Goal: Task Accomplishment & Management: Manage account settings

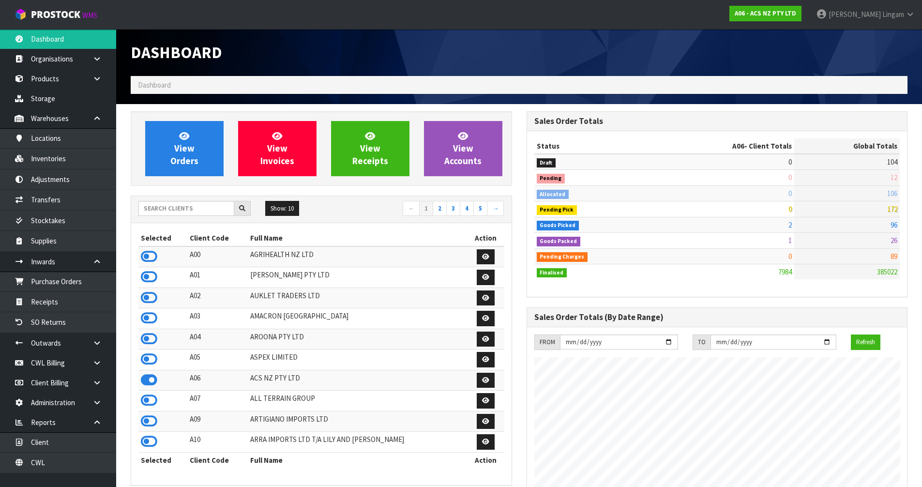
scroll to position [733, 395]
click at [185, 206] on input "text" at bounding box center [186, 208] width 96 height 15
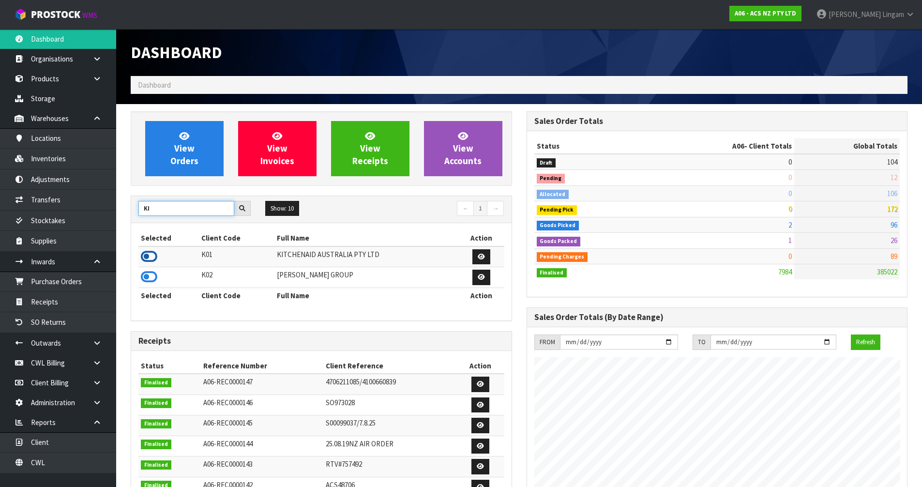
type input "KI"
click at [148, 257] on icon at bounding box center [149, 256] width 16 height 15
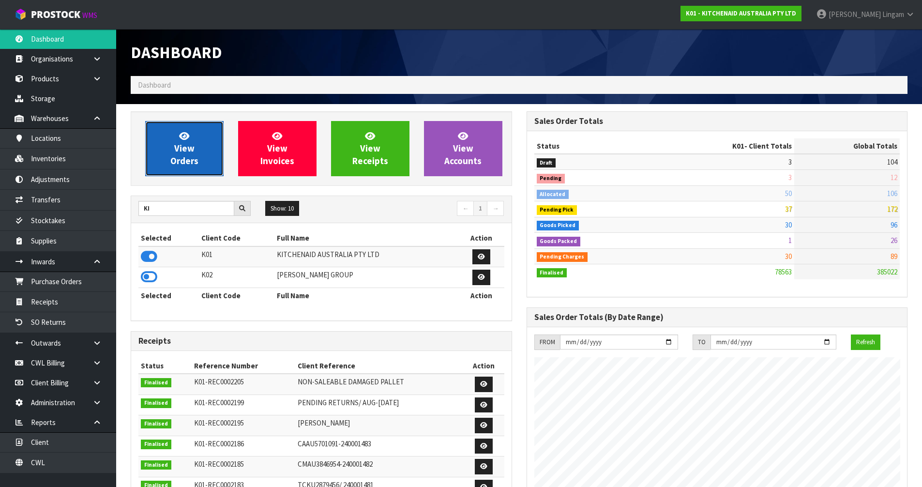
click at [195, 159] on span "View Orders" at bounding box center [184, 148] width 28 height 36
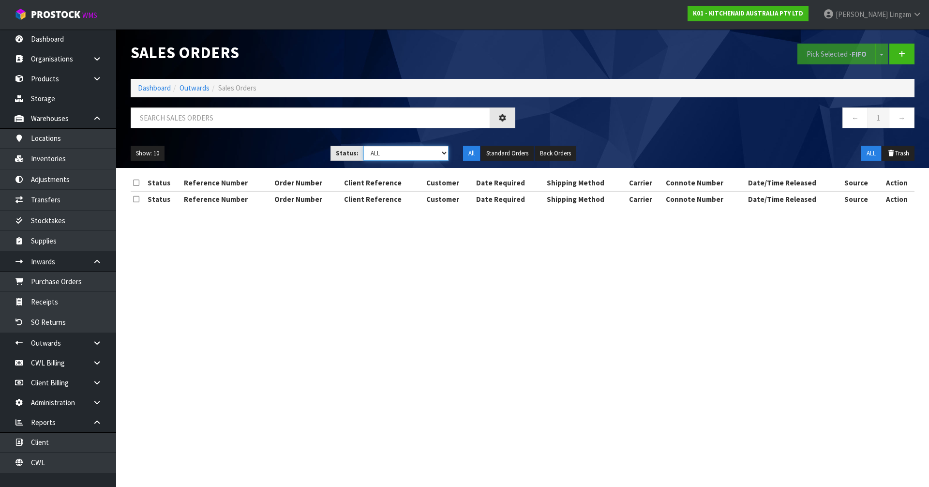
click at [416, 156] on select "Draft Pending Allocated Pending Pick Goods Picked Goods Packed Pending Charges …" at bounding box center [406, 153] width 86 height 15
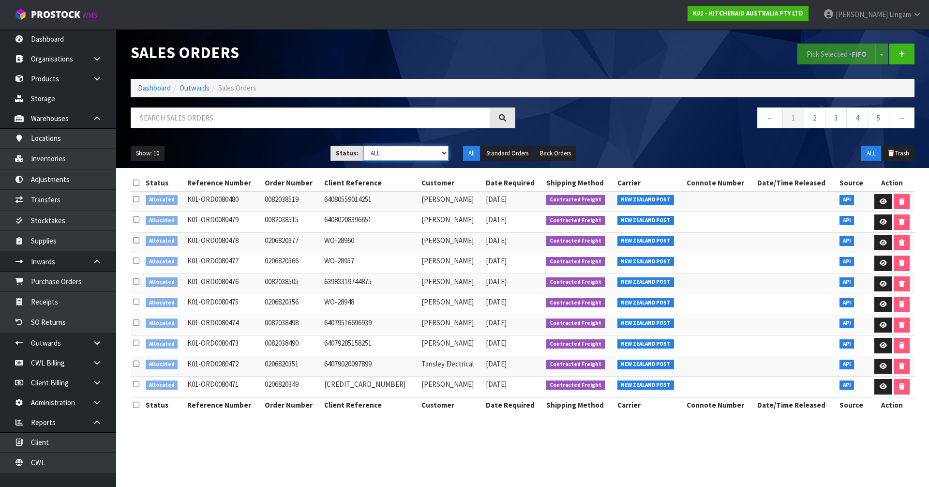
select select "string:2"
click at [363, 146] on select "Draft Pending Allocated Pending Pick Goods Picked Goods Packed Pending Charges …" at bounding box center [406, 153] width 86 height 15
click at [136, 181] on icon at bounding box center [136, 182] width 6 height 7
click at [844, 60] on button "Pick Selected - FIFO" at bounding box center [837, 54] width 78 height 21
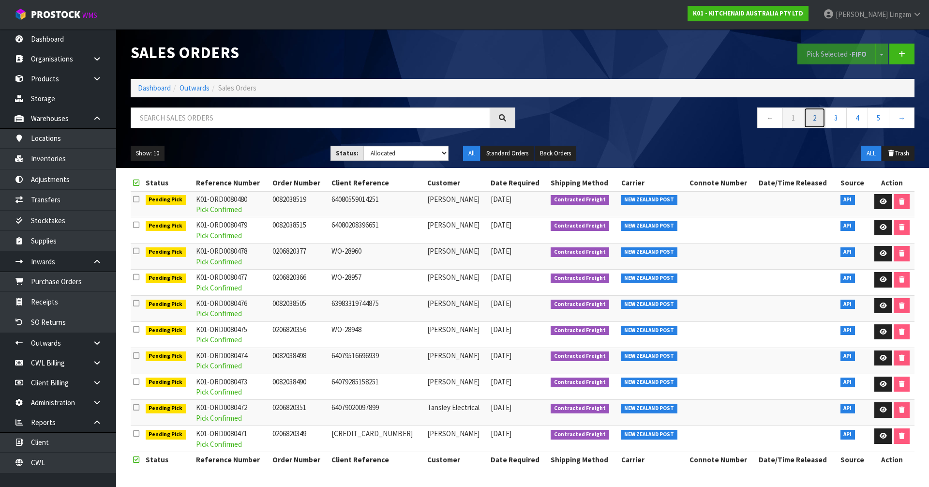
click at [815, 122] on link "2" at bounding box center [815, 117] width 22 height 21
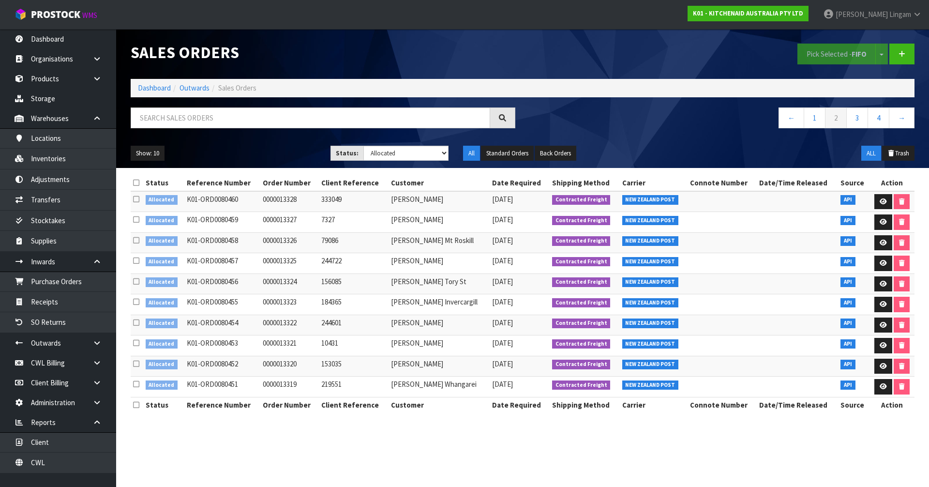
click at [137, 184] on icon at bounding box center [136, 182] width 6 height 7
click at [854, 122] on link "3" at bounding box center [857, 117] width 22 height 21
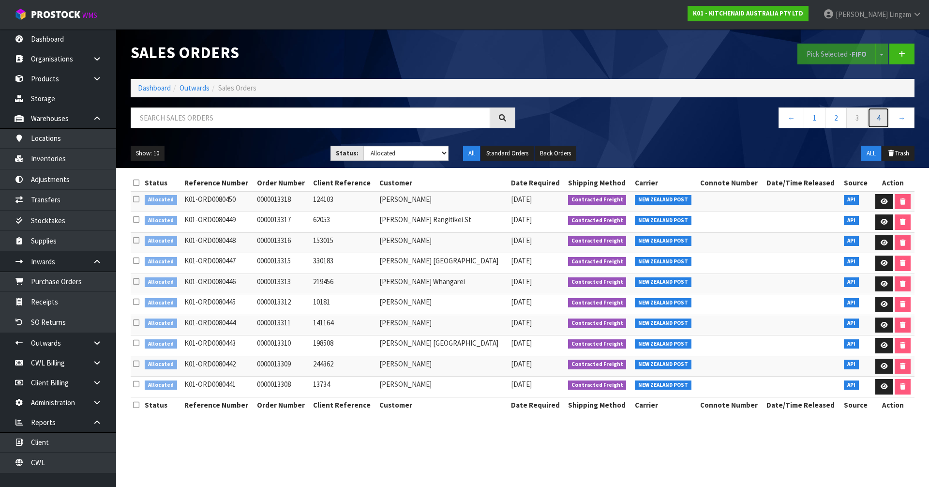
click at [884, 118] on link "4" at bounding box center [879, 117] width 22 height 21
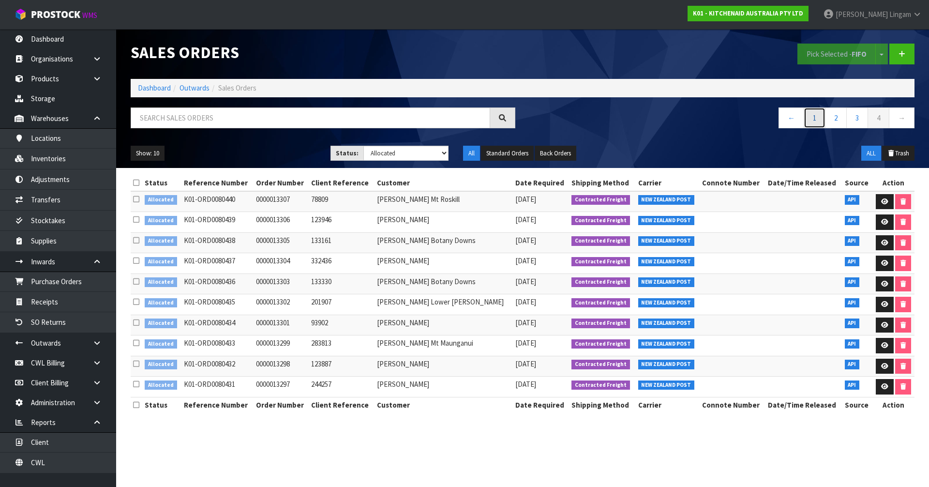
click at [806, 118] on link "1" at bounding box center [815, 117] width 22 height 21
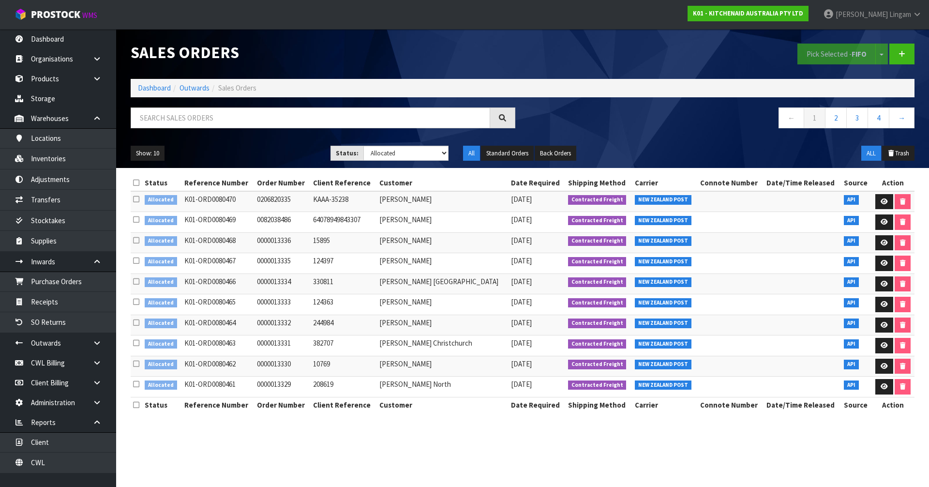
click at [137, 220] on icon at bounding box center [136, 219] width 6 height 7
click at [0, 0] on input "checkbox" at bounding box center [0, 0] width 0 height 0
click at [138, 197] on icon at bounding box center [136, 199] width 6 height 7
click at [0, 0] on input "checkbox" at bounding box center [0, 0] width 0 height 0
click at [834, 57] on button "Pick Selected - FIFO" at bounding box center [837, 54] width 78 height 21
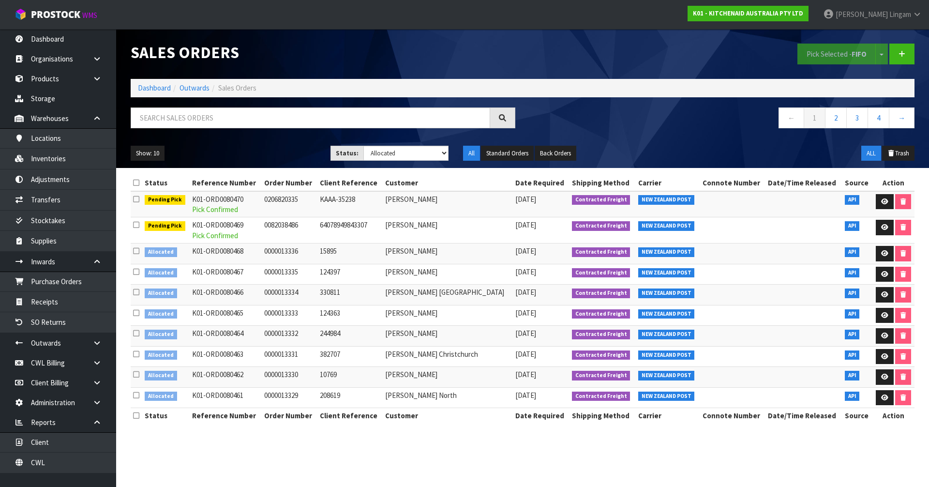
click at [137, 179] on icon at bounding box center [136, 182] width 6 height 7
click at [820, 54] on button "Pick Selected - FIFO" at bounding box center [837, 54] width 78 height 21
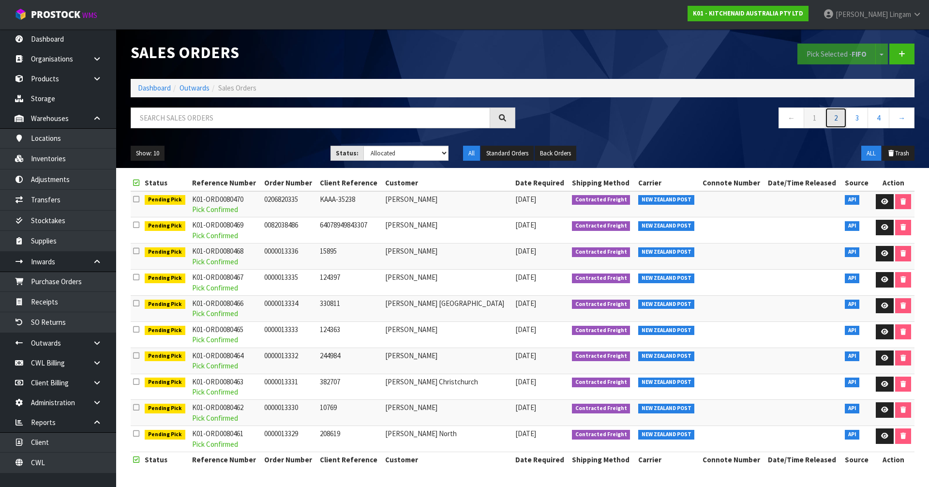
click at [831, 121] on link "2" at bounding box center [836, 117] width 22 height 21
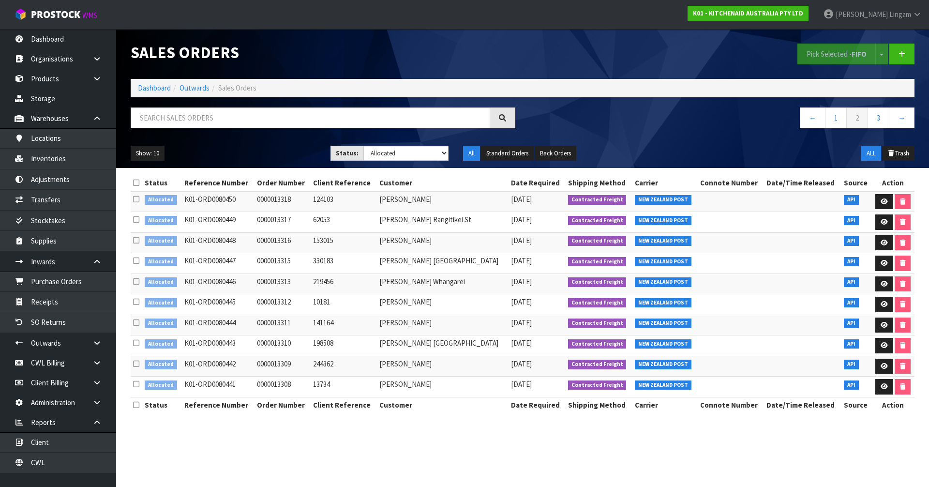
click at [134, 183] on icon at bounding box center [136, 182] width 6 height 7
click at [816, 57] on button "Pick Selected - FIFO" at bounding box center [837, 54] width 78 height 21
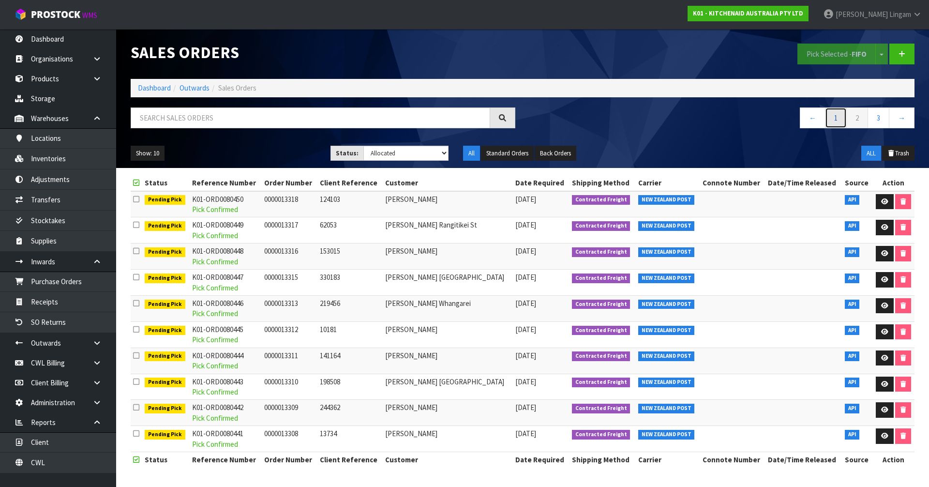
click at [835, 122] on link "1" at bounding box center [836, 117] width 22 height 21
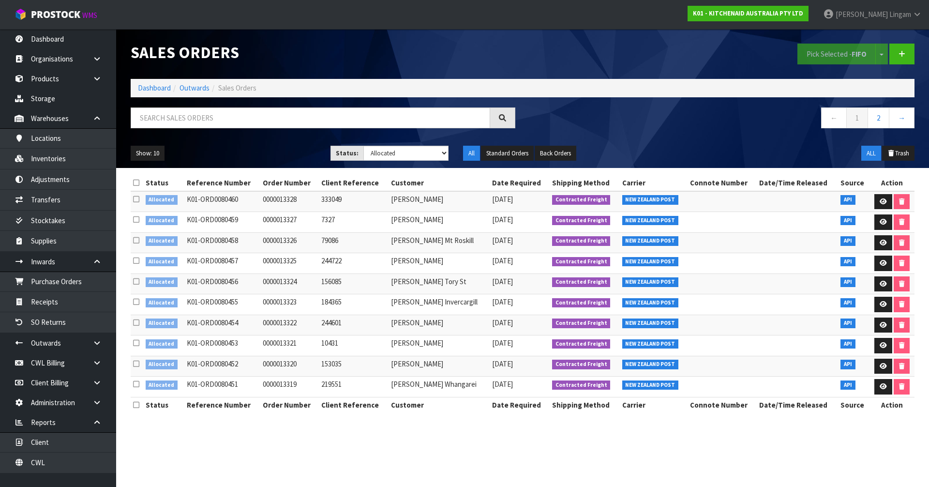
click at [137, 180] on icon at bounding box center [136, 182] width 6 height 7
click at [851, 53] on button "Pick Selected - FIFO" at bounding box center [837, 54] width 78 height 21
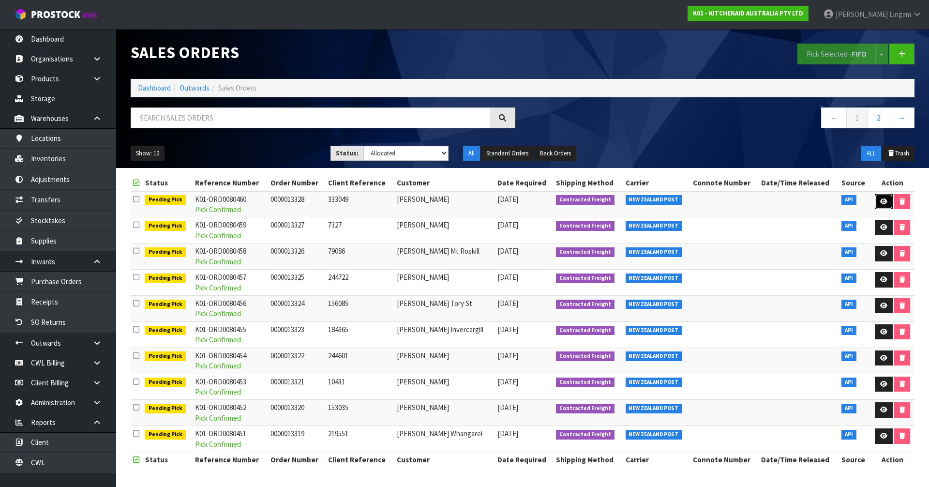
click at [877, 198] on link at bounding box center [884, 201] width 18 height 15
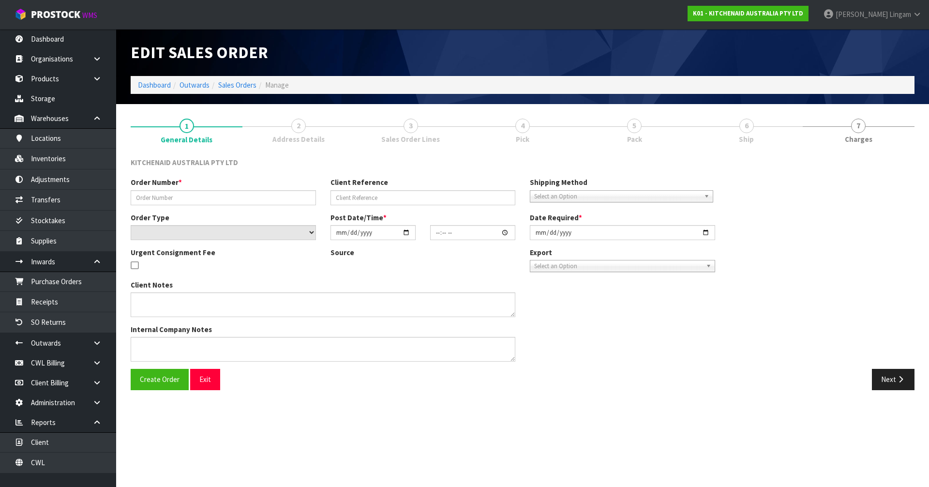
type input "0000013328"
type input "333049"
select select "number:0"
type input "[DATE]"
type input "14:34:40.000"
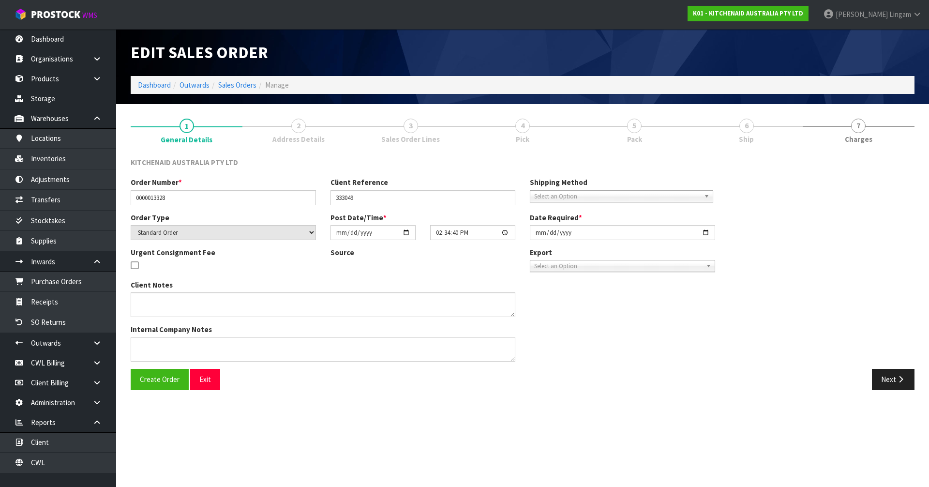
type input "[DATE]"
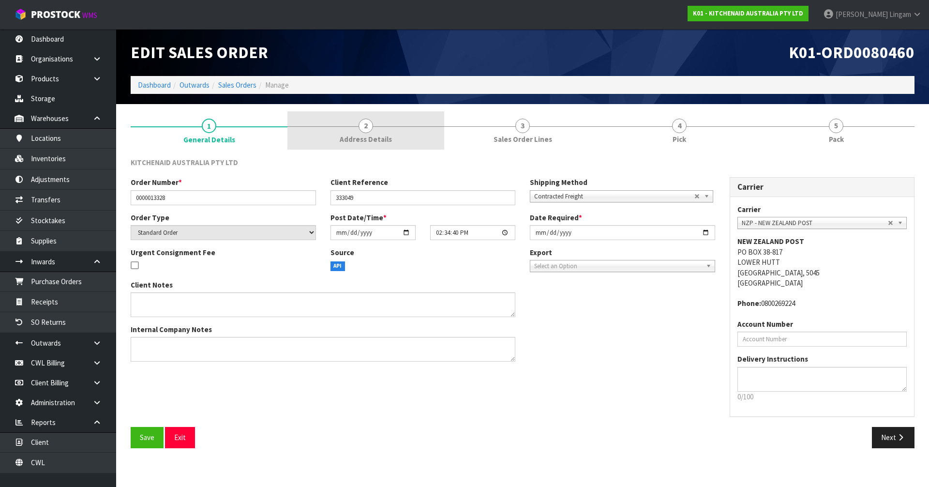
click at [391, 147] on link "2 Address Details" at bounding box center [365, 130] width 157 height 38
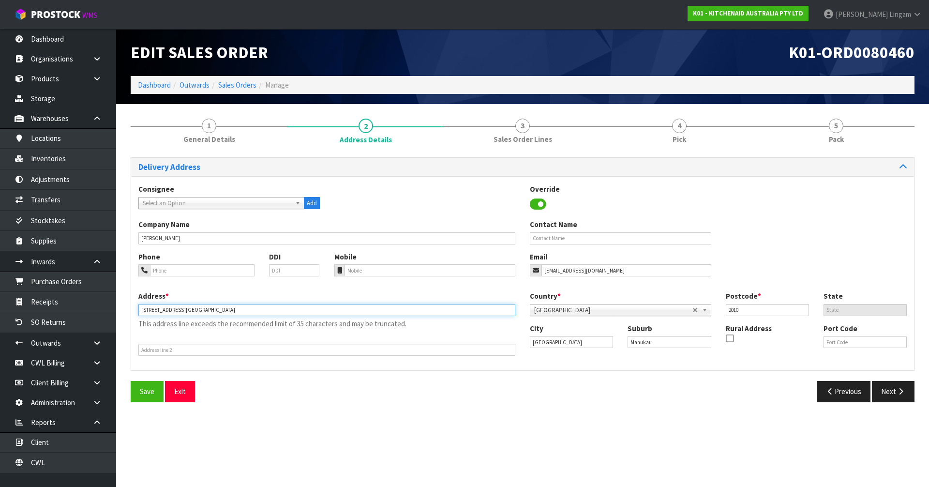
drag, startPoint x: 250, startPoint y: 311, endPoint x: 193, endPoint y: 312, distance: 57.1
click at [193, 312] on input "[STREET_ADDRESS][GEOGRAPHIC_DATA]" at bounding box center [326, 310] width 377 height 12
type input "[STREET_ADDRESS]"
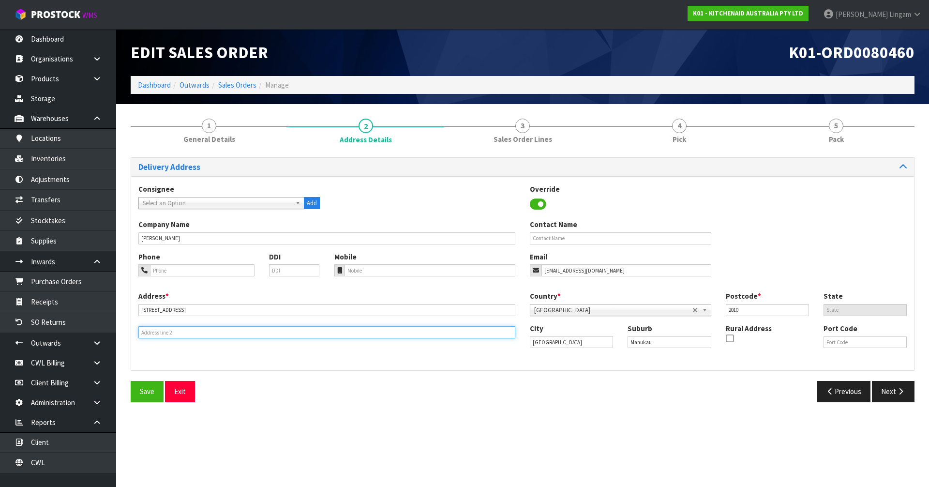
click at [151, 334] on input "text" at bounding box center [326, 332] width 377 height 12
paste input "AREHOUSE SUPA CENTRE"
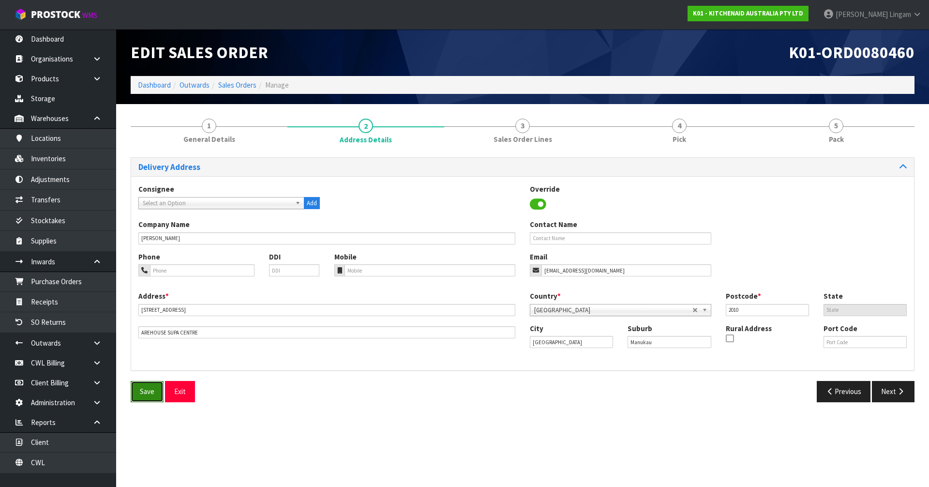
click at [144, 389] on span "Save" at bounding box center [147, 391] width 15 height 9
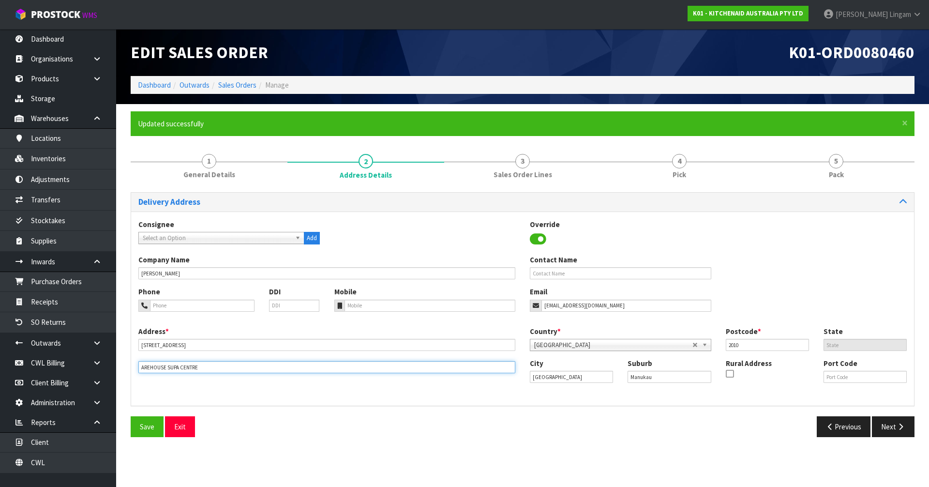
click at [141, 368] on input "AREHOUSE SUPA CENTRE" at bounding box center [326, 367] width 377 height 12
type input "WAREHOUSE [GEOGRAPHIC_DATA]"
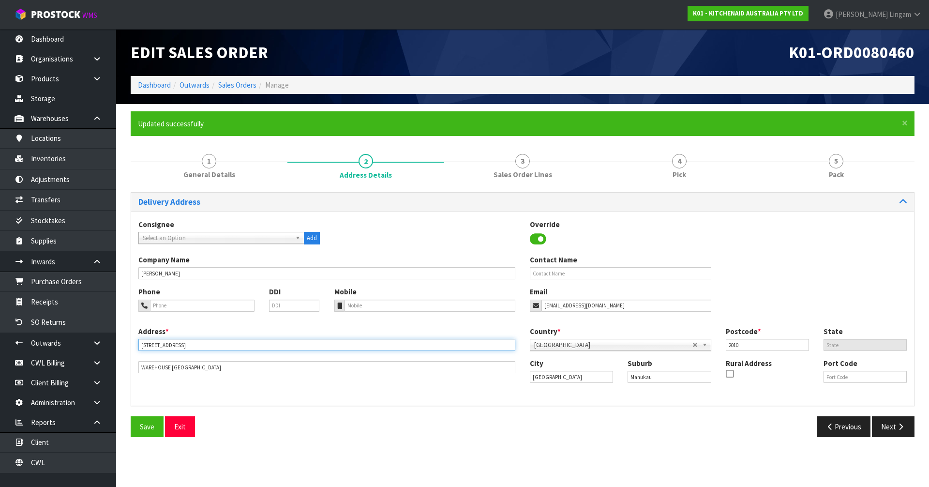
click at [227, 346] on input "[STREET_ADDRESS]" at bounding box center [326, 345] width 377 height 12
type input "[STREET_ADDRESS],"
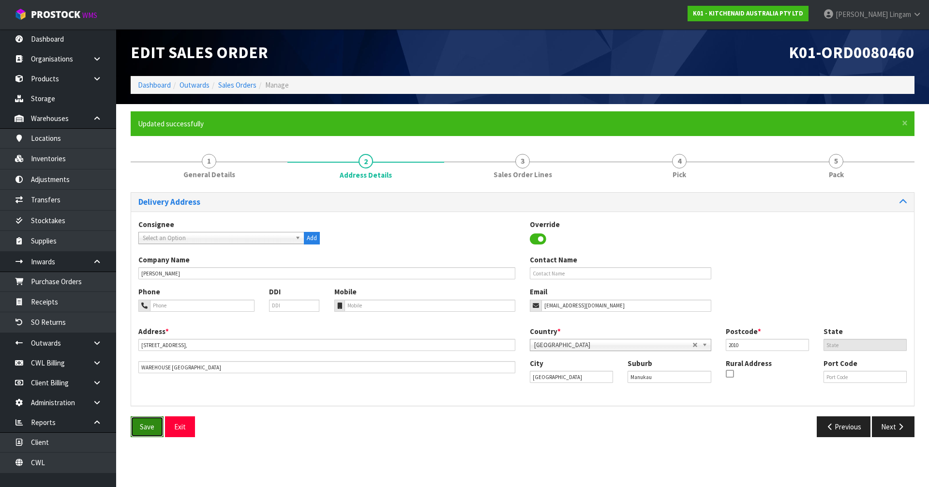
click at [151, 430] on span "Save" at bounding box center [147, 426] width 15 height 9
click at [148, 83] on link "Dashboard" at bounding box center [154, 84] width 33 height 9
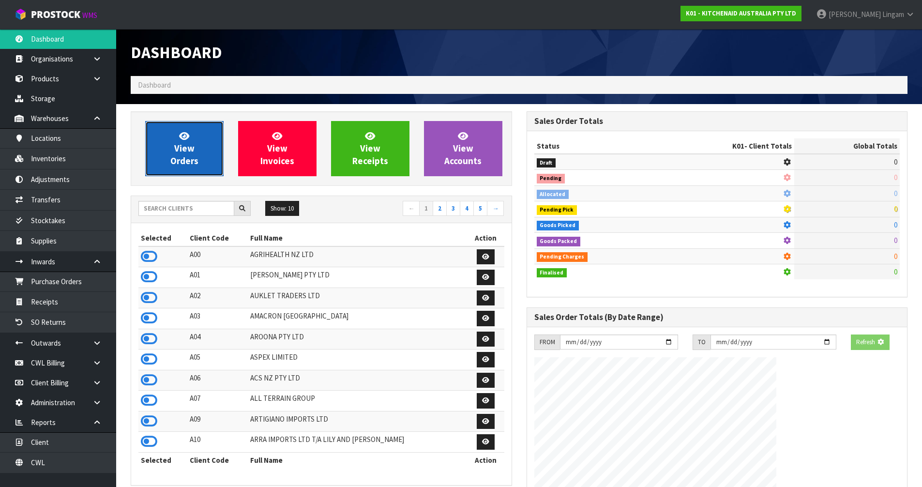
click at [180, 155] on span "View Orders" at bounding box center [184, 148] width 28 height 36
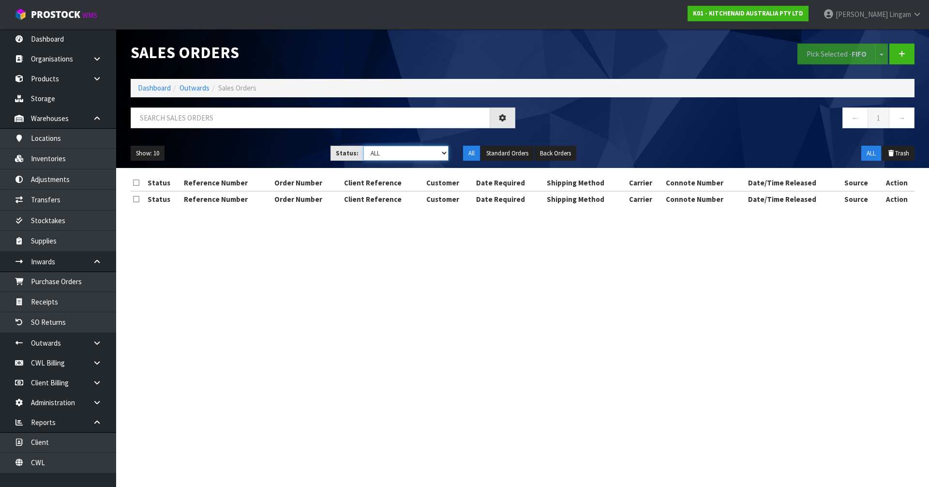
click at [428, 155] on select "Draft Pending Allocated Pending Pick Goods Picked Goods Packed Pending Charges …" at bounding box center [406, 153] width 86 height 15
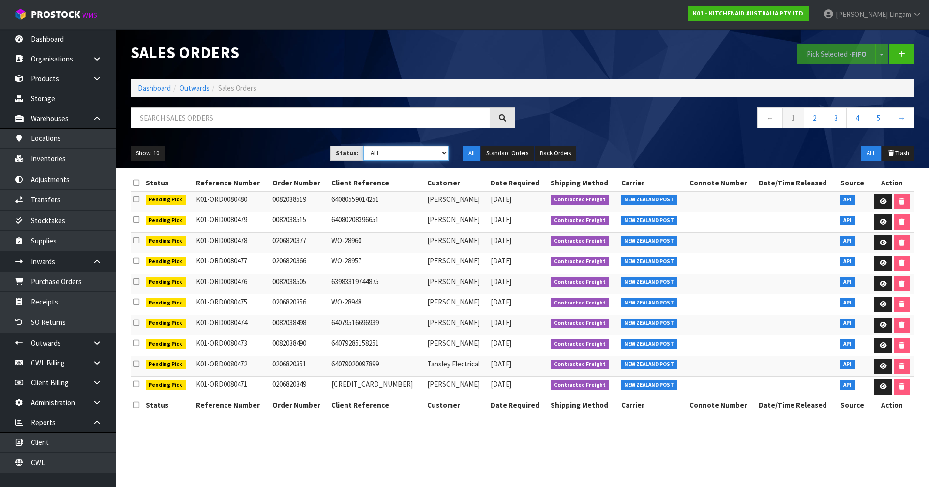
select select "string:2"
click at [363, 146] on select "Draft Pending Allocated Pending Pick Goods Picked Goods Packed Pending Charges …" at bounding box center [406, 153] width 86 height 15
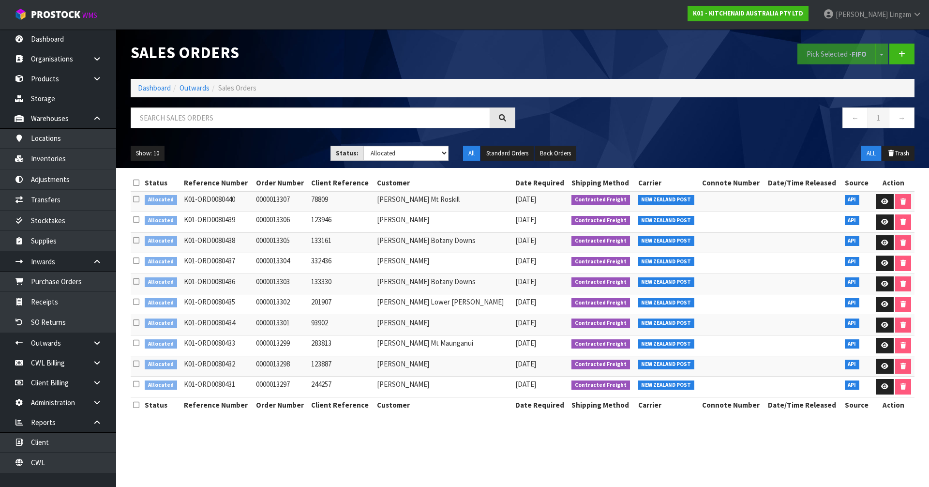
click at [137, 184] on icon at bounding box center [136, 182] width 6 height 7
click at [825, 57] on button "Pick Selected - FIFO" at bounding box center [837, 54] width 78 height 21
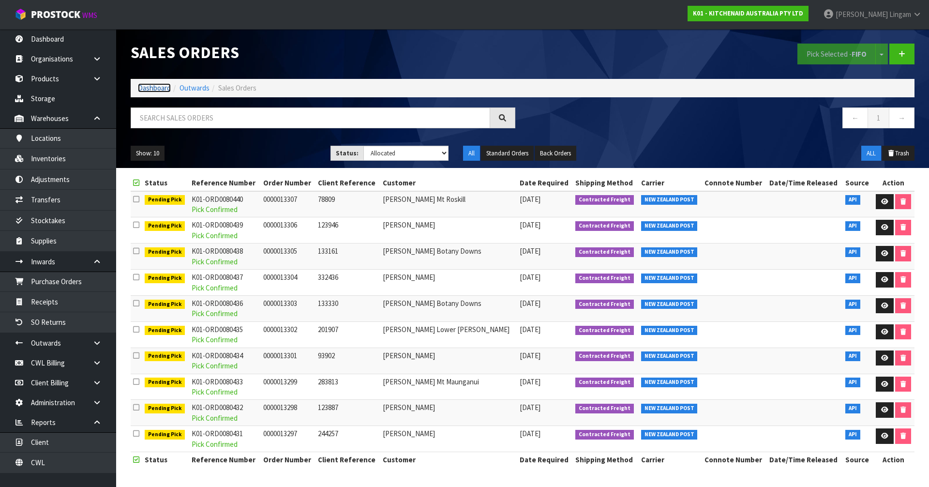
click at [158, 87] on link "Dashboard" at bounding box center [154, 87] width 33 height 9
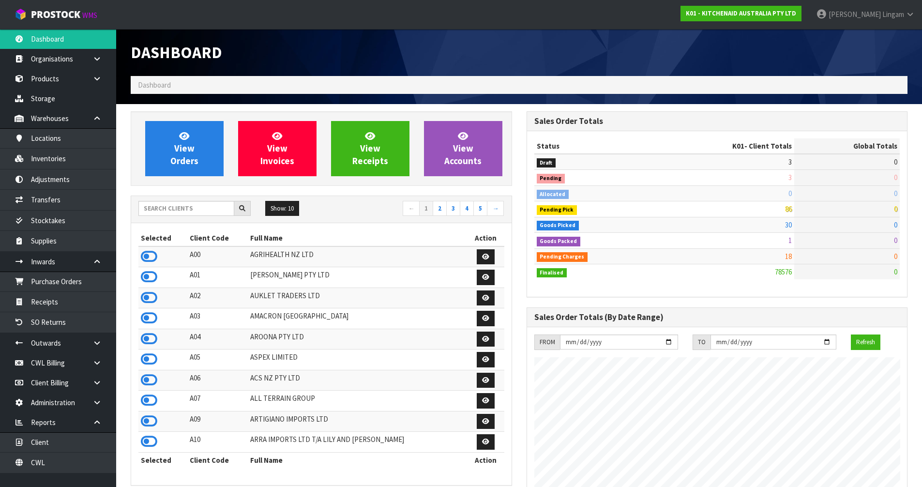
scroll to position [733, 395]
click at [187, 155] on span "View Orders" at bounding box center [184, 148] width 28 height 36
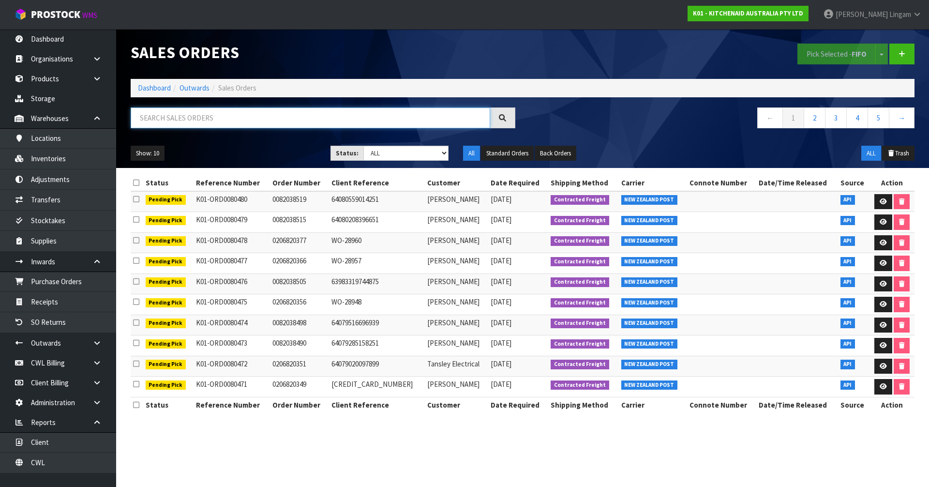
click at [227, 120] on input "text" at bounding box center [311, 117] width 360 height 21
type input "80437"
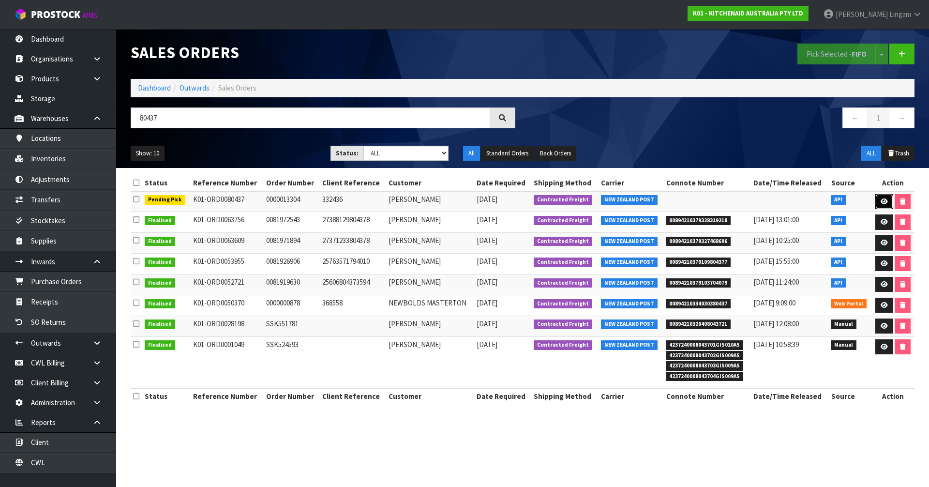
click at [881, 199] on icon at bounding box center [884, 201] width 7 height 6
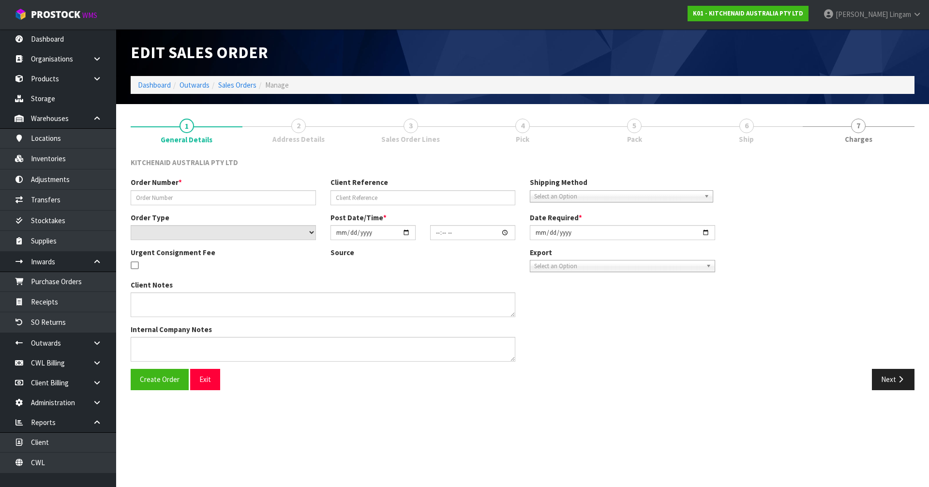
type input "0000013304"
type input "332436"
select select "number:0"
type input "[DATE]"
type input "14:33:52.000"
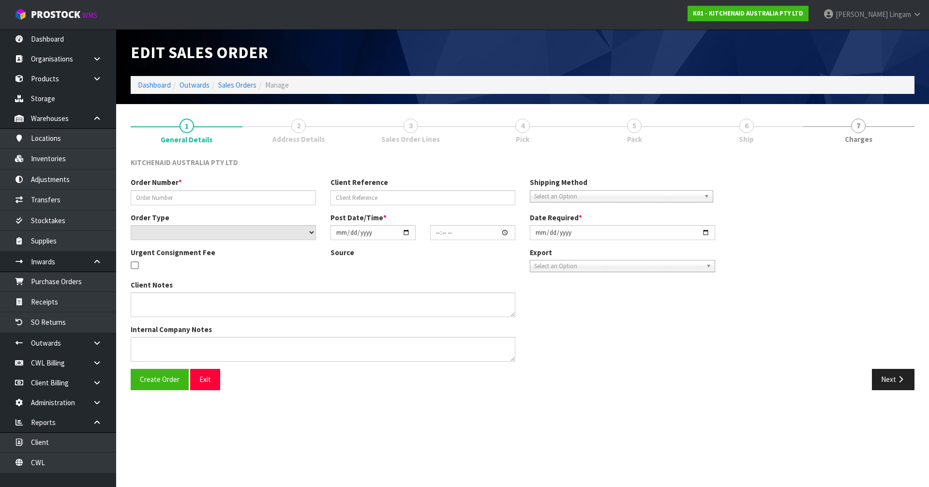
type input "[DATE]"
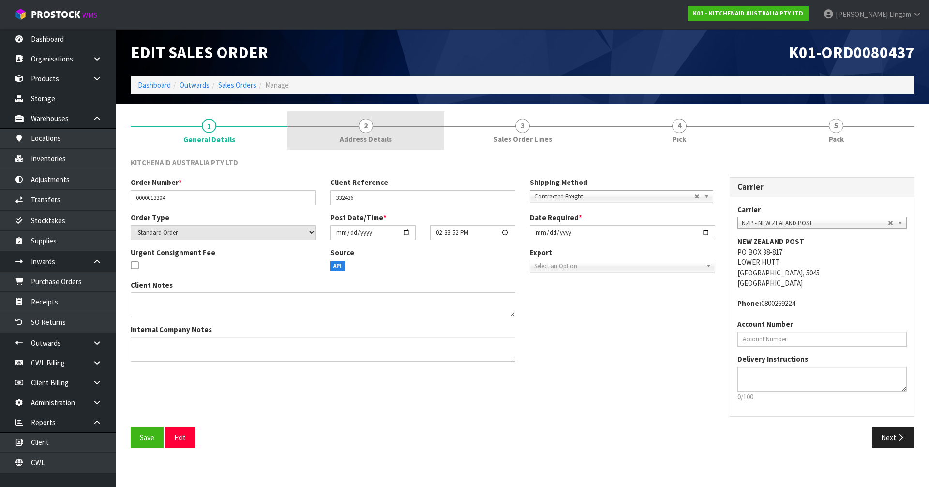
click at [394, 137] on link "2 Address Details" at bounding box center [365, 130] width 157 height 38
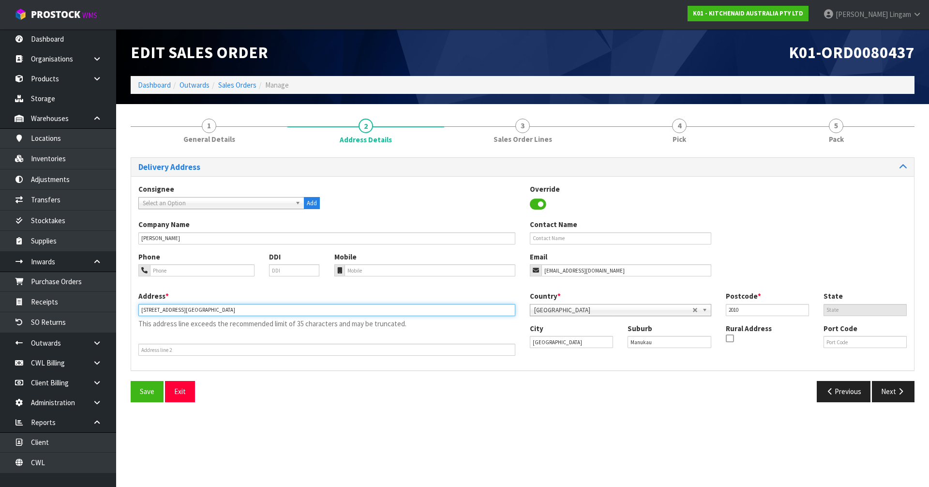
drag, startPoint x: 264, startPoint y: 309, endPoint x: 192, endPoint y: 313, distance: 72.2
click at [192, 313] on input "[STREET_ADDRESS][GEOGRAPHIC_DATA]" at bounding box center [326, 310] width 377 height 12
type input "[STREET_ADDRESS],"
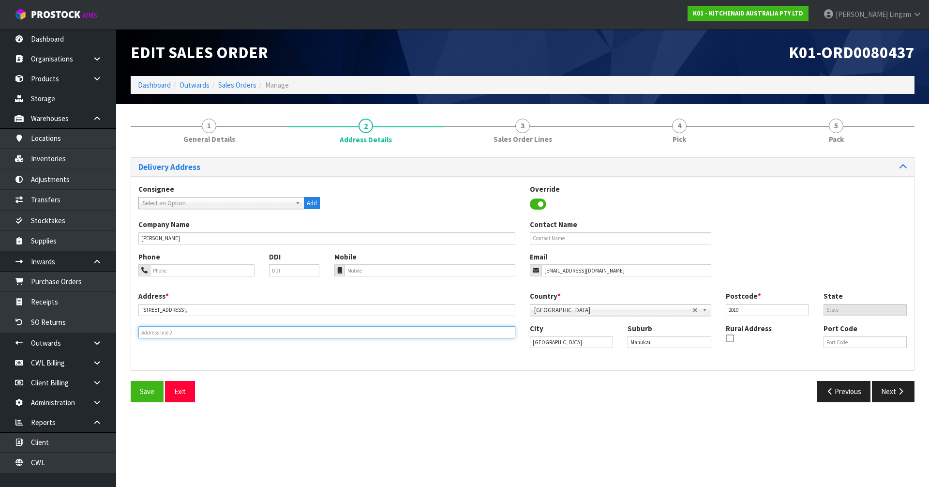
click at [148, 335] on input "text" at bounding box center [326, 332] width 377 height 12
paste input "WAREHOUSE [GEOGRAPHIC_DATA]"
type input "WAREHOUSE [GEOGRAPHIC_DATA]"
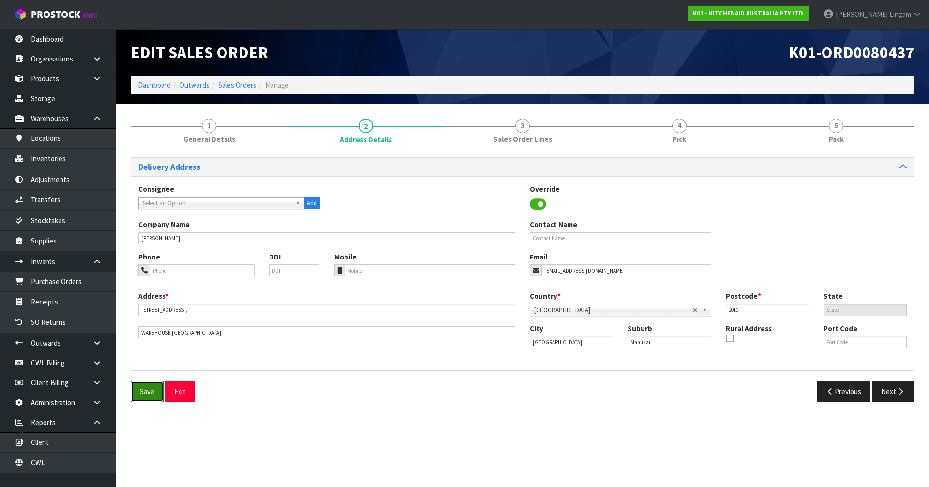
click at [145, 390] on span "Save" at bounding box center [147, 391] width 15 height 9
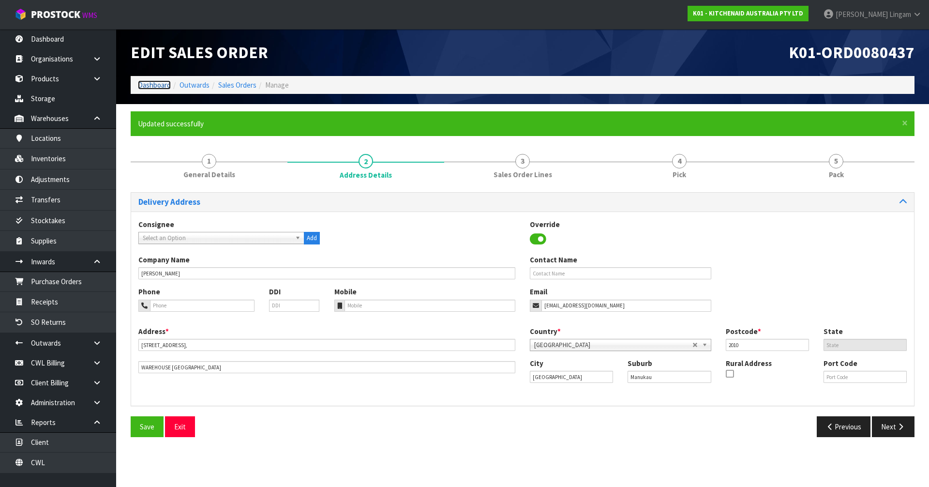
click at [153, 85] on link "Dashboard" at bounding box center [154, 84] width 33 height 9
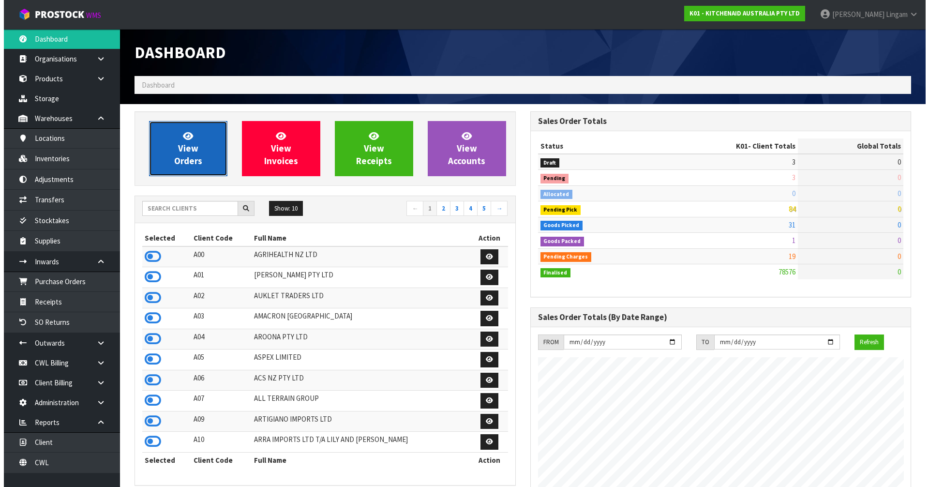
scroll to position [733, 395]
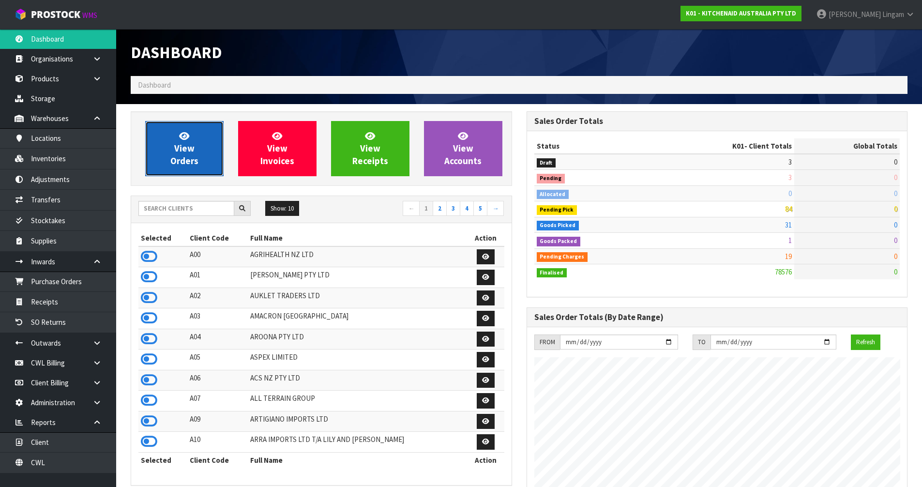
click at [173, 148] on link "View Orders" at bounding box center [184, 148] width 78 height 55
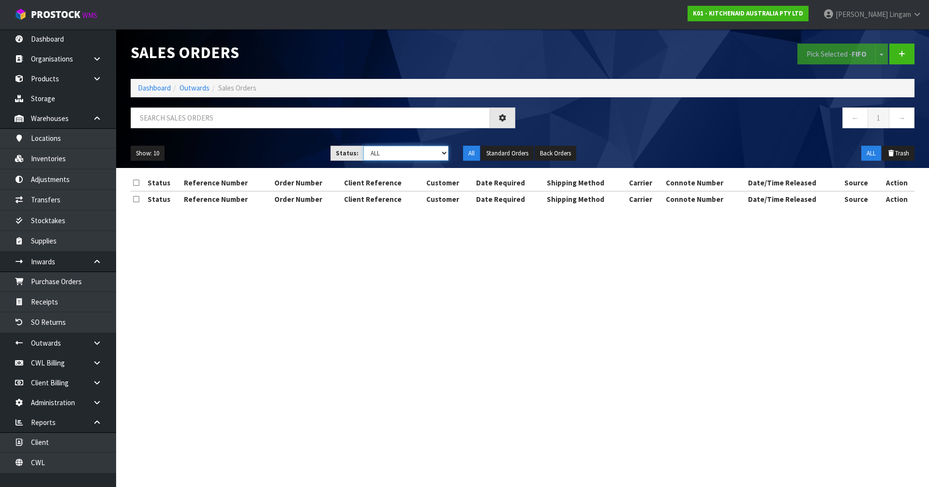
click at [439, 155] on select "Draft Pending Allocated Pending Pick Goods Picked Goods Packed Pending Charges …" at bounding box center [406, 153] width 86 height 15
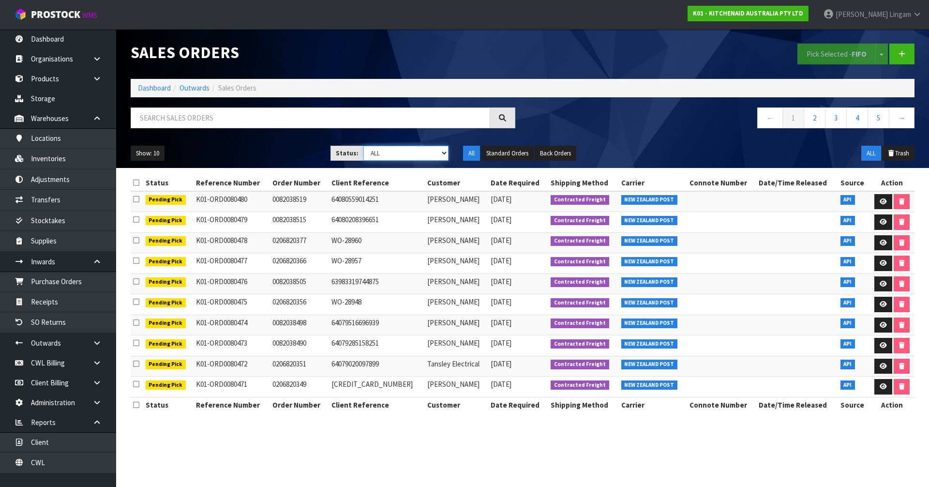
select select "string:6"
click at [363, 146] on select "Draft Pending Allocated Pending Pick Goods Picked Goods Packed Pending Charges …" at bounding box center [406, 153] width 86 height 15
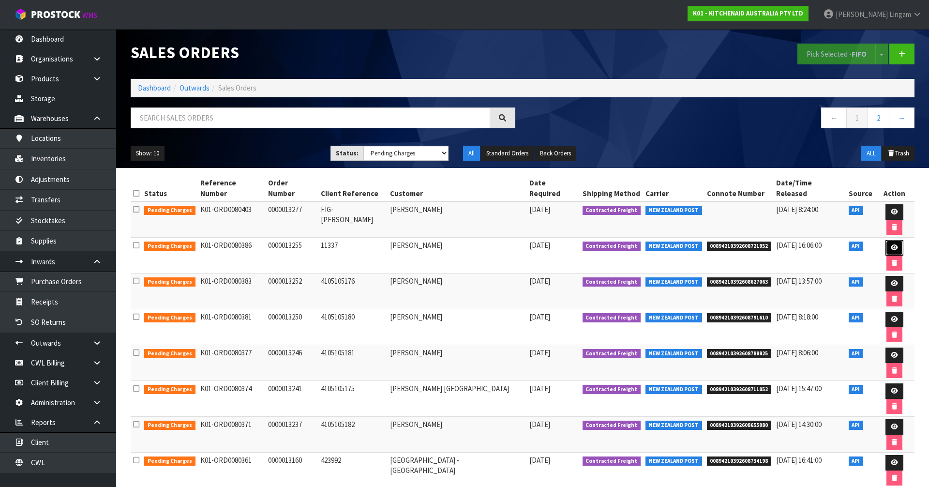
click at [891, 244] on icon at bounding box center [894, 247] width 7 height 6
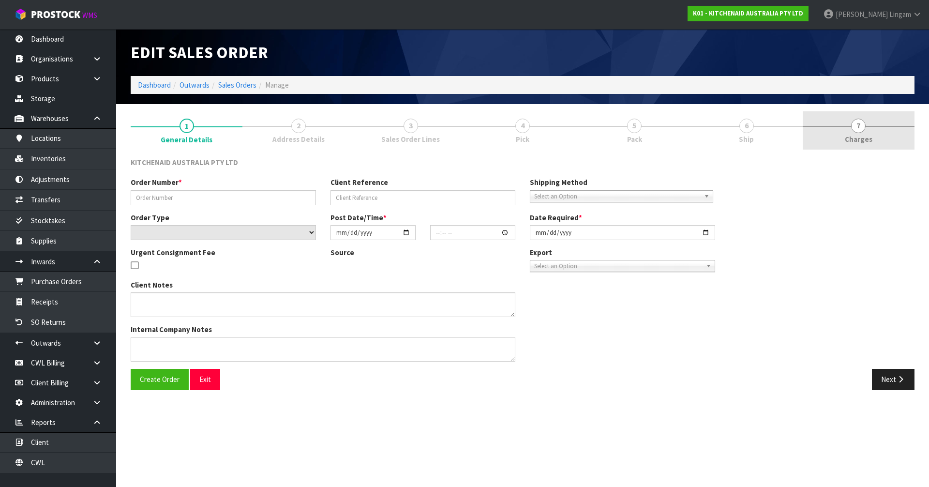
type input "0000013255"
type input "11337"
select select "number:0"
type input "[DATE]"
type input "12:34:57.000"
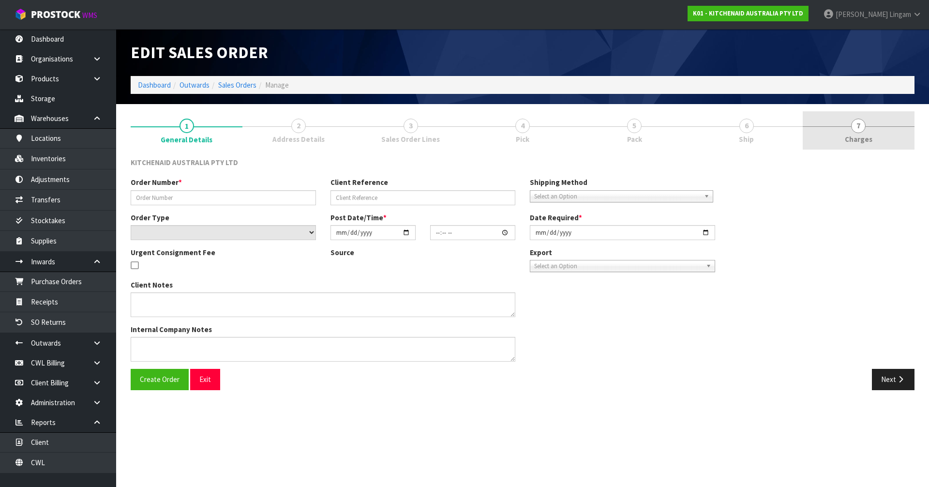
type input "[DATE]"
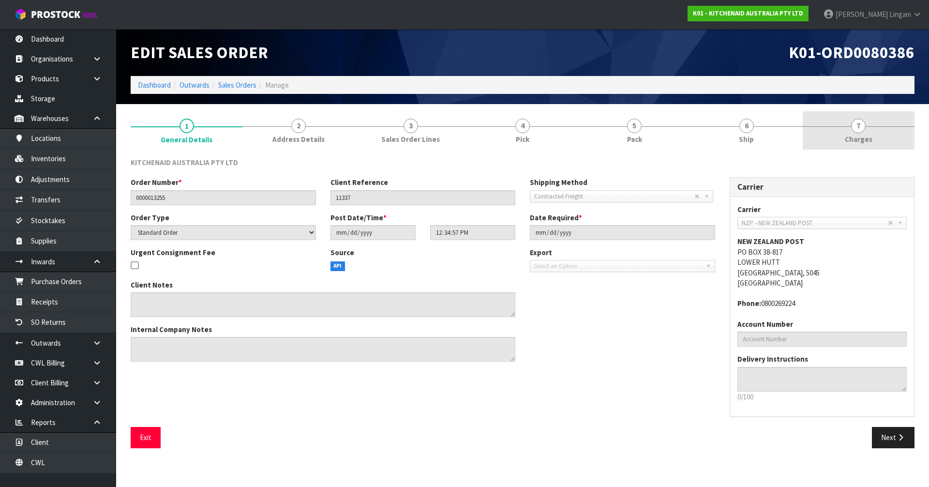
click at [871, 138] on span "Charges" at bounding box center [859, 139] width 28 height 10
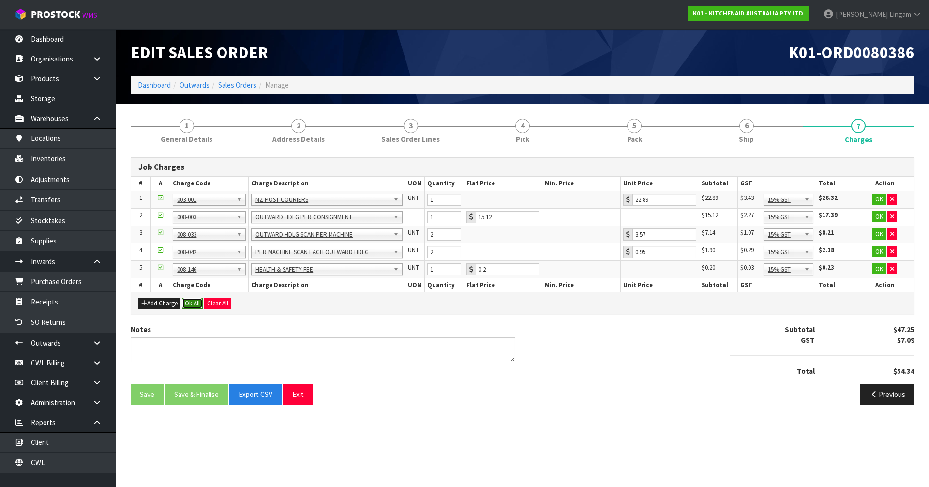
click at [192, 305] on button "Ok All" at bounding box center [192, 304] width 21 height 12
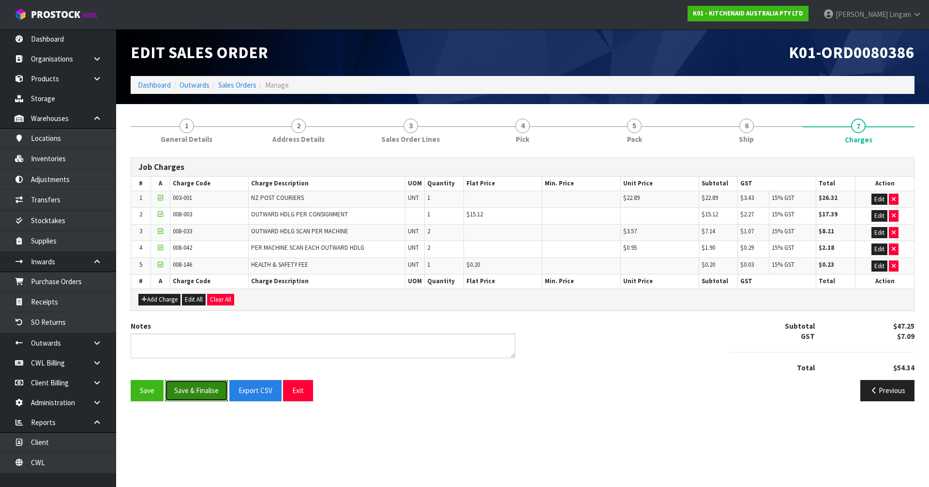
click at [193, 391] on button "Save & Finalise" at bounding box center [196, 390] width 63 height 21
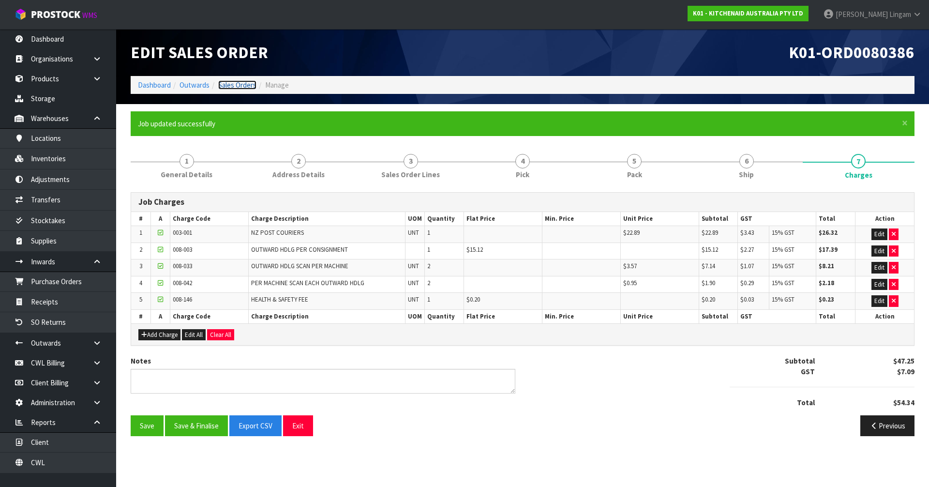
click at [243, 81] on link "Sales Orders" at bounding box center [237, 84] width 38 height 9
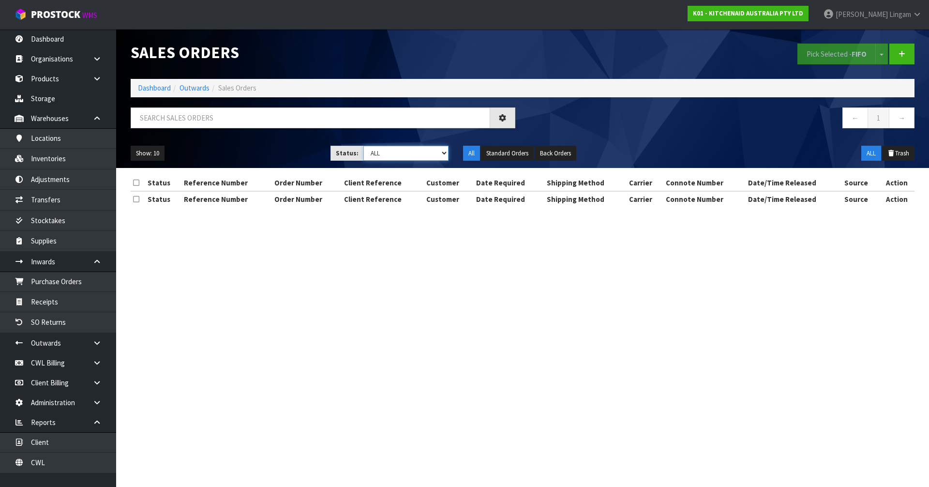
click at [424, 151] on select "Draft Pending Allocated Pending Pick Goods Picked Goods Packed Pending Charges …" at bounding box center [406, 153] width 86 height 15
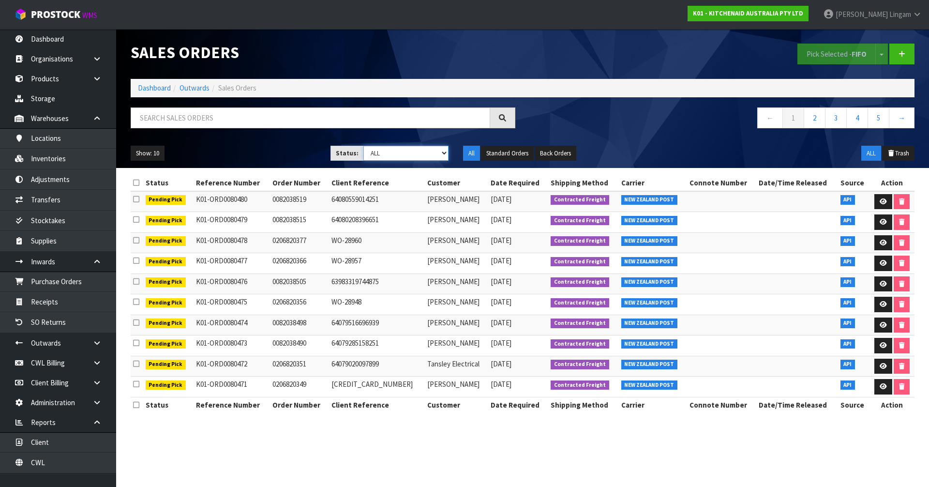
click at [409, 151] on select "Draft Pending Allocated Pending Pick Goods Picked Goods Packed Pending Charges …" at bounding box center [406, 153] width 86 height 15
select select "string:6"
click at [363, 146] on select "Draft Pending Allocated Pending Pick Goods Picked Goods Packed Pending Charges …" at bounding box center [406, 153] width 86 height 15
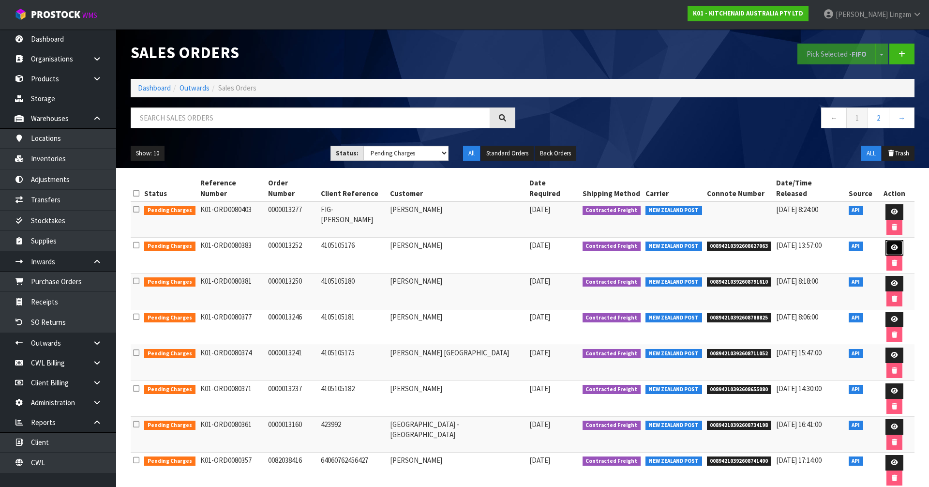
click at [889, 240] on link at bounding box center [895, 247] width 18 height 15
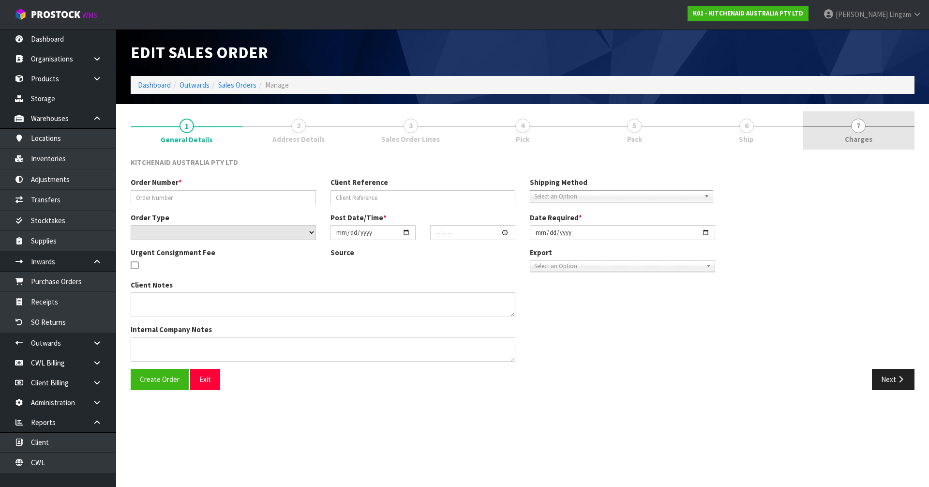
type input "0000013252"
type input "4105105176"
select select "number:0"
type input "[DATE]"
type input "12:34:45.000"
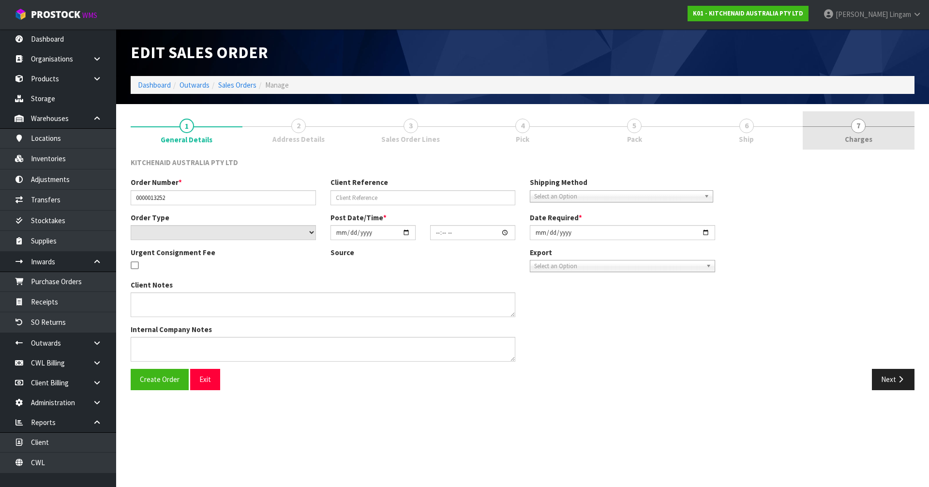
type input "[DATE]"
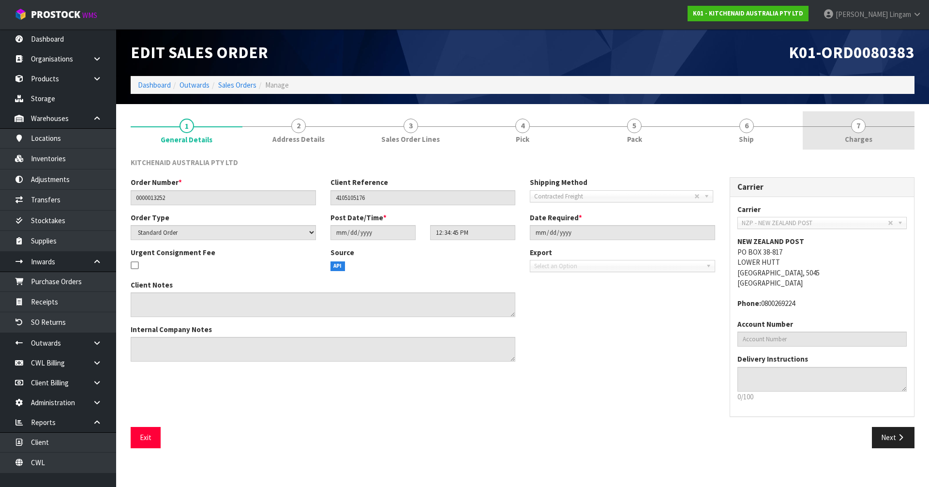
click at [885, 129] on link "7 [GEOGRAPHIC_DATA]" at bounding box center [859, 130] width 112 height 38
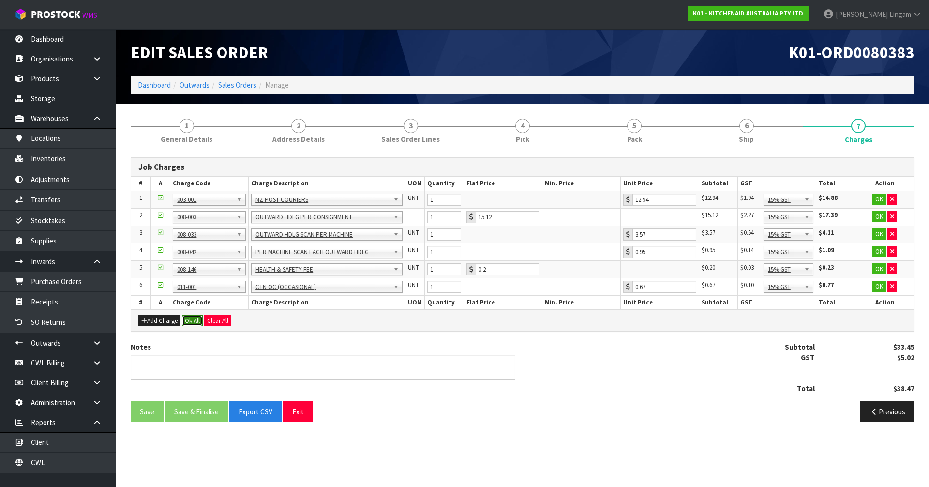
click at [192, 323] on button "Ok All" at bounding box center [192, 321] width 21 height 12
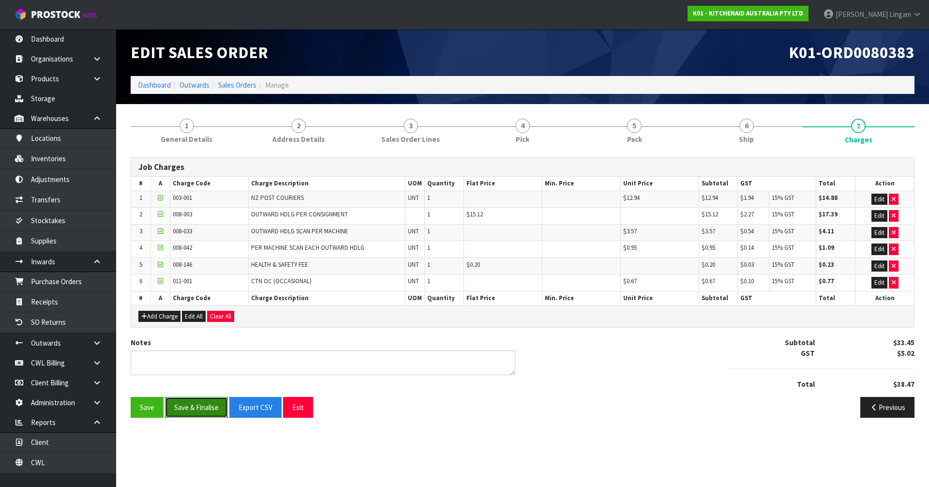
click at [194, 408] on button "Save & Finalise" at bounding box center [196, 407] width 63 height 21
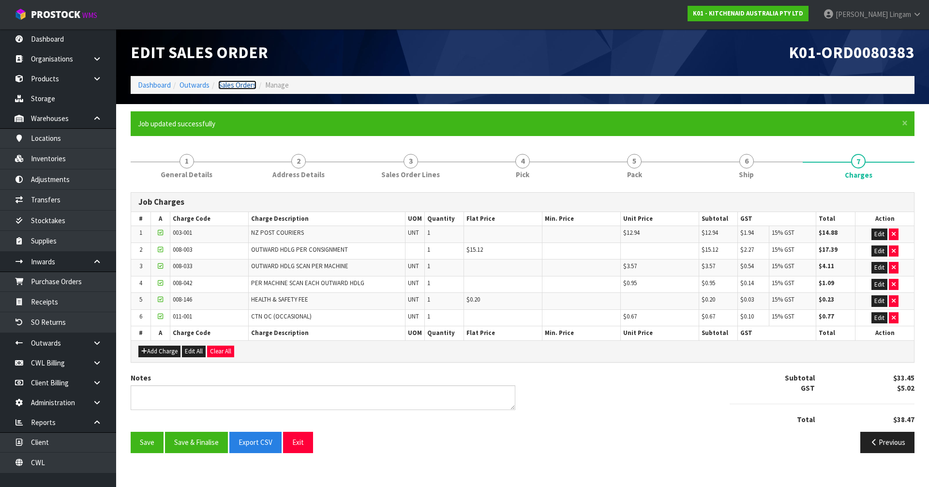
click at [243, 84] on link "Sales Orders" at bounding box center [237, 84] width 38 height 9
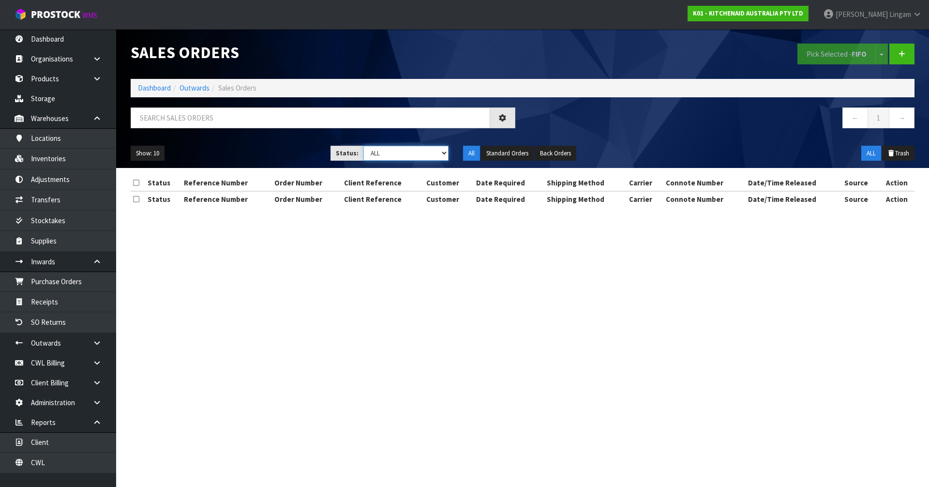
click at [414, 149] on select "Draft Pending Allocated Pending Pick Goods Picked Goods Packed Pending Charges …" at bounding box center [406, 153] width 86 height 15
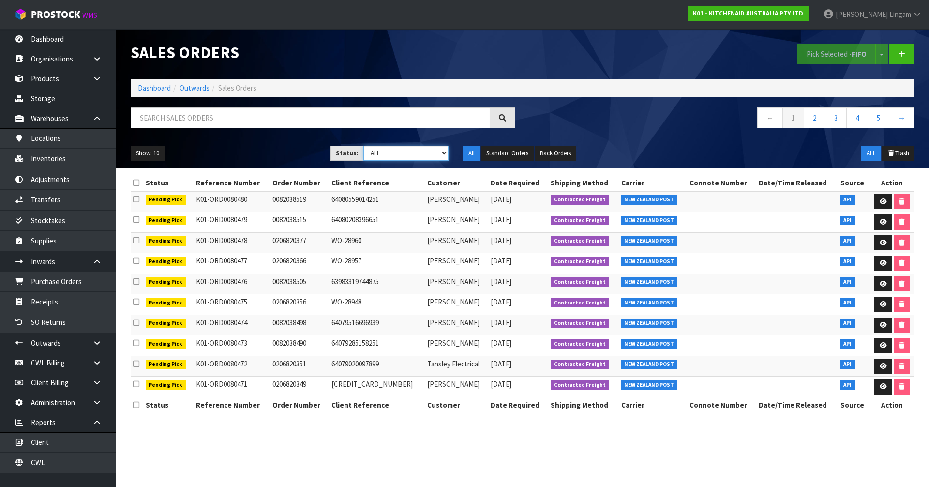
select select "string:6"
click at [363, 146] on select "Draft Pending Allocated Pending Pick Goods Picked Goods Packed Pending Charges …" at bounding box center [406, 153] width 86 height 15
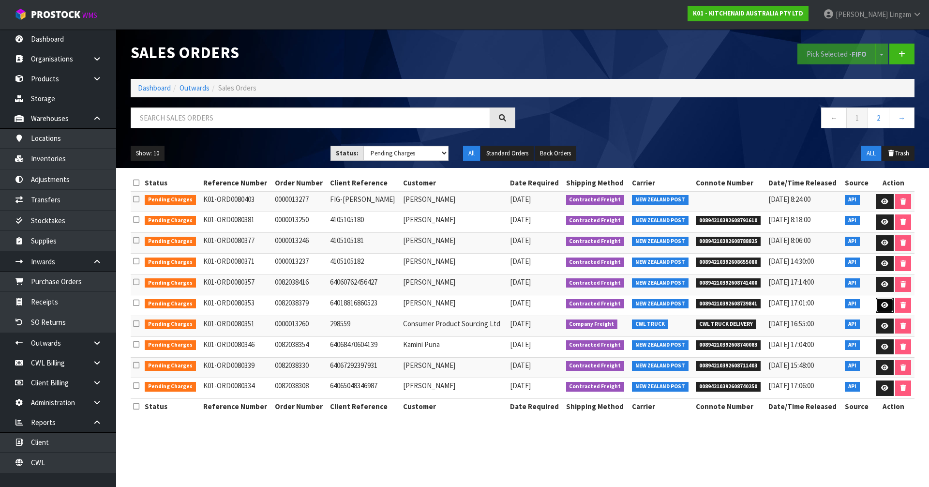
click at [881, 304] on icon at bounding box center [884, 305] width 7 height 6
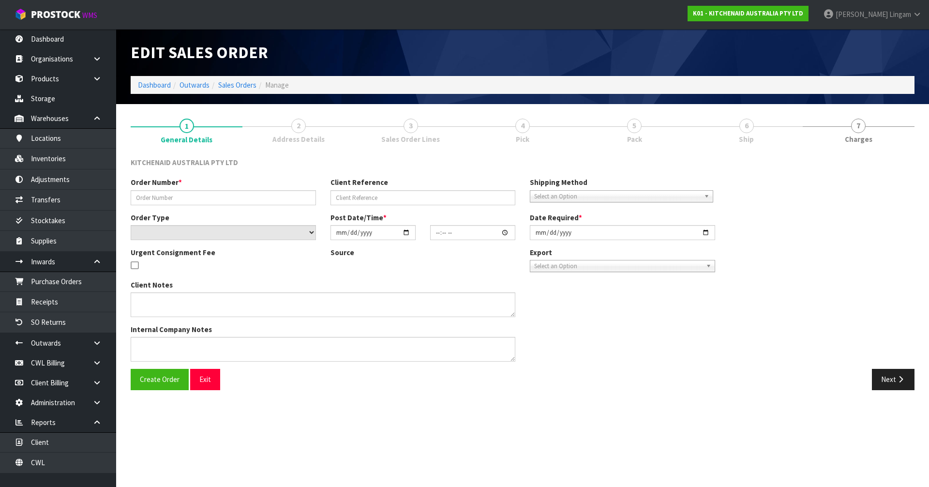
type input "0082038379"
type input "64018816860523"
select select "number:0"
type input "[DATE]"
type input "18:52:29.000"
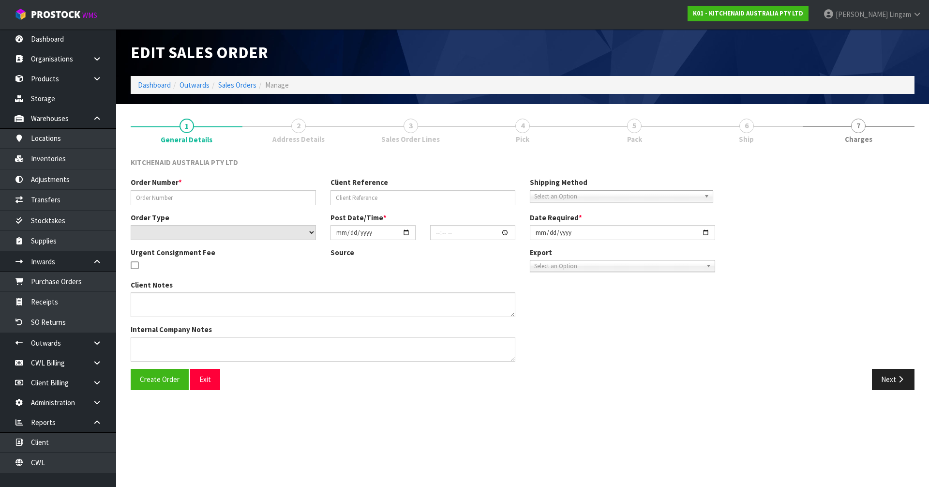
type input "[DATE]"
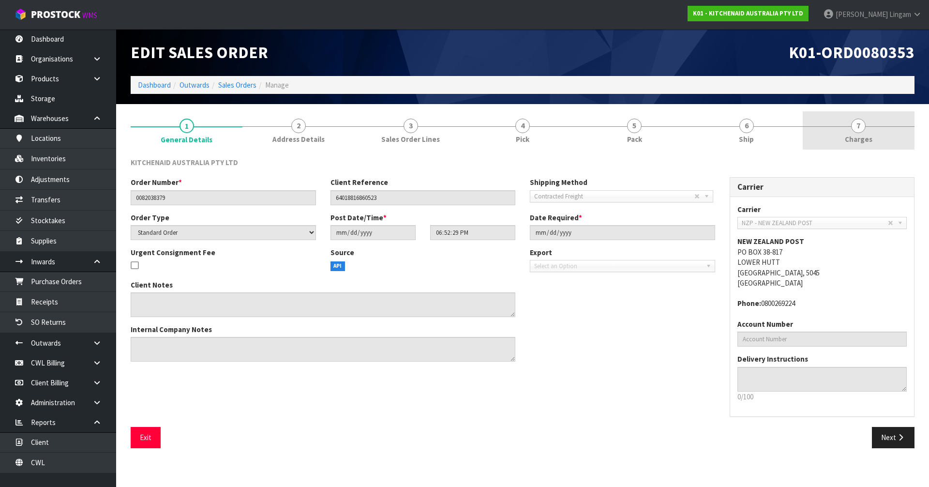
click at [864, 137] on span "Charges" at bounding box center [859, 139] width 28 height 10
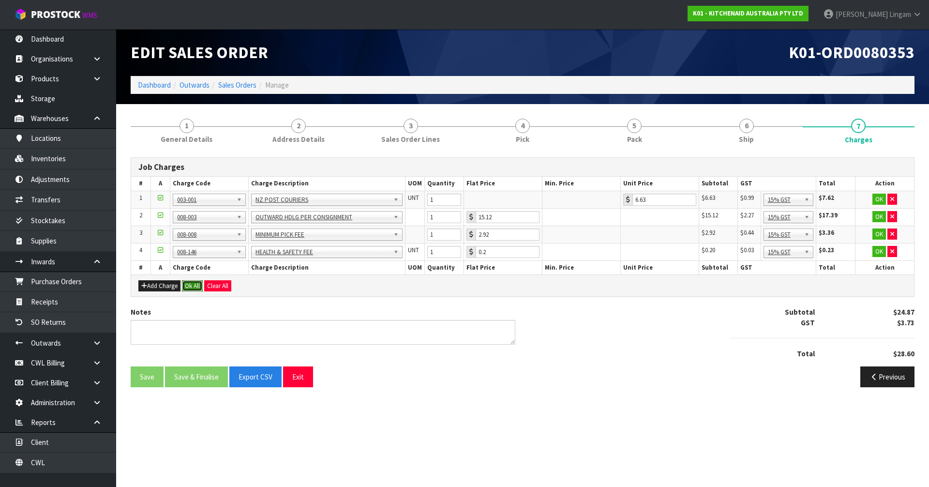
click at [196, 288] on button "Ok All" at bounding box center [192, 286] width 21 height 12
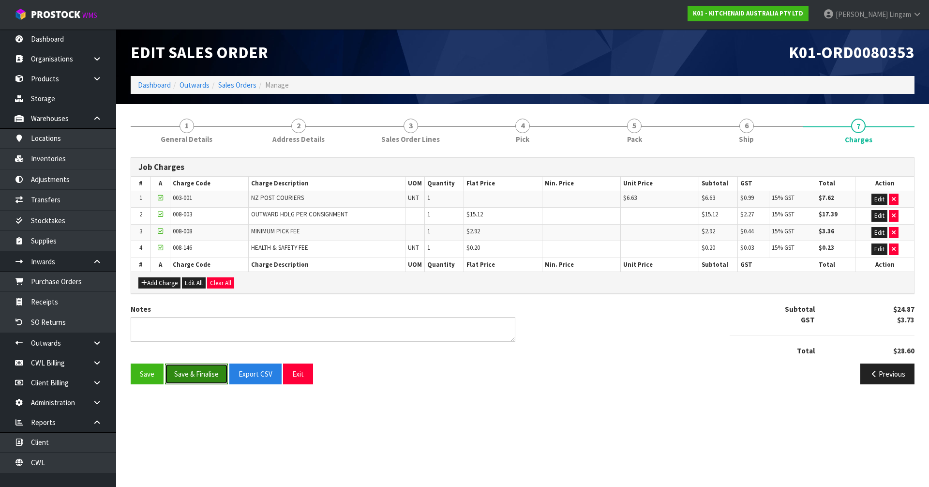
click at [192, 377] on button "Save & Finalise" at bounding box center [196, 373] width 63 height 21
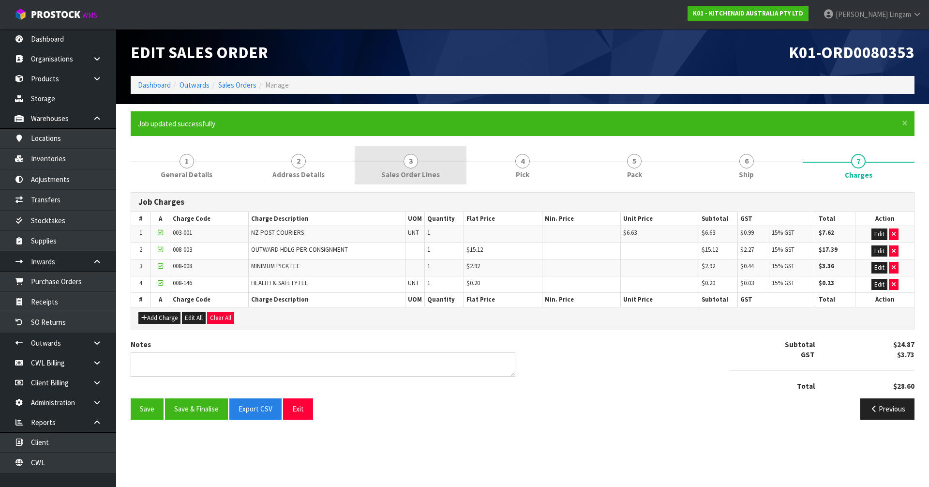
click at [451, 175] on link "3 Sales Order Lines" at bounding box center [411, 165] width 112 height 38
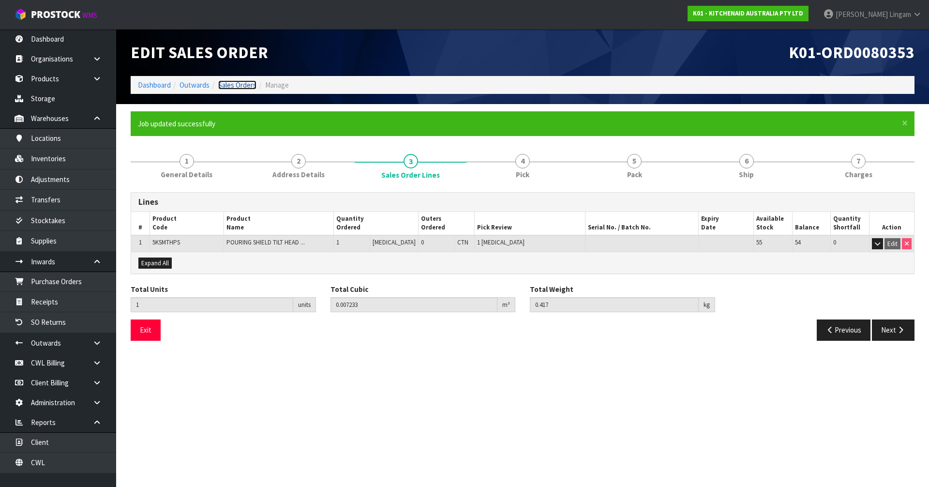
click at [245, 81] on link "Sales Orders" at bounding box center [237, 84] width 38 height 9
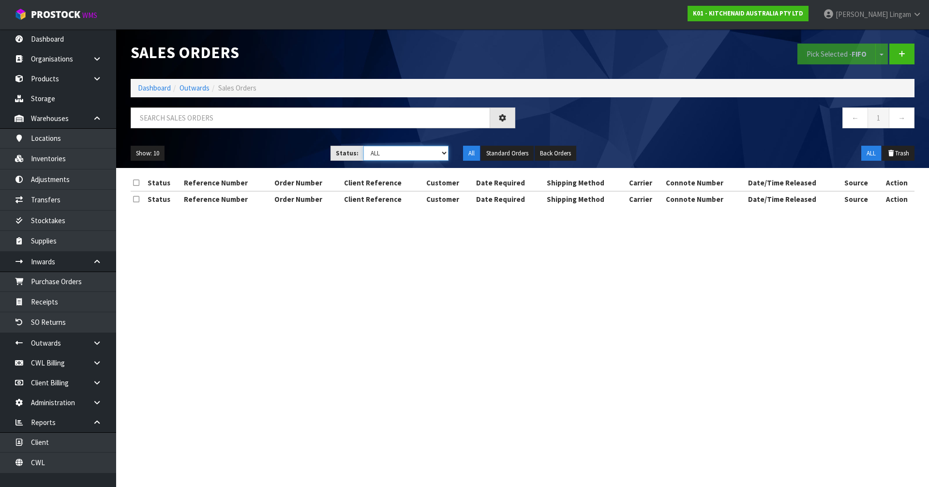
click at [424, 154] on select "Draft Pending Allocated Pending Pick Goods Picked Goods Packed Pending Charges …" at bounding box center [406, 153] width 86 height 15
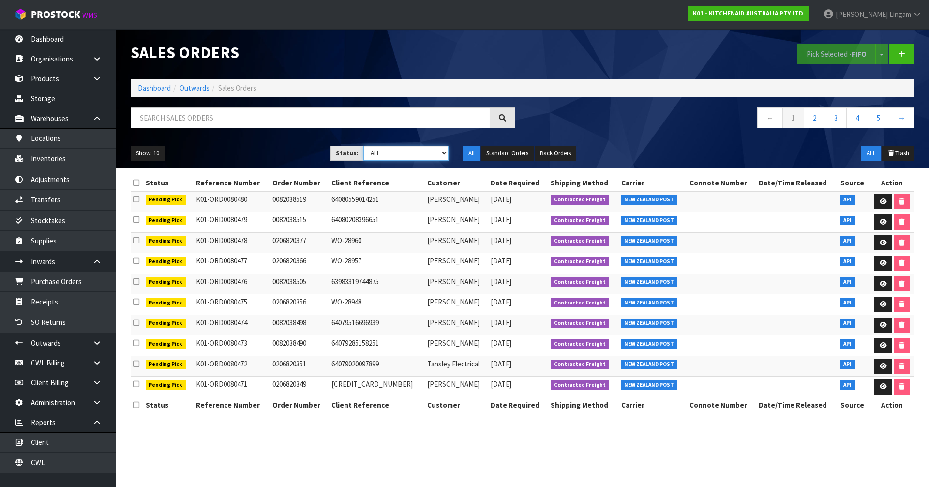
select select "string:6"
click at [363, 146] on select "Draft Pending Allocated Pending Pick Goods Picked Goods Packed Pending Charges …" at bounding box center [406, 153] width 86 height 15
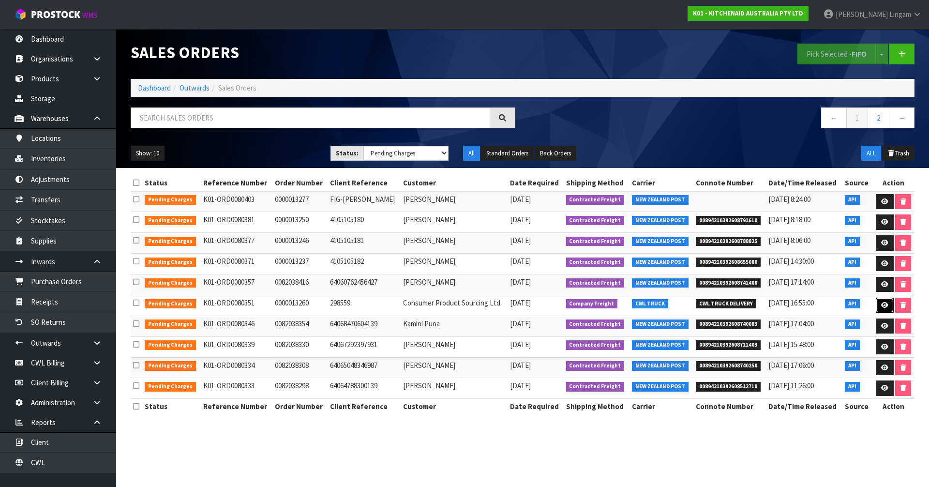
click at [881, 305] on icon at bounding box center [884, 305] width 7 height 6
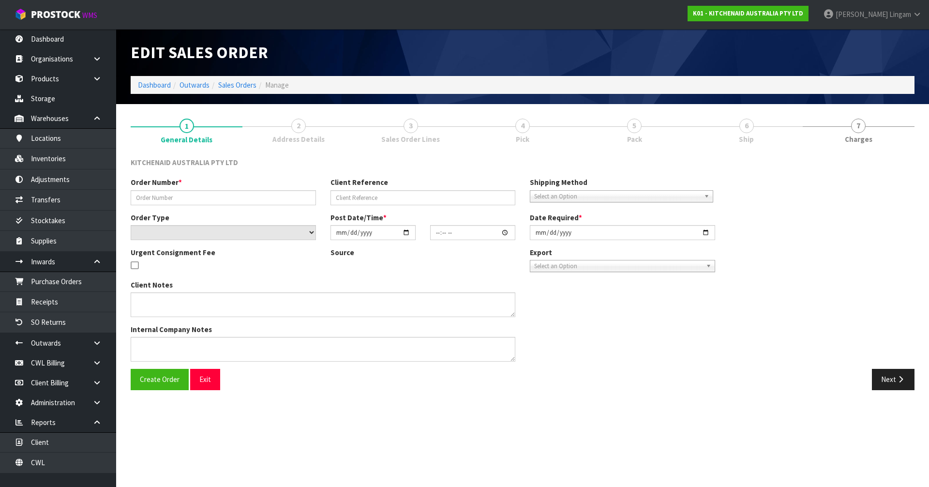
type input "0000013260"
type input "298559"
select select "number:0"
type input "[DATE]"
type input "18:38:01.000"
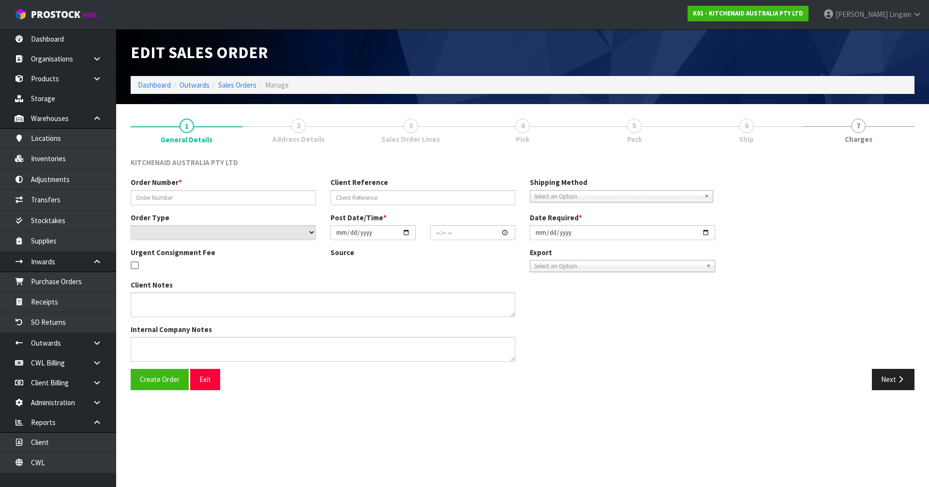
type input "[DATE]"
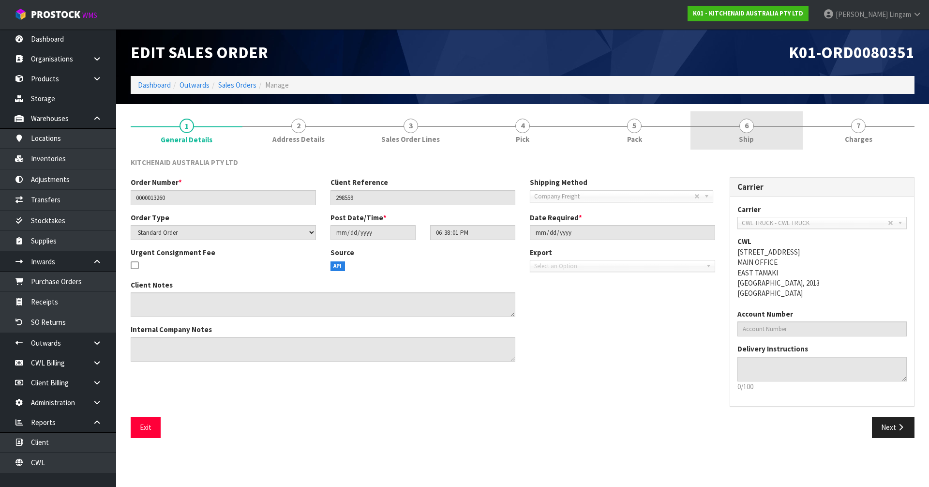
click at [784, 133] on link "6 Ship" at bounding box center [747, 130] width 112 height 38
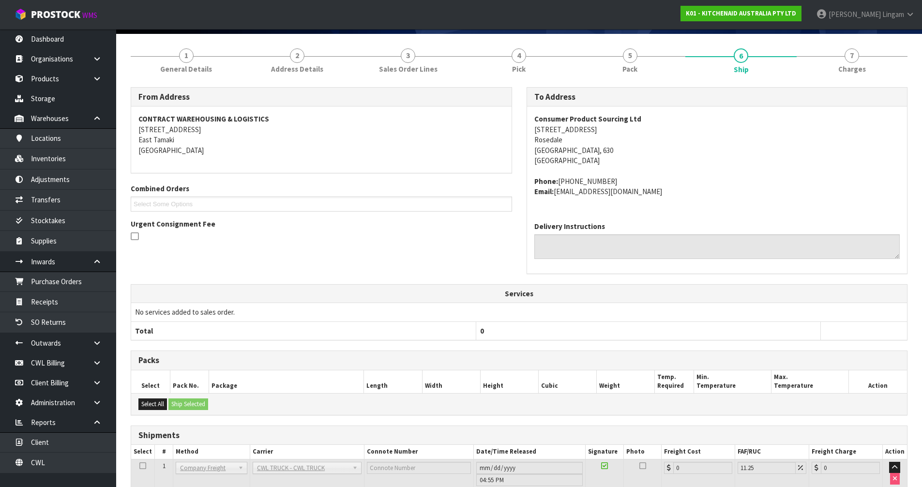
scroll to position [135, 0]
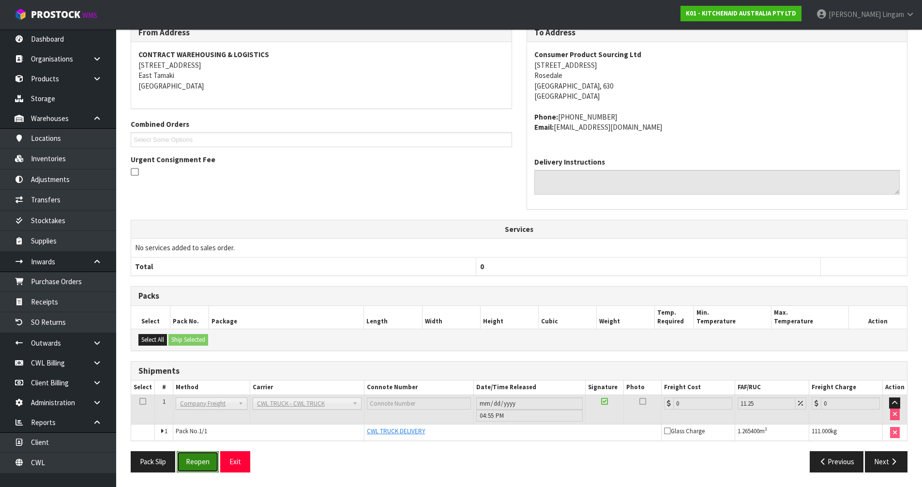
click at [211, 461] on button "Reopen" at bounding box center [198, 461] width 42 height 21
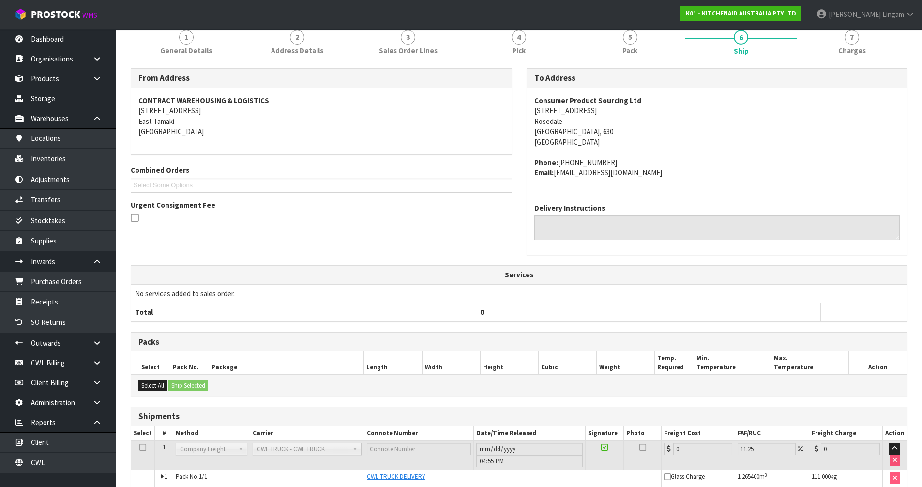
scroll to position [169, 0]
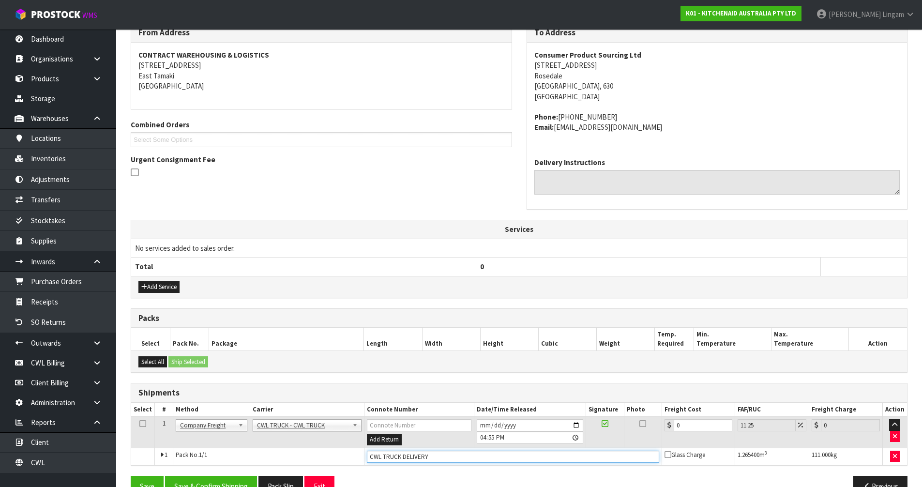
click at [432, 453] on input "CWL TRUCK DELIVERY" at bounding box center [513, 457] width 292 height 12
type input "CWL TRUCK DELIVERED"
drag, startPoint x: 656, startPoint y: 429, endPoint x: 633, endPoint y: 432, distance: 22.5
click at [633, 432] on tr "1 Client Local Pickup Customer Local Pickup Company Freight Contracted Freight …" at bounding box center [519, 432] width 776 height 31
type input "8"
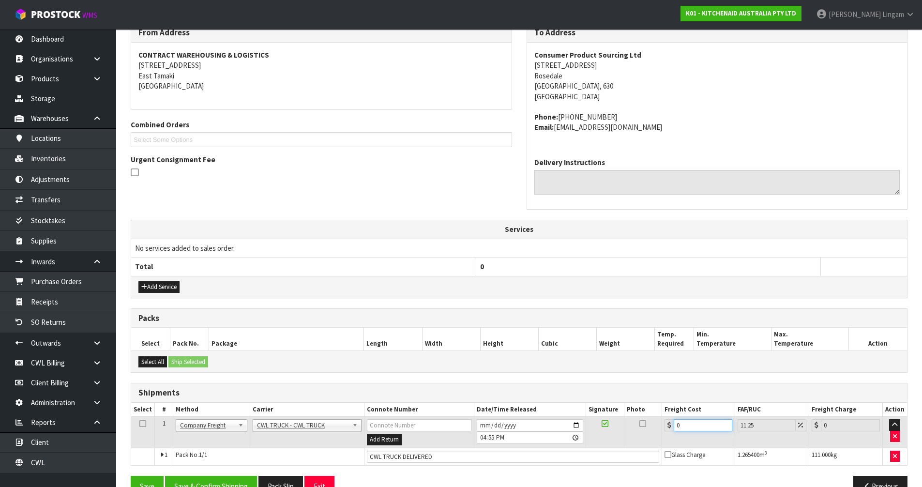
type input "8.9"
type input "81"
type input "90.11"
type input "81.5"
type input "90.67"
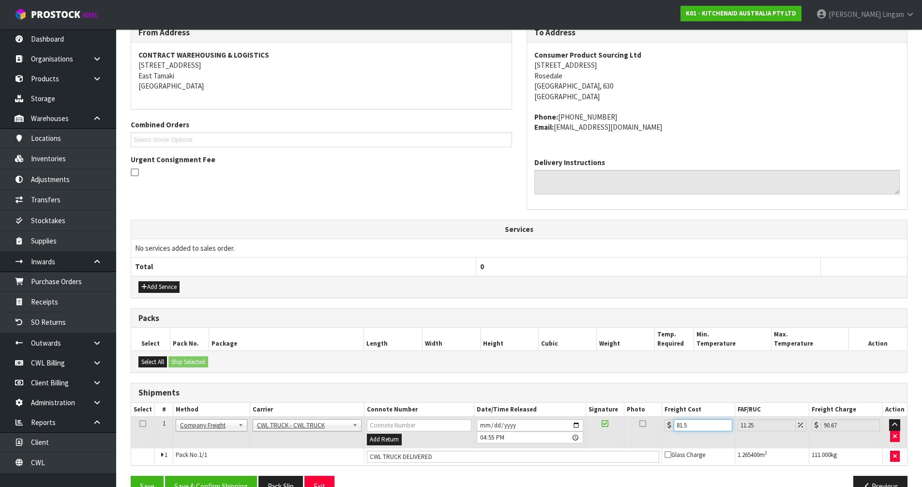
type input "81.59"
type input "90.77"
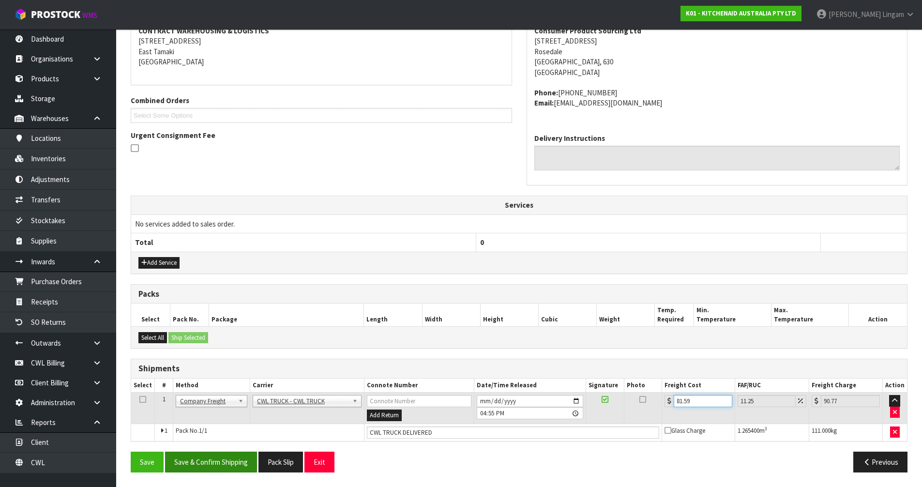
type input "81.59"
drag, startPoint x: 201, startPoint y: 461, endPoint x: 305, endPoint y: 403, distance: 119.2
click at [202, 461] on button "Save & Confirm Shipping" at bounding box center [211, 462] width 92 height 21
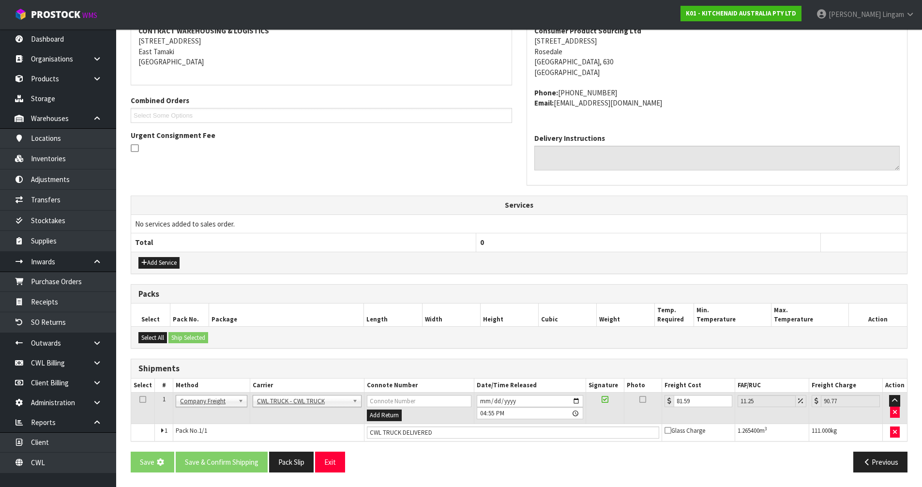
scroll to position [0, 0]
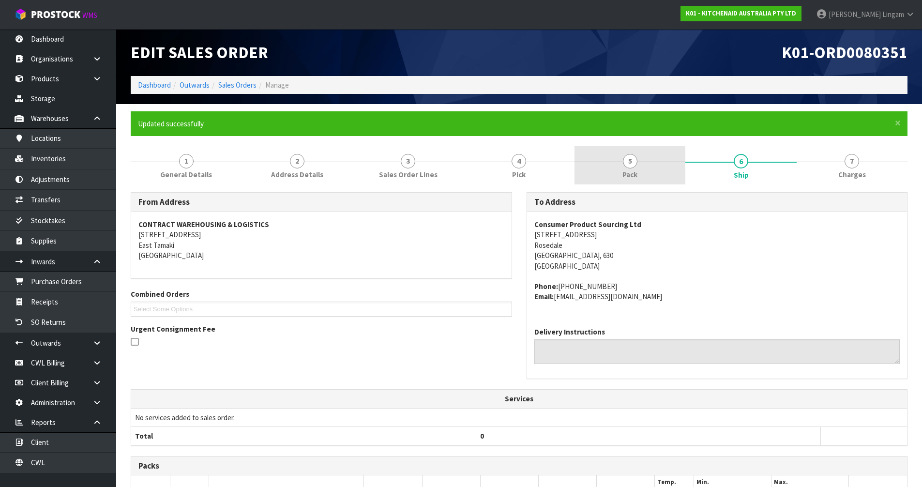
click at [635, 175] on span "Pack" at bounding box center [629, 174] width 15 height 10
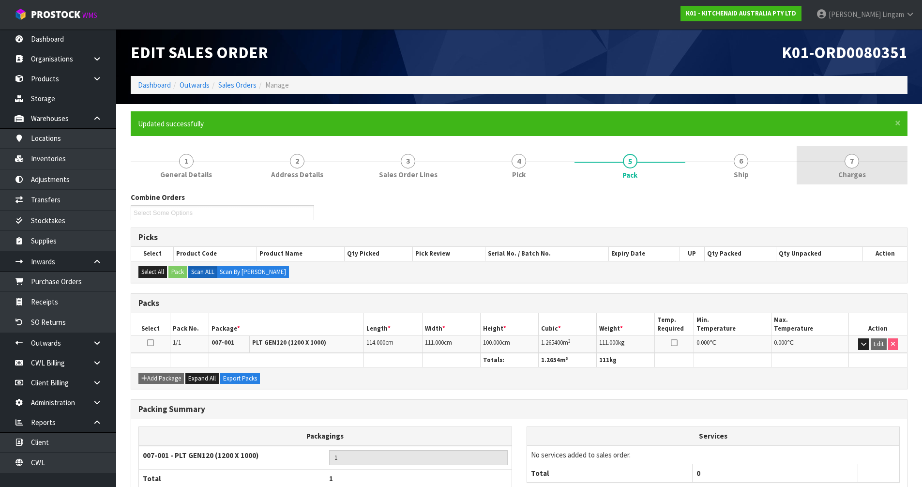
click at [855, 175] on span "Charges" at bounding box center [852, 174] width 28 height 10
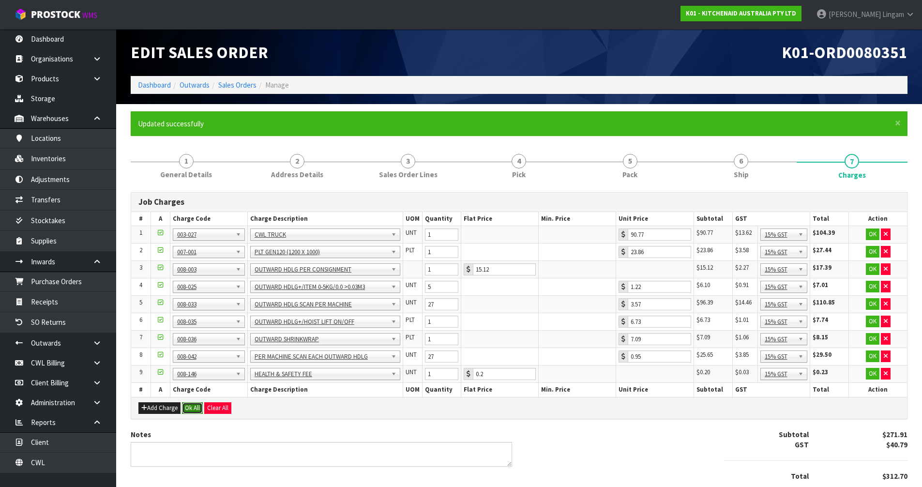
click at [193, 411] on button "Ok All" at bounding box center [192, 408] width 21 height 12
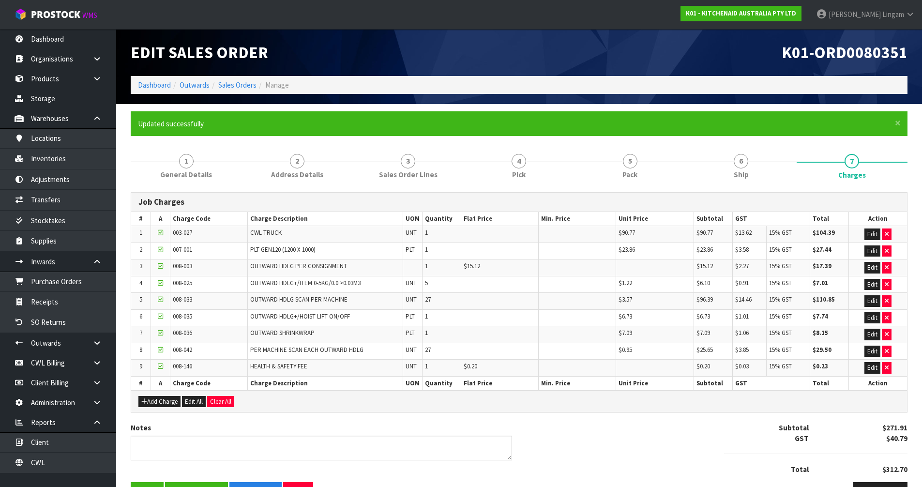
scroll to position [30, 0]
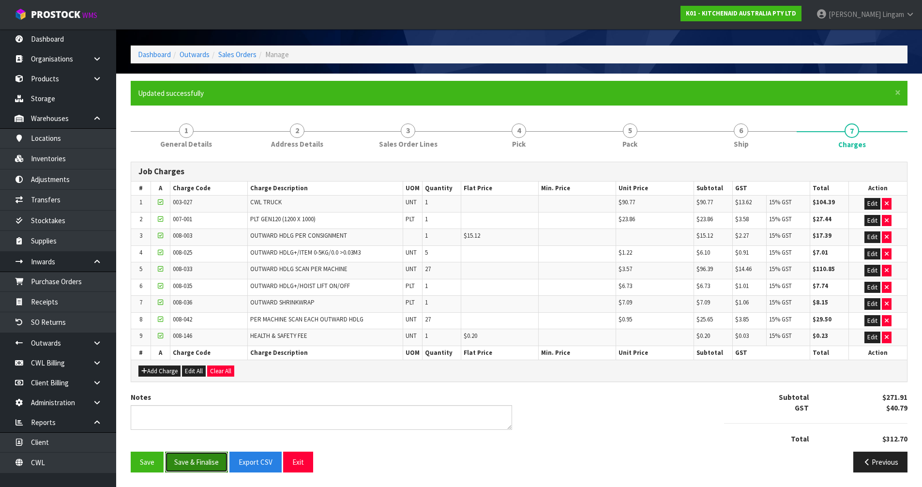
click at [197, 464] on button "Save & Finalise" at bounding box center [196, 462] width 63 height 21
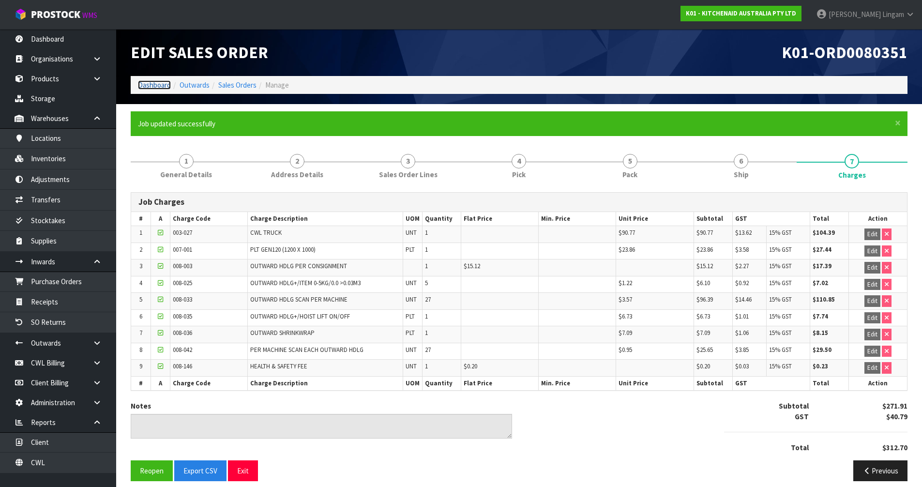
click at [144, 82] on link "Dashboard" at bounding box center [154, 84] width 33 height 9
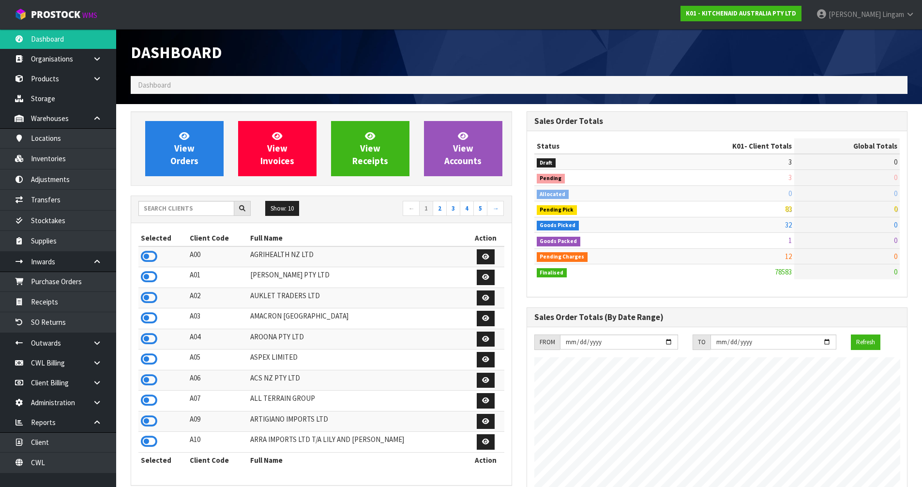
scroll to position [733, 395]
click at [186, 157] on span "View Orders" at bounding box center [184, 148] width 28 height 36
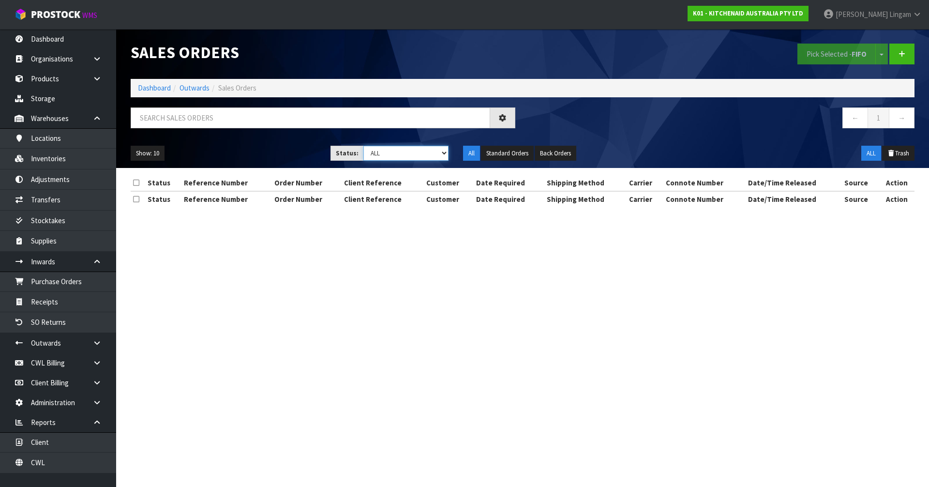
click at [434, 152] on select "Draft Pending Allocated Pending Pick Goods Picked Goods Packed Pending Charges …" at bounding box center [406, 153] width 86 height 15
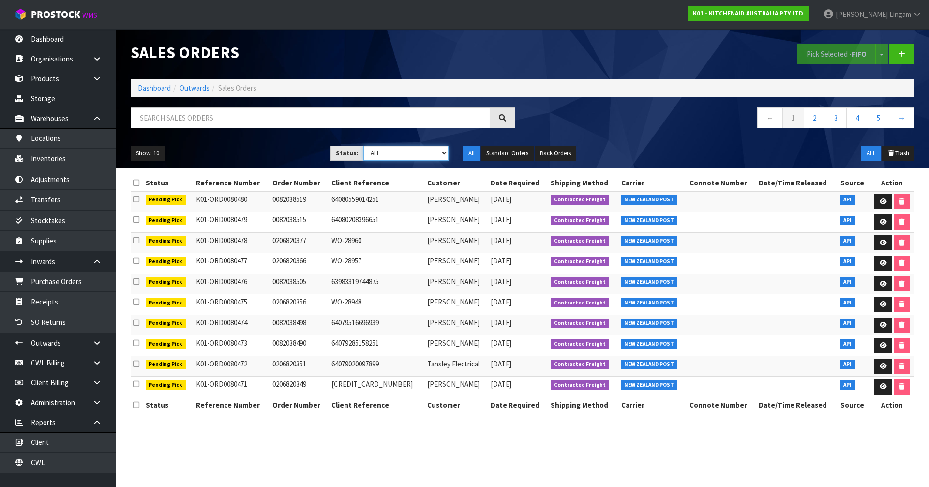
select select "string:6"
click at [363, 146] on select "Draft Pending Allocated Pending Pick Goods Picked Goods Packed Pending Charges …" at bounding box center [406, 153] width 86 height 15
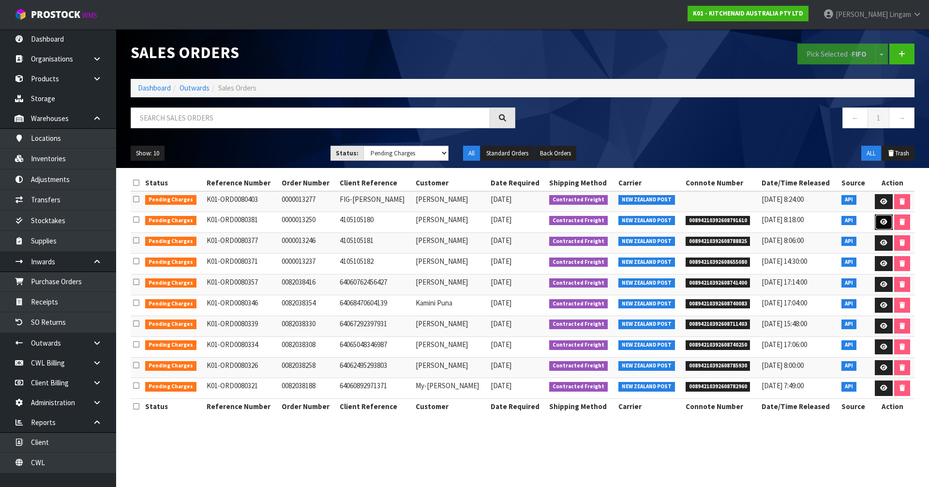
click at [885, 223] on icon at bounding box center [883, 222] width 7 height 6
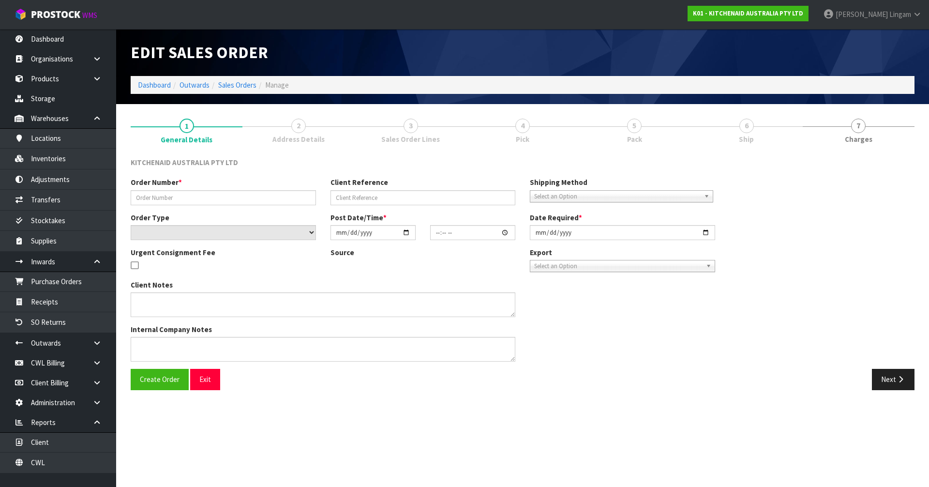
type input "0000013250"
type input "4105105180"
select select "number:0"
type input "[DATE]"
type input "12:34:41.000"
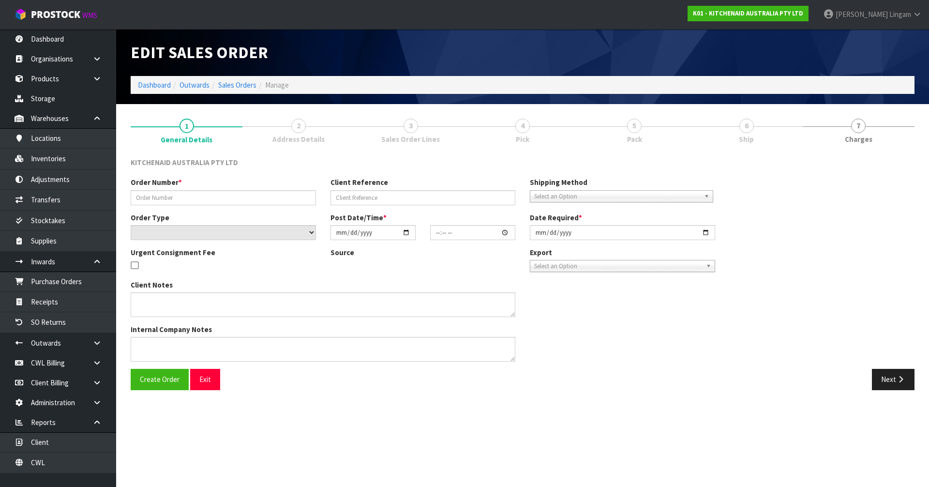
type input "[DATE]"
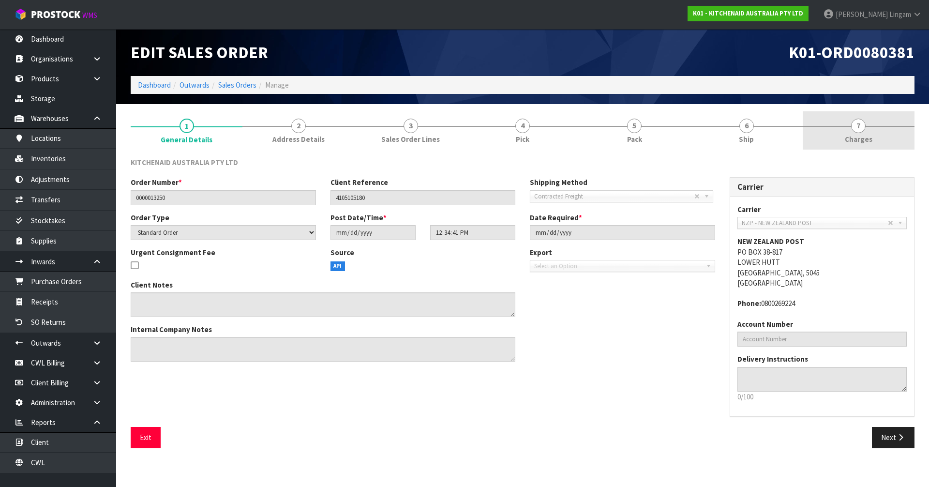
click at [892, 141] on link "7 [GEOGRAPHIC_DATA]" at bounding box center [859, 130] width 112 height 38
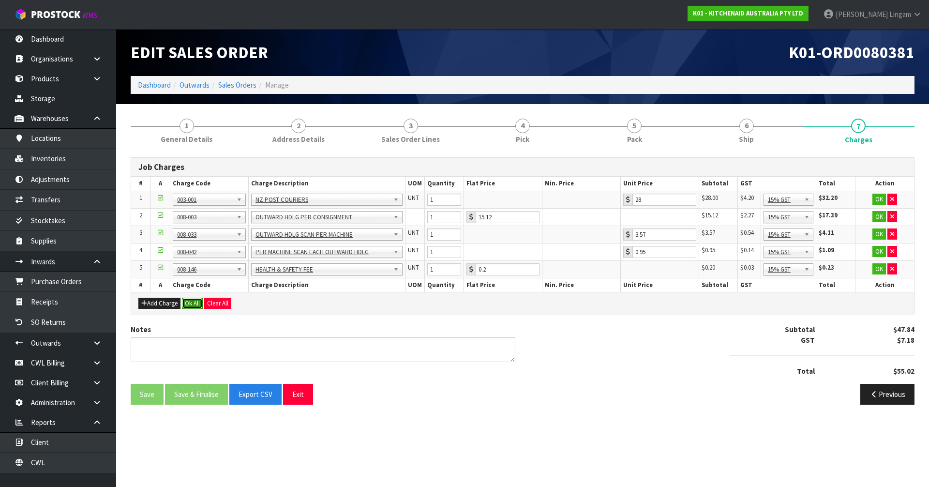
click at [195, 304] on button "Ok All" at bounding box center [192, 304] width 21 height 12
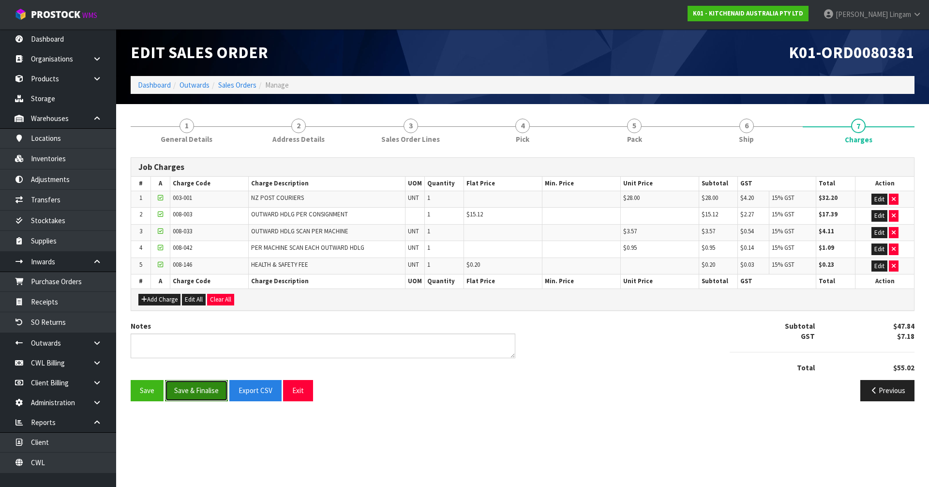
click at [200, 392] on button "Save & Finalise" at bounding box center [196, 390] width 63 height 21
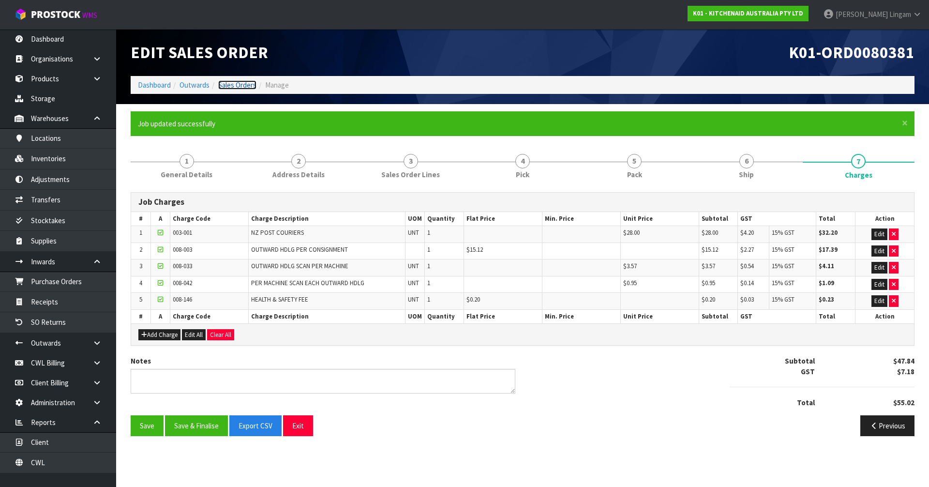
click at [244, 82] on link "Sales Orders" at bounding box center [237, 84] width 38 height 9
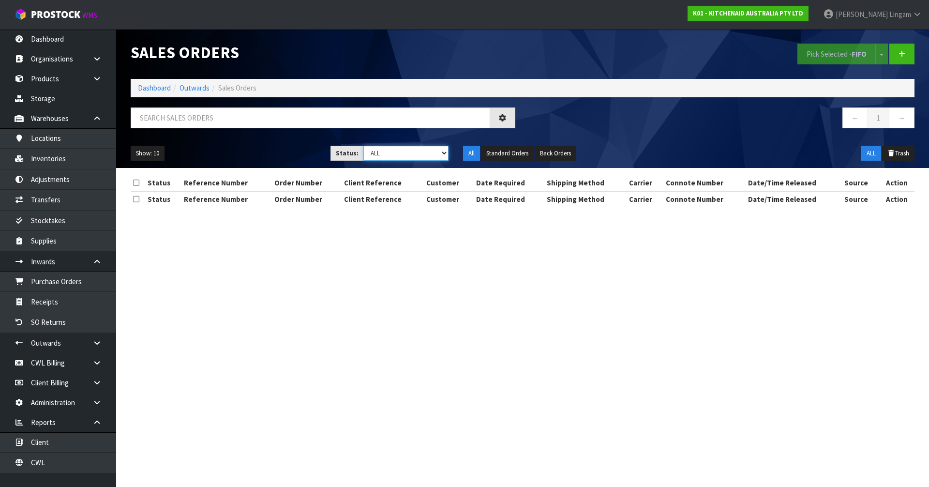
click at [425, 154] on select "Draft Pending Allocated Pending Pick Goods Picked Goods Packed Pending Charges …" at bounding box center [406, 153] width 86 height 15
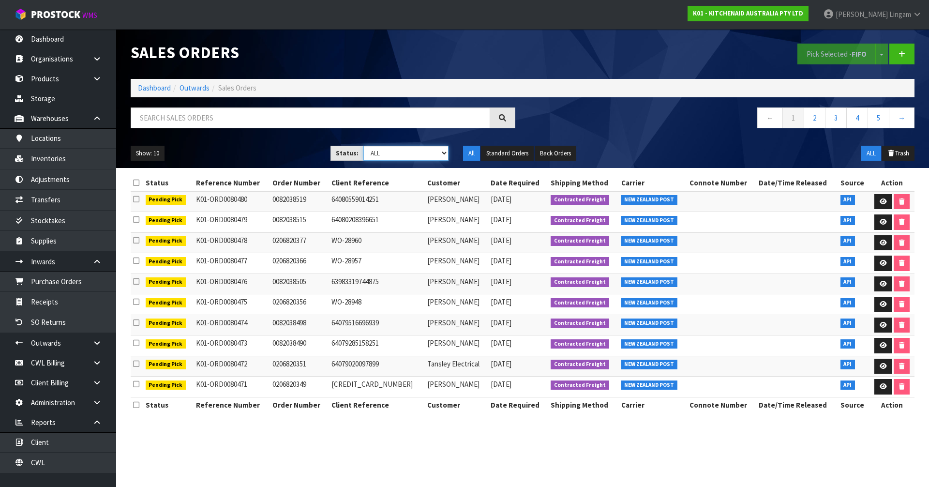
select select "string:6"
click at [363, 146] on select "Draft Pending Allocated Pending Pick Goods Picked Goods Packed Pending Charges …" at bounding box center [406, 153] width 86 height 15
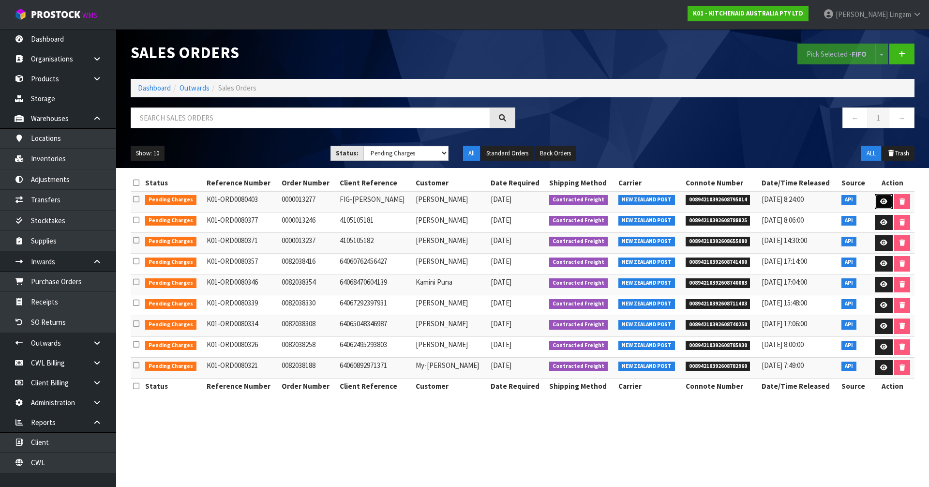
click at [883, 199] on icon at bounding box center [883, 201] width 7 height 6
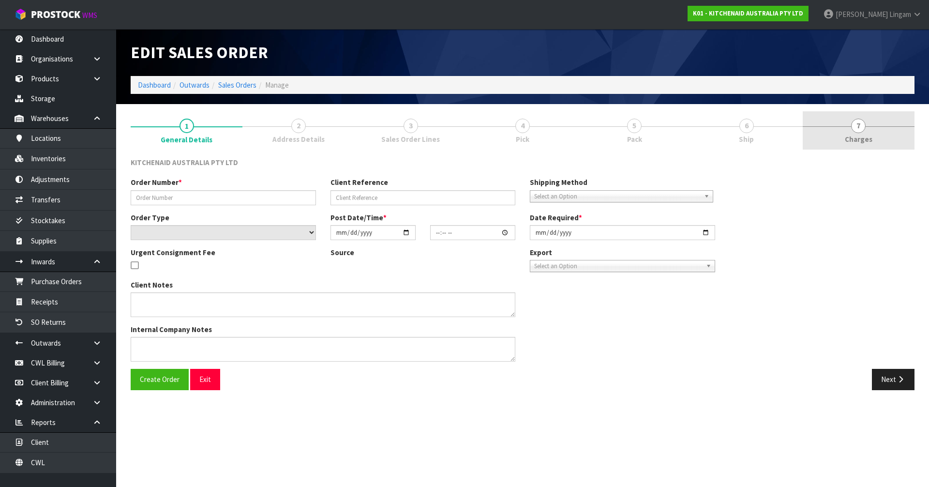
type input "0000013277"
type input "FIG-[PERSON_NAME]"
select select "number:0"
type input "[DATE]"
type input "18:33:49.000"
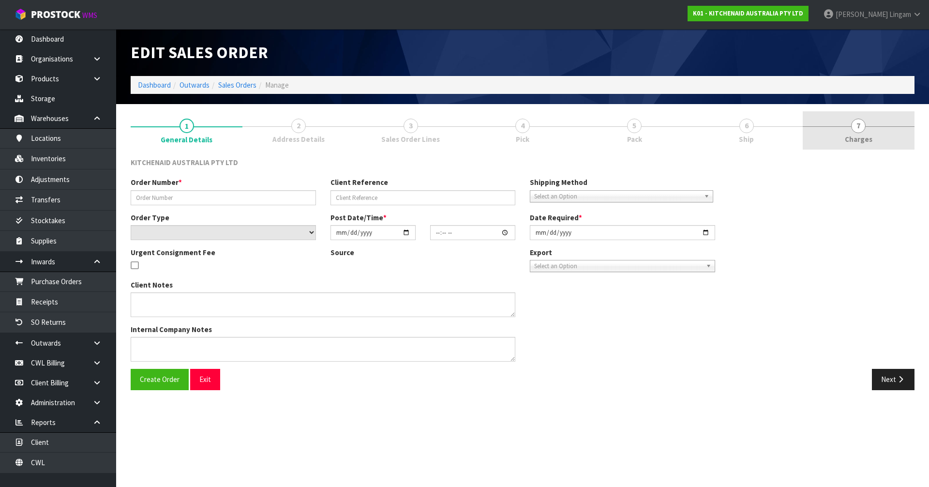
type input "[DATE]"
click at [888, 132] on link "7 [GEOGRAPHIC_DATA]" at bounding box center [859, 130] width 112 height 38
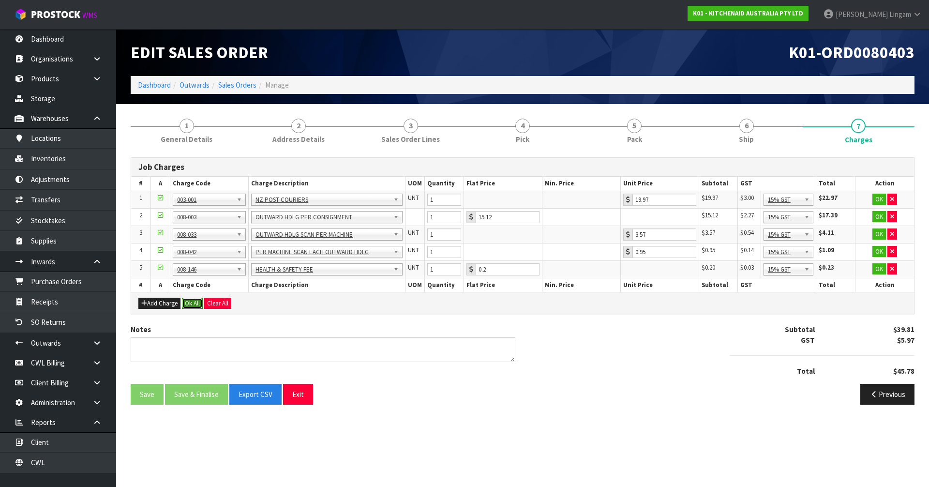
click at [192, 304] on button "Ok All" at bounding box center [192, 304] width 21 height 12
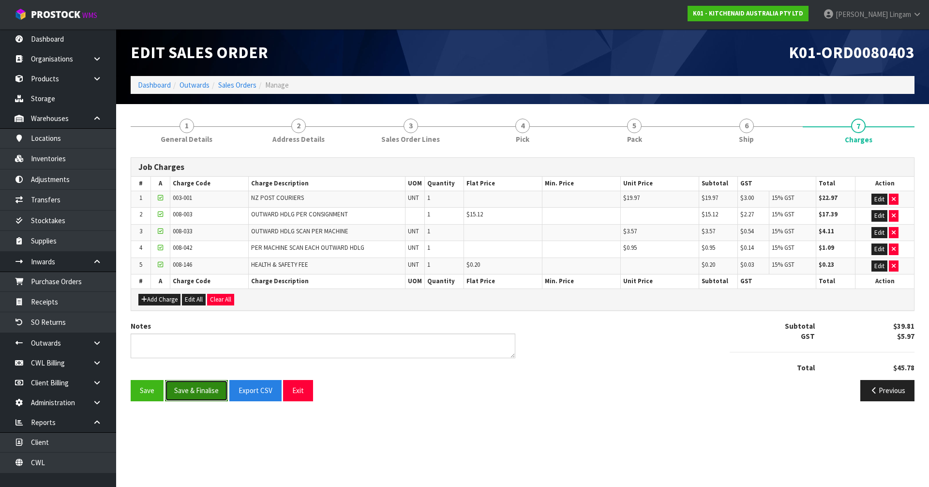
click at [192, 389] on button "Save & Finalise" at bounding box center [196, 390] width 63 height 21
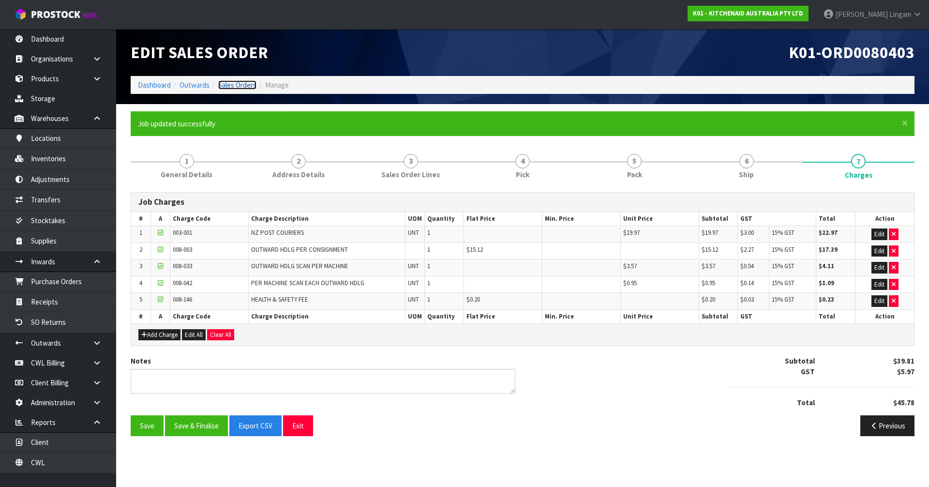
click at [242, 81] on link "Sales Orders" at bounding box center [237, 84] width 38 height 9
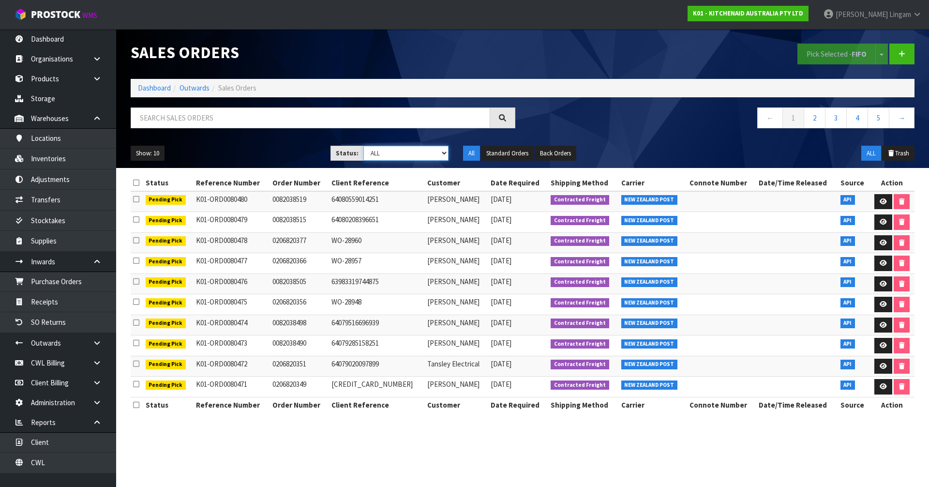
click at [419, 153] on select "Draft Pending Allocated Pending Pick Goods Picked Goods Packed Pending Charges …" at bounding box center [406, 153] width 86 height 15
select select "string:6"
click at [363, 146] on select "Draft Pending Allocated Pending Pick Goods Picked Goods Packed Pending Charges …" at bounding box center [406, 153] width 86 height 15
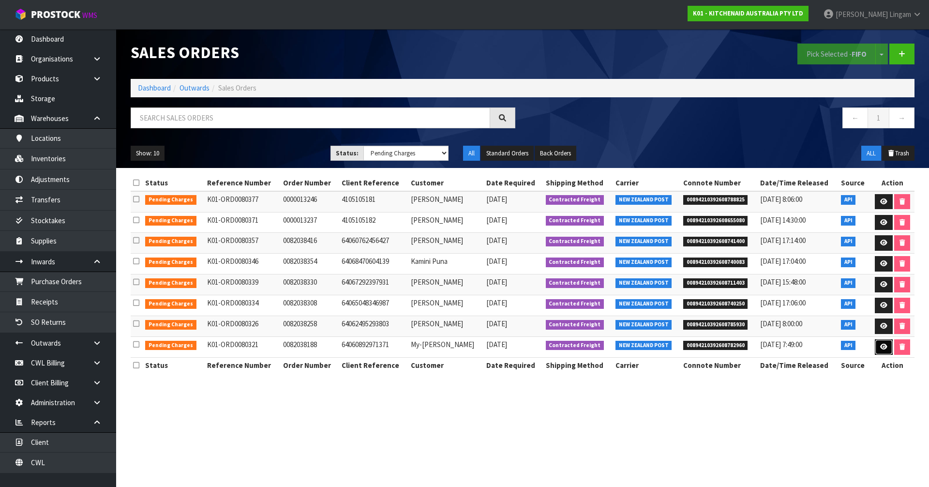
click at [882, 346] on icon at bounding box center [883, 347] width 7 height 6
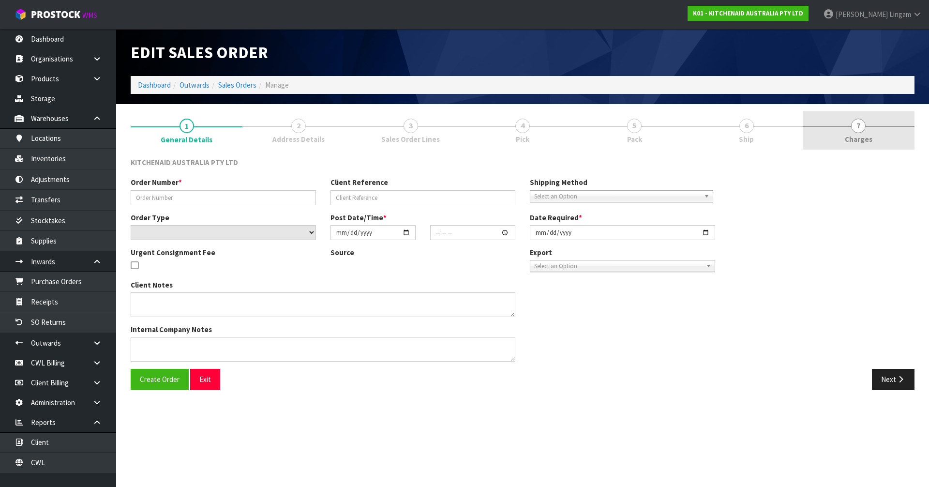
type input "0082038188"
type input "64060892971371"
select select "number:0"
type input "[DATE]"
type input "06:37:10.000"
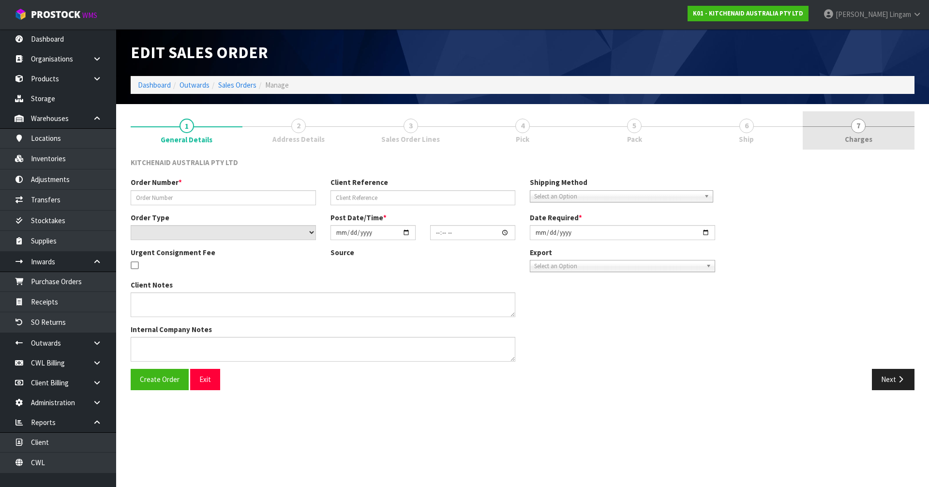
type input "[DATE]"
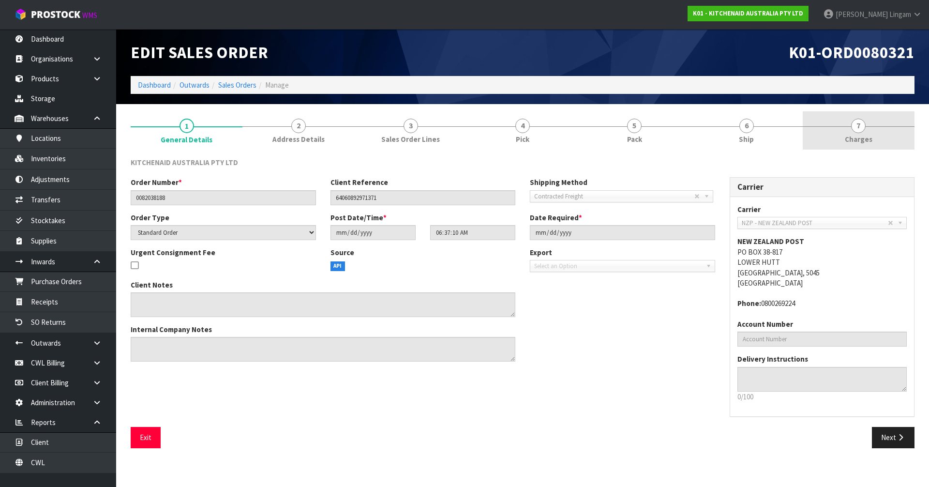
click at [884, 133] on link "7 [GEOGRAPHIC_DATA]" at bounding box center [859, 130] width 112 height 38
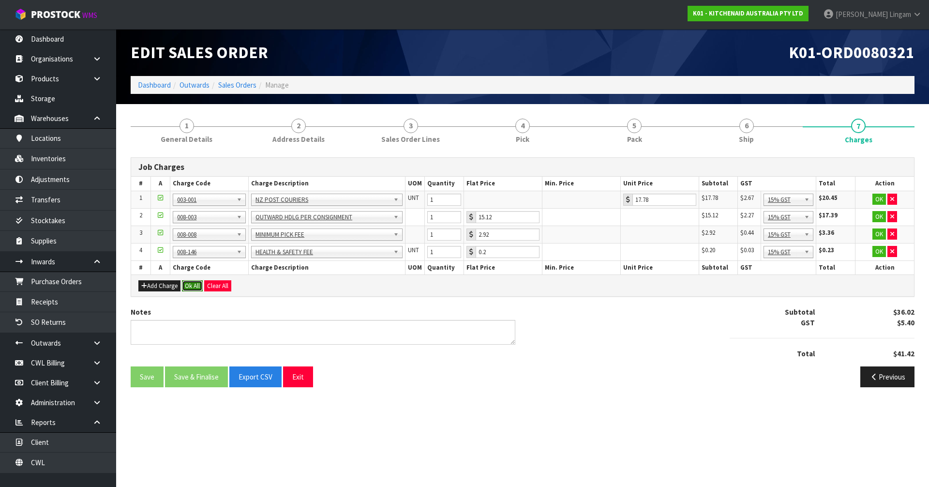
click at [196, 288] on button "Ok All" at bounding box center [192, 286] width 21 height 12
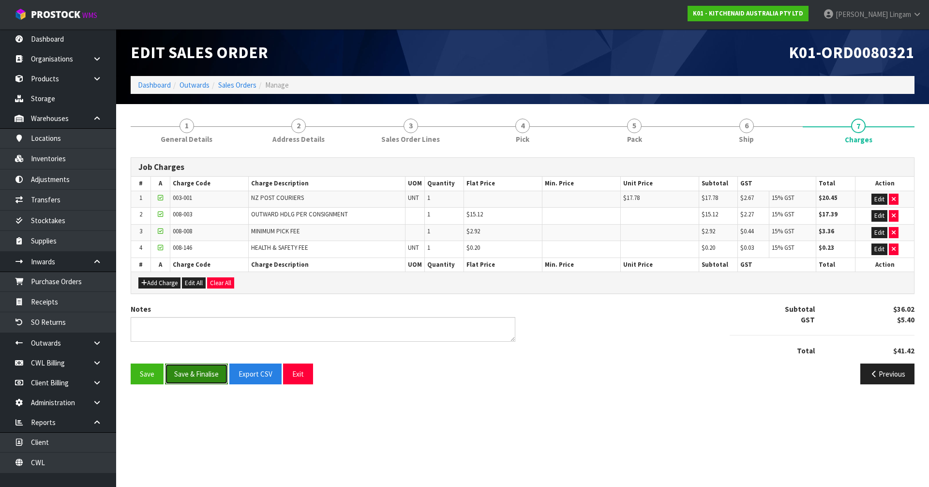
click at [193, 379] on button "Save & Finalise" at bounding box center [196, 373] width 63 height 21
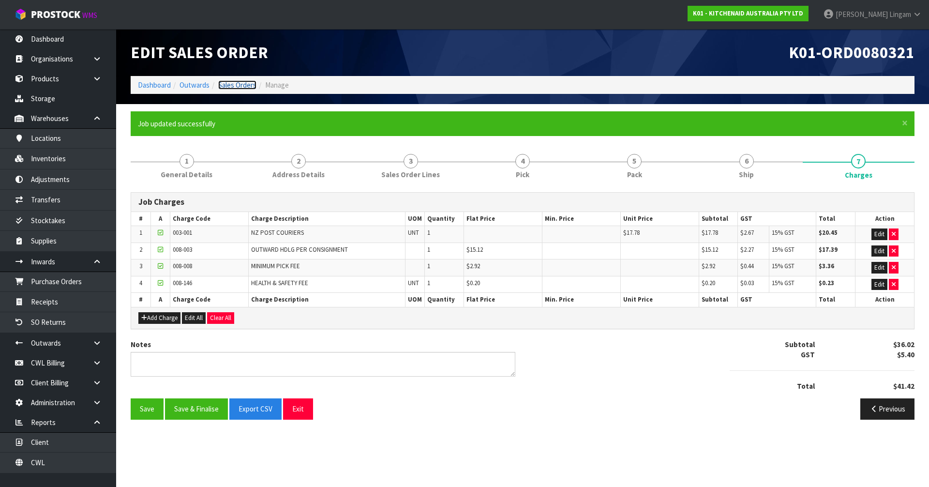
click at [245, 85] on link "Sales Orders" at bounding box center [237, 84] width 38 height 9
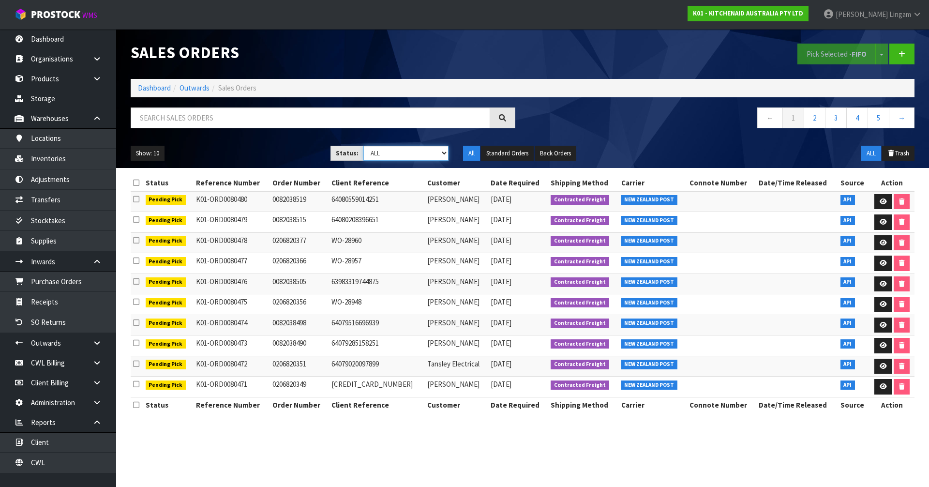
click at [432, 154] on select "Draft Pending Allocated Pending Pick Goods Picked Goods Packed Pending Charges …" at bounding box center [406, 153] width 86 height 15
select select "string:6"
click at [363, 146] on select "Draft Pending Allocated Pending Pick Goods Picked Goods Packed Pending Charges …" at bounding box center [406, 153] width 86 height 15
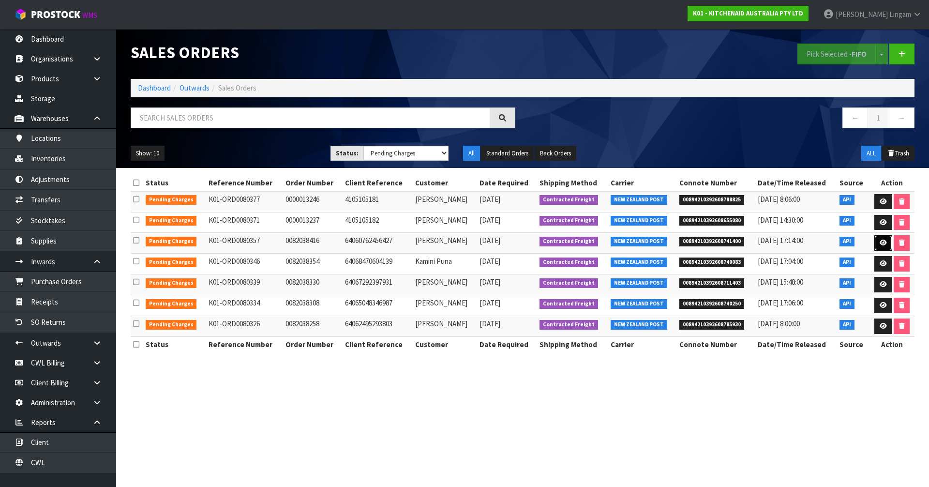
click at [881, 241] on icon at bounding box center [883, 243] width 7 height 6
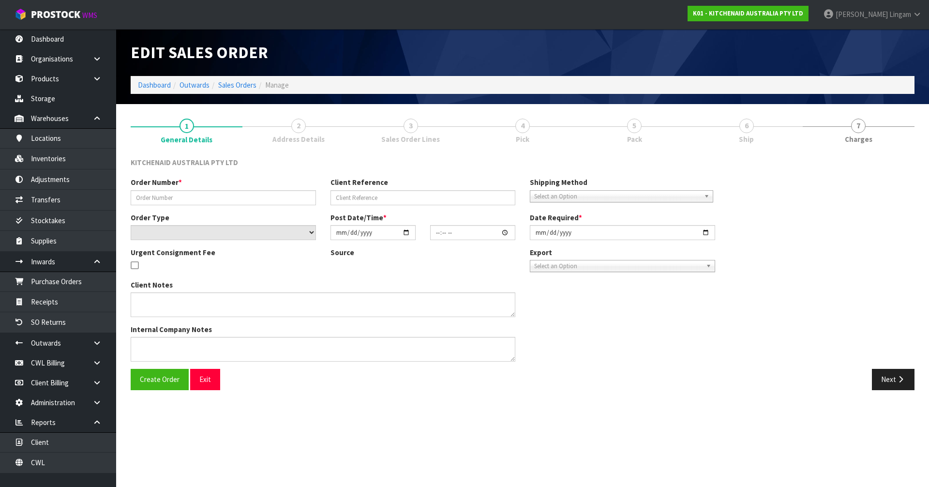
type input "0082038416"
type input "64060762456427"
select select "number:0"
type input "[DATE]"
type input "10:39:46.000"
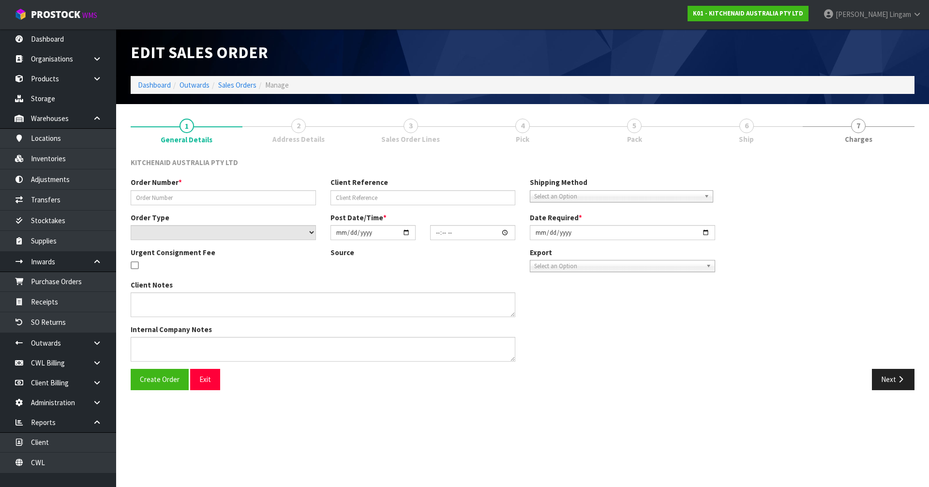
type input "[DATE]"
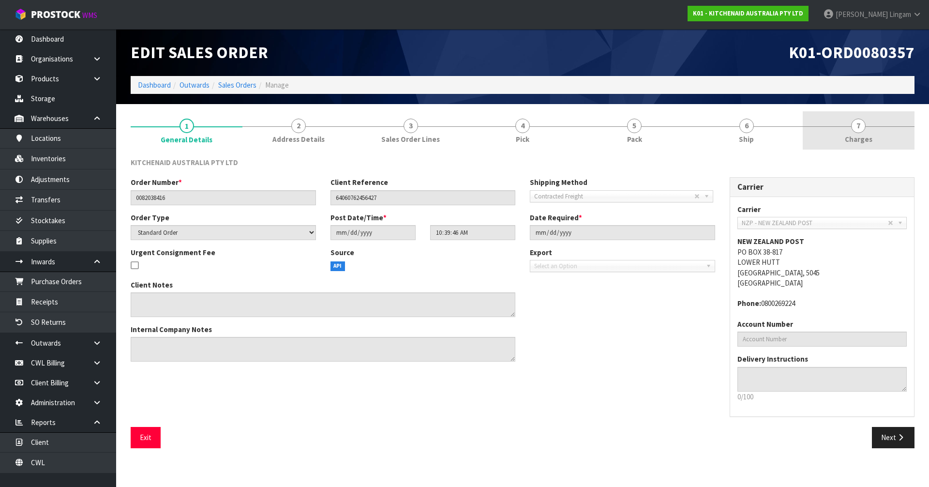
click at [868, 139] on span "Charges" at bounding box center [859, 139] width 28 height 10
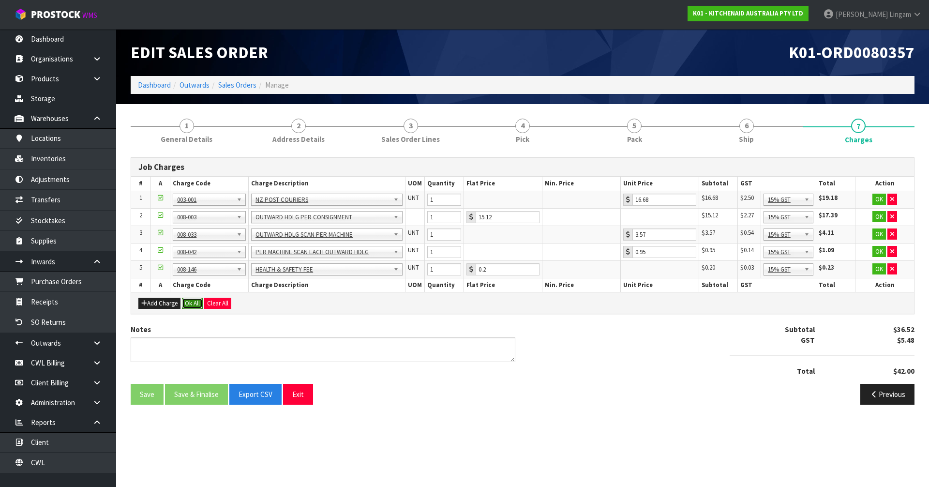
click at [192, 301] on button "Ok All" at bounding box center [192, 304] width 21 height 12
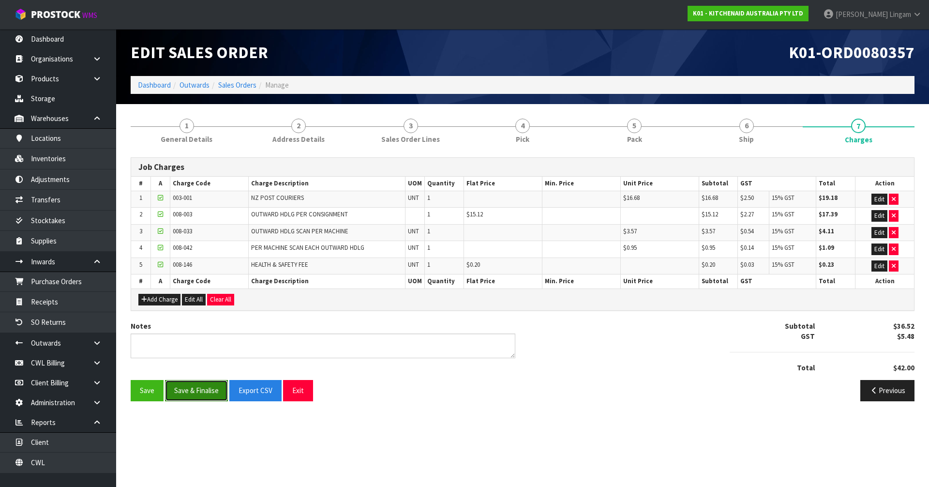
click at [207, 387] on button "Save & Finalise" at bounding box center [196, 390] width 63 height 21
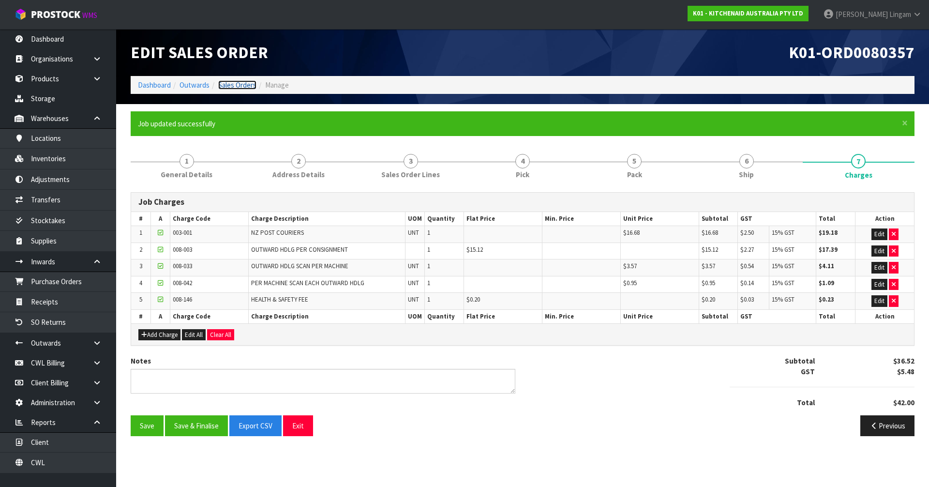
click at [245, 85] on link "Sales Orders" at bounding box center [237, 84] width 38 height 9
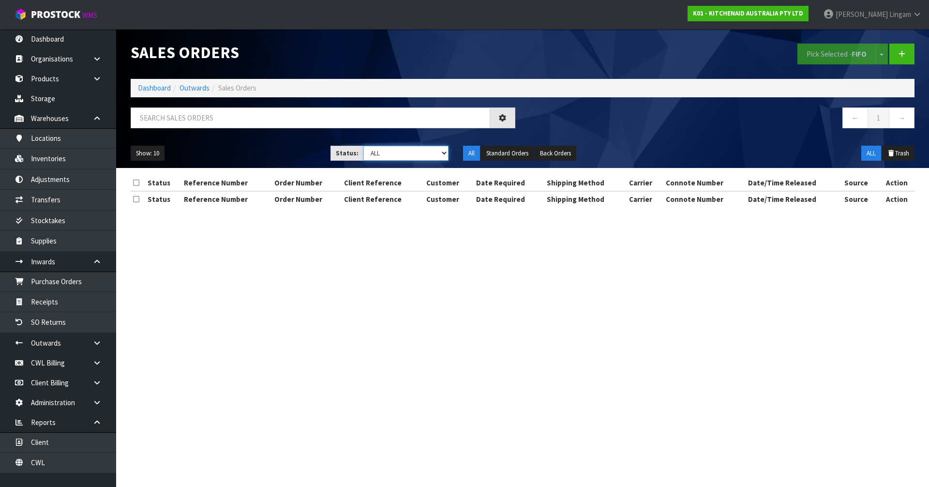
click at [424, 154] on select "Draft Pending Allocated Pending Pick Goods Picked Goods Packed Pending Charges …" at bounding box center [406, 153] width 86 height 15
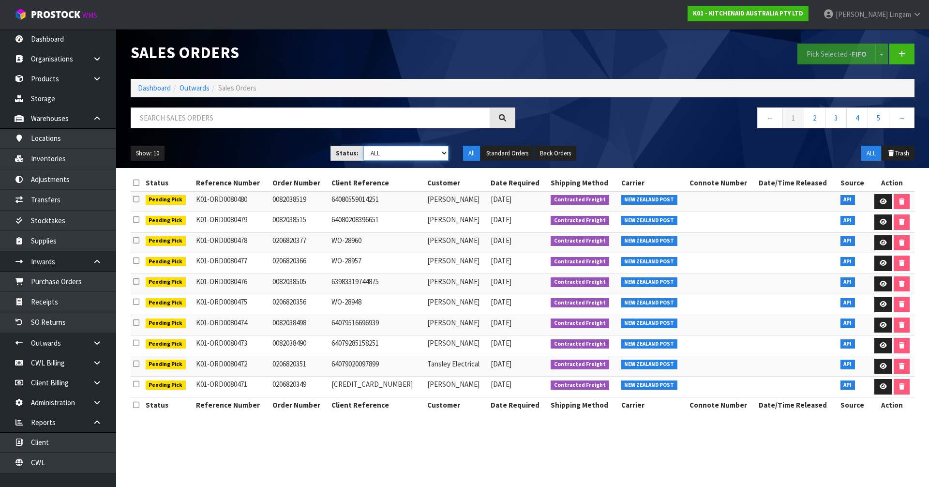
select select "string:6"
click at [363, 146] on select "Draft Pending Allocated Pending Pick Goods Picked Goods Packed Pending Charges …" at bounding box center [406, 153] width 86 height 15
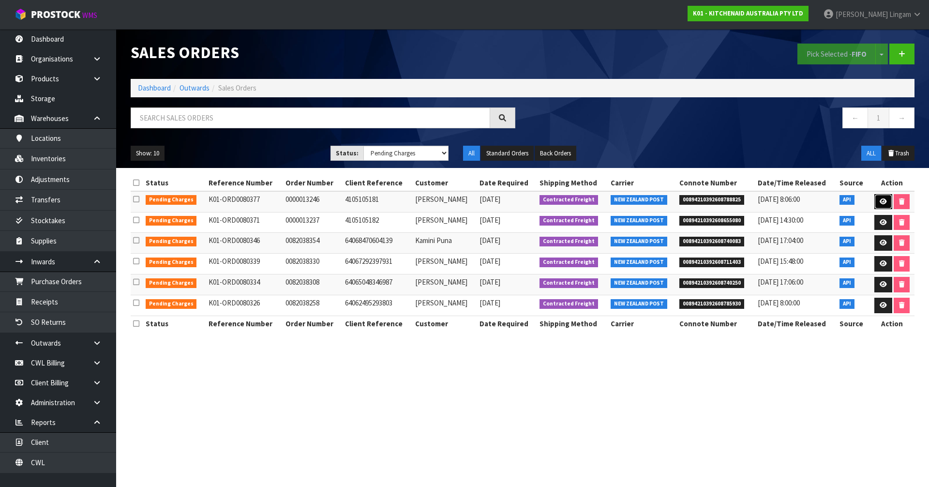
click at [882, 199] on icon at bounding box center [883, 201] width 7 height 6
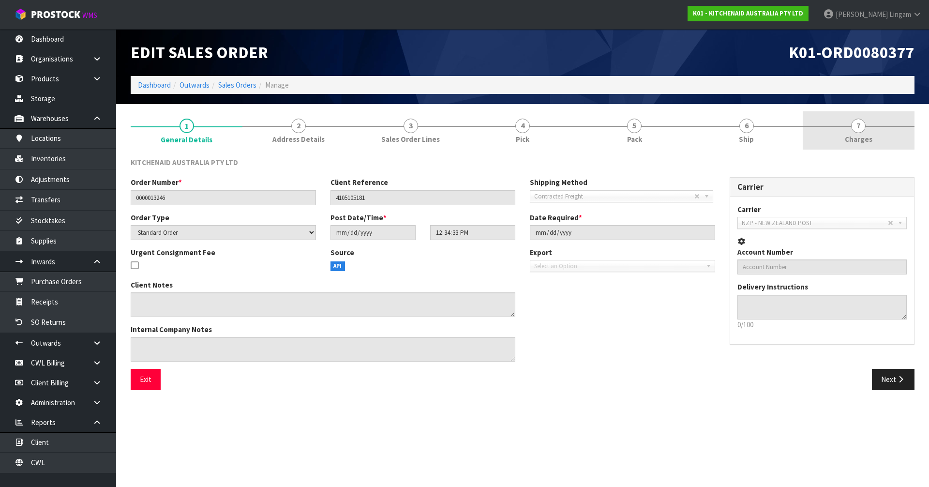
click at [877, 141] on link "7 [GEOGRAPHIC_DATA]" at bounding box center [859, 130] width 112 height 38
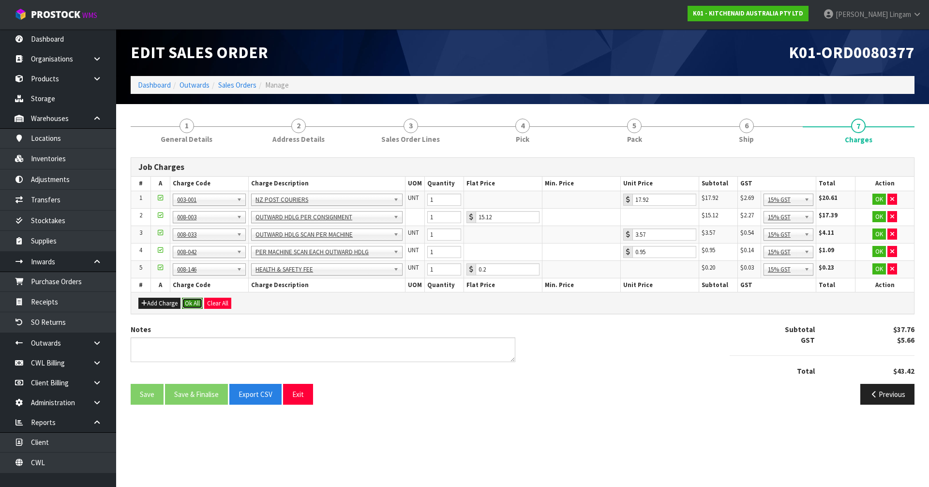
click at [190, 305] on button "Ok All" at bounding box center [192, 304] width 21 height 12
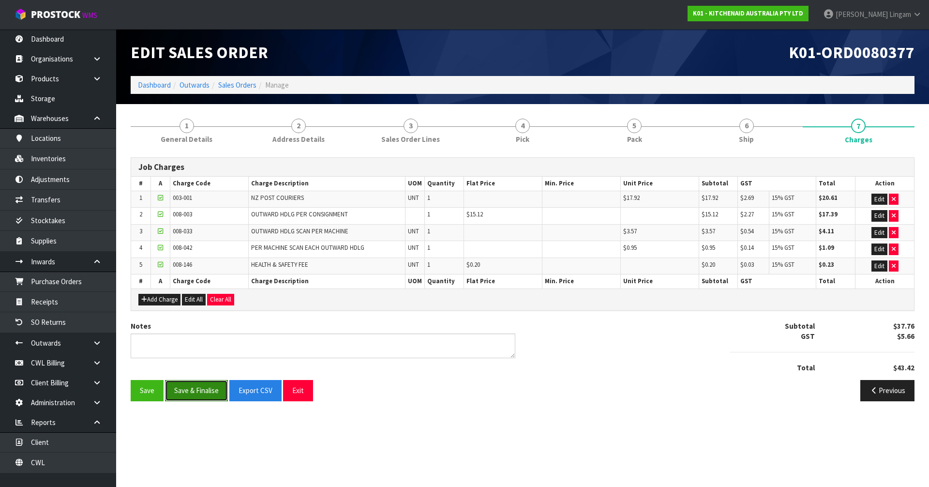
click at [198, 395] on button "Save & Finalise" at bounding box center [196, 390] width 63 height 21
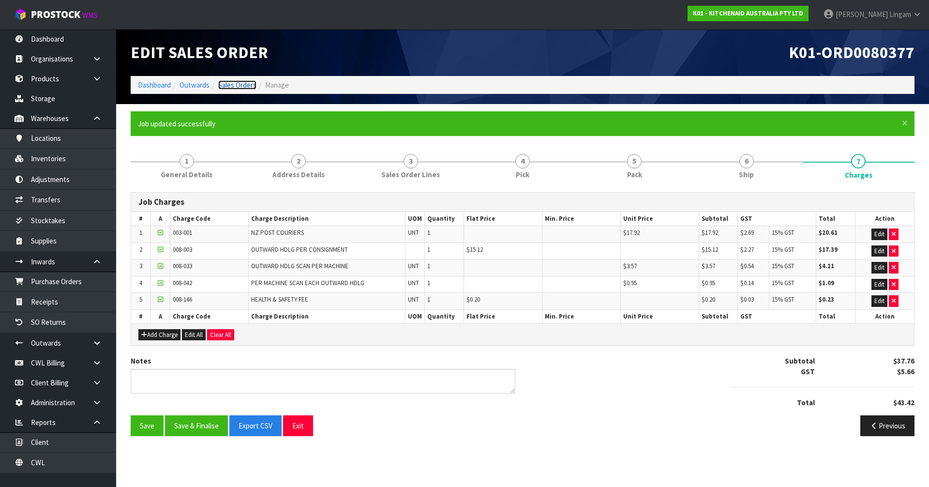
click at [239, 83] on link "Sales Orders" at bounding box center [237, 84] width 38 height 9
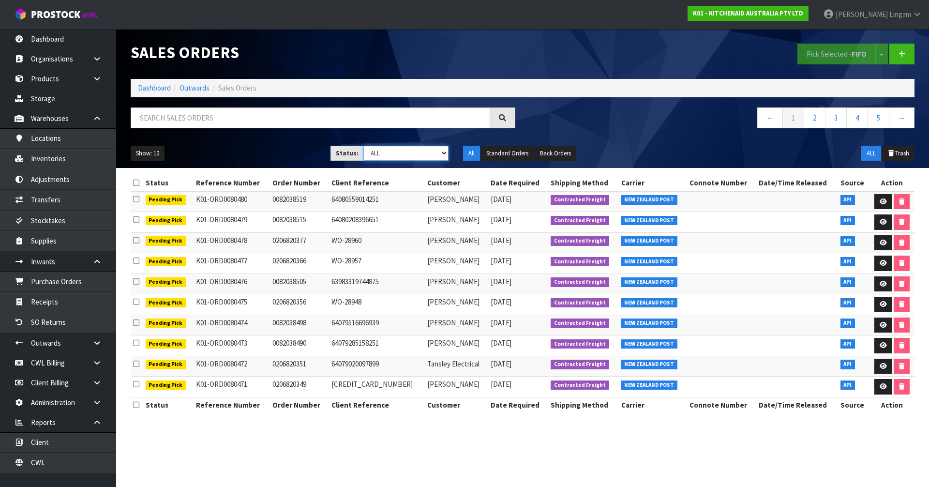
click at [437, 153] on select "Draft Pending Allocated Pending Pick Goods Picked Goods Packed Pending Charges …" at bounding box center [406, 153] width 86 height 15
select select "string:6"
click at [363, 146] on select "Draft Pending Allocated Pending Pick Goods Picked Goods Packed Pending Charges …" at bounding box center [406, 153] width 86 height 15
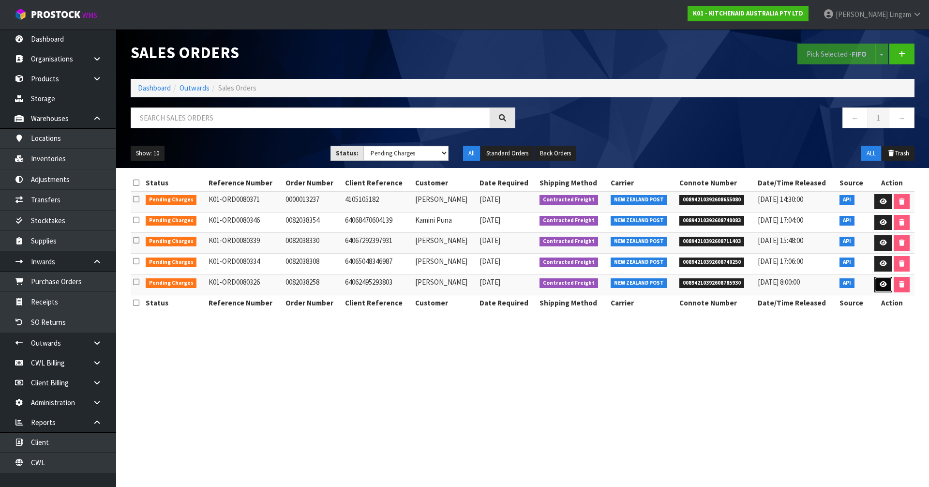
click at [878, 283] on link at bounding box center [883, 284] width 18 height 15
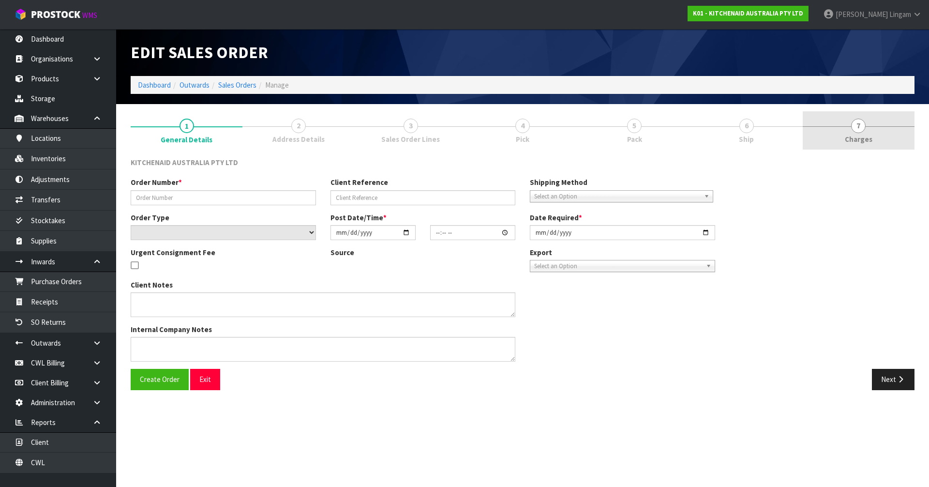
type input "0082038258"
type input "64062495293803"
select select "number:0"
type input "[DATE]"
type input "10:37:14.000"
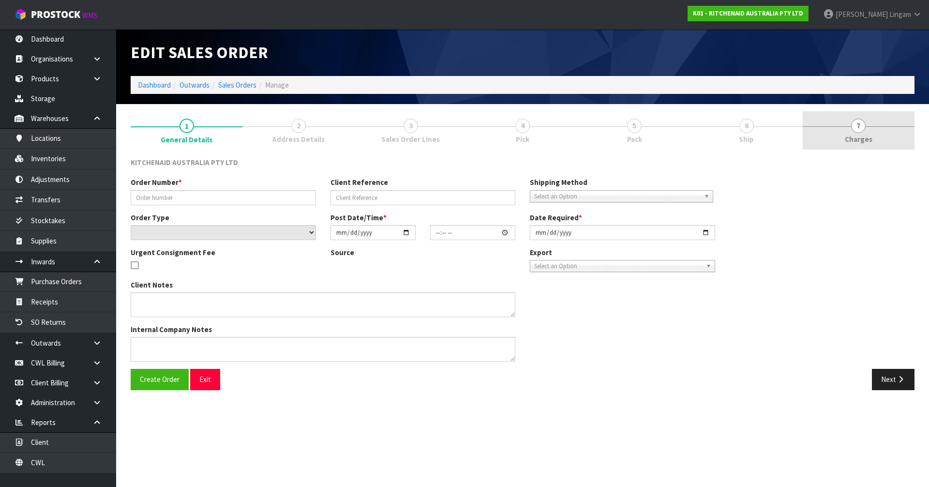
type input "[DATE]"
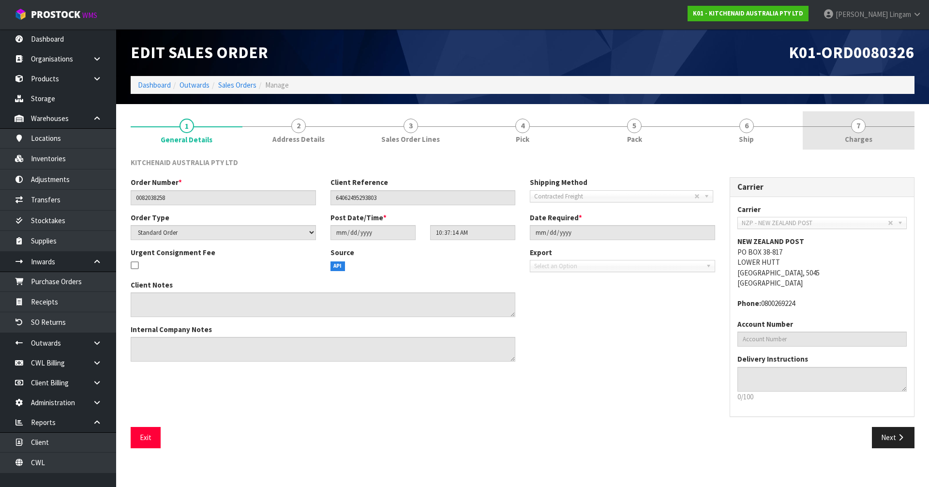
click at [885, 128] on link "7 [GEOGRAPHIC_DATA]" at bounding box center [859, 130] width 112 height 38
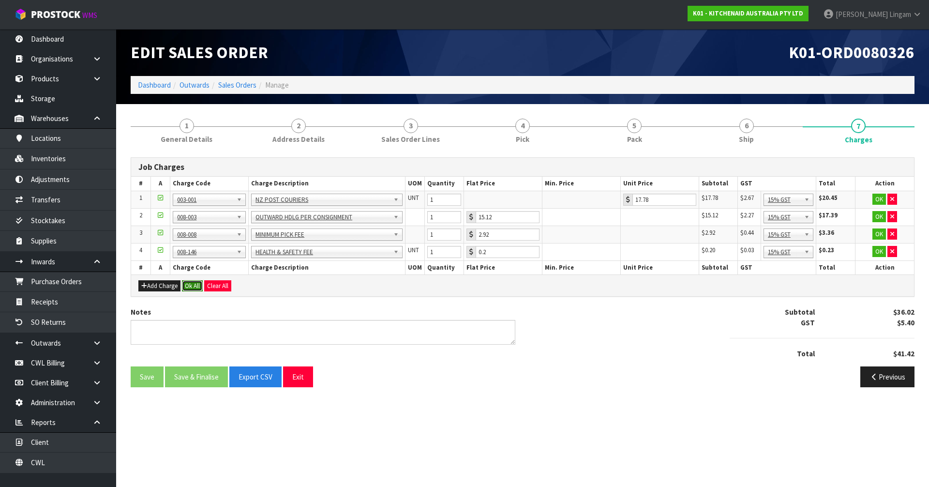
click at [200, 287] on button "Ok All" at bounding box center [192, 286] width 21 height 12
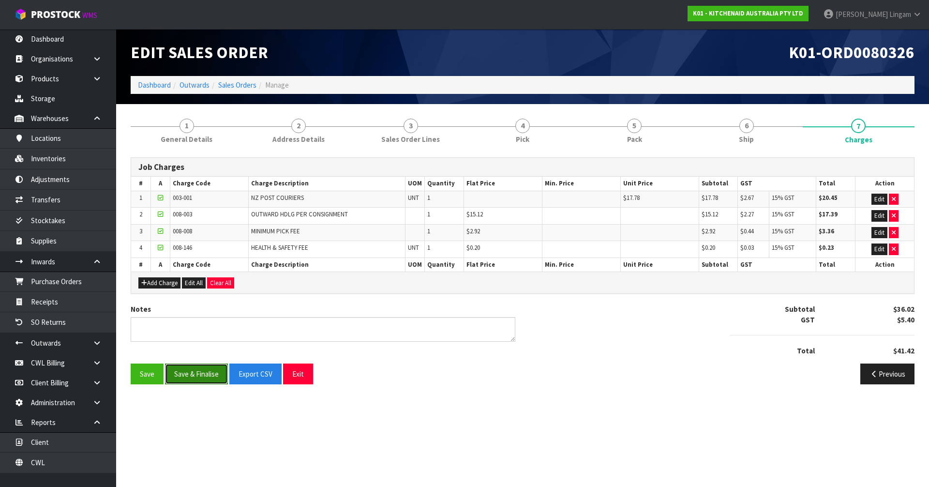
click at [204, 375] on button "Save & Finalise" at bounding box center [196, 373] width 63 height 21
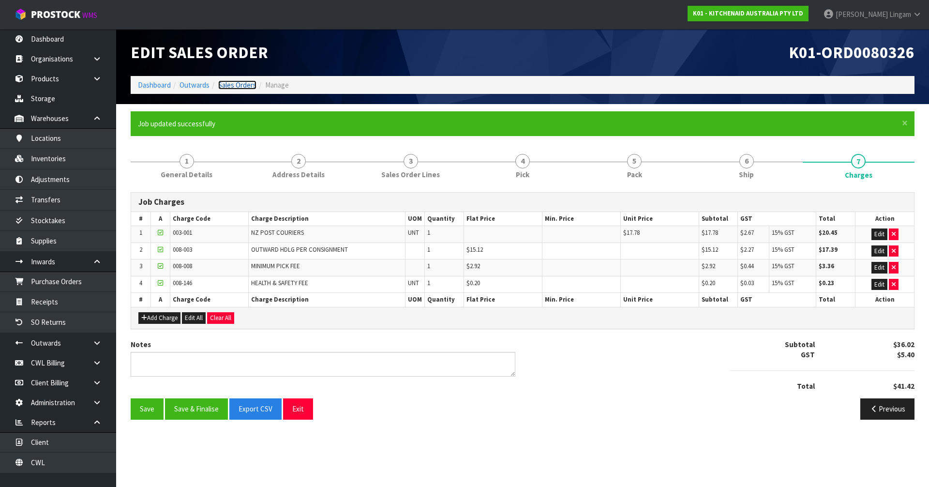
click at [241, 83] on link "Sales Orders" at bounding box center [237, 84] width 38 height 9
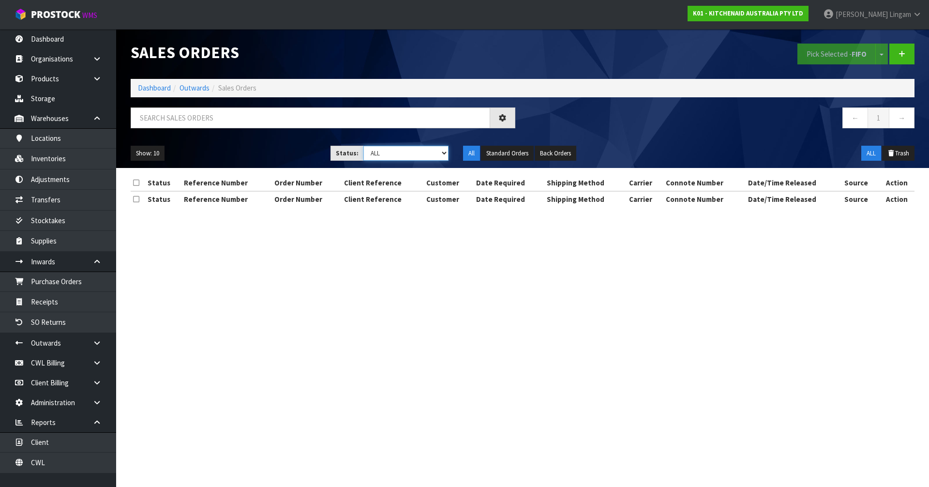
click at [433, 151] on select "Draft Pending Allocated Pending Pick Goods Picked Goods Packed Pending Charges …" at bounding box center [406, 153] width 86 height 15
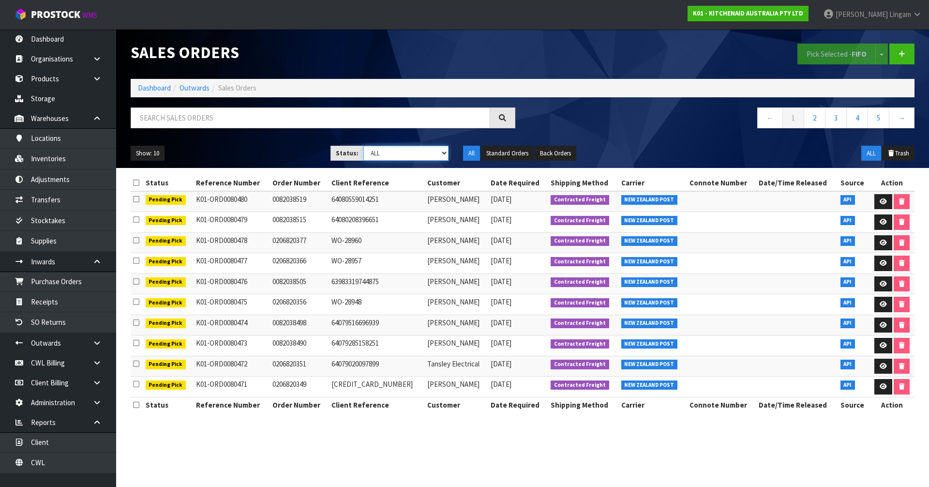
select select "string:6"
click at [363, 146] on select "Draft Pending Allocated Pending Pick Goods Picked Goods Packed Pending Charges …" at bounding box center [406, 153] width 86 height 15
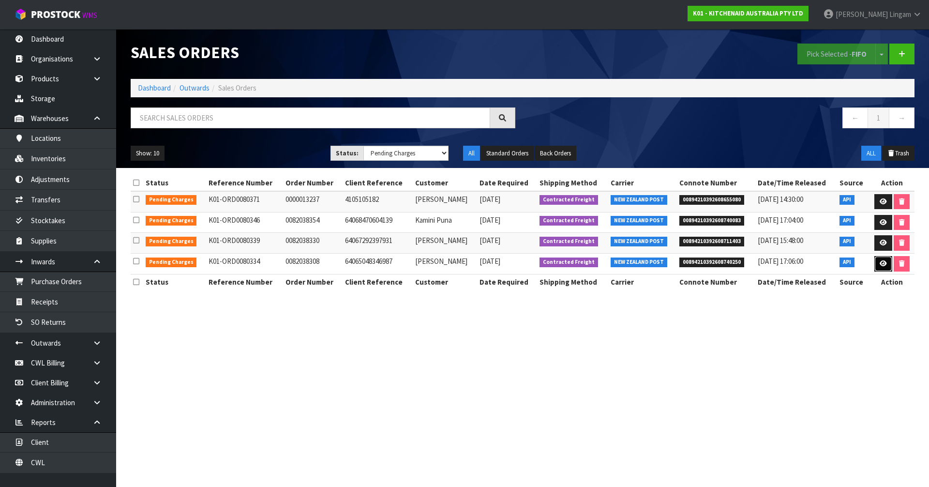
click at [880, 267] on icon at bounding box center [883, 263] width 7 height 6
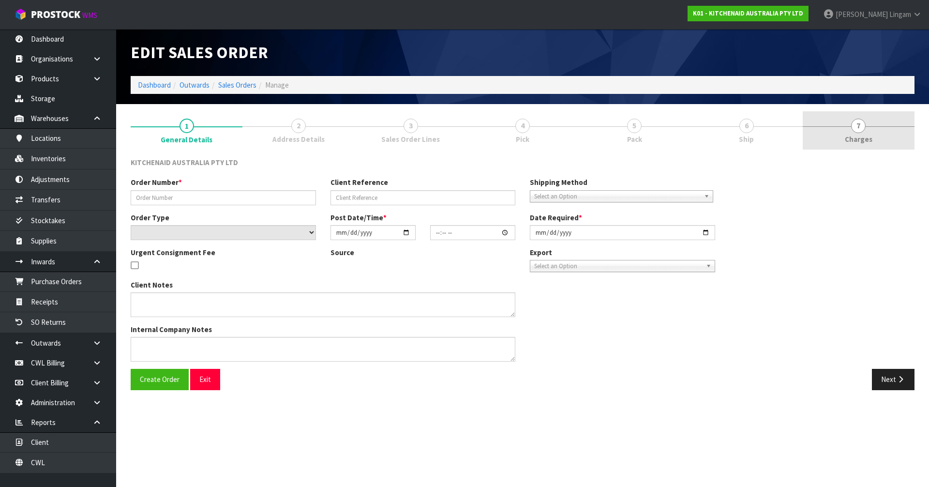
type input "0082038308"
type input "64065048346987"
select select "number:0"
type input "[DATE]"
type input "20:41:22.000"
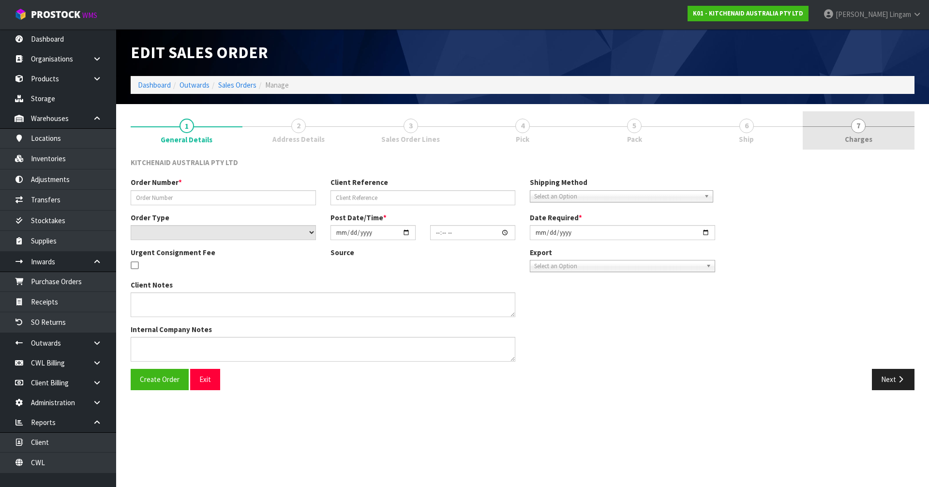
type input "[DATE]"
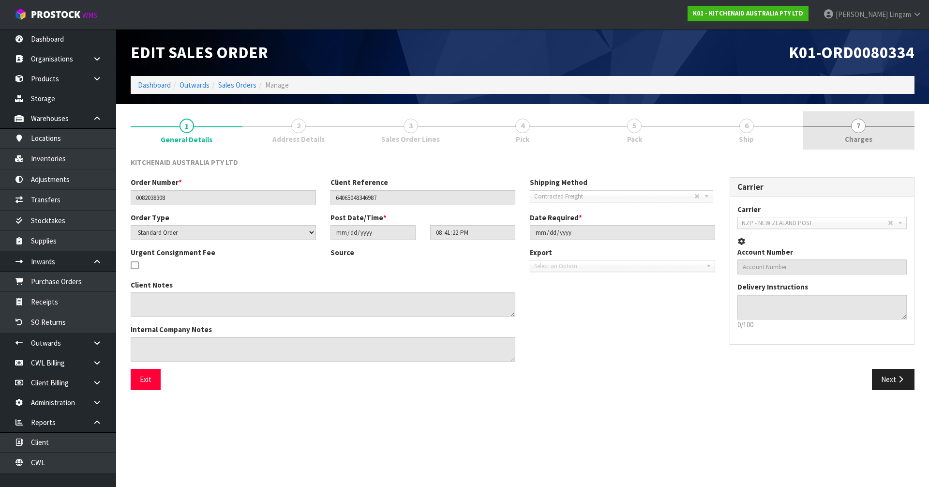
click at [867, 137] on span "Charges" at bounding box center [859, 139] width 28 height 10
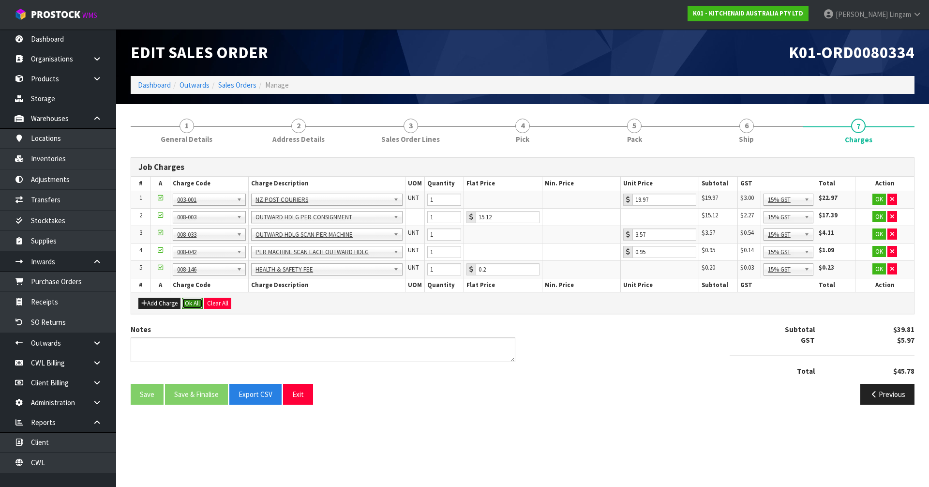
click at [187, 305] on button "Ok All" at bounding box center [192, 304] width 21 height 12
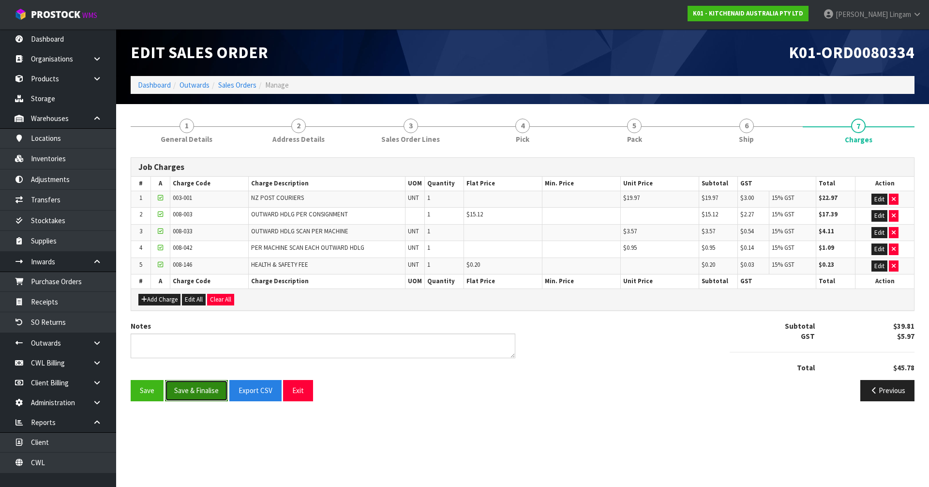
click at [201, 390] on button "Save & Finalise" at bounding box center [196, 390] width 63 height 21
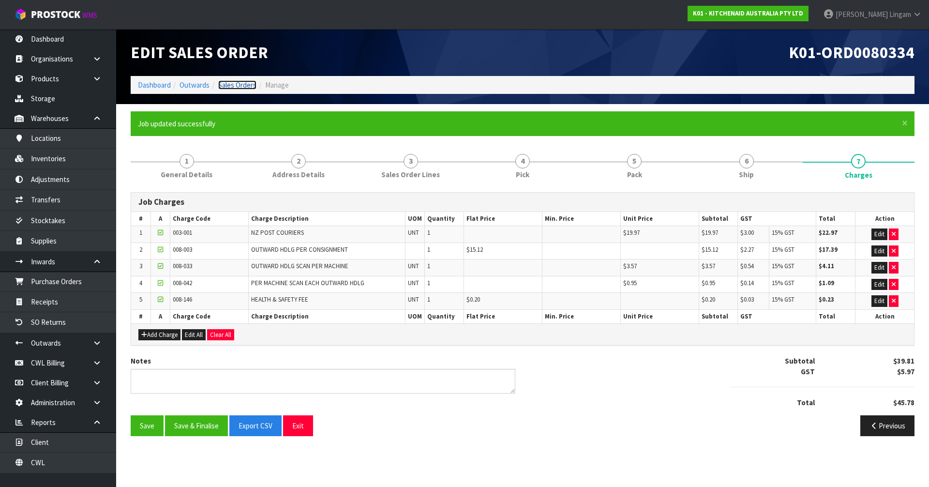
click at [246, 84] on link "Sales Orders" at bounding box center [237, 84] width 38 height 9
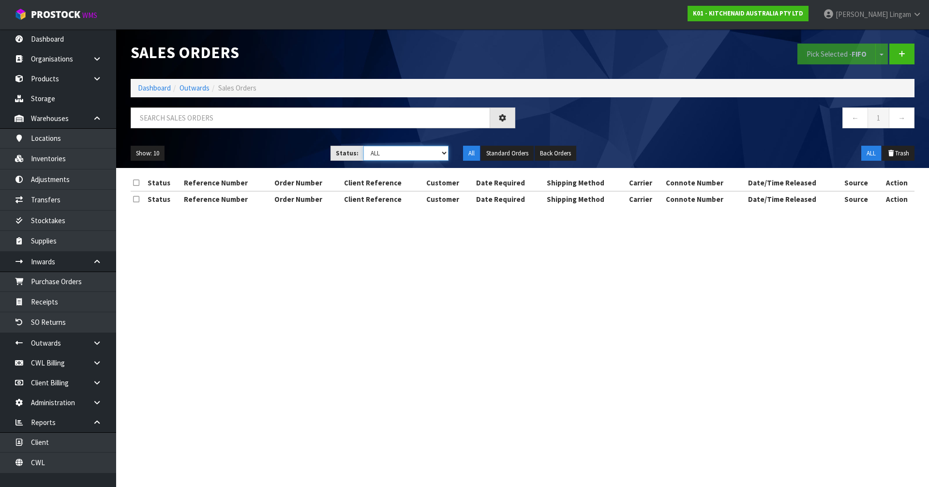
click at [438, 154] on select "Draft Pending Allocated Pending Pick Goods Picked Goods Packed Pending Charges …" at bounding box center [406, 153] width 86 height 15
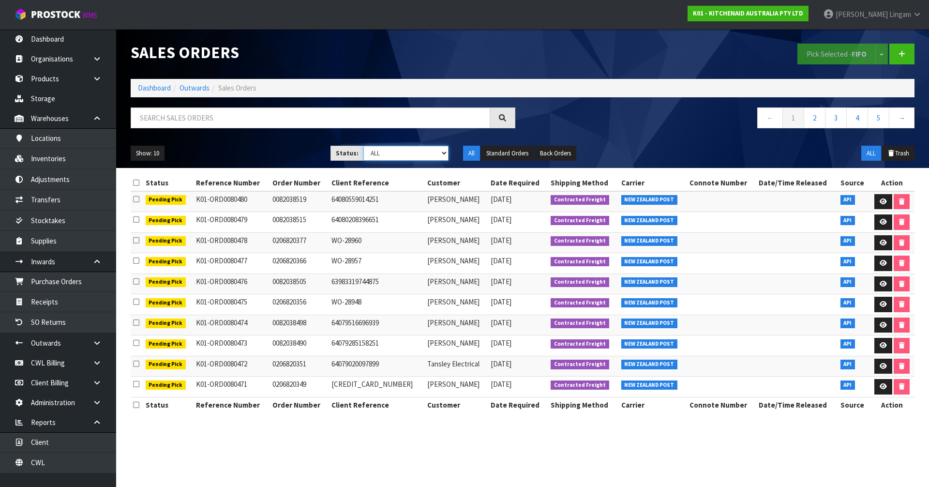
select select "string:6"
click at [363, 146] on select "Draft Pending Allocated Pending Pick Goods Picked Goods Packed Pending Charges …" at bounding box center [406, 153] width 86 height 15
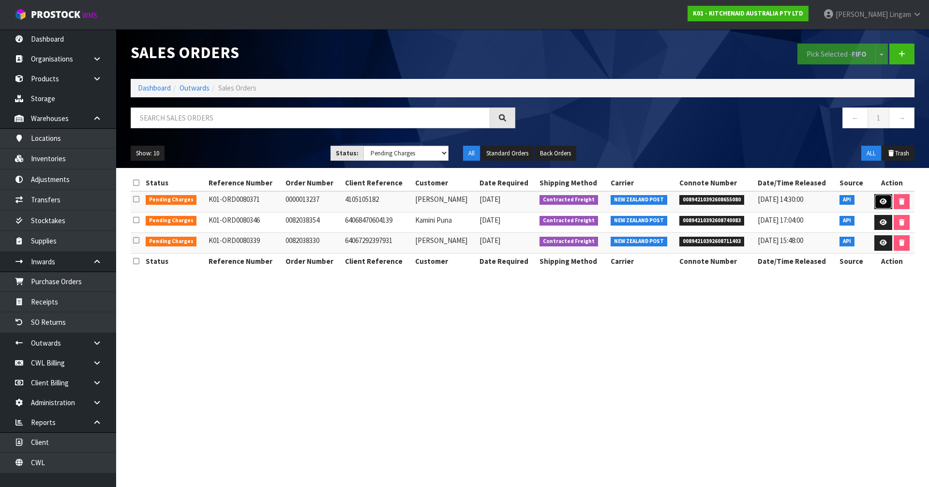
click at [882, 202] on icon at bounding box center [883, 201] width 7 height 6
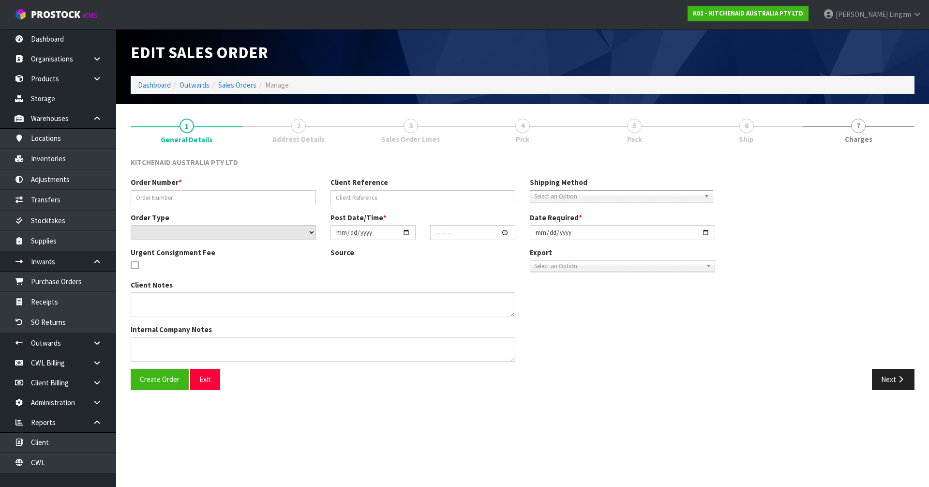
type input "0000013237"
type input "4105105182"
select select "number:0"
type input "[DATE]"
type input "12:34:16.000"
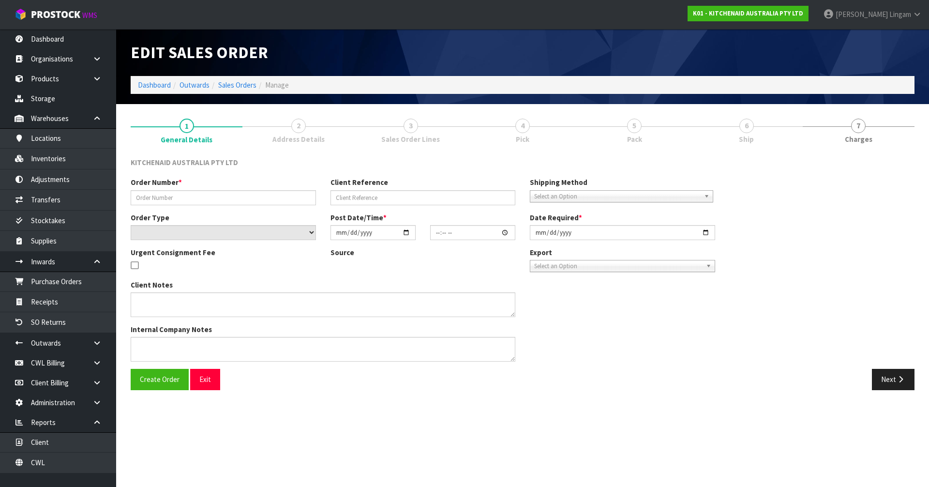
type input "[DATE]"
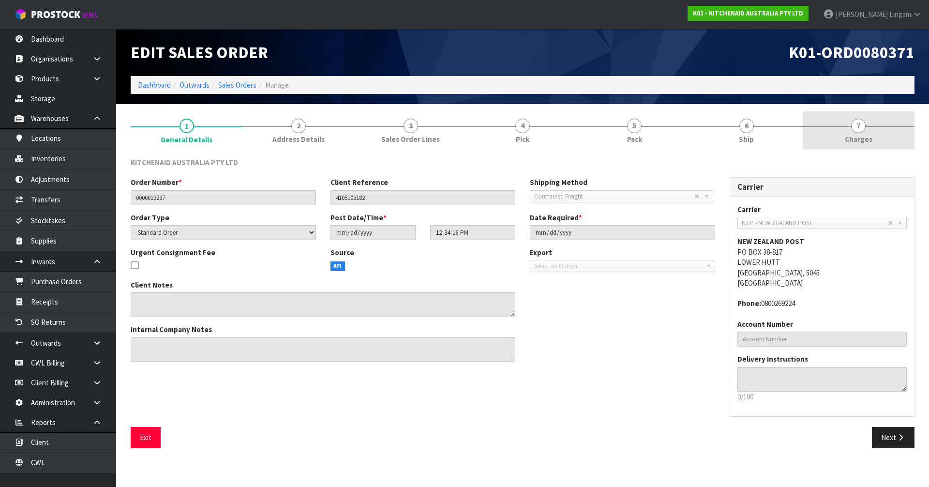
click at [861, 144] on span "Charges" at bounding box center [859, 139] width 28 height 10
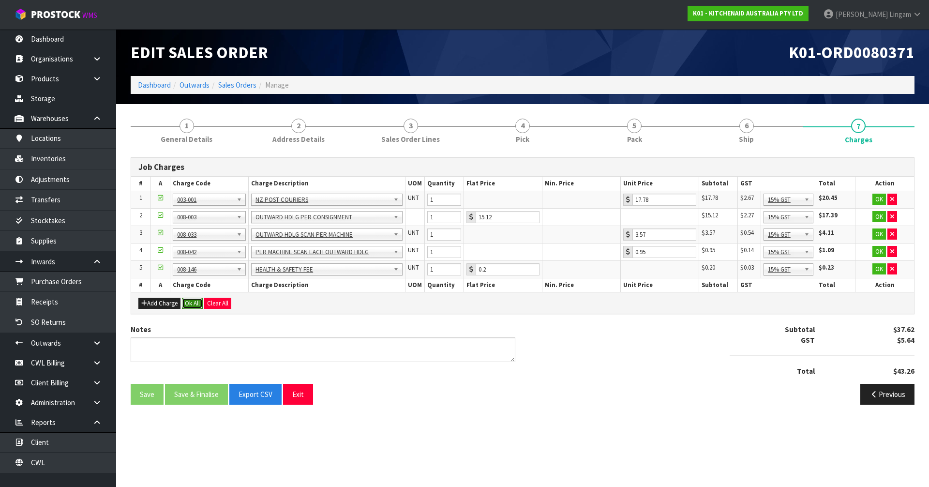
click at [191, 301] on button "Ok All" at bounding box center [192, 304] width 21 height 12
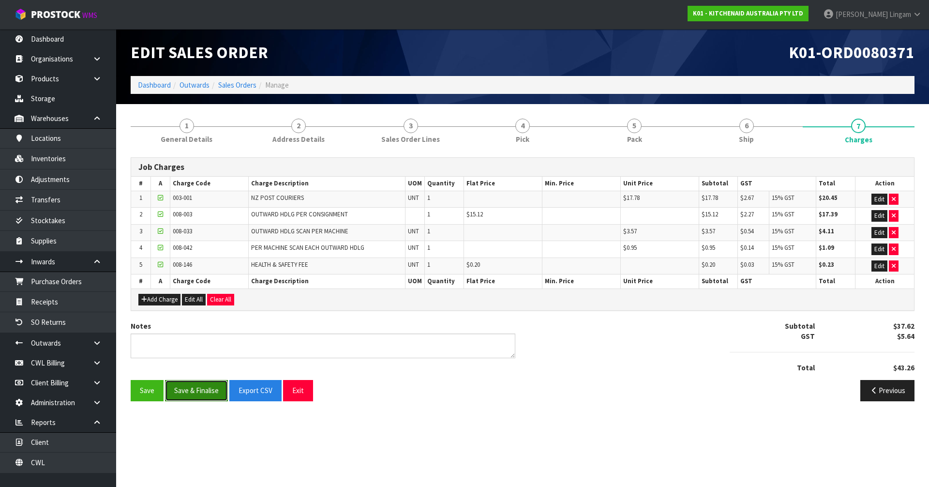
click at [204, 384] on button "Save & Finalise" at bounding box center [196, 390] width 63 height 21
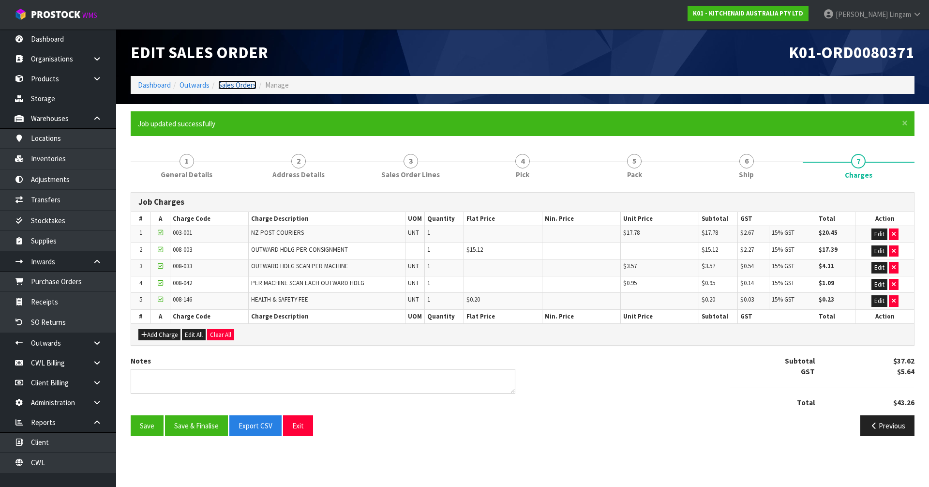
click at [246, 85] on link "Sales Orders" at bounding box center [237, 84] width 38 height 9
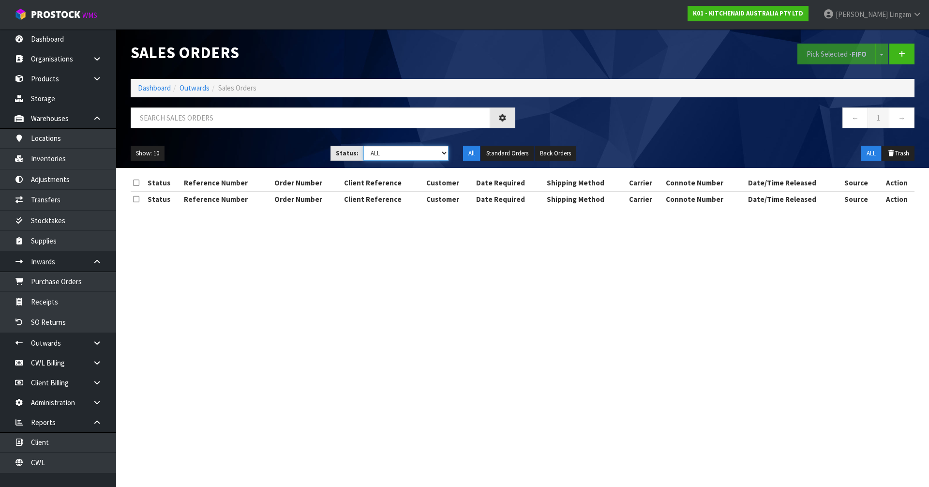
click at [433, 152] on select "Draft Pending Allocated Pending Pick Goods Picked Goods Packed Pending Charges …" at bounding box center [406, 153] width 86 height 15
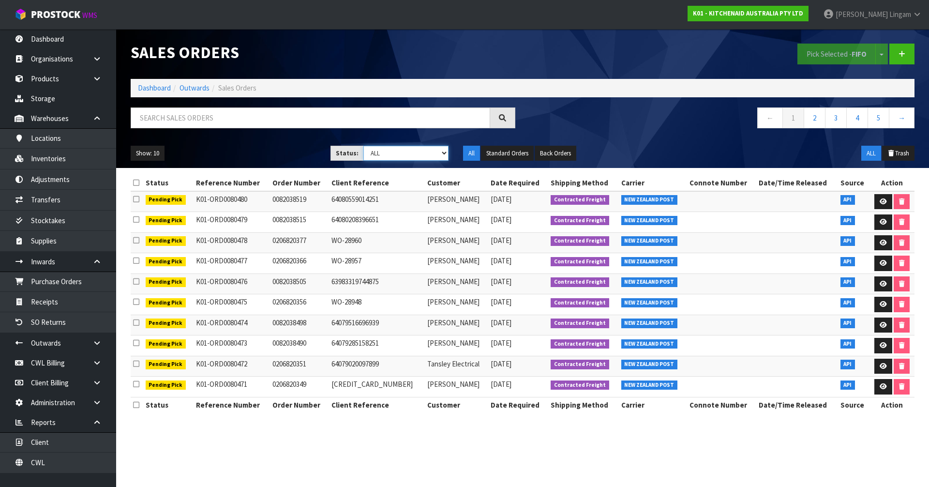
select select "string:6"
click at [363, 146] on select "Draft Pending Allocated Pending Pick Goods Picked Goods Packed Pending Charges …" at bounding box center [406, 153] width 86 height 15
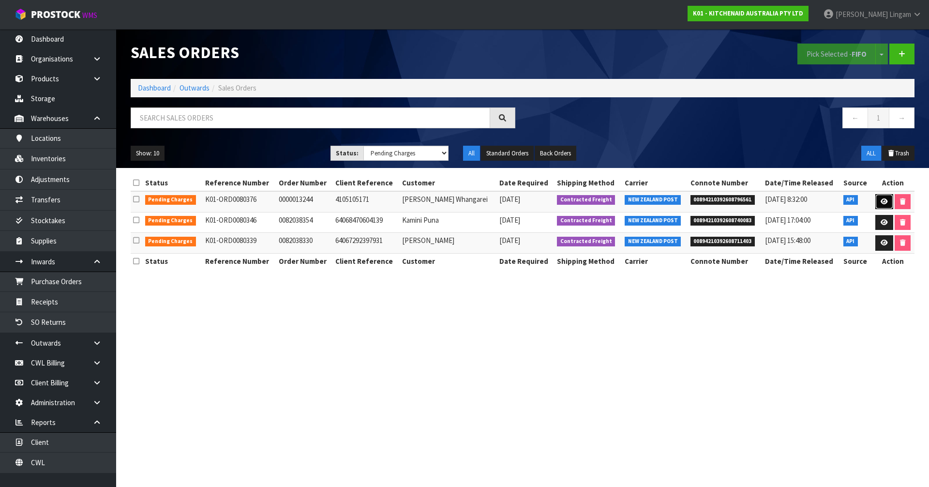
click at [883, 201] on icon at bounding box center [884, 201] width 7 height 6
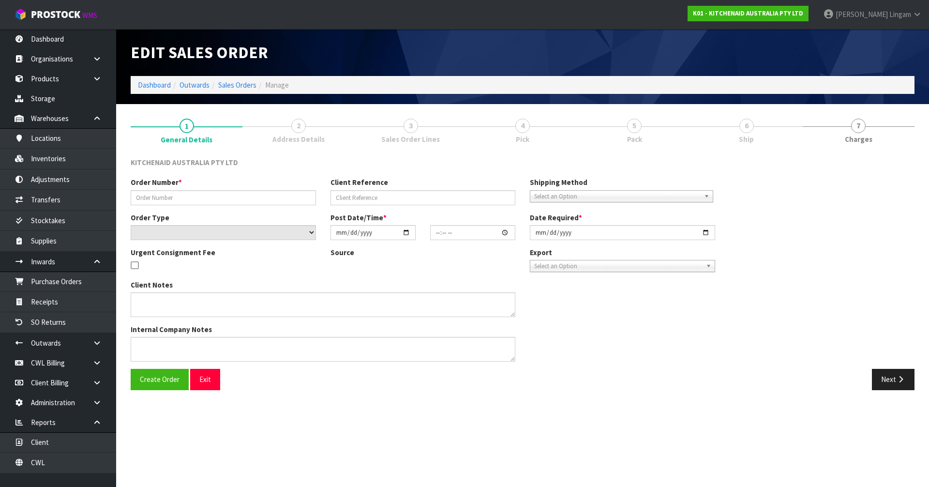
type input "0000013244"
type input "4105105171"
select select "number:0"
type input "[DATE]"
type input "12:34:30.000"
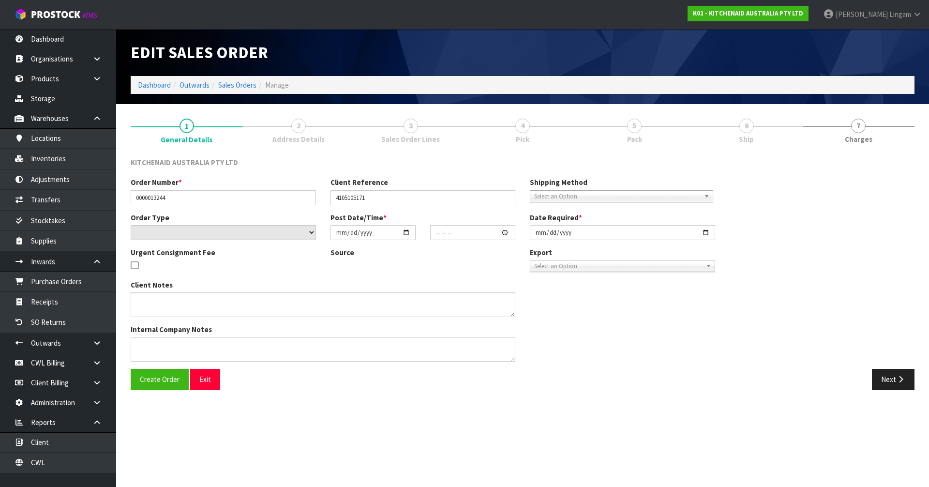
type input "[DATE]"
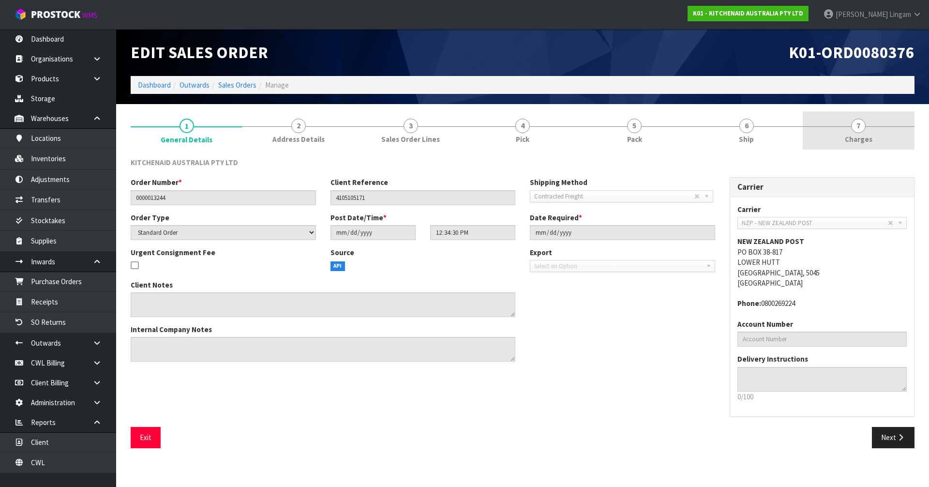
click at [863, 139] on span "Charges" at bounding box center [859, 139] width 28 height 10
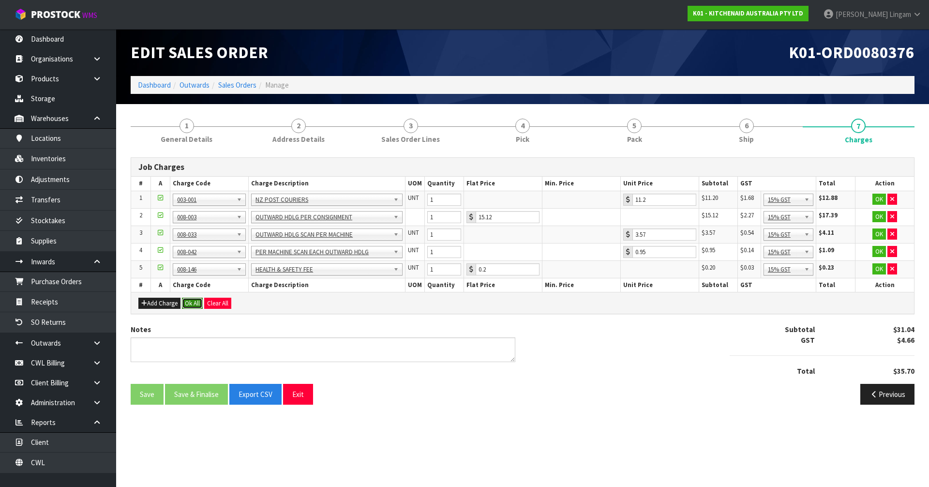
click at [190, 307] on button "Ok All" at bounding box center [192, 304] width 21 height 12
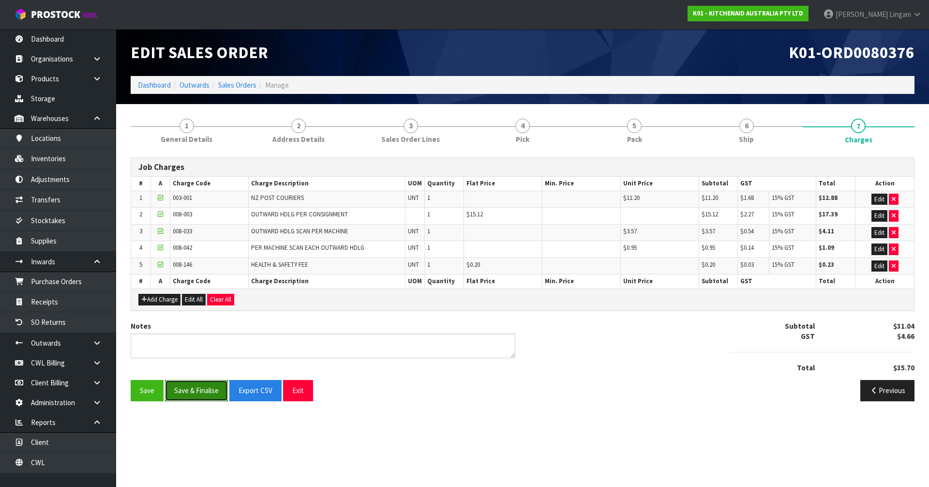
click at [196, 389] on button "Save & Finalise" at bounding box center [196, 390] width 63 height 21
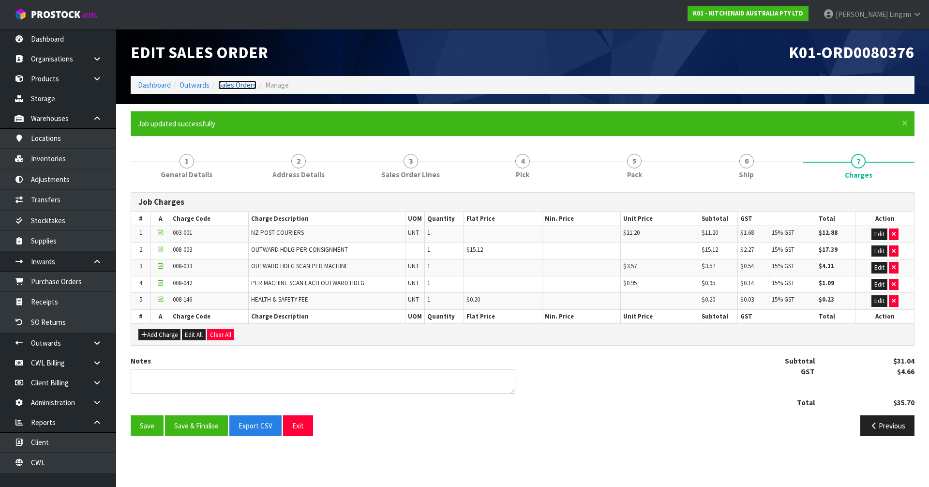
click at [240, 81] on link "Sales Orders" at bounding box center [237, 84] width 38 height 9
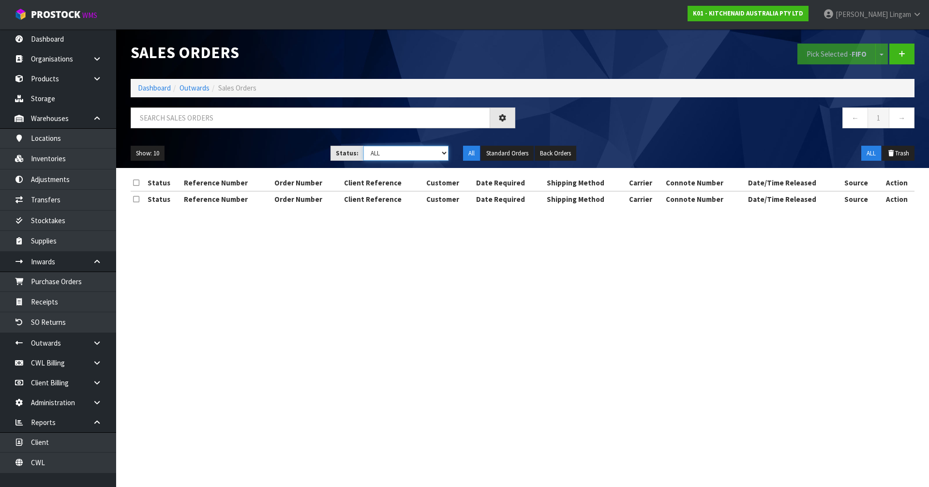
click at [436, 154] on select "Draft Pending Allocated Pending Pick Goods Picked Goods Packed Pending Charges …" at bounding box center [406, 153] width 86 height 15
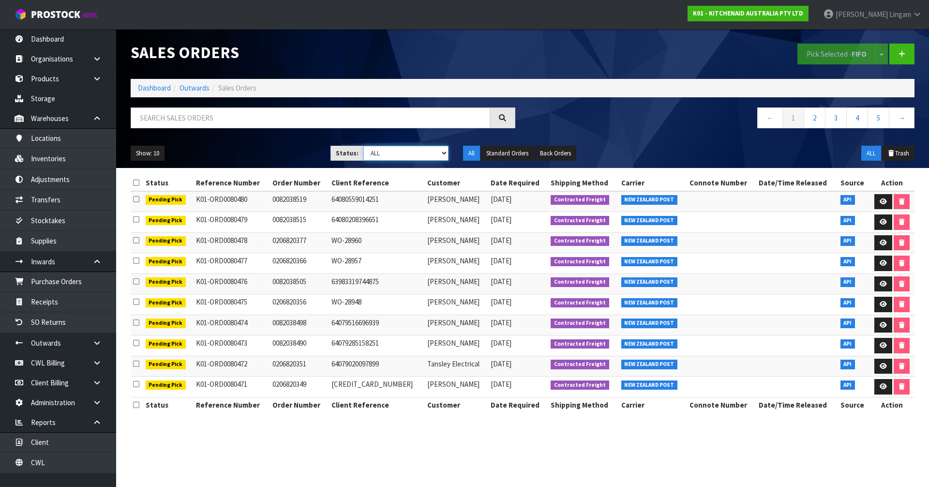
select select "string:6"
click at [363, 146] on select "Draft Pending Allocated Pending Pick Goods Picked Goods Packed Pending Charges …" at bounding box center [406, 153] width 86 height 15
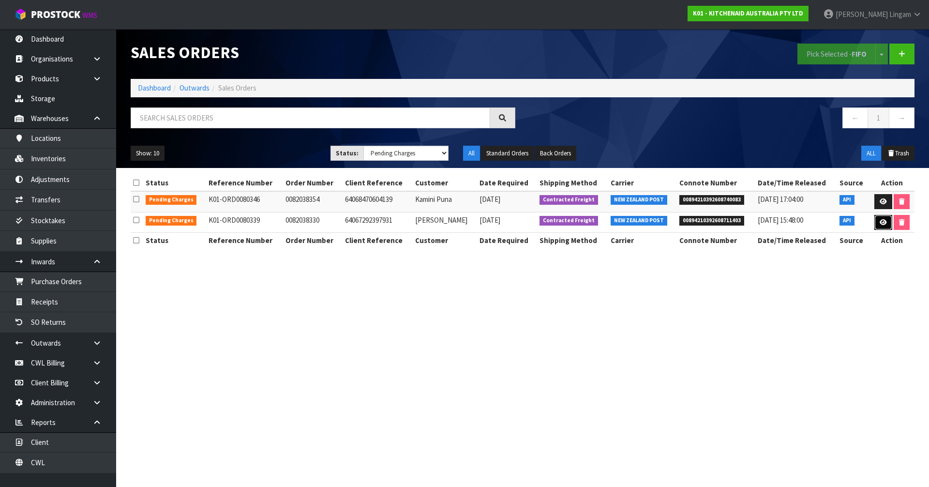
click at [887, 226] on link at bounding box center [883, 222] width 18 height 15
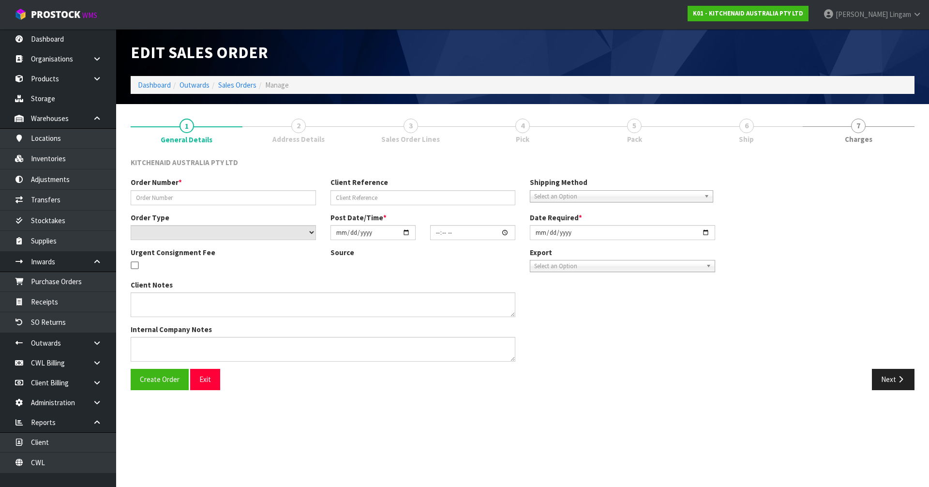
type input "0082038330"
type input "64067292397931"
select select "number:0"
type input "[DATE]"
type input "10:40:00.000"
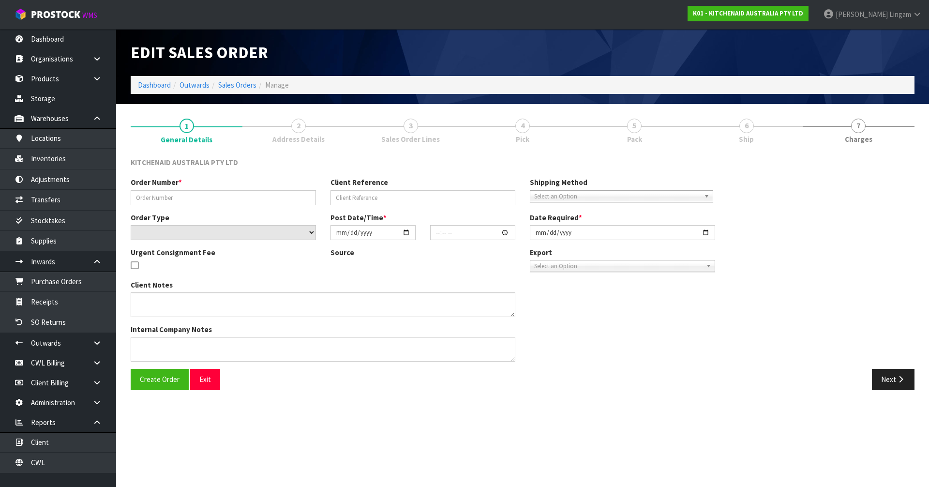
type input "[DATE]"
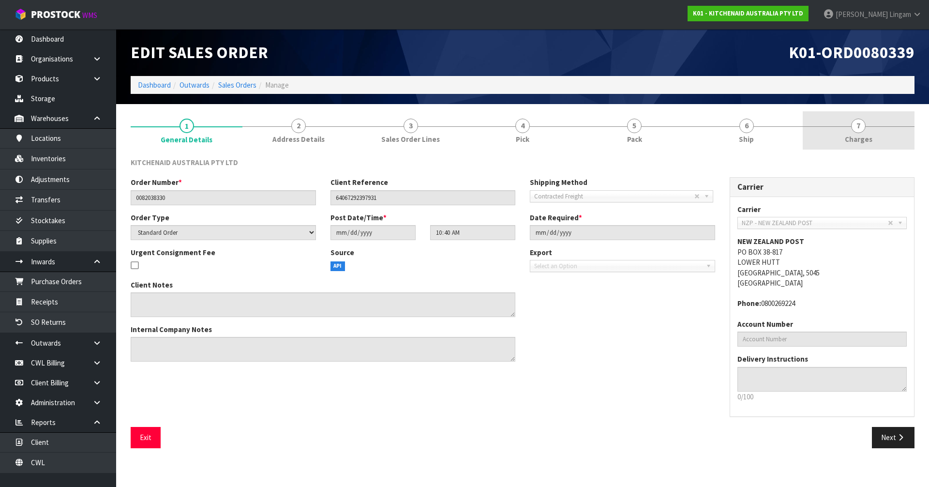
click at [865, 133] on link "7 [GEOGRAPHIC_DATA]" at bounding box center [859, 130] width 112 height 38
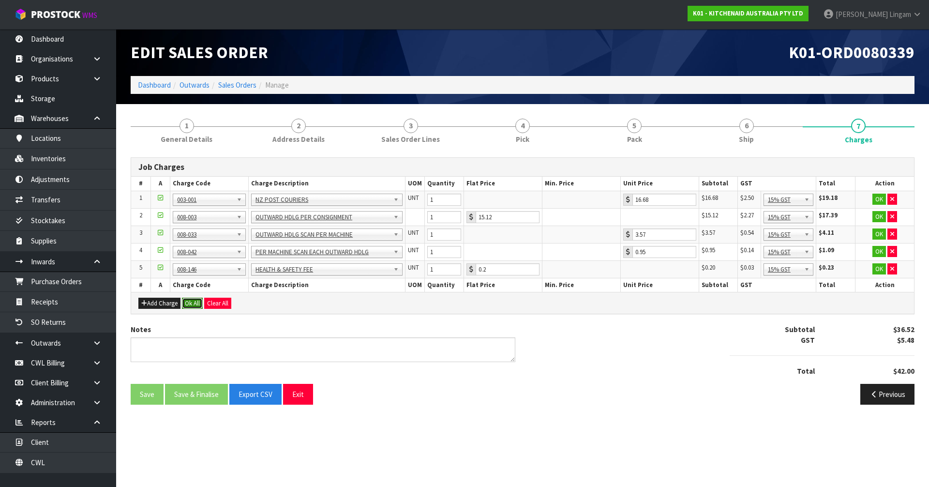
click at [191, 305] on button "Ok All" at bounding box center [192, 304] width 21 height 12
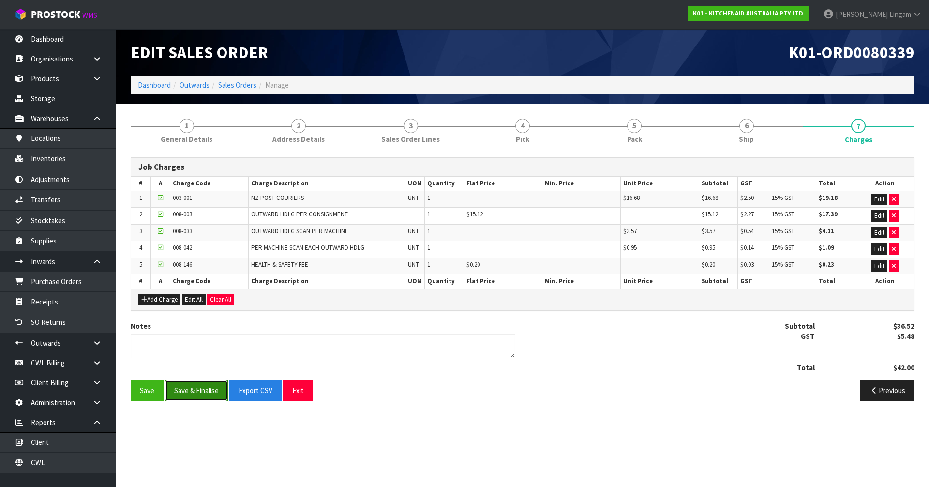
click at [192, 391] on button "Save & Finalise" at bounding box center [196, 390] width 63 height 21
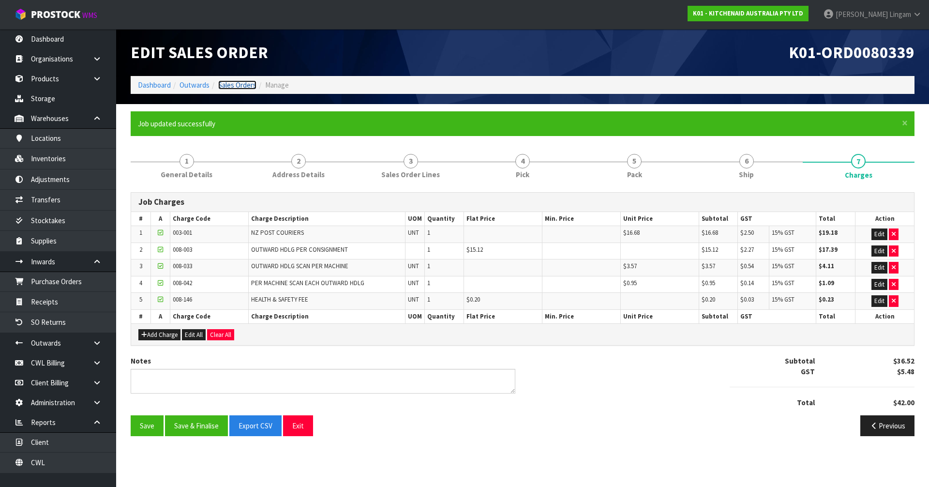
click at [240, 85] on link "Sales Orders" at bounding box center [237, 84] width 38 height 9
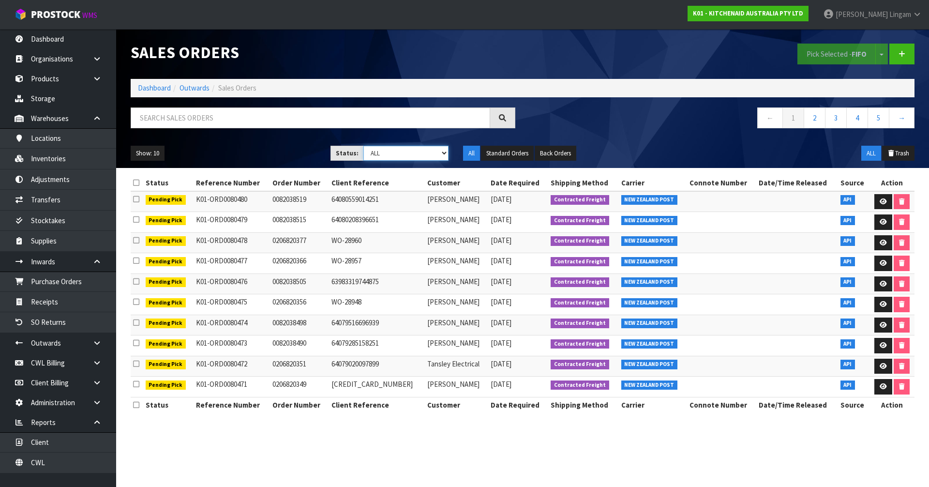
click at [421, 155] on select "Draft Pending Allocated Pending Pick Goods Picked Goods Packed Pending Charges …" at bounding box center [406, 153] width 86 height 15
select select "string:6"
click at [363, 146] on select "Draft Pending Allocated Pending Pick Goods Picked Goods Packed Pending Charges …" at bounding box center [406, 153] width 86 height 15
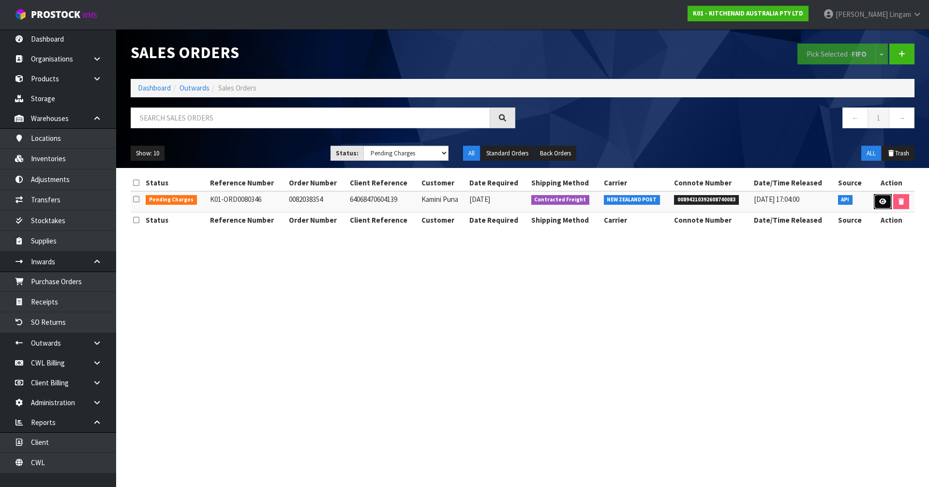
click at [880, 202] on icon at bounding box center [882, 201] width 7 height 6
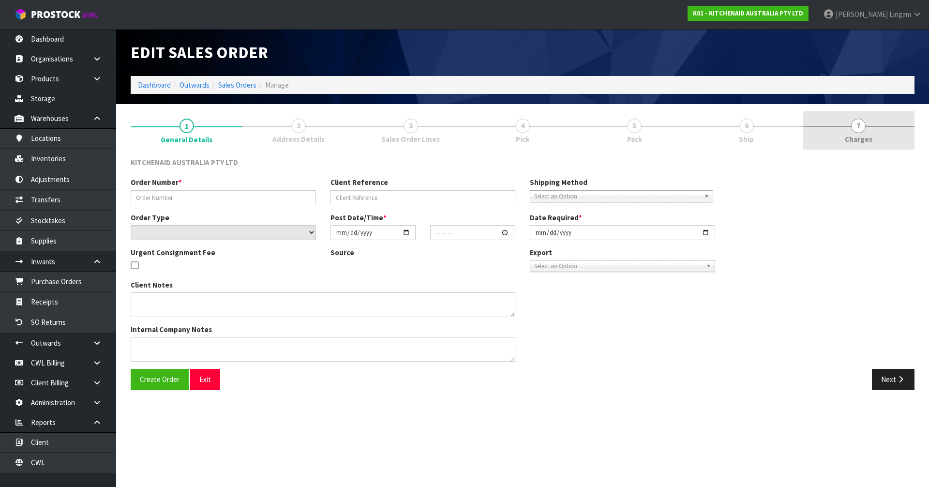
type input "0082038354"
type input "64068470604139"
select select "number:0"
type input "[DATE]"
type input "14:49:14.000"
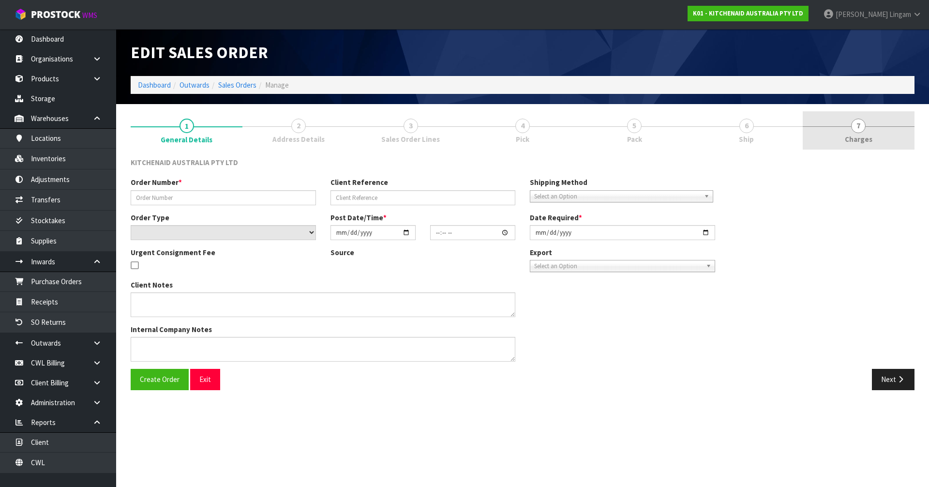
type input "[DATE]"
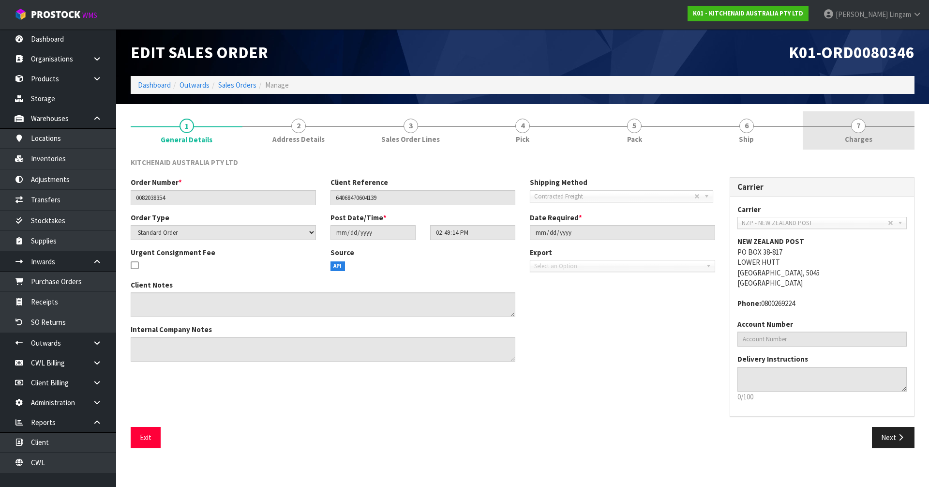
click at [865, 140] on span "Charges" at bounding box center [859, 139] width 28 height 10
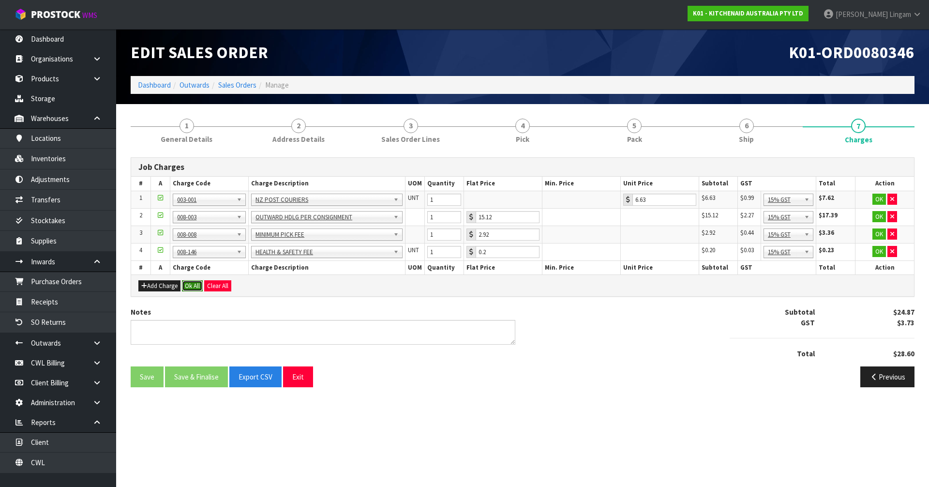
click at [190, 287] on button "Ok All" at bounding box center [192, 286] width 21 height 12
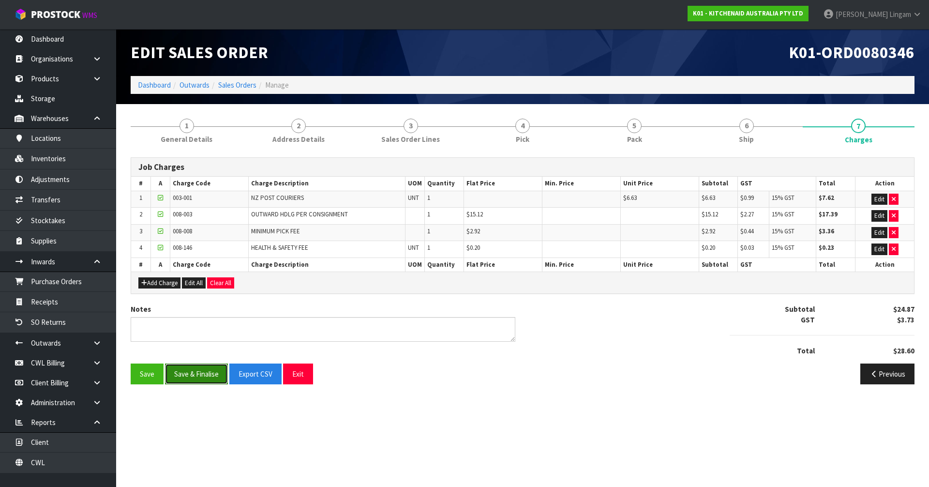
click at [190, 375] on button "Save & Finalise" at bounding box center [196, 373] width 63 height 21
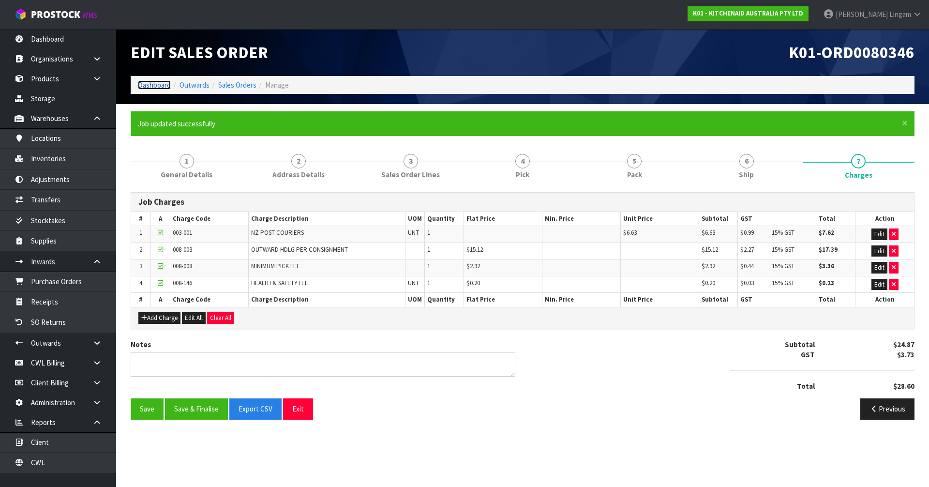
click at [148, 86] on link "Dashboard" at bounding box center [154, 84] width 33 height 9
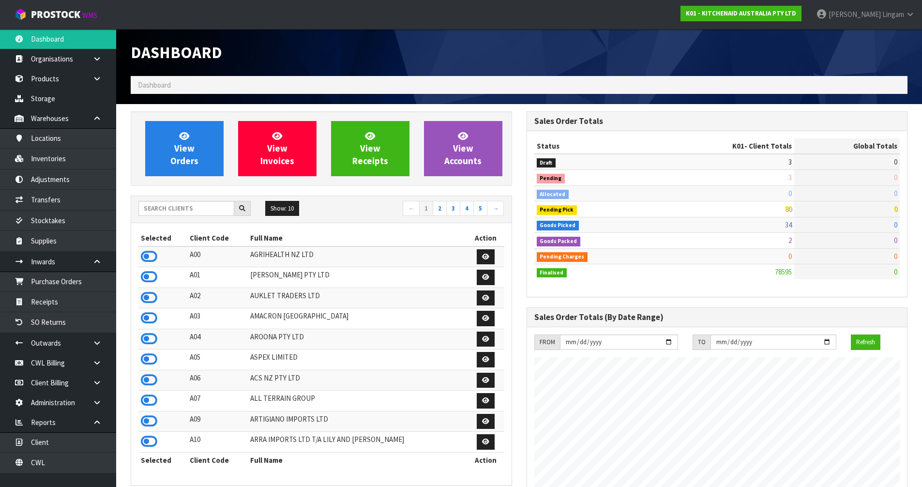
scroll to position [733, 395]
click at [196, 207] on input "text" at bounding box center [186, 208] width 96 height 15
click at [165, 208] on input "text" at bounding box center [186, 208] width 96 height 15
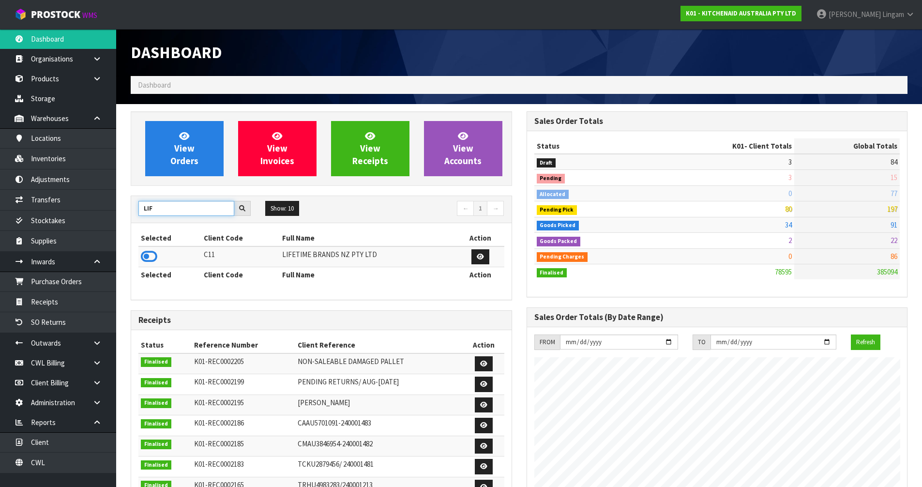
type input "LIF"
click at [150, 258] on icon at bounding box center [149, 256] width 16 height 15
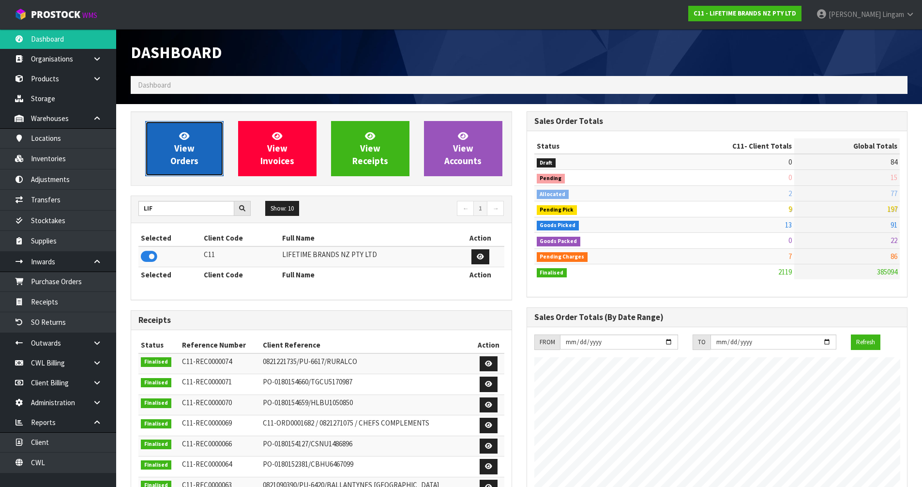
click at [193, 152] on span "View Orders" at bounding box center [184, 148] width 28 height 36
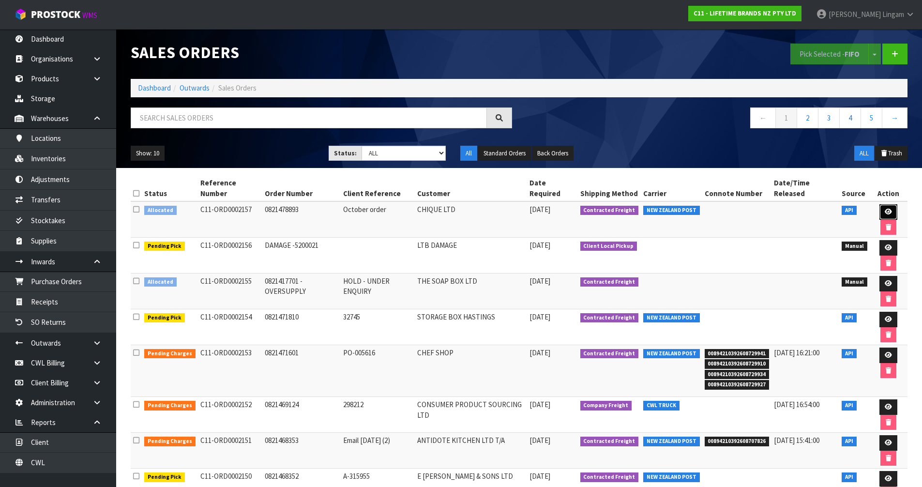
click at [885, 206] on link at bounding box center [888, 211] width 18 height 15
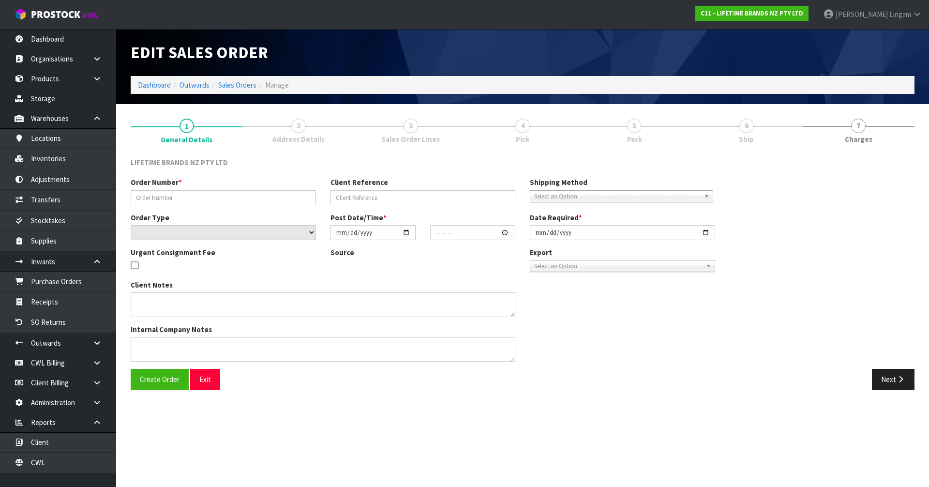
type input "0821478893"
type input "October order"
select select "number:0"
type input "[DATE]"
type input "14:59:37.000"
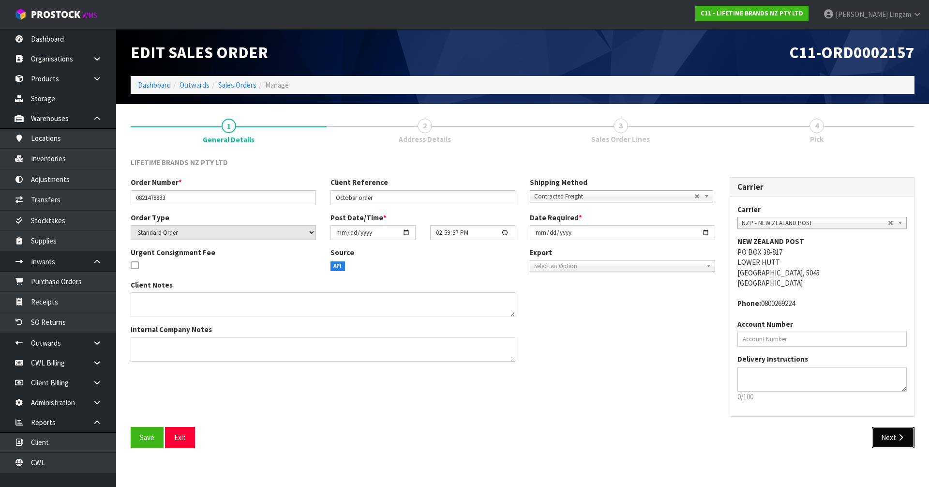
drag, startPoint x: 883, startPoint y: 441, endPoint x: 763, endPoint y: 448, distance: 119.7
click at [763, 448] on div "Save Exit Next" at bounding box center [522, 441] width 798 height 28
click at [538, 234] on input "[DATE]" at bounding box center [622, 232] width 185 height 15
type input "[DATE]"
click at [133, 442] on button "Save" at bounding box center [147, 437] width 33 height 21
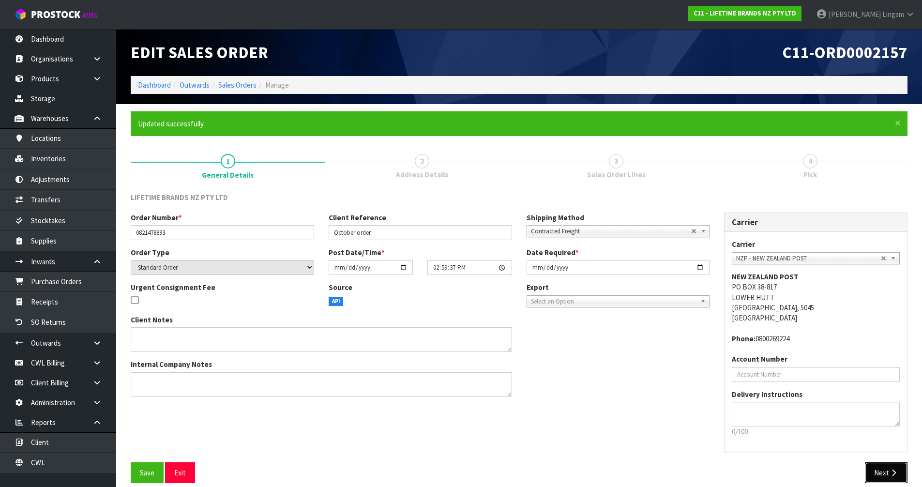
click at [886, 471] on button "Next" at bounding box center [886, 472] width 43 height 21
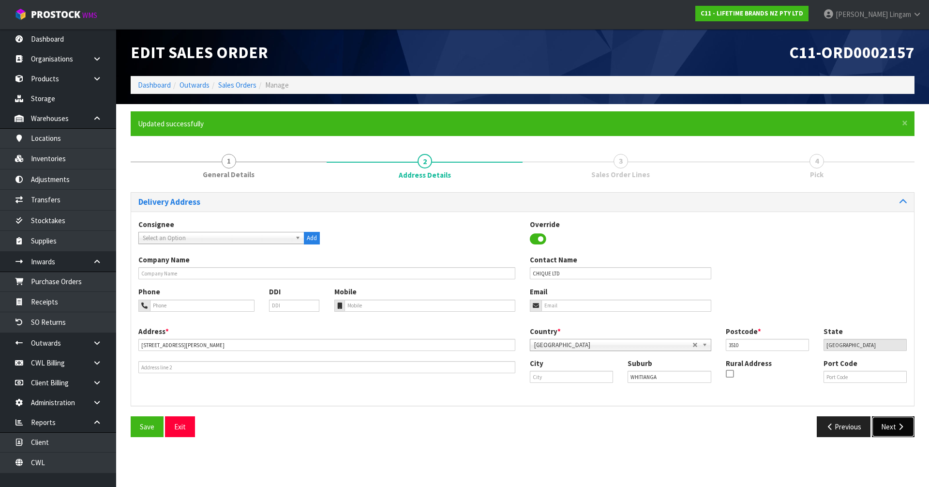
click at [903, 423] on icon "button" at bounding box center [900, 426] width 9 height 7
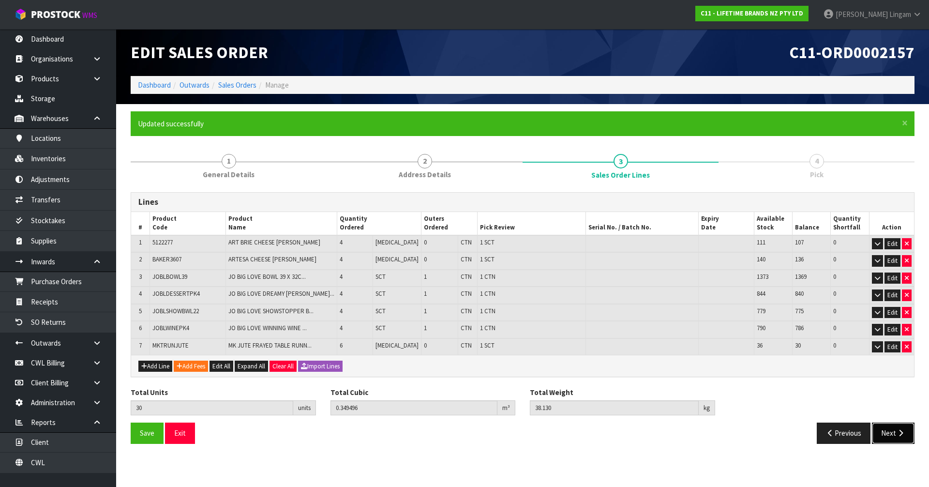
click at [899, 436] on icon "button" at bounding box center [900, 432] width 9 height 7
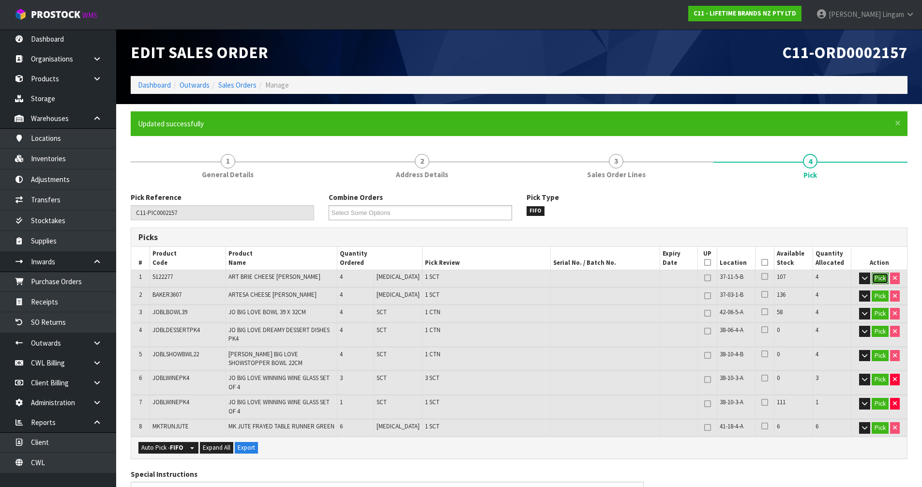
click at [874, 282] on button "Pick" at bounding box center [880, 278] width 17 height 12
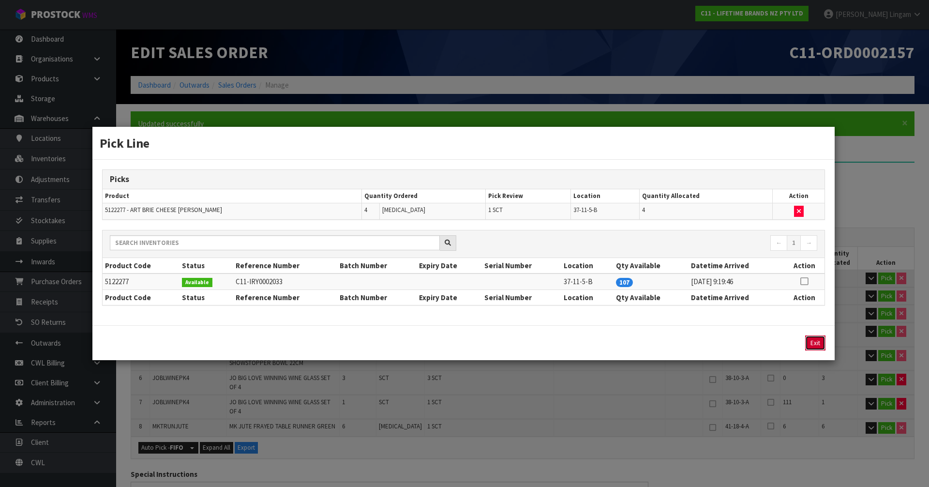
click at [809, 346] on button "Exit" at bounding box center [815, 342] width 20 height 15
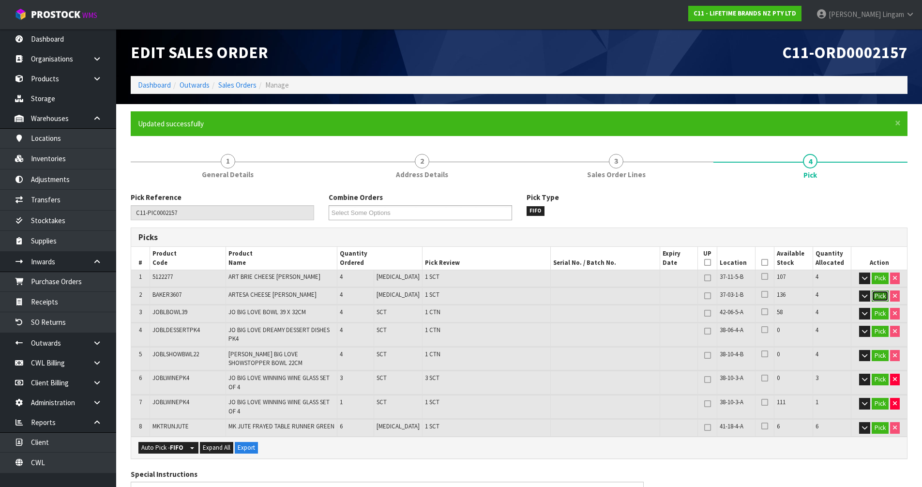
click at [881, 301] on button "Pick" at bounding box center [880, 296] width 17 height 12
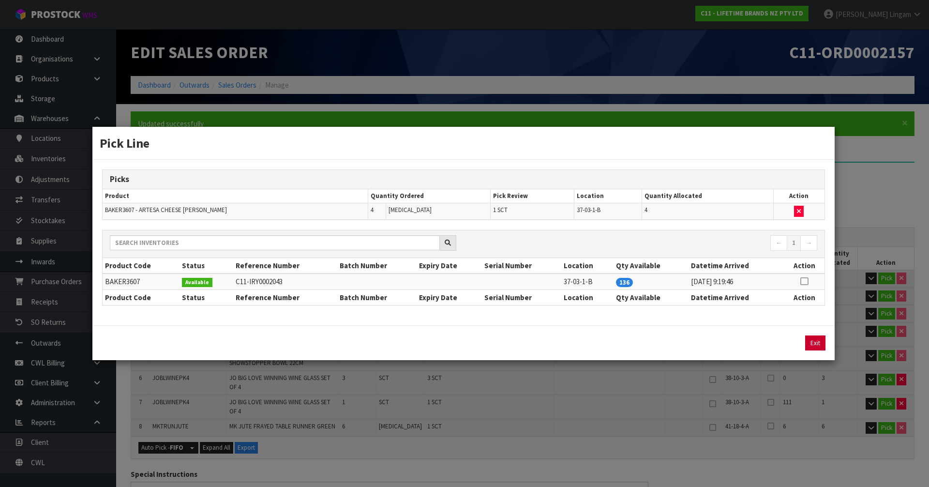
click at [815, 349] on button "Exit" at bounding box center [815, 342] width 20 height 15
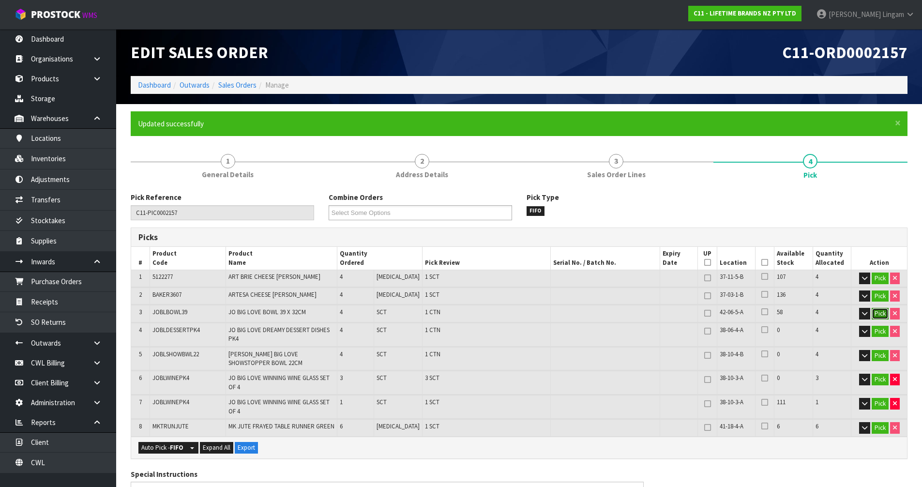
click at [874, 313] on button "Pick" at bounding box center [880, 314] width 17 height 12
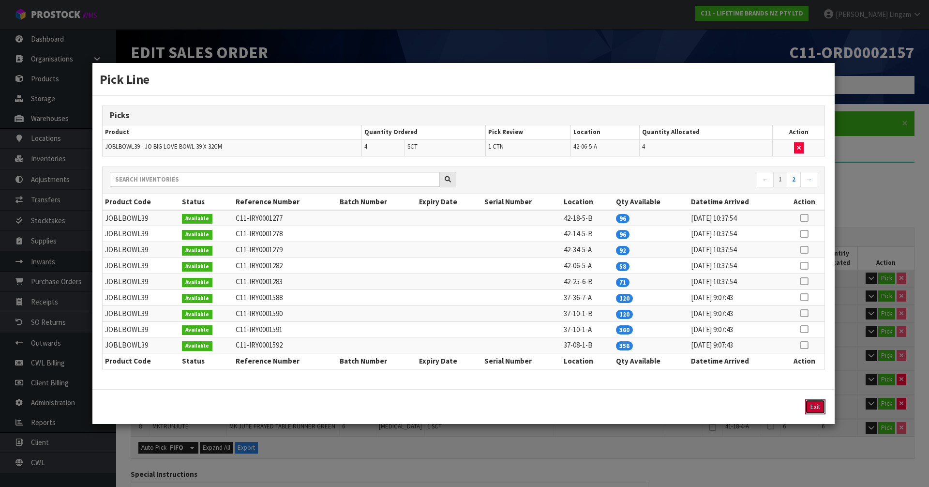
click at [819, 404] on button "Exit" at bounding box center [815, 406] width 20 height 15
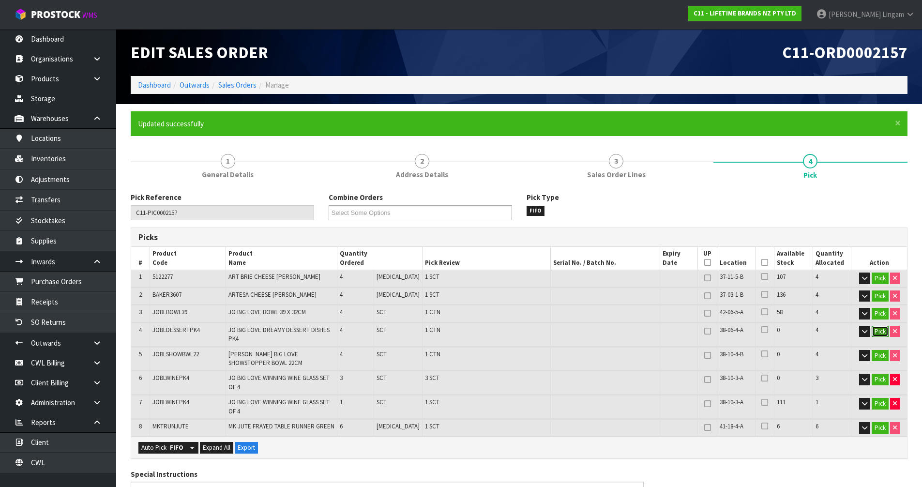
click at [881, 334] on button "Pick" at bounding box center [880, 332] width 17 height 12
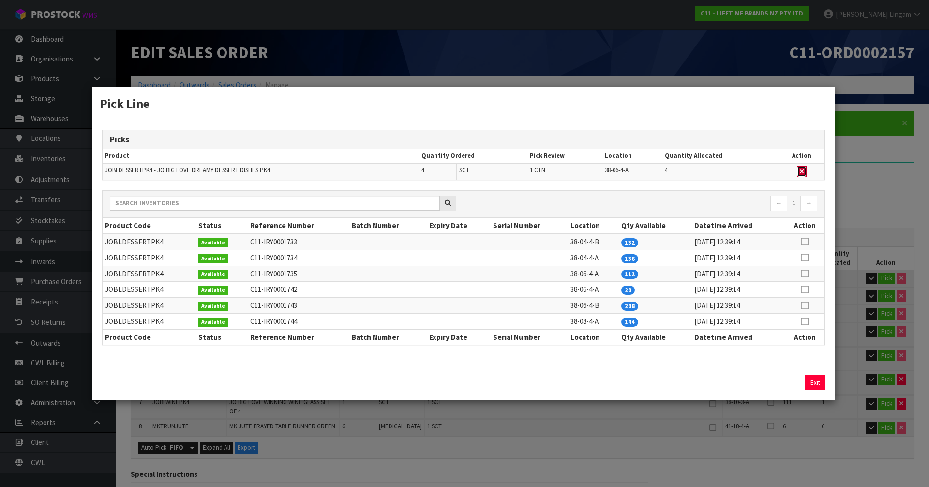
click at [803, 171] on icon "button" at bounding box center [802, 171] width 4 height 6
type input "2"
type input "26"
type input "0.268564"
type input "30.88"
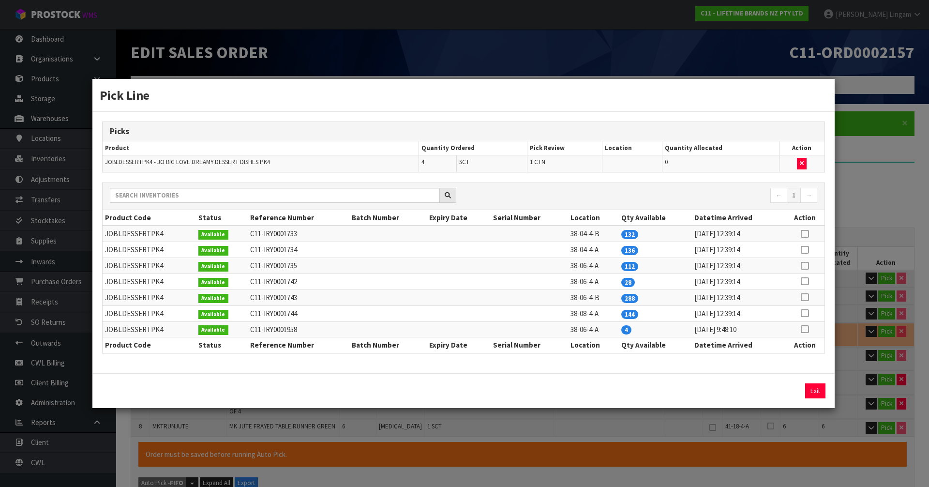
click at [802, 329] on icon at bounding box center [805, 329] width 8 height 0
click at [788, 392] on button "Assign Pick" at bounding box center [783, 390] width 40 height 15
type input "3"
type input "30"
type input "0.341824"
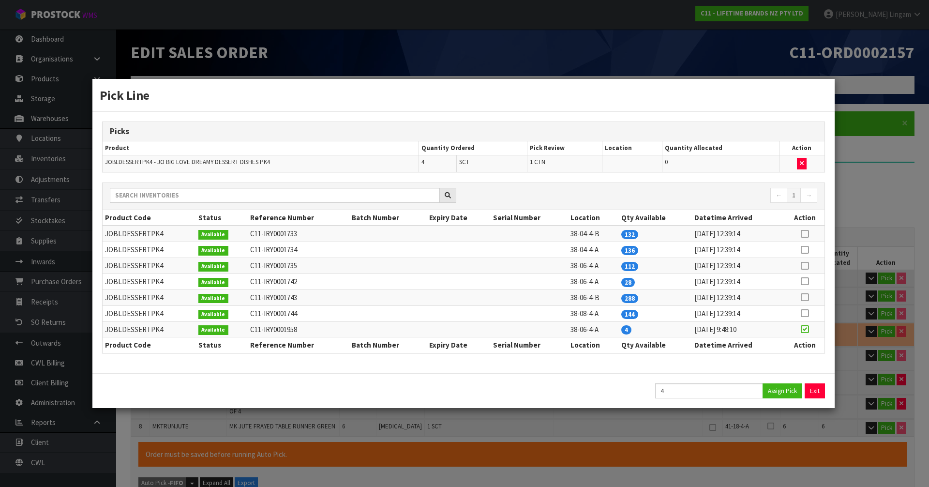
type input "37.58"
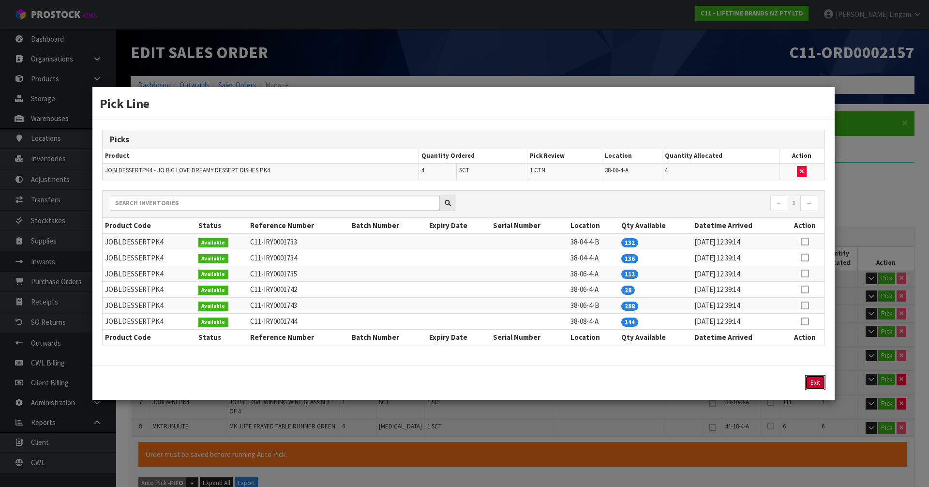
drag, startPoint x: 808, startPoint y: 387, endPoint x: 824, endPoint y: 386, distance: 15.5
click at [808, 386] on button "Exit" at bounding box center [815, 382] width 20 height 15
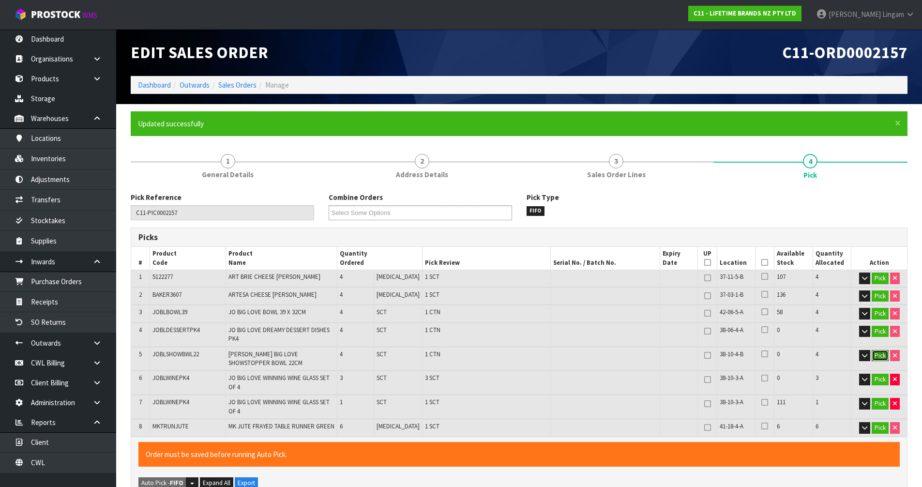
click at [876, 355] on button "Pick" at bounding box center [880, 356] width 17 height 12
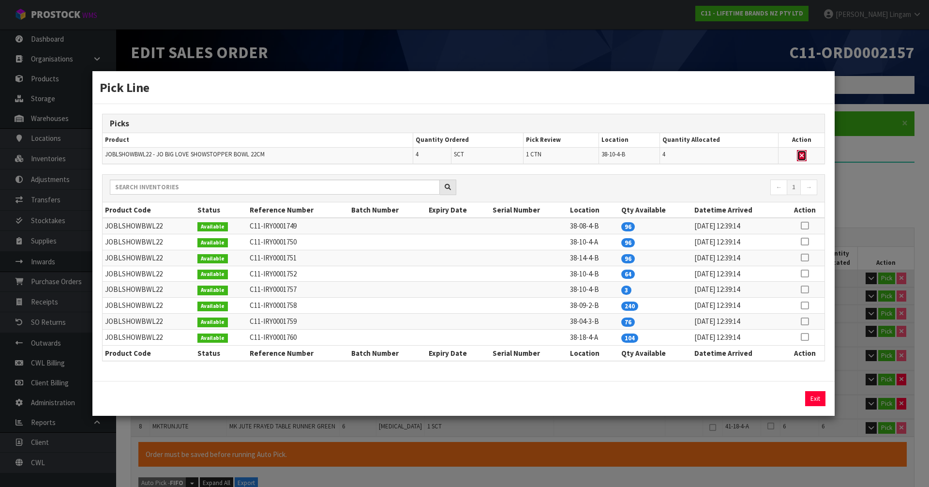
click at [803, 155] on icon "button" at bounding box center [802, 155] width 4 height 6
type input "2"
type input "26"
type input "0.226656"
type input "30.48"
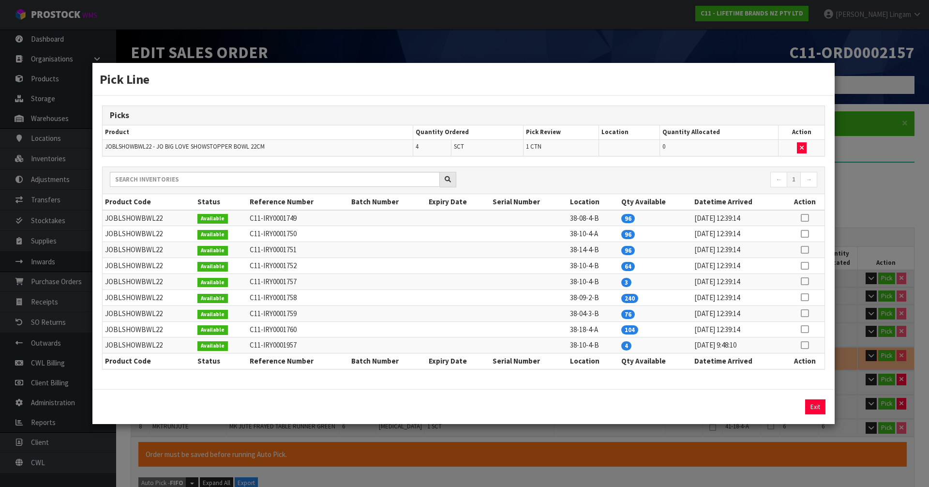
click at [808, 346] on icon at bounding box center [805, 345] width 8 height 0
click at [775, 408] on button "Assign Pick" at bounding box center [783, 406] width 40 height 15
type input "3"
type input "30"
type input "0.341824"
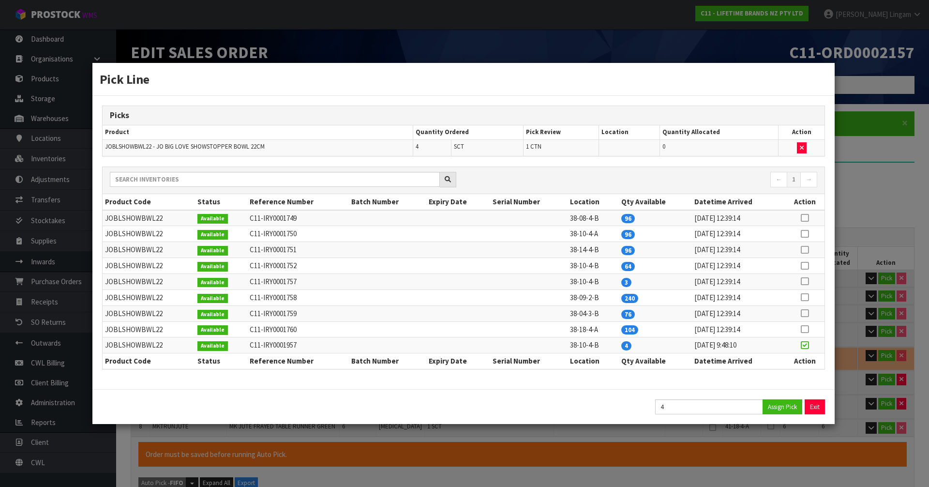
type input "37.58"
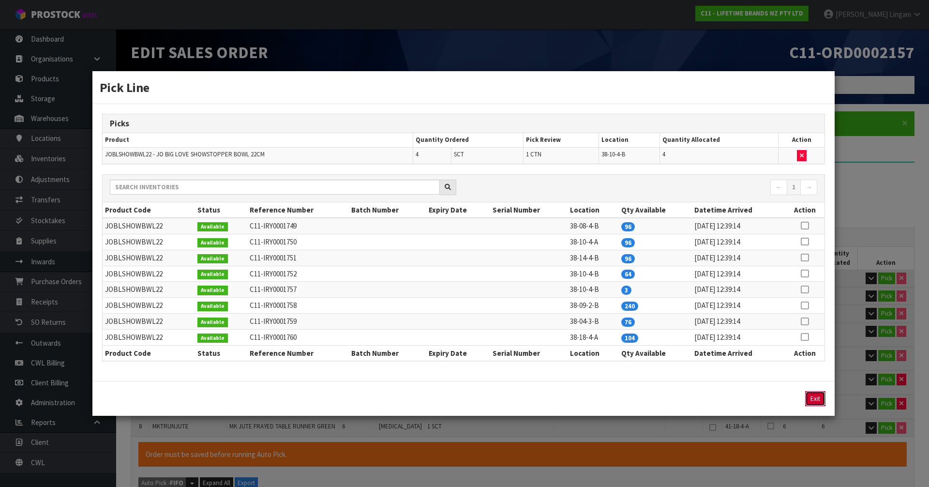
click at [811, 398] on button "Exit" at bounding box center [815, 398] width 20 height 15
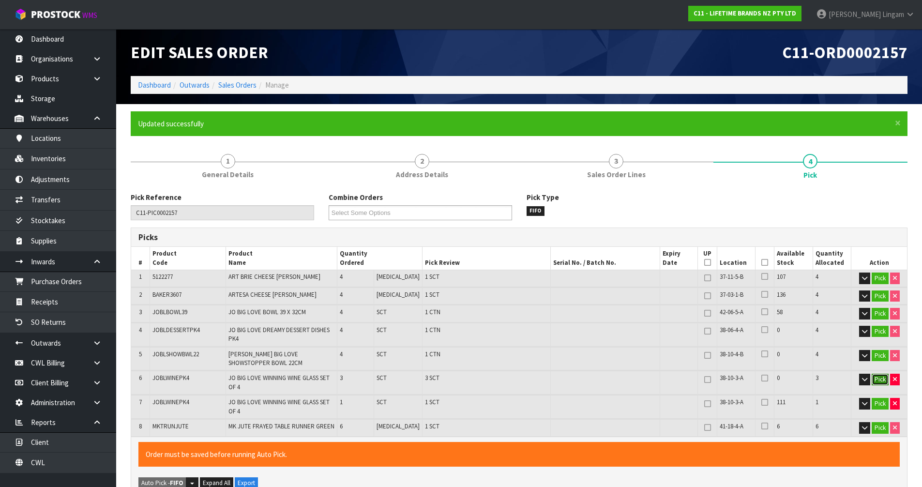
click at [872, 374] on button "Pick" at bounding box center [880, 380] width 17 height 12
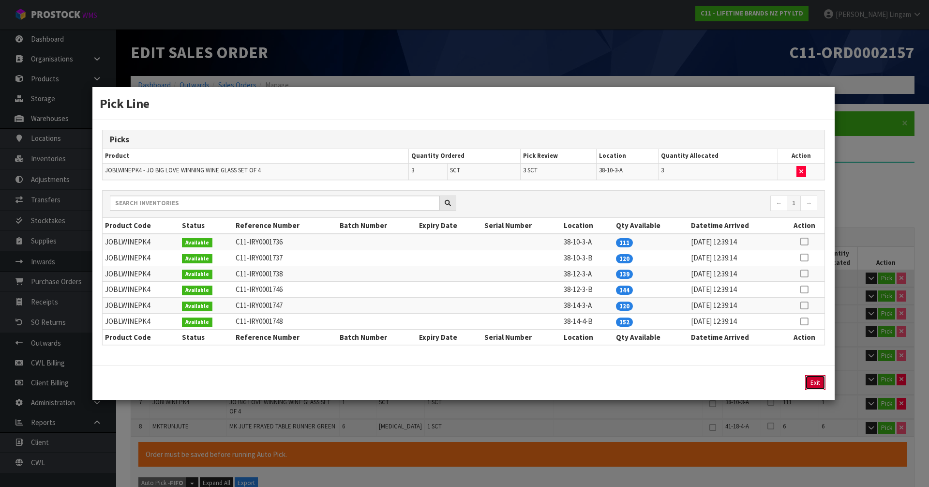
click at [815, 383] on button "Exit" at bounding box center [815, 382] width 20 height 15
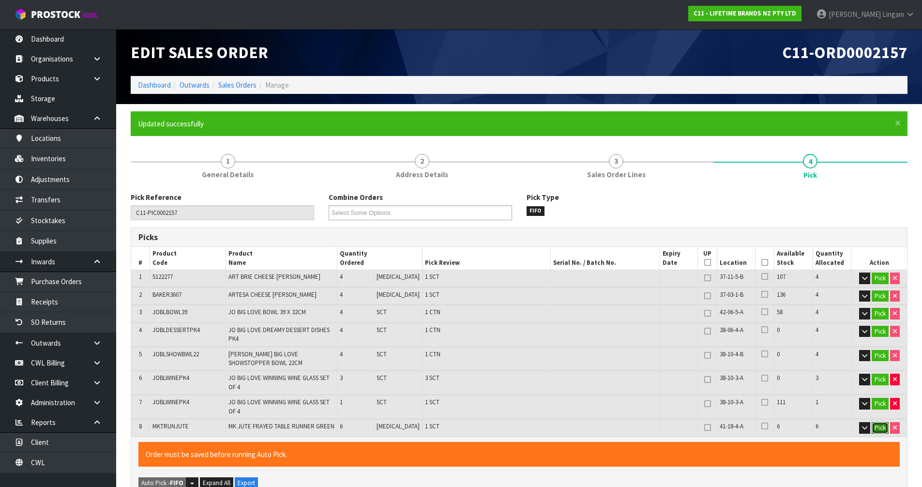
click at [872, 422] on button "Pick" at bounding box center [880, 428] width 17 height 12
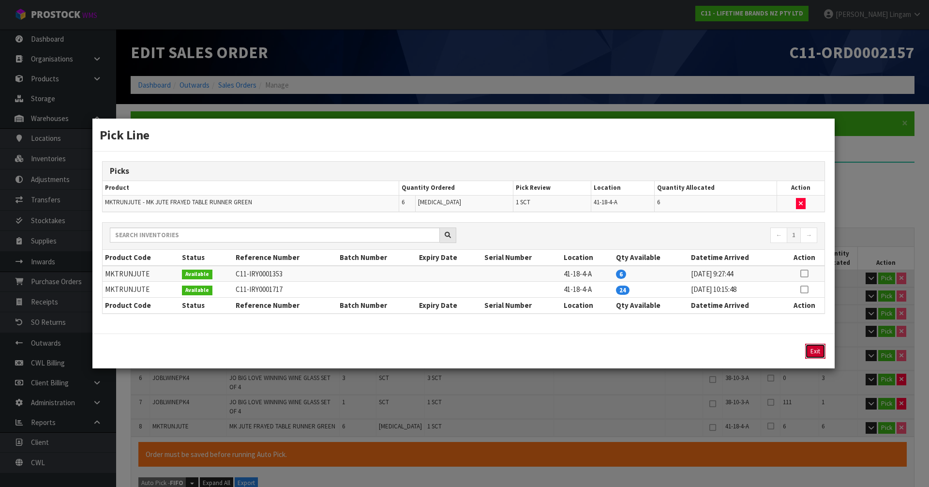
click at [822, 351] on button "Exit" at bounding box center [815, 351] width 20 height 15
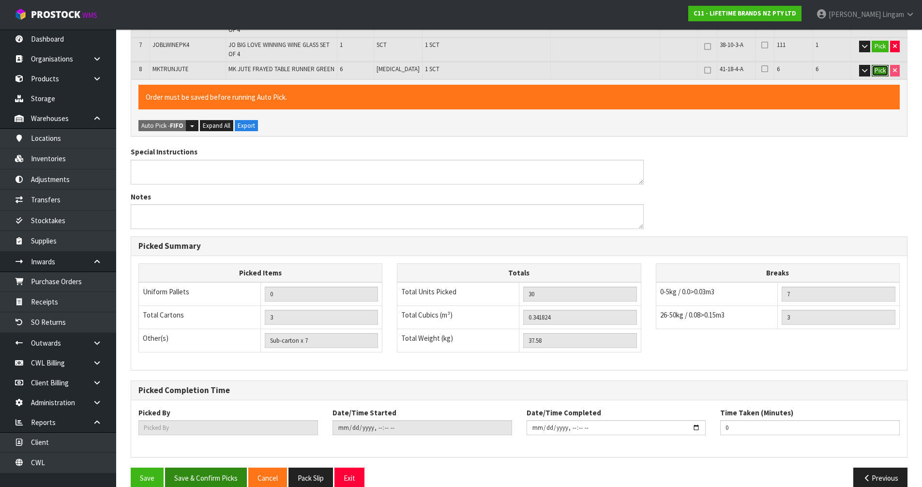
scroll to position [367, 0]
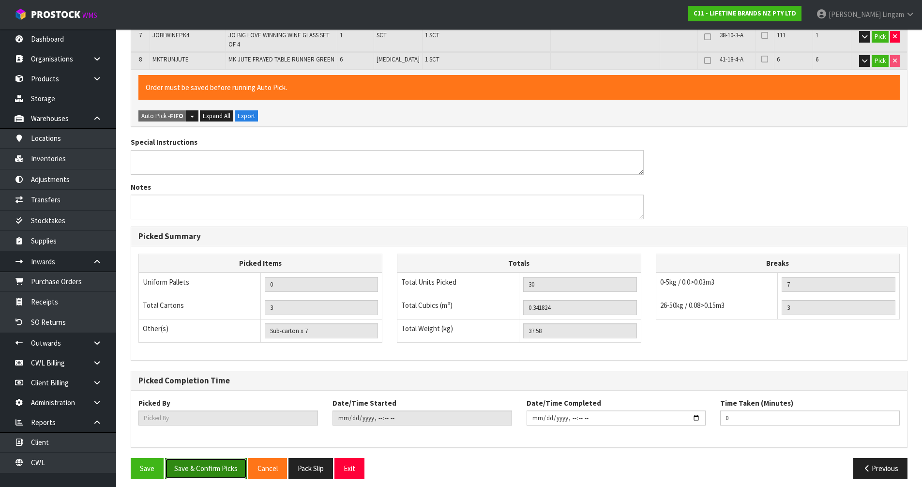
click at [211, 470] on button "Save & Confirm Picks" at bounding box center [206, 468] width 82 height 21
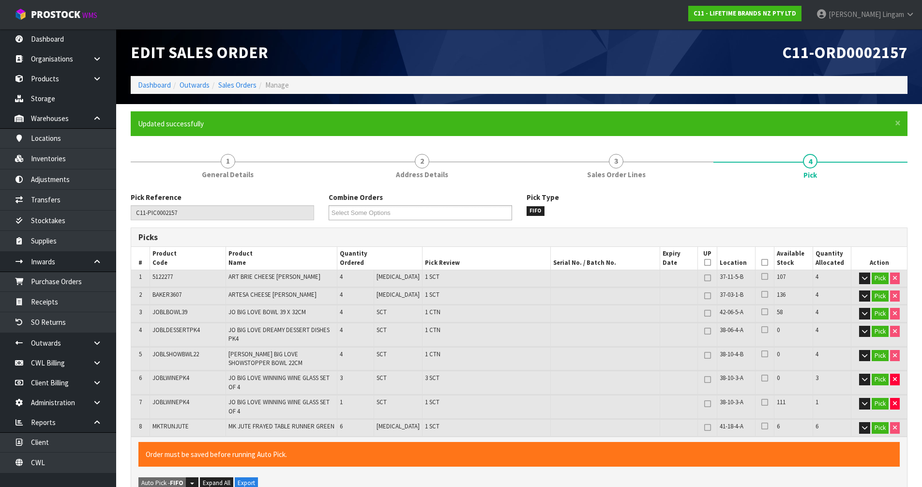
type input "[PERSON_NAME]"
type input "[DATE]T08:37:46"
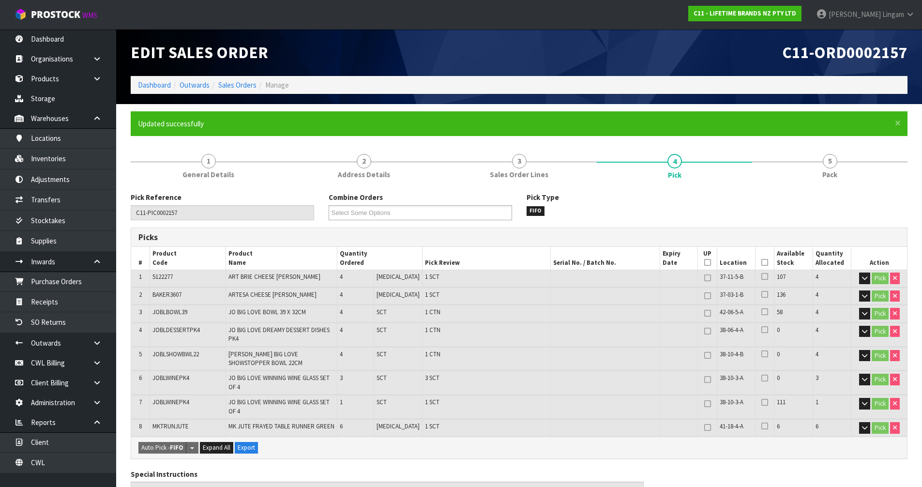
scroll to position [332, 0]
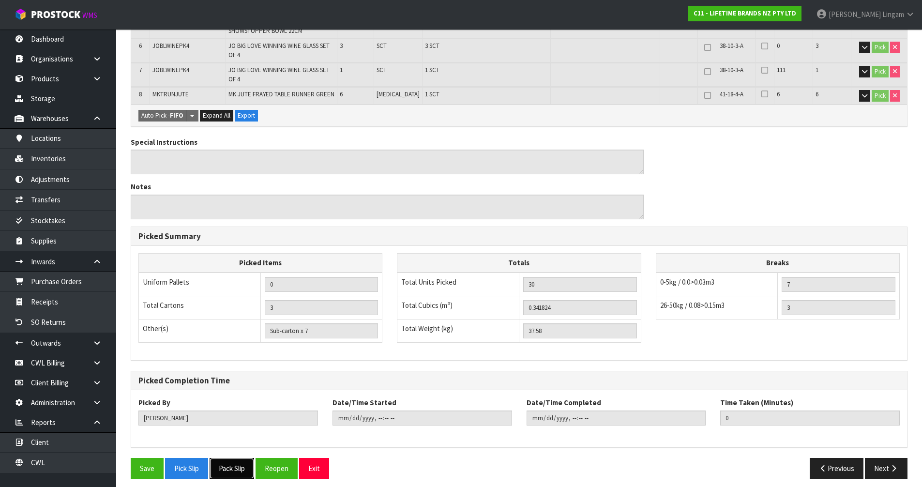
click at [239, 460] on button "Pack Slip" at bounding box center [232, 468] width 45 height 21
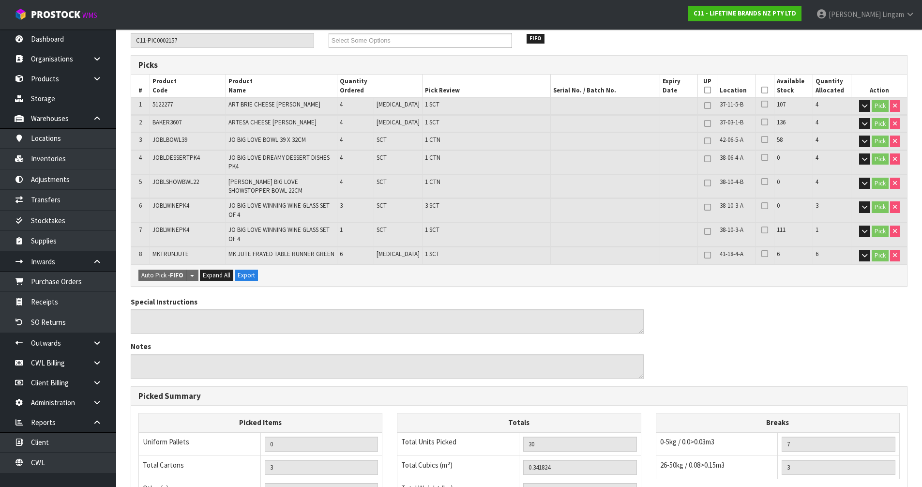
scroll to position [0, 0]
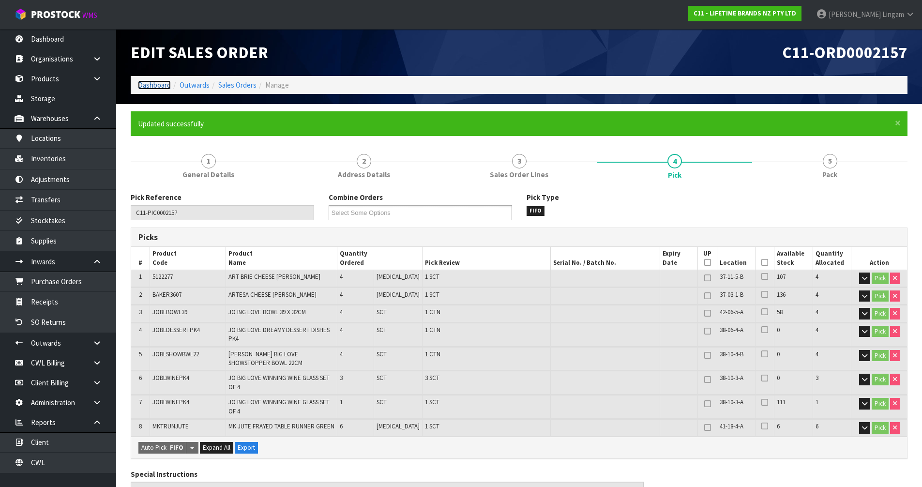
click at [167, 88] on link "Dashboard" at bounding box center [154, 84] width 33 height 9
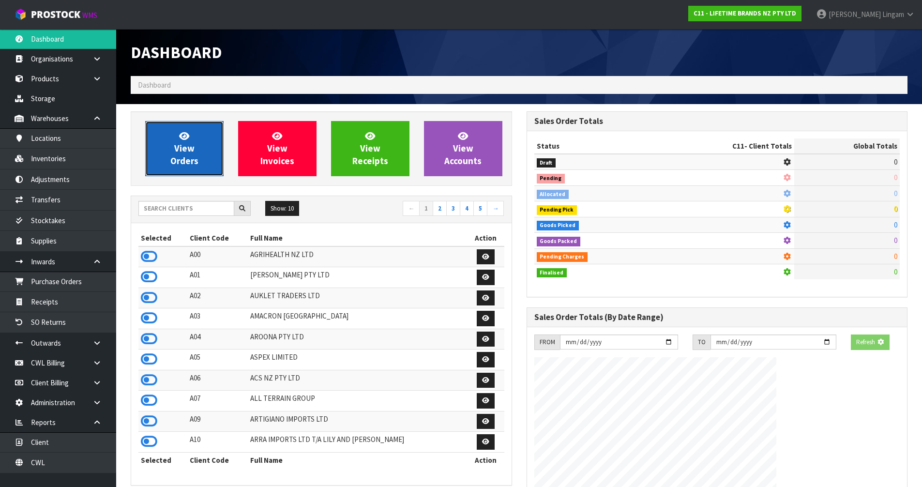
click at [197, 152] on link "View Orders" at bounding box center [184, 148] width 78 height 55
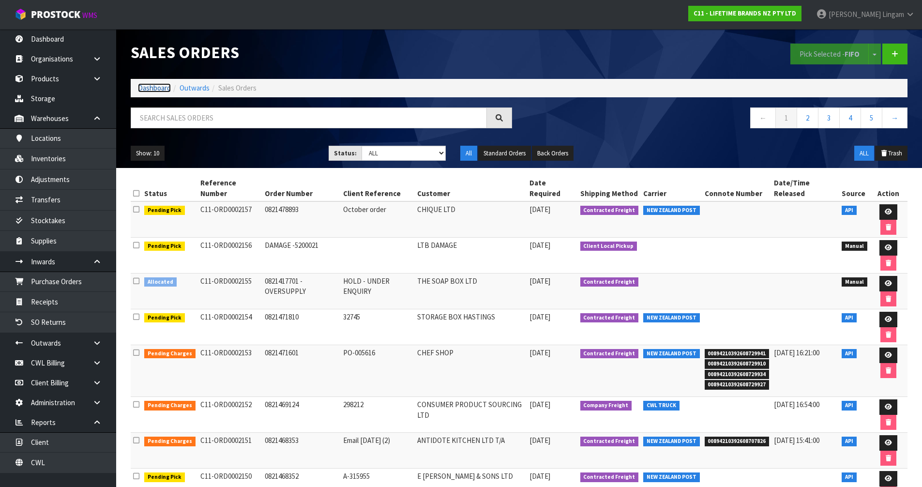
click at [154, 88] on link "Dashboard" at bounding box center [154, 87] width 33 height 9
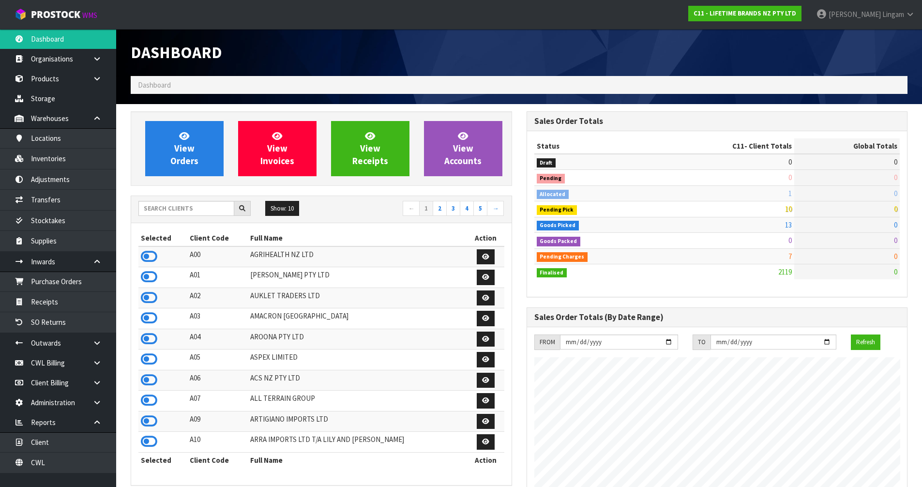
scroll to position [733, 395]
click at [213, 210] on input "text" at bounding box center [186, 208] width 96 height 15
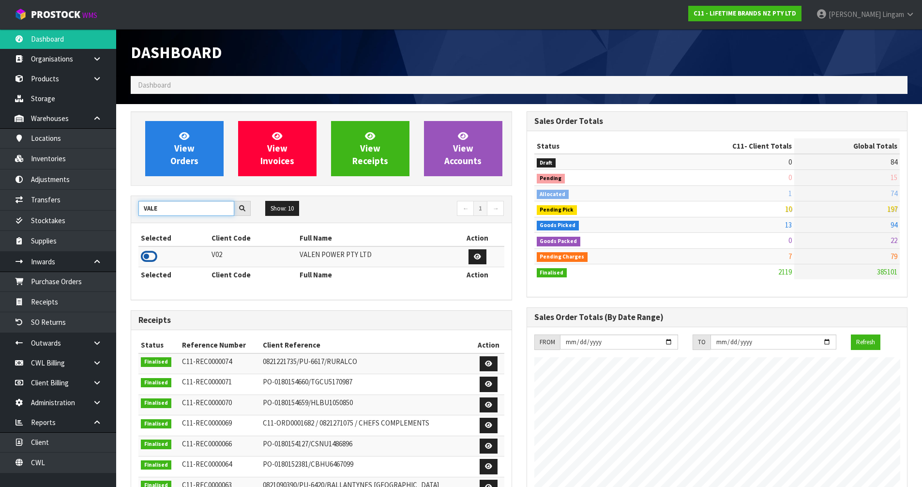
type input "VALE"
click at [154, 258] on icon at bounding box center [149, 256] width 16 height 15
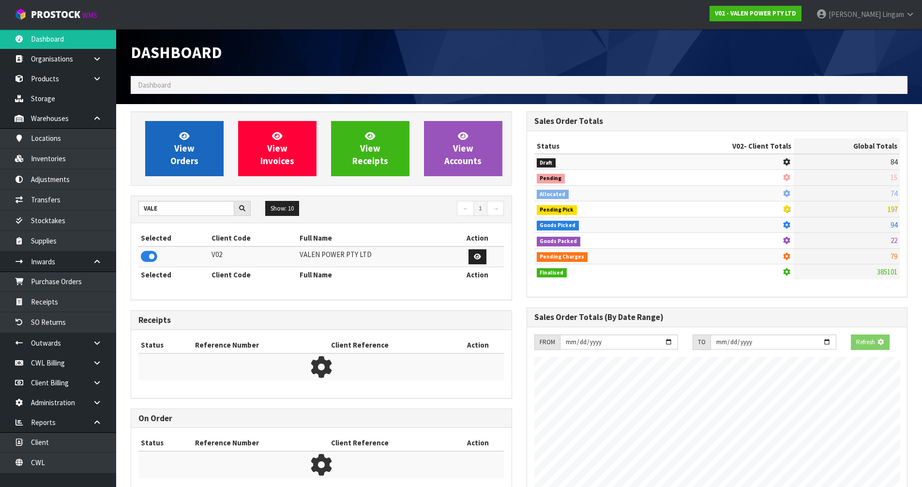
scroll to position [603, 395]
click at [172, 158] on span "View Orders" at bounding box center [184, 148] width 28 height 36
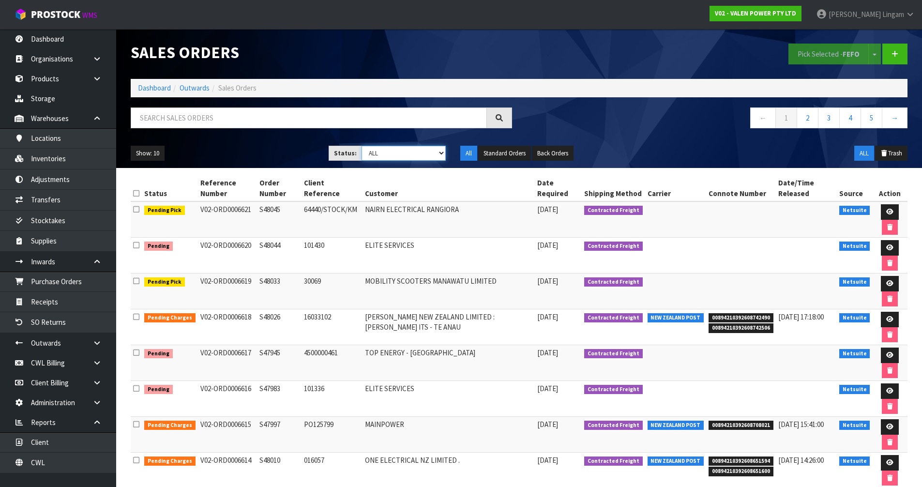
click at [435, 155] on select "Draft Pending Allocated Pending Pick Goods Picked Goods Packed Pending Charges …" at bounding box center [404, 153] width 84 height 15
select select "string:2"
click at [362, 146] on select "Draft Pending Allocated Pending Pick Goods Picked Goods Packed Pending Charges …" at bounding box center [404, 153] width 84 height 15
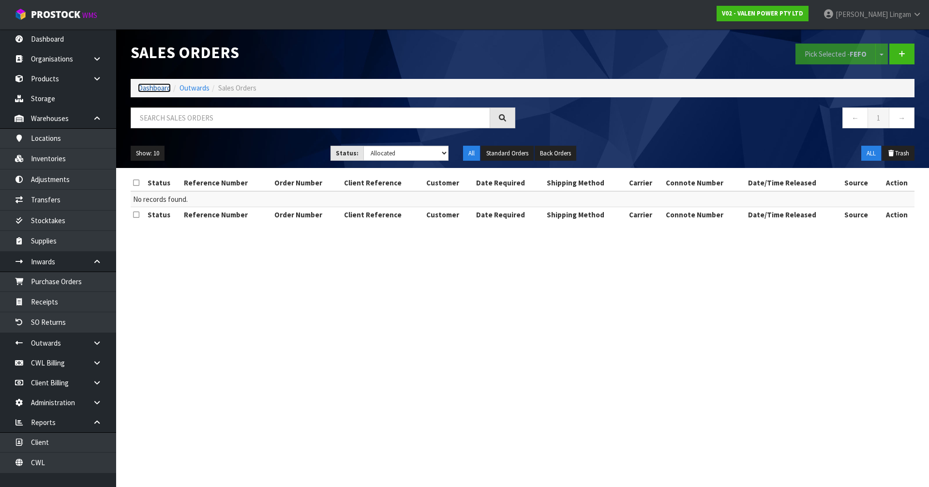
click at [152, 89] on link "Dashboard" at bounding box center [154, 87] width 33 height 9
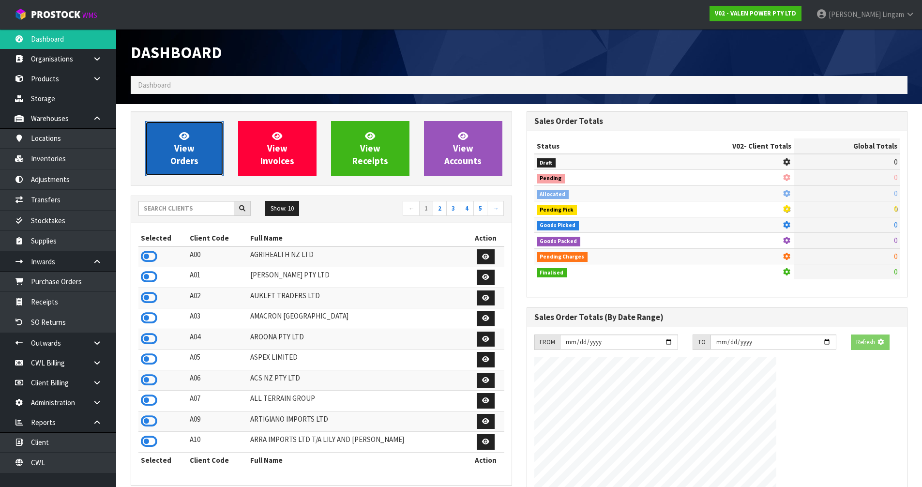
click at [182, 155] on span "View Orders" at bounding box center [184, 148] width 28 height 36
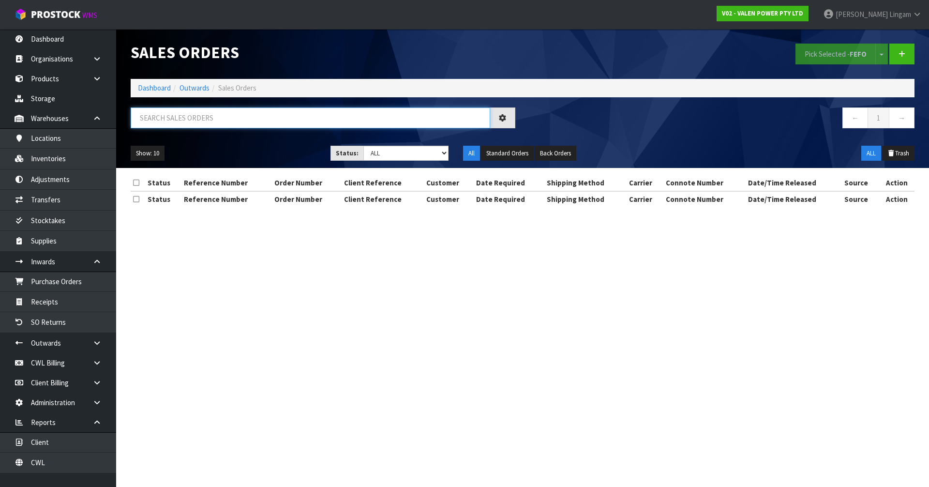
click at [301, 117] on input "text" at bounding box center [311, 117] width 360 height 21
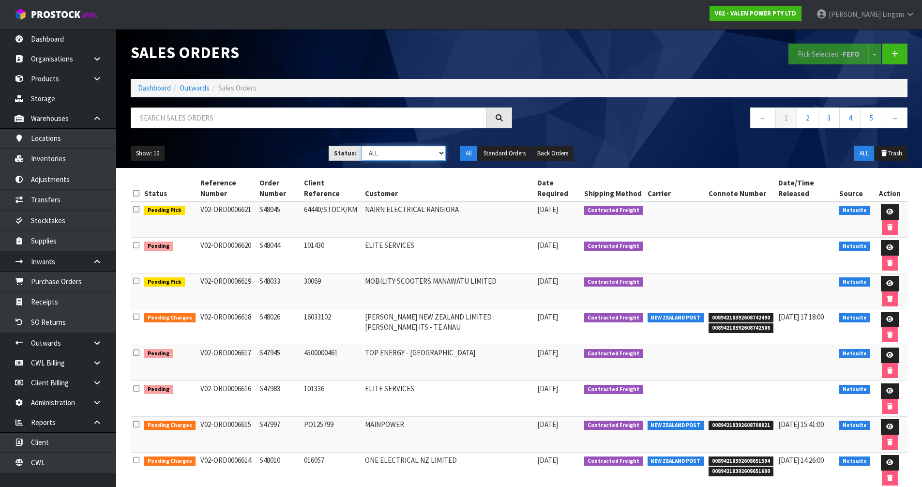
click at [417, 151] on select "Draft Pending Allocated Pending Pick Goods Picked Goods Packed Pending Charges …" at bounding box center [404, 153] width 84 height 15
select select "string:6"
click at [362, 146] on select "Draft Pending Allocated Pending Pick Goods Picked Goods Packed Pending Charges …" at bounding box center [404, 153] width 84 height 15
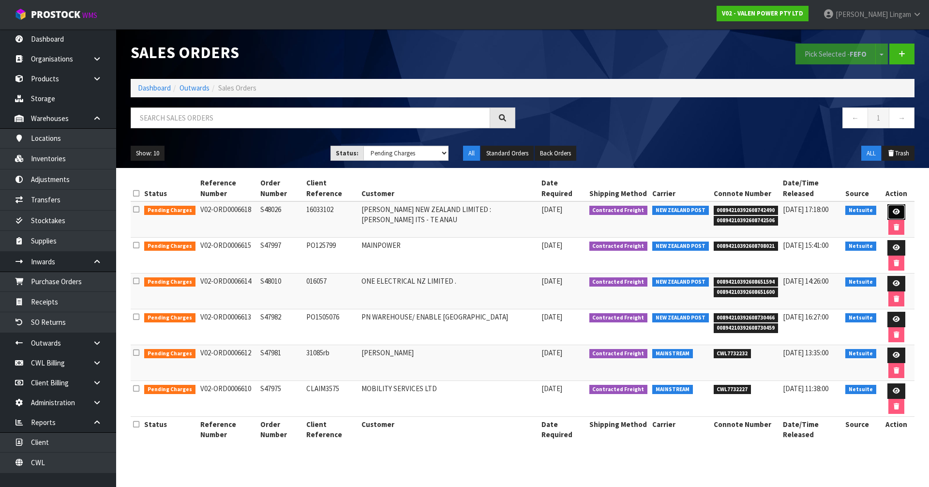
click at [899, 212] on link at bounding box center [897, 211] width 18 height 15
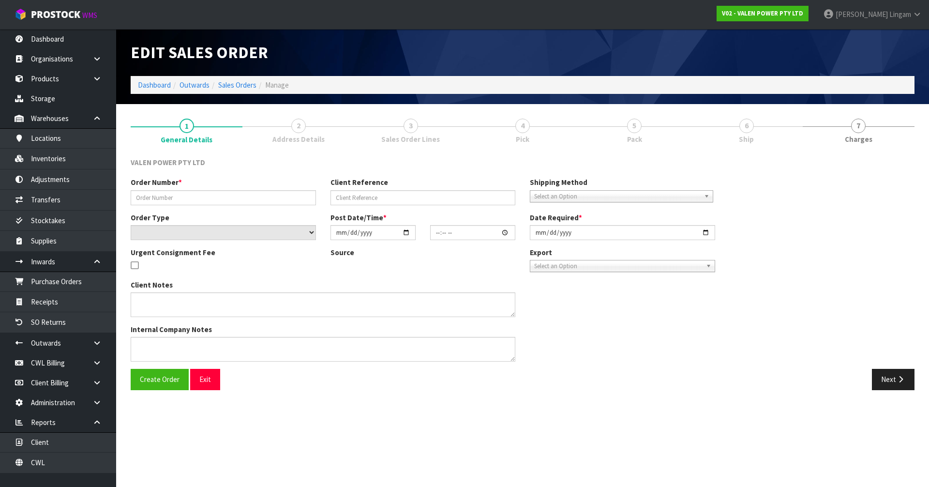
type input "S48026"
type input "16033102"
select select "number:0"
type input "[DATE]"
type input "09:15:09.000"
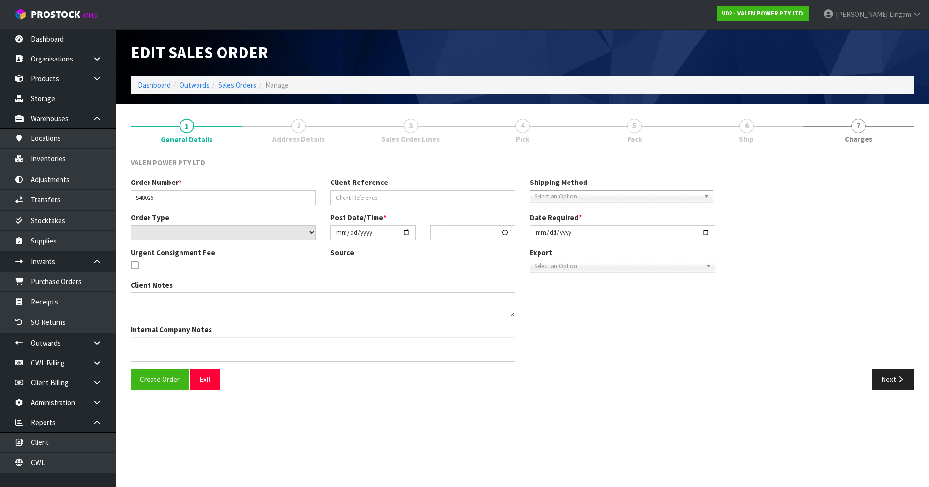
type input "[DATE]"
type textarea "ALL 12 EGFT 155 TO BE FROM THE SAME BATCH"
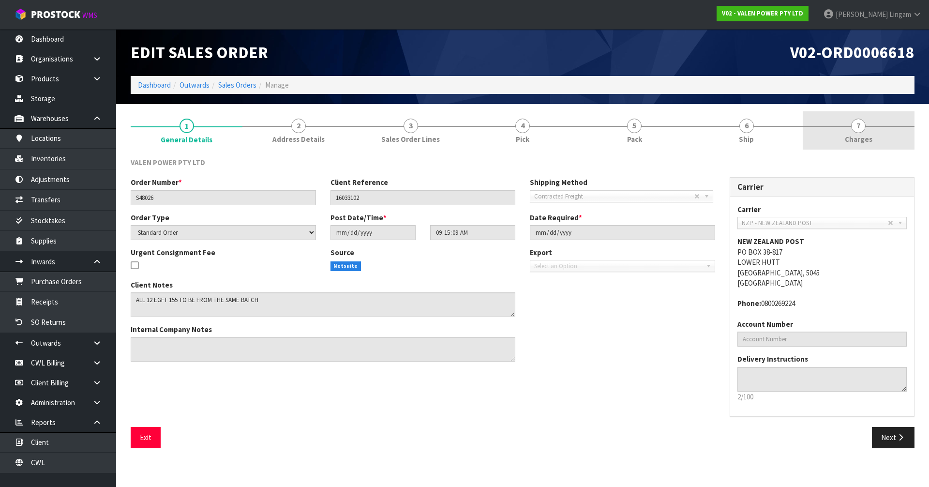
click at [870, 134] on link "7 [GEOGRAPHIC_DATA]" at bounding box center [859, 130] width 112 height 38
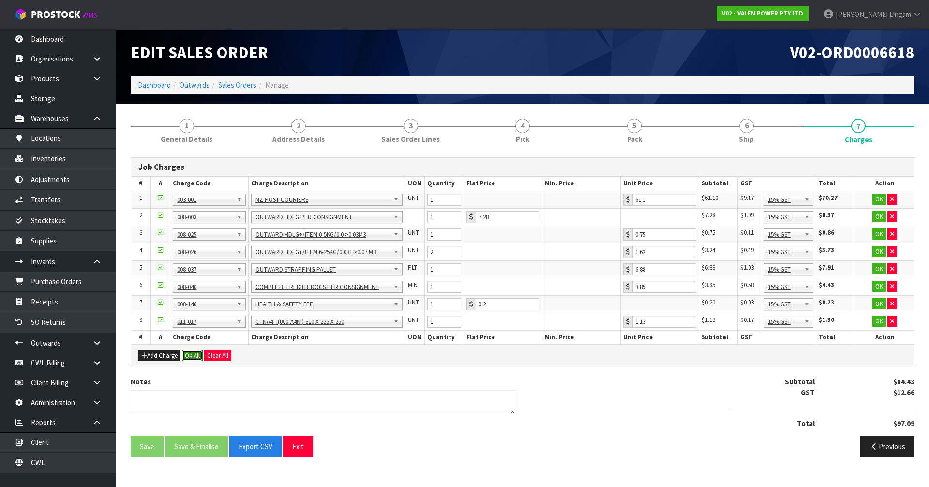
click at [192, 357] on button "Ok All" at bounding box center [192, 356] width 21 height 12
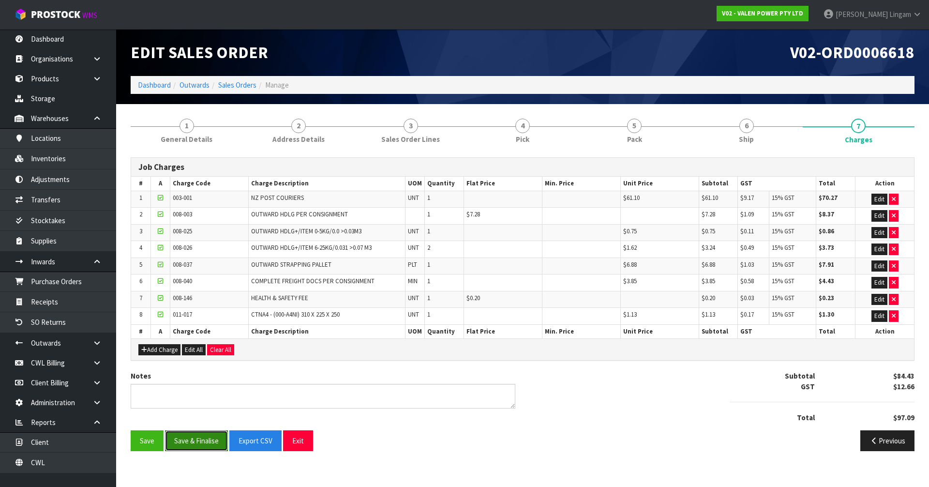
click at [191, 441] on button "Save & Finalise" at bounding box center [196, 440] width 63 height 21
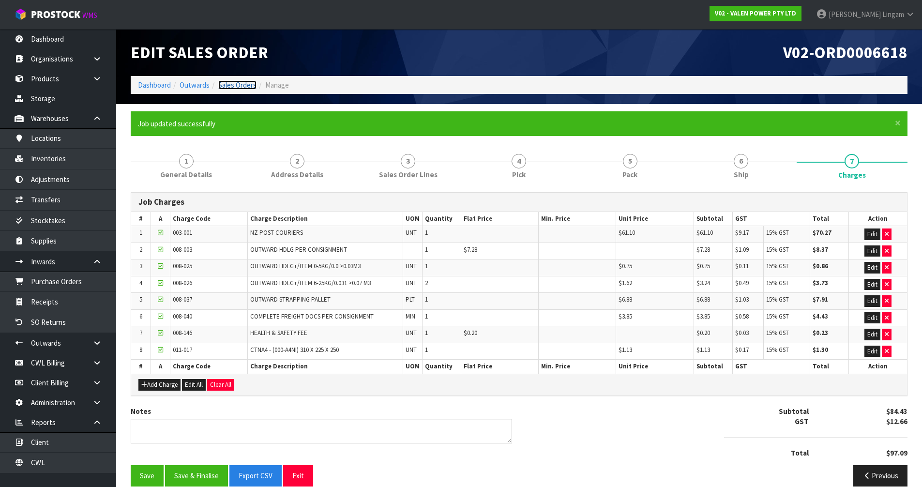
click at [245, 85] on link "Sales Orders" at bounding box center [237, 84] width 38 height 9
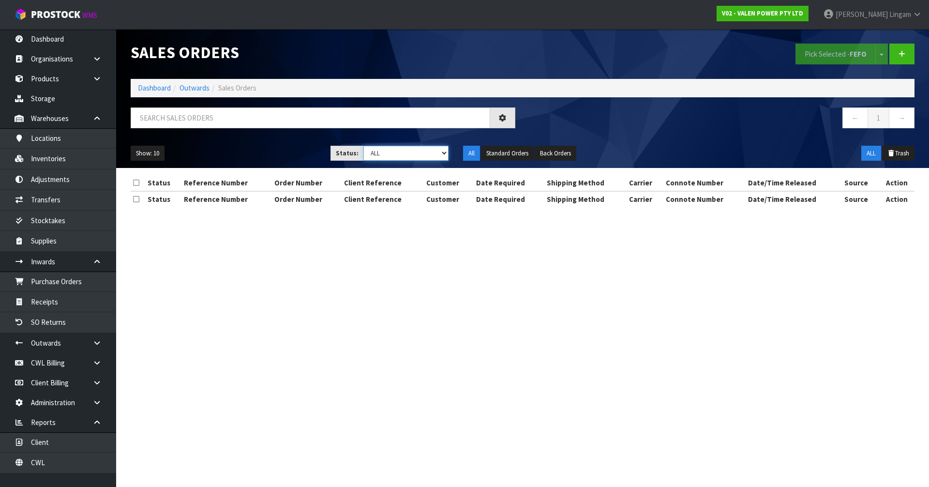
click at [435, 155] on select "Draft Pending Allocated Pending Pick Goods Picked Goods Packed Pending Charges …" at bounding box center [406, 153] width 86 height 15
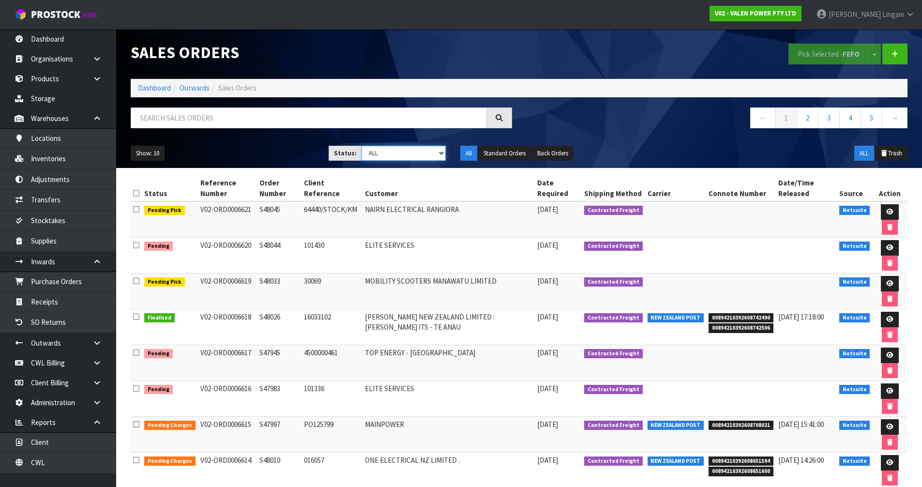
select select "string:6"
click at [362, 146] on select "Draft Pending Allocated Pending Pick Goods Picked Goods Packed Pending Charges …" at bounding box center [404, 153] width 84 height 15
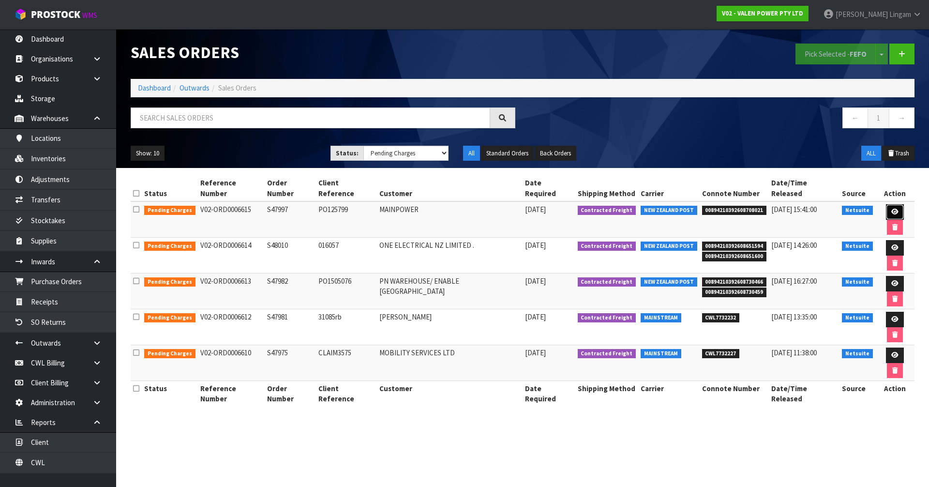
click at [891, 209] on icon at bounding box center [894, 212] width 7 height 6
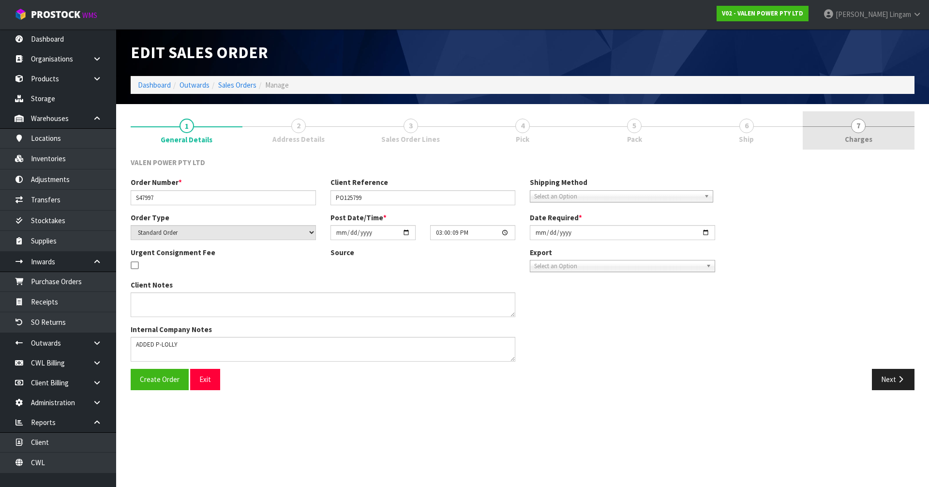
click at [890, 142] on link "7 [GEOGRAPHIC_DATA]" at bounding box center [859, 130] width 112 height 38
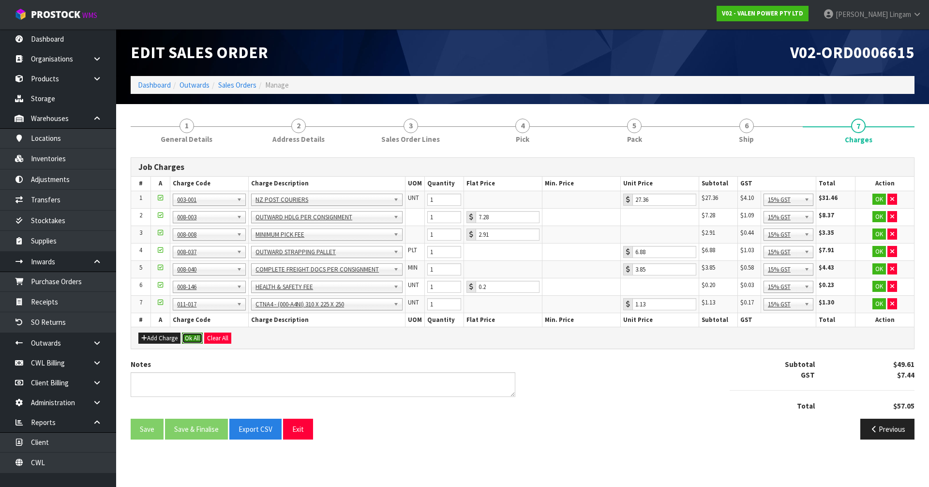
click at [194, 339] on button "Ok All" at bounding box center [192, 338] width 21 height 12
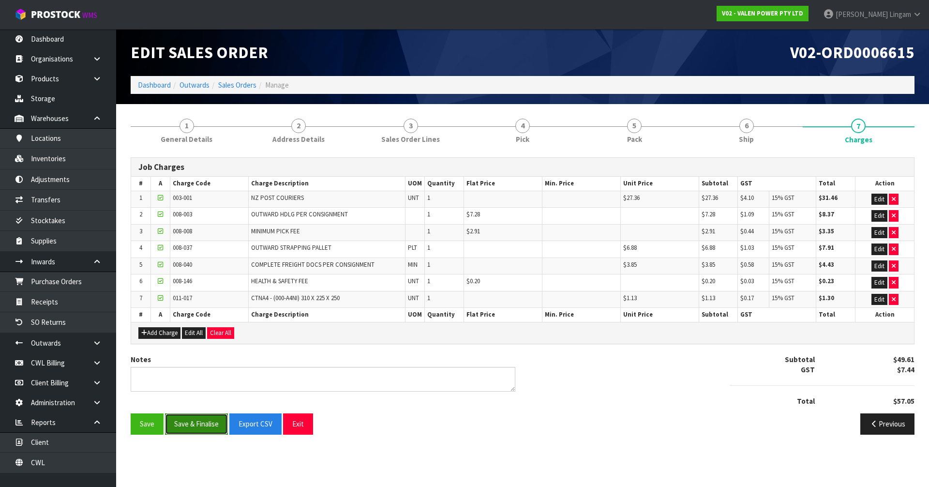
click at [203, 427] on button "Save & Finalise" at bounding box center [196, 423] width 63 height 21
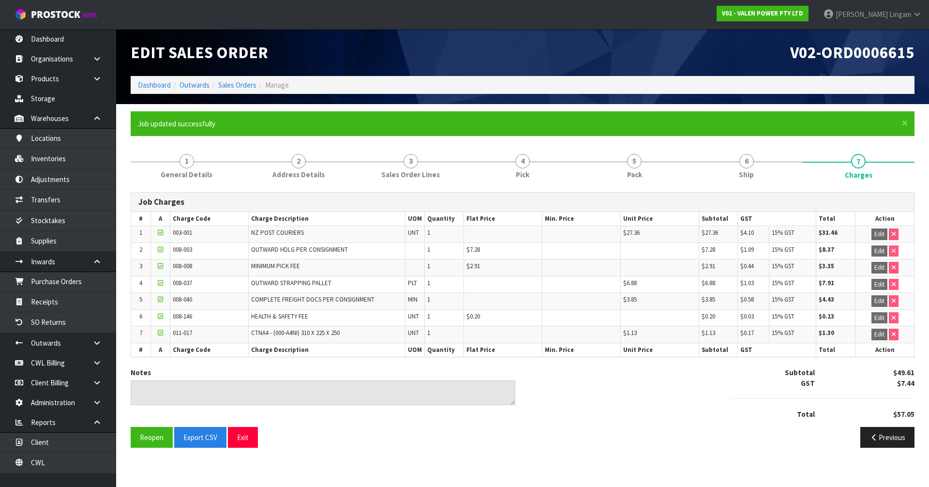
click at [239, 80] on li "Sales Orders" at bounding box center [233, 85] width 47 height 10
click at [236, 84] on link "Sales Orders" at bounding box center [237, 84] width 38 height 9
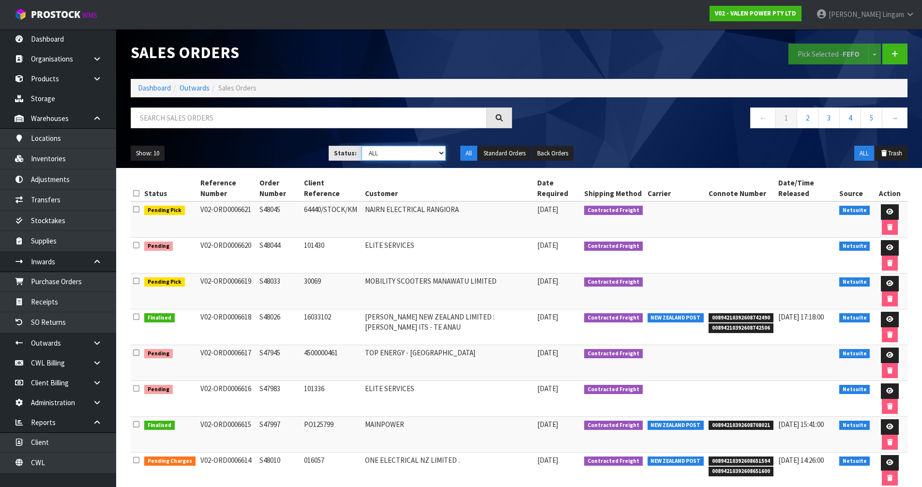
click at [428, 153] on select "Draft Pending Allocated Pending Pick Goods Picked Goods Packed Pending Charges …" at bounding box center [404, 153] width 84 height 15
select select "string:6"
click at [362, 146] on select "Draft Pending Allocated Pending Pick Goods Picked Goods Packed Pending Charges …" at bounding box center [404, 153] width 84 height 15
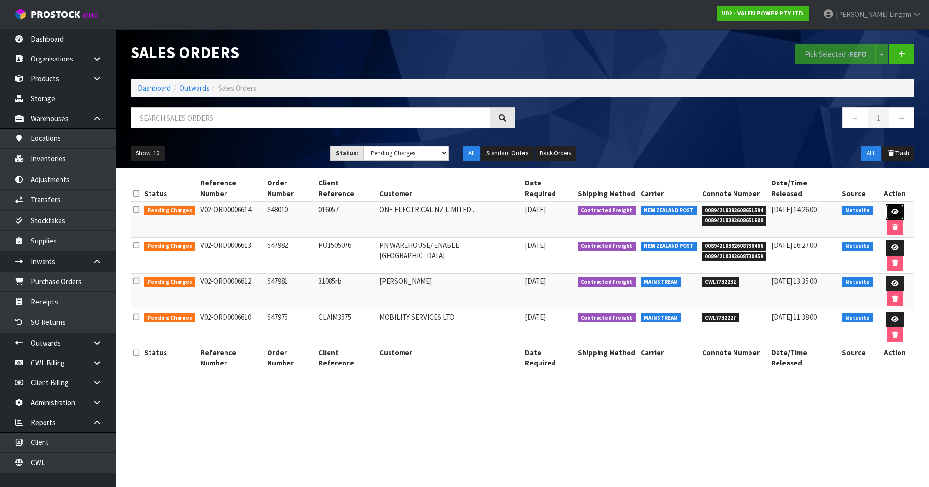
click at [891, 209] on icon at bounding box center [894, 212] width 7 height 6
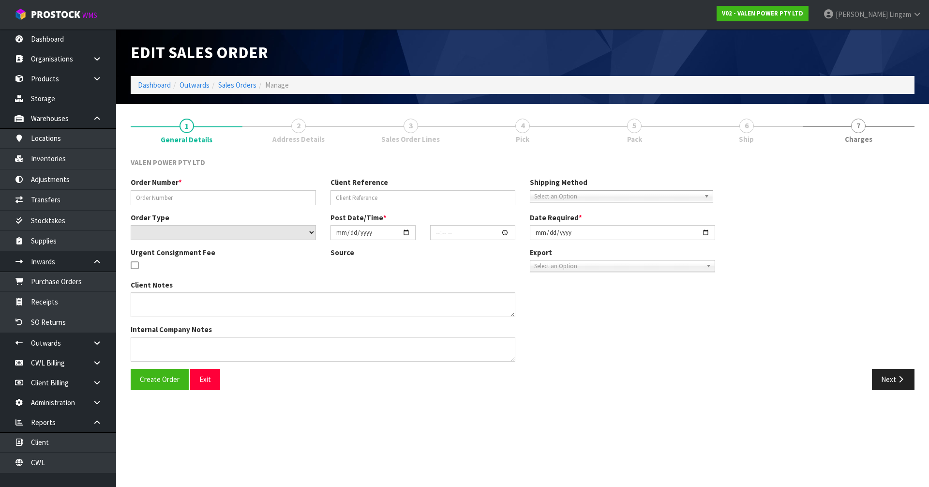
type input "S48010"
type input "016057"
select select "number:0"
type input "[DATE]"
type input "09:15:07.000"
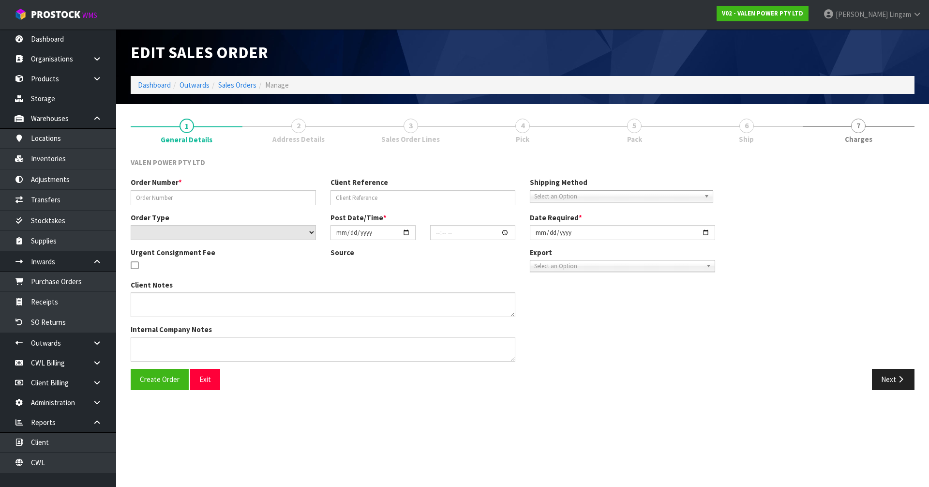
type input "[DATE]"
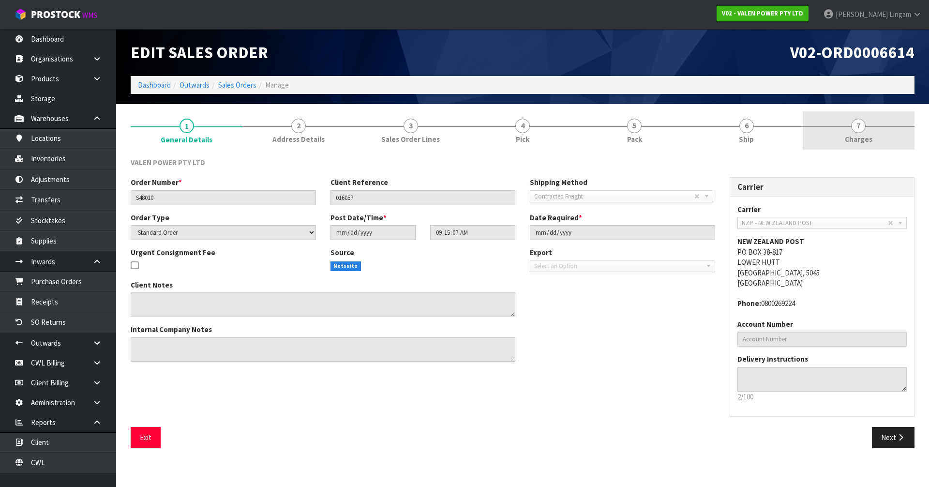
click at [892, 141] on link "7 [GEOGRAPHIC_DATA]" at bounding box center [859, 130] width 112 height 38
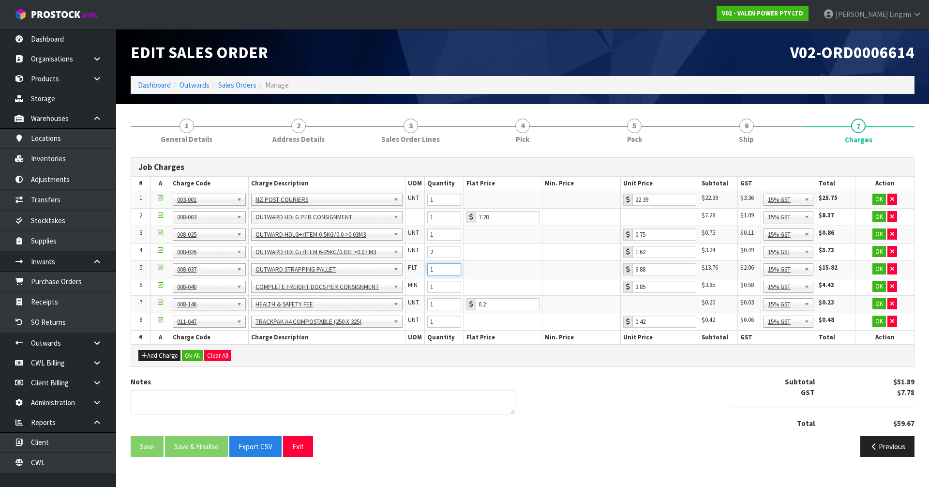
type input "1"
click at [456, 271] on input "1" at bounding box center [444, 269] width 34 height 12
click at [200, 356] on button "Ok All" at bounding box center [192, 356] width 21 height 12
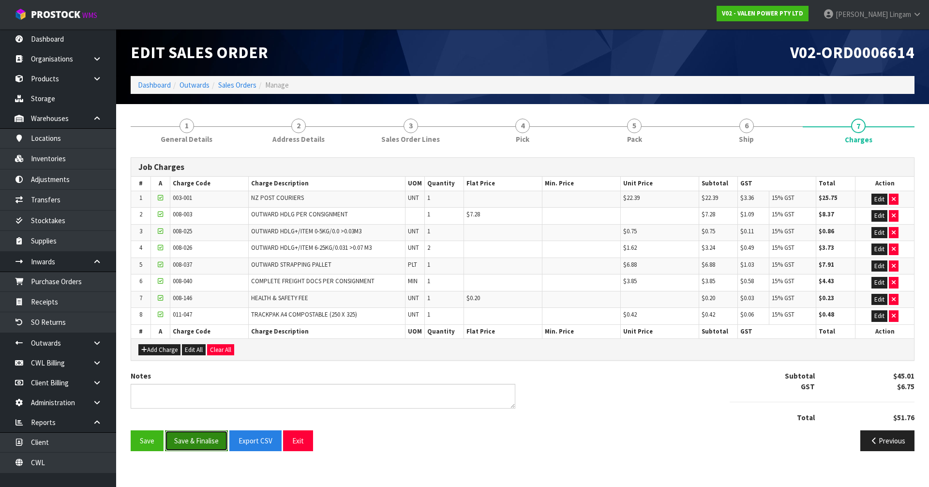
click at [194, 450] on button "Save & Finalise" at bounding box center [196, 440] width 63 height 21
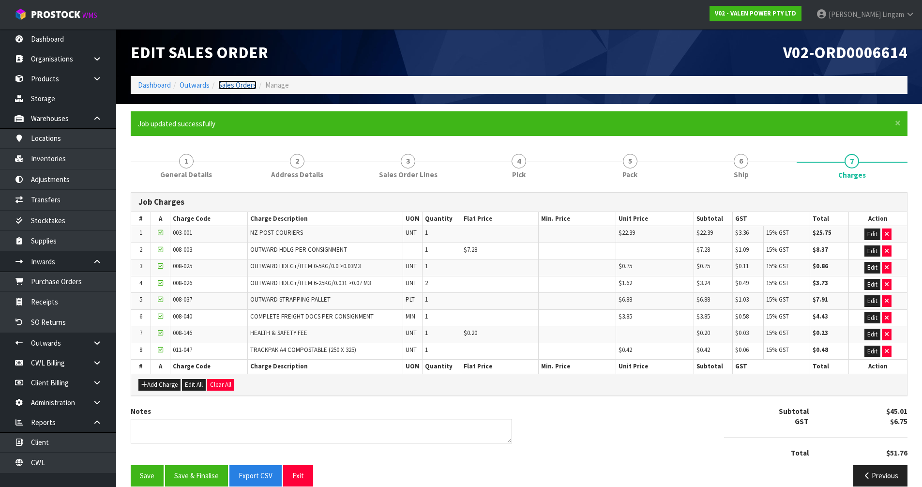
click at [252, 84] on link "Sales Orders" at bounding box center [237, 84] width 38 height 9
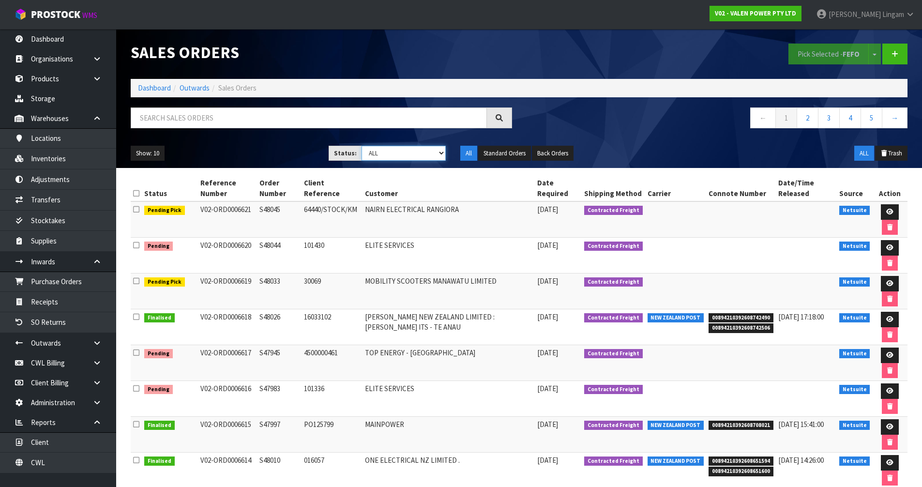
click at [431, 149] on select "Draft Pending Allocated Pending Pick Goods Picked Goods Packed Pending Charges …" at bounding box center [404, 153] width 84 height 15
select select "string:6"
click at [362, 146] on select "Draft Pending Allocated Pending Pick Goods Picked Goods Packed Pending Charges …" at bounding box center [404, 153] width 84 height 15
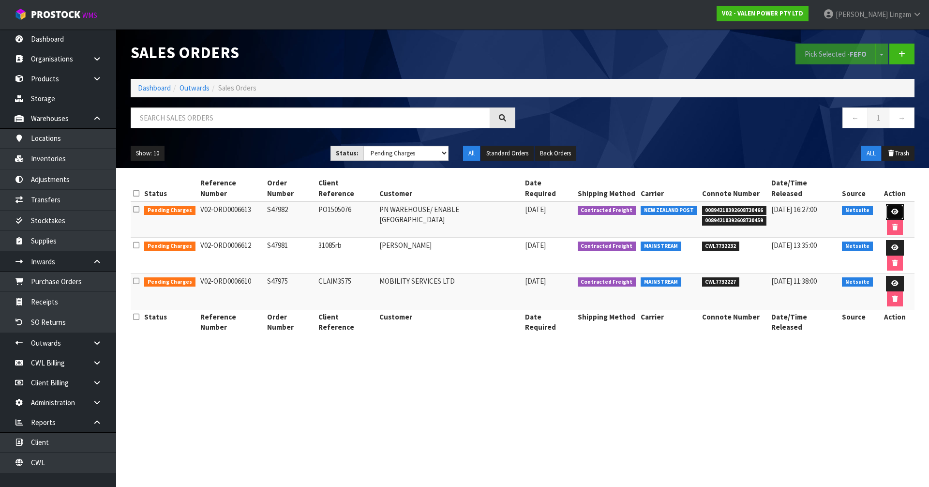
click at [891, 209] on icon at bounding box center [894, 212] width 7 height 6
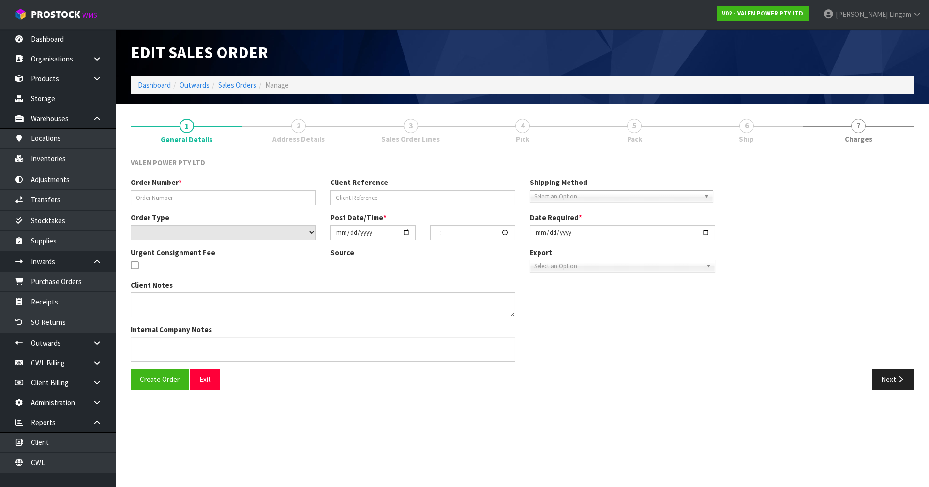
type input "S47982"
type input "PO1505076"
select select "number:0"
type input "[DATE]"
type input "11:00:08.000"
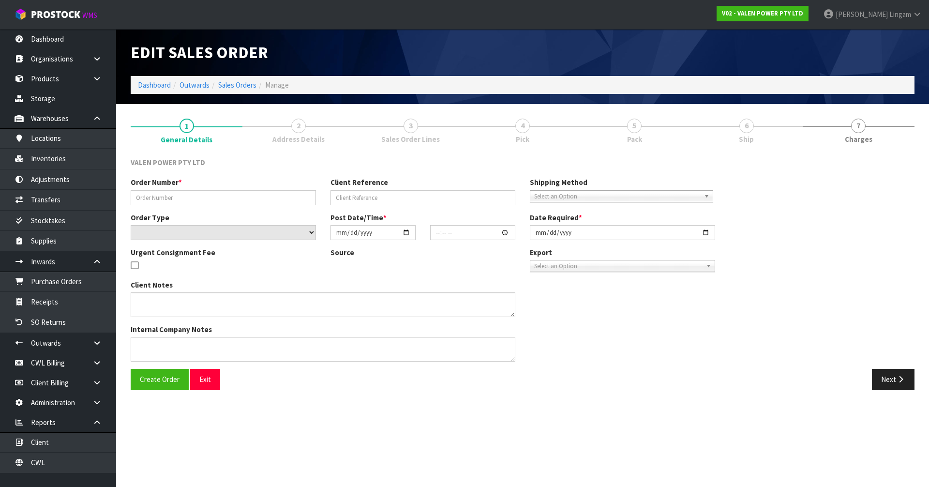
type input "[DATE]"
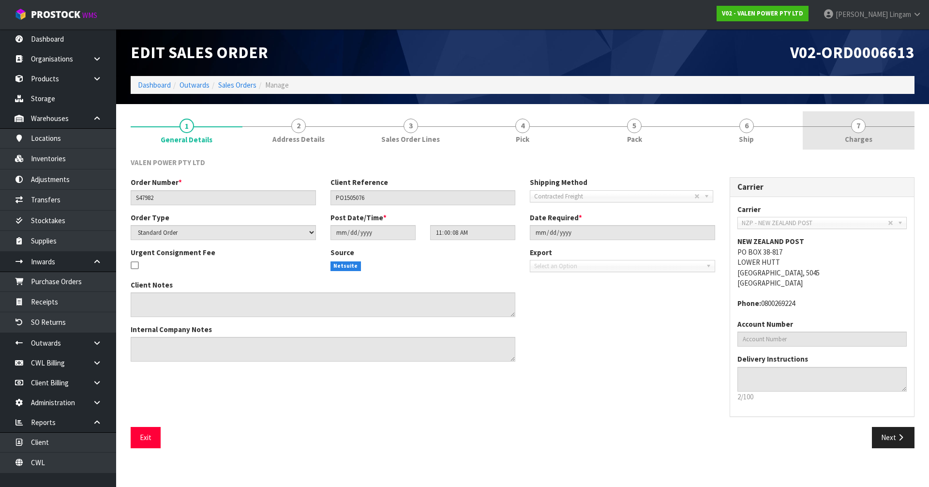
click at [877, 134] on link "7 [GEOGRAPHIC_DATA]" at bounding box center [859, 130] width 112 height 38
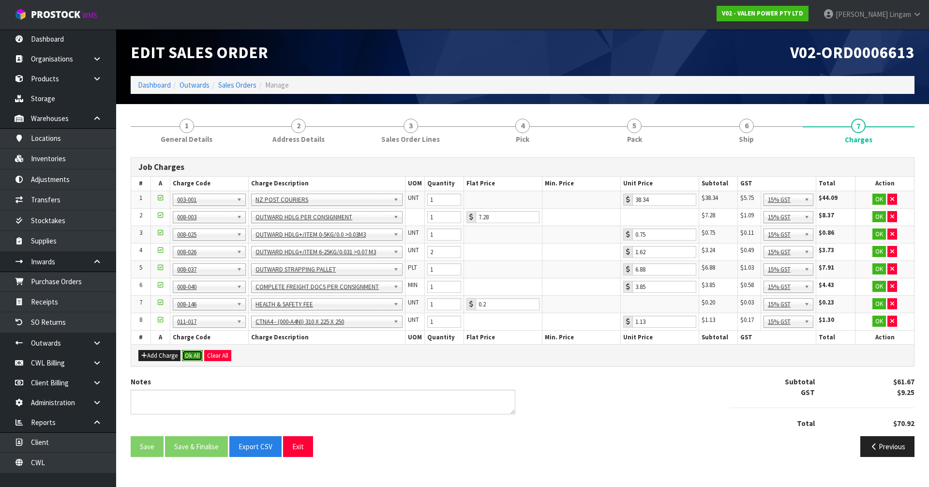
click at [194, 358] on button "Ok All" at bounding box center [192, 356] width 21 height 12
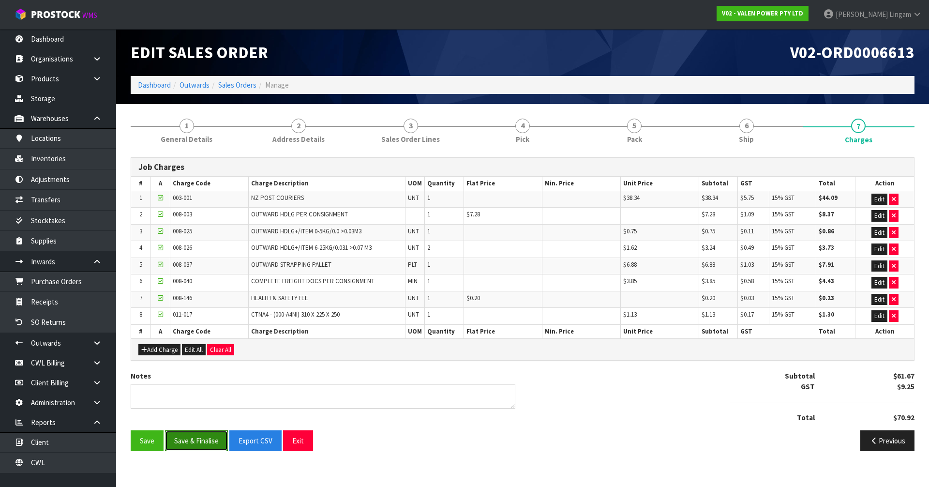
click at [208, 440] on button "Save & Finalise" at bounding box center [196, 440] width 63 height 21
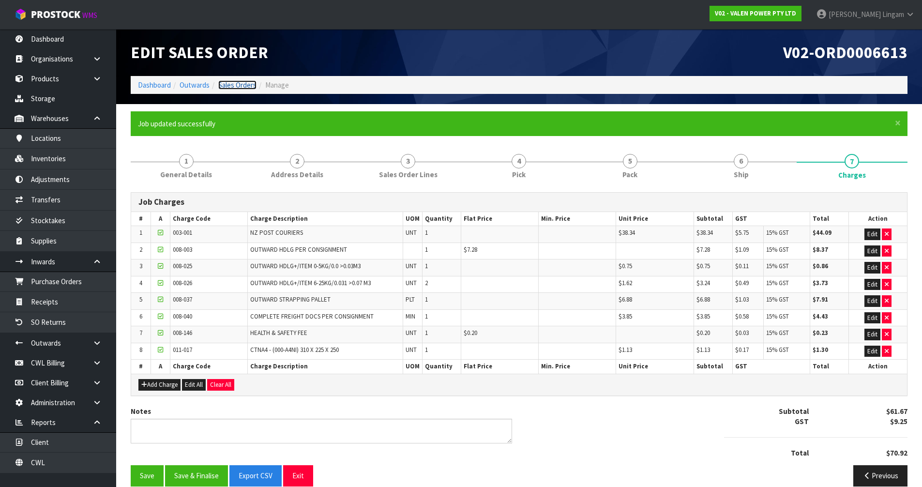
click at [228, 86] on link "Sales Orders" at bounding box center [237, 84] width 38 height 9
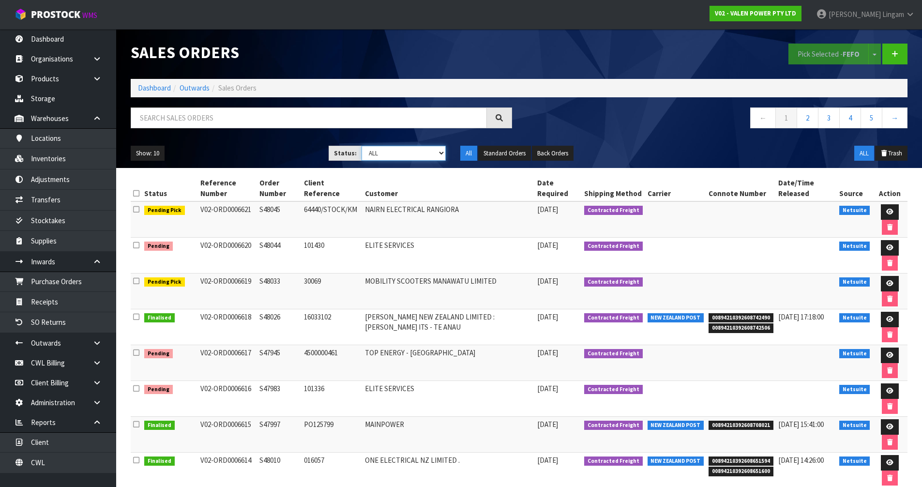
click at [433, 152] on select "Draft Pending Allocated Pending Pick Goods Picked Goods Packed Pending Charges …" at bounding box center [404, 153] width 84 height 15
select select "string:6"
click at [362, 146] on select "Draft Pending Allocated Pending Pick Goods Picked Goods Packed Pending Charges …" at bounding box center [404, 153] width 84 height 15
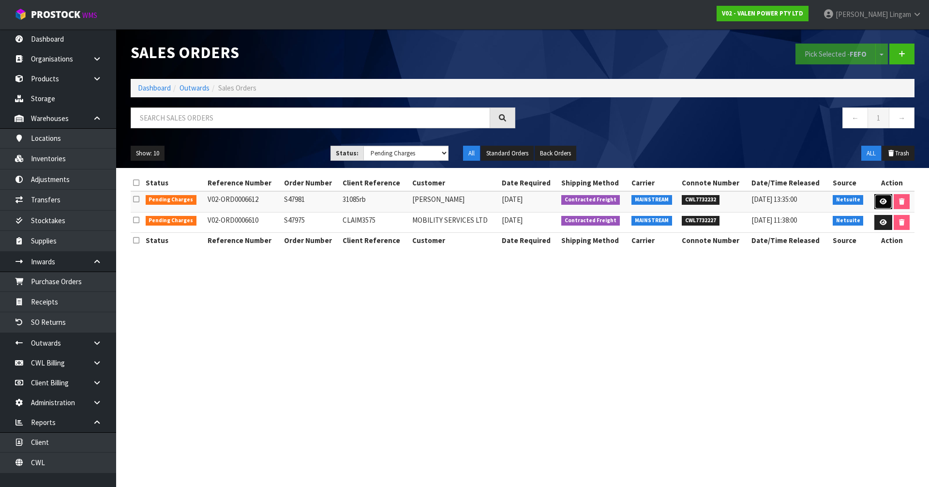
click at [881, 202] on icon at bounding box center [883, 201] width 7 height 6
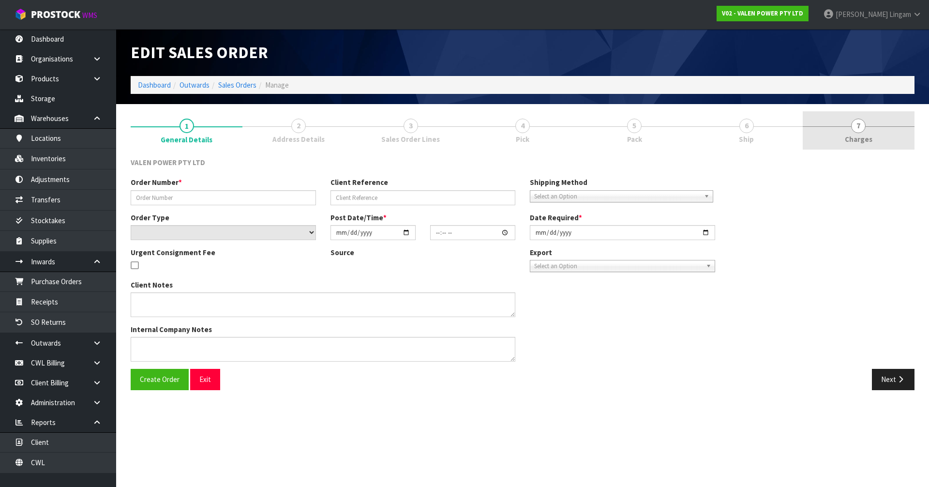
type input "S47981"
type input "31085rb"
select select "number:0"
type input "[DATE]"
type input "09:15:08.000"
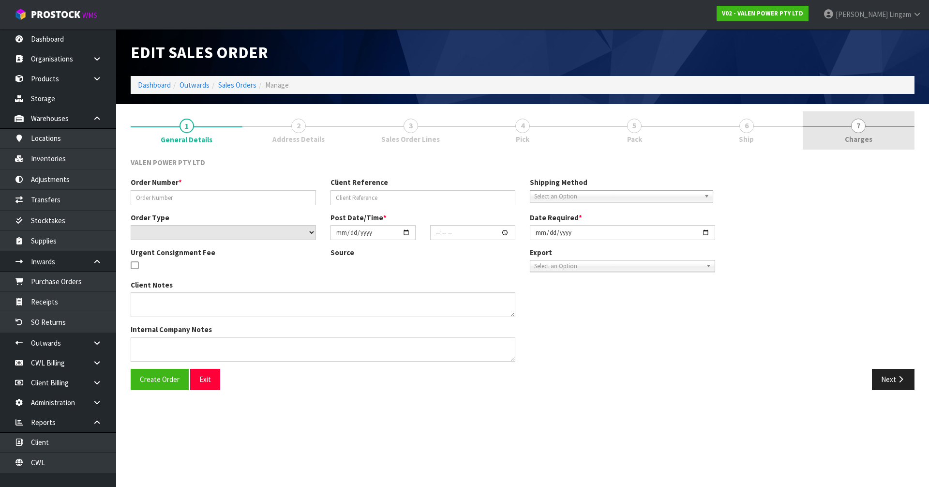
type input "[DATE]"
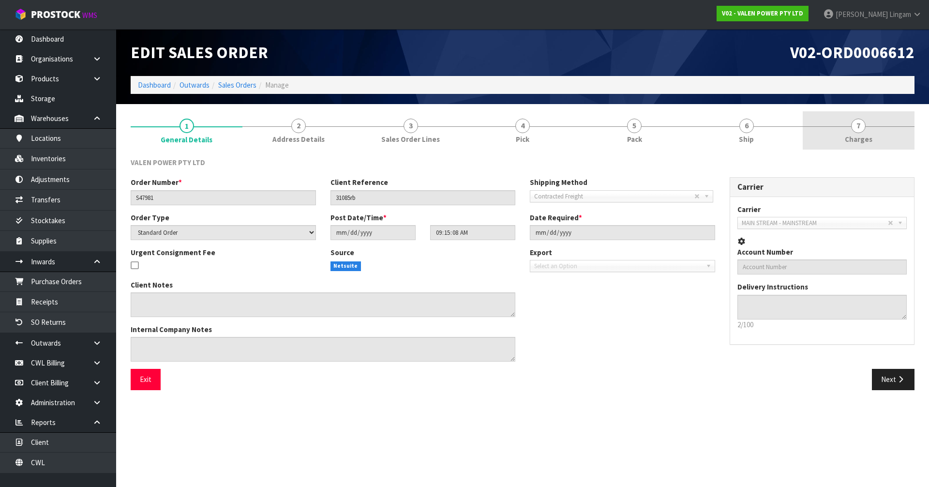
click at [889, 141] on link "7 [GEOGRAPHIC_DATA]" at bounding box center [859, 130] width 112 height 38
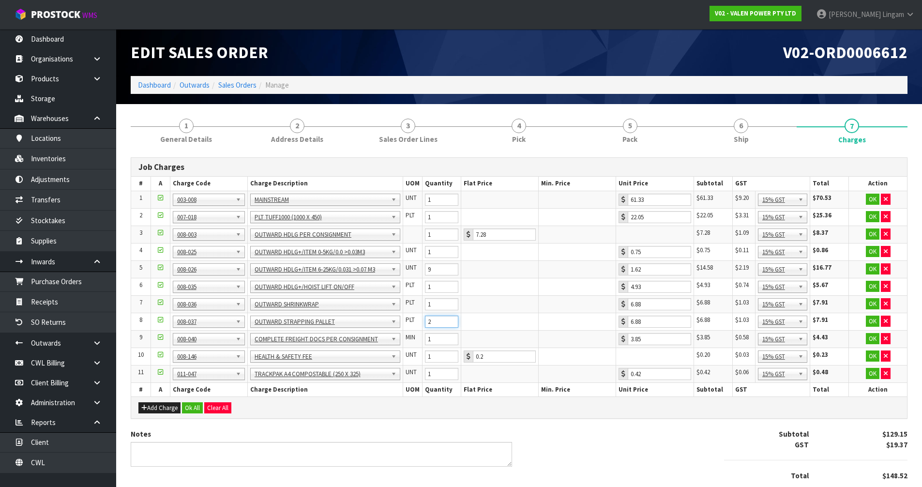
type input "2"
click at [450, 319] on input "2" at bounding box center [441, 322] width 33 height 12
click at [193, 408] on button "Ok All" at bounding box center [192, 408] width 21 height 12
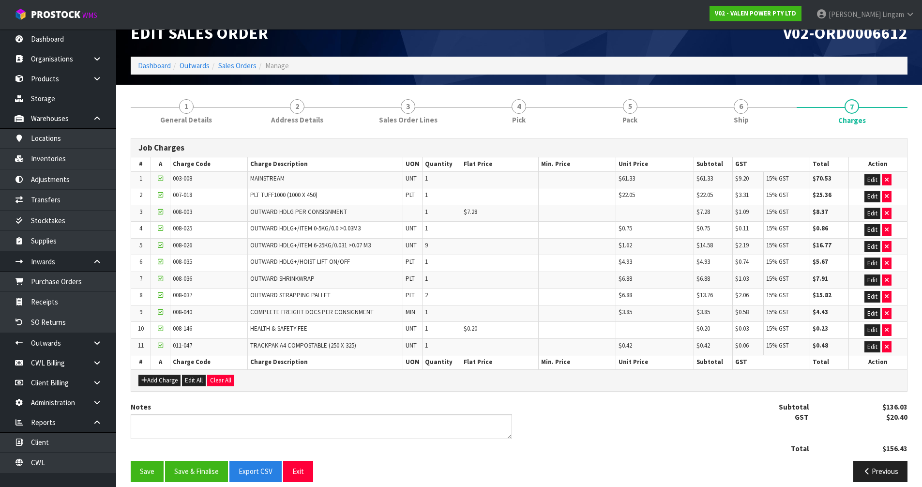
scroll to position [29, 0]
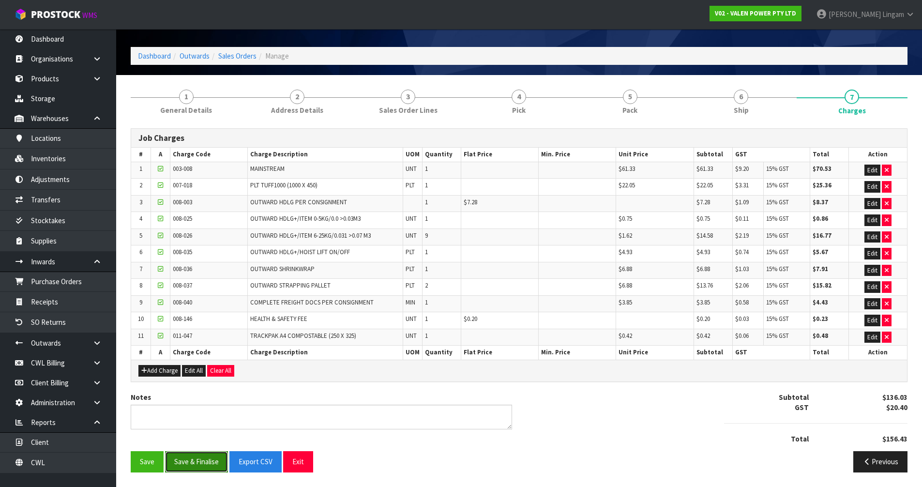
click at [190, 464] on button "Save & Finalise" at bounding box center [196, 461] width 63 height 21
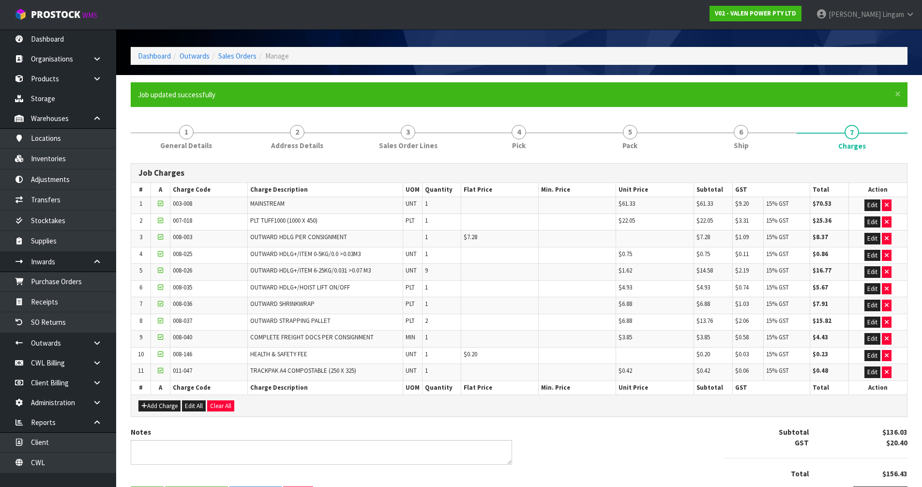
scroll to position [0, 0]
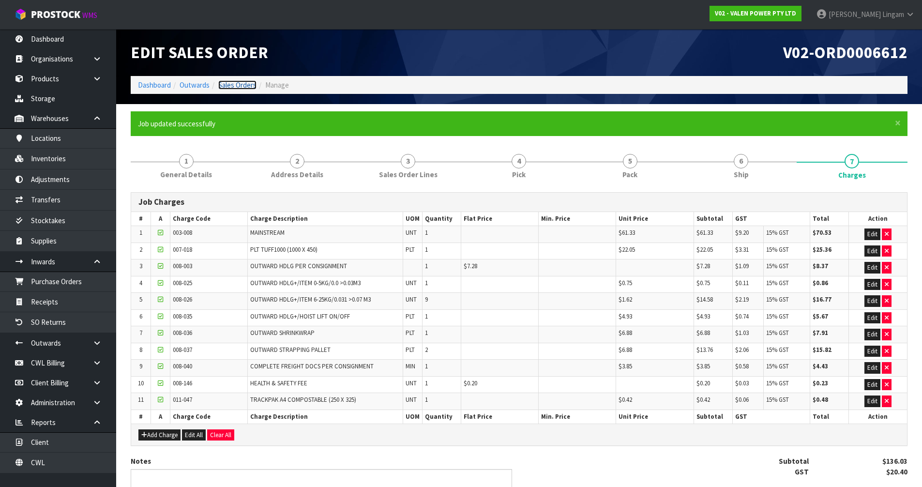
click at [240, 84] on link "Sales Orders" at bounding box center [237, 84] width 38 height 9
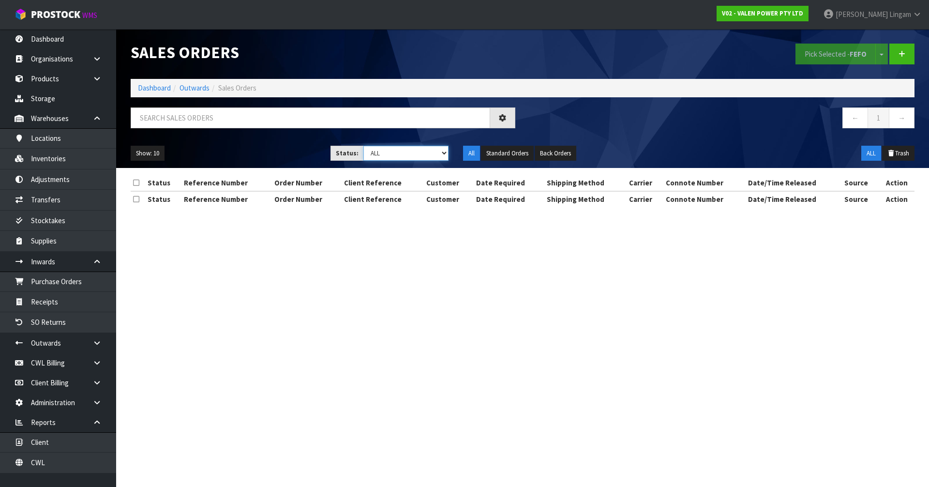
click at [429, 150] on select "Draft Pending Allocated Pending Pick Goods Picked Goods Packed Pending Charges …" at bounding box center [406, 153] width 86 height 15
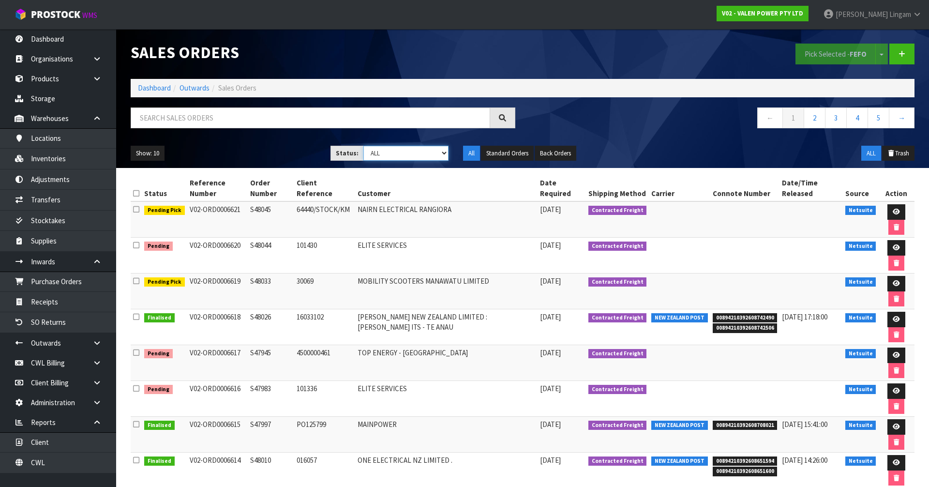
select select "string:6"
click at [363, 146] on select "Draft Pending Allocated Pending Pick Goods Picked Goods Packed Pending Charges …" at bounding box center [406, 153] width 86 height 15
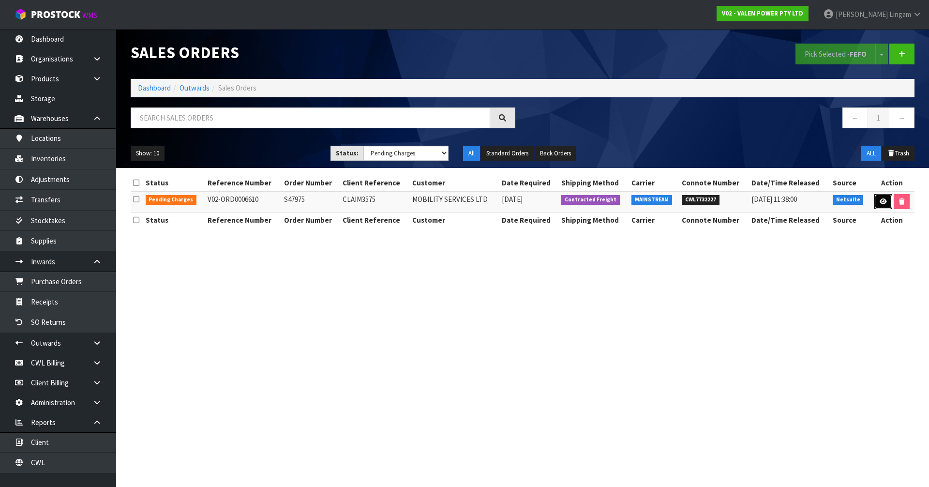
click at [879, 206] on link at bounding box center [883, 201] width 18 height 15
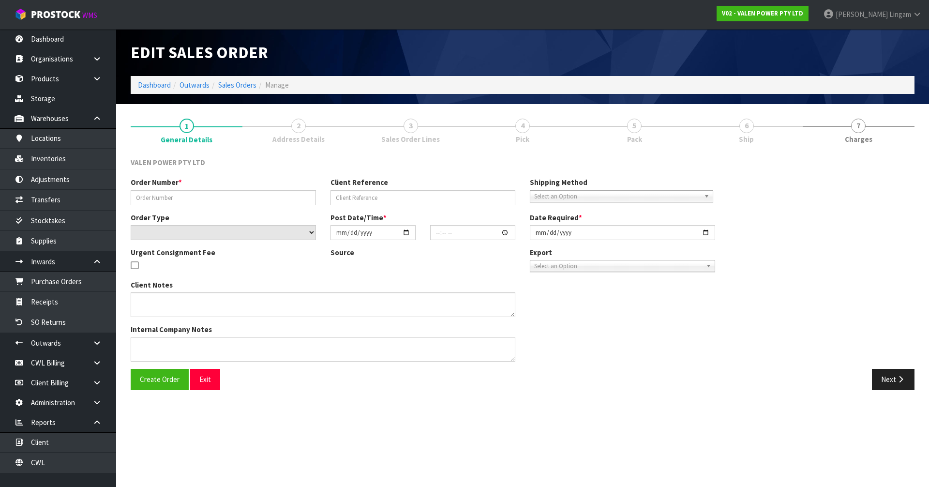
type input "S47975"
type input "CLAIM3575"
select select "number:0"
type input "[DATE]"
type input "15:15:08.000"
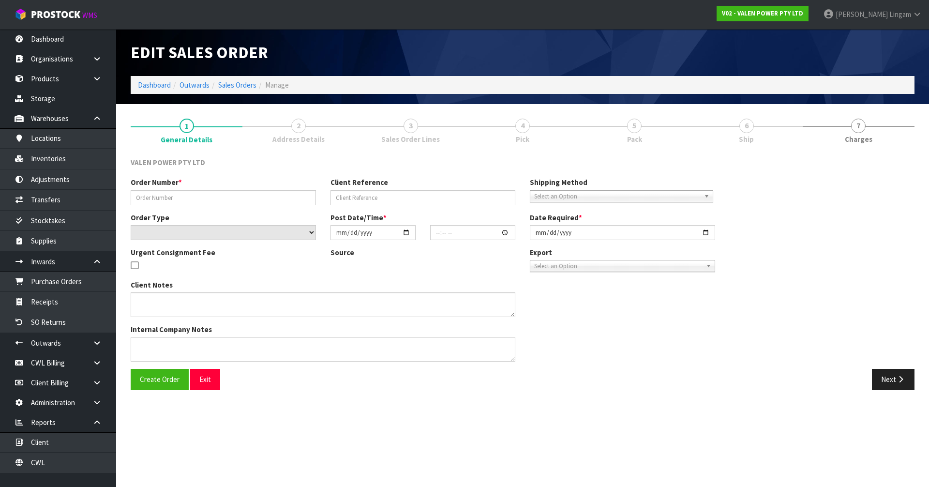
type input "[DATE]"
type textarea "CLAIM3575"
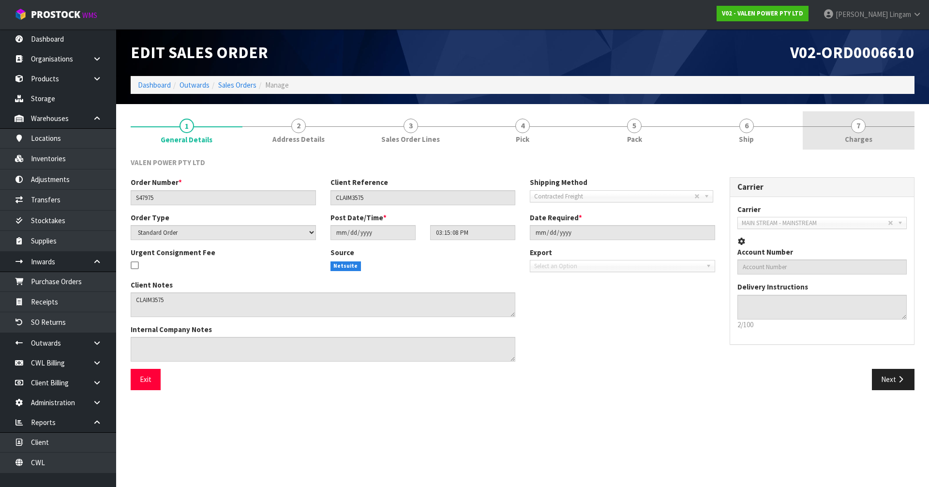
click at [891, 145] on link "7 [GEOGRAPHIC_DATA]" at bounding box center [859, 130] width 112 height 38
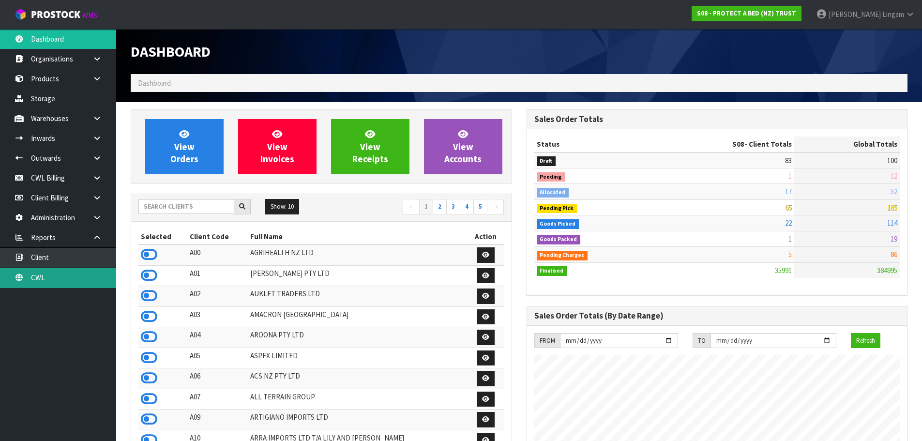
scroll to position [733, 395]
click at [72, 279] on link "CWL" at bounding box center [58, 278] width 116 height 20
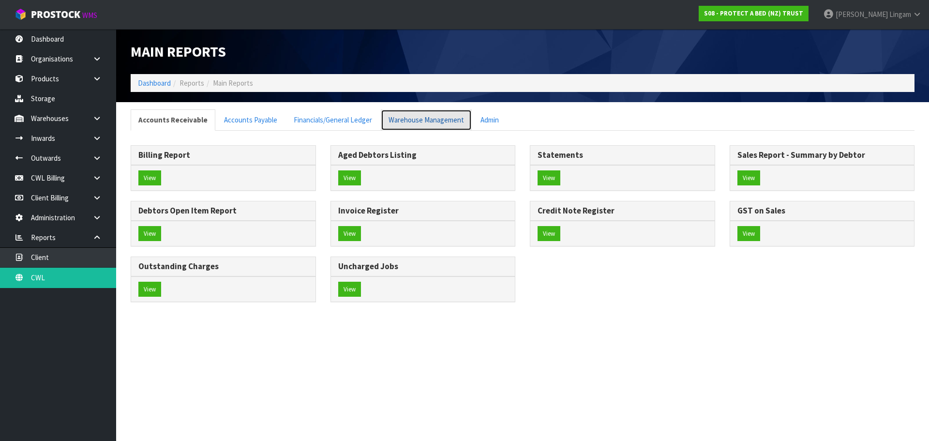
click at [431, 119] on link "Warehouse Management" at bounding box center [426, 119] width 91 height 21
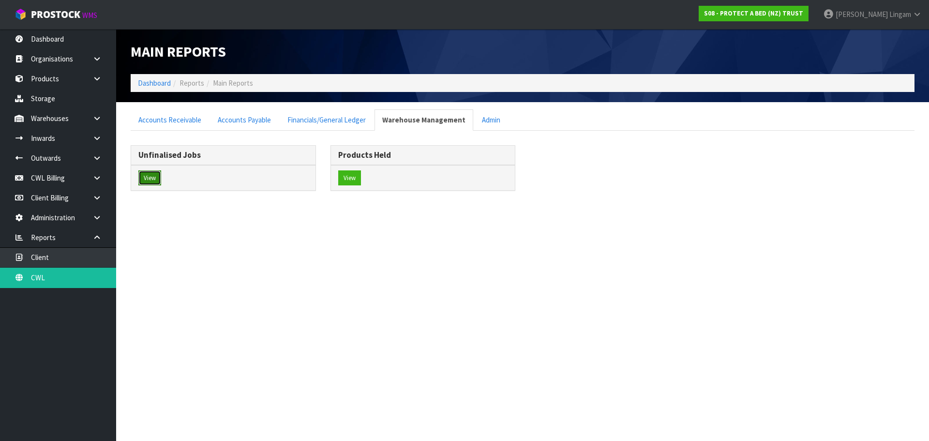
click at [153, 179] on button "View" at bounding box center [149, 177] width 23 height 15
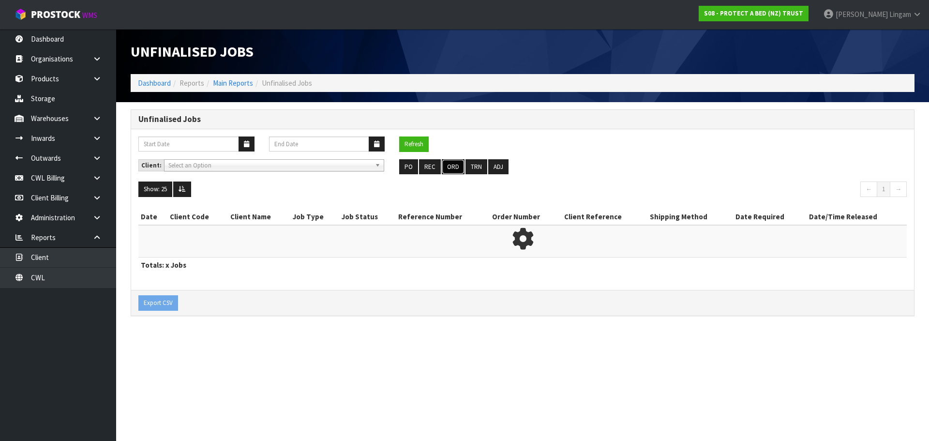
click at [454, 165] on button "ORD" at bounding box center [453, 166] width 23 height 15
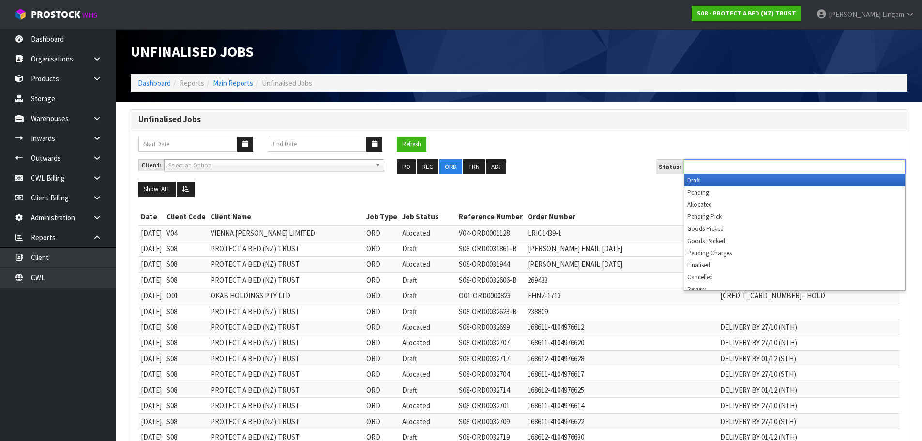
click at [742, 164] on input "text" at bounding box center [722, 167] width 71 height 12
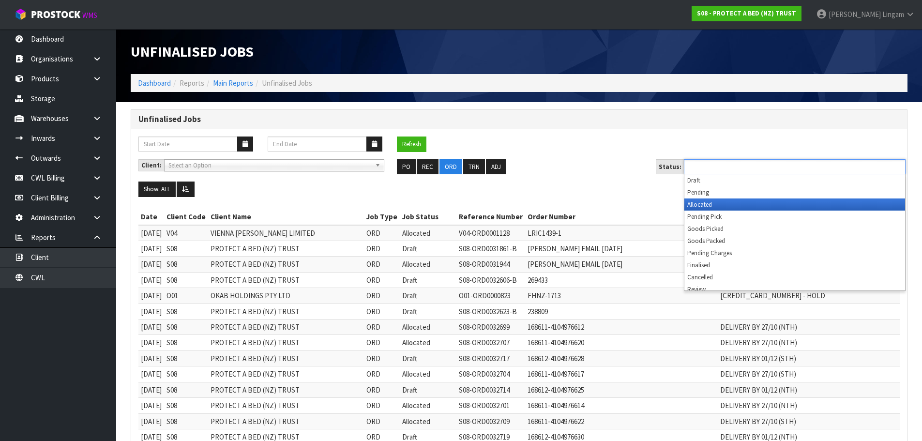
click at [717, 204] on li "Allocated" at bounding box center [794, 204] width 221 height 12
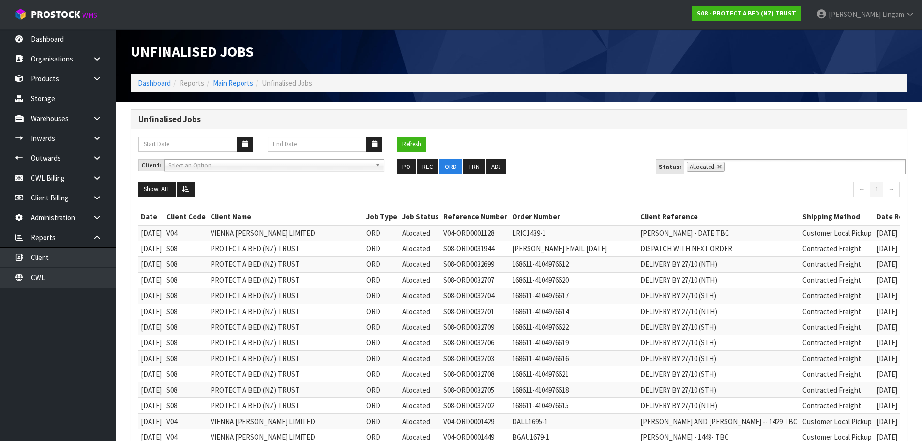
drag, startPoint x: 714, startPoint y: 167, endPoint x: 828, endPoint y: 184, distance: 115.1
click at [717, 167] on link at bounding box center [720, 167] width 6 height 6
type input "Select Some Options"
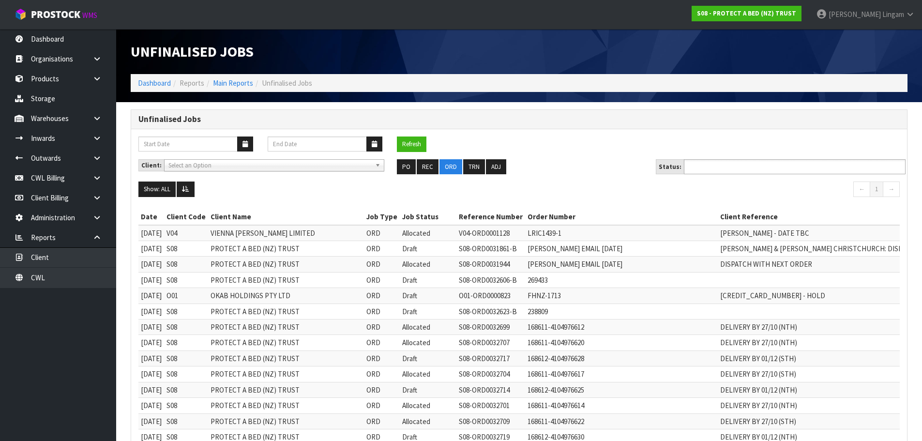
click at [721, 169] on input "text" at bounding box center [722, 167] width 71 height 12
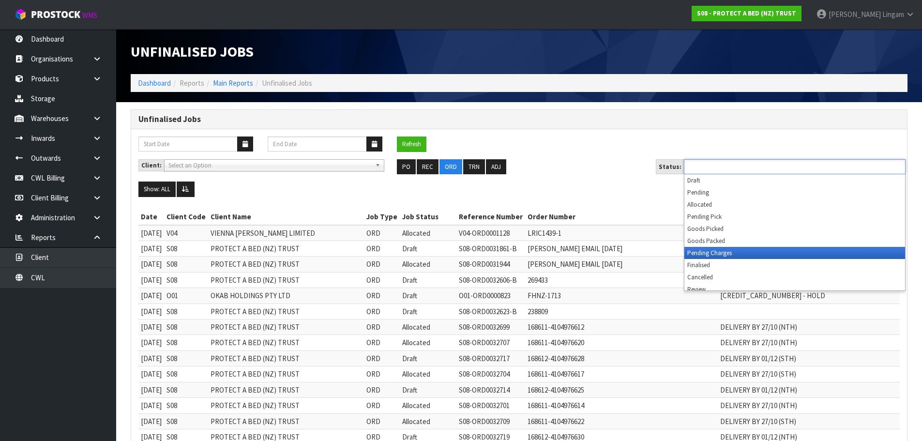
click at [707, 252] on li "Pending Charges" at bounding box center [794, 253] width 221 height 12
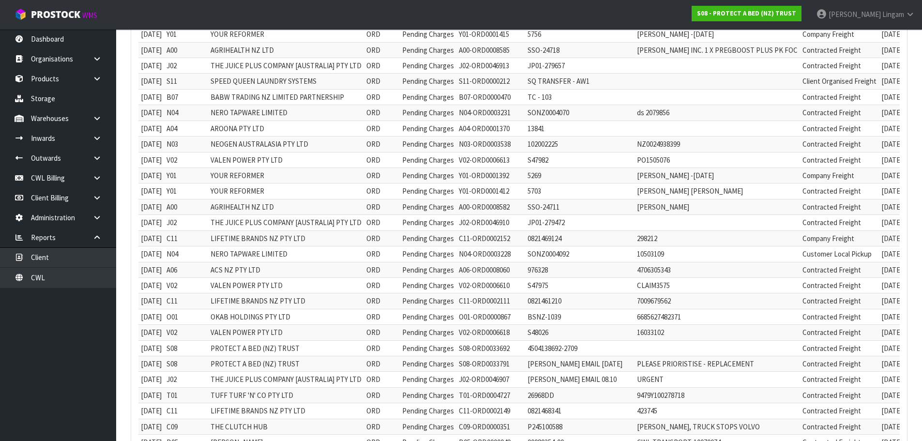
scroll to position [968, 0]
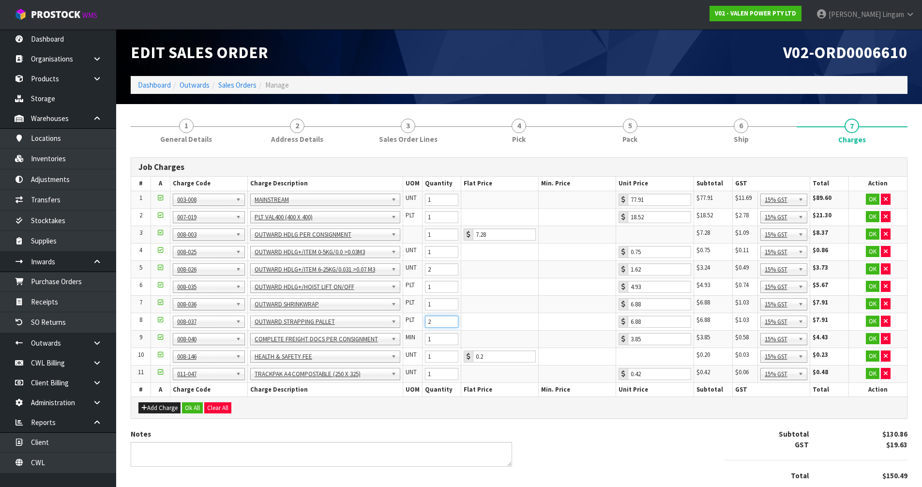
type input "2"
click at [453, 320] on input "2" at bounding box center [441, 322] width 33 height 12
click at [194, 407] on button "Ok All" at bounding box center [192, 408] width 21 height 12
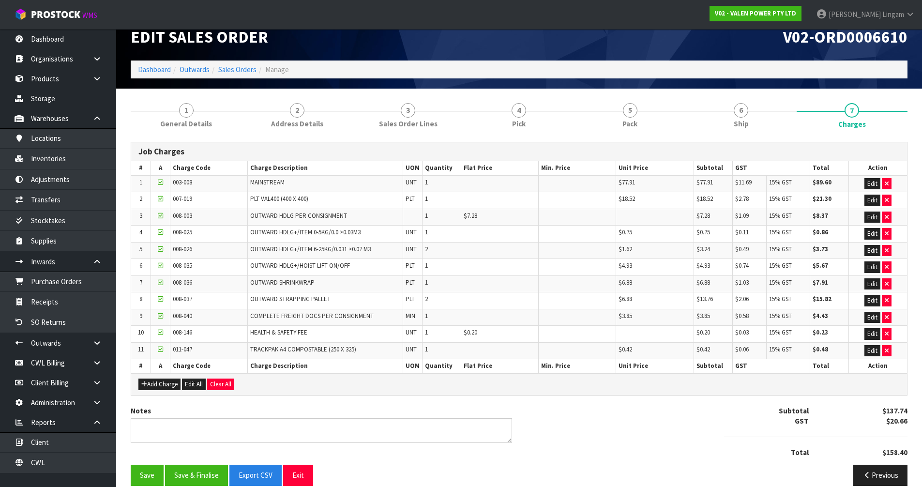
scroll to position [29, 0]
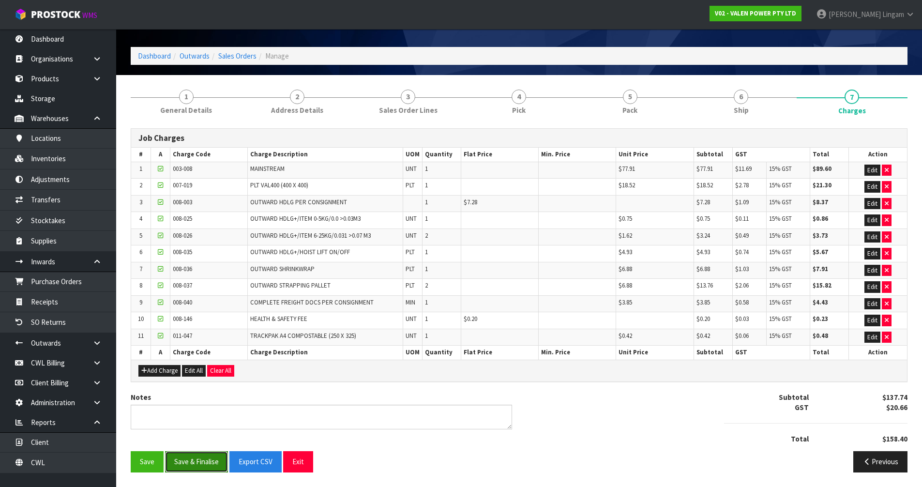
click at [199, 468] on button "Save & Finalise" at bounding box center [196, 461] width 63 height 21
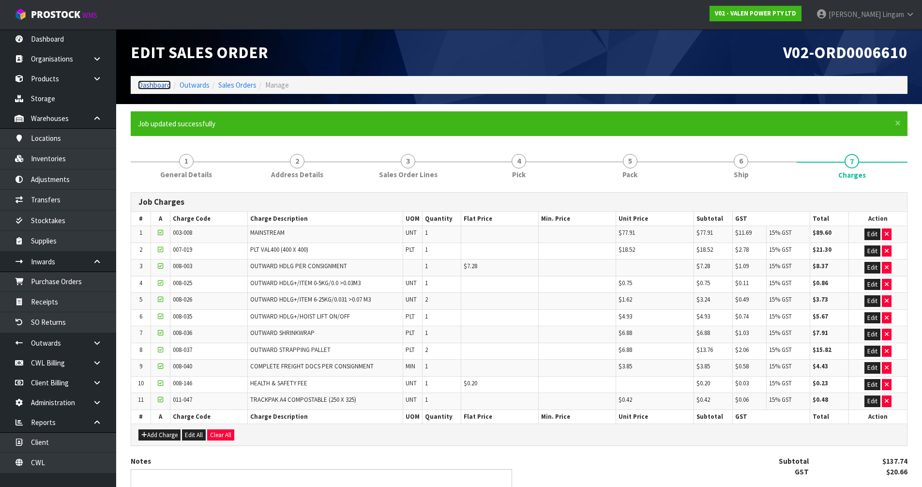
click at [156, 82] on link "Dashboard" at bounding box center [154, 84] width 33 height 9
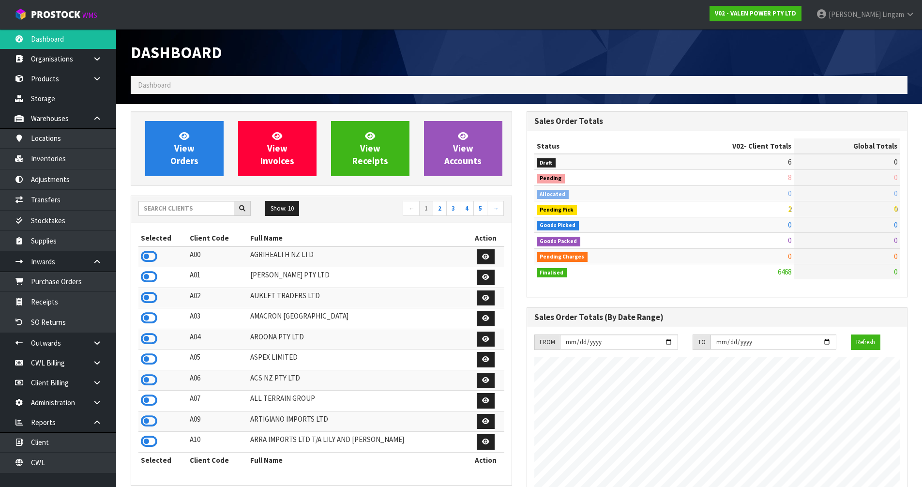
scroll to position [754, 395]
click at [172, 202] on input "text" at bounding box center [186, 208] width 96 height 15
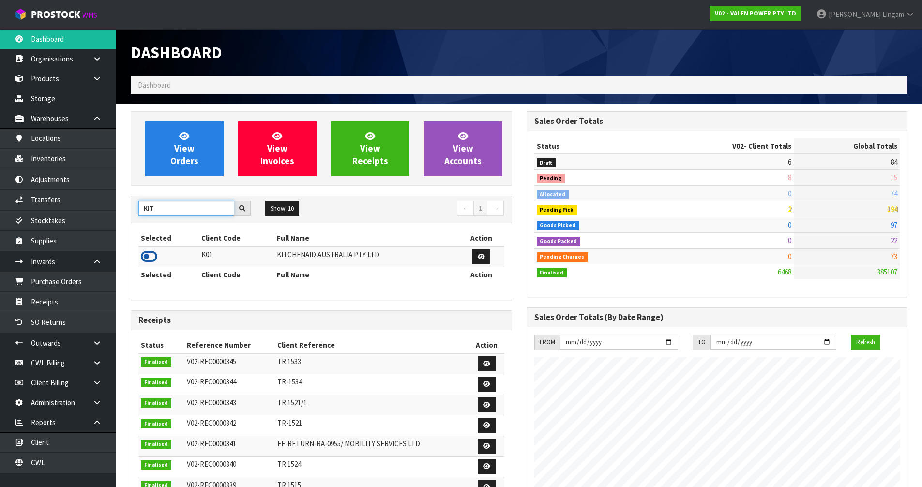
type input "KIT"
click at [155, 256] on icon at bounding box center [149, 256] width 16 height 15
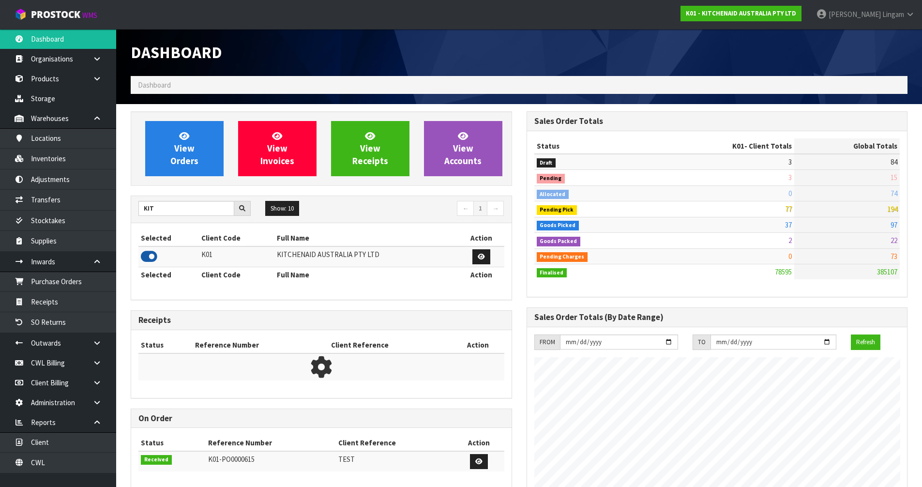
scroll to position [733, 395]
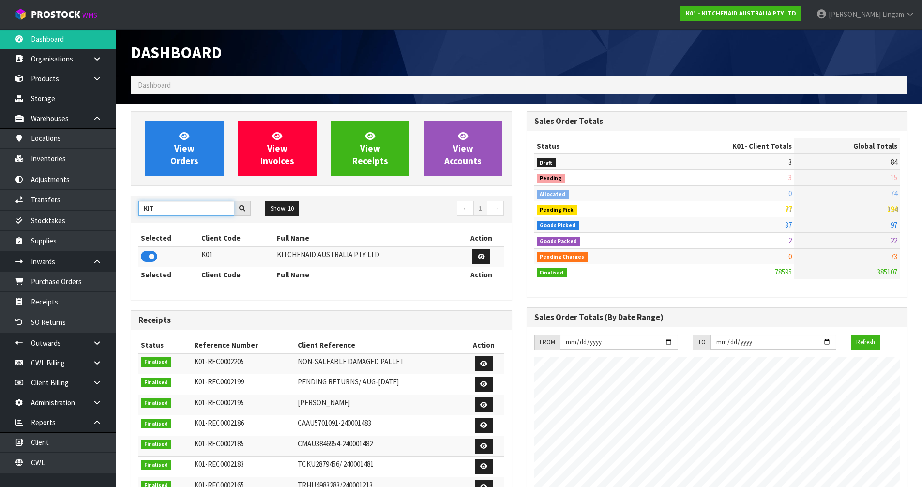
drag, startPoint x: 163, startPoint y: 202, endPoint x: 134, endPoint y: 207, distance: 29.8
click at [134, 207] on div "KIT" at bounding box center [194, 208] width 127 height 15
type input "LIF"
click at [153, 259] on icon at bounding box center [149, 256] width 16 height 15
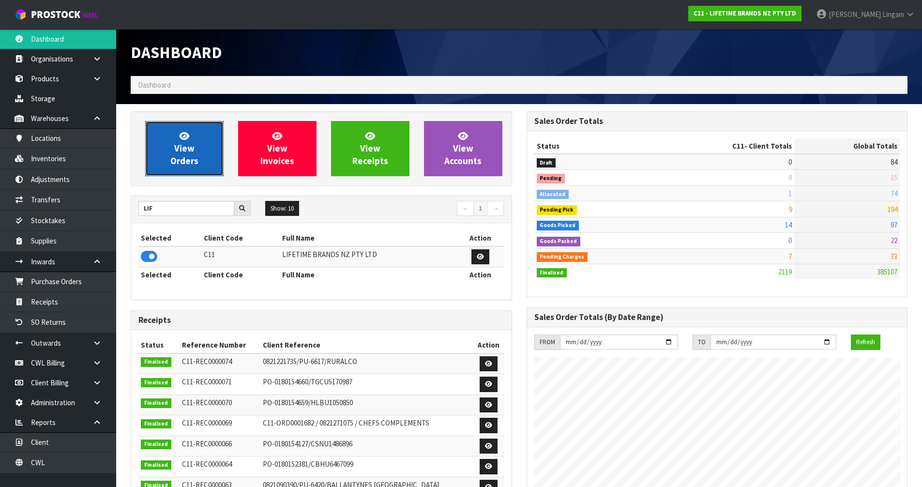
click at [178, 165] on span "View Orders" at bounding box center [184, 148] width 28 height 36
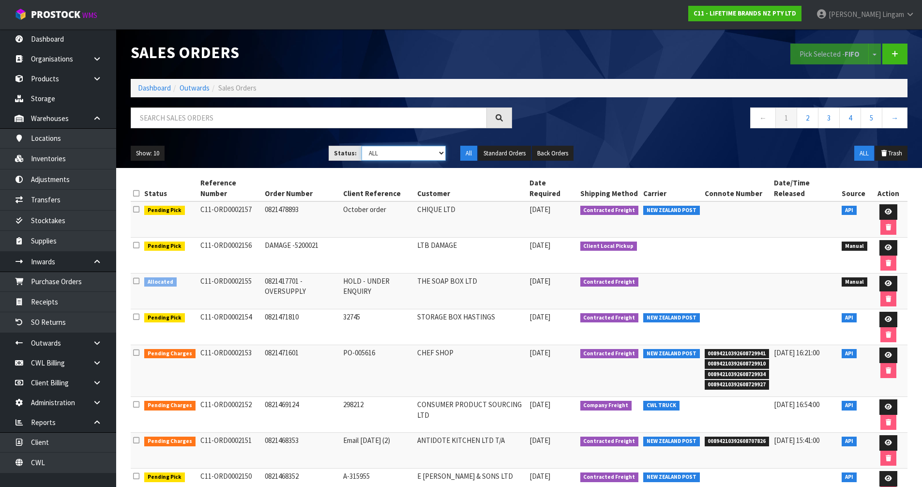
click at [427, 156] on select "Draft Pending Allocated Pending Pick Goods Picked Goods Packed Pending Charges …" at bounding box center [404, 153] width 84 height 15
select select "string:6"
click at [362, 146] on select "Draft Pending Allocated Pending Pick Goods Picked Goods Packed Pending Charges …" at bounding box center [404, 153] width 84 height 15
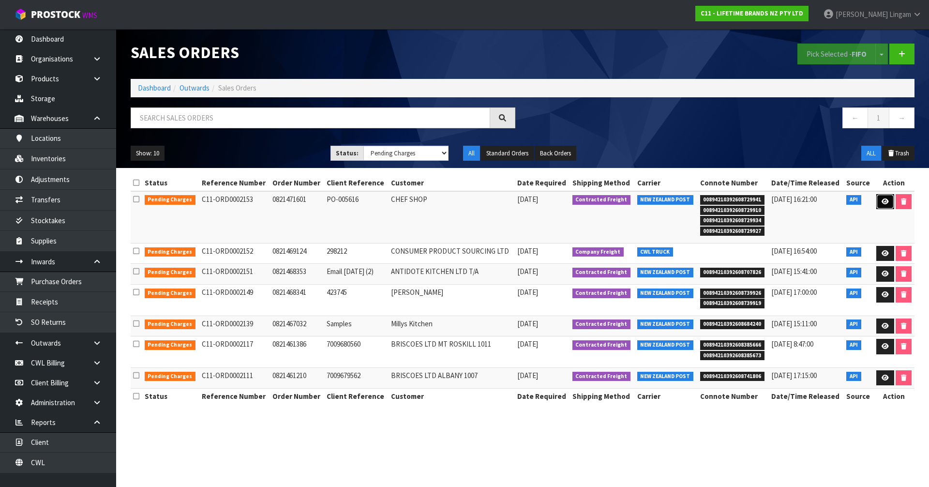
click at [878, 198] on link at bounding box center [885, 201] width 18 height 15
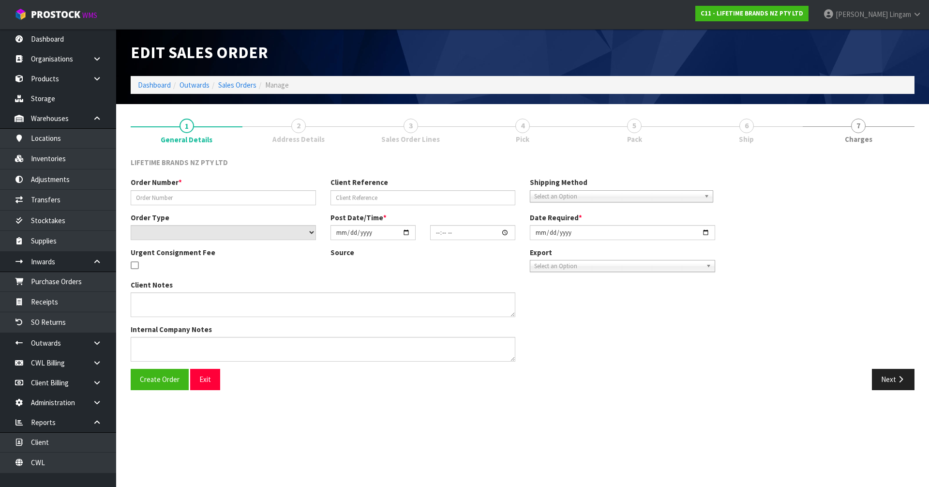
type input "0821471601"
type input "PO-005616"
select select "number:0"
type input "[DATE]"
type input "08:09:38.000"
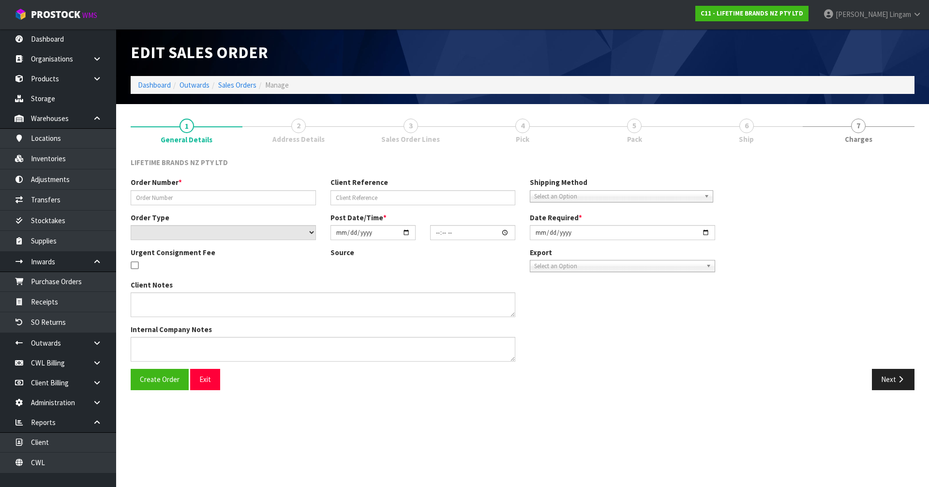
type input "[DATE]"
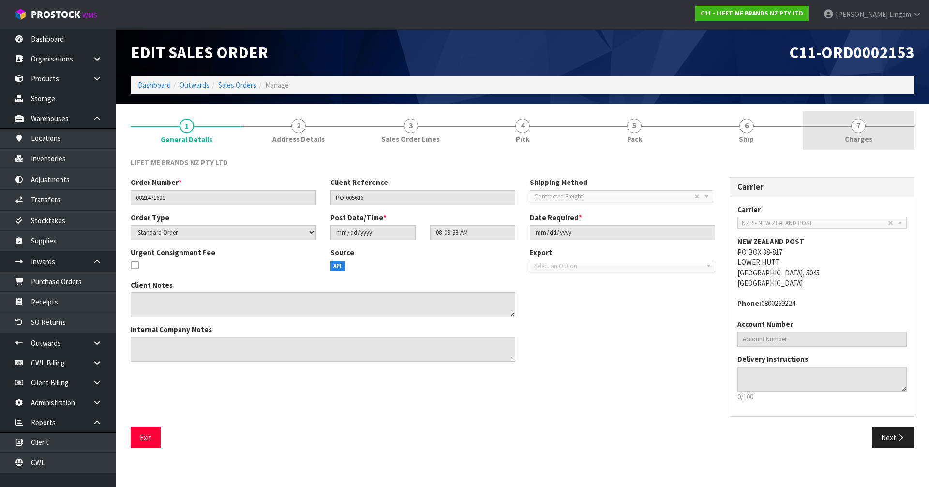
click at [887, 141] on link "7 [GEOGRAPHIC_DATA]" at bounding box center [859, 130] width 112 height 38
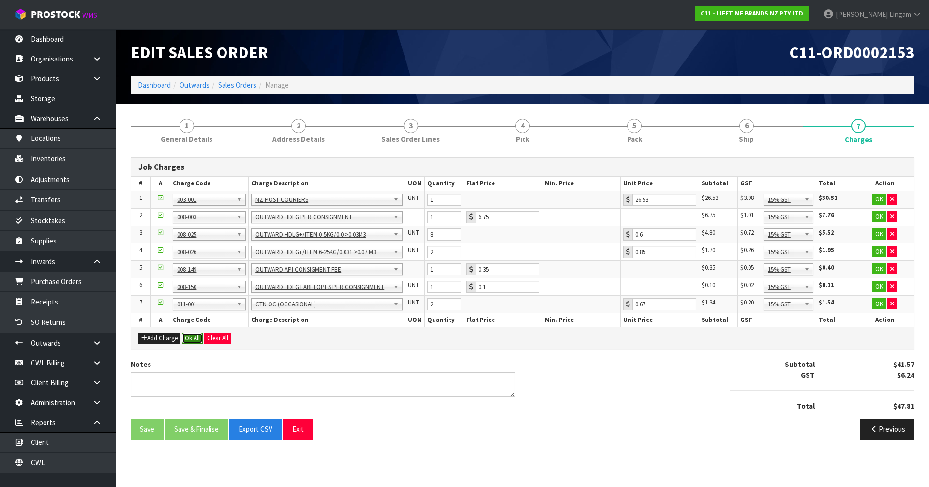
click at [196, 340] on button "Ok All" at bounding box center [192, 338] width 21 height 12
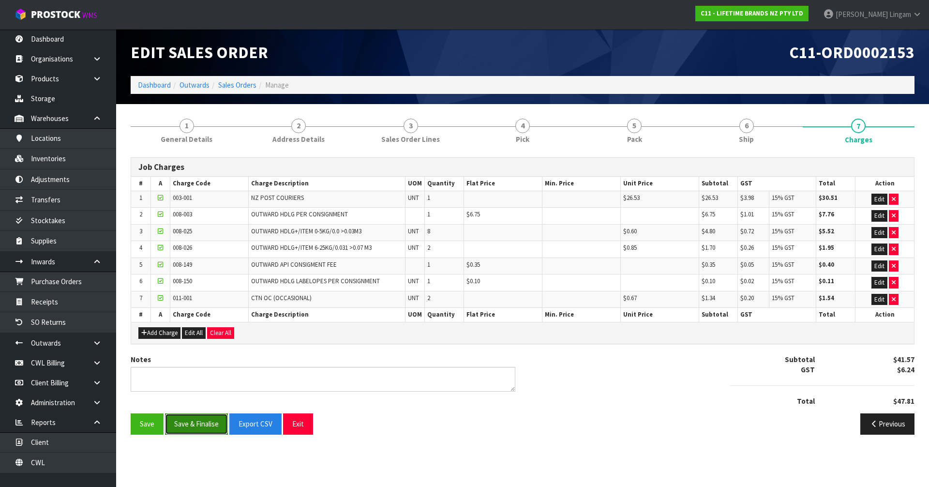
drag, startPoint x: 187, startPoint y: 430, endPoint x: 192, endPoint y: 423, distance: 8.2
click at [187, 430] on button "Save & Finalise" at bounding box center [196, 423] width 63 height 21
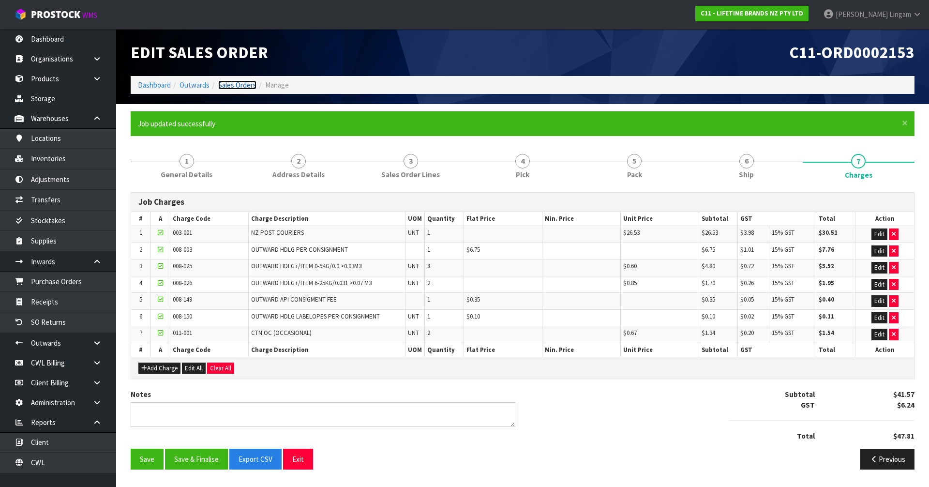
click at [242, 88] on link "Sales Orders" at bounding box center [237, 84] width 38 height 9
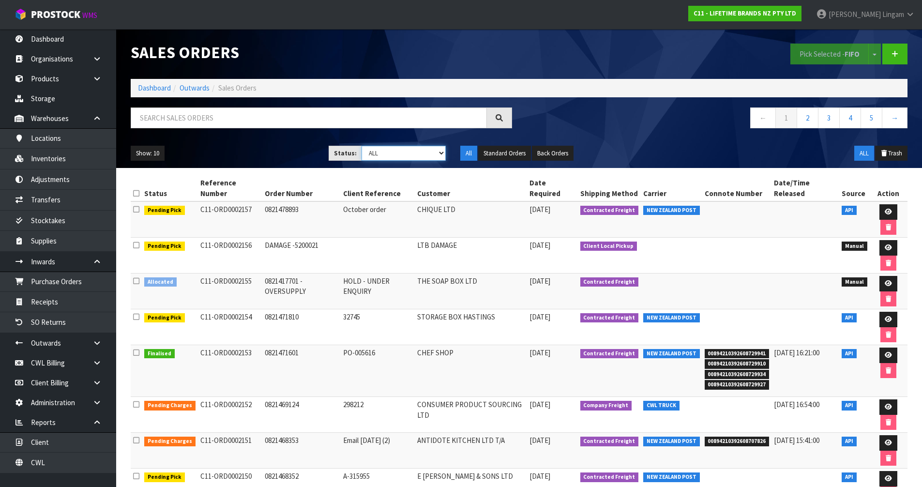
click at [435, 153] on select "Draft Pending Allocated Pending Pick Goods Picked Goods Packed Pending Charges …" at bounding box center [404, 153] width 84 height 15
select select "string:6"
click at [362, 146] on select "Draft Pending Allocated Pending Pick Goods Picked Goods Packed Pending Charges …" at bounding box center [404, 153] width 84 height 15
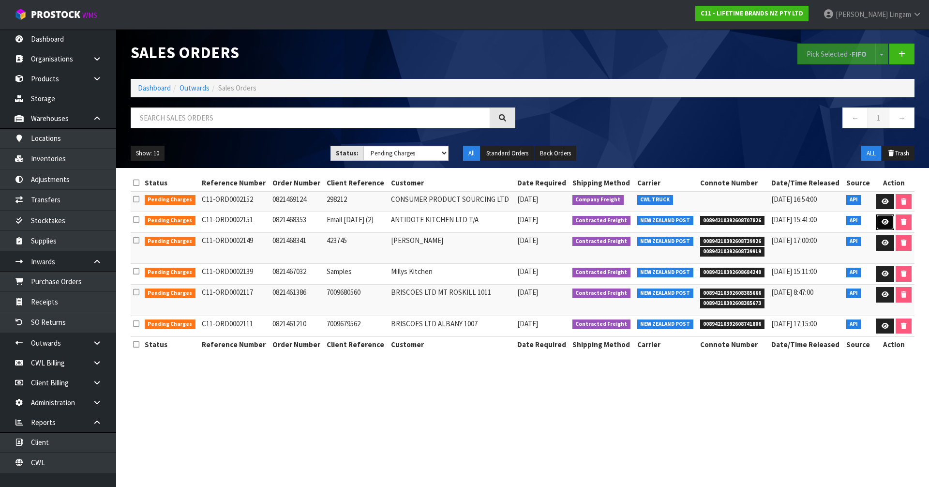
click at [888, 225] on link at bounding box center [885, 221] width 18 height 15
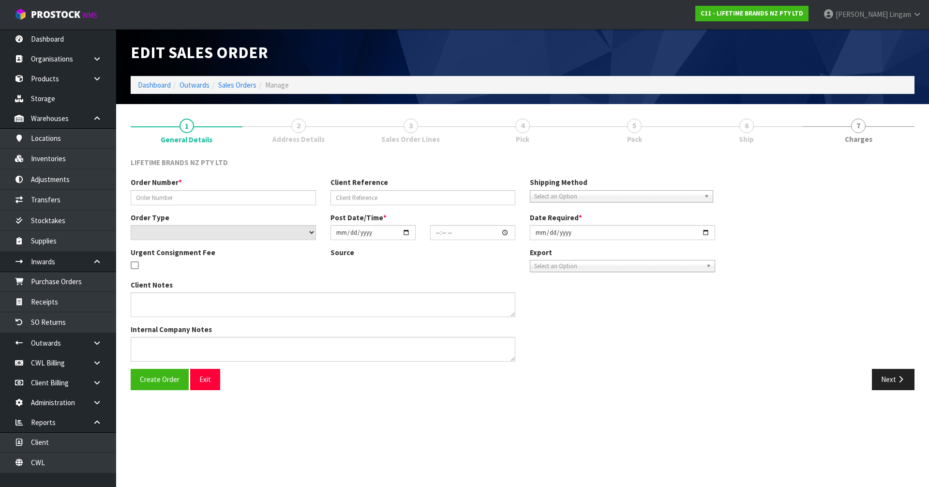
type input "0821468353"
type input "Email [DATE] (2)"
select select "number:0"
type input "[DATE]"
type input "16:29:43.000"
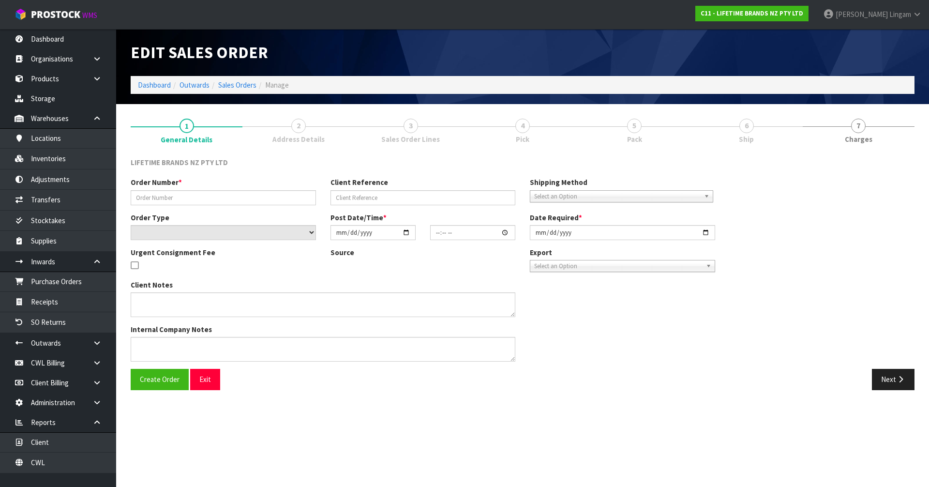
type input "[DATE]"
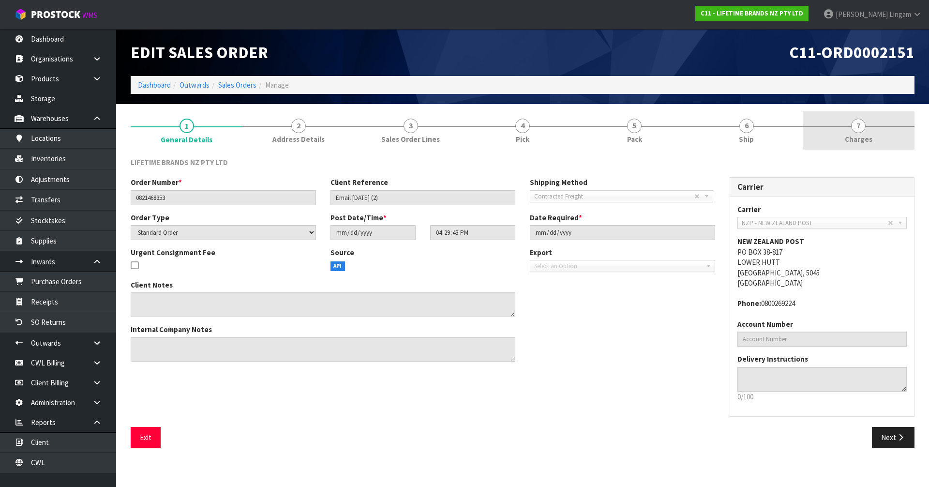
click at [895, 142] on link "7 [GEOGRAPHIC_DATA]" at bounding box center [859, 130] width 112 height 38
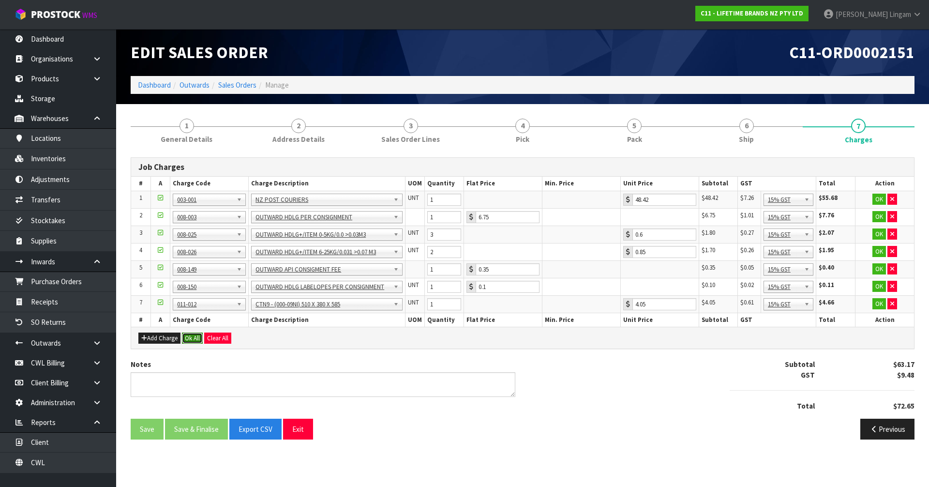
click at [197, 337] on button "Ok All" at bounding box center [192, 338] width 21 height 12
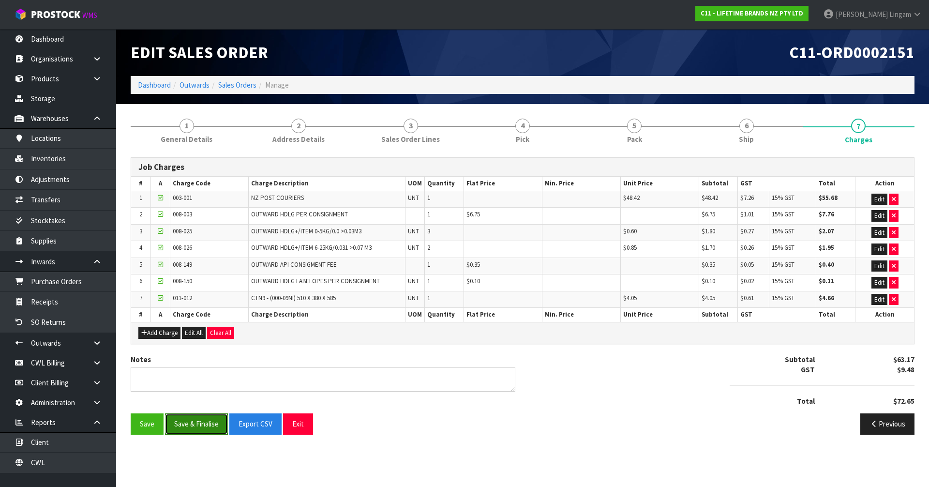
click at [201, 422] on button "Save & Finalise" at bounding box center [196, 423] width 63 height 21
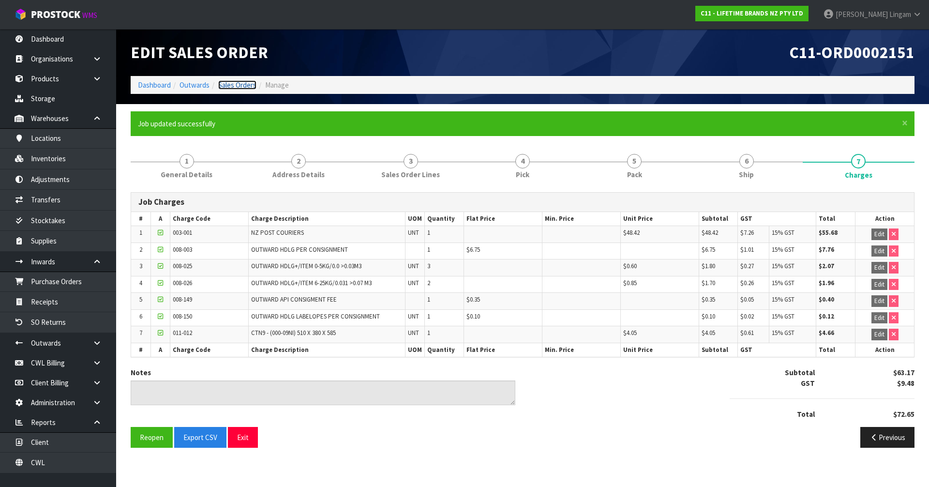
click at [242, 83] on link "Sales Orders" at bounding box center [237, 84] width 38 height 9
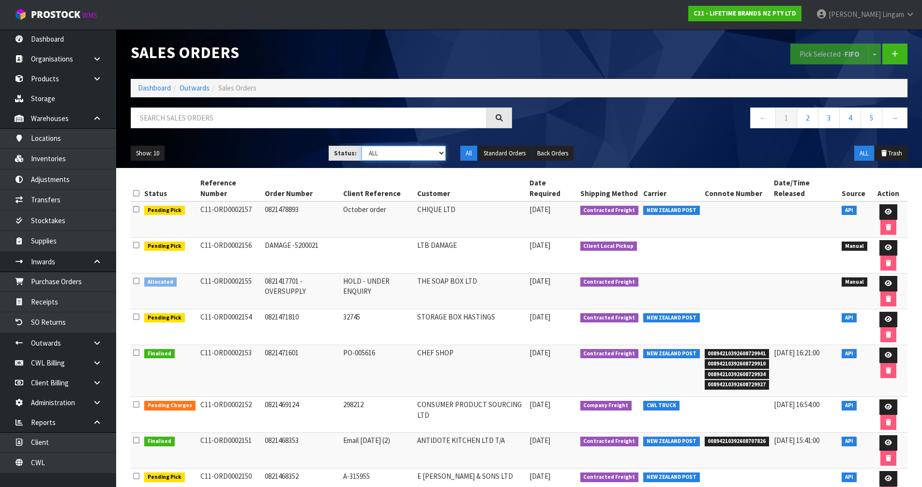
click at [423, 153] on select "Draft Pending Allocated Pending Pick Goods Picked Goods Packed Pending Charges …" at bounding box center [404, 153] width 84 height 15
select select "string:6"
click at [362, 146] on select "Draft Pending Allocated Pending Pick Goods Picked Goods Packed Pending Charges …" at bounding box center [404, 153] width 84 height 15
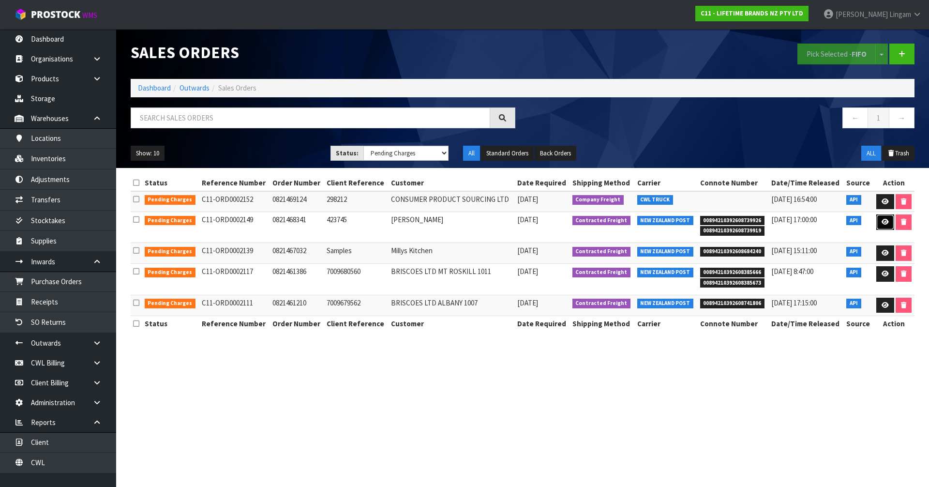
click at [886, 223] on icon at bounding box center [885, 222] width 7 height 6
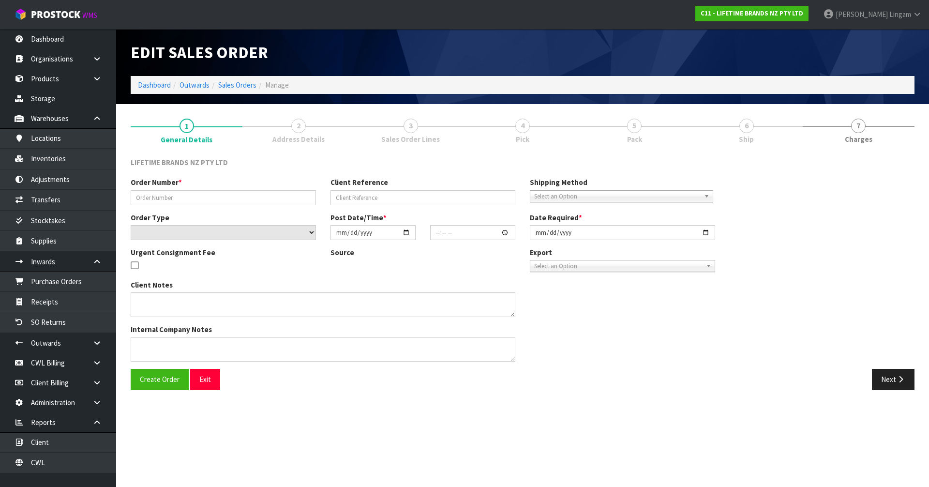
type input "0821468341"
type input "423745"
select select "number:0"
type input "[DATE]"
type input "16:04:44.000"
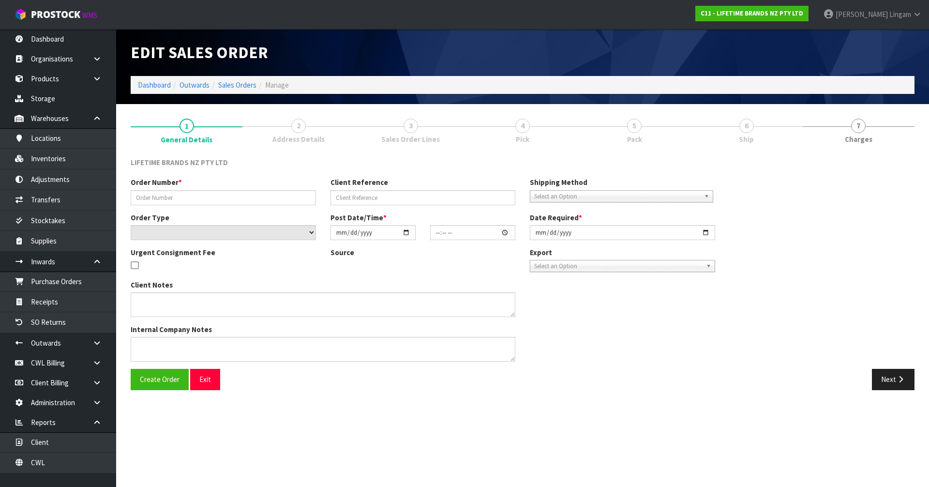
type input "[DATE]"
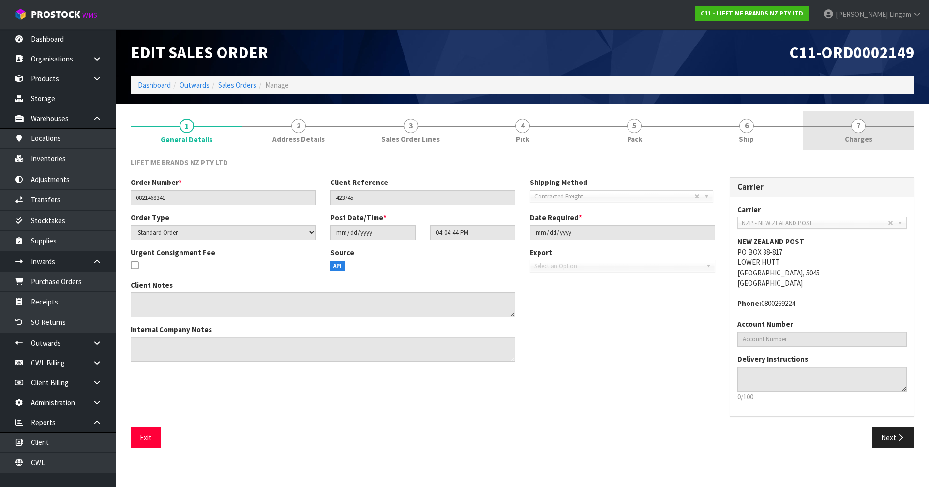
click at [884, 137] on link "7 [GEOGRAPHIC_DATA]" at bounding box center [859, 130] width 112 height 38
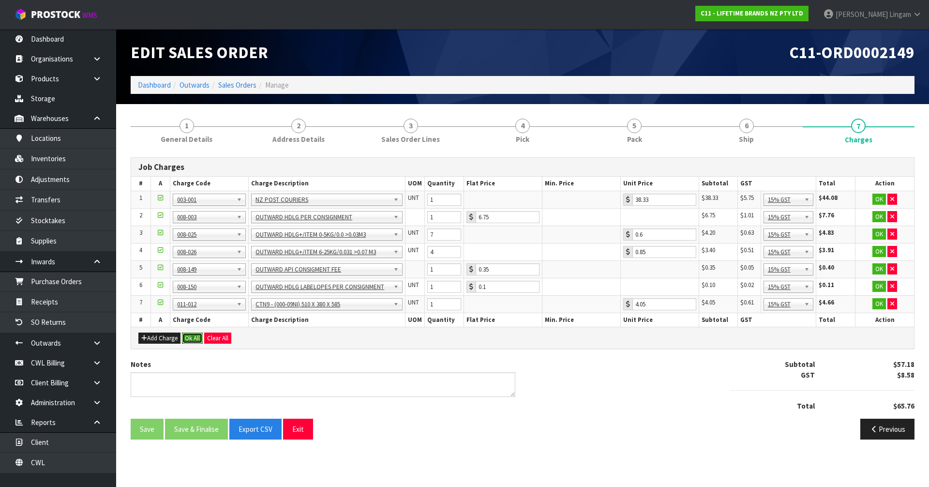
click at [195, 339] on button "Ok All" at bounding box center [192, 338] width 21 height 12
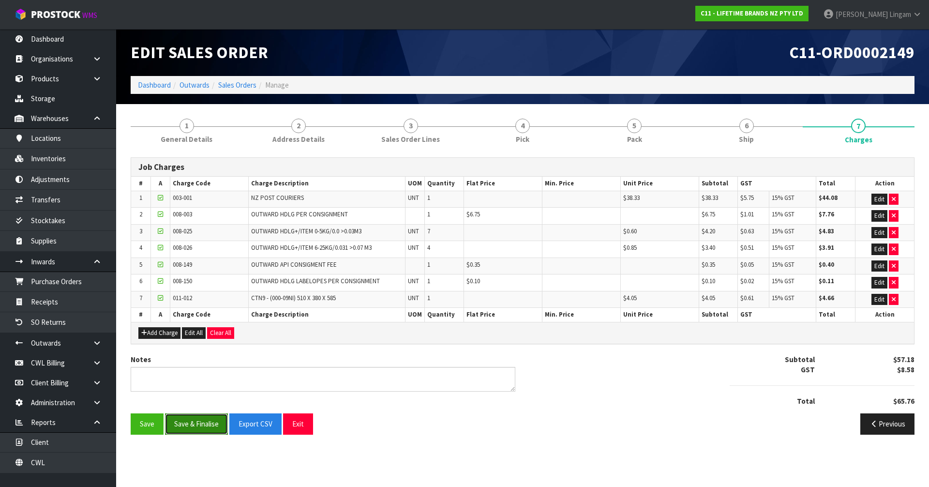
click at [201, 427] on button "Save & Finalise" at bounding box center [196, 423] width 63 height 21
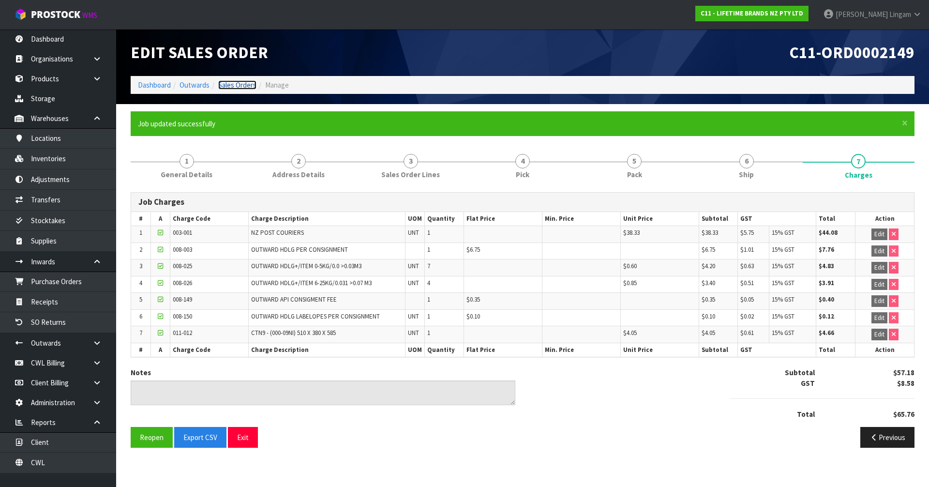
click at [244, 83] on link "Sales Orders" at bounding box center [237, 84] width 38 height 9
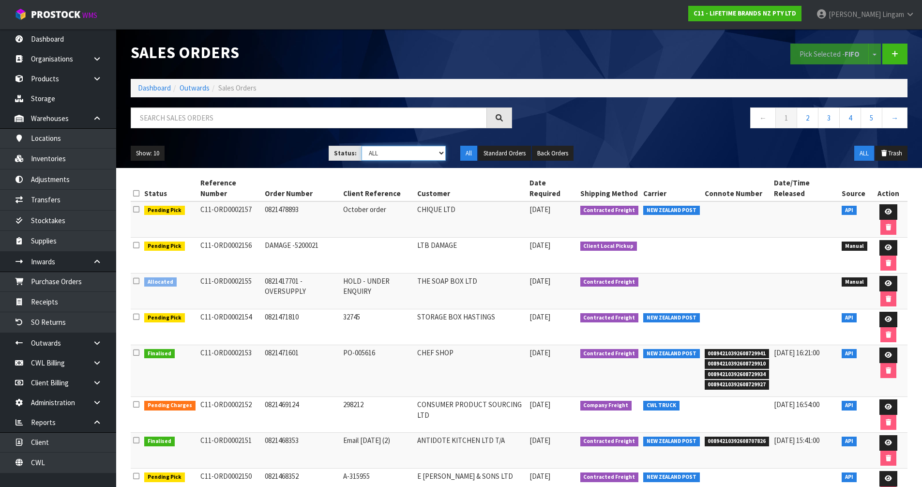
click at [437, 153] on select "Draft Pending Allocated Pending Pick Goods Picked Goods Packed Pending Charges …" at bounding box center [404, 153] width 84 height 15
select select "string:6"
click at [362, 146] on select "Draft Pending Allocated Pending Pick Goods Picked Goods Packed Pending Charges …" at bounding box center [404, 153] width 84 height 15
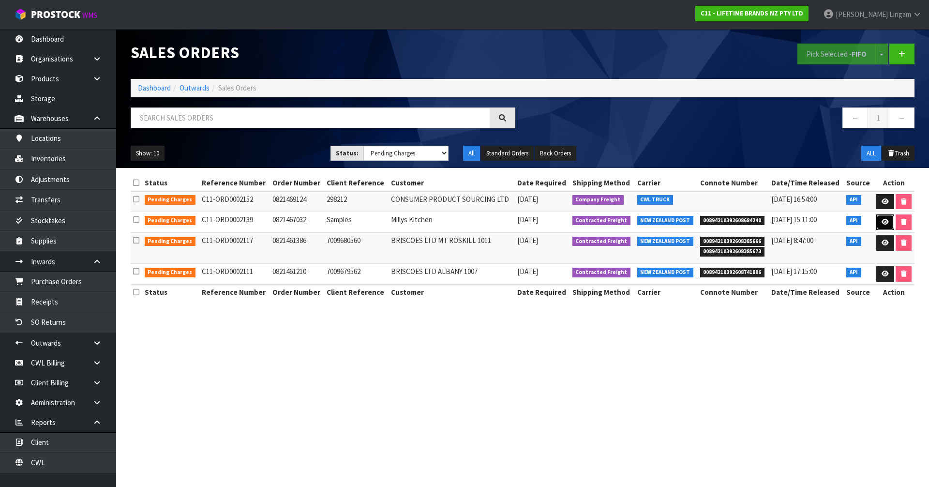
click at [883, 221] on icon at bounding box center [885, 222] width 7 height 6
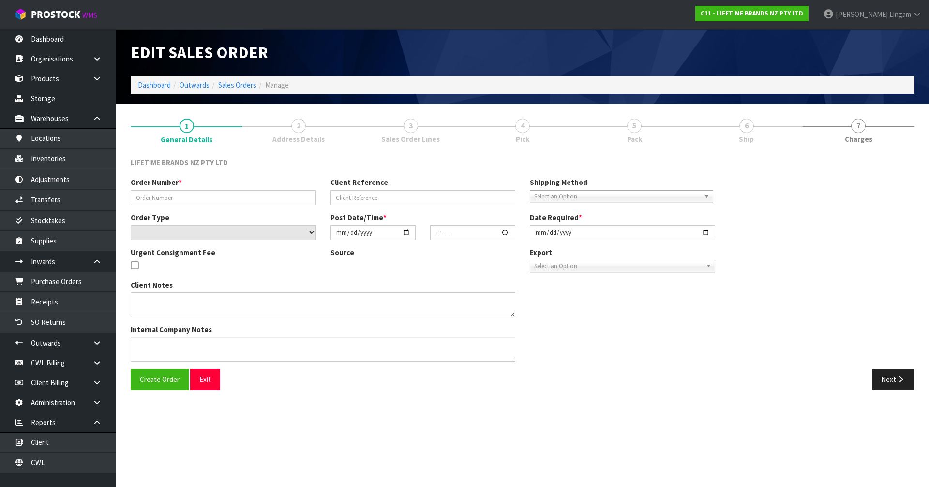
type input "0821467032"
type input "Samples"
select select "number:0"
type input "[DATE]"
type input "11:44:42.000"
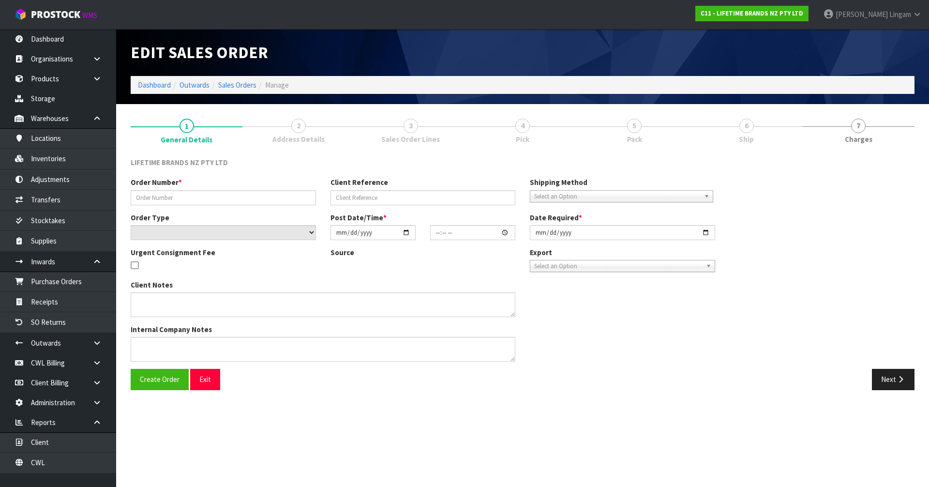
type input "[DATE]"
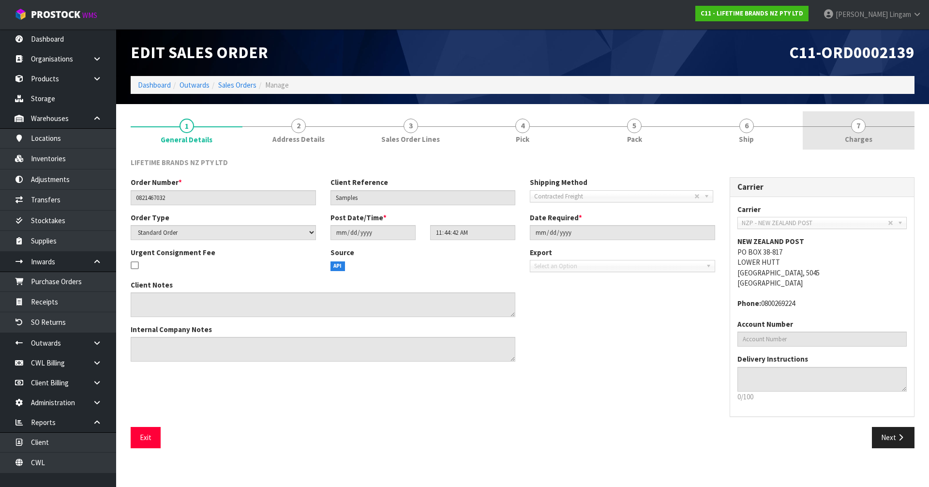
click at [851, 139] on span "Charges" at bounding box center [859, 139] width 28 height 10
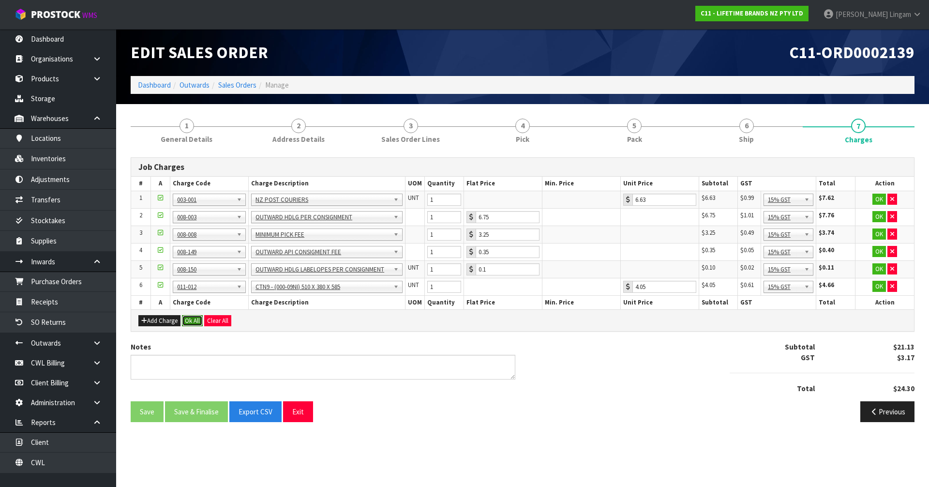
click at [187, 322] on button "Ok All" at bounding box center [192, 321] width 21 height 12
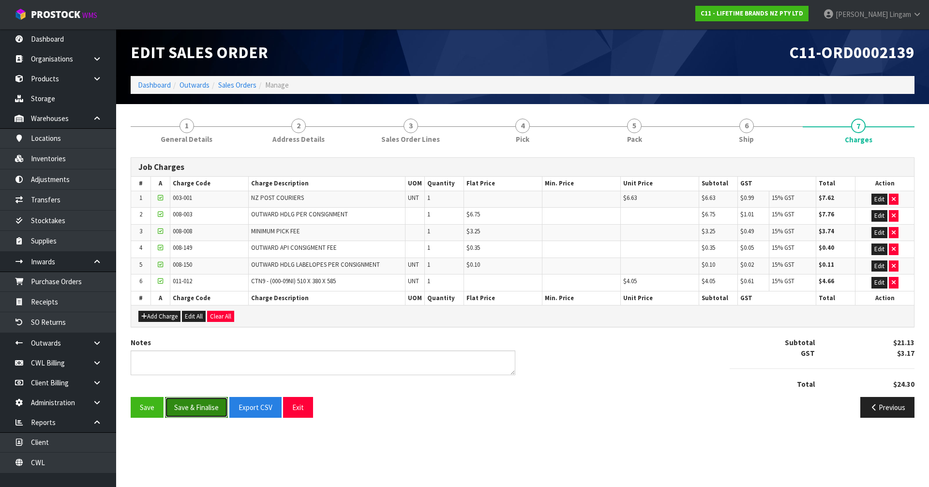
click at [191, 407] on button "Save & Finalise" at bounding box center [196, 407] width 63 height 21
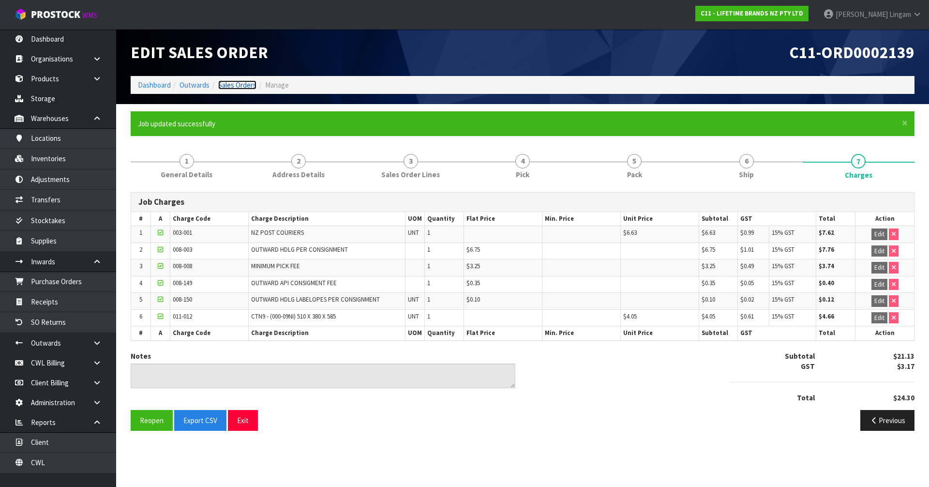
click at [241, 85] on link "Sales Orders" at bounding box center [237, 84] width 38 height 9
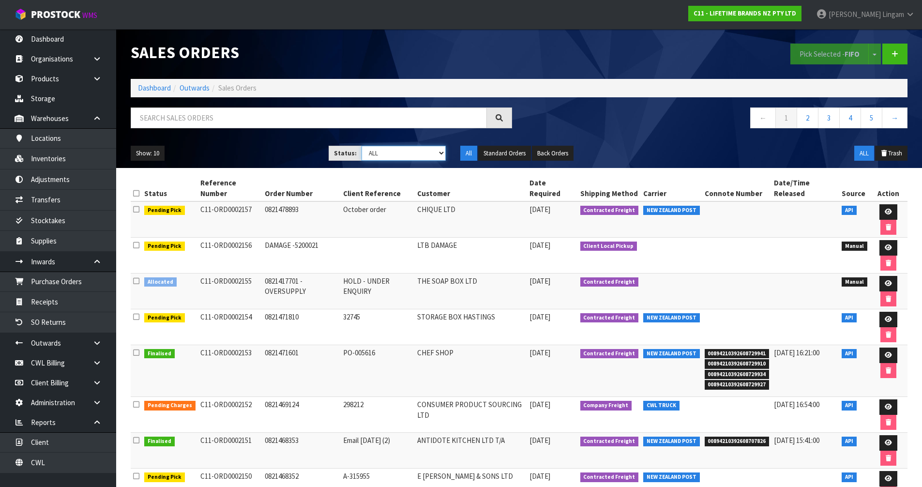
click at [430, 153] on select "Draft Pending Allocated Pending Pick Goods Picked Goods Packed Pending Charges …" at bounding box center [404, 153] width 84 height 15
select select "string:6"
click at [362, 146] on select "Draft Pending Allocated Pending Pick Goods Picked Goods Packed Pending Charges …" at bounding box center [404, 153] width 84 height 15
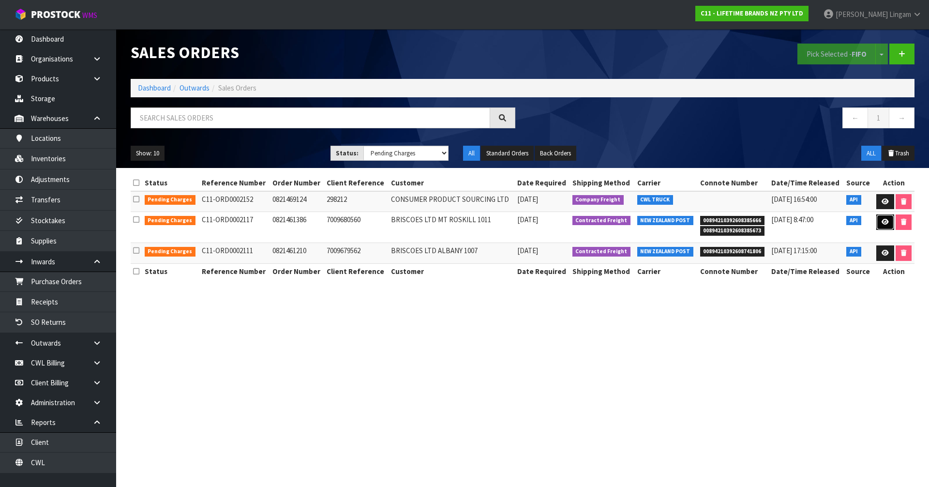
click at [882, 223] on icon at bounding box center [885, 222] width 7 height 6
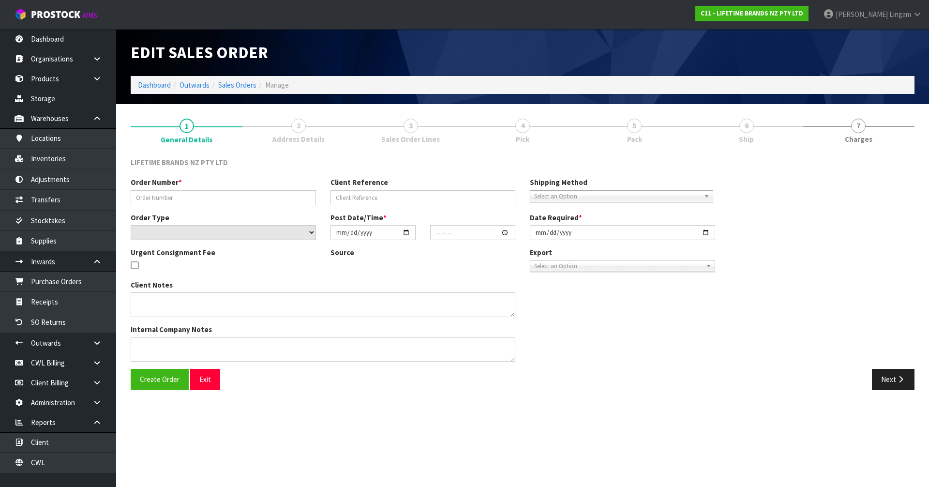
type input "0821461386"
type input "7009680560"
select select "number:0"
type input "[DATE]"
type input "10:54:36.000"
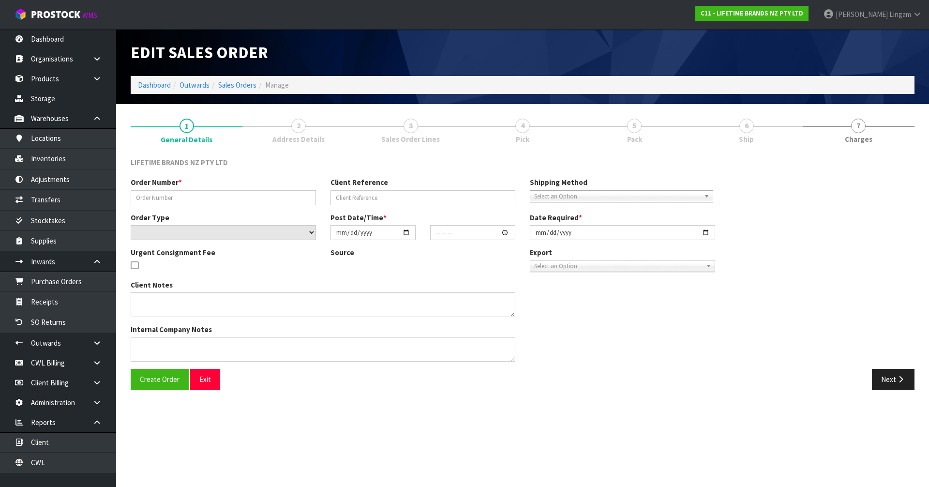
type input "[DATE]"
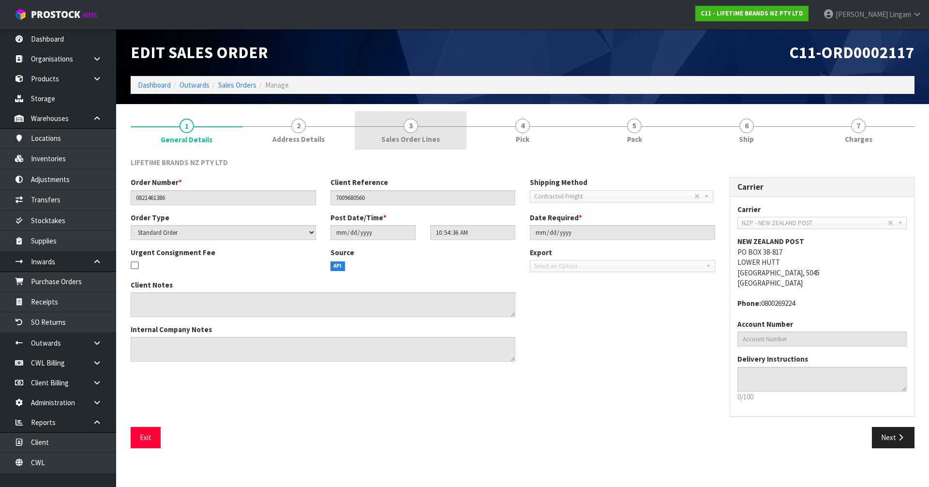
click at [418, 137] on span "Sales Order Lines" at bounding box center [410, 139] width 59 height 10
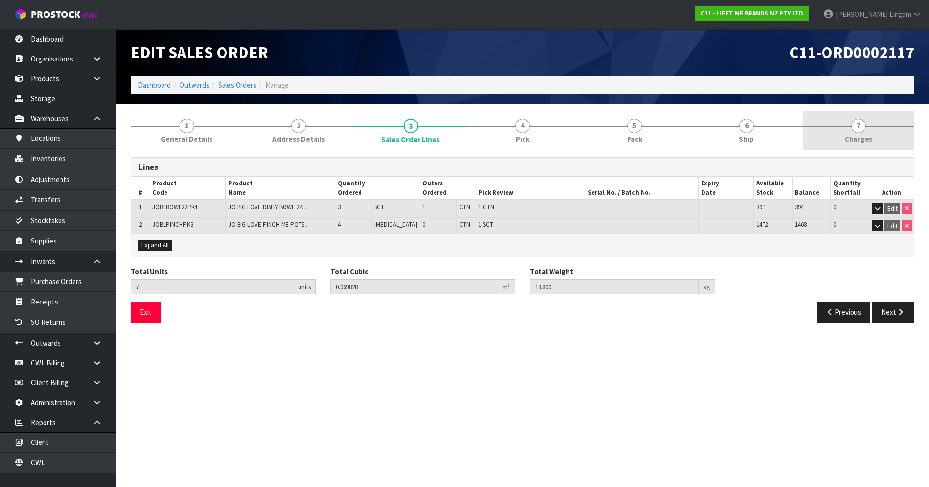
click at [863, 137] on span "Charges" at bounding box center [859, 139] width 28 height 10
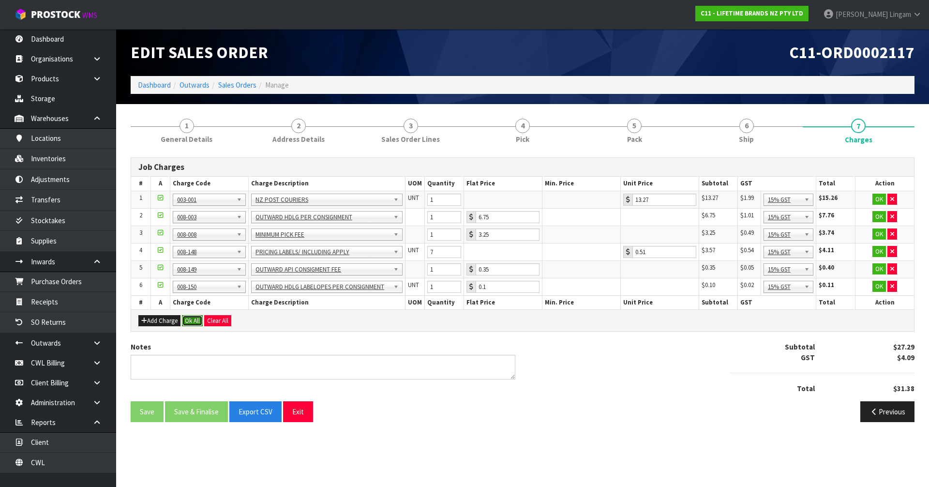
click at [191, 320] on button "Ok All" at bounding box center [192, 321] width 21 height 12
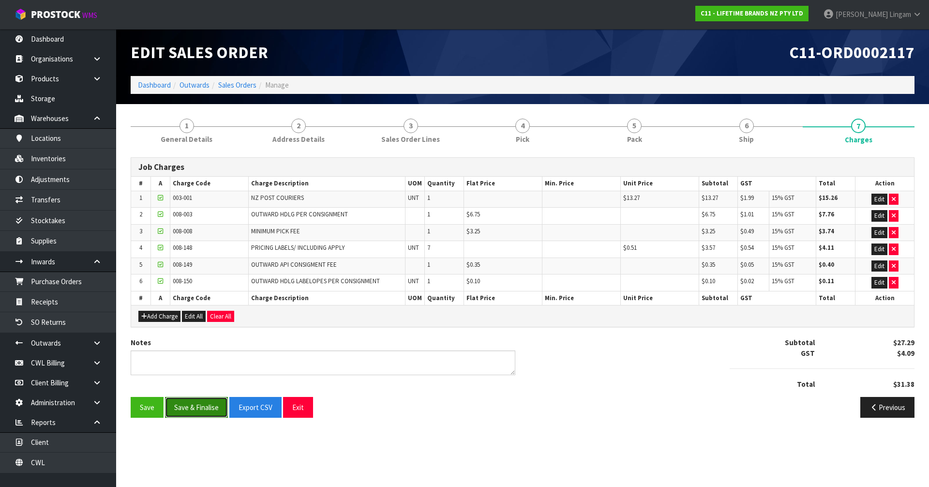
click at [204, 409] on button "Save & Finalise" at bounding box center [196, 407] width 63 height 21
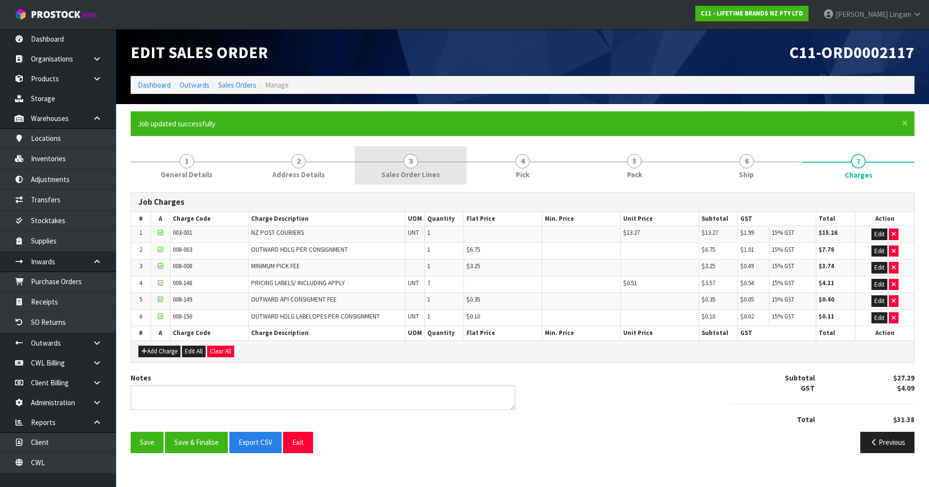
click at [408, 170] on span "Sales Order Lines" at bounding box center [410, 174] width 59 height 10
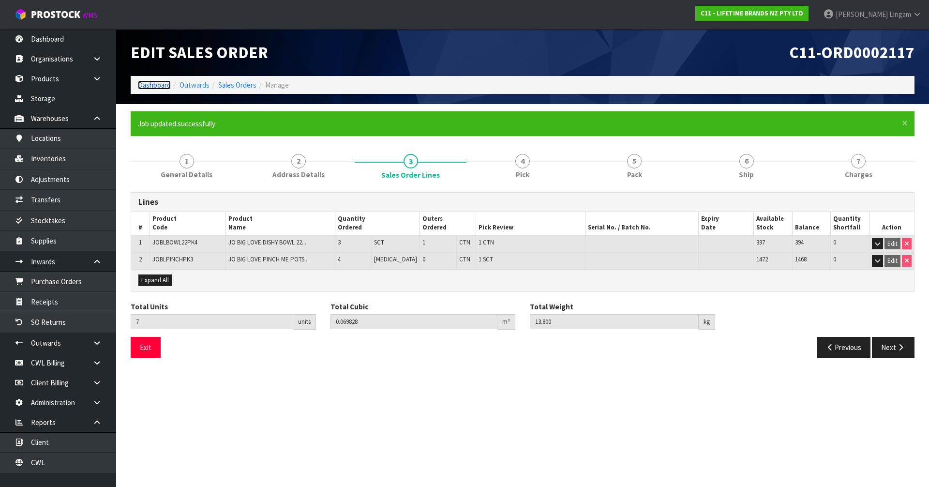
click at [155, 85] on link "Dashboard" at bounding box center [154, 84] width 33 height 9
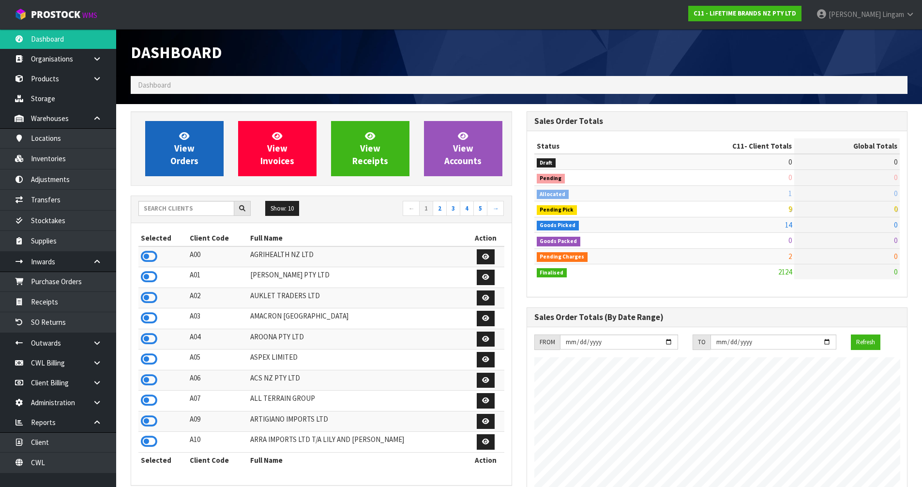
scroll to position [733, 395]
click at [185, 151] on span "View Orders" at bounding box center [184, 148] width 28 height 36
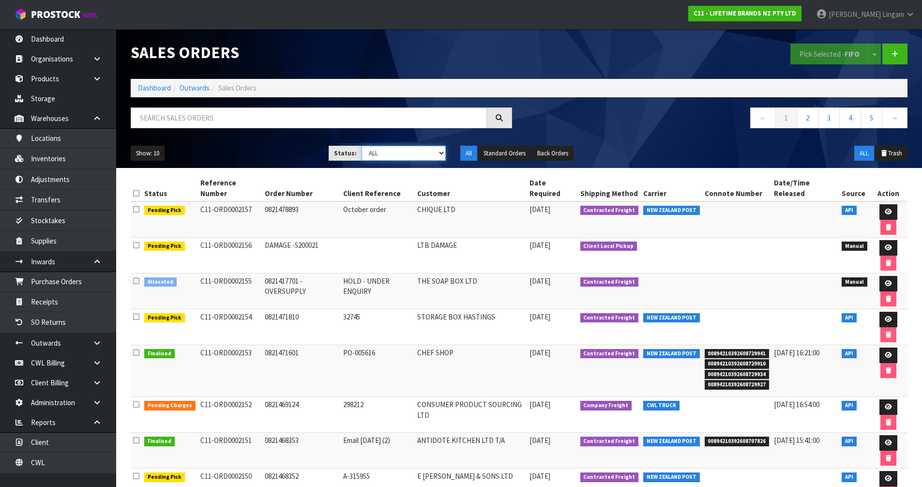
click at [411, 155] on select "Draft Pending Allocated Pending Pick Goods Picked Goods Packed Pending Charges …" at bounding box center [404, 153] width 84 height 15
select select "string:6"
click at [362, 146] on select "Draft Pending Allocated Pending Pick Goods Picked Goods Packed Pending Charges …" at bounding box center [404, 153] width 84 height 15
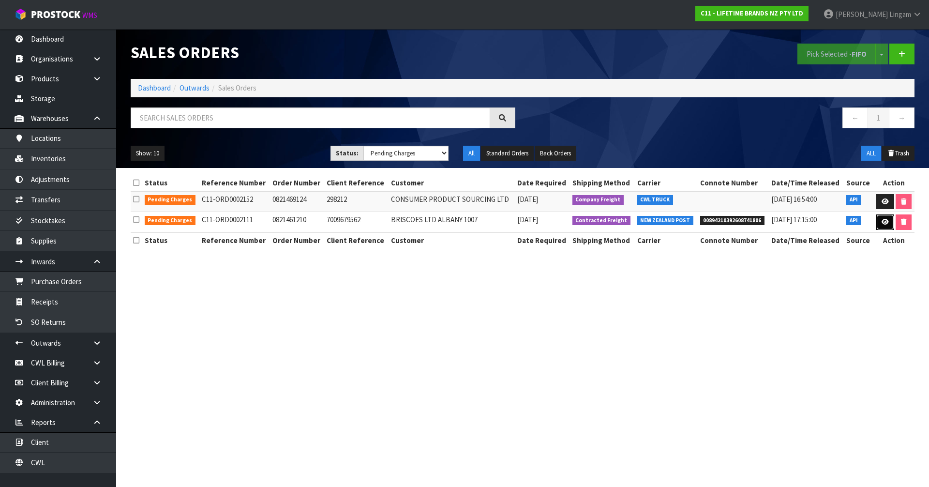
click at [884, 220] on icon at bounding box center [885, 222] width 7 height 6
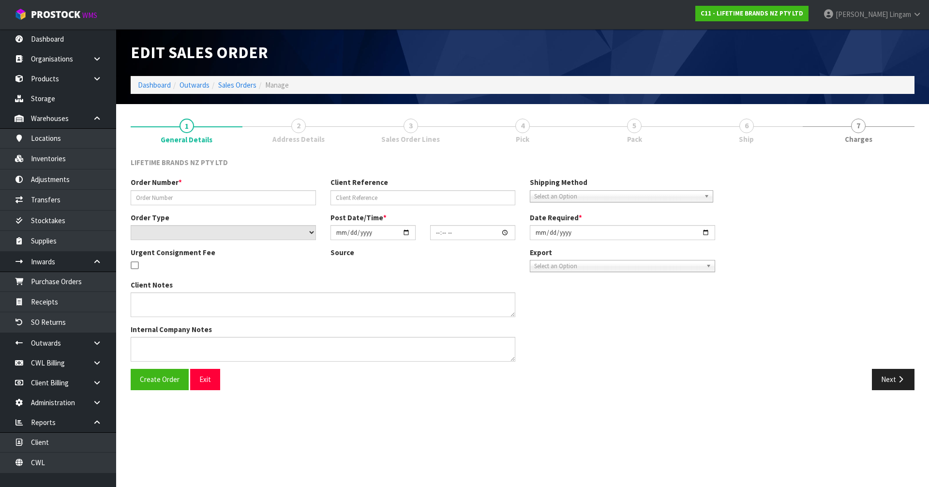
type input "0821461210"
type input "7009679562"
select select "number:0"
type input "[DATE]"
type input "10:24:32.000"
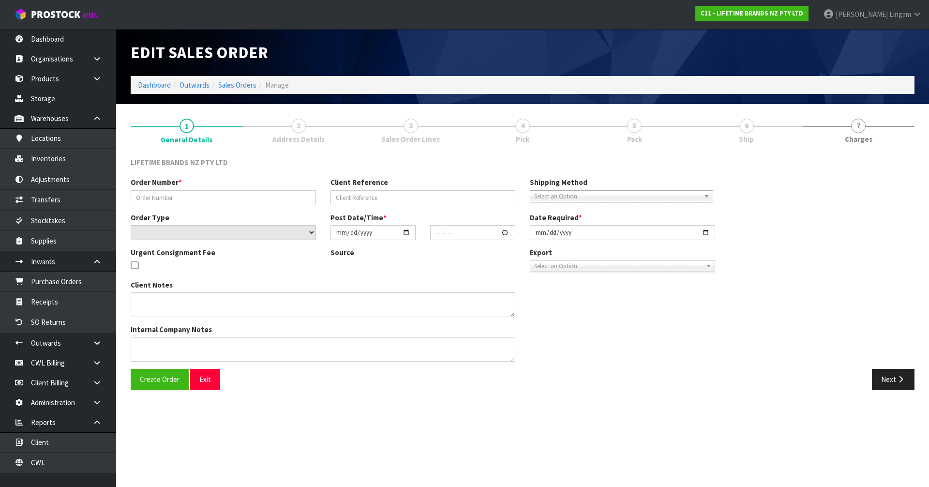
type input "[DATE]"
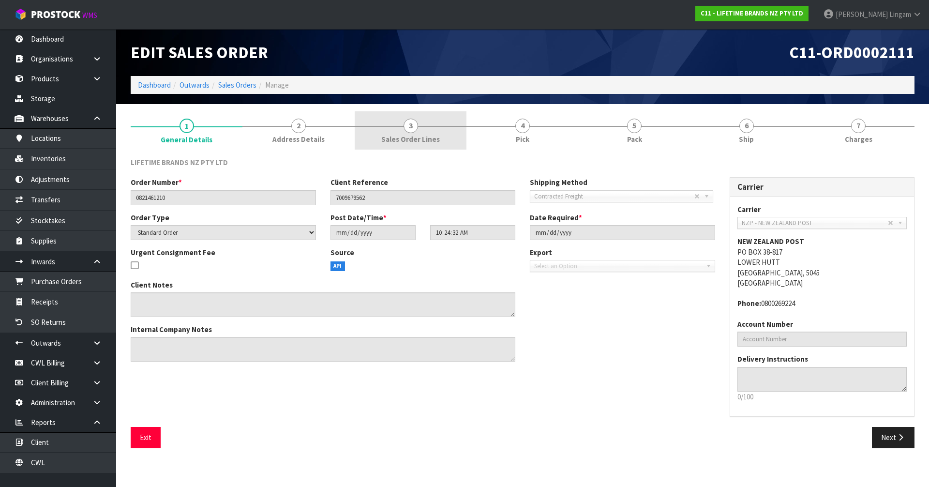
click at [446, 126] on link "3 Sales Order Lines" at bounding box center [411, 130] width 112 height 38
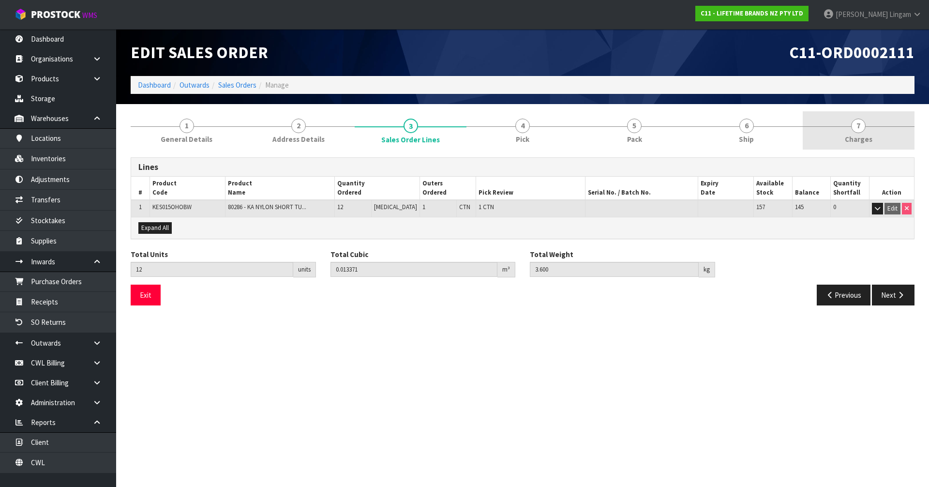
click at [878, 134] on link "7 [GEOGRAPHIC_DATA]" at bounding box center [859, 130] width 112 height 38
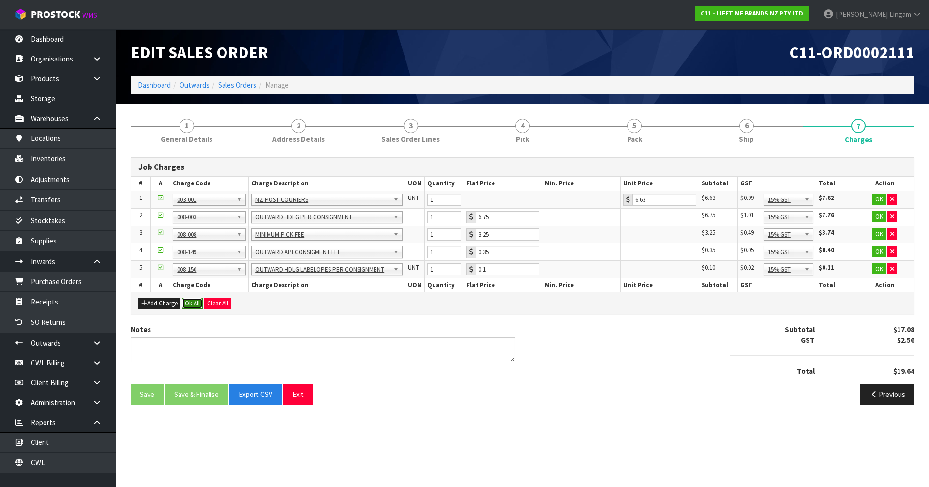
click at [196, 306] on button "Ok All" at bounding box center [192, 304] width 21 height 12
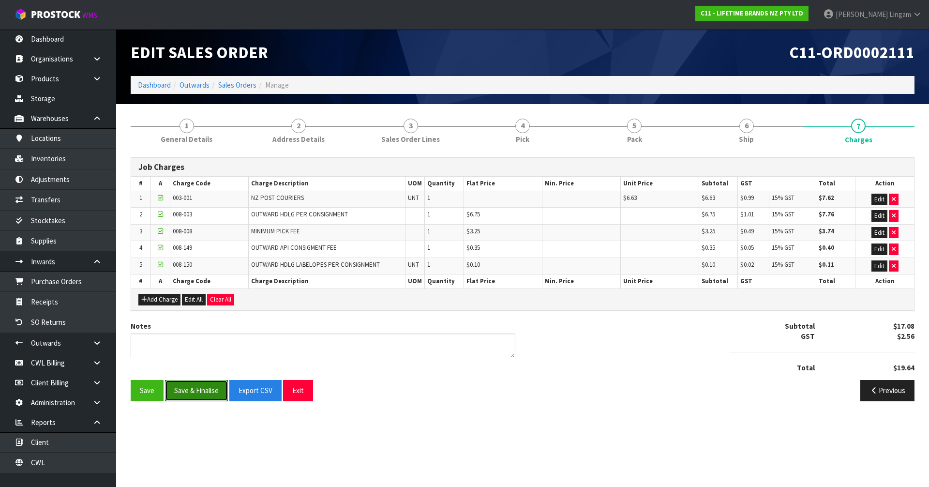
click at [197, 391] on button "Save & Finalise" at bounding box center [196, 390] width 63 height 21
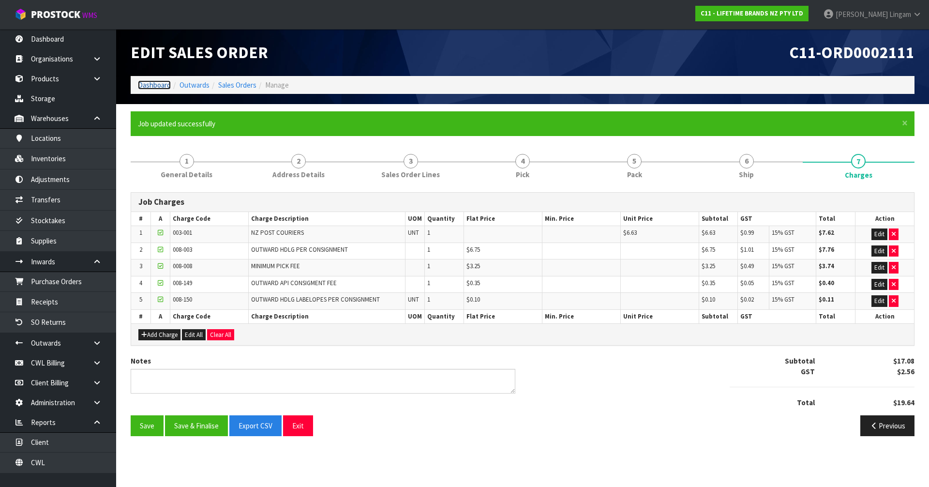
click at [157, 83] on link "Dashboard" at bounding box center [154, 84] width 33 height 9
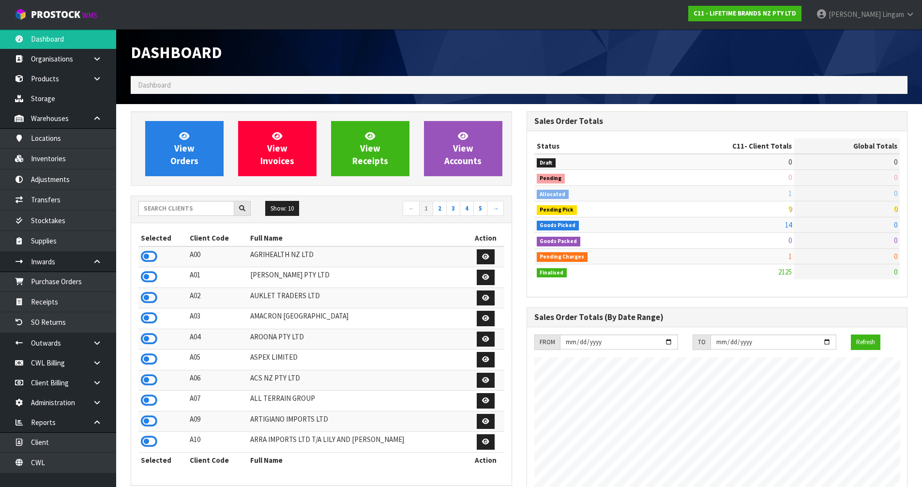
scroll to position [733, 395]
click at [442, 211] on link "2" at bounding box center [440, 208] width 14 height 15
click at [153, 300] on icon at bounding box center [149, 297] width 16 height 15
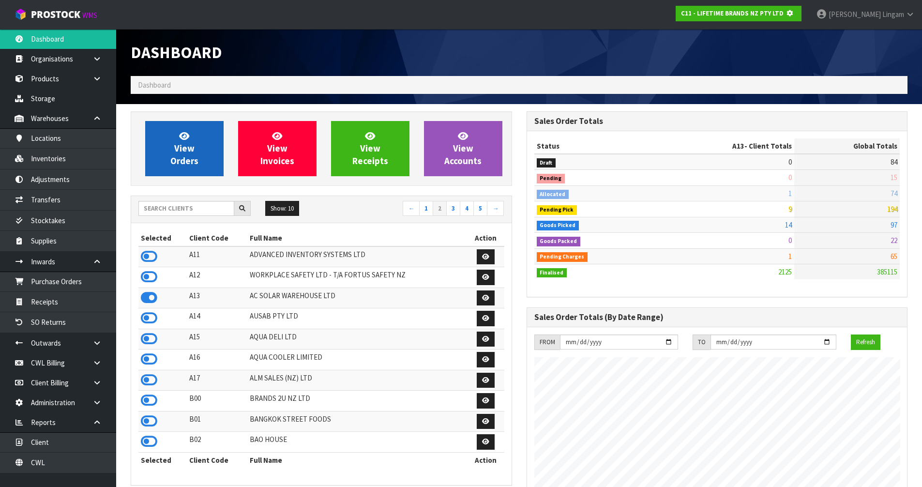
scroll to position [483333, 483540]
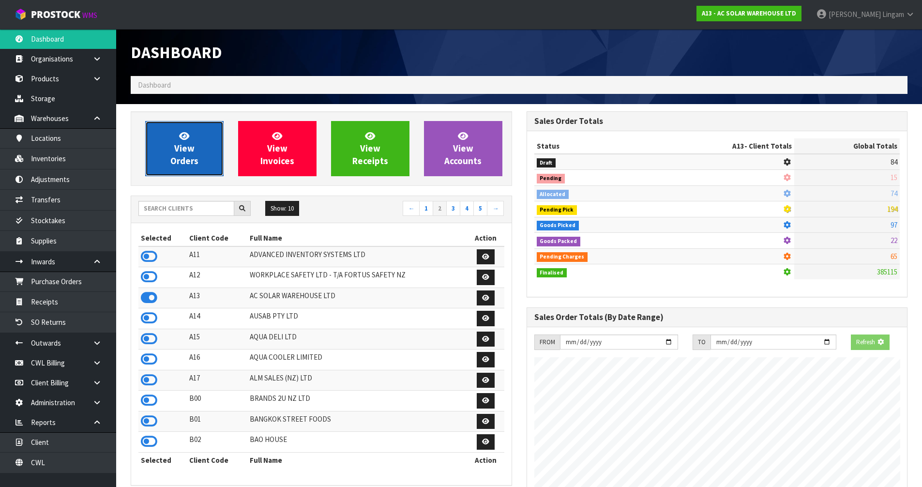
click at [184, 164] on span "View Orders" at bounding box center [184, 148] width 28 height 36
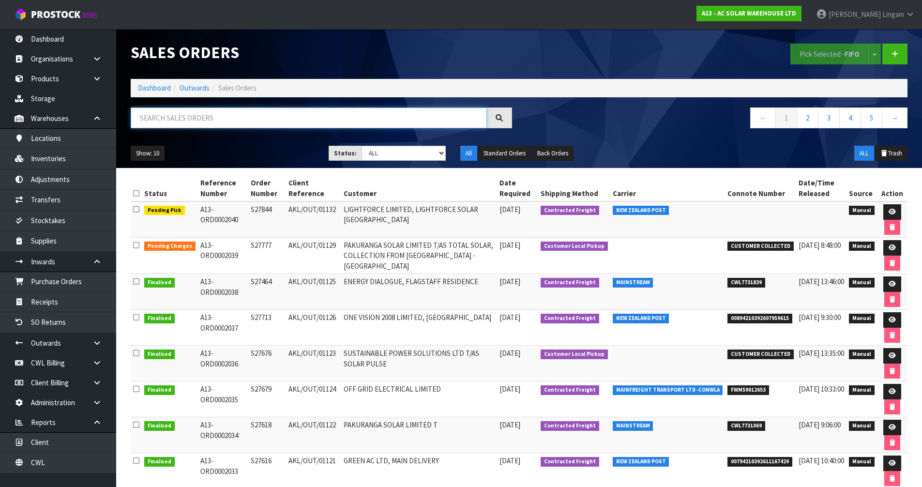
click at [261, 118] on input "text" at bounding box center [309, 117] width 356 height 21
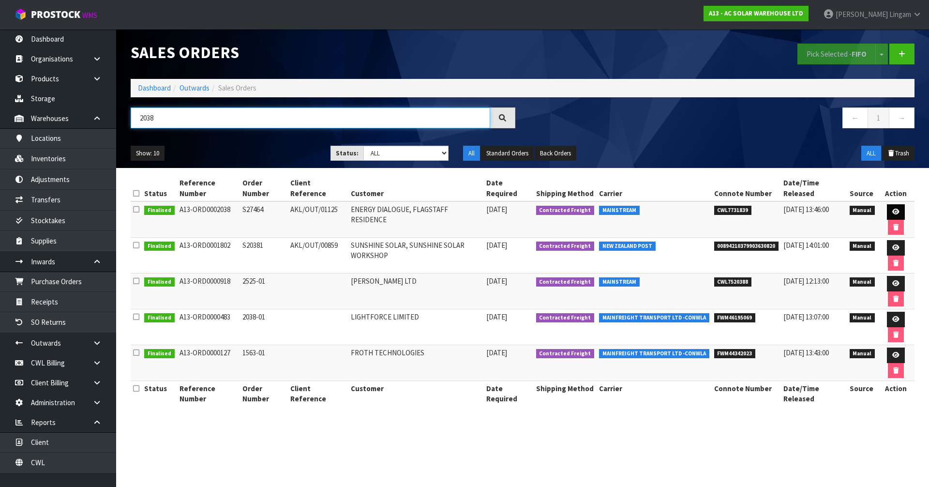
type input "2038"
click at [897, 211] on icon at bounding box center [895, 212] width 7 height 6
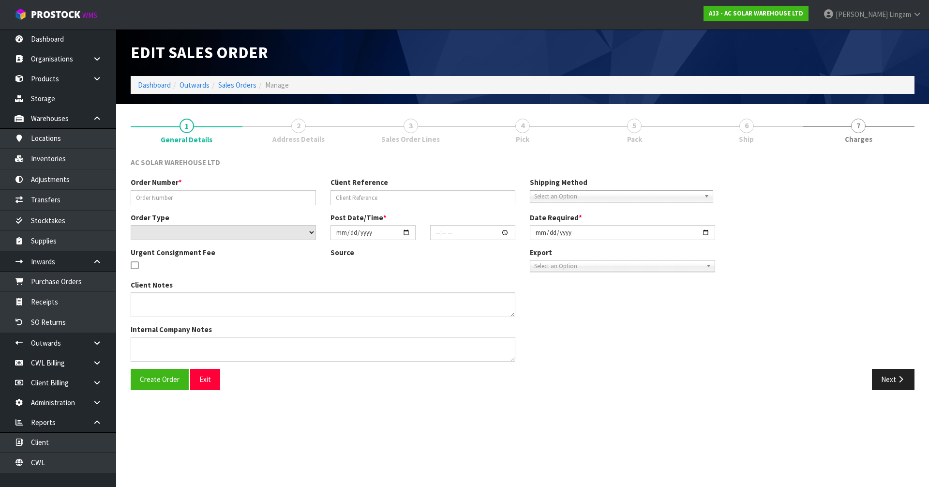
type input "S27464"
type input "AKL/OUT/01125"
select select "number:0"
type input "[DATE]"
type input "17:00:00.000"
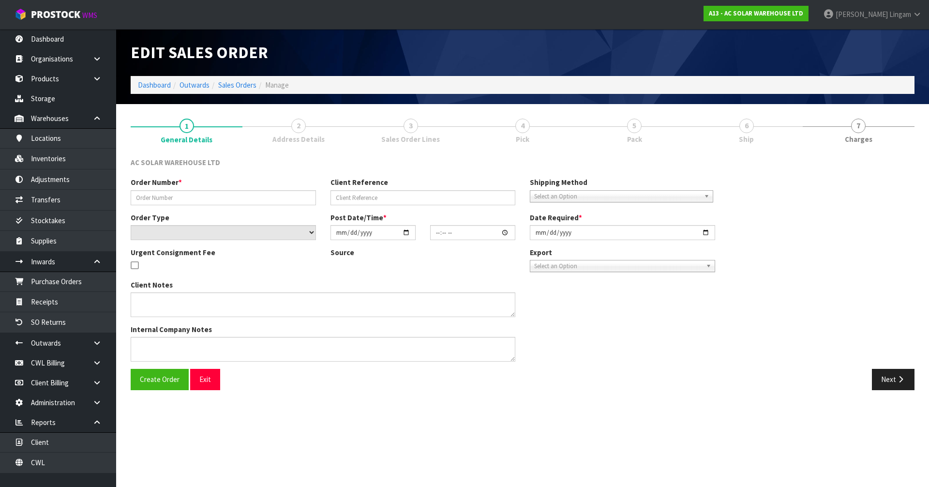
type input "[DATE]"
type textarea "SEND WITH MAINSTREAM"
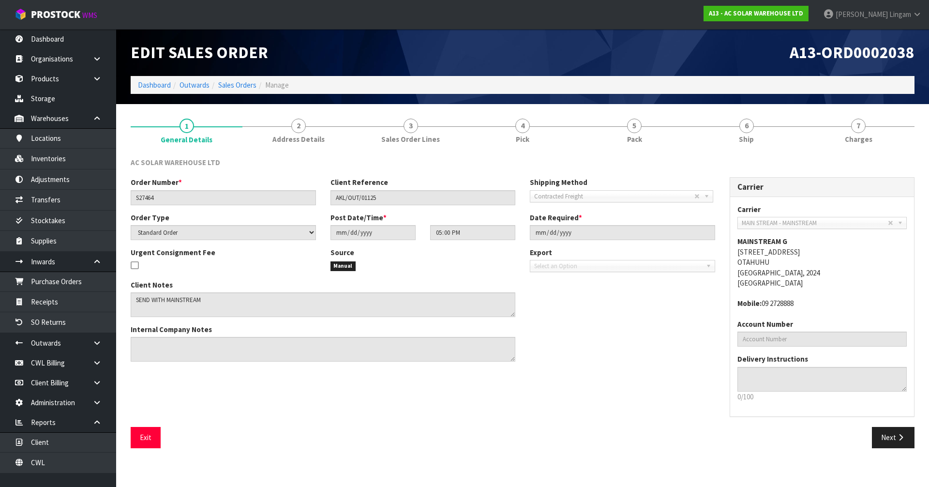
click at [617, 335] on div "Client Notes Internal Company Notes" at bounding box center [422, 325] width 599 height 90
click at [440, 143] on link "3 Sales Order Lines" at bounding box center [411, 130] width 112 height 38
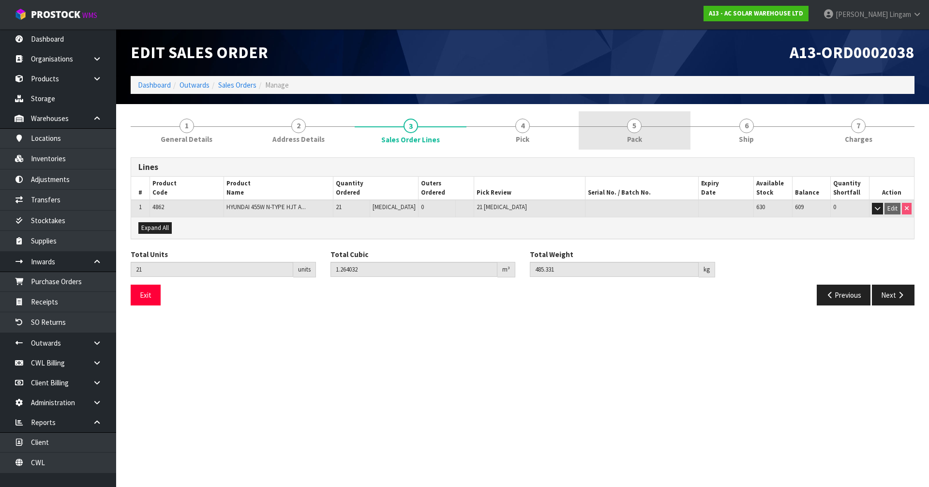
click at [627, 133] on link "5 Pack" at bounding box center [635, 130] width 112 height 38
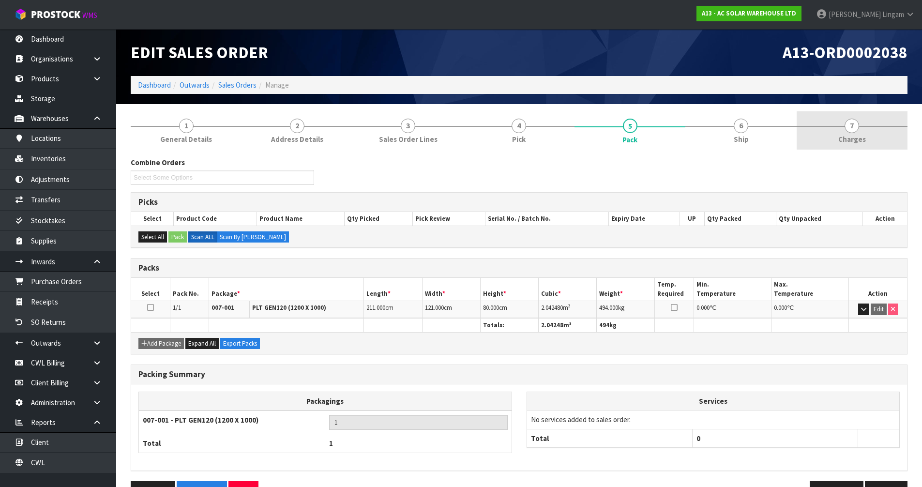
click at [860, 140] on span "Charges" at bounding box center [852, 139] width 28 height 10
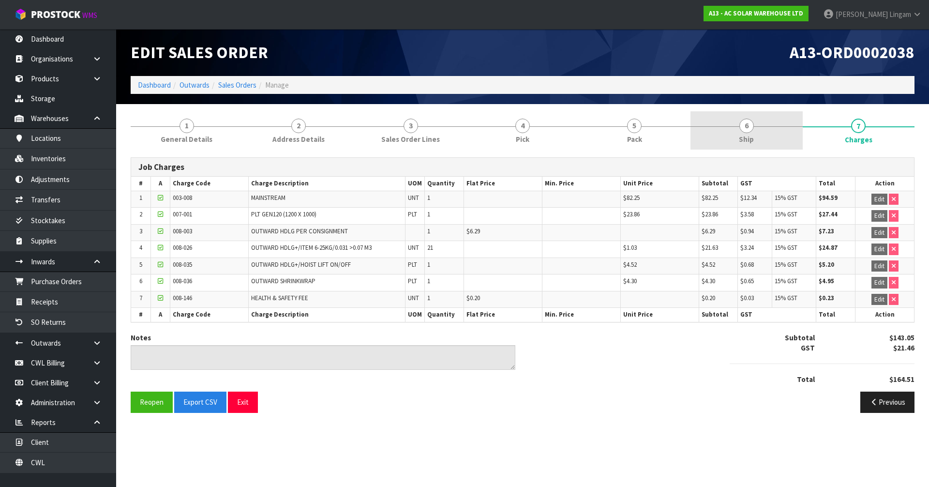
click at [763, 145] on link "6 Ship" at bounding box center [747, 130] width 112 height 38
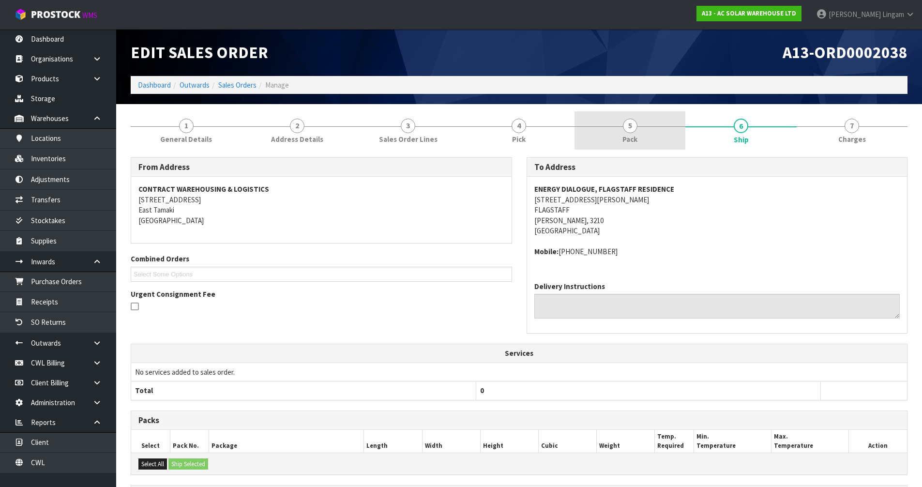
click at [629, 135] on span "Pack" at bounding box center [629, 139] width 15 height 10
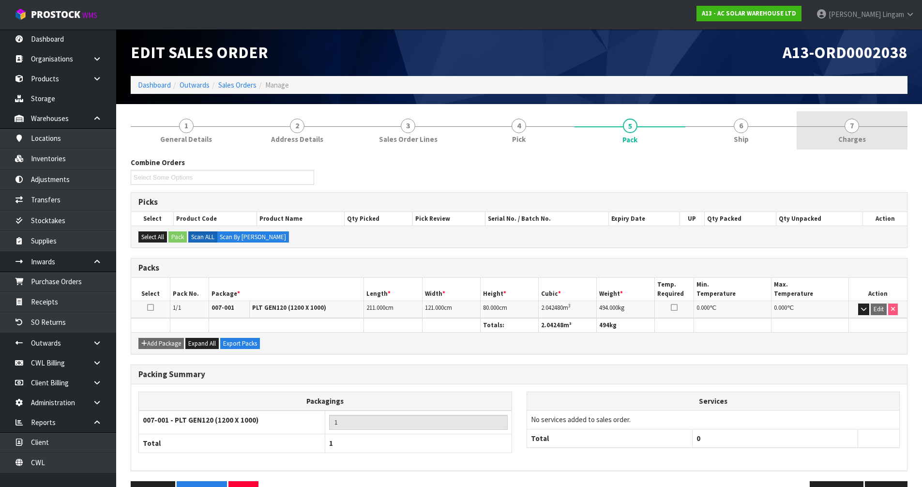
click at [859, 137] on span "Charges" at bounding box center [852, 139] width 28 height 10
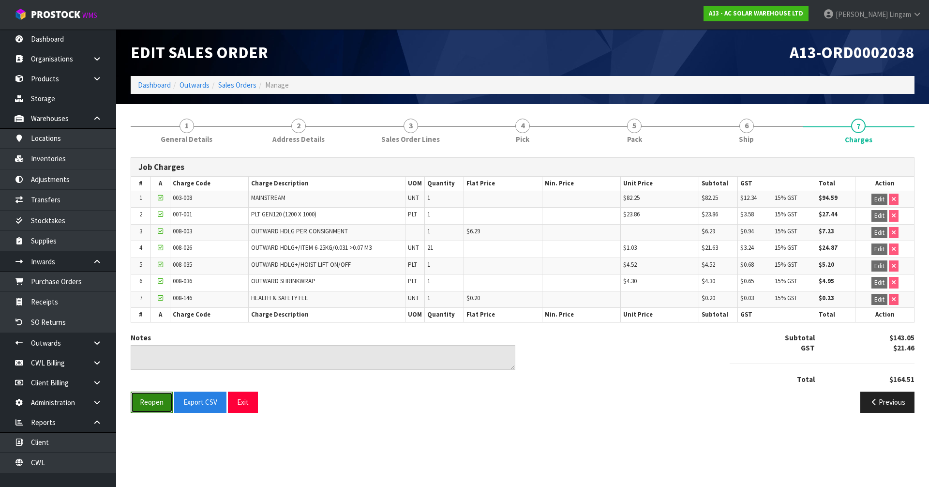
click at [146, 403] on button "Reopen" at bounding box center [152, 402] width 42 height 21
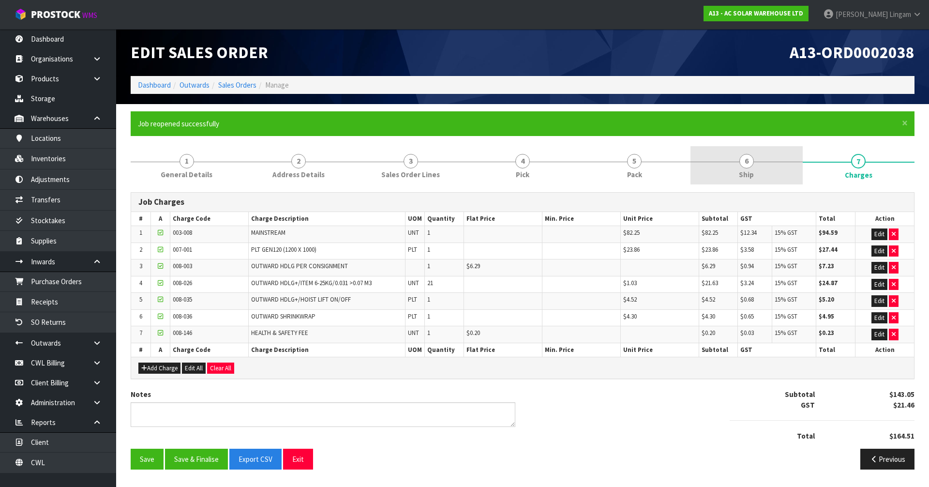
click at [747, 166] on span "6" at bounding box center [746, 161] width 15 height 15
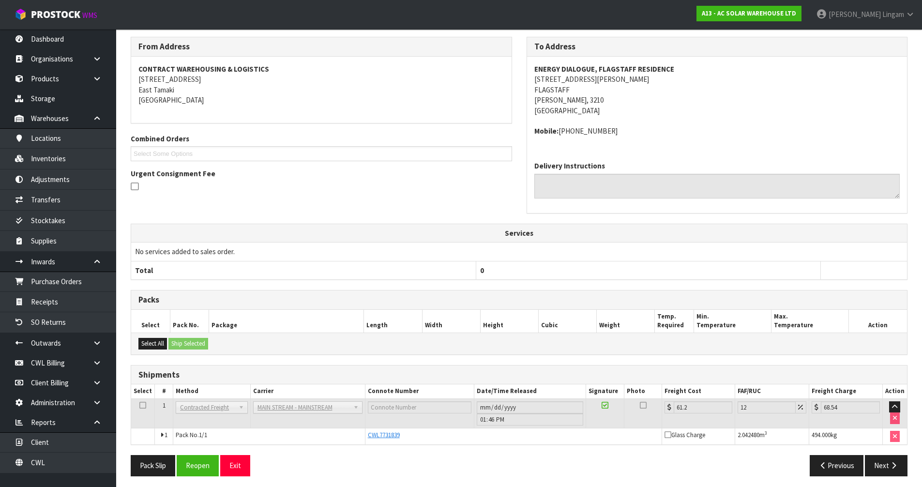
scroll to position [159, 0]
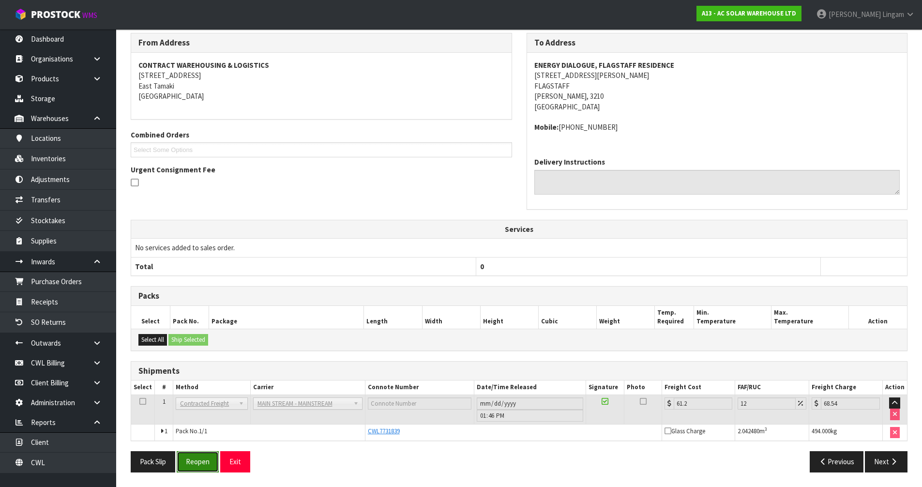
click at [190, 466] on button "Reopen" at bounding box center [198, 461] width 42 height 21
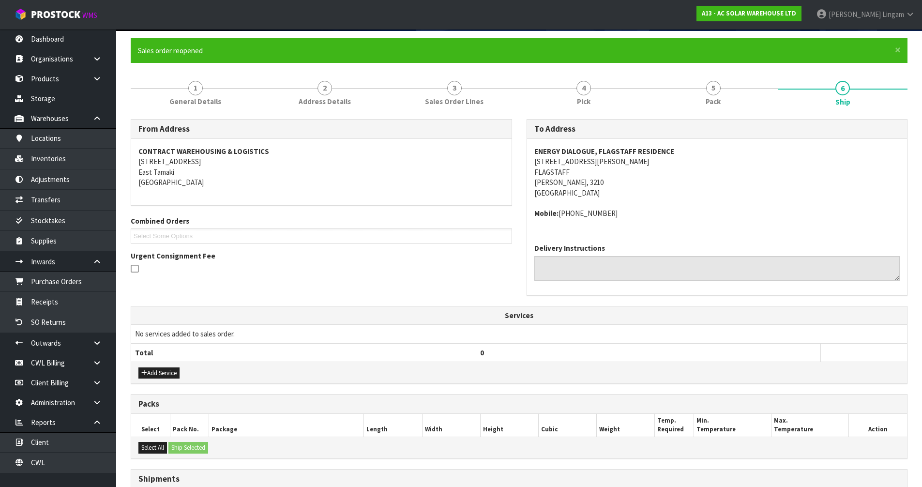
scroll to position [0, 0]
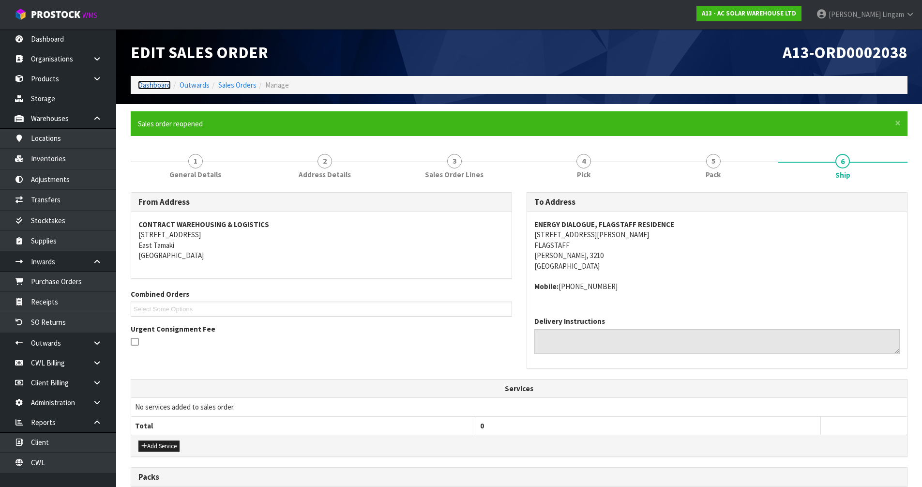
click at [158, 83] on link "Dashboard" at bounding box center [154, 84] width 33 height 9
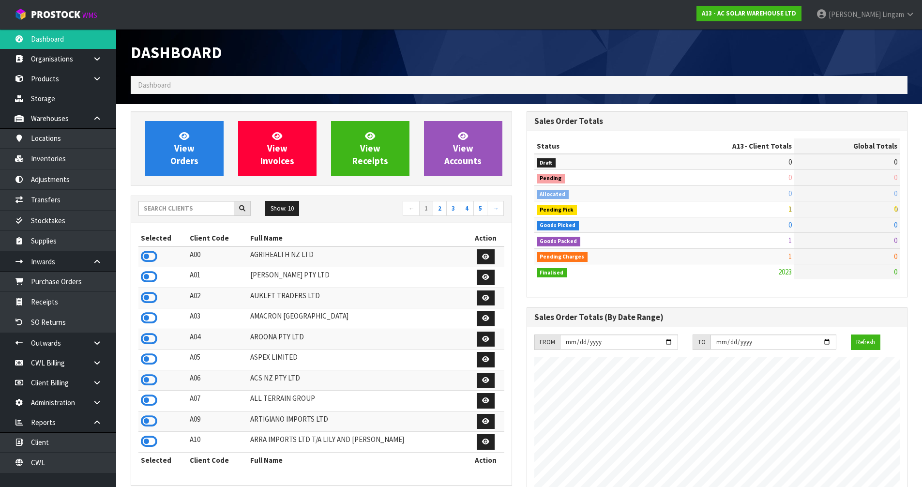
scroll to position [670, 395]
click at [189, 205] on input "text" at bounding box center [186, 208] width 96 height 15
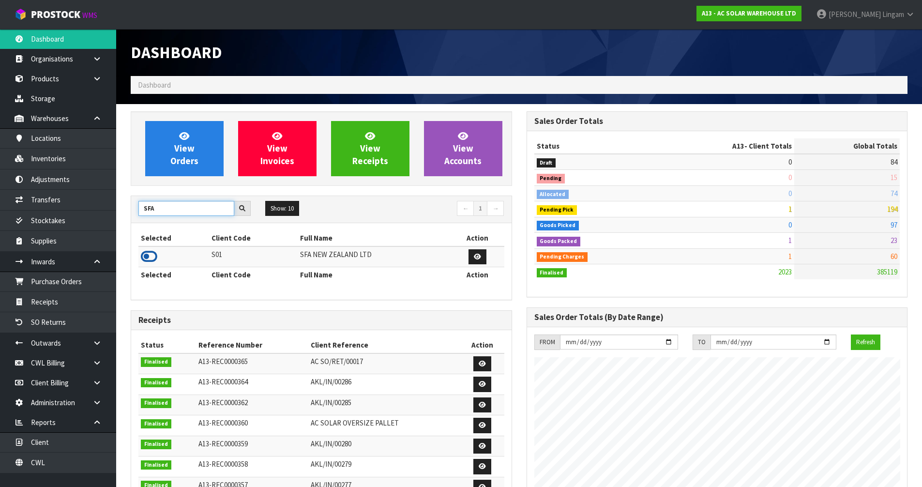
type input "SFA"
click at [153, 255] on icon at bounding box center [149, 256] width 16 height 15
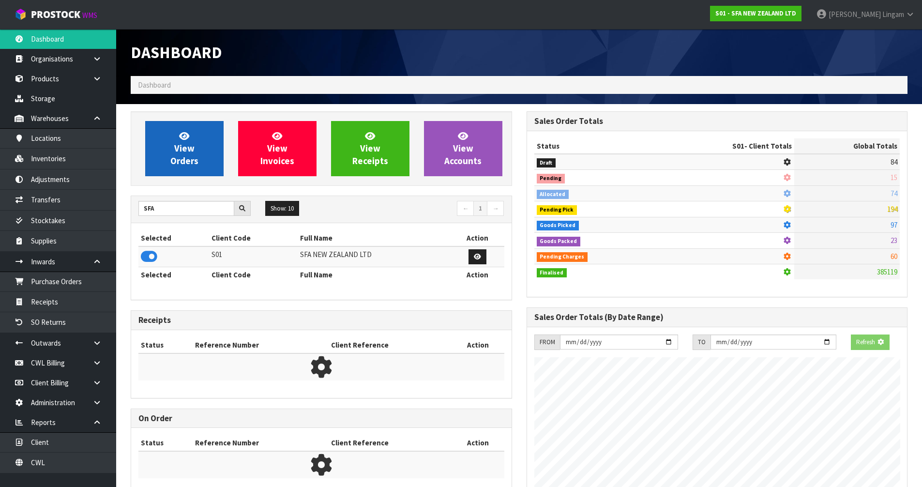
scroll to position [733, 395]
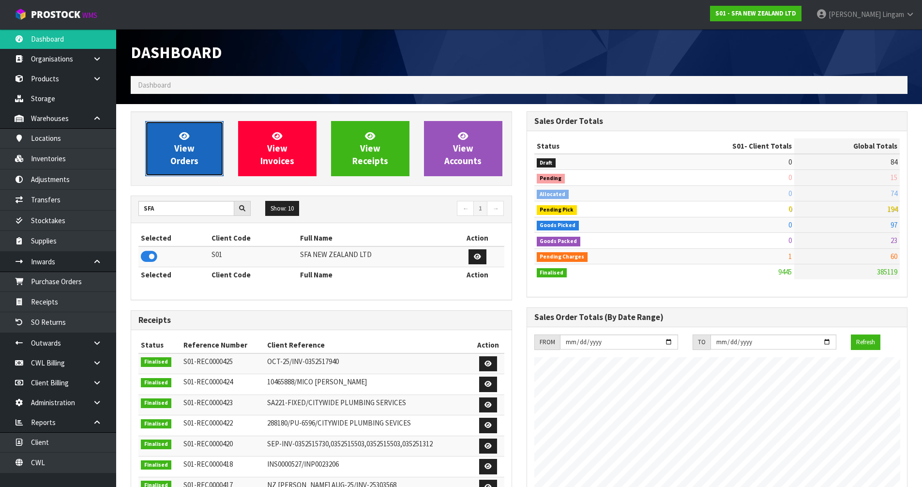
click at [196, 149] on link "View Orders" at bounding box center [184, 148] width 78 height 55
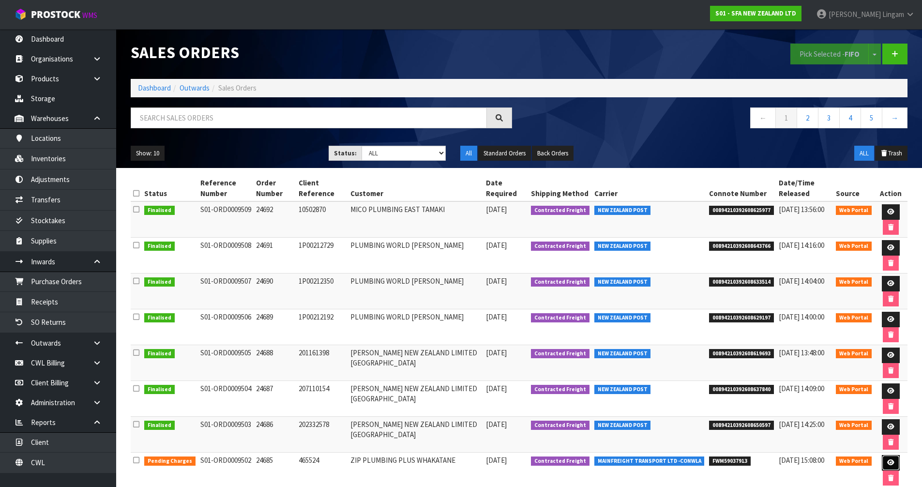
click at [887, 464] on icon at bounding box center [890, 462] width 7 height 6
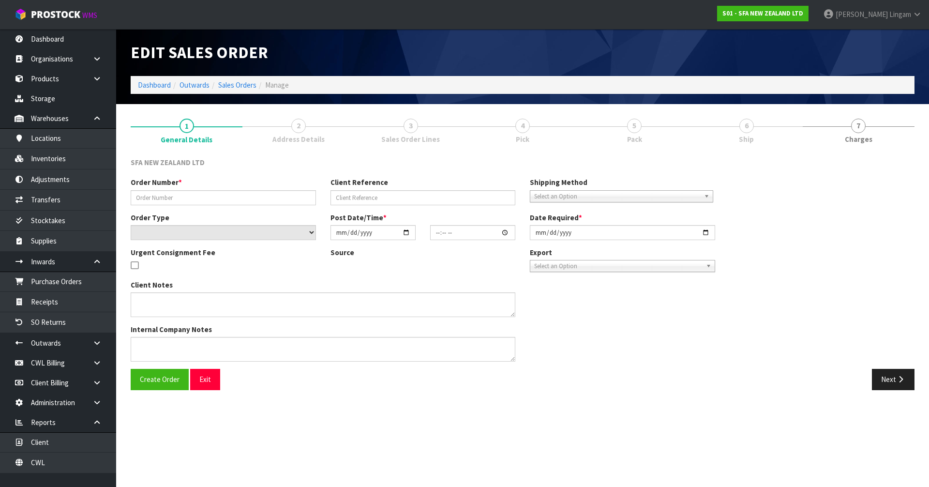
type input "24685"
type input "465524"
select select "number:0"
type input "[DATE]"
type input "09:38:00.000"
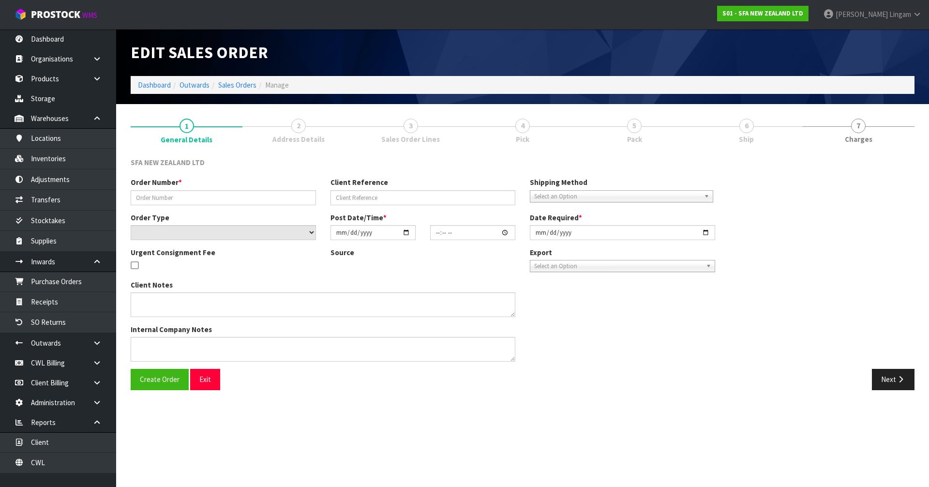
type input "[DATE]"
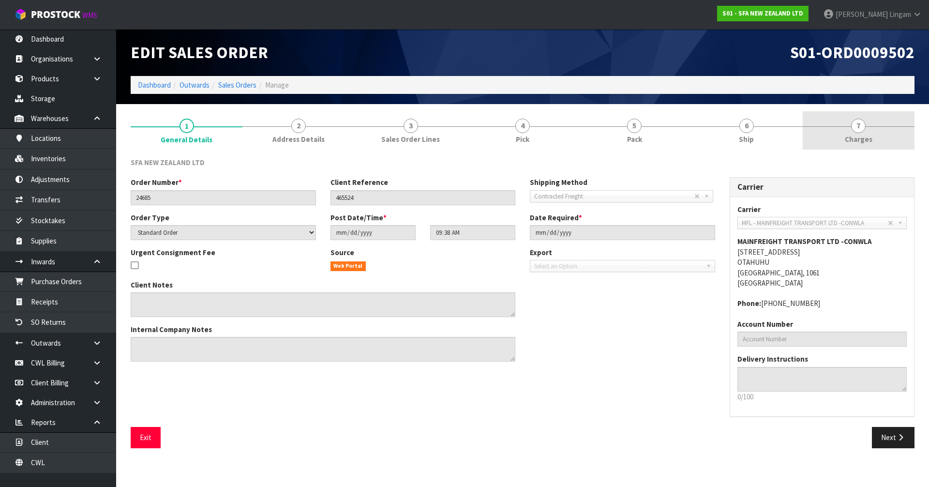
click at [877, 144] on link "7 [GEOGRAPHIC_DATA]" at bounding box center [859, 130] width 112 height 38
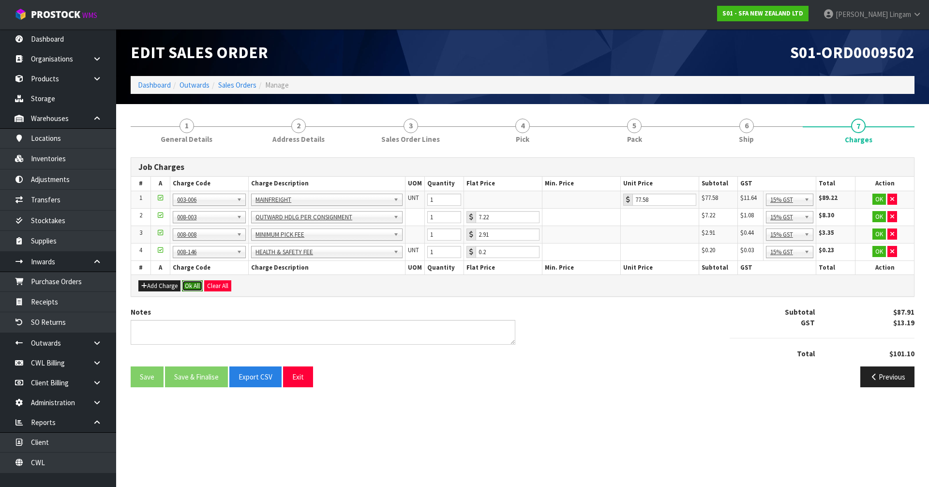
click at [195, 286] on button "Ok All" at bounding box center [192, 286] width 21 height 12
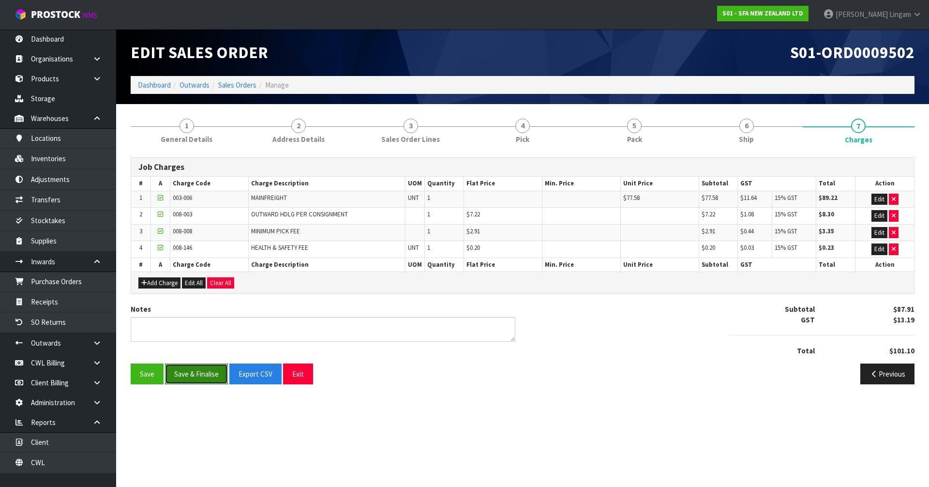
click at [194, 373] on button "Save & Finalise" at bounding box center [196, 373] width 63 height 21
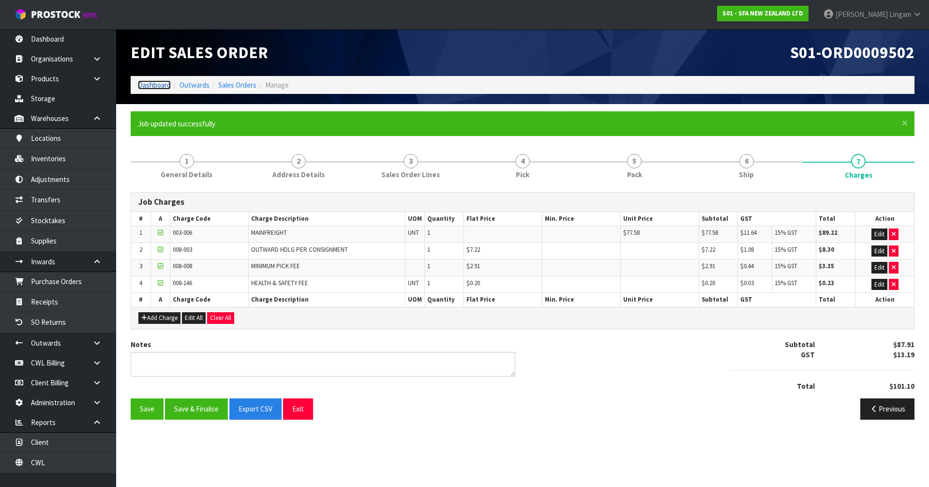
click at [143, 82] on link "Dashboard" at bounding box center [154, 84] width 33 height 9
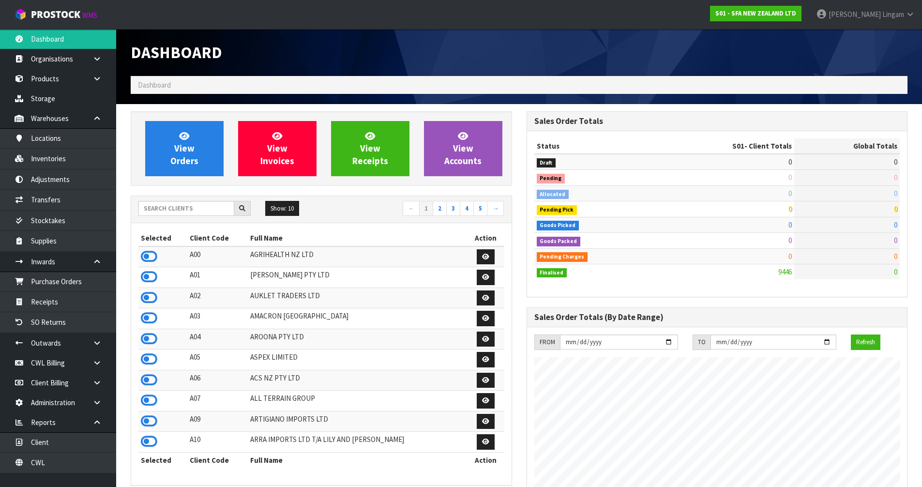
scroll to position [733, 395]
click at [185, 213] on input "text" at bounding box center [186, 208] width 96 height 15
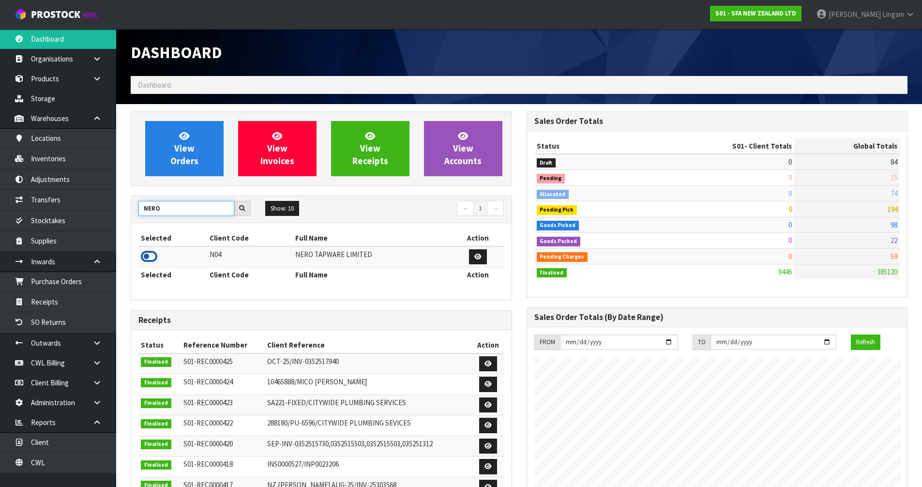
type input "NERO"
click at [144, 254] on icon at bounding box center [149, 256] width 16 height 15
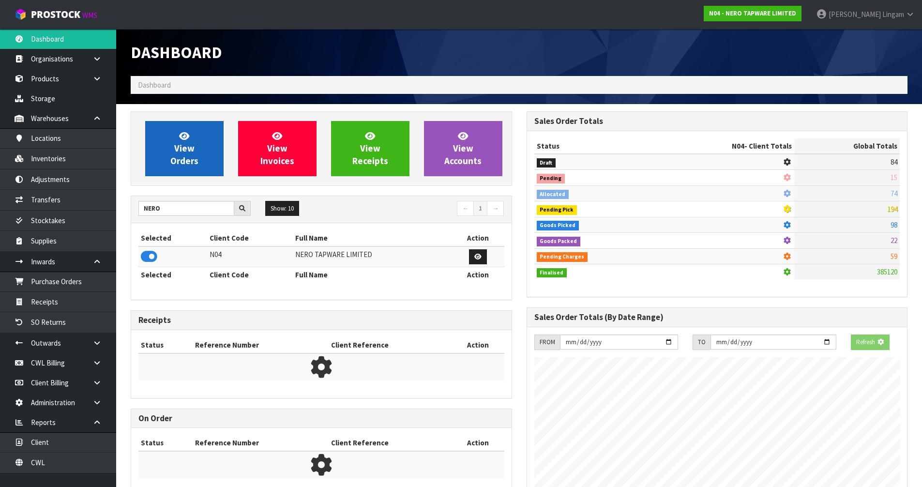
scroll to position [603, 395]
click at [190, 160] on span "View Orders" at bounding box center [184, 148] width 28 height 36
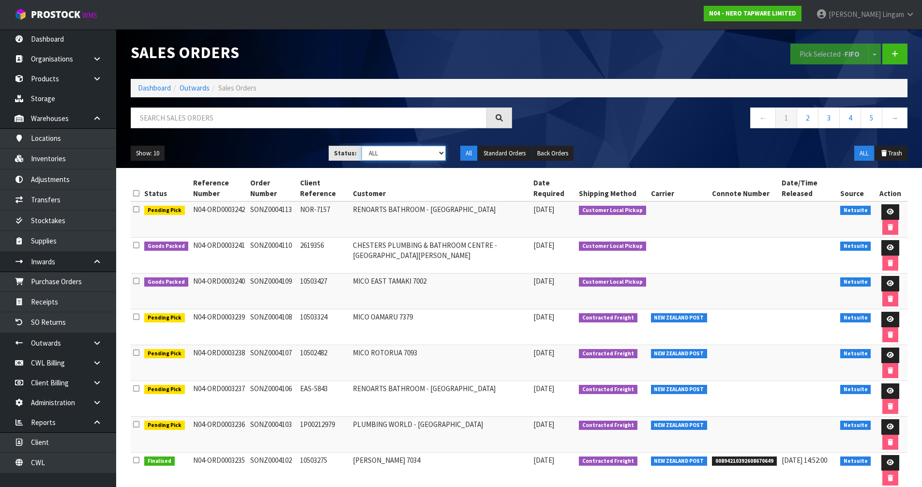
click at [417, 152] on select "Draft Pending Allocated Pending Pick Goods Picked Goods Packed Pending Charges …" at bounding box center [404, 153] width 84 height 15
select select "string:6"
click at [362, 146] on select "Draft Pending Allocated Pending Pick Goods Picked Goods Packed Pending Charges …" at bounding box center [404, 153] width 84 height 15
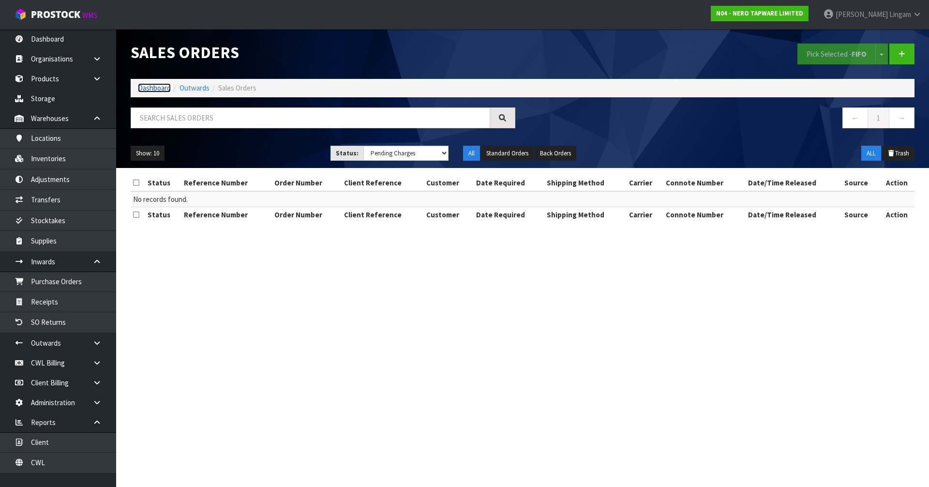
click at [159, 85] on link "Dashboard" at bounding box center [154, 87] width 33 height 9
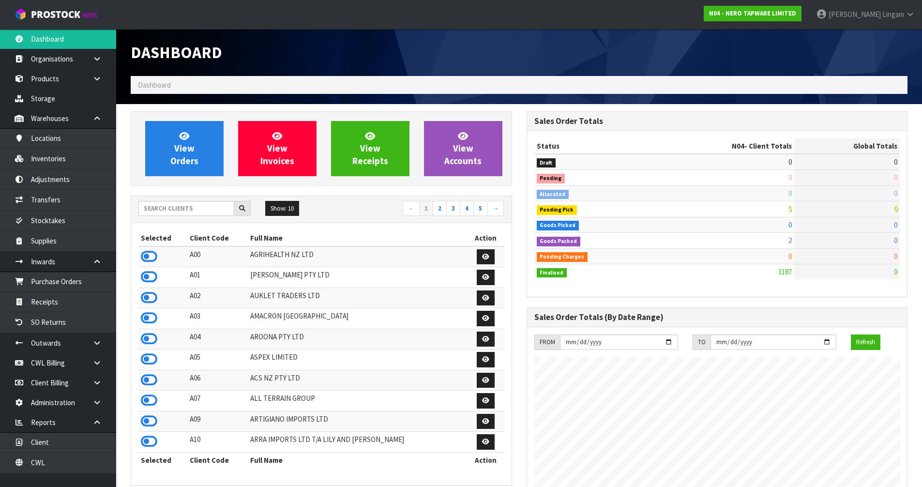
scroll to position [754, 395]
click at [146, 254] on icon at bounding box center [149, 256] width 16 height 15
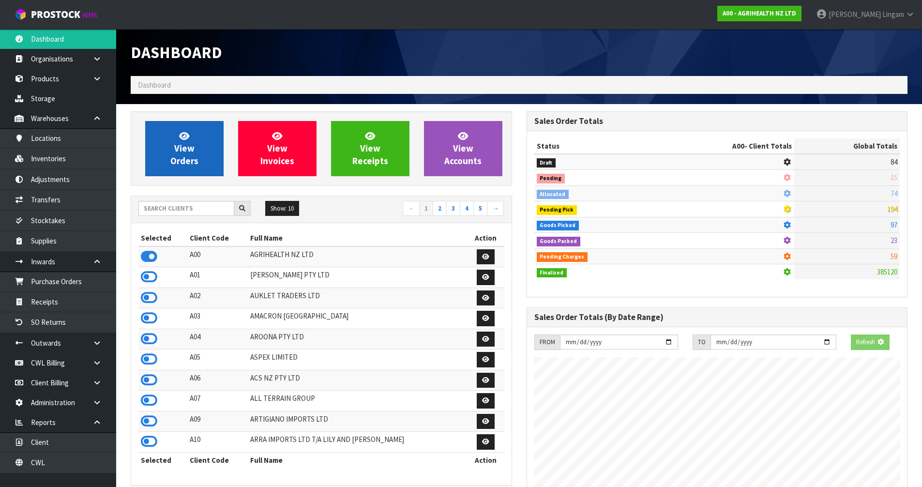
scroll to position [483333, 483540]
click at [181, 168] on link "View Orders" at bounding box center [184, 148] width 78 height 55
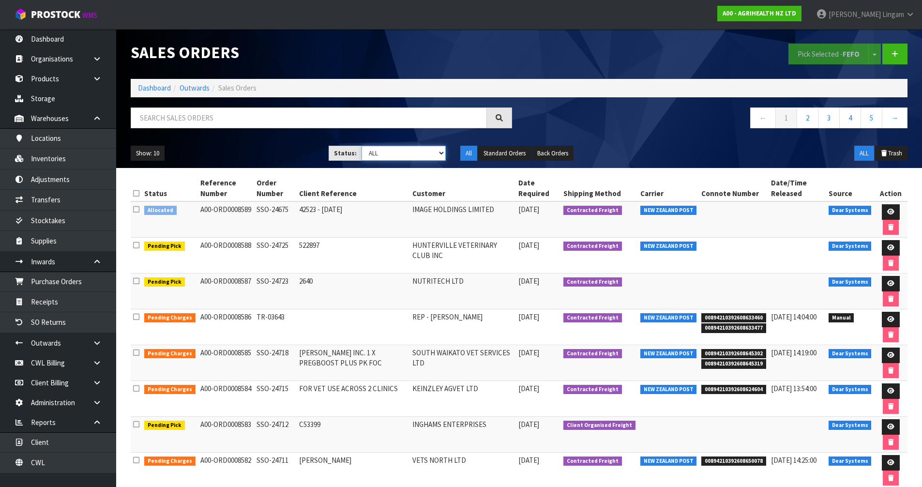
click at [428, 153] on select "Draft Pending Allocated Pending Pick Goods Picked Goods Packed Pending Charges …" at bounding box center [404, 153] width 84 height 15
select select "string:6"
click at [362, 146] on select "Draft Pending Allocated Pending Pick Goods Picked Goods Packed Pending Charges …" at bounding box center [404, 153] width 84 height 15
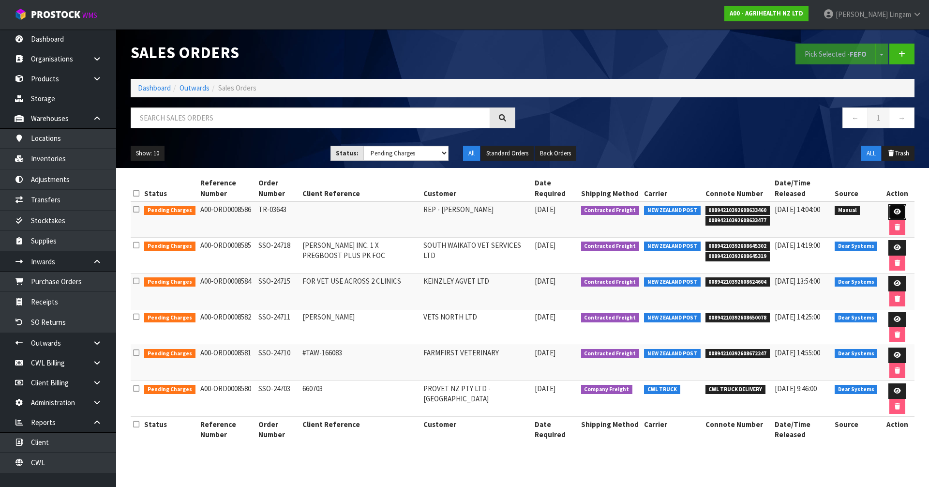
click at [894, 211] on icon at bounding box center [897, 212] width 7 height 6
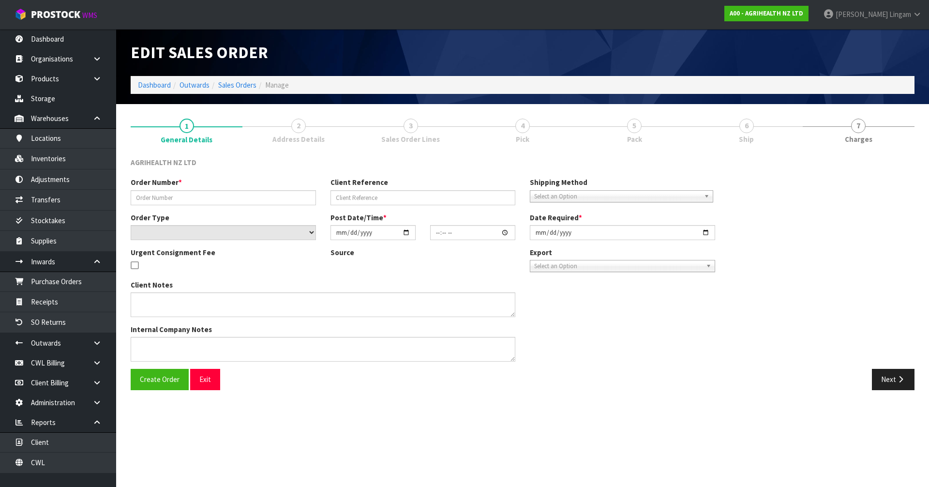
type input "TR-03643"
select select "number:0"
type input "[DATE]"
type input "10:43:00.000"
type input "[DATE]"
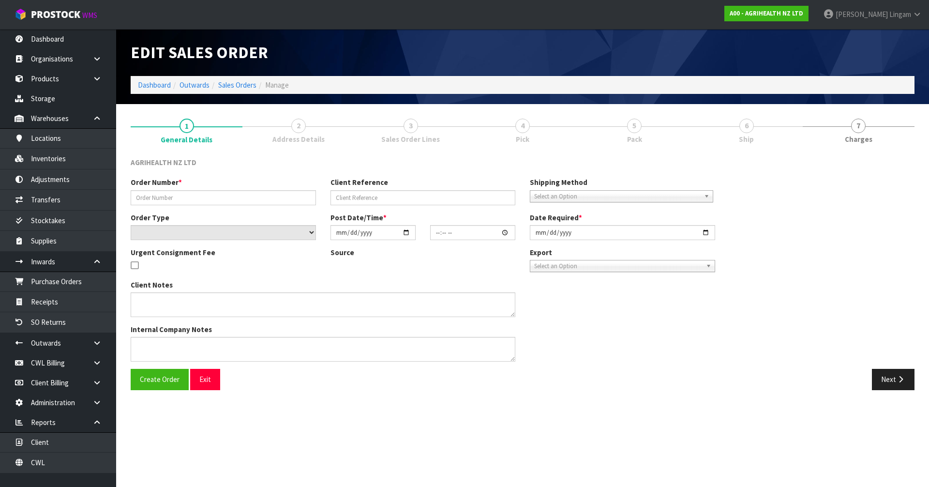
type textarea "PLEASE ENTER INTO PROSTOCK AND SEND X2 FULL CARTONS TODAY VIA OVERNIGHT COURIER"
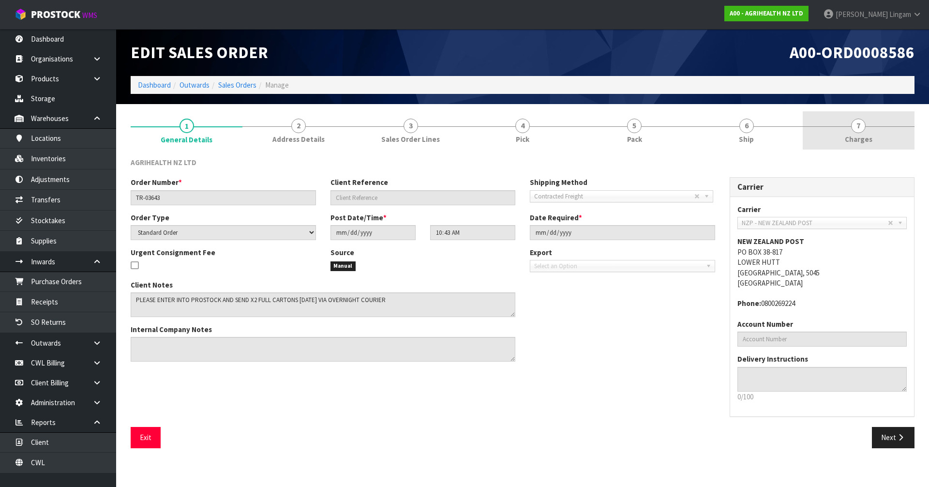
click at [881, 139] on link "7 [GEOGRAPHIC_DATA]" at bounding box center [859, 130] width 112 height 38
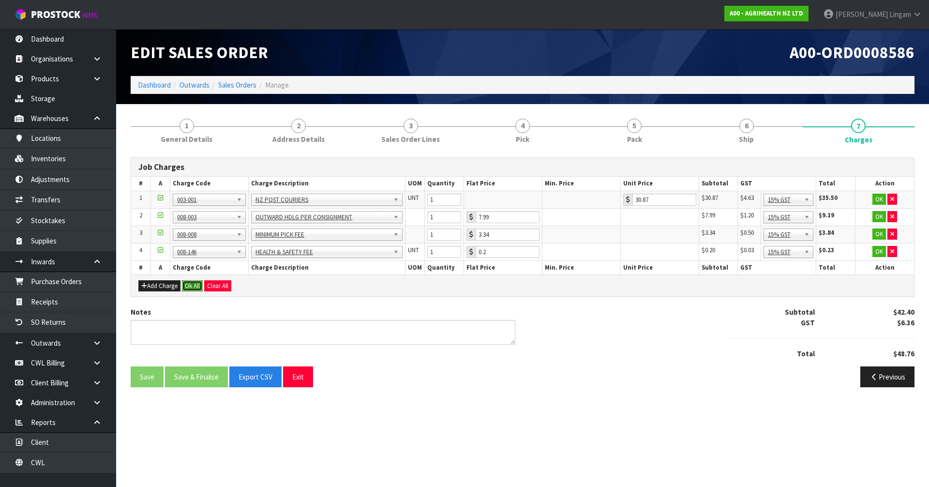
click at [194, 283] on button "Ok All" at bounding box center [192, 286] width 21 height 12
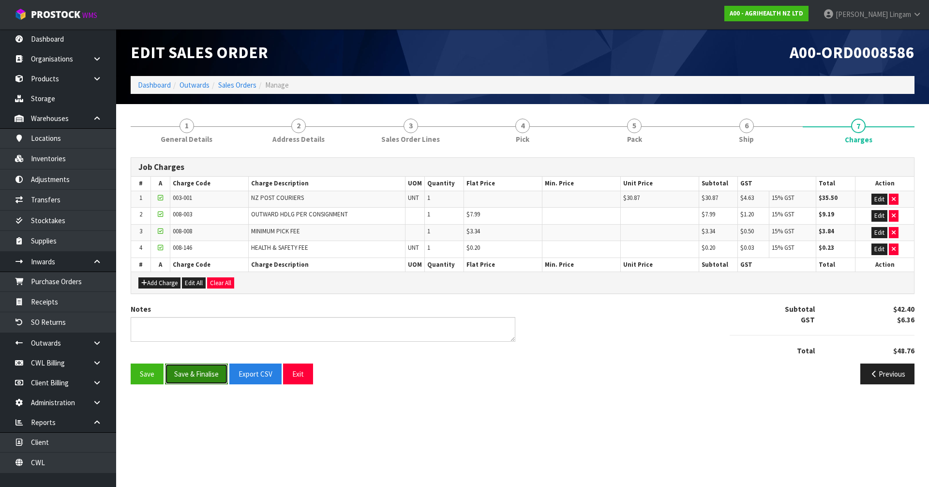
click at [202, 374] on button "Save & Finalise" at bounding box center [196, 373] width 63 height 21
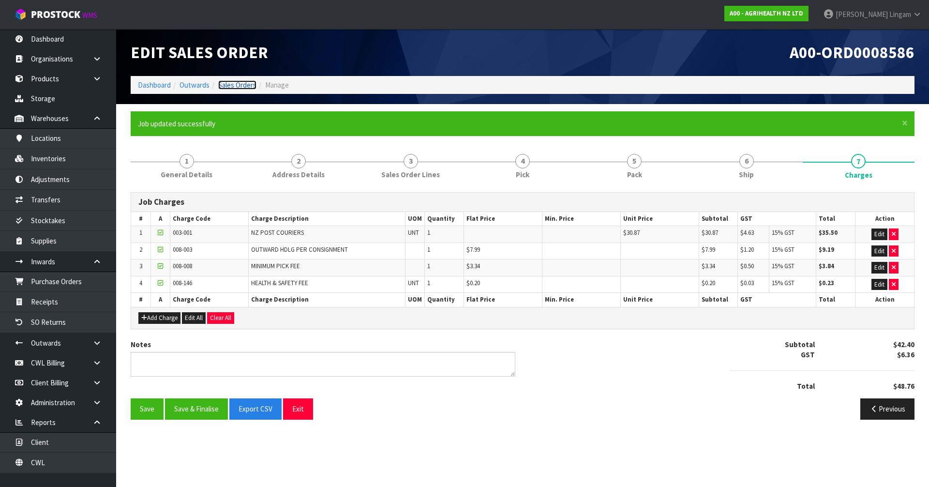
click at [236, 83] on link "Sales Orders" at bounding box center [237, 84] width 38 height 9
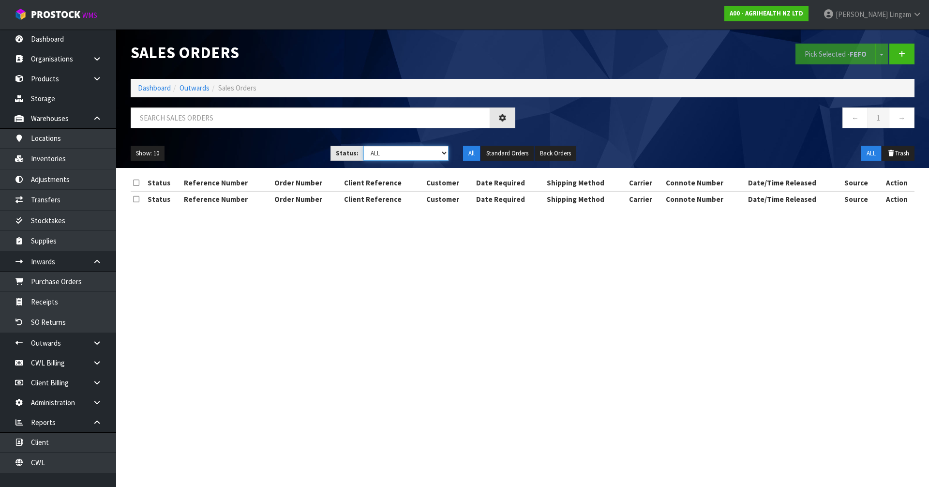
click at [441, 153] on select "Draft Pending Allocated Pending Pick Goods Picked Goods Packed Pending Charges …" at bounding box center [406, 153] width 86 height 15
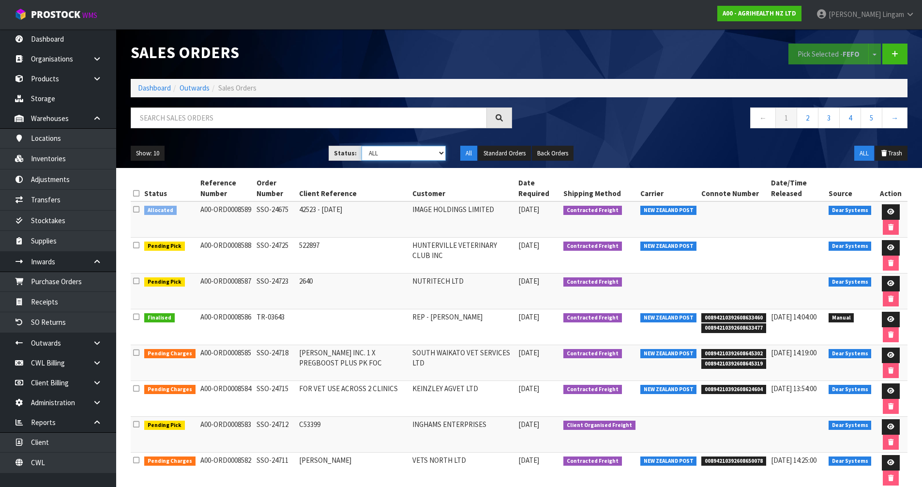
select select "string:6"
click at [362, 146] on select "Draft Pending Allocated Pending Pick Goods Picked Goods Packed Pending Charges …" at bounding box center [404, 153] width 84 height 15
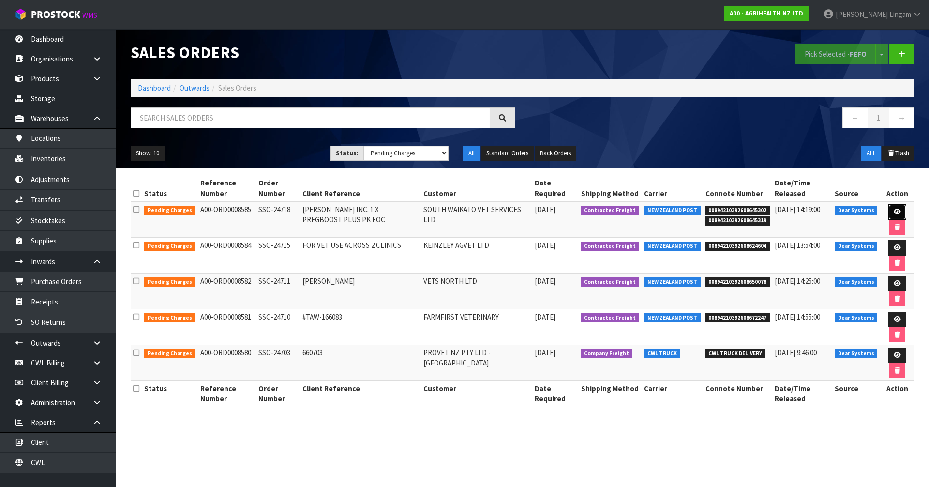
click at [893, 208] on link at bounding box center [898, 211] width 18 height 15
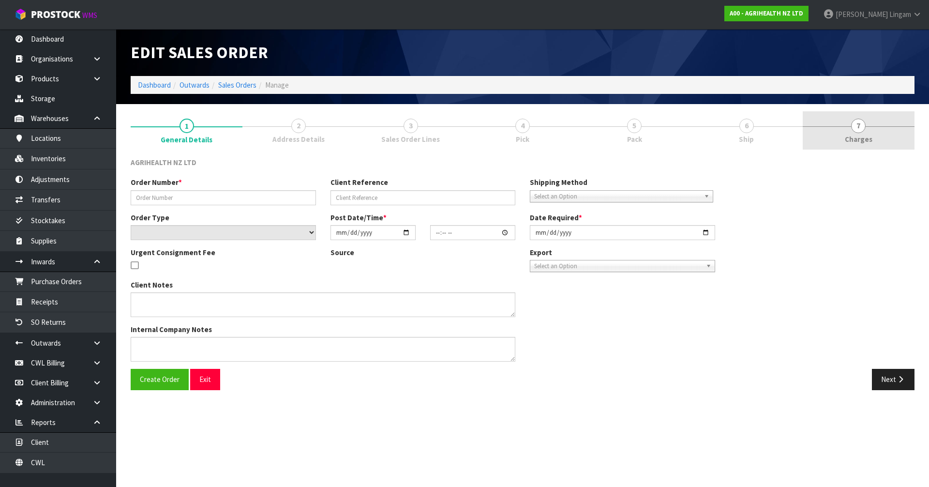
click at [869, 141] on span "Charges" at bounding box center [859, 139] width 28 height 10
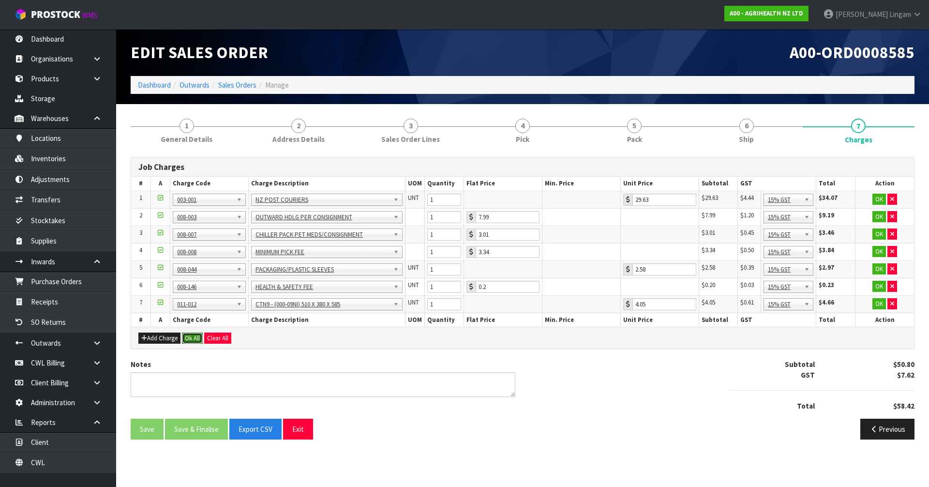
click at [194, 338] on button "Ok All" at bounding box center [192, 338] width 21 height 12
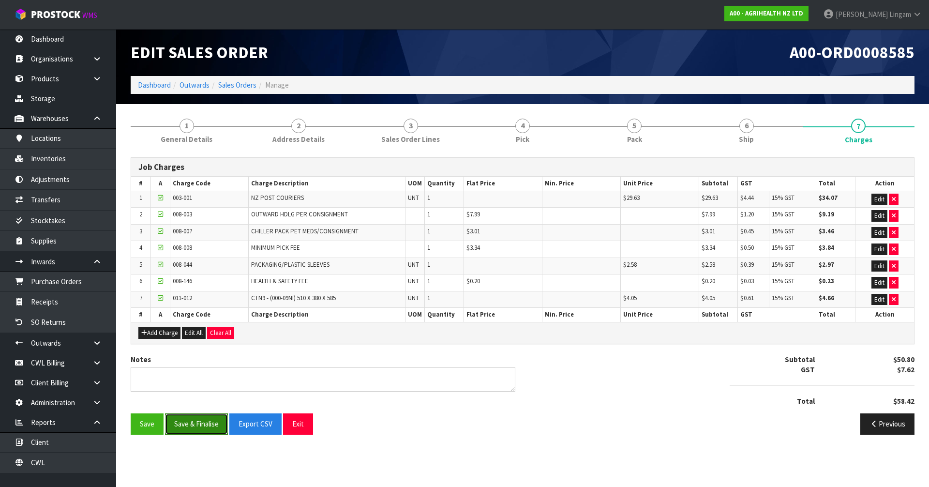
click at [211, 423] on button "Save & Finalise" at bounding box center [196, 423] width 63 height 21
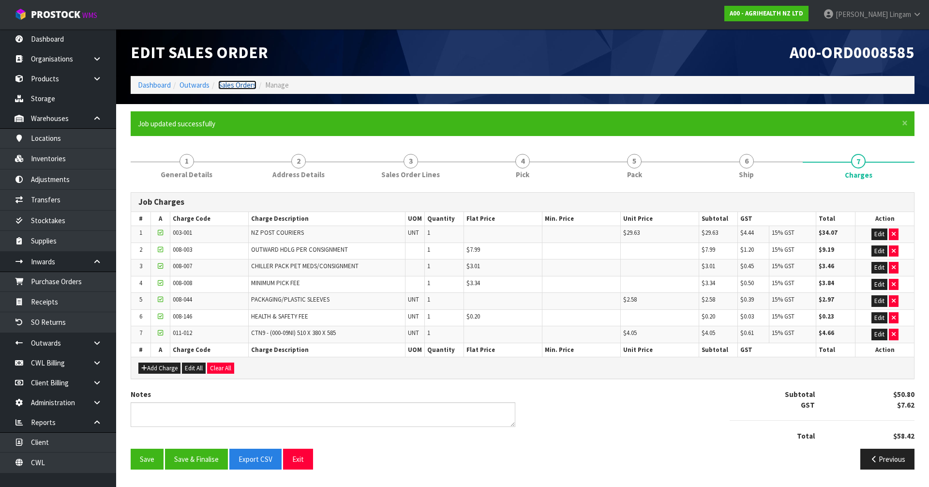
click at [243, 85] on link "Sales Orders" at bounding box center [237, 84] width 38 height 9
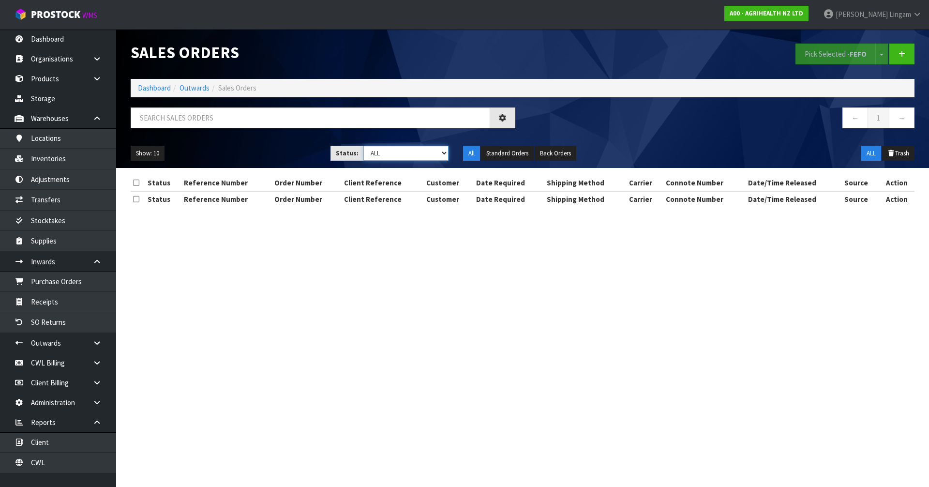
click at [437, 152] on select "Draft Pending Allocated Pending Pick Goods Picked Goods Packed Pending Charges …" at bounding box center [406, 153] width 86 height 15
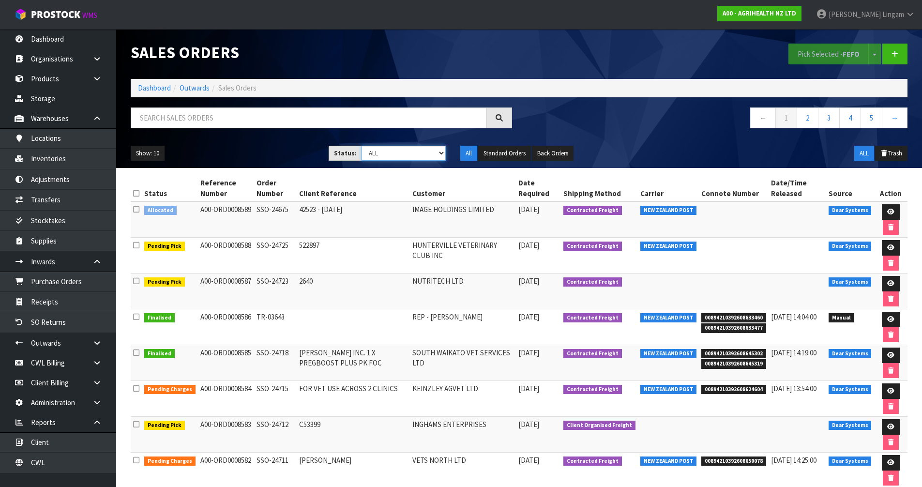
select select "string:6"
click at [362, 146] on select "Draft Pending Allocated Pending Pick Goods Picked Goods Packed Pending Charges …" at bounding box center [404, 153] width 84 height 15
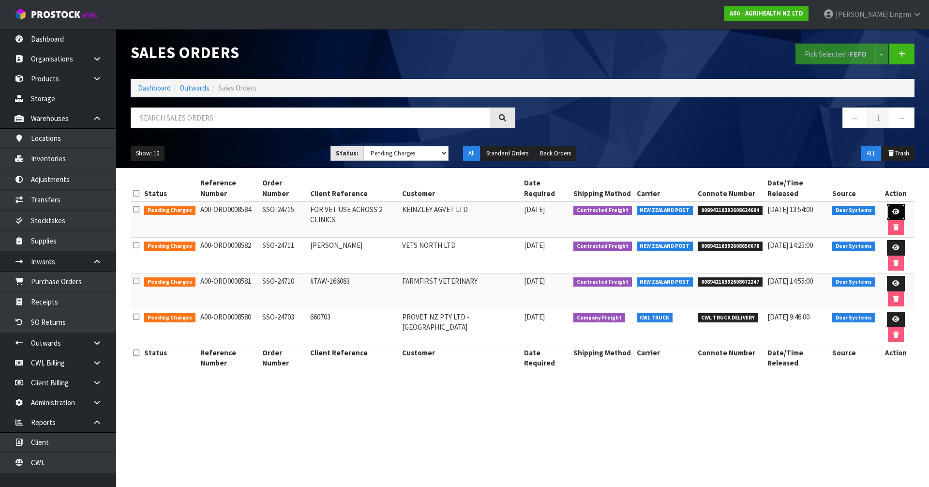
click at [892, 209] on icon at bounding box center [895, 212] width 7 height 6
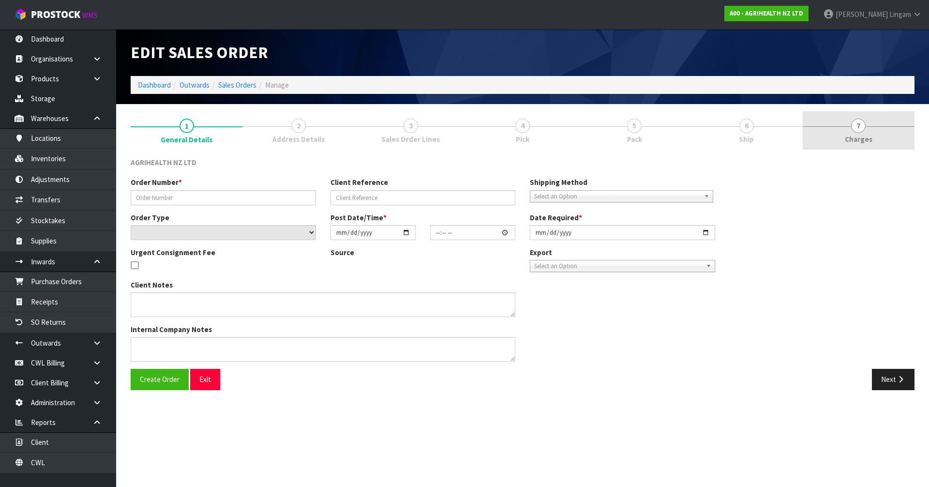
type input "SSO-24715"
type input "FOR VET USE ACROSS 2 CLINICS"
select select "number:0"
type input "[DATE]"
type input "10:19:58.000"
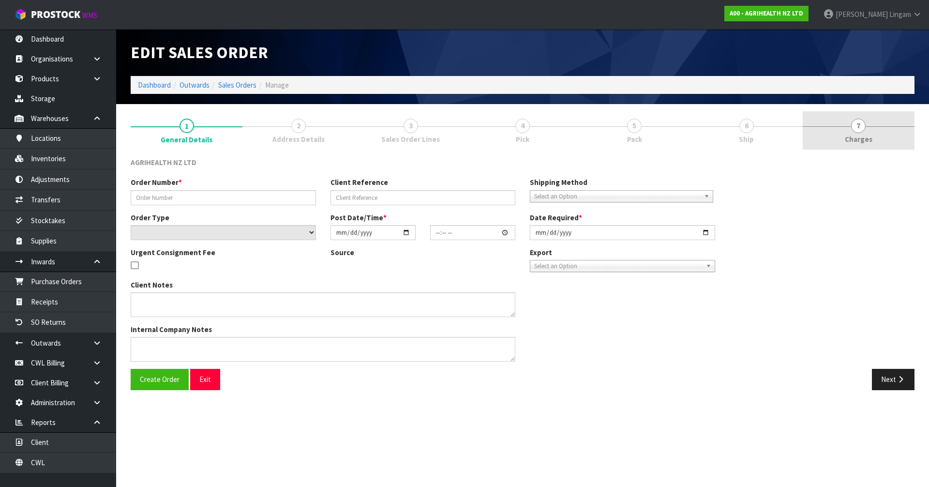
type input "[DATE]"
type textarea "SHIP BY: Overnight Courier"
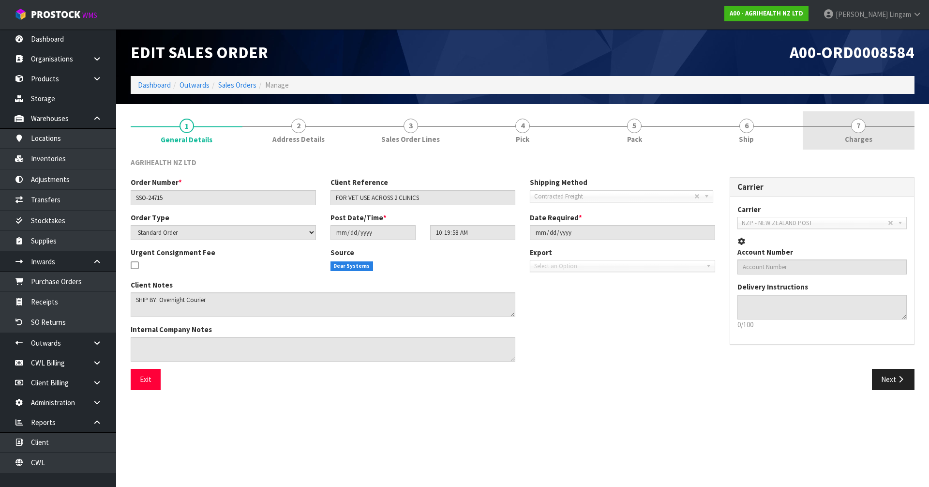
click at [881, 146] on link "7 [GEOGRAPHIC_DATA]" at bounding box center [859, 130] width 112 height 38
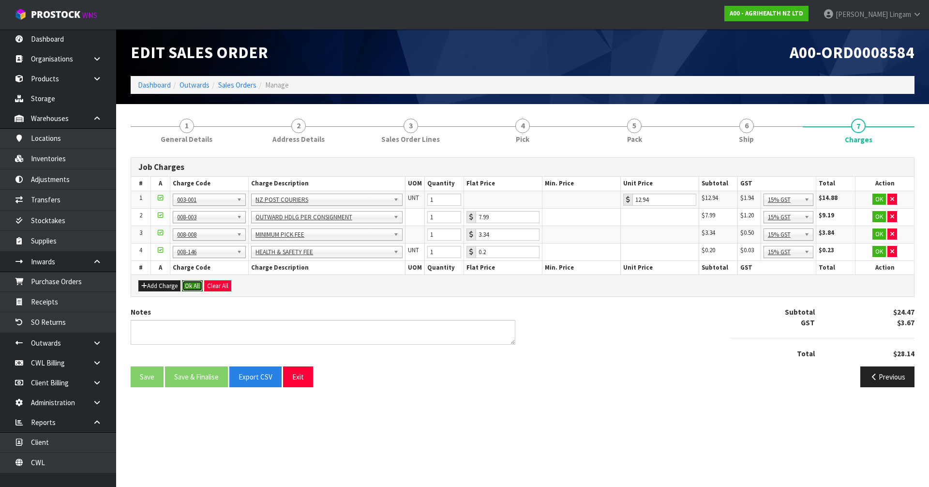
drag, startPoint x: 199, startPoint y: 286, endPoint x: 196, endPoint y: 324, distance: 38.4
click at [199, 286] on button "Ok All" at bounding box center [192, 286] width 21 height 12
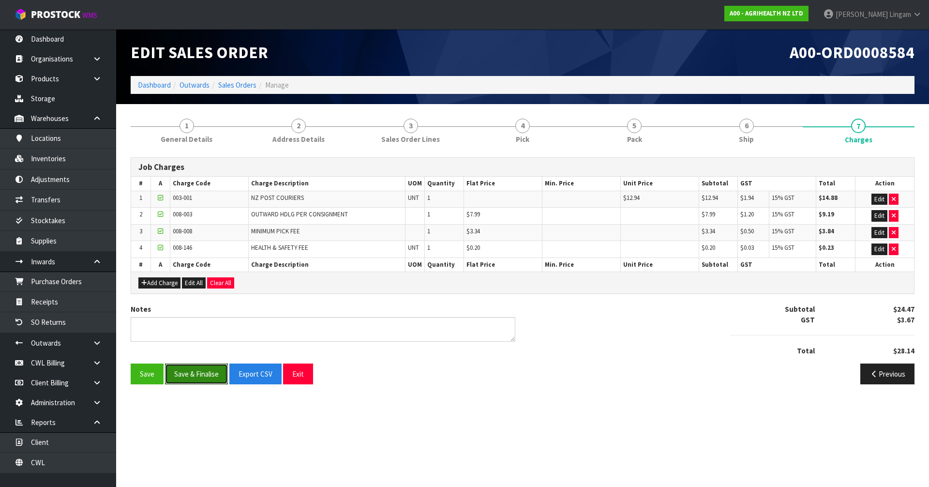
drag, startPoint x: 193, startPoint y: 372, endPoint x: 242, endPoint y: 304, distance: 83.8
click at [194, 372] on button "Save & Finalise" at bounding box center [196, 373] width 63 height 21
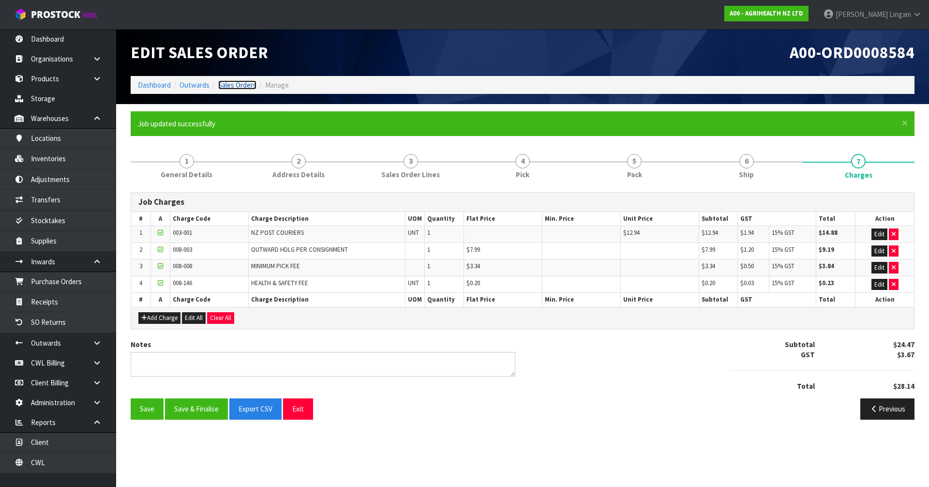
click at [246, 87] on link "Sales Orders" at bounding box center [237, 84] width 38 height 9
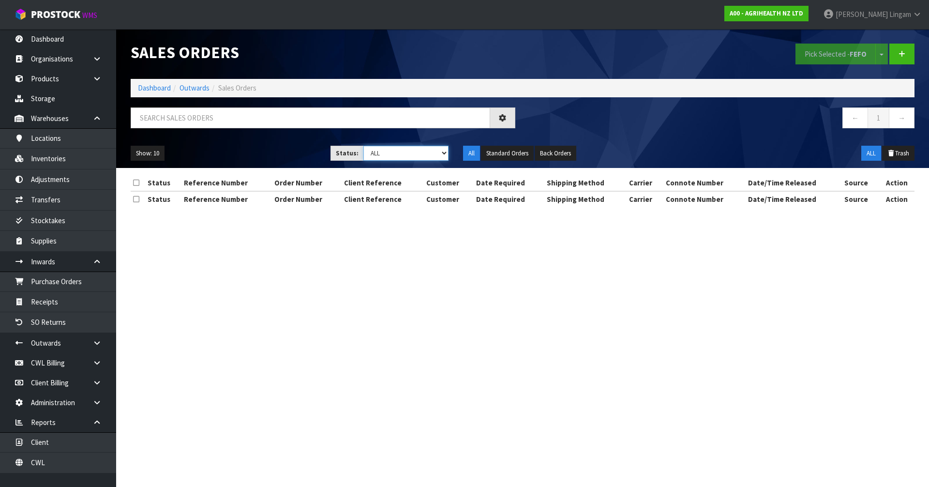
click at [427, 152] on select "Draft Pending Allocated Pending Pick Goods Picked Goods Packed Pending Charges …" at bounding box center [406, 153] width 86 height 15
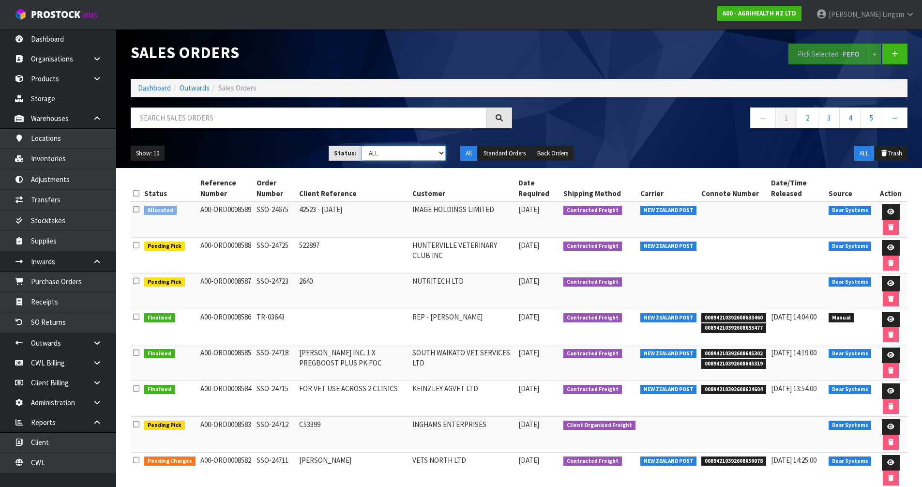
select select "string:6"
click at [362, 146] on select "Draft Pending Allocated Pending Pick Goods Picked Goods Packed Pending Charges …" at bounding box center [404, 153] width 84 height 15
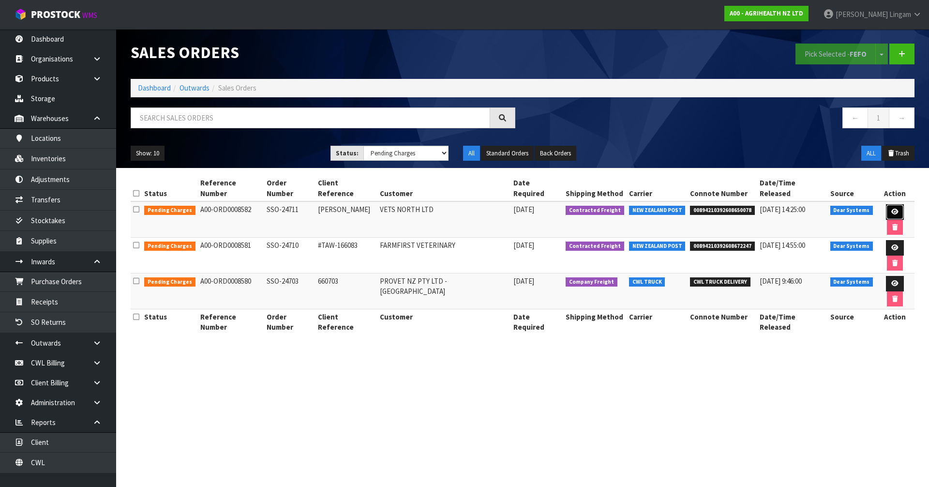
click at [886, 204] on link at bounding box center [895, 211] width 18 height 15
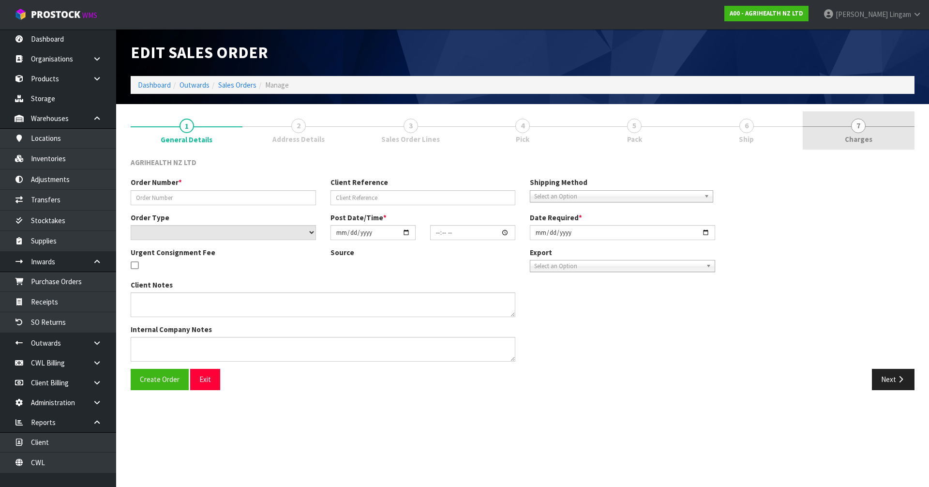
click at [881, 132] on link "7 [GEOGRAPHIC_DATA]" at bounding box center [859, 130] width 112 height 38
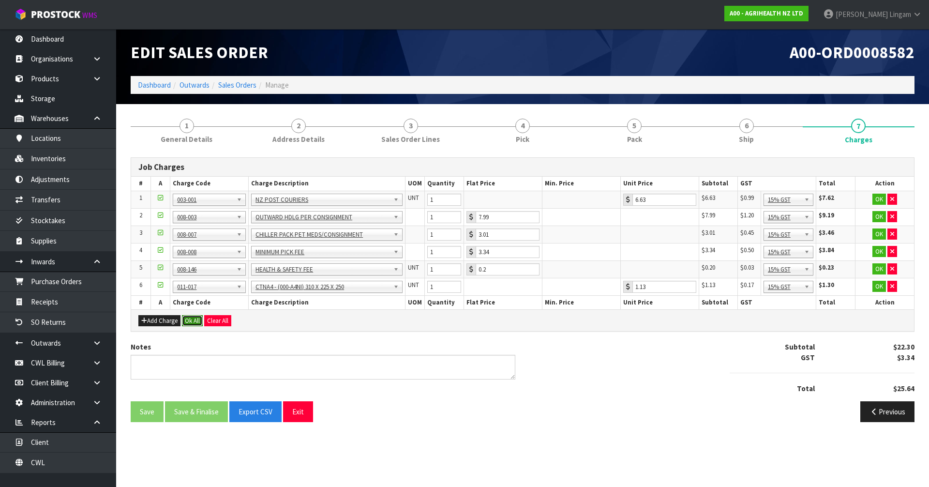
click at [192, 321] on button "Ok All" at bounding box center [192, 321] width 21 height 12
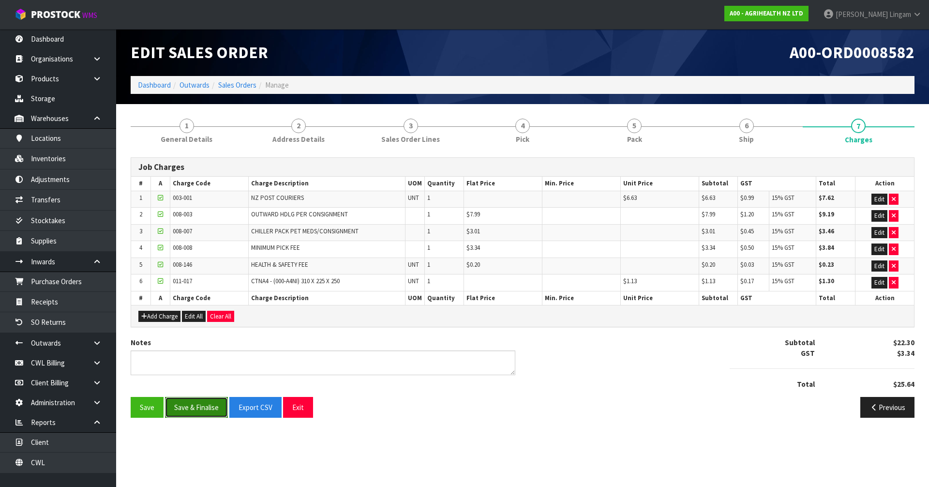
click at [192, 415] on button "Save & Finalise" at bounding box center [196, 407] width 63 height 21
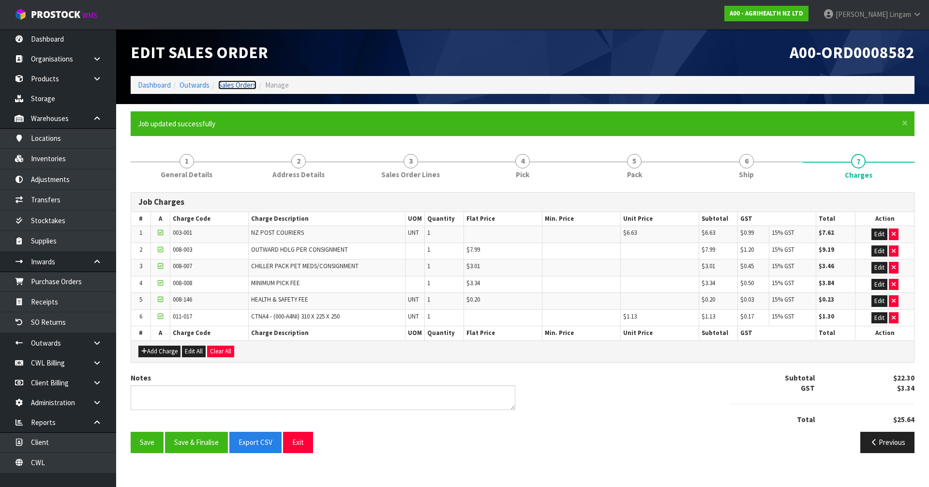
click at [240, 85] on link "Sales Orders" at bounding box center [237, 84] width 38 height 9
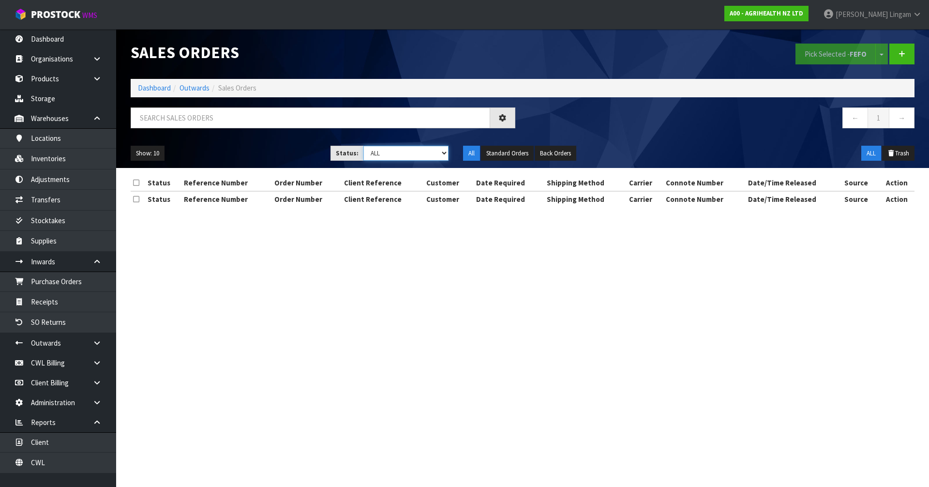
click at [429, 155] on select "Draft Pending Allocated Pending Pick Goods Picked Goods Packed Pending Charges …" at bounding box center [406, 153] width 86 height 15
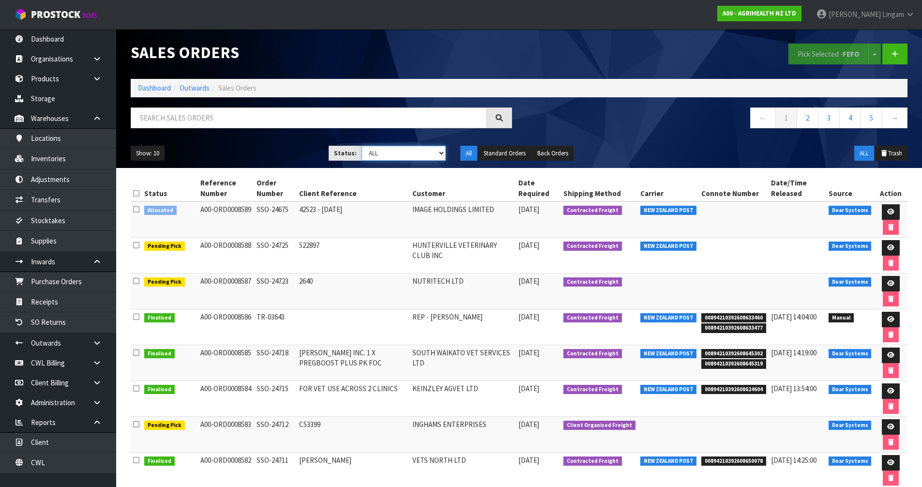
select select "string:6"
click at [362, 146] on select "Draft Pending Allocated Pending Pick Goods Picked Goods Packed Pending Charges …" at bounding box center [404, 153] width 84 height 15
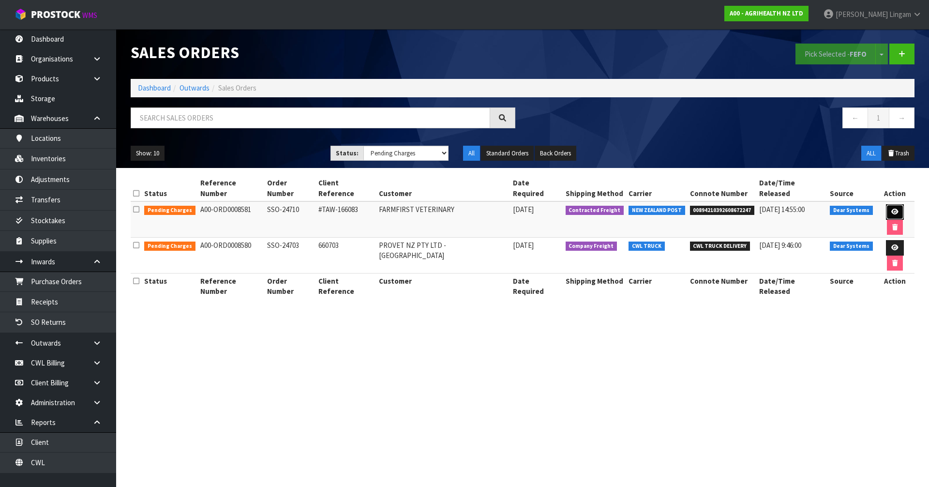
click at [891, 209] on icon at bounding box center [894, 212] width 7 height 6
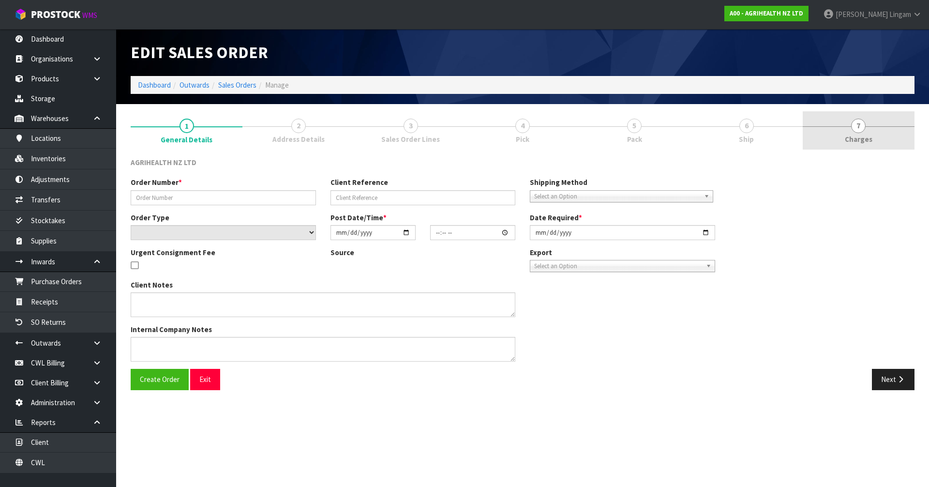
type input "SSO-24710"
type input "#TAW-166083"
select select "number:0"
type input "[DATE]"
type input "14:28:03.000"
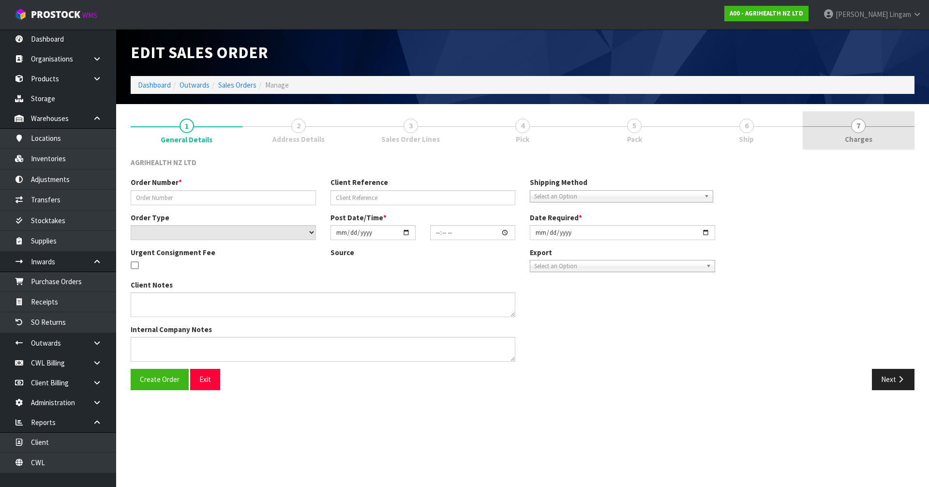
type input "[DATE]"
type textarea "SHIP BY: Overnight Courier"
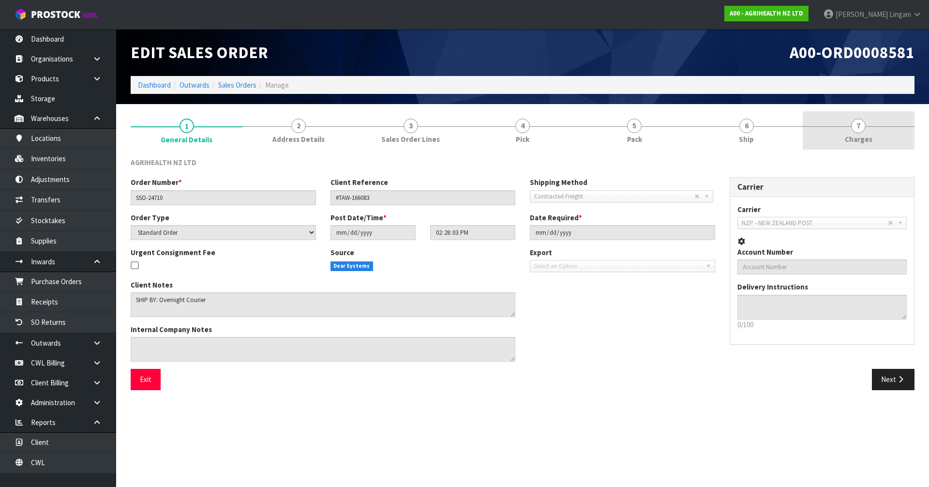
click at [880, 126] on div at bounding box center [859, 126] width 112 height 0
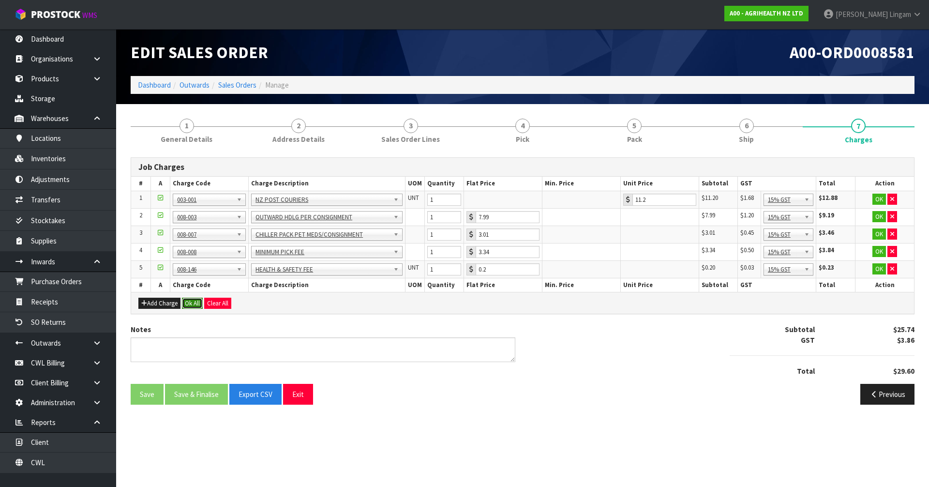
click at [197, 300] on button "Ok All" at bounding box center [192, 304] width 21 height 12
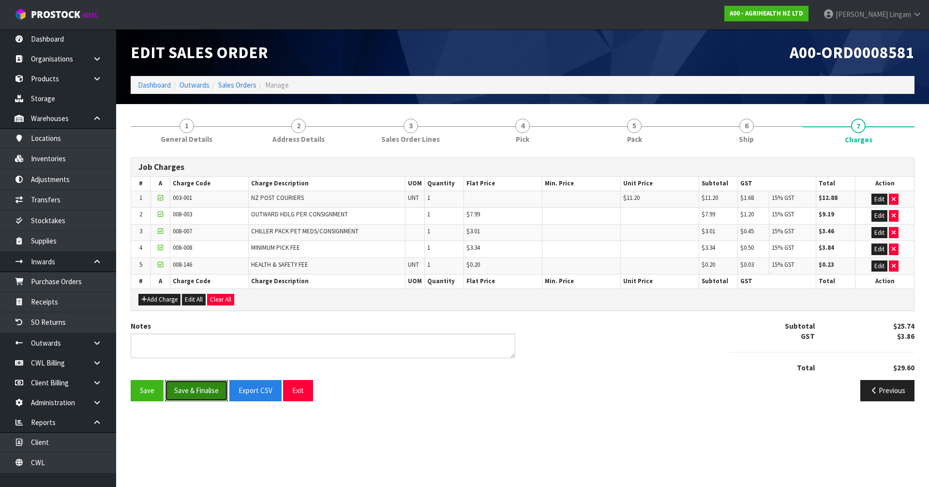
click at [205, 387] on button "Save & Finalise" at bounding box center [196, 390] width 63 height 21
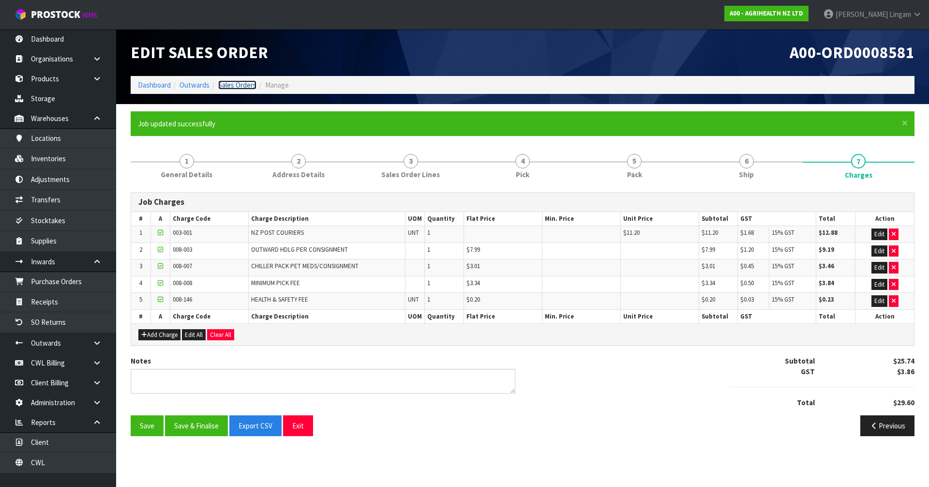
click at [231, 86] on link "Sales Orders" at bounding box center [237, 84] width 38 height 9
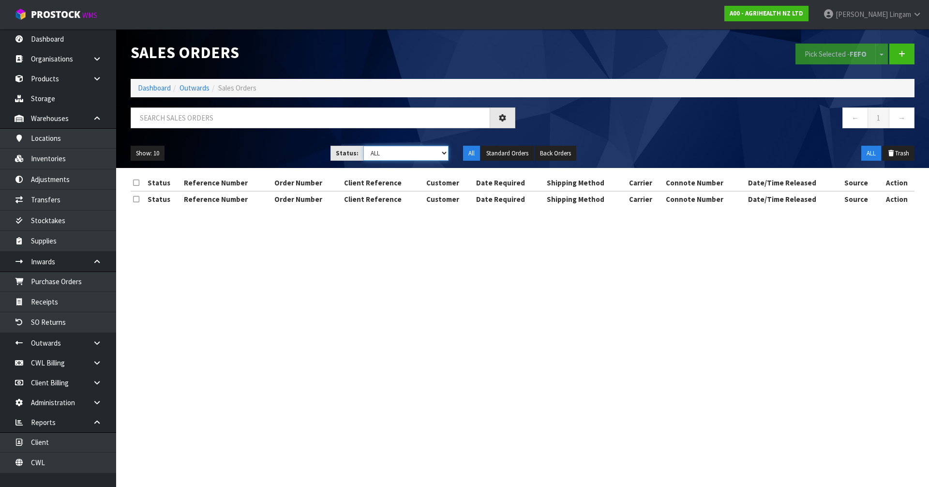
click at [423, 152] on select "Draft Pending Allocated Pending Pick Goods Picked Goods Packed Pending Charges …" at bounding box center [406, 153] width 86 height 15
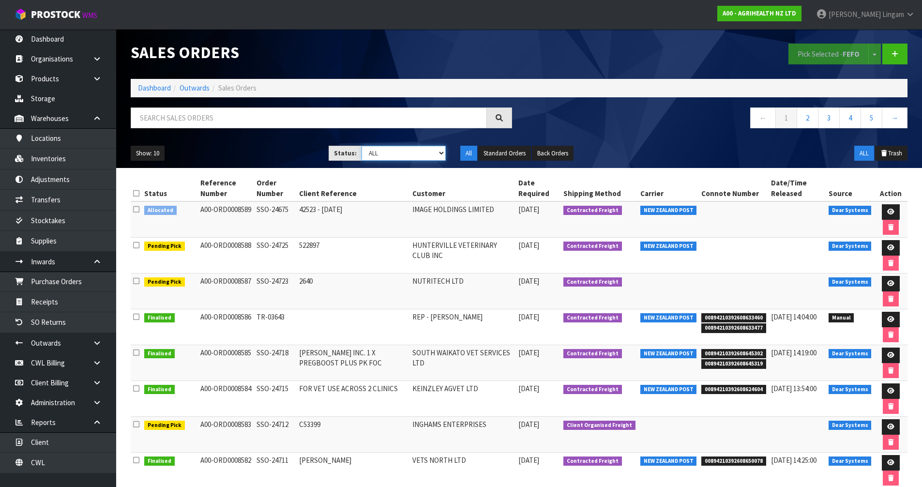
select select "string:6"
click at [362, 146] on select "Draft Pending Allocated Pending Pick Goods Picked Goods Packed Pending Charges …" at bounding box center [404, 153] width 84 height 15
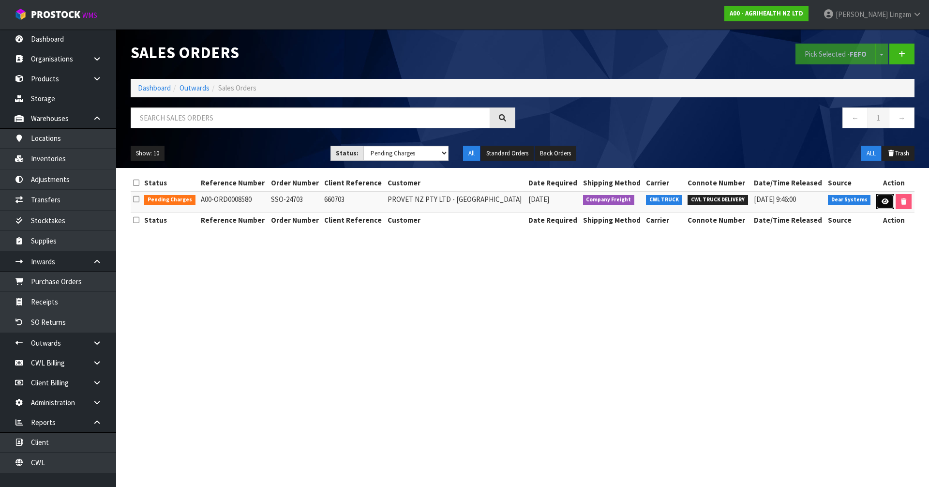
click at [883, 198] on icon at bounding box center [885, 201] width 7 height 6
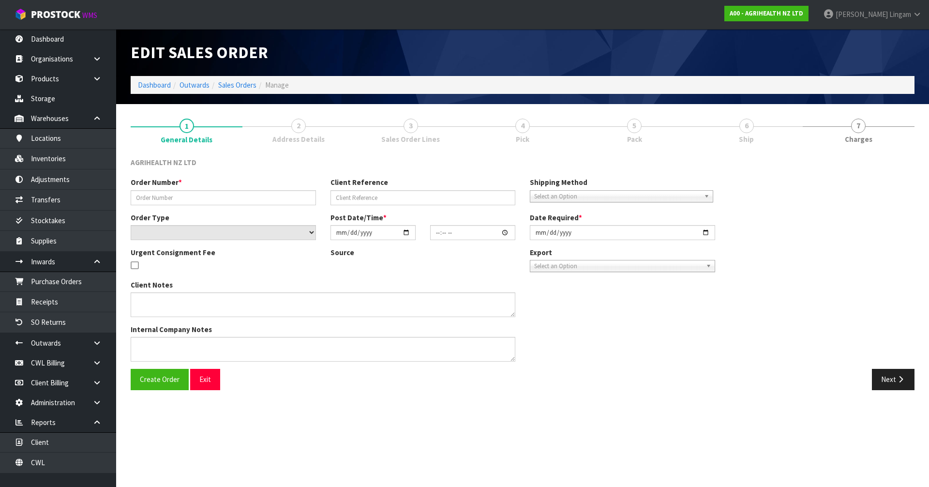
type input "SSO-24703"
type input "660703"
select select "number:0"
type input "[DATE]"
type input "08:34:17.000"
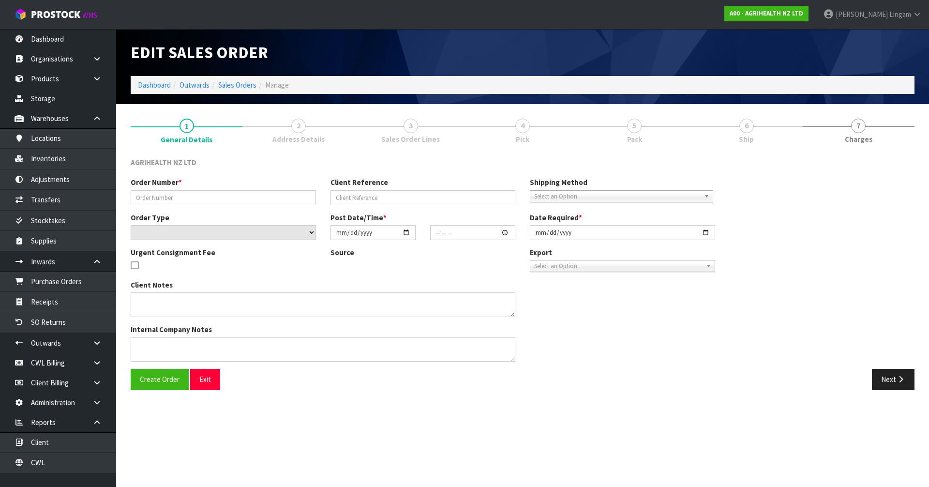
type input "[DATE]"
type textarea "SHIP BY: CWL Truck"
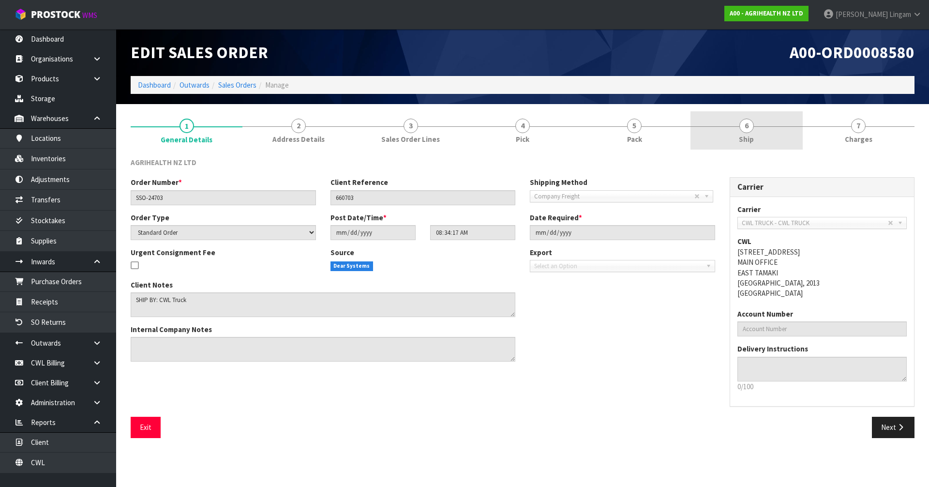
click at [753, 142] on span "Ship" at bounding box center [746, 139] width 15 height 10
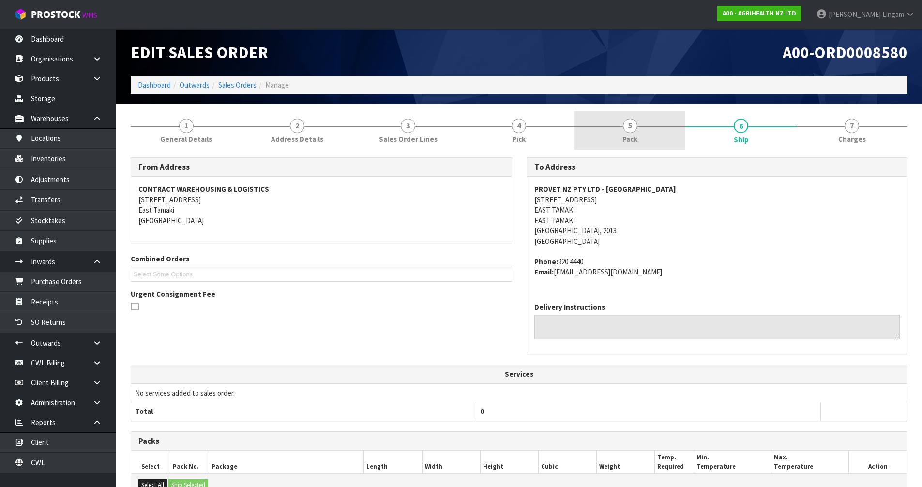
click at [665, 137] on link "5 Pack" at bounding box center [629, 130] width 111 height 38
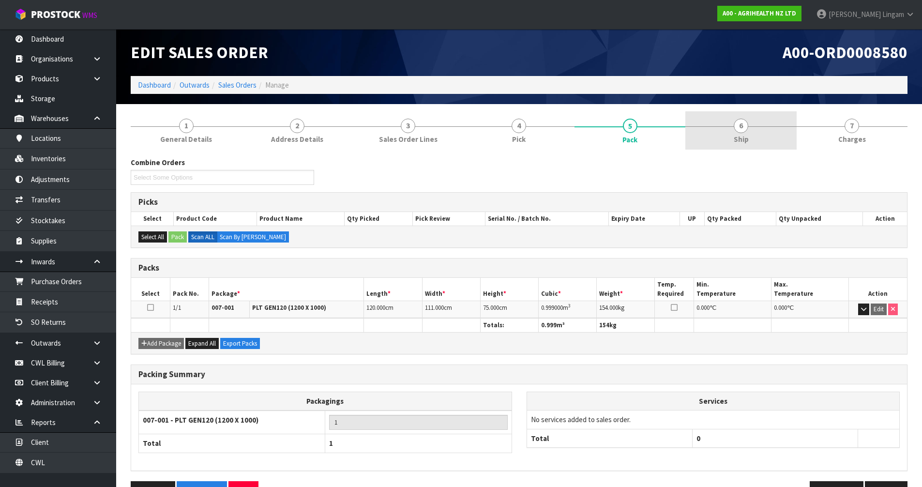
click at [757, 134] on link "6 Ship" at bounding box center [740, 130] width 111 height 38
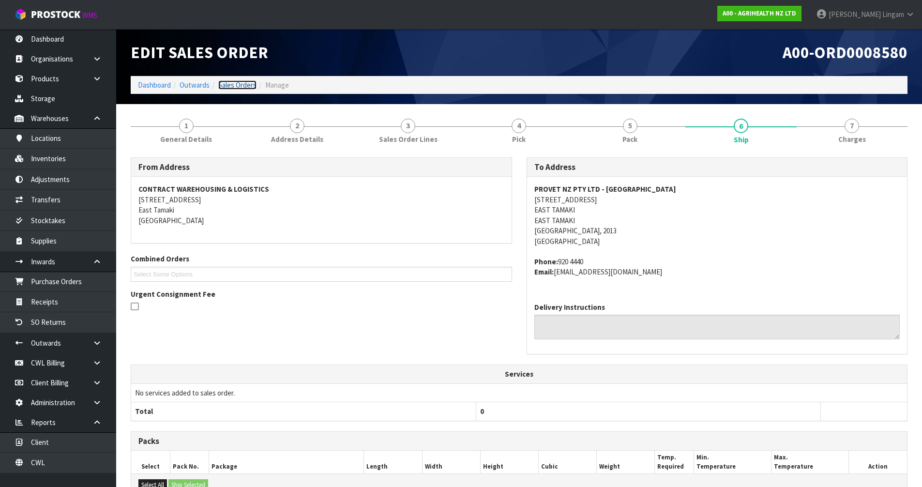
click at [248, 87] on link "Sales Orders" at bounding box center [237, 84] width 38 height 9
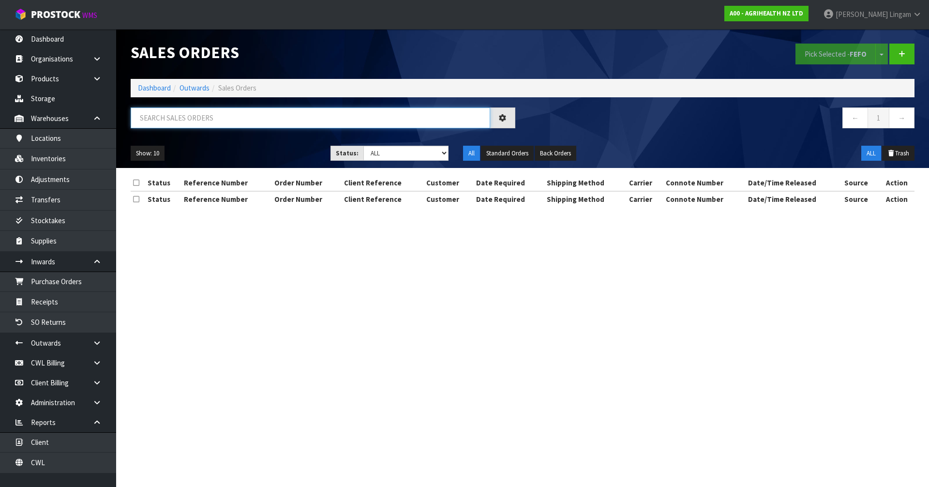
click at [283, 123] on input "text" at bounding box center [311, 117] width 360 height 21
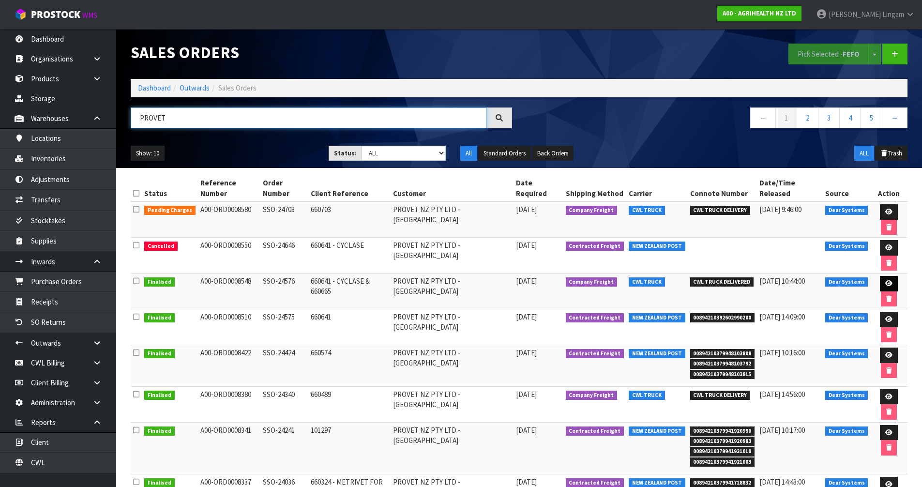
type input "PROVET"
click at [884, 279] on link at bounding box center [889, 283] width 18 height 15
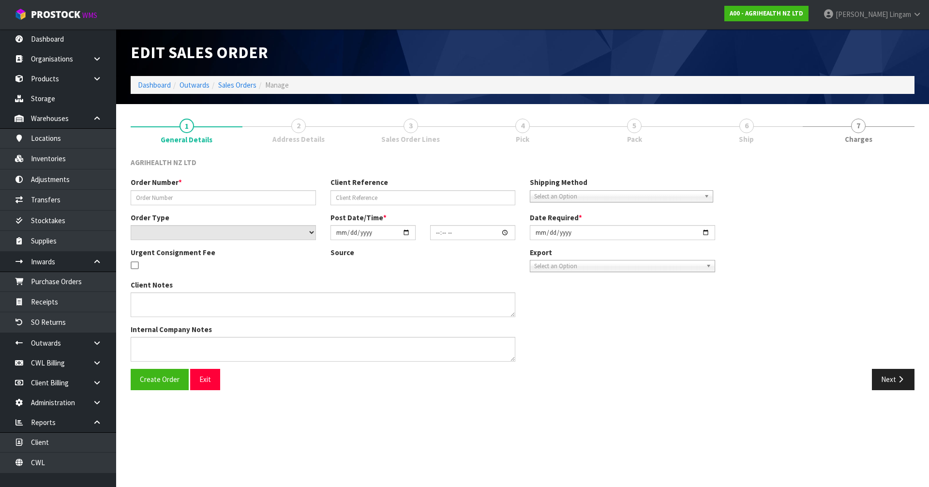
type input "SSO-24576"
type input "660641 - CYCLASE & 660665"
select select "number:0"
type input "[DATE]"
type input "09:20:51.000"
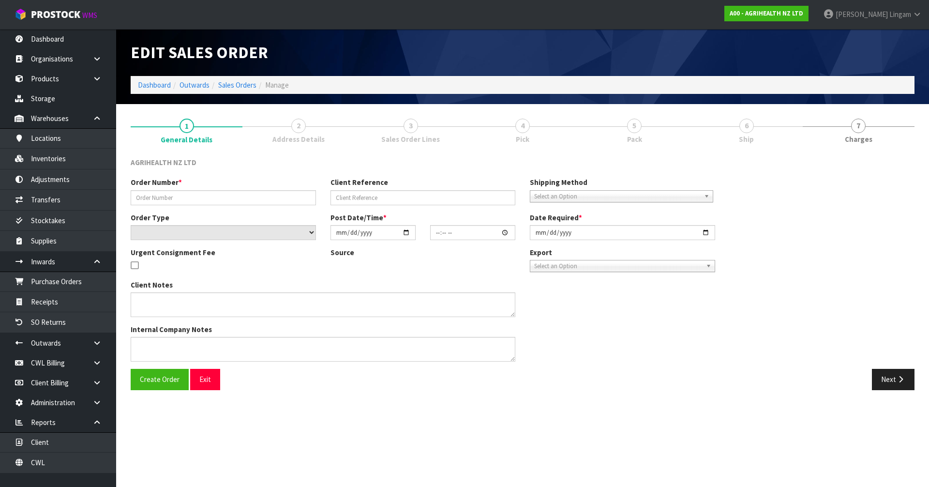
type input "[DATE]"
type textarea "SHIP BY: CWL Truck"
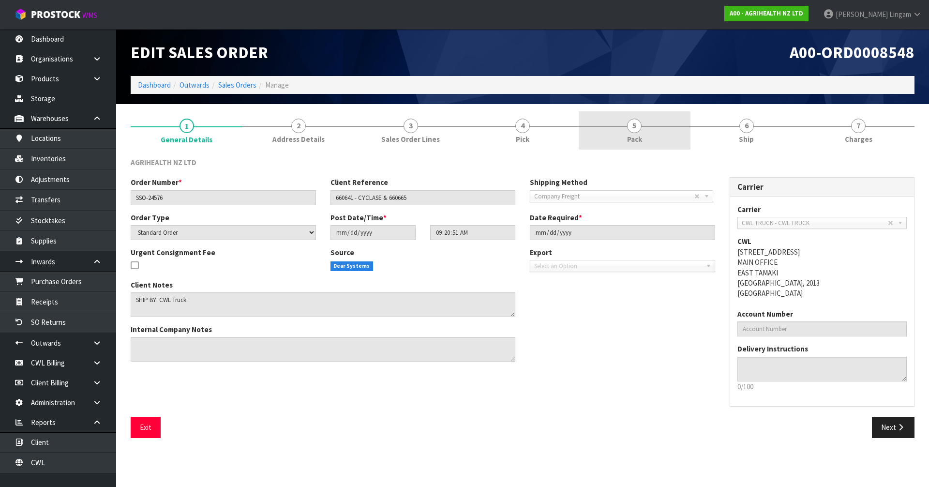
click at [655, 139] on link "5 Pack" at bounding box center [635, 130] width 112 height 38
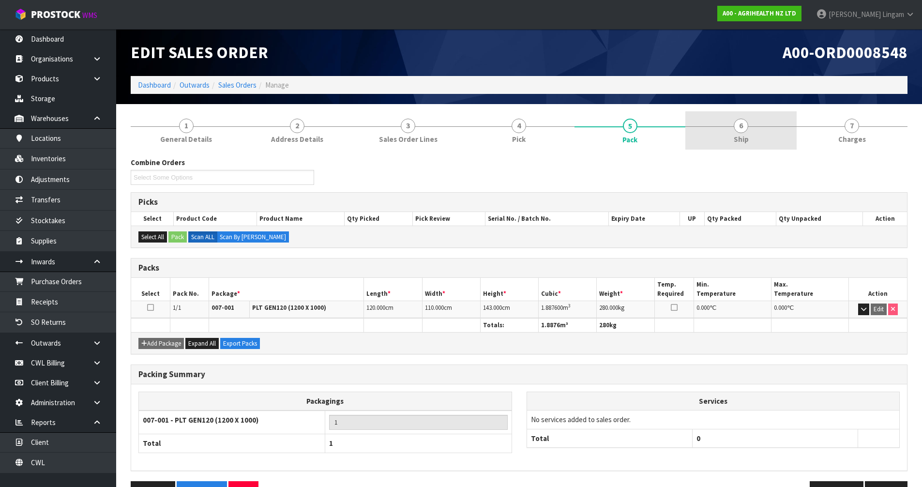
click at [752, 137] on link "6 Ship" at bounding box center [740, 130] width 111 height 38
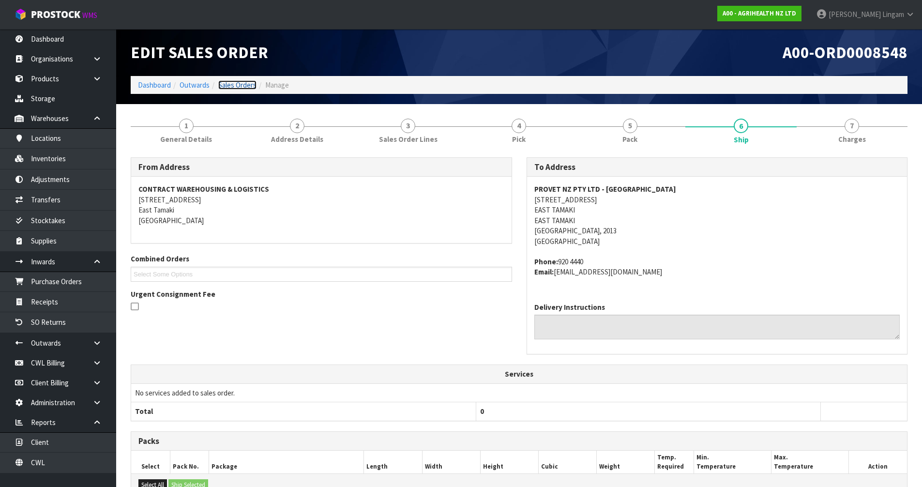
click at [239, 84] on link "Sales Orders" at bounding box center [237, 84] width 38 height 9
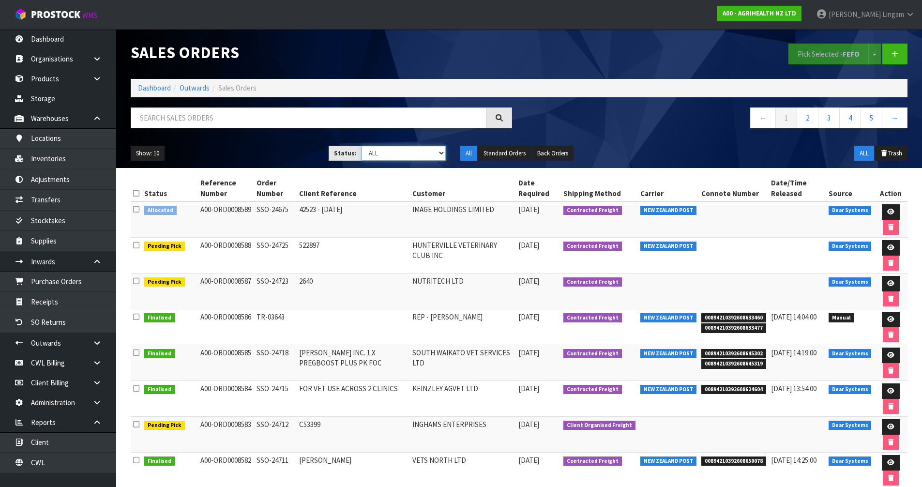
drag, startPoint x: 434, startPoint y: 151, endPoint x: 430, endPoint y: 159, distance: 9.1
click at [434, 151] on select "Draft Pending Allocated Pending Pick Goods Picked Goods Packed Pending Charges …" at bounding box center [404, 153] width 84 height 15
select select "string:6"
click at [362, 146] on select "Draft Pending Allocated Pending Pick Goods Picked Goods Packed Pending Charges …" at bounding box center [404, 153] width 84 height 15
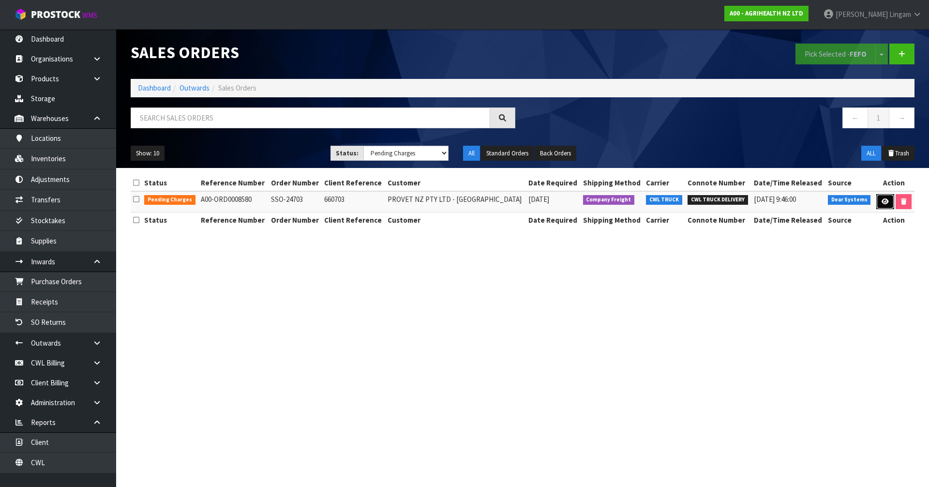
click at [884, 203] on icon at bounding box center [885, 201] width 7 height 6
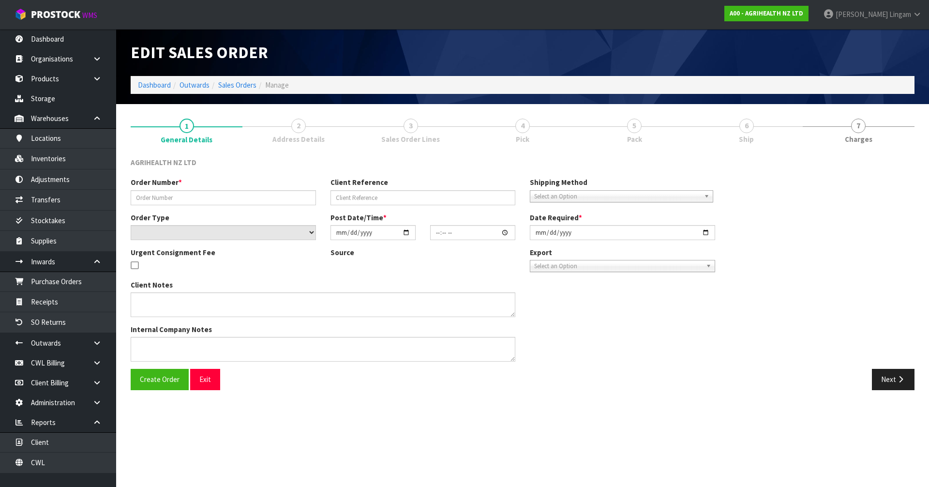
type input "SSO-24703"
type input "660703"
select select "number:0"
type input "[DATE]"
type input "08:34:17.000"
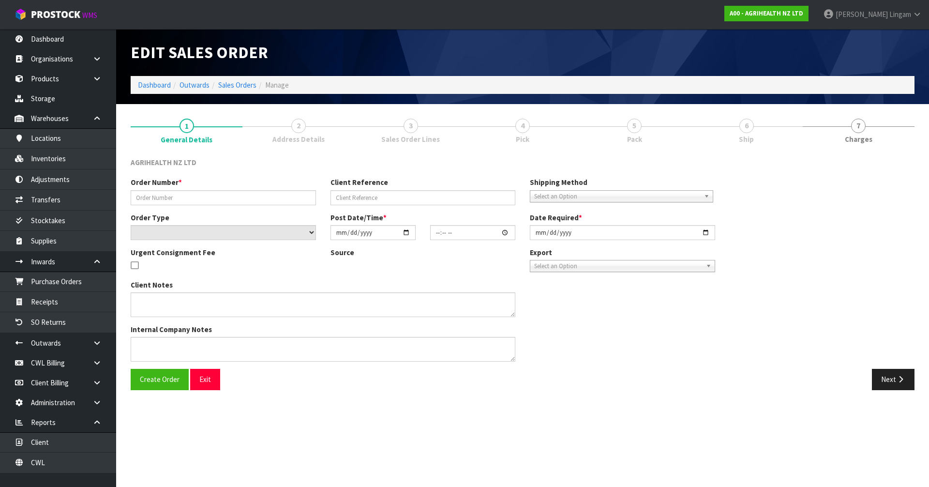
type input "[DATE]"
type textarea "SHIP BY: CWL Truck"
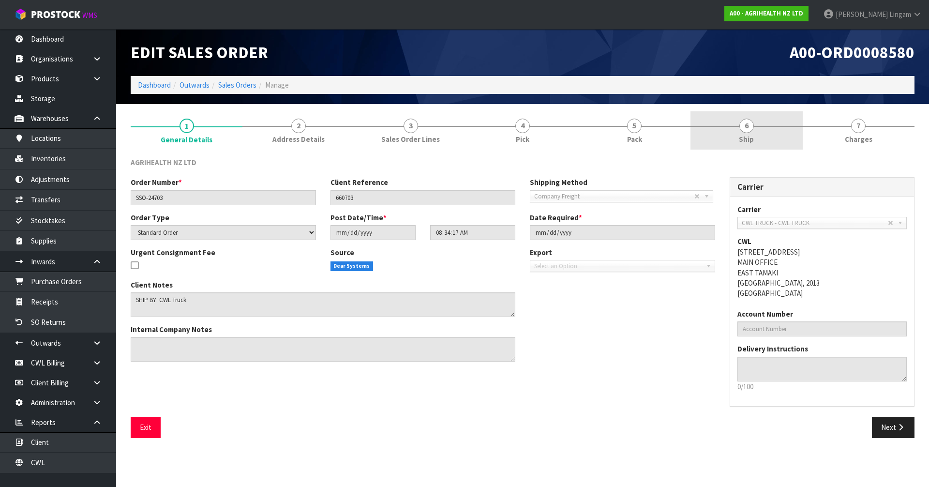
click at [743, 135] on span "Ship" at bounding box center [746, 139] width 15 height 10
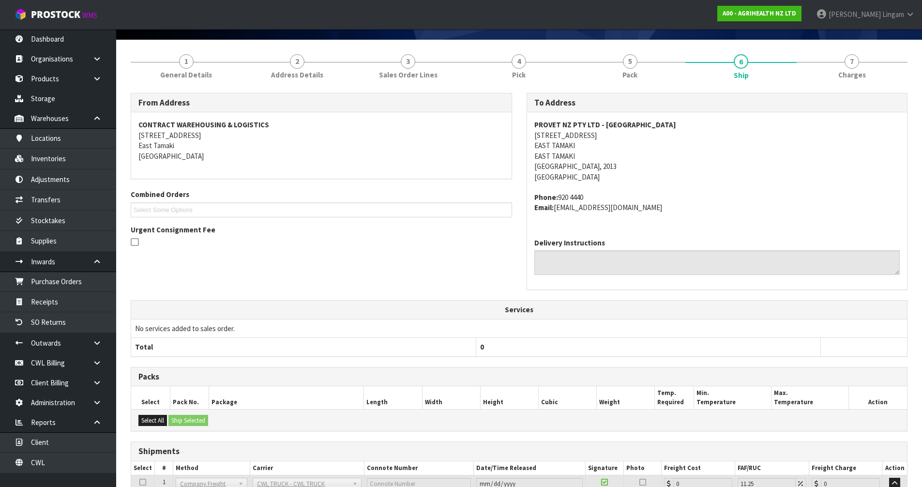
scroll to position [145, 0]
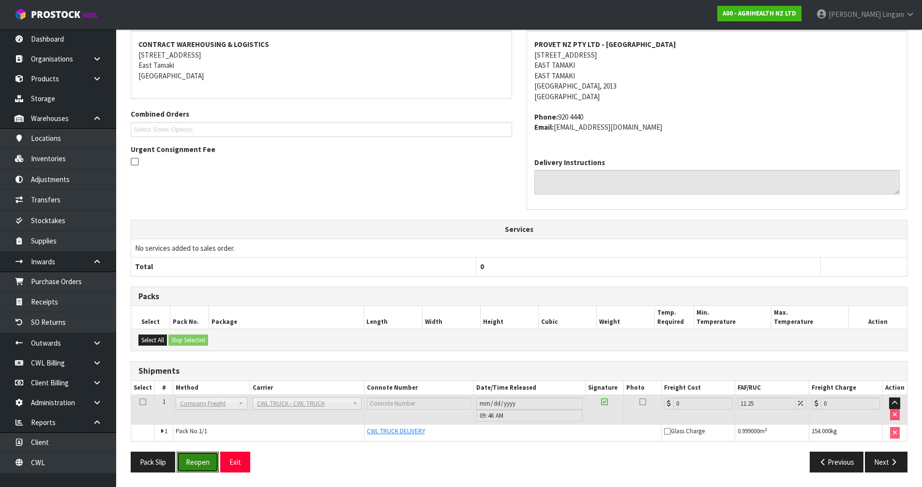
drag, startPoint x: 201, startPoint y: 466, endPoint x: 303, endPoint y: 410, distance: 116.1
click at [202, 466] on button "Reopen" at bounding box center [198, 462] width 42 height 21
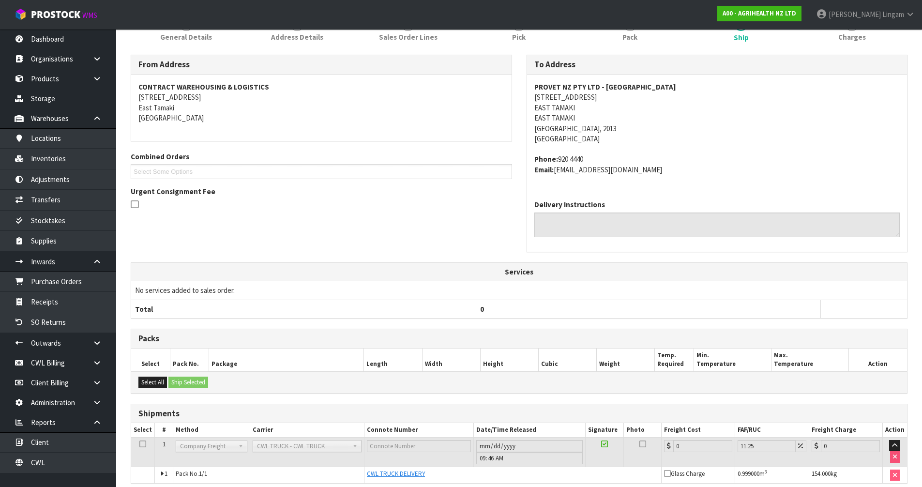
scroll to position [180, 0]
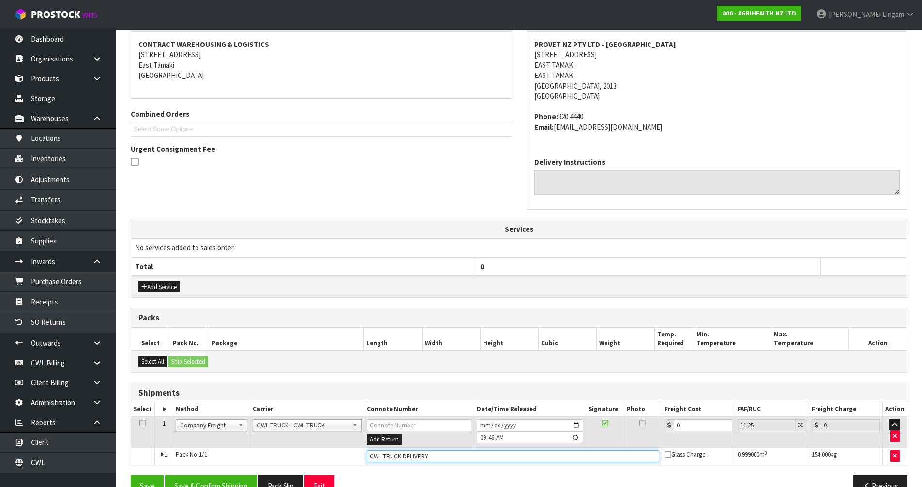
click at [437, 456] on input "CWL TRUCK DELIVERY" at bounding box center [513, 456] width 292 height 12
type input "CWL TRUCK DELIVERED"
drag, startPoint x: 682, startPoint y: 422, endPoint x: 653, endPoint y: 426, distance: 29.2
click at [653, 426] on tr "1 Client Local Pickup Customer Local Pickup Company Freight Contracted Freight …" at bounding box center [519, 431] width 776 height 31
type input "4"
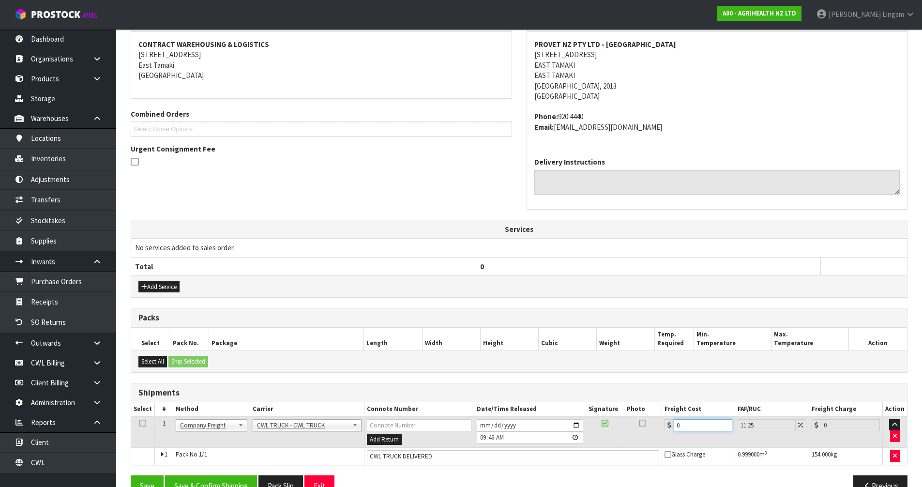
type input "4.45"
type input "44"
type input "48.95"
type input "44.9"
type input "49.95"
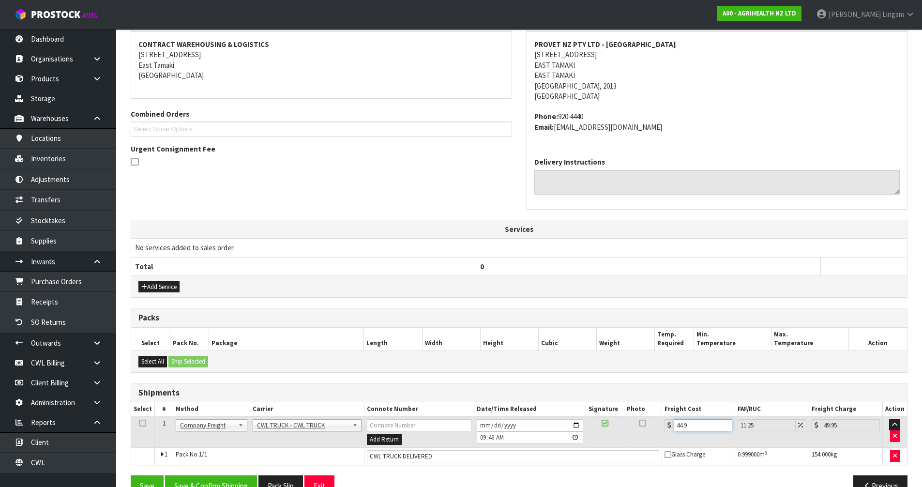
type input "44.93"
type input "49.98"
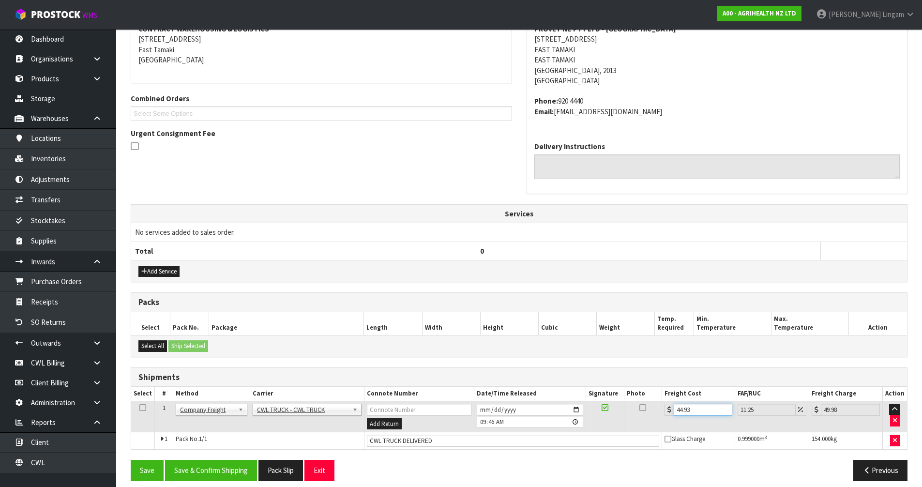
scroll to position [204, 0]
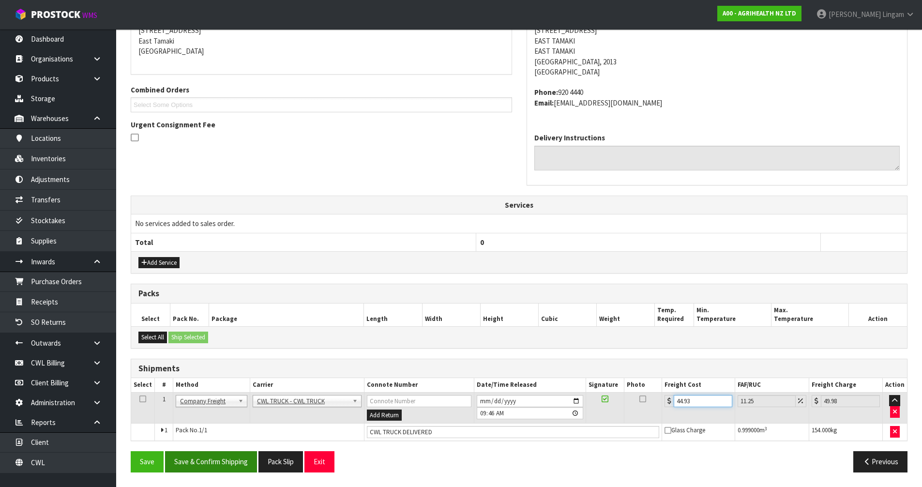
type input "44.93"
click at [228, 455] on button "Save & Confirm Shipping" at bounding box center [211, 461] width 92 height 21
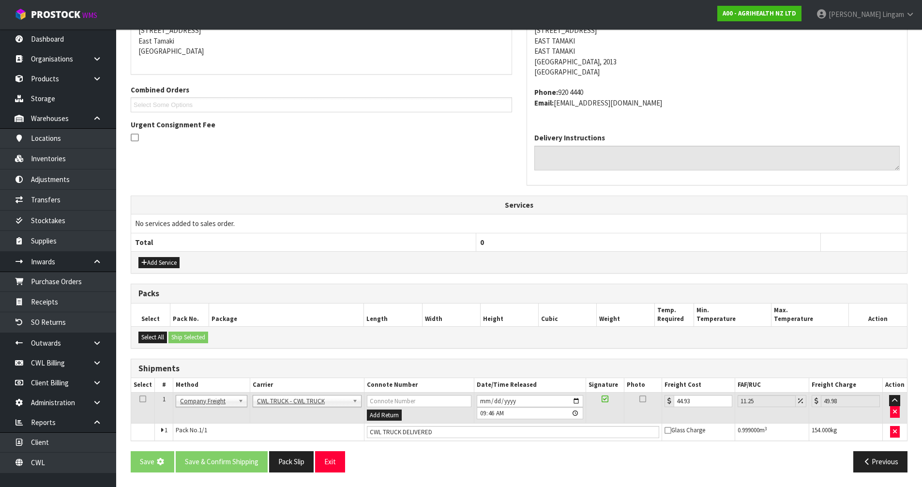
scroll to position [0, 0]
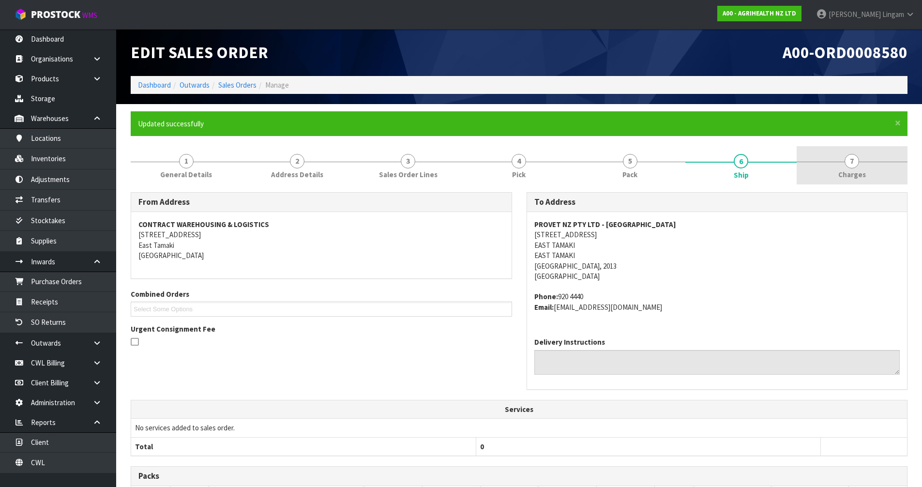
click at [837, 169] on link "7 [GEOGRAPHIC_DATA]" at bounding box center [852, 165] width 111 height 38
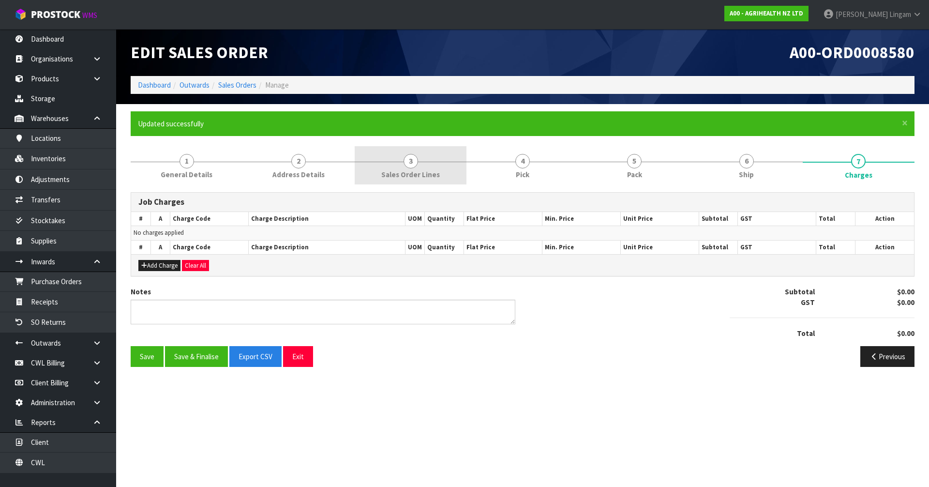
click at [446, 176] on link "3 Sales Order Lines" at bounding box center [411, 165] width 112 height 38
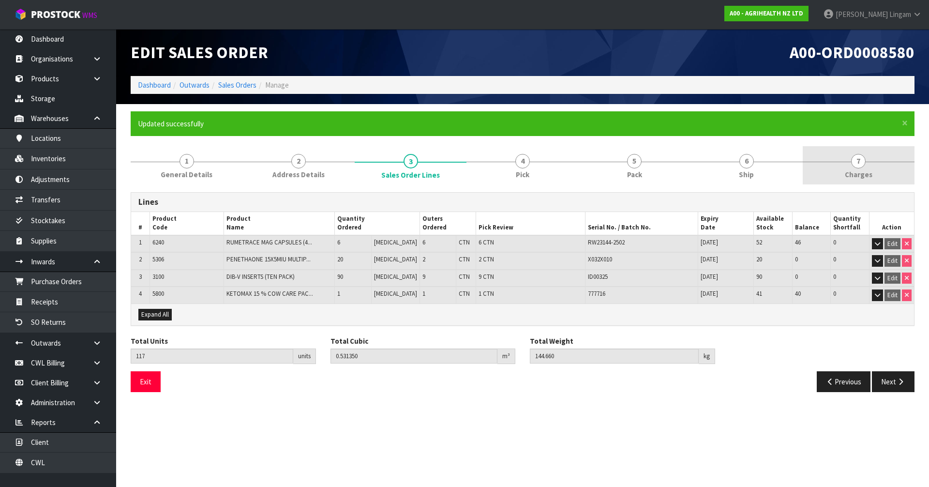
click at [862, 171] on span "Charges" at bounding box center [859, 174] width 28 height 10
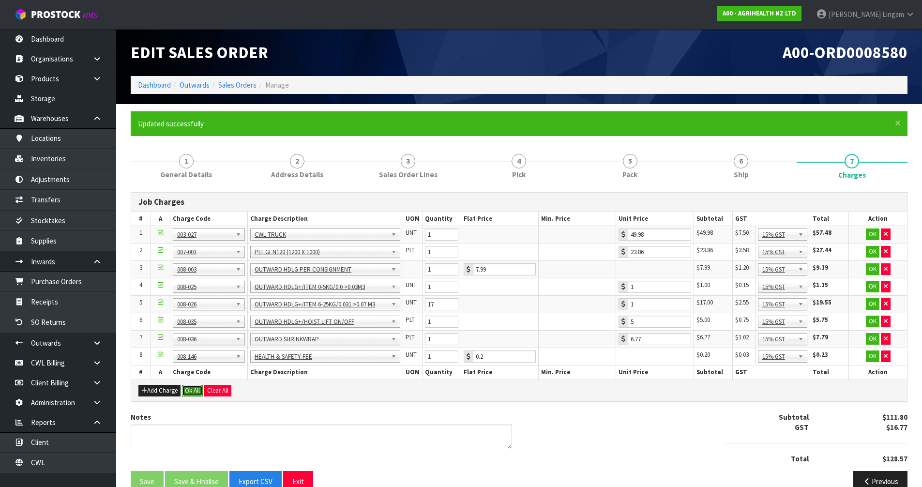
click at [192, 390] on button "Ok All" at bounding box center [192, 391] width 21 height 12
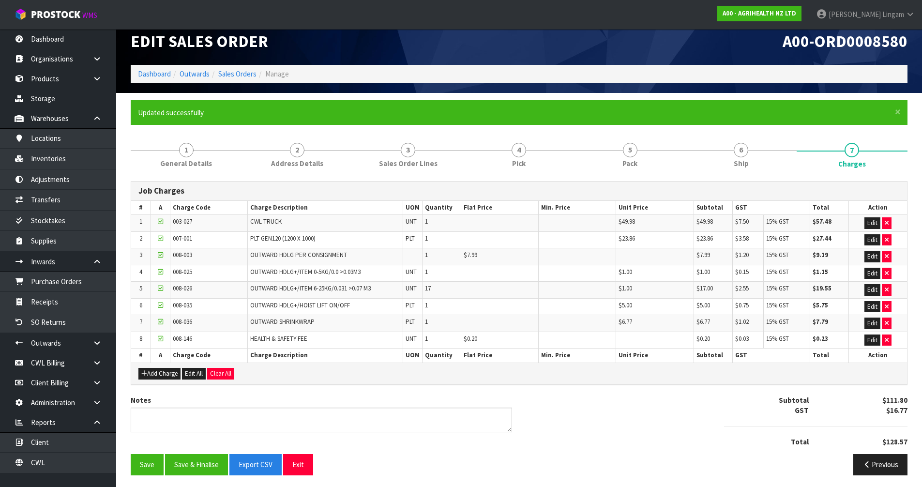
scroll to position [14, 0]
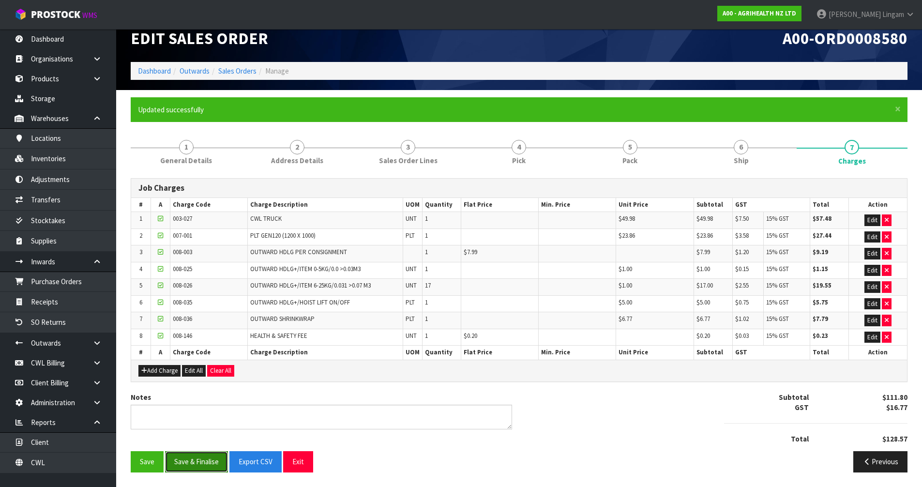
click at [197, 454] on button "Save & Finalise" at bounding box center [196, 461] width 63 height 21
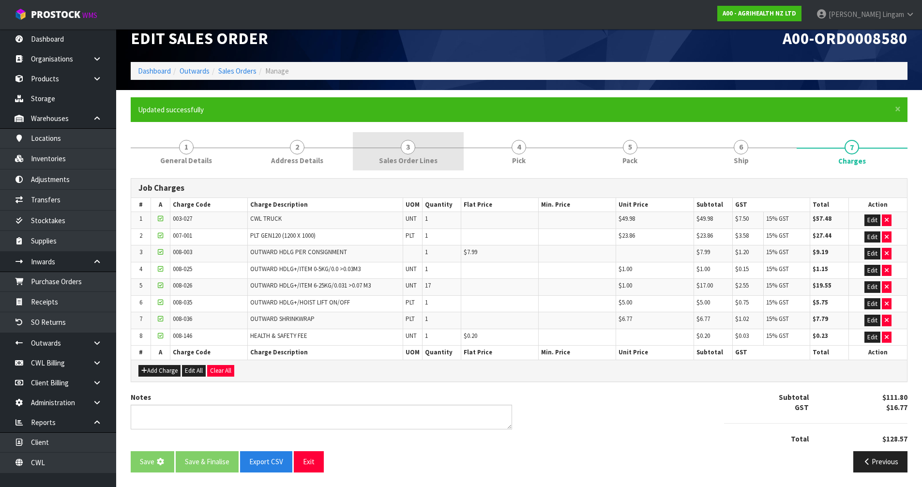
scroll to position [0, 0]
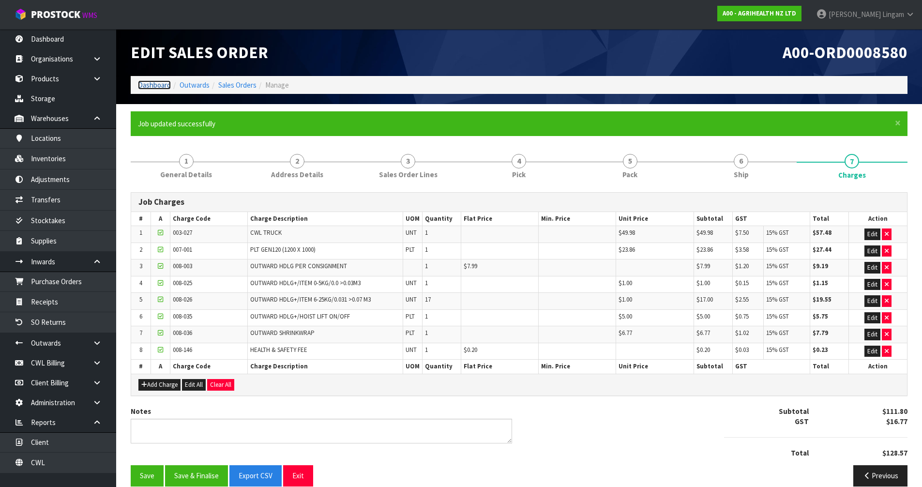
click at [153, 85] on link "Dashboard" at bounding box center [154, 84] width 33 height 9
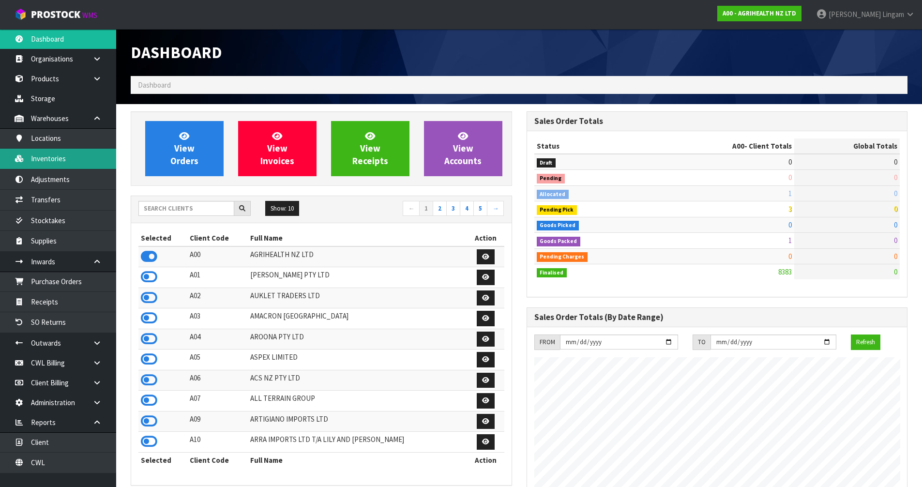
scroll to position [733, 395]
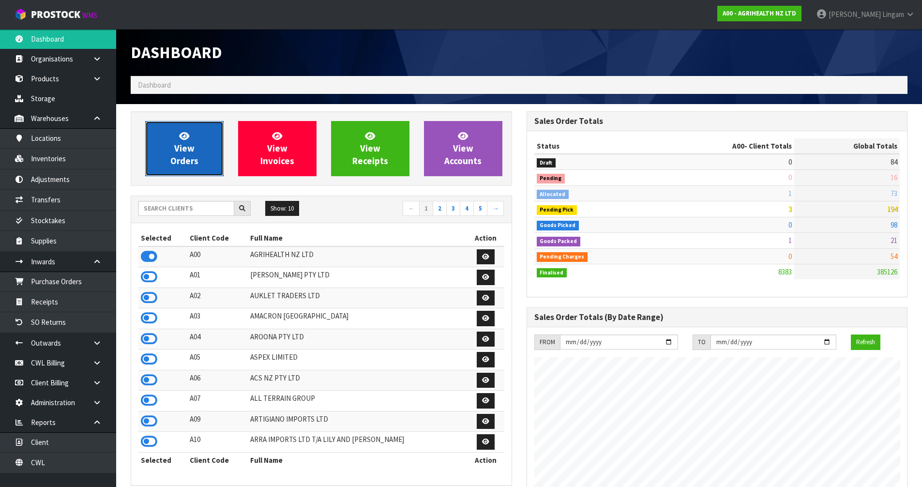
click at [196, 152] on link "View Orders" at bounding box center [184, 148] width 78 height 55
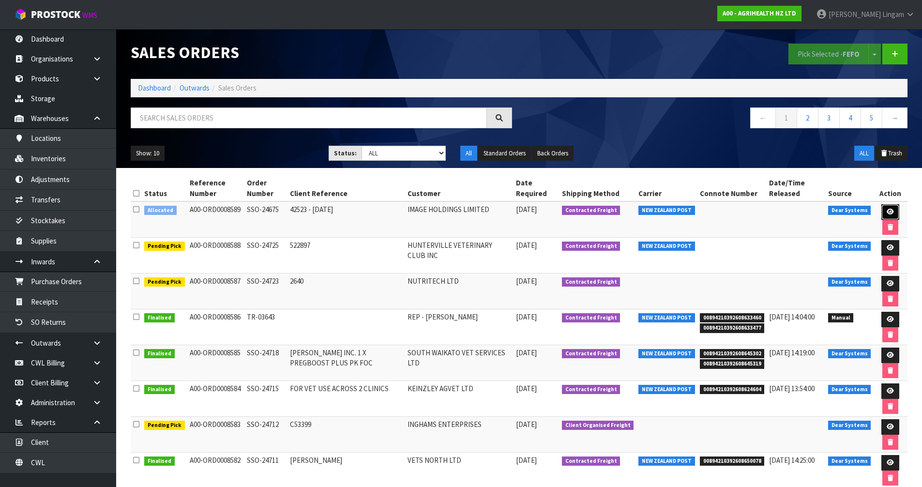
click at [890, 214] on icon at bounding box center [890, 212] width 7 height 6
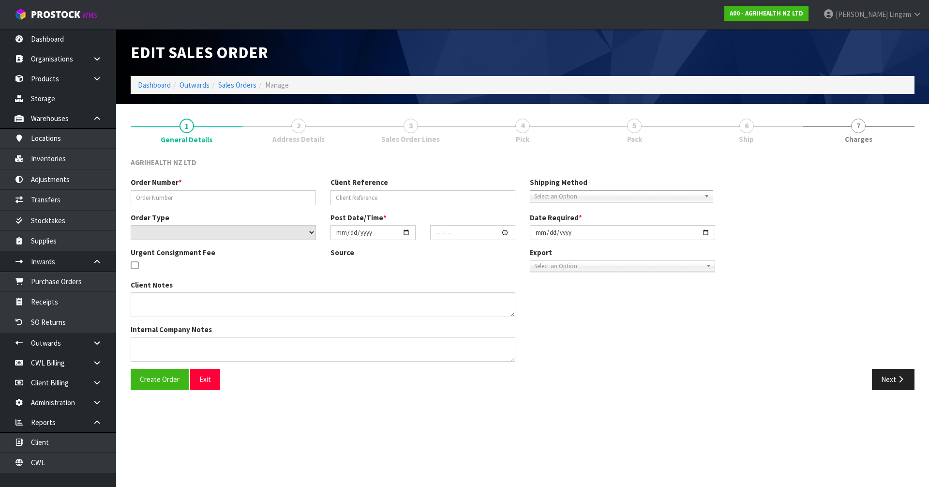
type input "SSO-24675"
type input "42523 - 14 OCT"
select select "number:0"
type input "[DATE]"
type input "16:08:04.000"
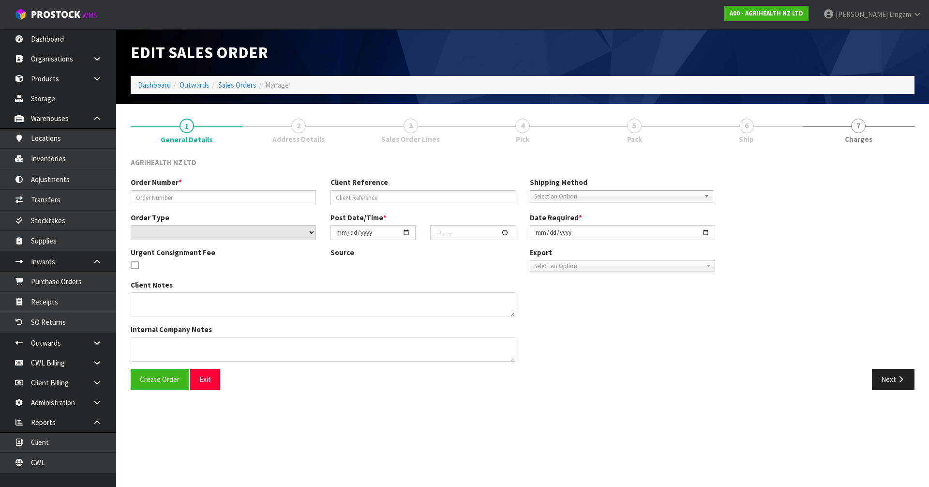
type input "[DATE]"
type textarea "SHIP BY: Freight"
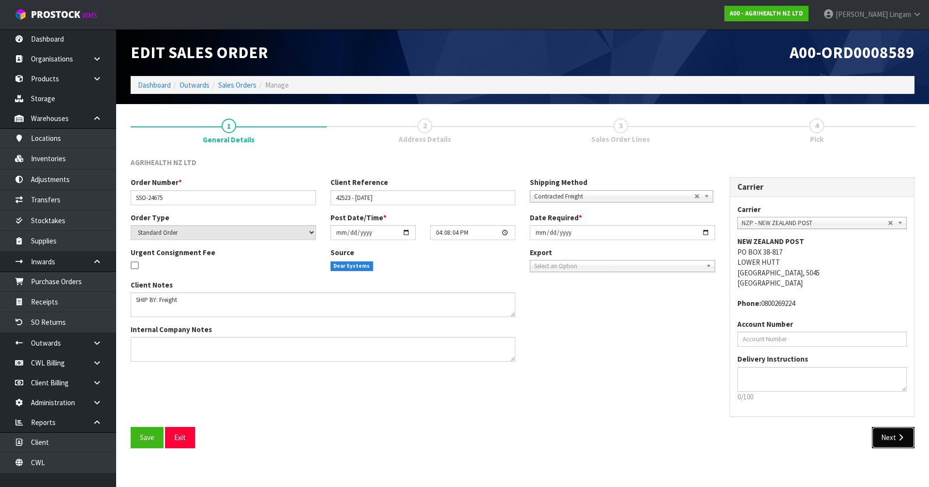
click at [885, 443] on button "Next" at bounding box center [893, 437] width 43 height 21
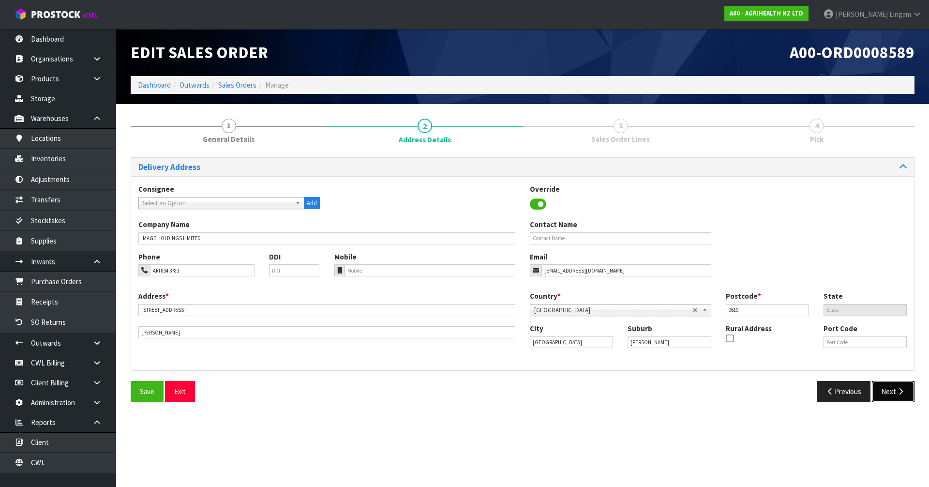
click at [894, 394] on button "Next" at bounding box center [893, 391] width 43 height 21
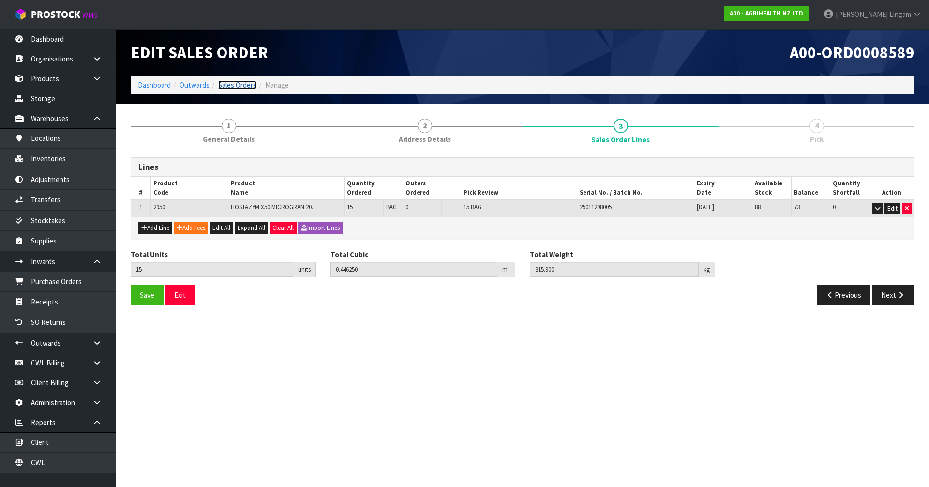
click at [237, 84] on link "Sales Orders" at bounding box center [237, 84] width 38 height 9
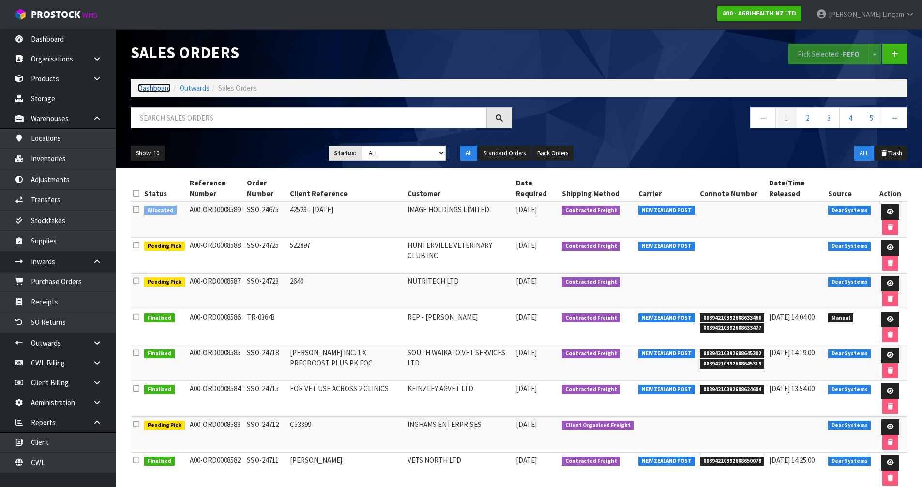
click at [159, 88] on link "Dashboard" at bounding box center [154, 87] width 33 height 9
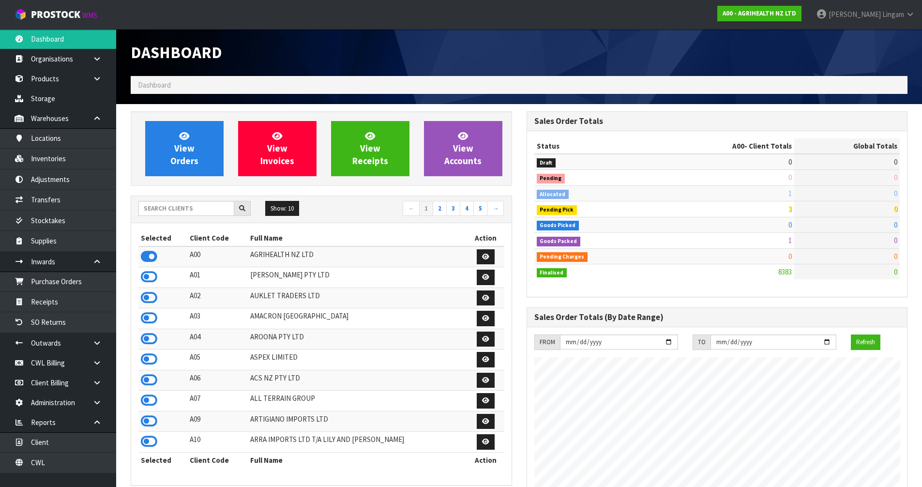
scroll to position [733, 395]
click at [195, 206] on input "text" at bounding box center [186, 208] width 96 height 15
drag, startPoint x: 148, startPoint y: 384, endPoint x: 151, endPoint y: 378, distance: 6.3
click at [148, 383] on icon at bounding box center [149, 380] width 16 height 15
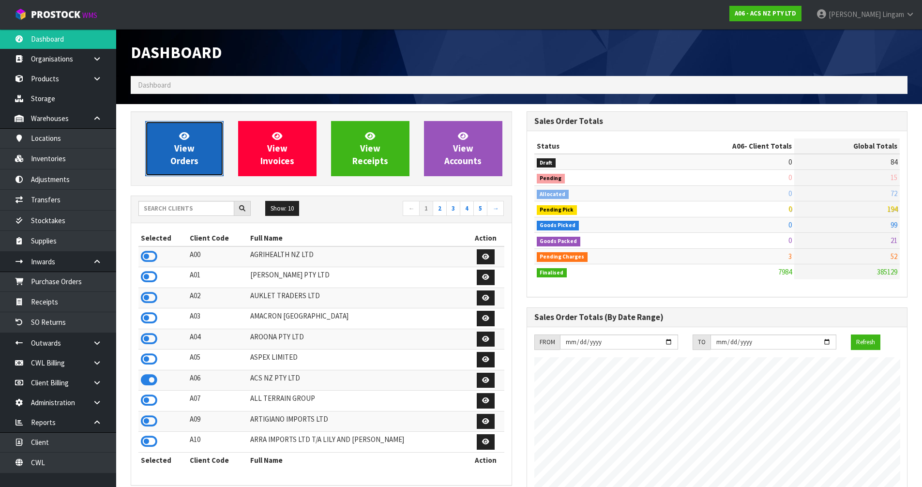
click at [182, 163] on span "View Orders" at bounding box center [184, 148] width 28 height 36
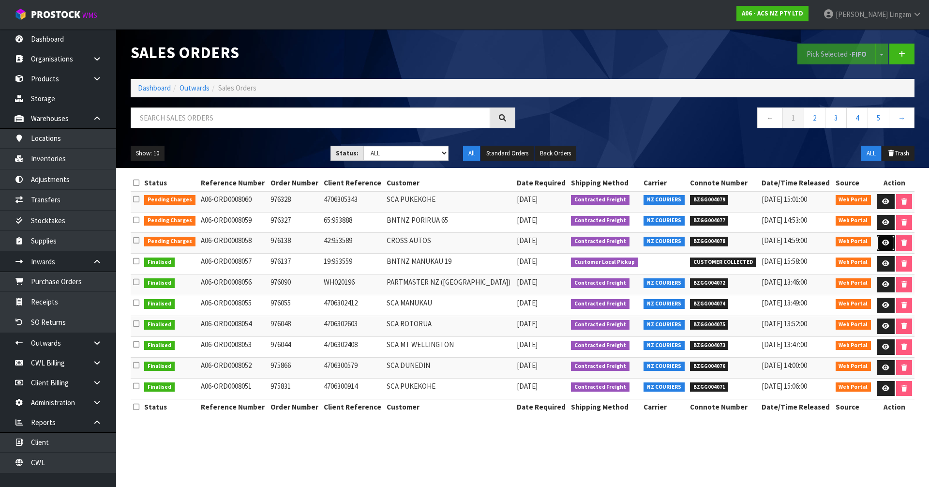
click at [882, 240] on icon at bounding box center [885, 243] width 7 height 6
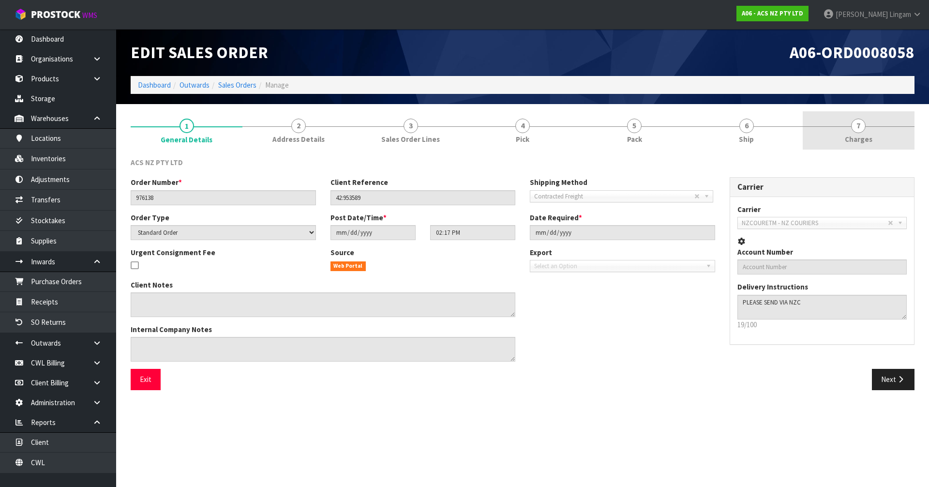
click at [873, 140] on link "7 [GEOGRAPHIC_DATA]" at bounding box center [859, 130] width 112 height 38
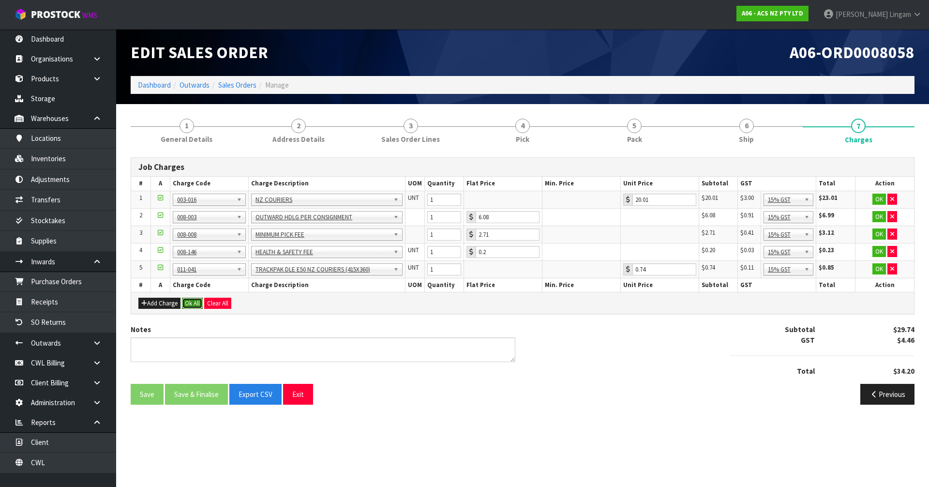
click at [196, 298] on button "Ok All" at bounding box center [192, 304] width 21 height 12
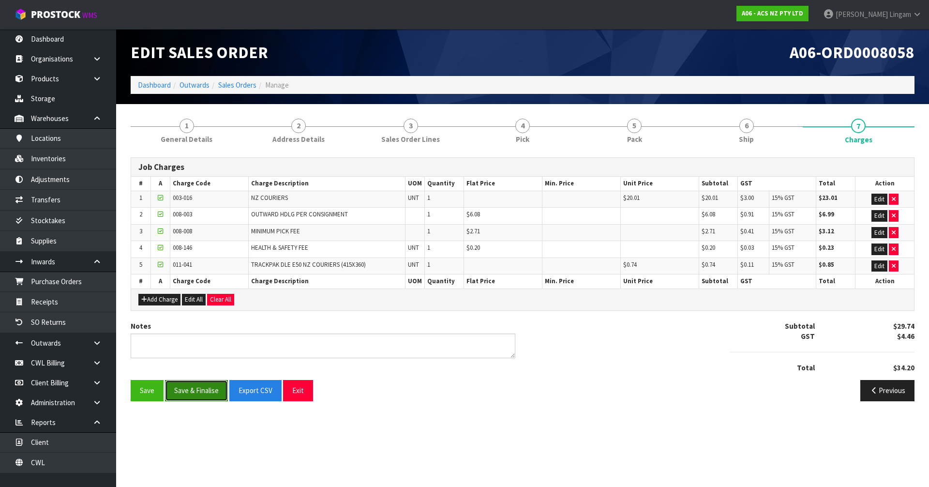
click at [204, 393] on button "Save & Finalise" at bounding box center [196, 390] width 63 height 21
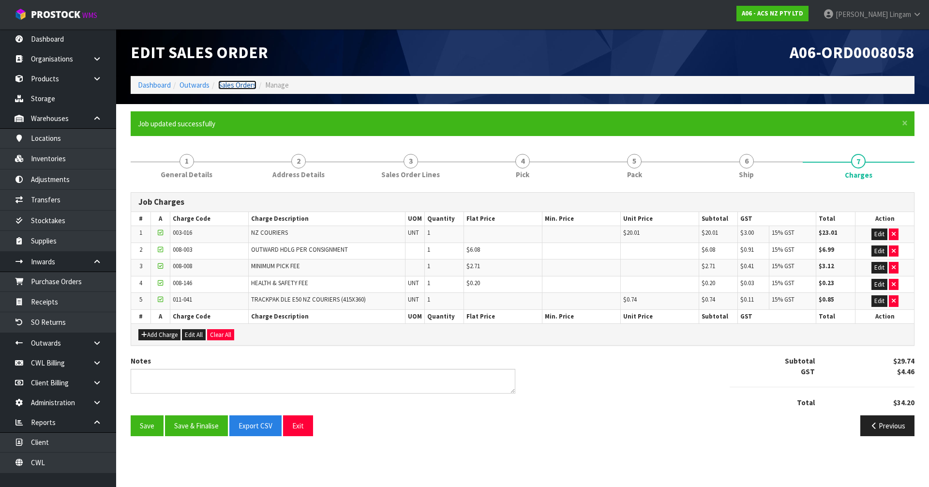
click at [251, 81] on link "Sales Orders" at bounding box center [237, 84] width 38 height 9
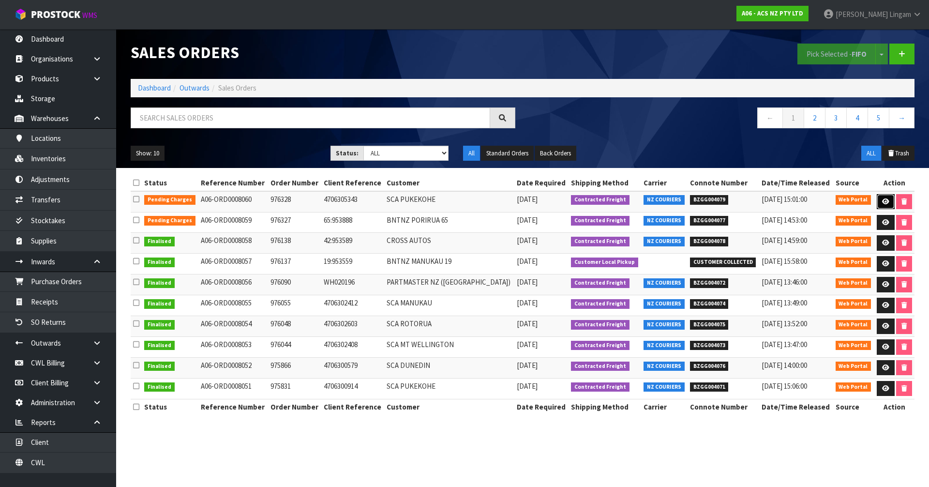
click at [880, 196] on link at bounding box center [886, 201] width 18 height 15
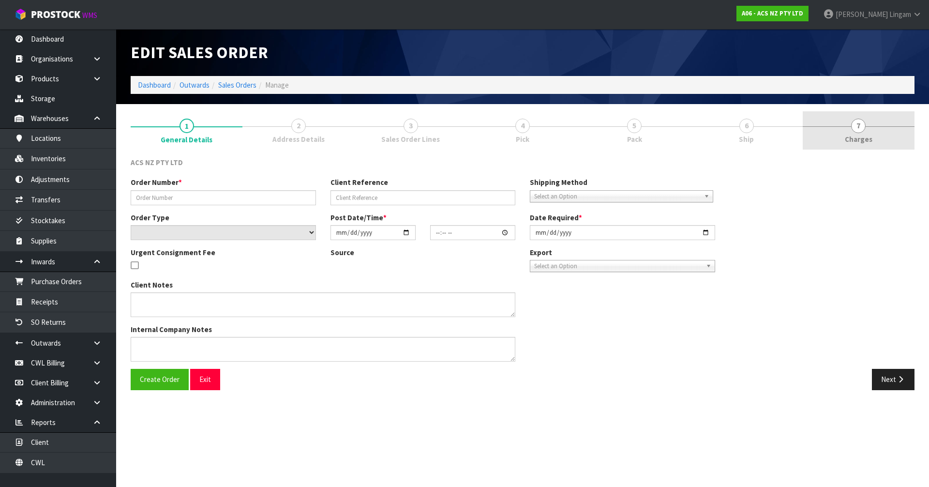
type input "976328"
type input "4706305343"
select select "number:0"
type input "[DATE]"
type input "15:01:00.000"
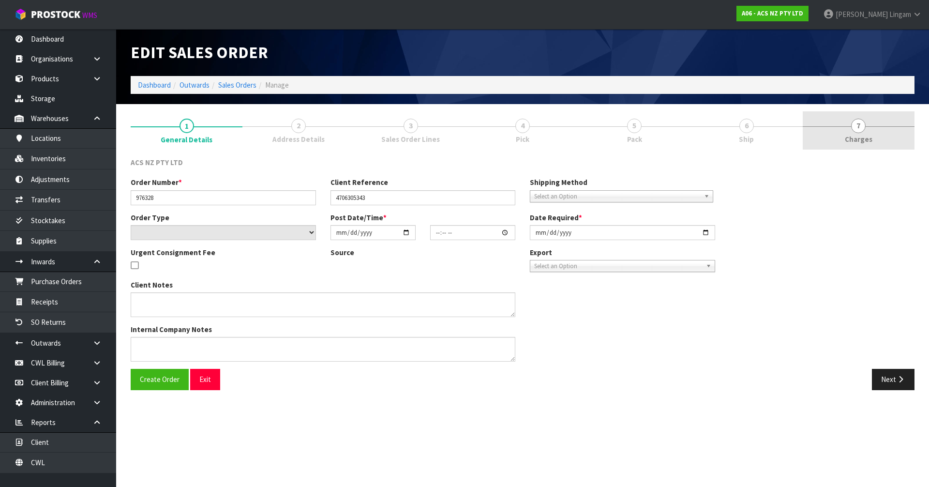
type input "[DATE]"
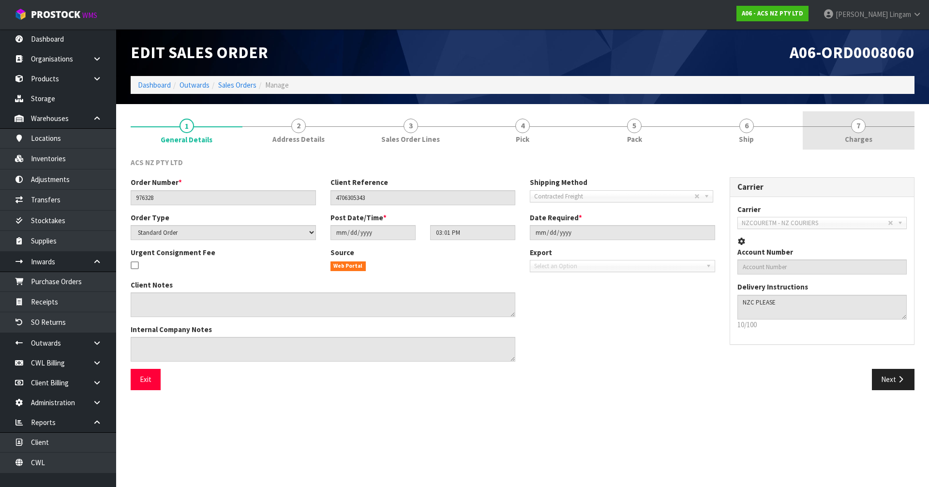
click at [893, 128] on link "7 [GEOGRAPHIC_DATA]" at bounding box center [859, 130] width 112 height 38
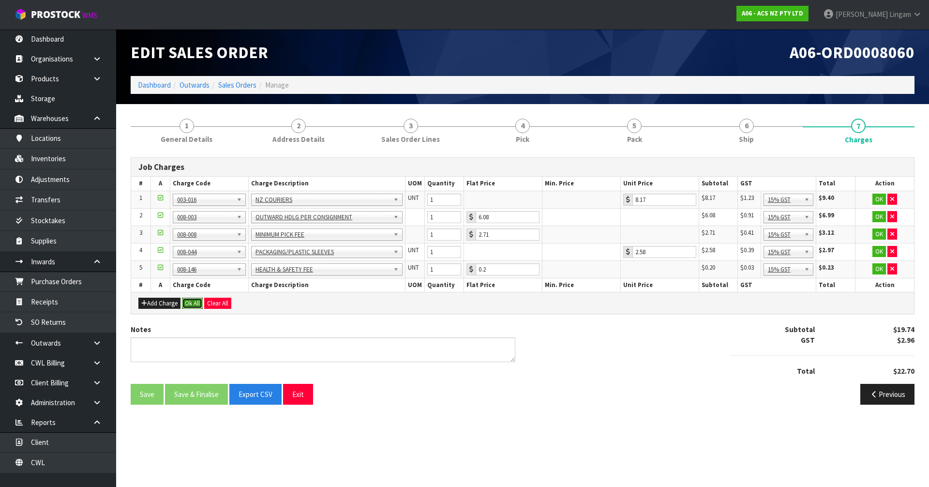
click at [192, 301] on button "Ok All" at bounding box center [192, 304] width 21 height 12
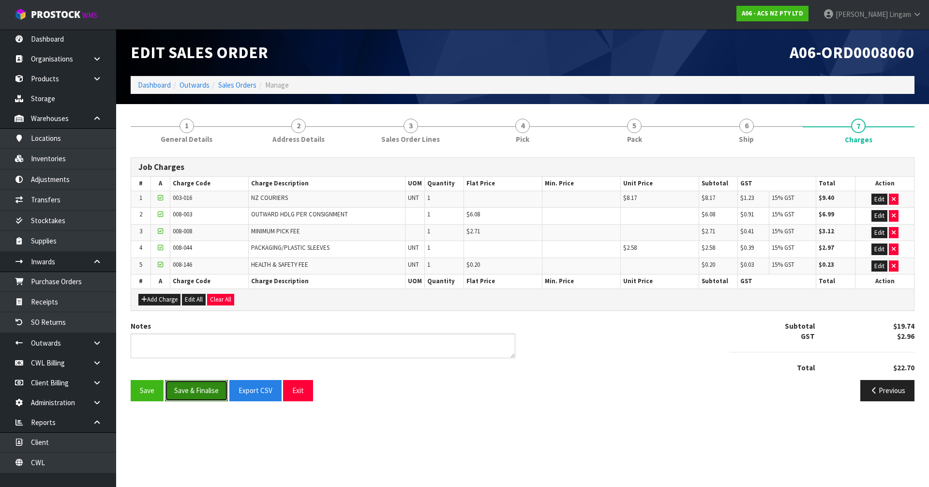
click at [191, 389] on button "Save & Finalise" at bounding box center [196, 390] width 63 height 21
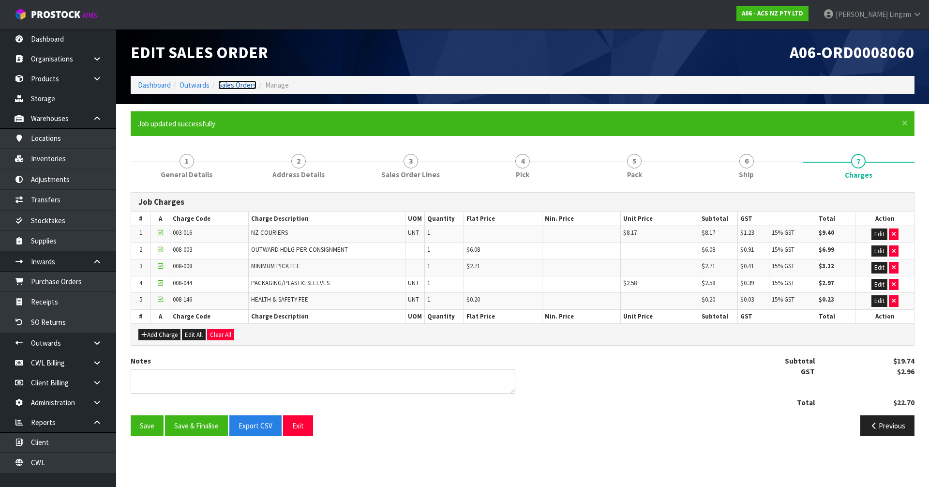
click at [247, 87] on link "Sales Orders" at bounding box center [237, 84] width 38 height 9
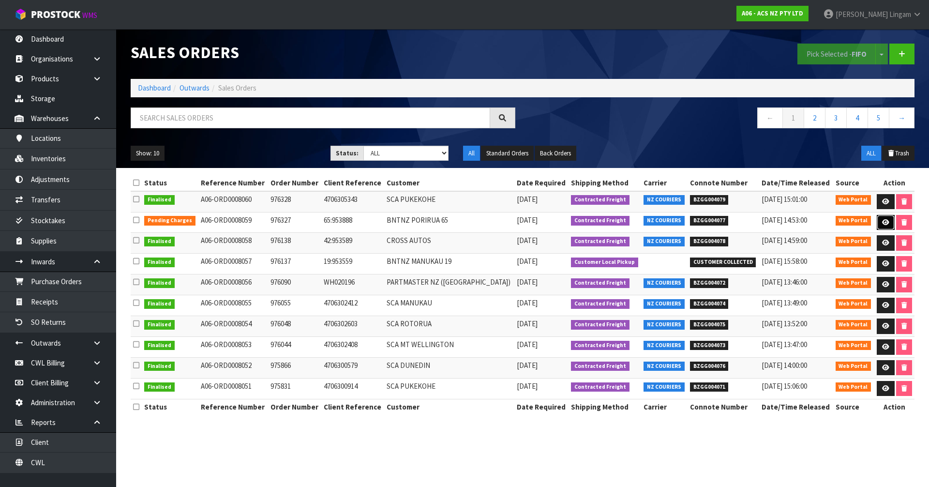
click at [882, 222] on icon at bounding box center [885, 222] width 7 height 6
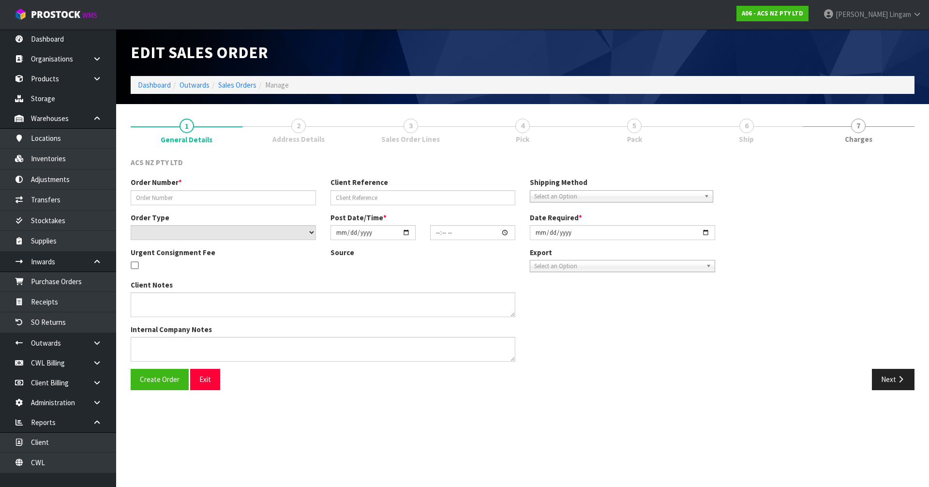
type input "976327"
type input "65:953888"
select select "number:0"
type input "[DATE]"
type input "12:30:00.000"
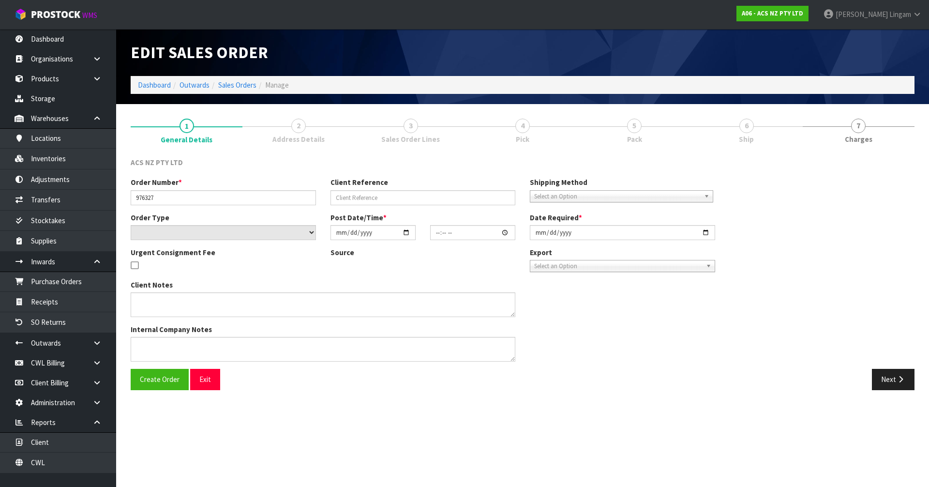
type input "[DATE]"
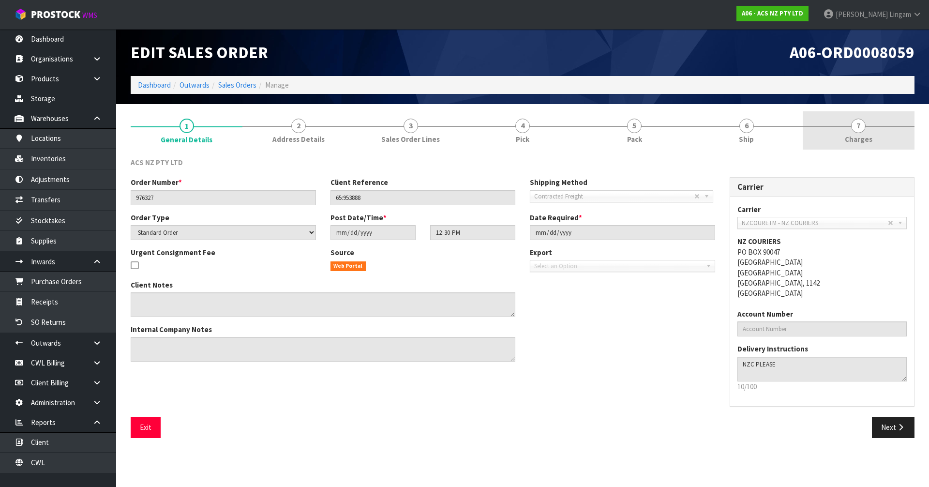
click at [868, 136] on span "Charges" at bounding box center [859, 139] width 28 height 10
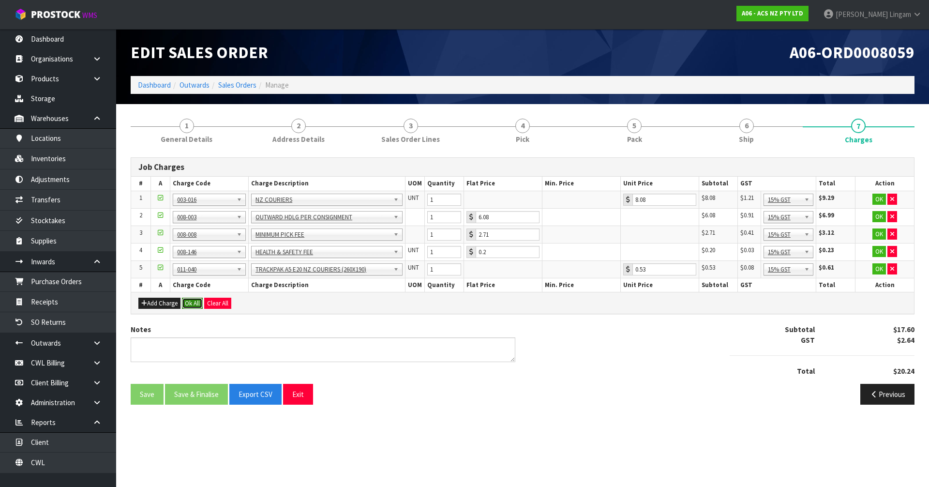
click at [192, 304] on button "Ok All" at bounding box center [192, 304] width 21 height 12
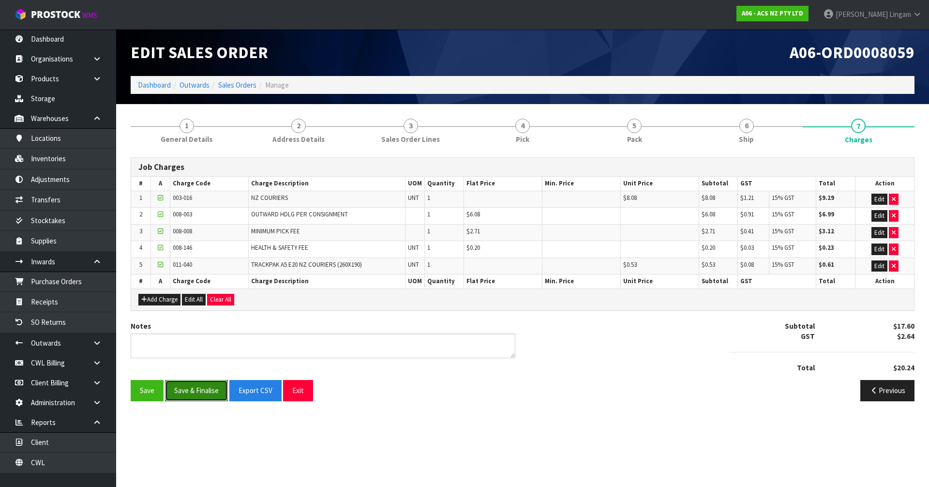
click at [195, 390] on button "Save & Finalise" at bounding box center [196, 390] width 63 height 21
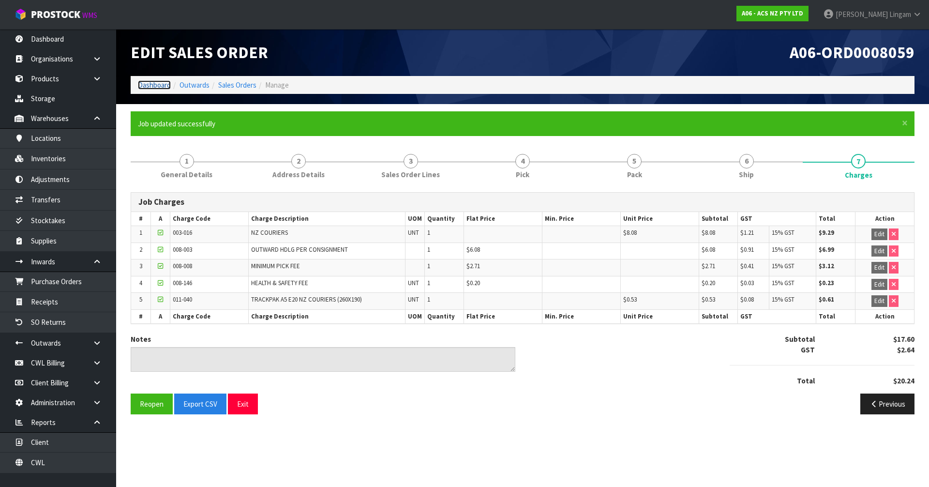
click at [154, 87] on link "Dashboard" at bounding box center [154, 84] width 33 height 9
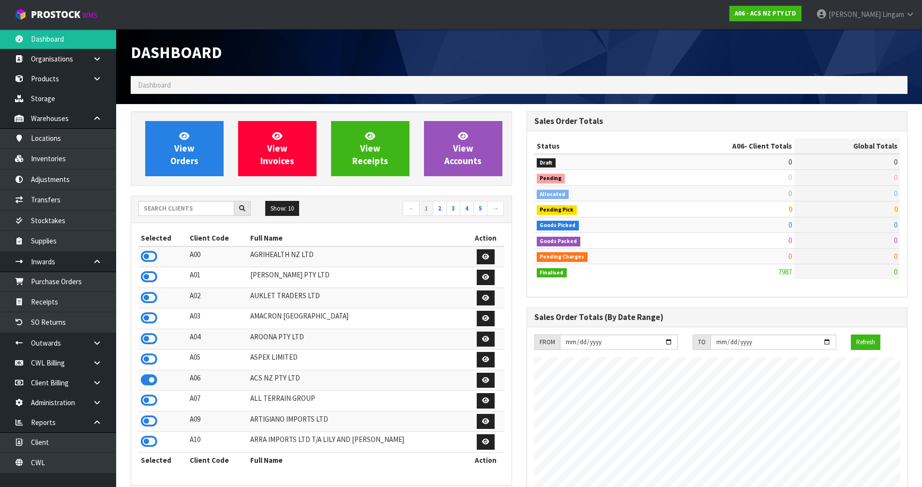
scroll to position [733, 395]
click at [198, 211] on input "text" at bounding box center [186, 208] width 96 height 15
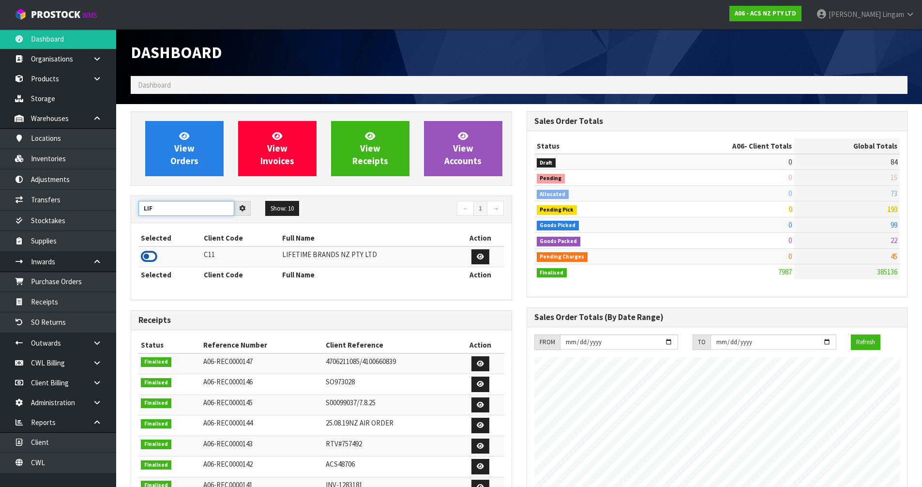
type input "LIF"
click at [148, 252] on icon at bounding box center [149, 256] width 16 height 15
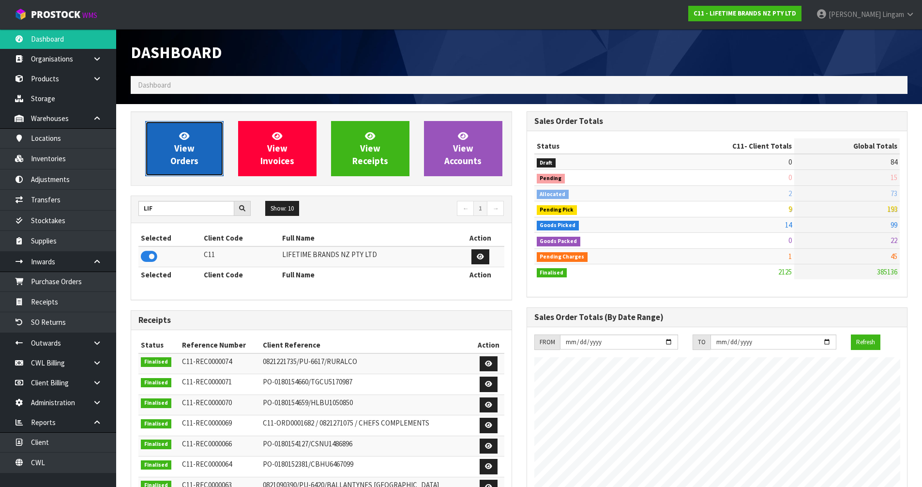
click at [171, 158] on span "View Orders" at bounding box center [184, 148] width 28 height 36
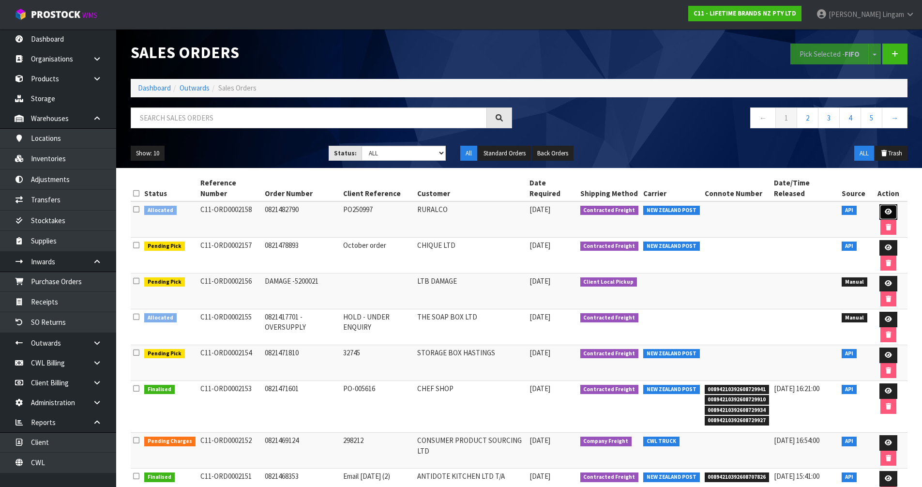
click at [889, 214] on icon at bounding box center [888, 212] width 7 height 6
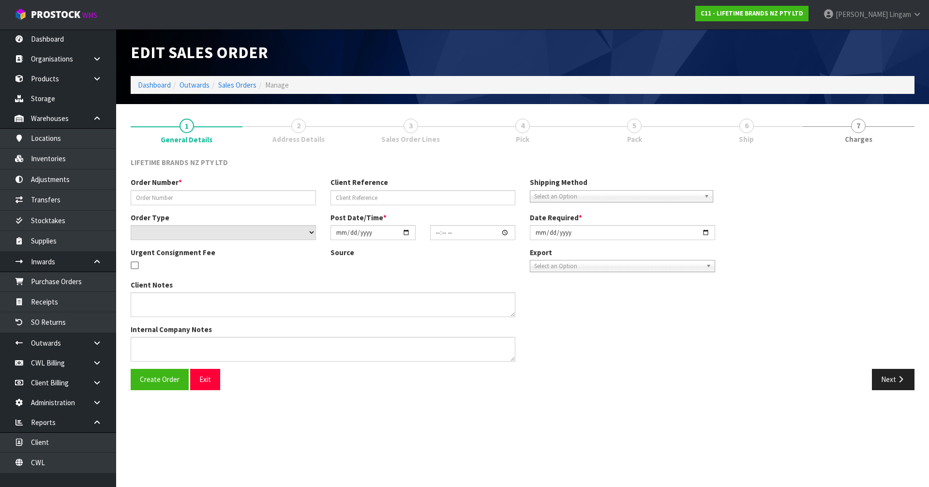
type input "0821482790"
type input "PO250997"
select select "number:0"
type input "[DATE]"
type input "08:54:44.000"
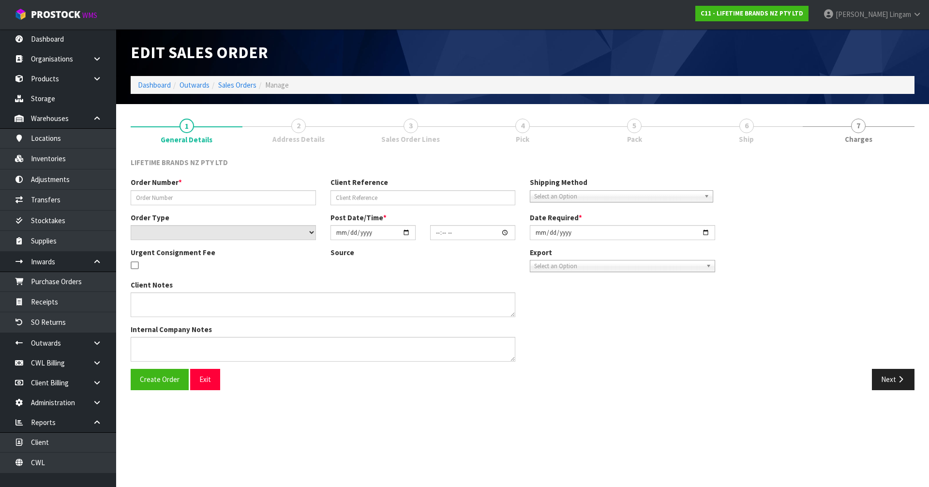
type input "[DATE]"
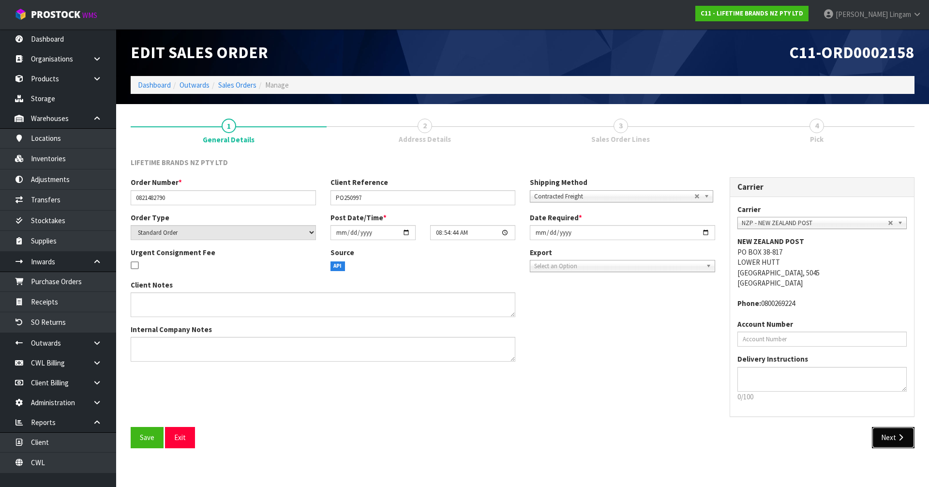
click at [889, 437] on button "Next" at bounding box center [893, 437] width 43 height 21
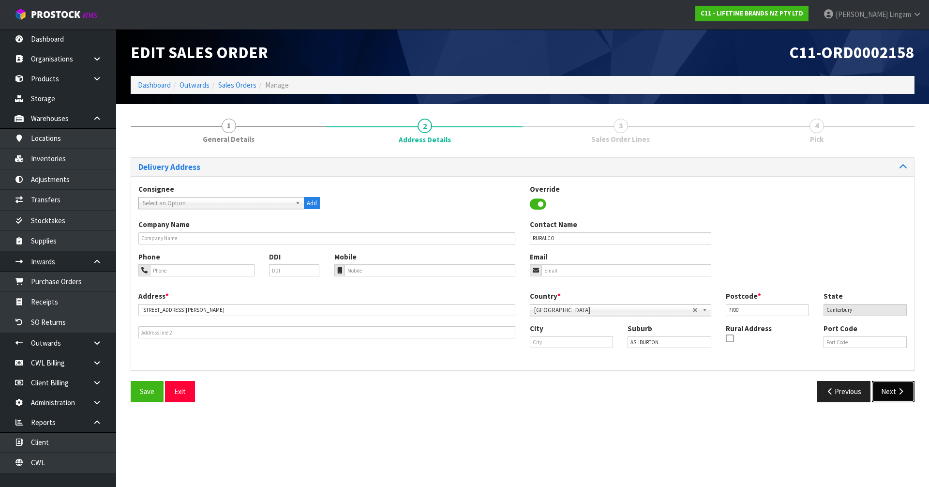
click at [894, 396] on button "Next" at bounding box center [893, 391] width 43 height 21
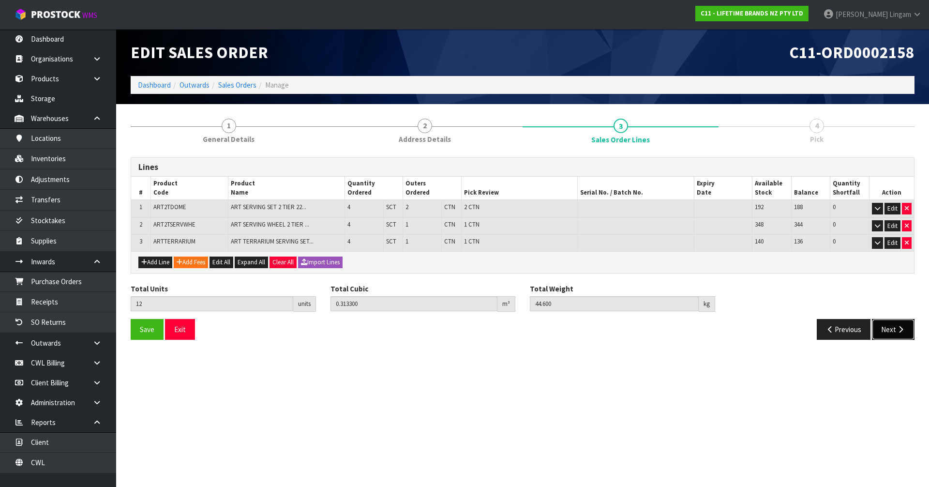
click at [890, 319] on button "Next" at bounding box center [893, 329] width 43 height 21
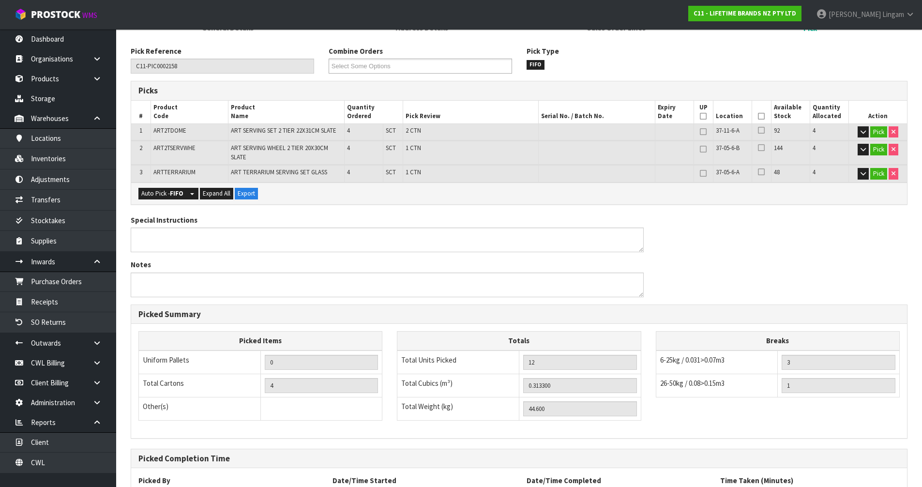
scroll to position [196, 0]
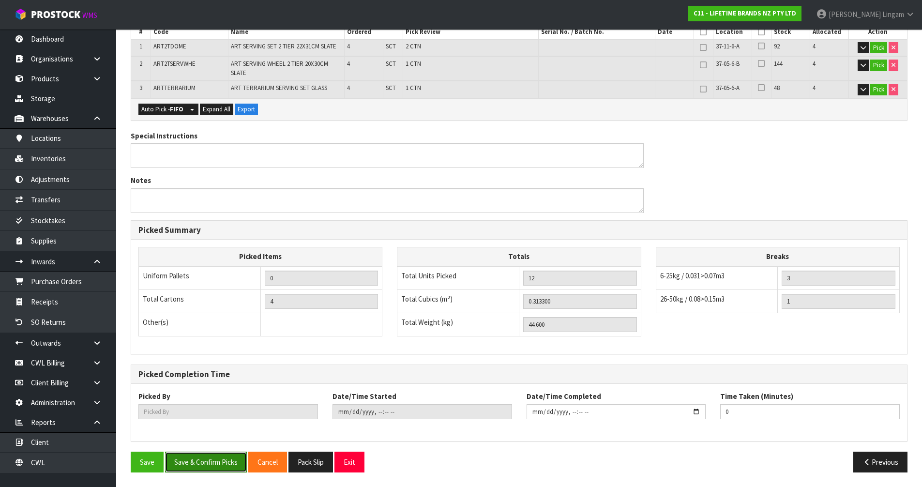
click at [210, 471] on button "Save & Confirm Picks" at bounding box center [206, 462] width 82 height 21
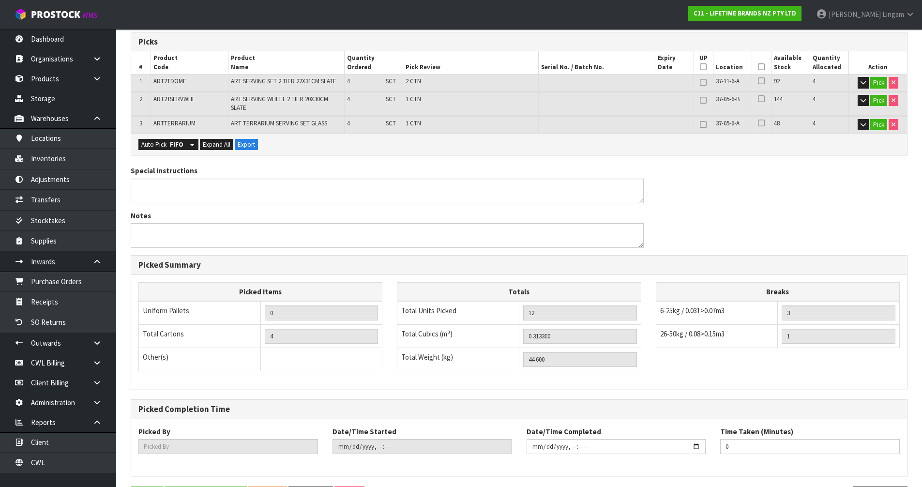
scroll to position [0, 0]
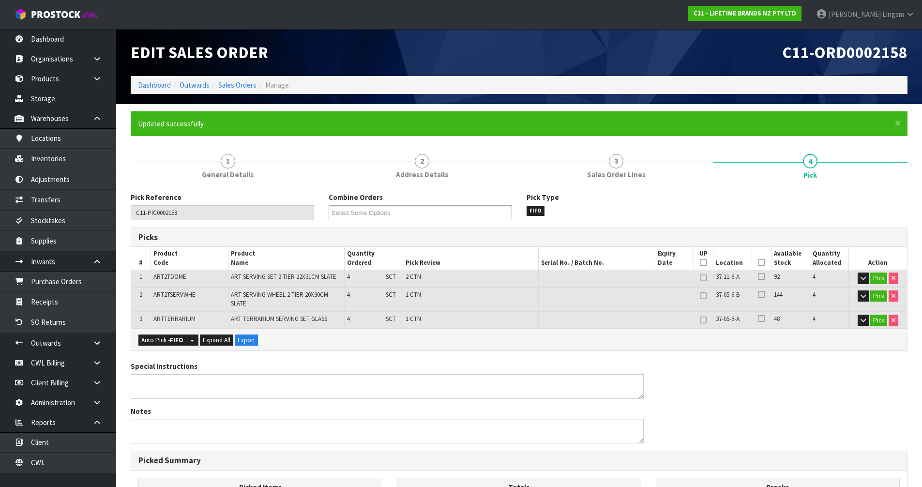
type input "[PERSON_NAME]"
type input "2025-10-10T08:56:42"
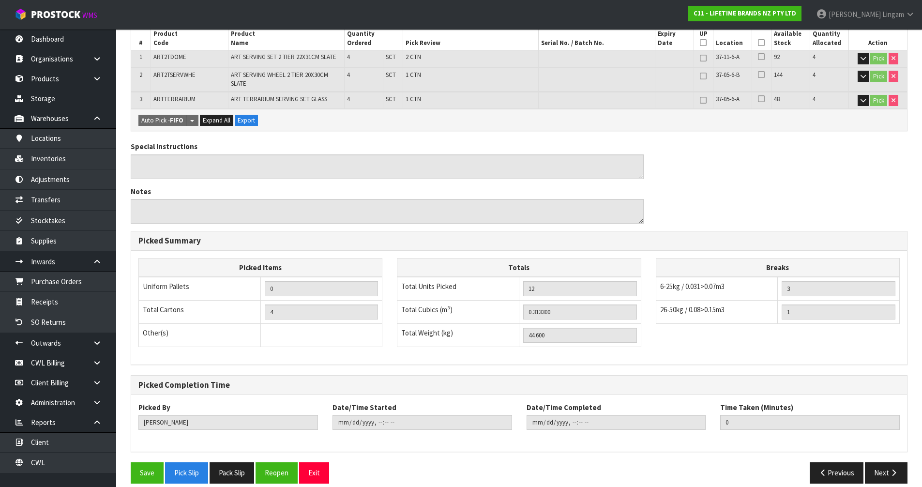
scroll to position [231, 0]
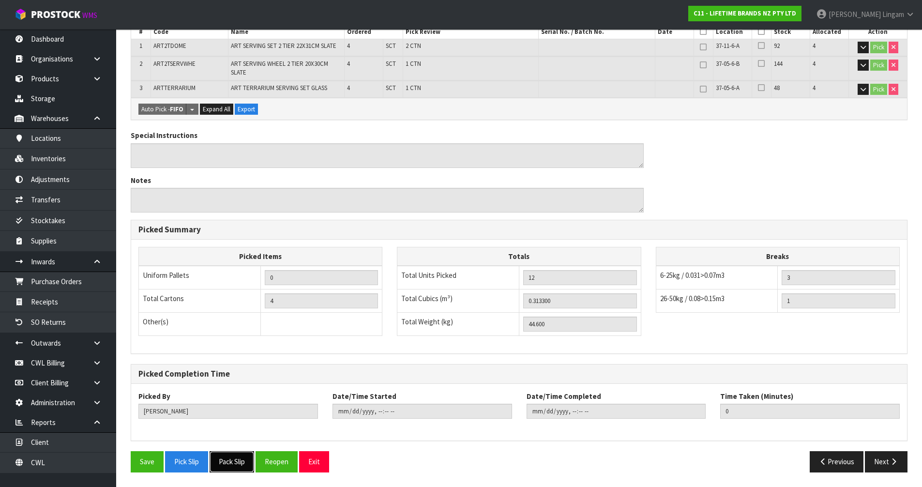
click at [237, 469] on button "Pack Slip" at bounding box center [232, 461] width 45 height 21
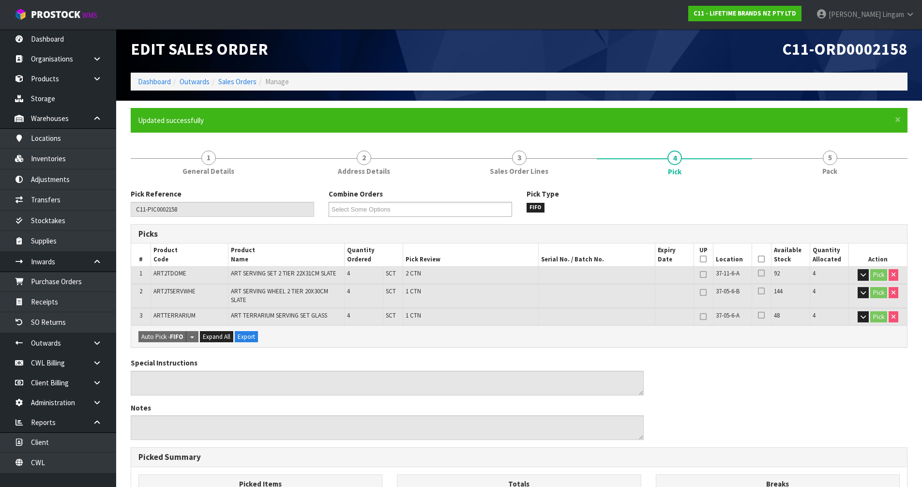
scroll to position [0, 0]
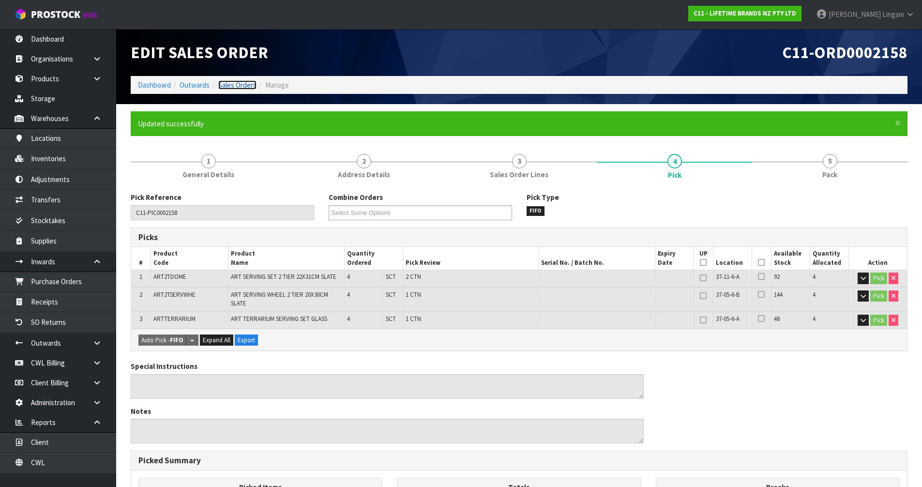
click at [241, 85] on link "Sales Orders" at bounding box center [237, 84] width 38 height 9
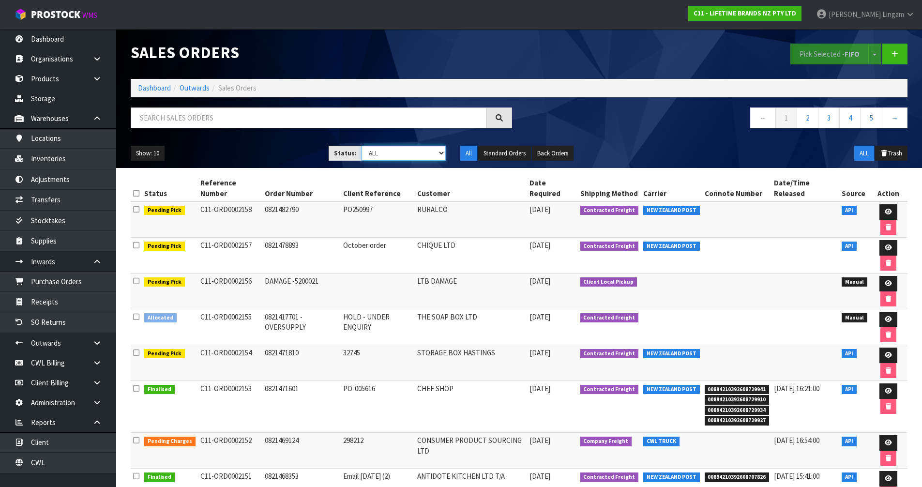
click at [408, 154] on select "Draft Pending Allocated Pending Pick Goods Picked Goods Packed Pending Charges …" at bounding box center [404, 153] width 84 height 15
select select "string:6"
click at [362, 146] on select "Draft Pending Allocated Pending Pick Goods Picked Goods Packed Pending Charges …" at bounding box center [404, 153] width 84 height 15
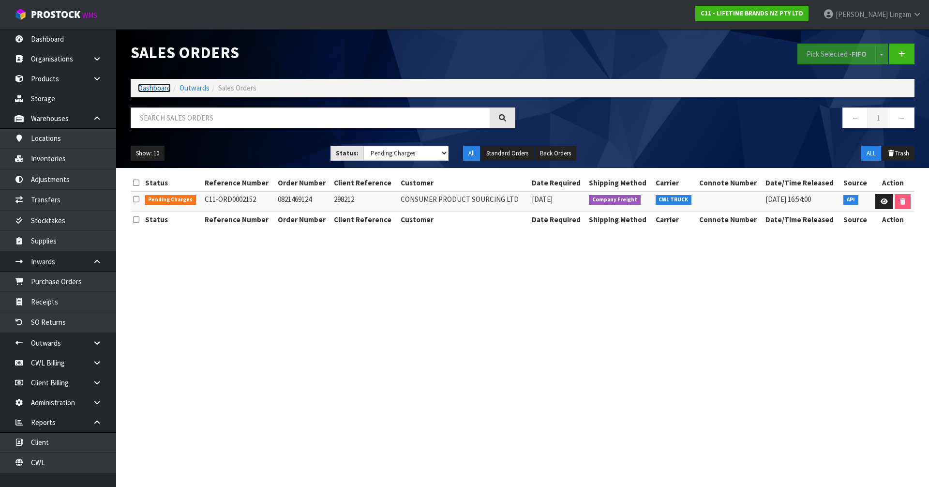
click at [153, 88] on link "Dashboard" at bounding box center [154, 87] width 33 height 9
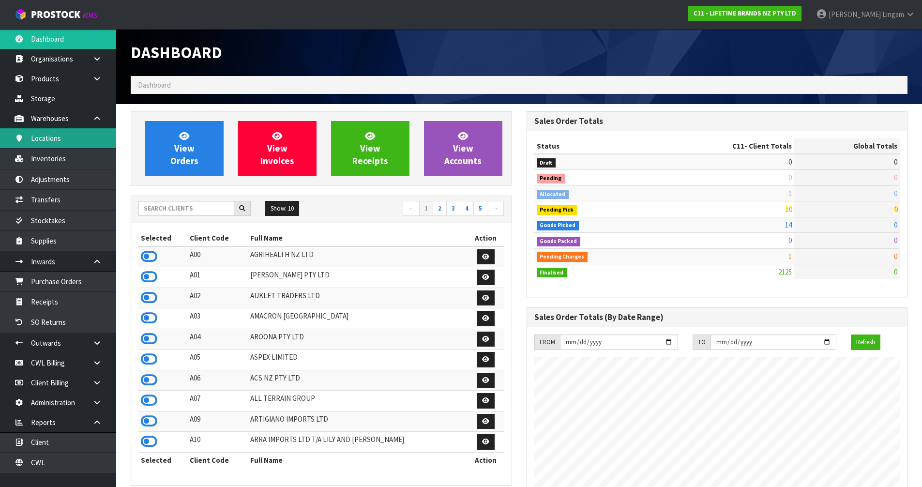
scroll to position [733, 395]
click at [196, 206] on input "text" at bounding box center [186, 208] width 96 height 15
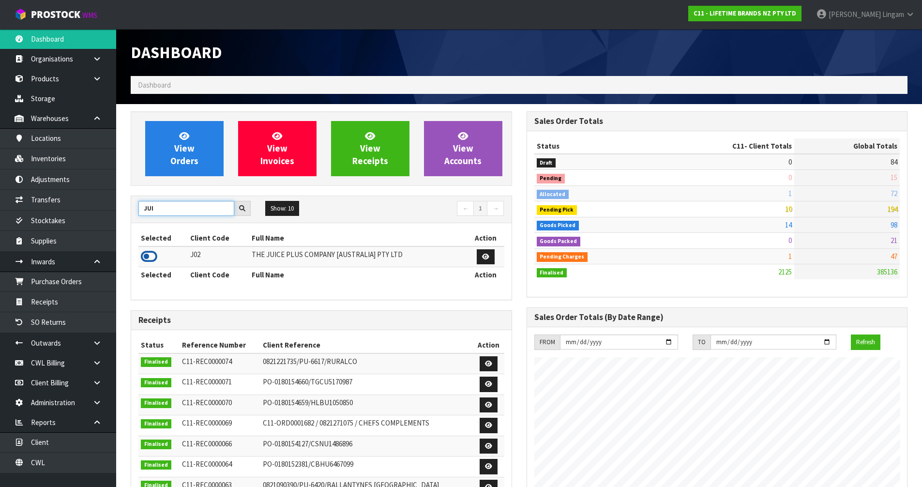
type input "JUI"
drag, startPoint x: 148, startPoint y: 258, endPoint x: 158, endPoint y: 227, distance: 32.6
click at [148, 258] on icon at bounding box center [149, 256] width 16 height 15
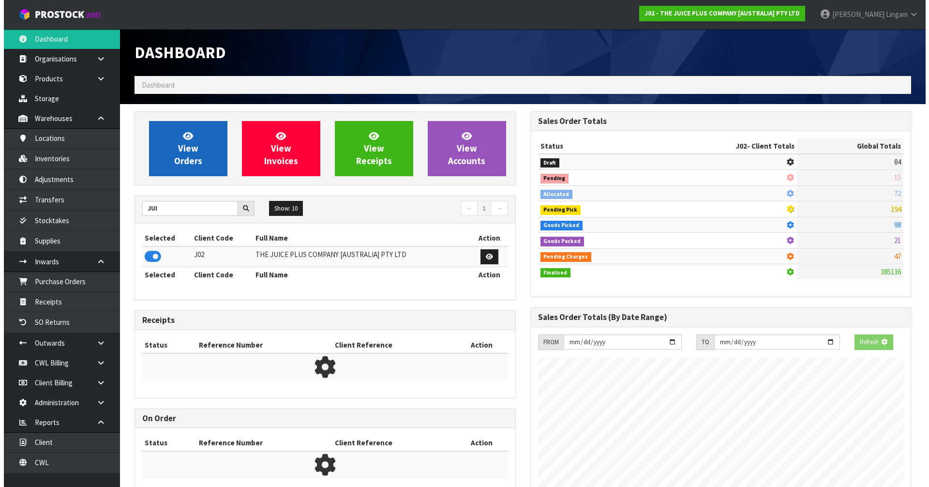
scroll to position [483333, 483540]
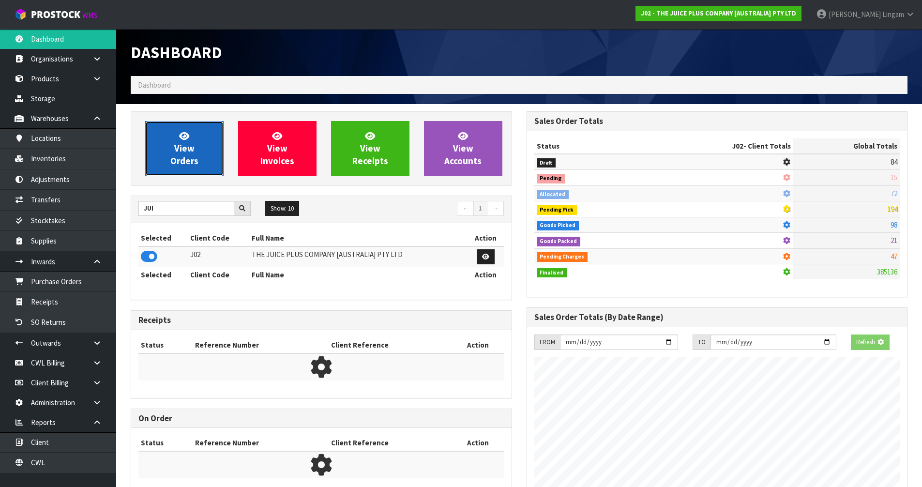
click at [178, 161] on span "View Orders" at bounding box center [184, 148] width 28 height 36
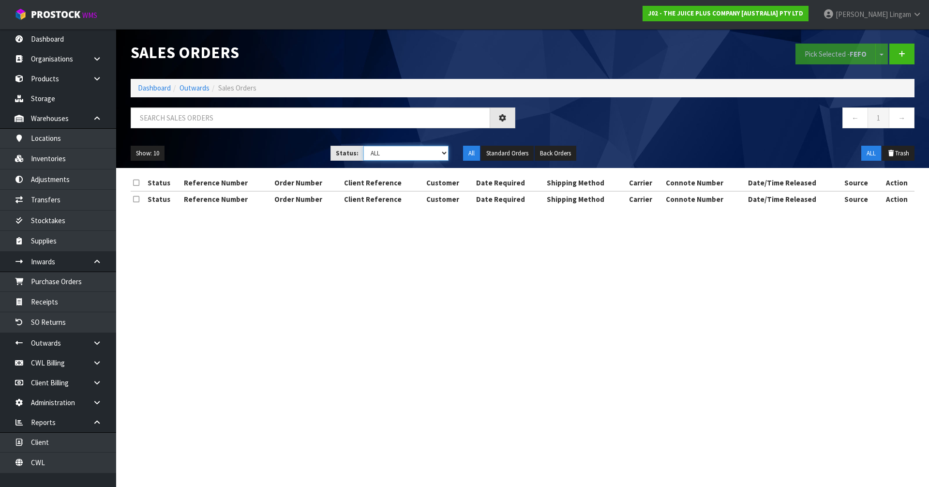
click at [431, 151] on select "Draft Pending Allocated Pending Pick Goods Picked Goods Packed Pending Charges …" at bounding box center [406, 153] width 86 height 15
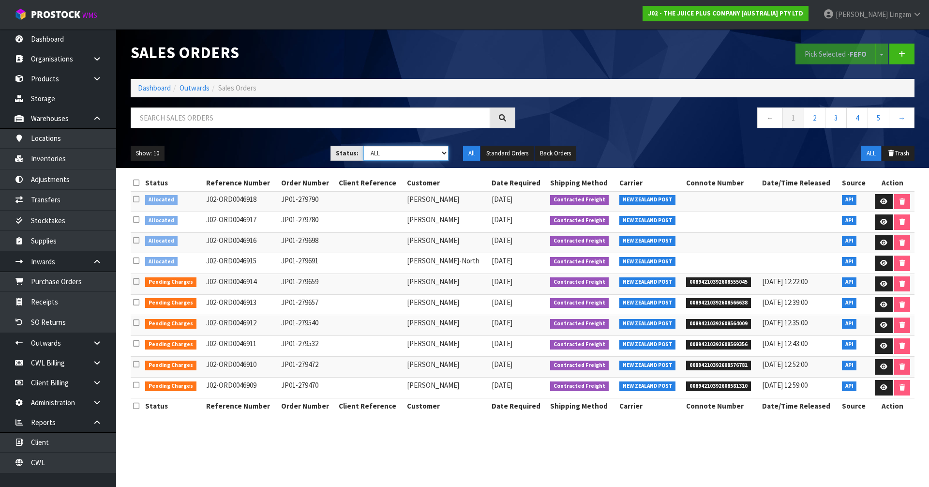
select select "string:6"
click at [363, 146] on select "Draft Pending Allocated Pending Pick Goods Picked Goods Packed Pending Charges …" at bounding box center [406, 153] width 86 height 15
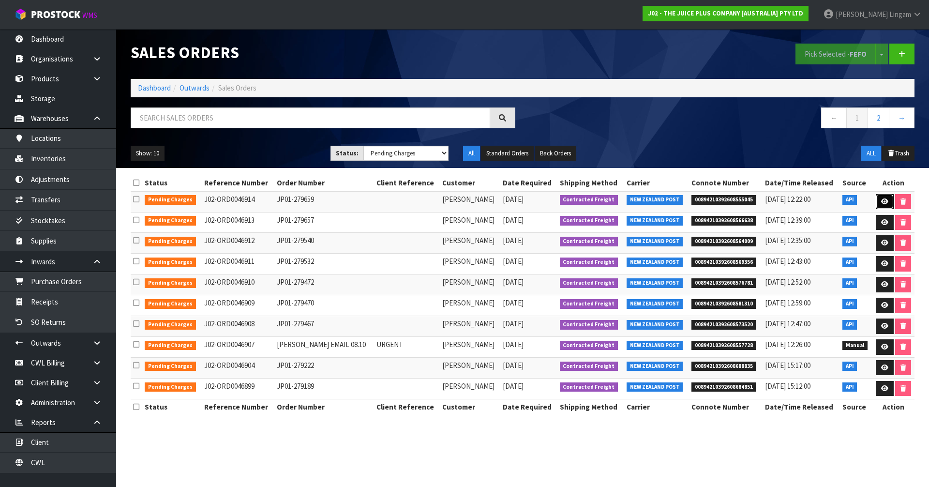
click at [882, 207] on link at bounding box center [885, 201] width 18 height 15
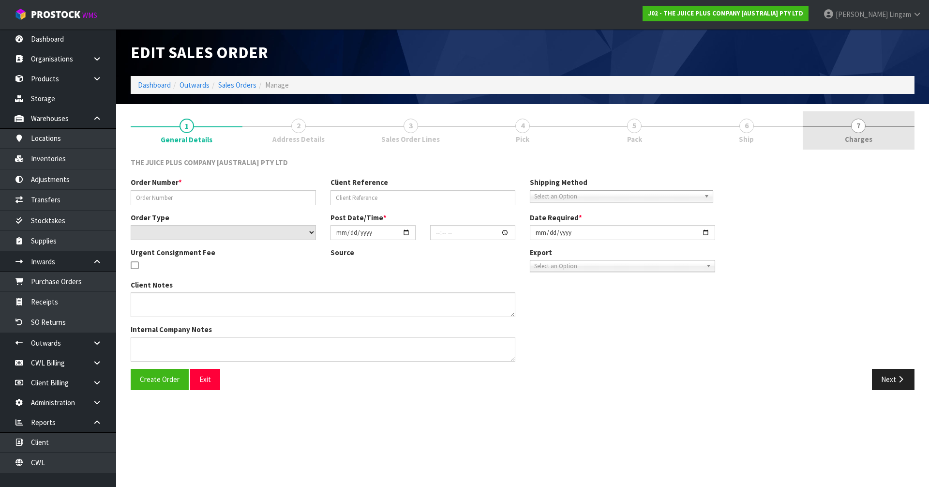
type input "JP01-279659"
select select "number:0"
type input "[DATE]"
type input "04:20:49.000"
type input "[DATE]"
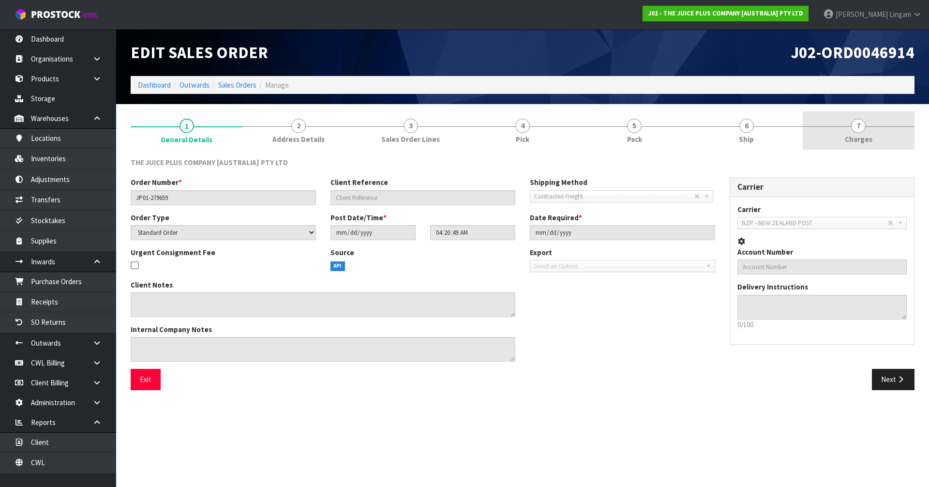
click at [890, 133] on link "7 [GEOGRAPHIC_DATA]" at bounding box center [859, 130] width 112 height 38
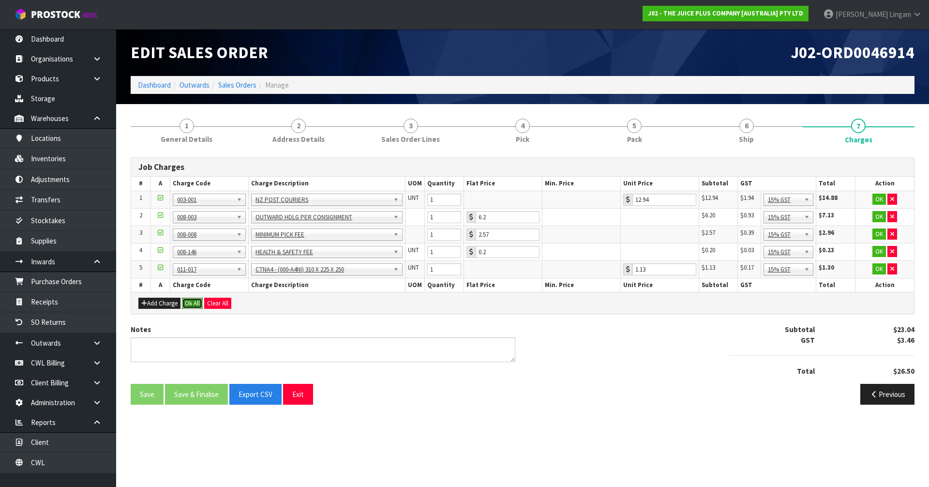
click at [195, 303] on button "Ok All" at bounding box center [192, 304] width 21 height 12
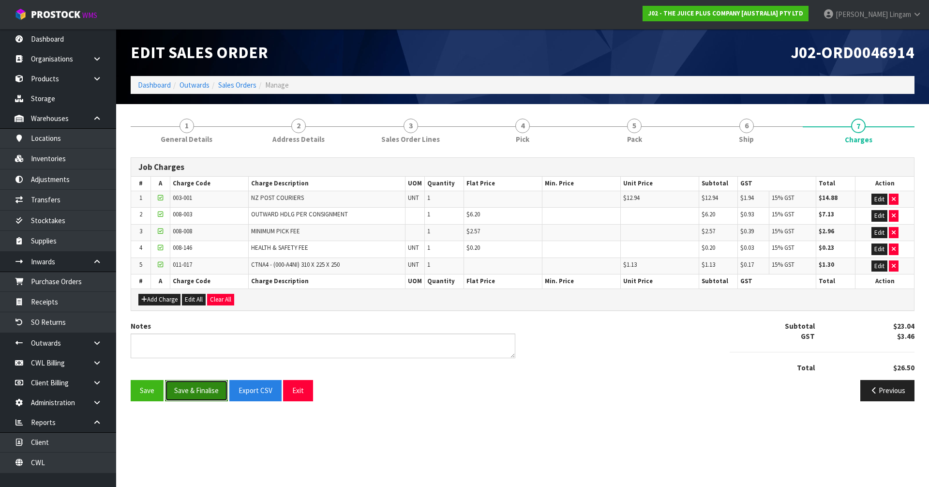
click at [201, 395] on button "Save & Finalise" at bounding box center [196, 390] width 63 height 21
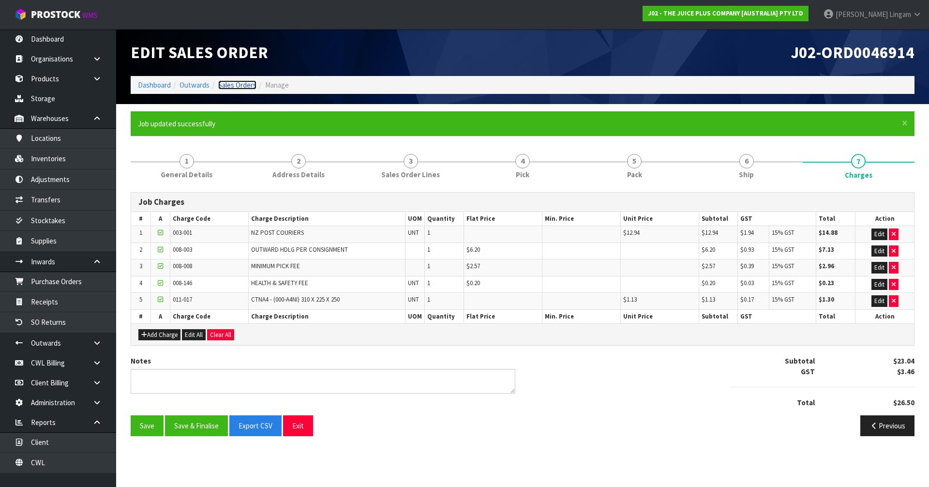
click at [229, 82] on link "Sales Orders" at bounding box center [237, 84] width 38 height 9
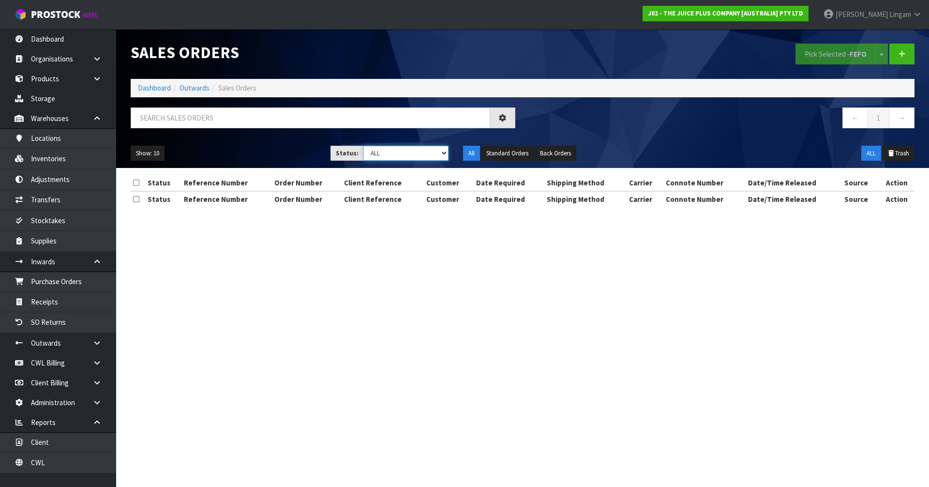
click at [435, 150] on select "Draft Pending Allocated Pending Pick Goods Picked Goods Packed Pending Charges …" at bounding box center [406, 153] width 86 height 15
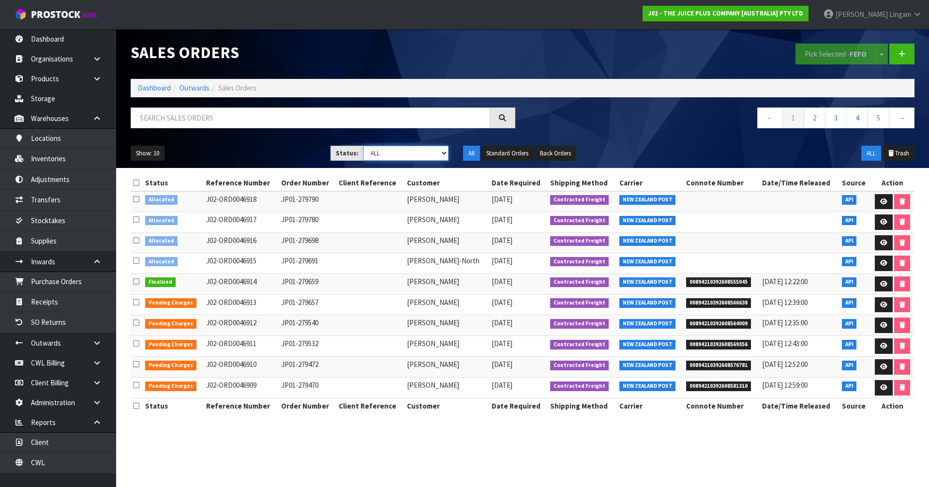
select select "string:6"
click at [363, 146] on select "Draft Pending Allocated Pending Pick Goods Picked Goods Packed Pending Charges …" at bounding box center [406, 153] width 86 height 15
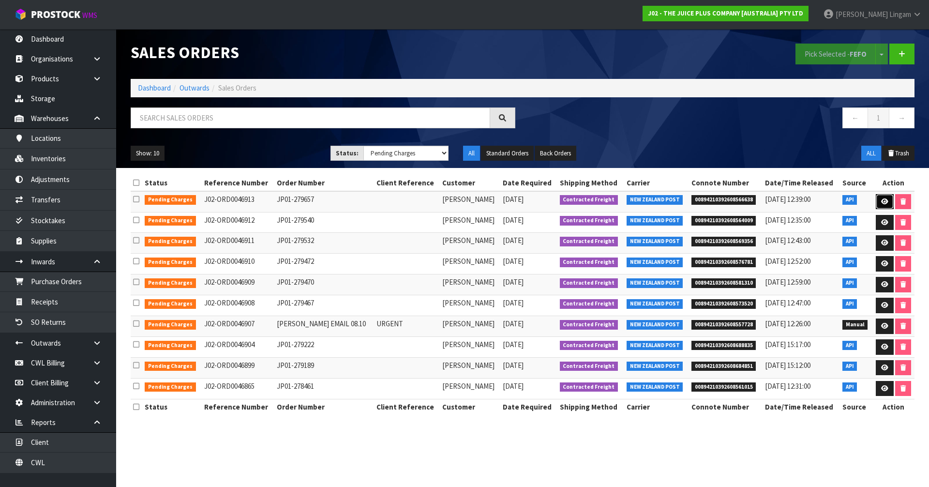
click at [883, 204] on icon at bounding box center [884, 201] width 7 height 6
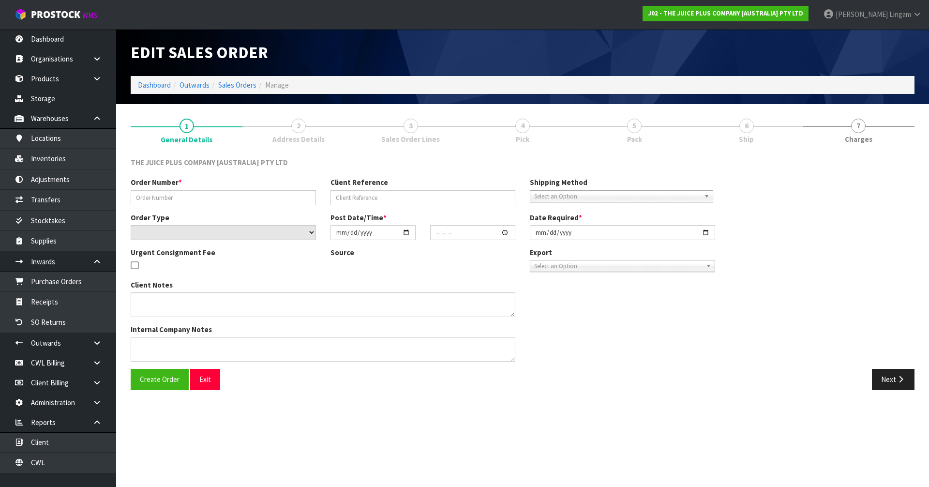
type input "JP01-279657"
select select "number:0"
type input "[DATE]"
type input "04:20:45.000"
type input "[DATE]"
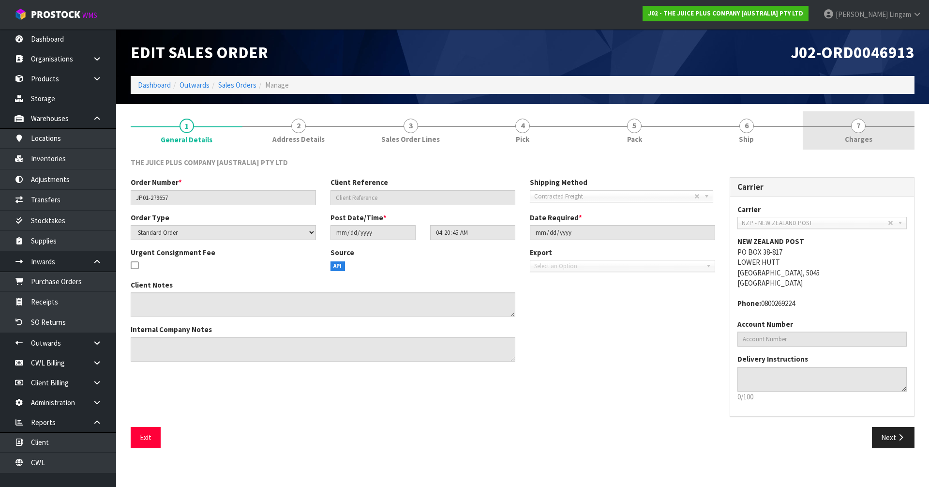
click at [863, 140] on span "Charges" at bounding box center [859, 139] width 28 height 10
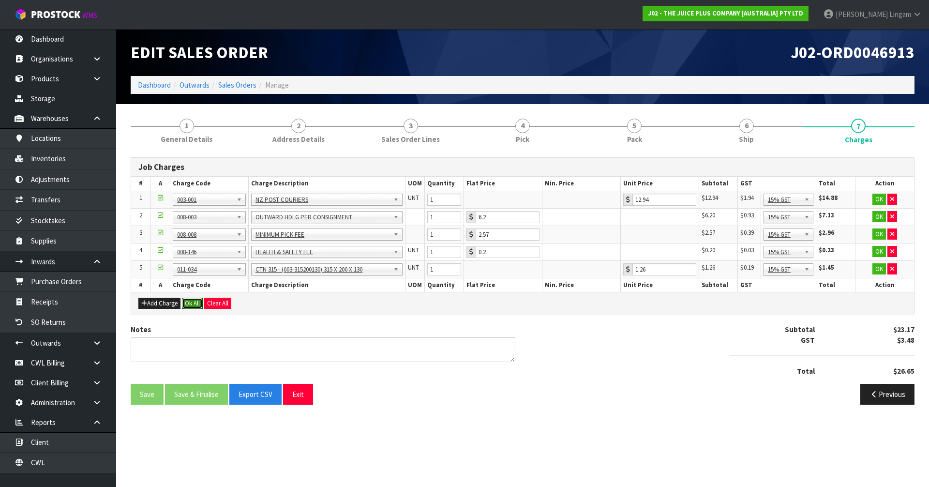
drag, startPoint x: 196, startPoint y: 303, endPoint x: 187, endPoint y: 288, distance: 17.9
click at [195, 303] on button "Ok All" at bounding box center [192, 304] width 21 height 12
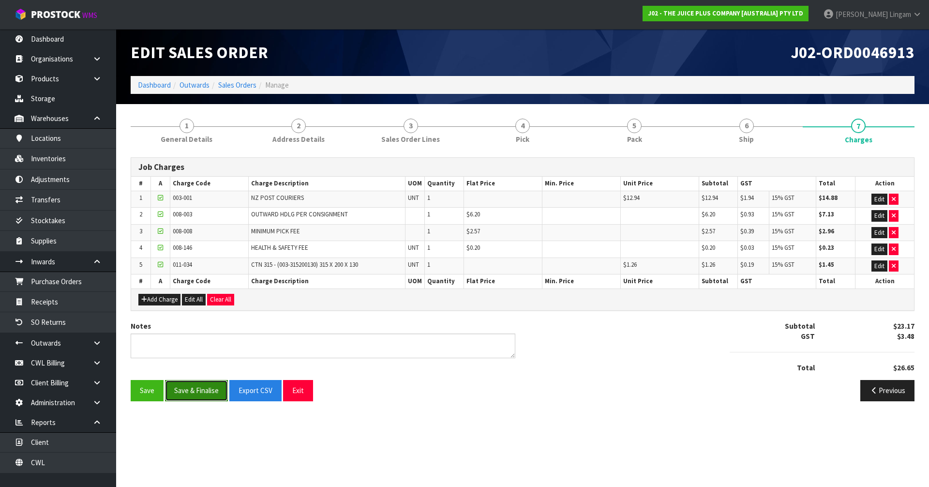
click at [183, 388] on button "Save & Finalise" at bounding box center [196, 390] width 63 height 21
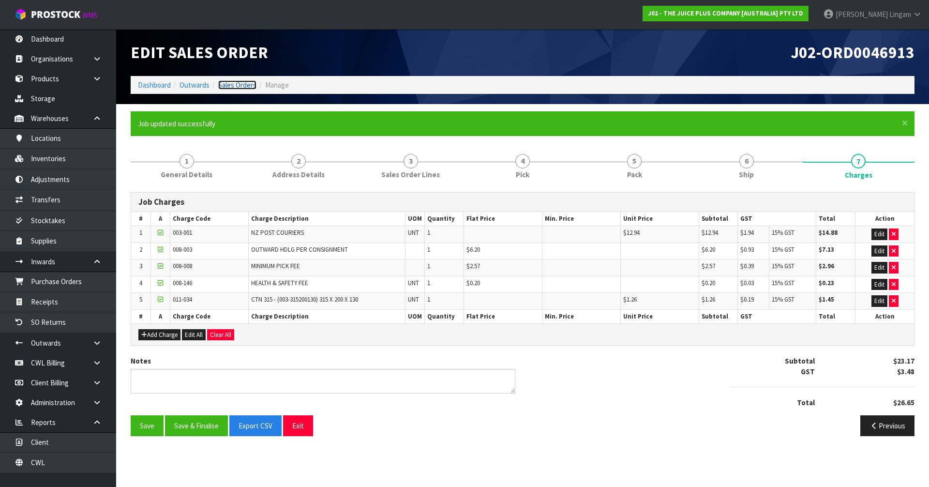
click at [243, 85] on link "Sales Orders" at bounding box center [237, 84] width 38 height 9
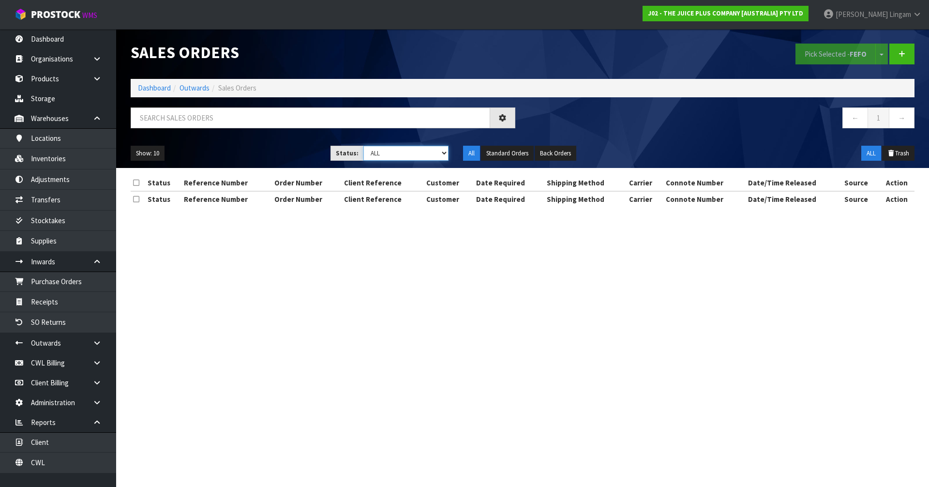
click at [432, 150] on select "Draft Pending Allocated Pending Pick Goods Picked Goods Packed Pending Charges …" at bounding box center [406, 153] width 86 height 15
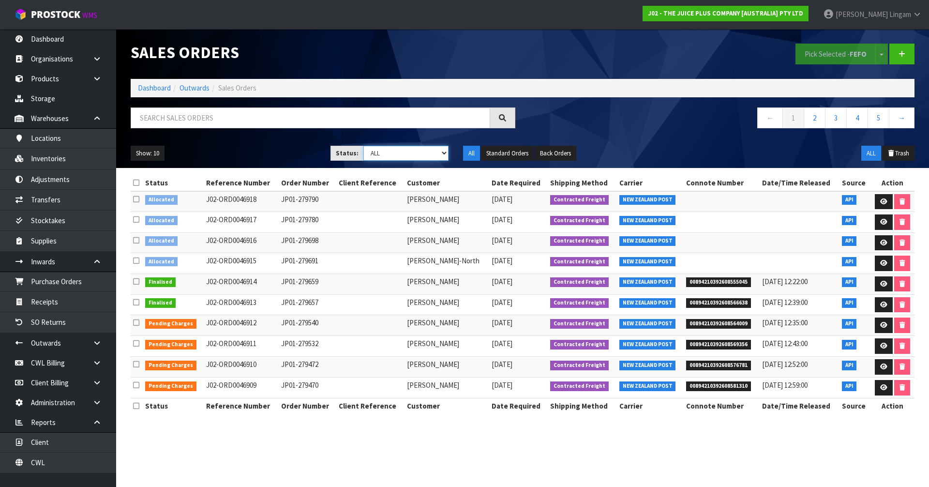
select select "string:6"
click at [363, 146] on select "Draft Pending Allocated Pending Pick Goods Picked Goods Packed Pending Charges …" at bounding box center [406, 153] width 86 height 15
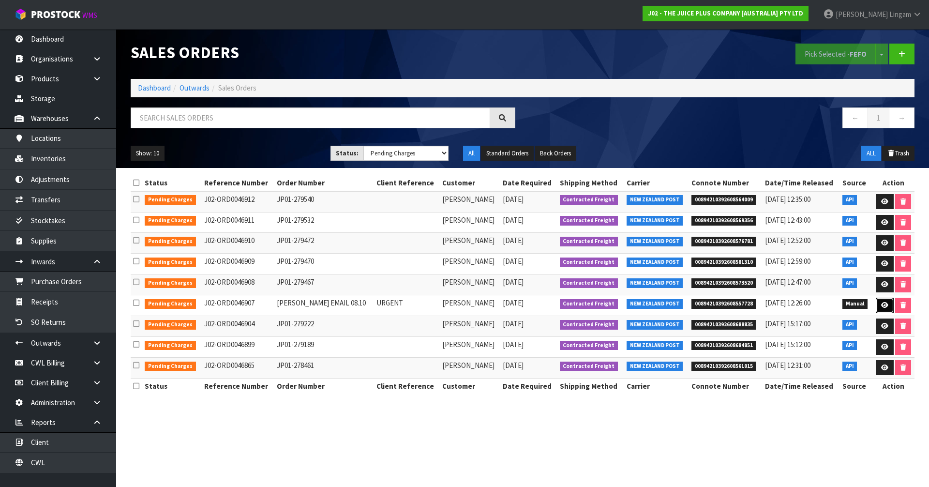
click at [885, 303] on icon at bounding box center [884, 305] width 7 height 6
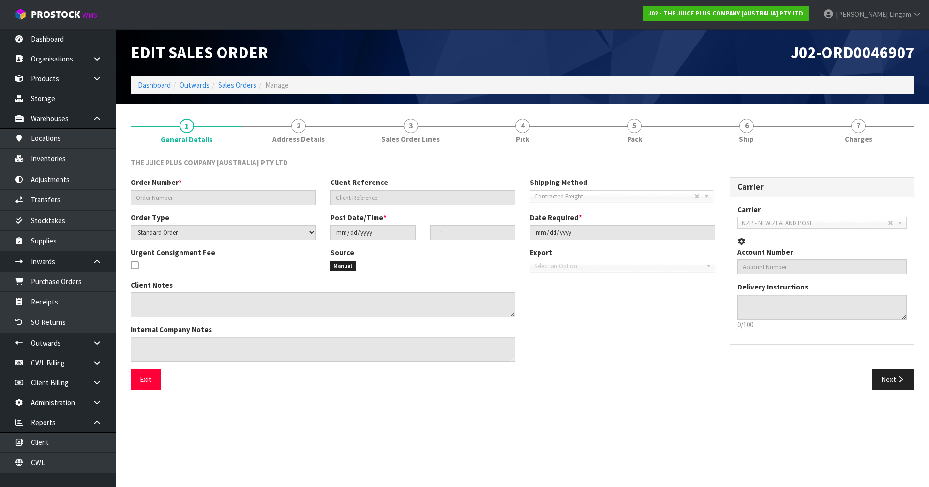
type input "DELANEY EMAIL 08.10"
type input "URGENT"
select select "number:0"
type input "[DATE]"
type input "16:03:00.000"
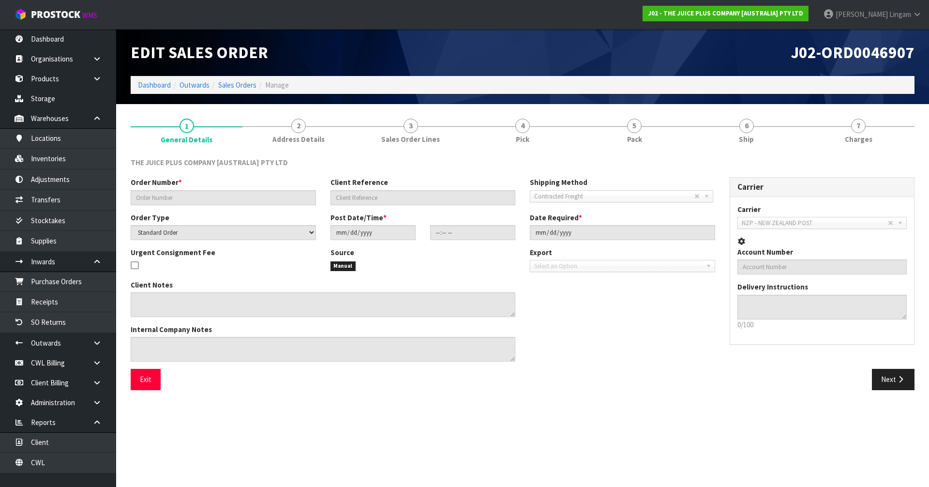
type input "[DATE]"
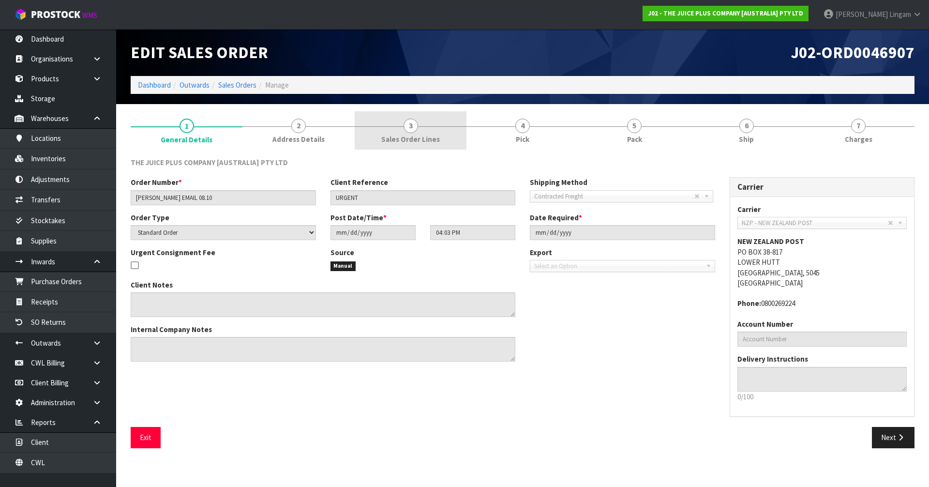
click at [446, 126] on link "3 Sales Order Lines" at bounding box center [411, 130] width 112 height 38
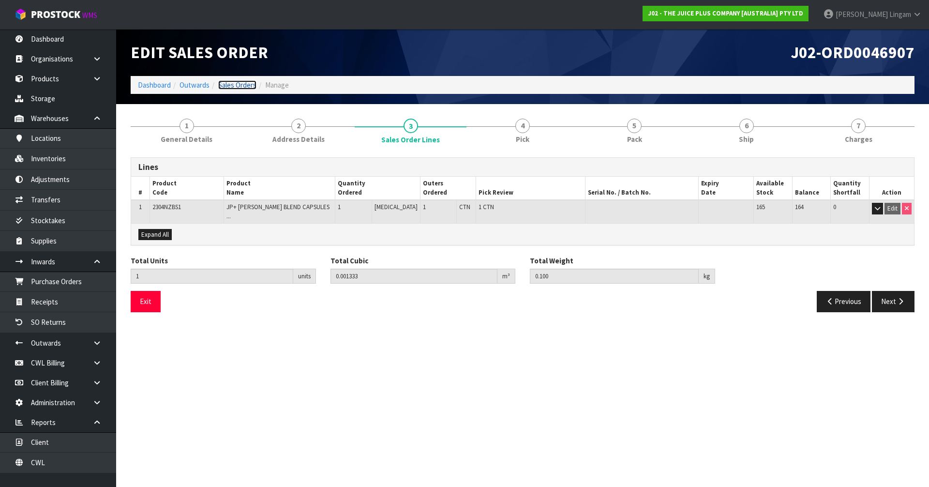
click at [238, 85] on link "Sales Orders" at bounding box center [237, 84] width 38 height 9
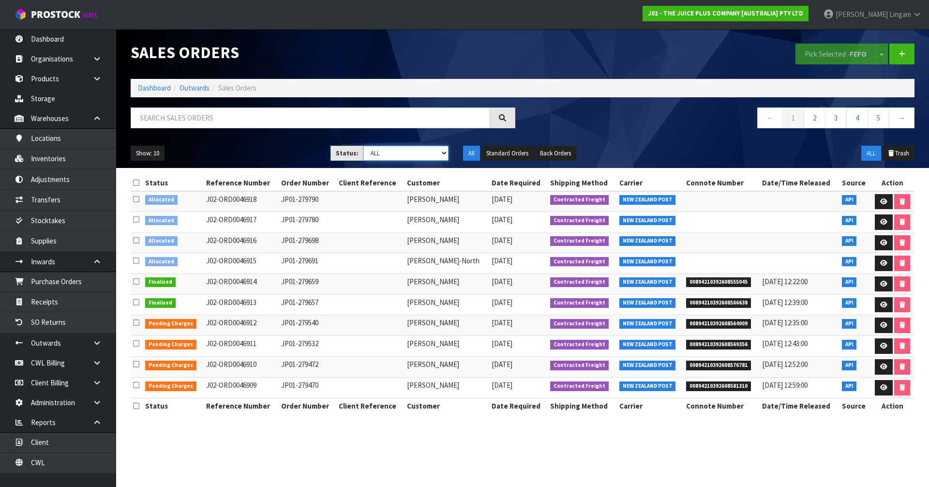
click at [439, 153] on select "Draft Pending Allocated Pending Pick Goods Picked Goods Packed Pending Charges …" at bounding box center [406, 153] width 86 height 15
select select "string:6"
click at [363, 146] on select "Draft Pending Allocated Pending Pick Goods Picked Goods Packed Pending Charges …" at bounding box center [406, 153] width 86 height 15
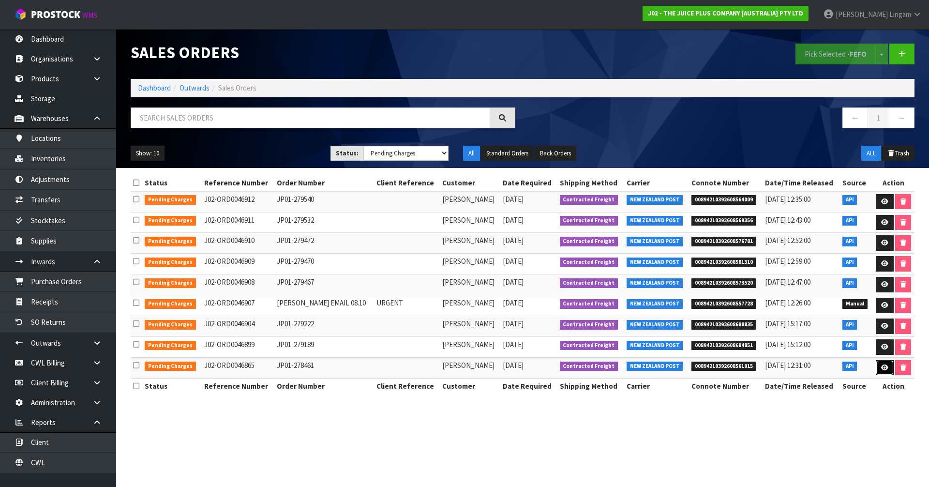
click at [882, 366] on icon at bounding box center [884, 367] width 7 height 6
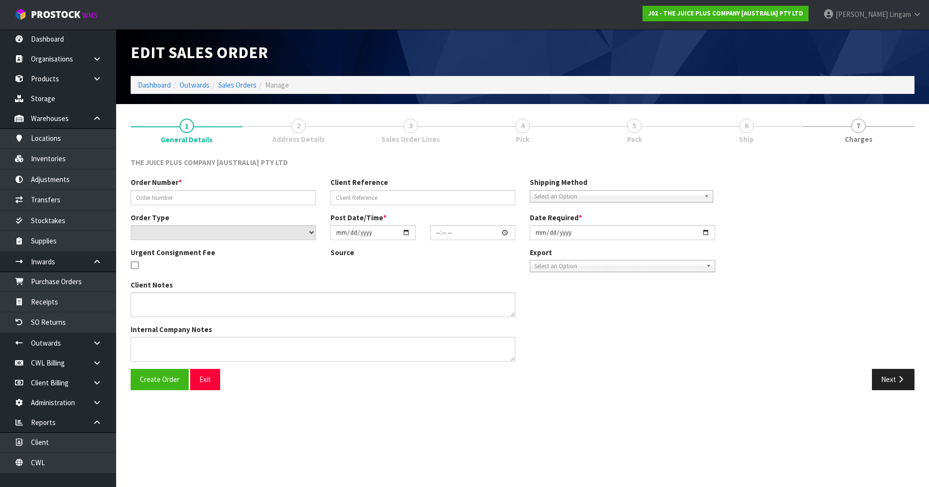
type input "JP01-278461"
select select "number:0"
type input "2025-10-02"
type input "04:21:41.000"
type input "[DATE]"
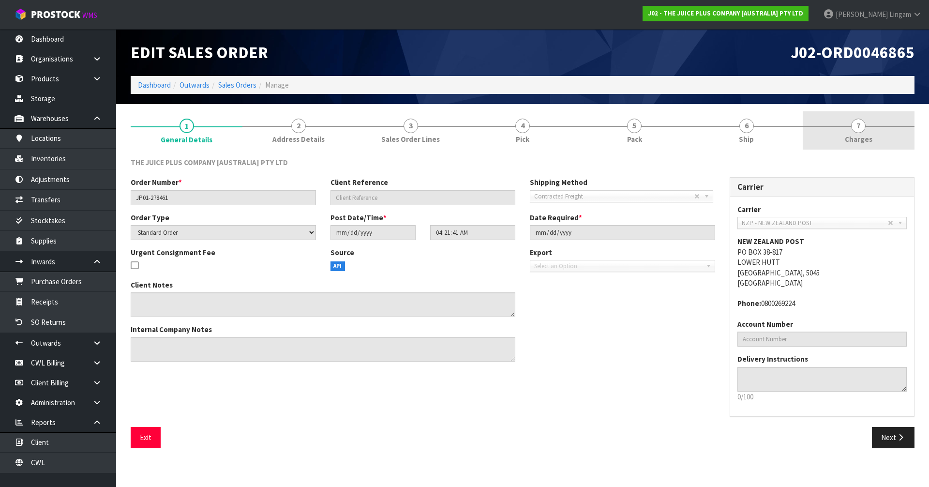
click at [872, 124] on link "7 [GEOGRAPHIC_DATA]" at bounding box center [859, 130] width 112 height 38
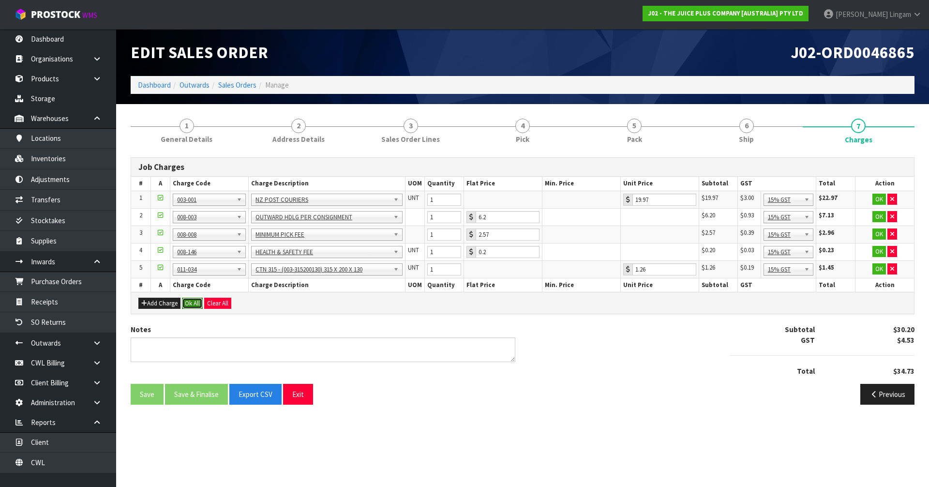
click at [194, 301] on button "Ok All" at bounding box center [192, 304] width 21 height 12
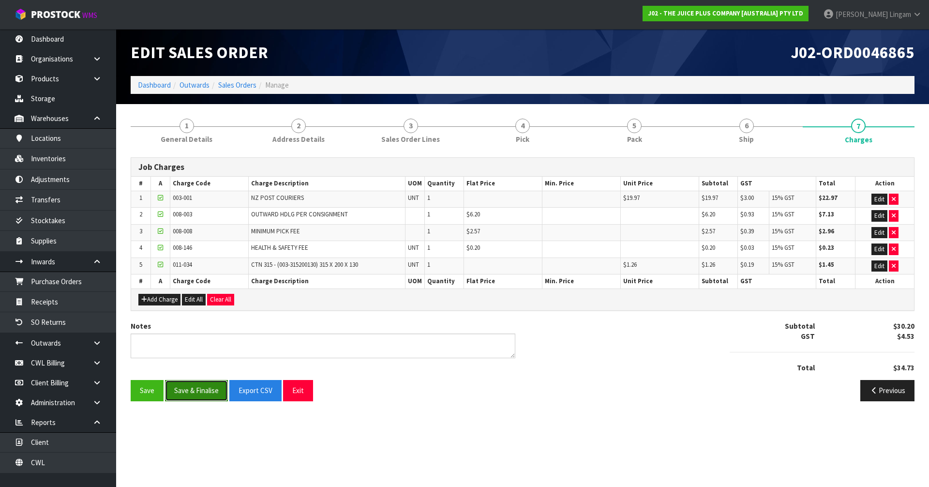
click at [197, 393] on button "Save & Finalise" at bounding box center [196, 390] width 63 height 21
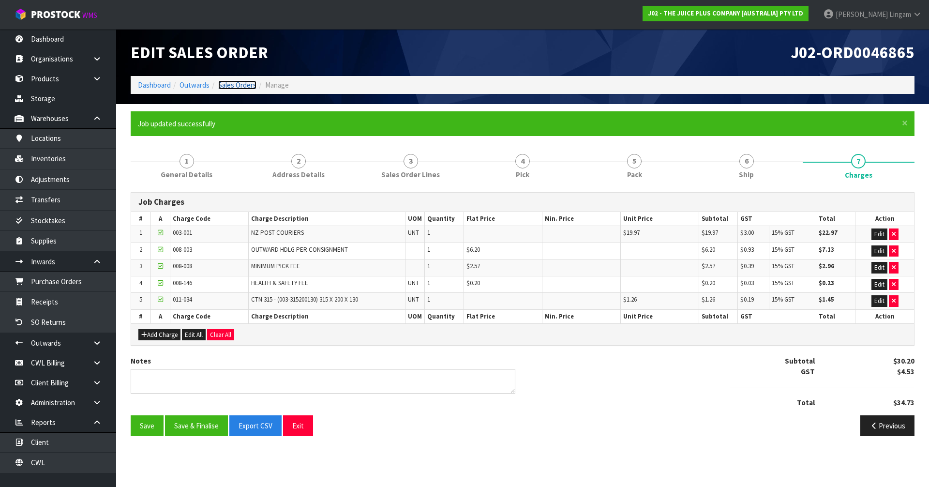
click at [247, 87] on link "Sales Orders" at bounding box center [237, 84] width 38 height 9
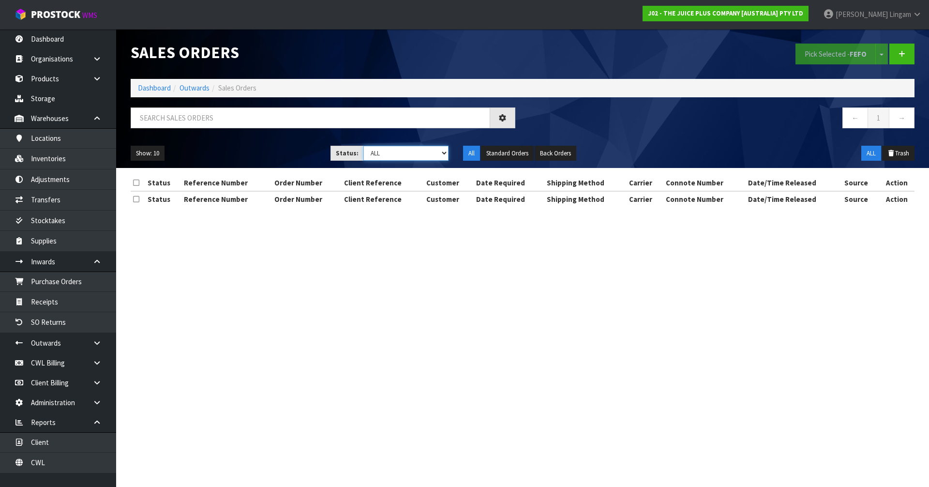
click at [430, 147] on select "Draft Pending Allocated Pending Pick Goods Picked Goods Packed Pending Charges …" at bounding box center [406, 153] width 86 height 15
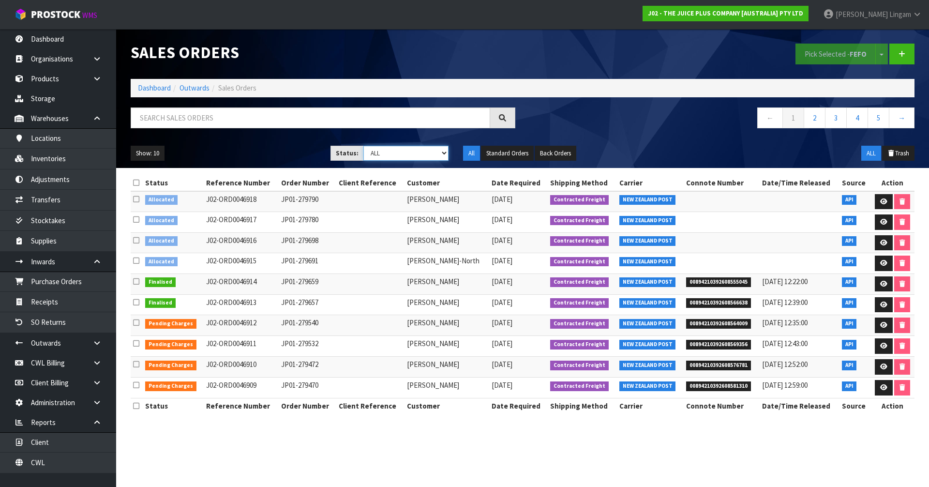
select select "string:6"
click at [363, 146] on select "Draft Pending Allocated Pending Pick Goods Picked Goods Packed Pending Charges …" at bounding box center [406, 153] width 86 height 15
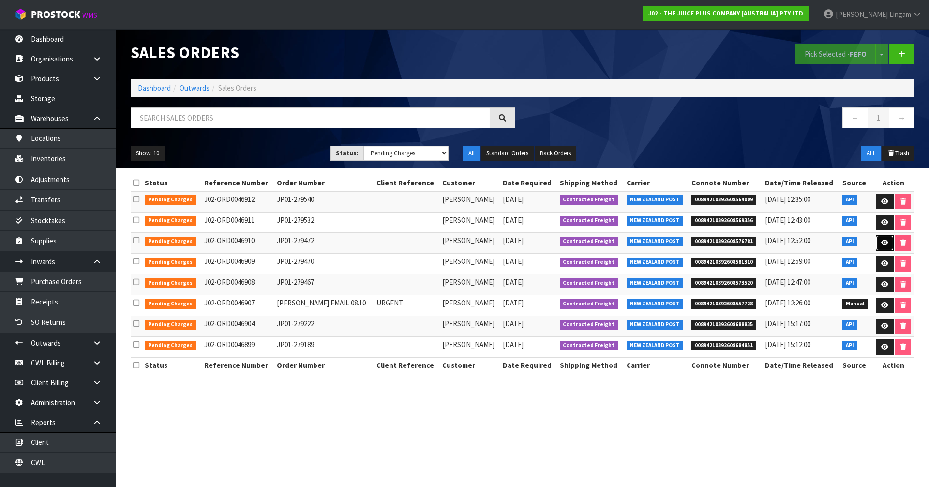
click at [885, 244] on icon at bounding box center [884, 243] width 7 height 6
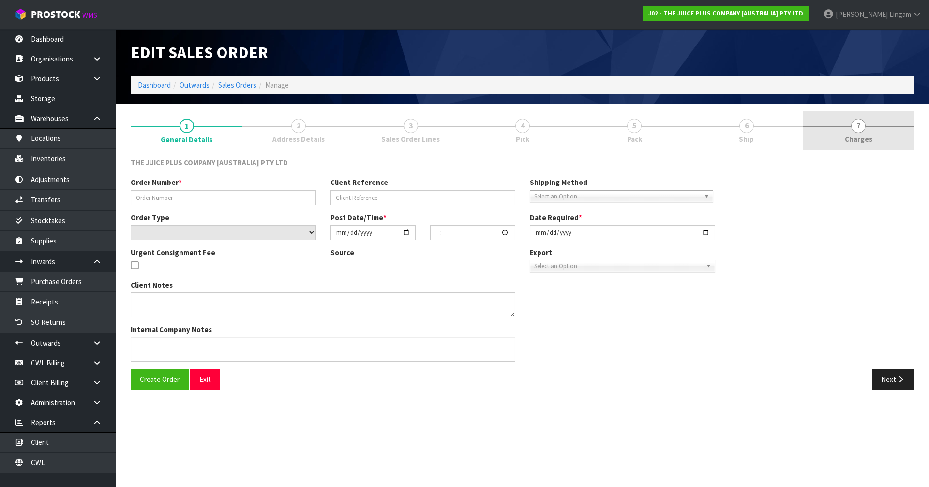
type input "JP01-279472"
select select "number:0"
type input "[DATE]"
type input "19:27:41.000"
type input "[DATE]"
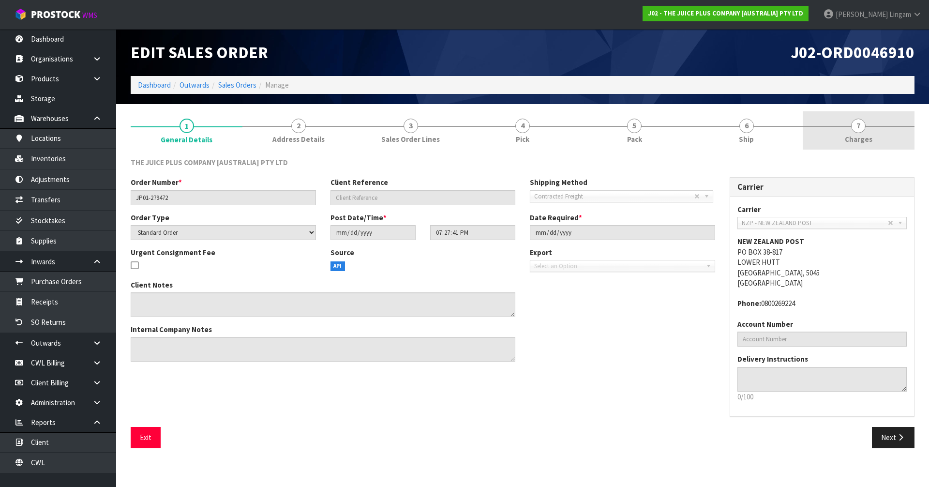
click at [848, 135] on span "Charges" at bounding box center [859, 139] width 28 height 10
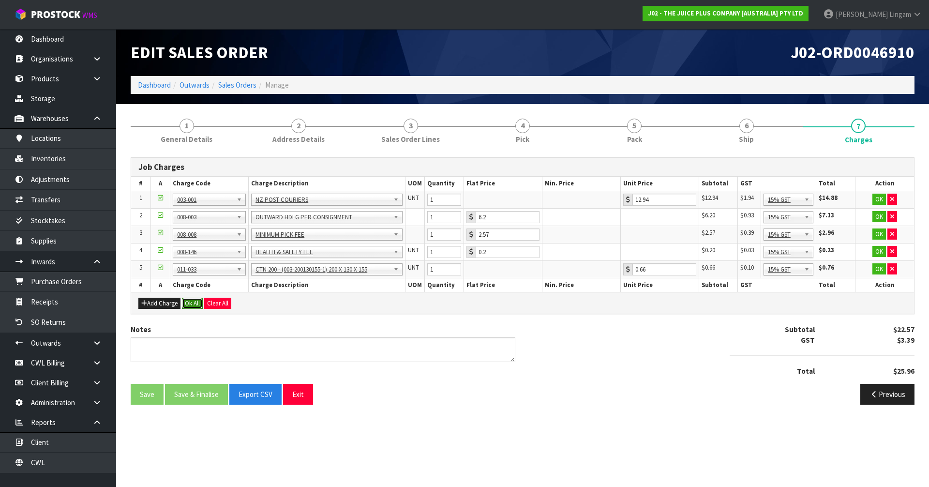
click at [192, 301] on button "Ok All" at bounding box center [192, 304] width 21 height 12
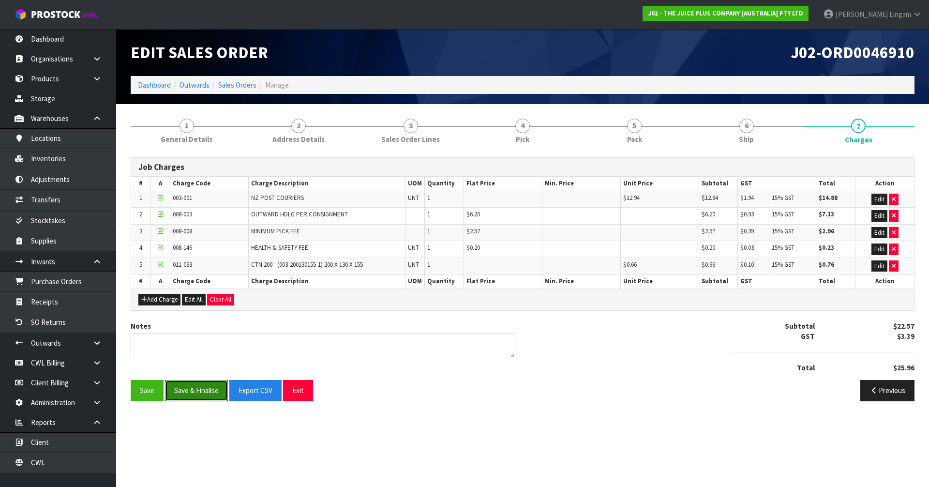
click at [206, 384] on button "Save & Finalise" at bounding box center [196, 390] width 63 height 21
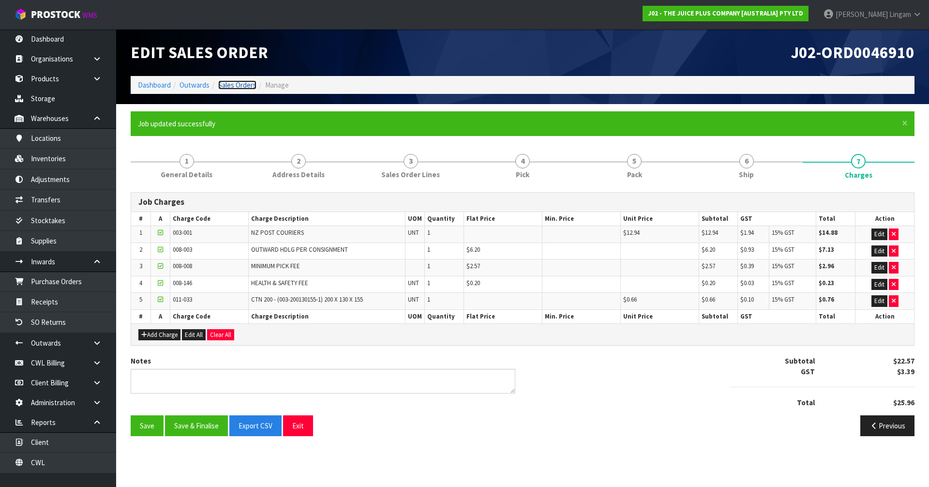
click at [248, 84] on link "Sales Orders" at bounding box center [237, 84] width 38 height 9
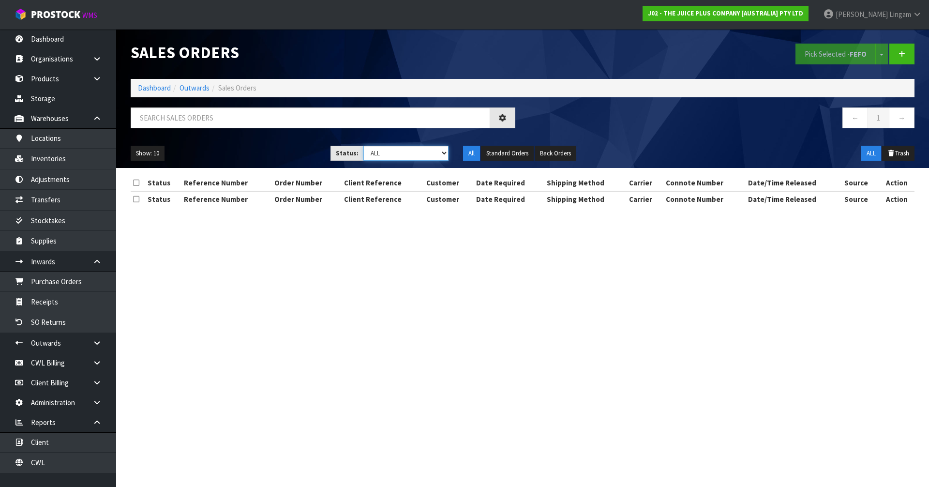
click at [437, 155] on select "Draft Pending Allocated Pending Pick Goods Picked Goods Packed Pending Charges …" at bounding box center [406, 153] width 86 height 15
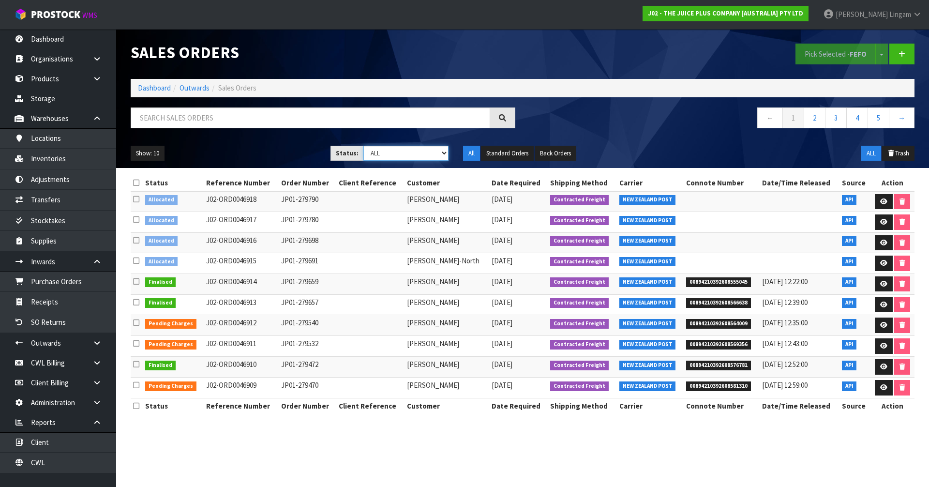
select select "string:6"
click at [363, 146] on select "Draft Pending Allocated Pending Pick Goods Picked Goods Packed Pending Charges …" at bounding box center [406, 153] width 86 height 15
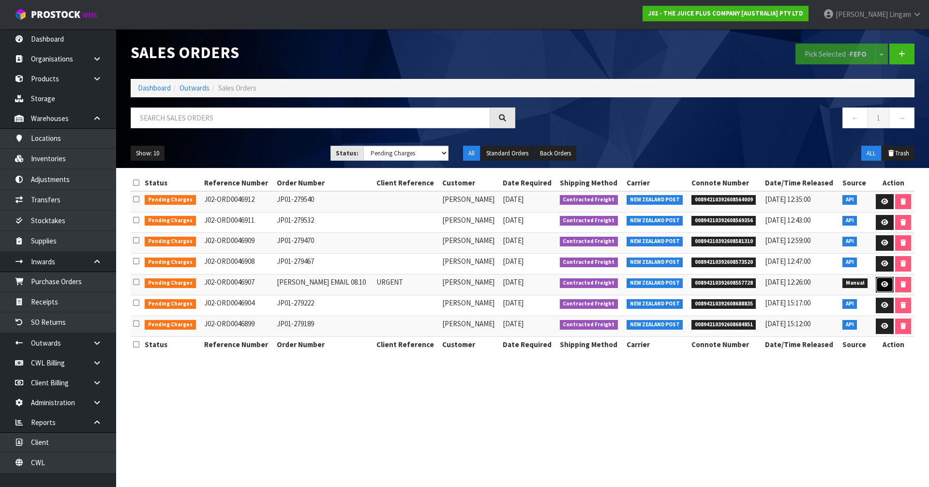
click at [881, 283] on icon at bounding box center [884, 284] width 7 height 6
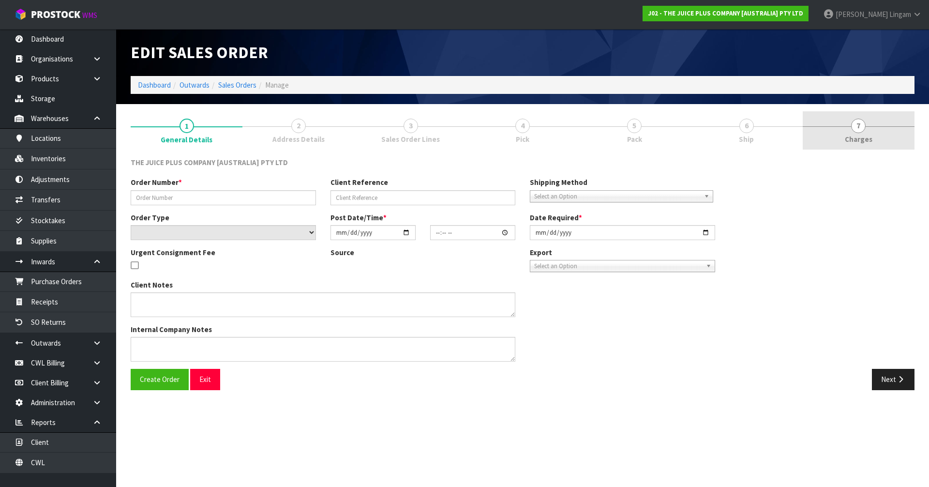
type input "DELANEY EMAIL 08.10"
type input "URGENT"
select select "number:0"
type input "[DATE]"
type input "16:03:00.000"
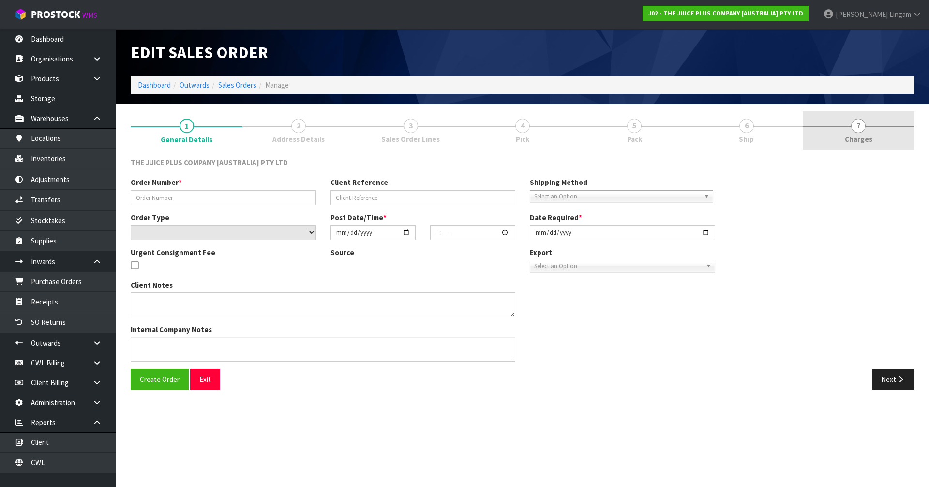
type input "[DATE]"
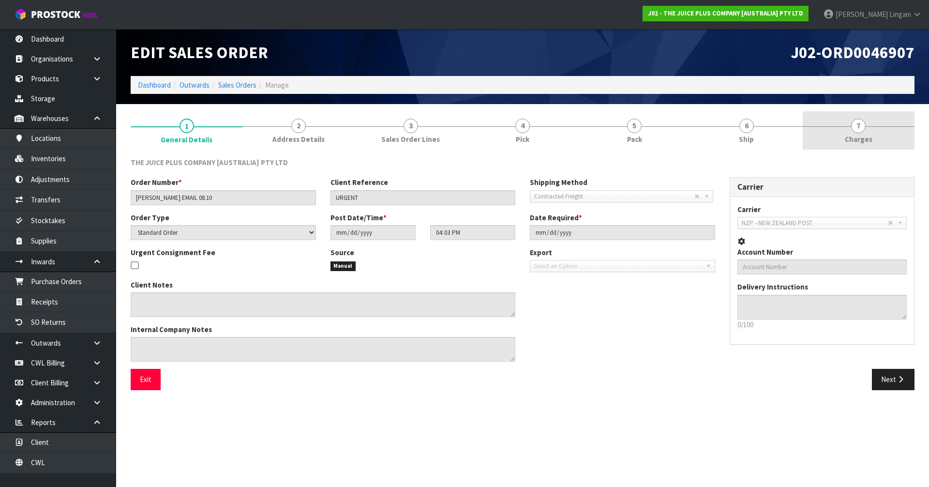
click at [887, 134] on link "7 [GEOGRAPHIC_DATA]" at bounding box center [859, 130] width 112 height 38
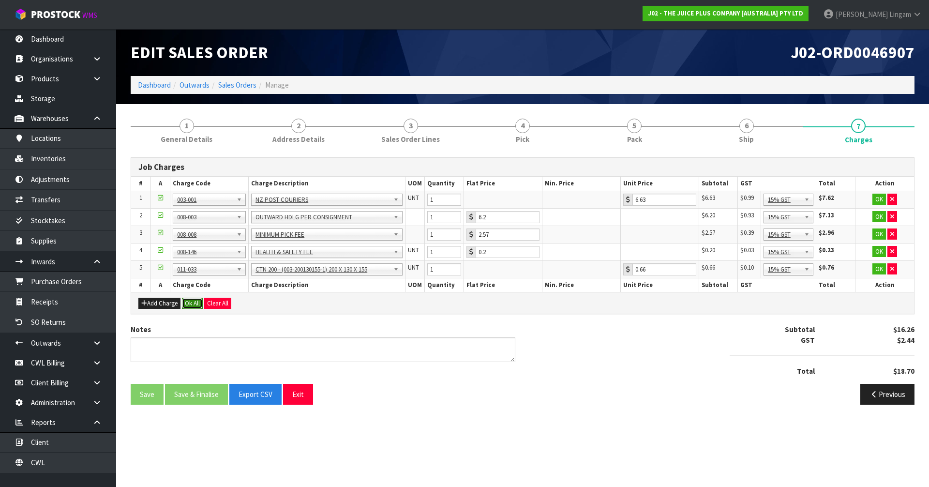
click at [189, 305] on button "Ok All" at bounding box center [192, 304] width 21 height 12
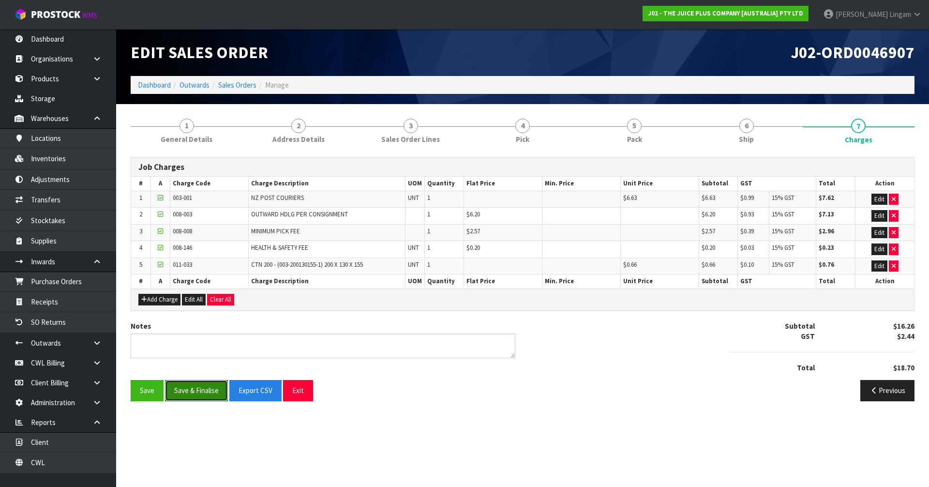
drag, startPoint x: 199, startPoint y: 389, endPoint x: 251, endPoint y: 304, distance: 99.5
click at [199, 389] on button "Save & Finalise" at bounding box center [196, 390] width 63 height 21
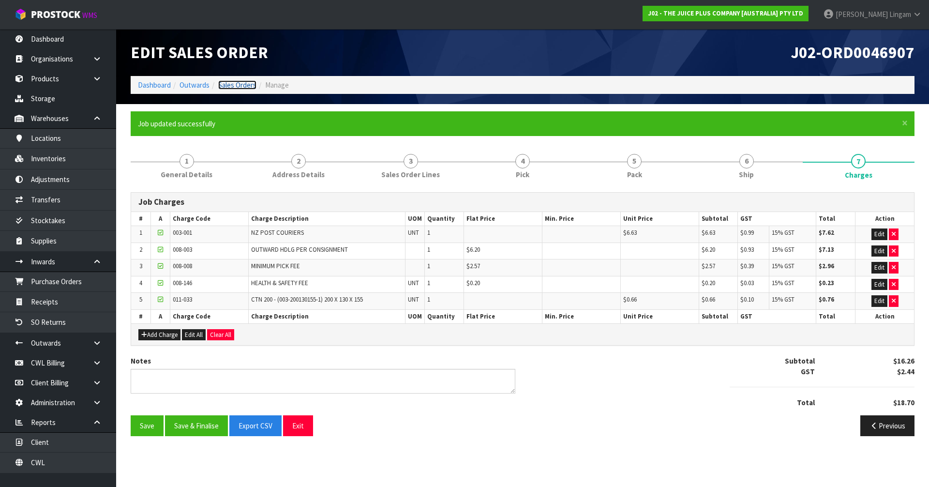
click at [241, 85] on link "Sales Orders" at bounding box center [237, 84] width 38 height 9
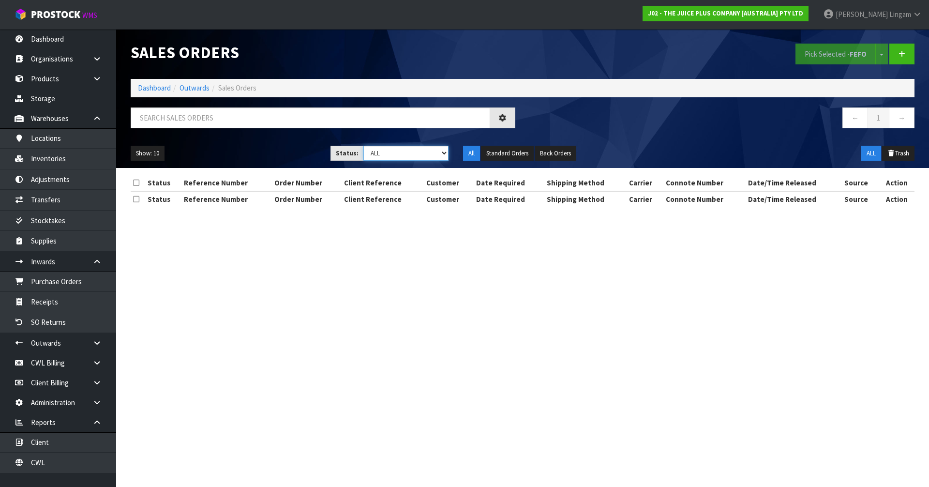
click at [437, 154] on select "Draft Pending Allocated Pending Pick Goods Picked Goods Packed Pending Charges …" at bounding box center [406, 153] width 86 height 15
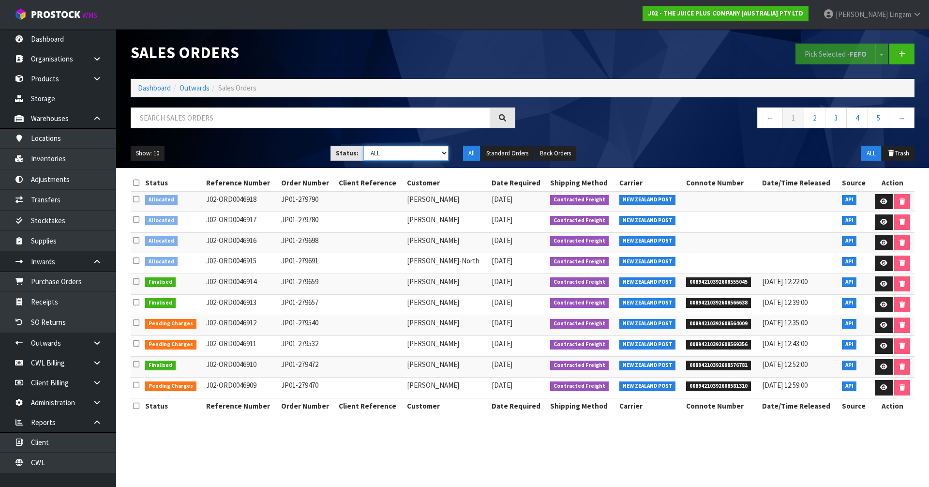
select select "string:6"
click at [363, 146] on select "Draft Pending Allocated Pending Pick Goods Picked Goods Packed Pending Charges …" at bounding box center [406, 153] width 86 height 15
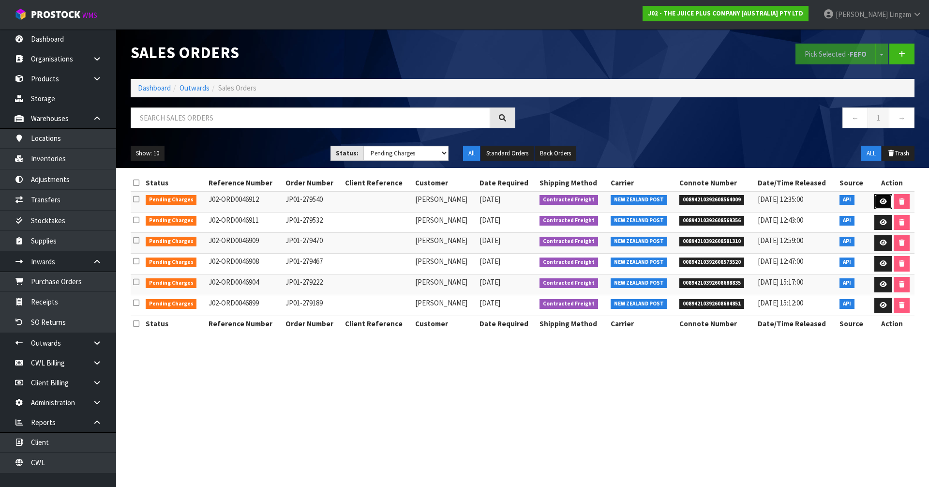
click at [885, 208] on link at bounding box center [883, 201] width 18 height 15
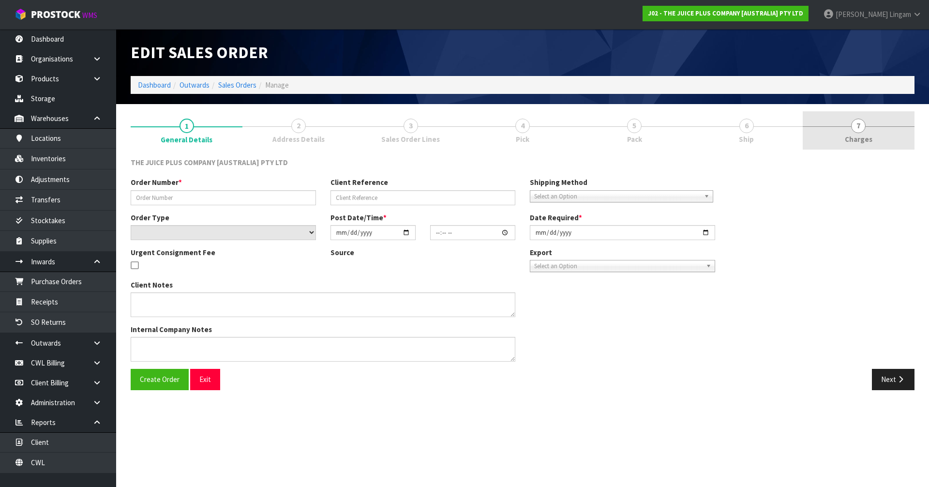
type input "JP01-279540"
select select "number:0"
type input "[DATE]"
type input "04:02:28.000"
type input "[DATE]"
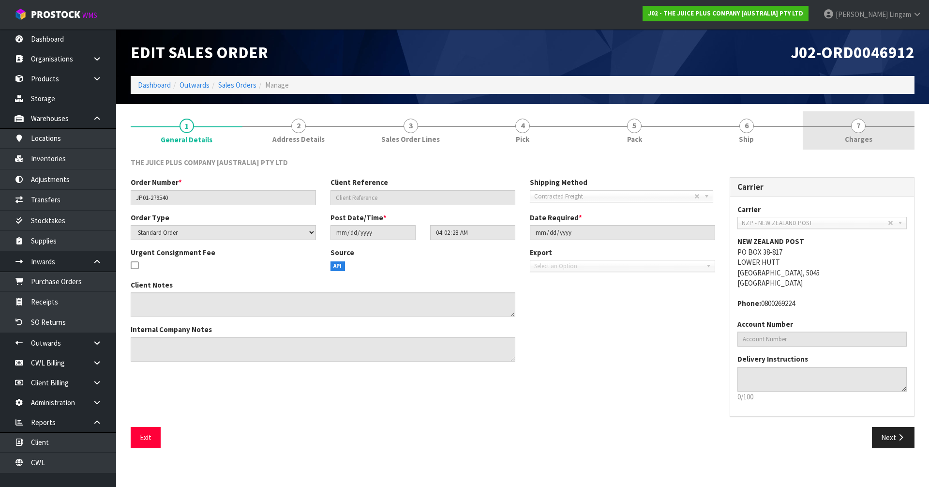
click at [880, 132] on link "7 [GEOGRAPHIC_DATA]" at bounding box center [859, 130] width 112 height 38
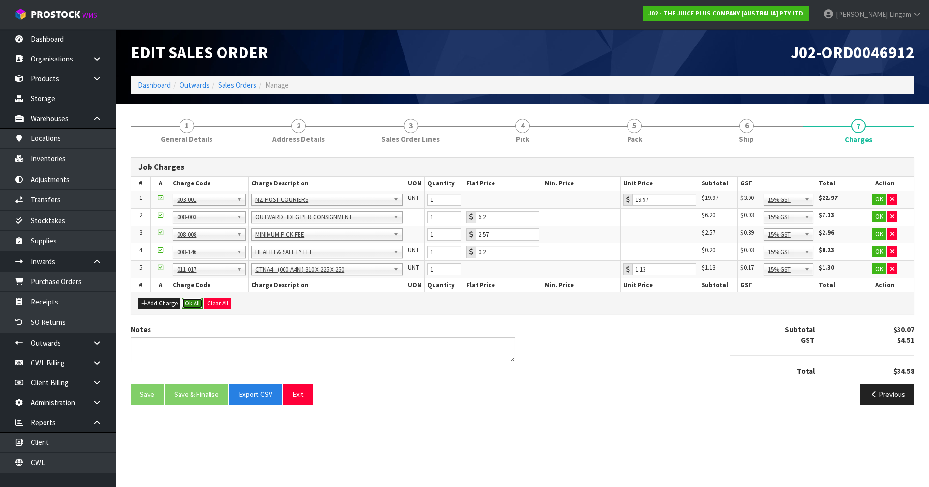
click at [185, 305] on button "Ok All" at bounding box center [192, 304] width 21 height 12
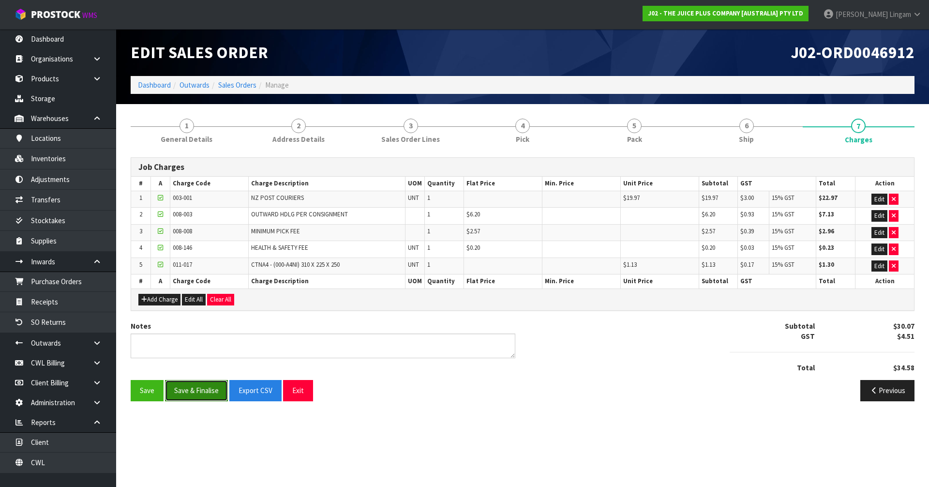
click at [206, 394] on button "Save & Finalise" at bounding box center [196, 390] width 63 height 21
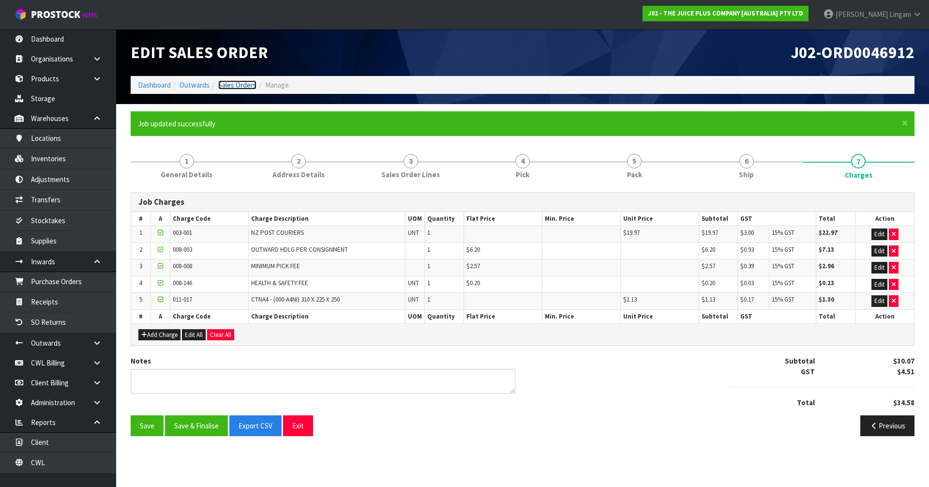
click at [237, 83] on link "Sales Orders" at bounding box center [237, 84] width 38 height 9
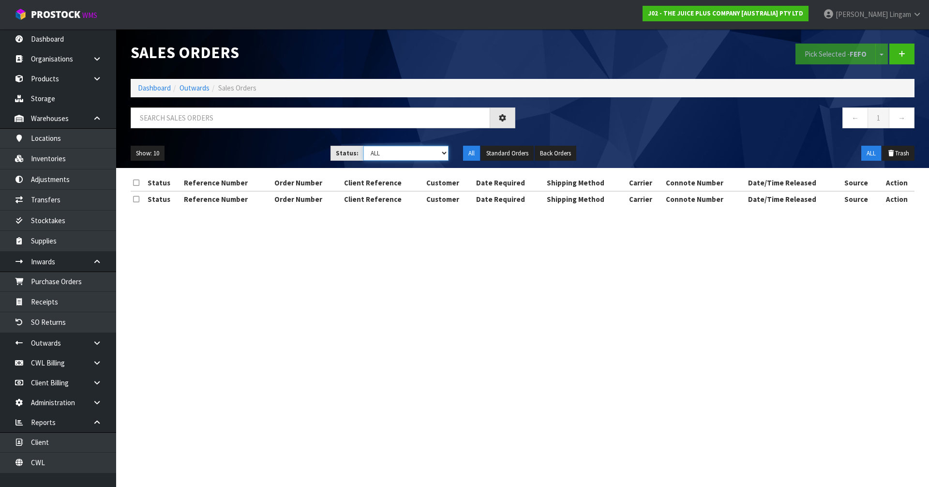
click at [427, 153] on select "Draft Pending Allocated Pending Pick Goods Picked Goods Packed Pending Charges …" at bounding box center [406, 153] width 86 height 15
